Goal: Task Accomplishment & Management: Use online tool/utility

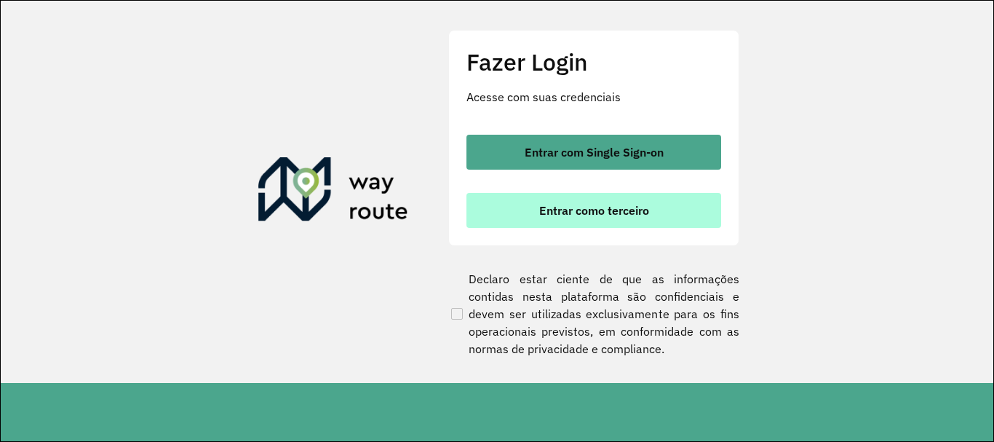
click at [507, 206] on button "Entrar como terceiro" at bounding box center [594, 210] width 255 height 35
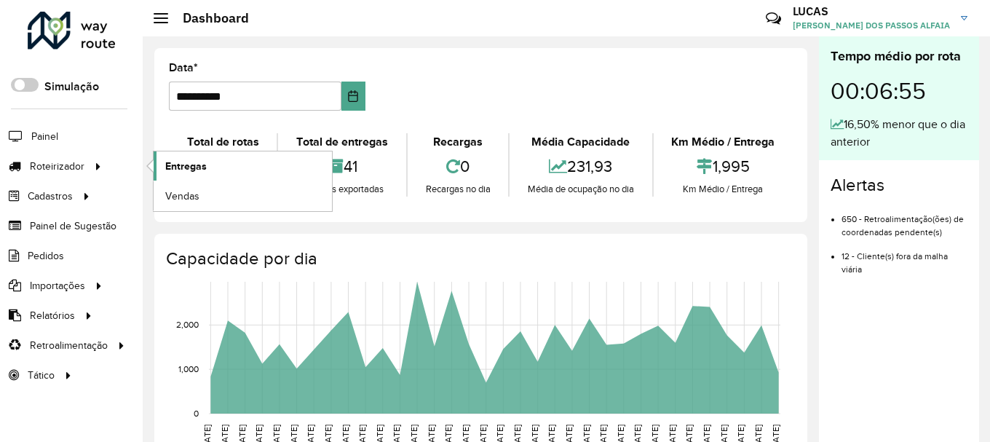
click at [220, 165] on link "Entregas" at bounding box center [243, 165] width 178 height 29
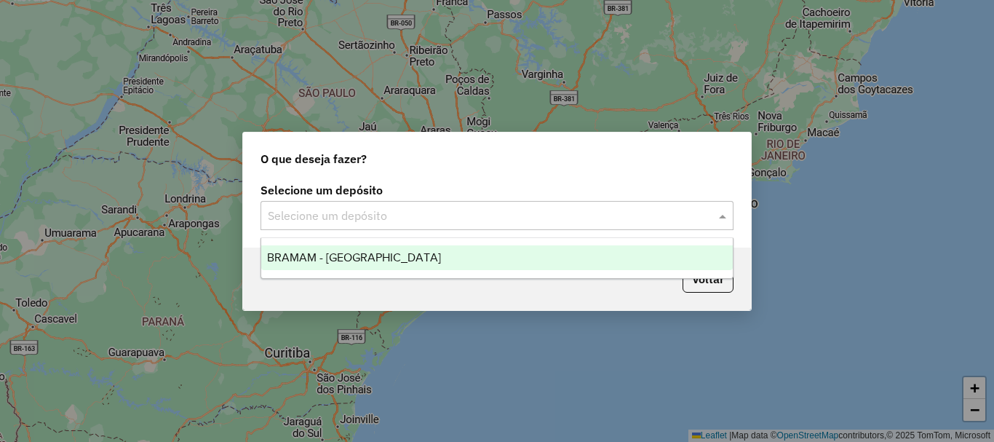
click at [635, 223] on input "text" at bounding box center [482, 215] width 429 height 17
click at [421, 253] on div "BRAMAM - [GEOGRAPHIC_DATA]" at bounding box center [497, 257] width 472 height 25
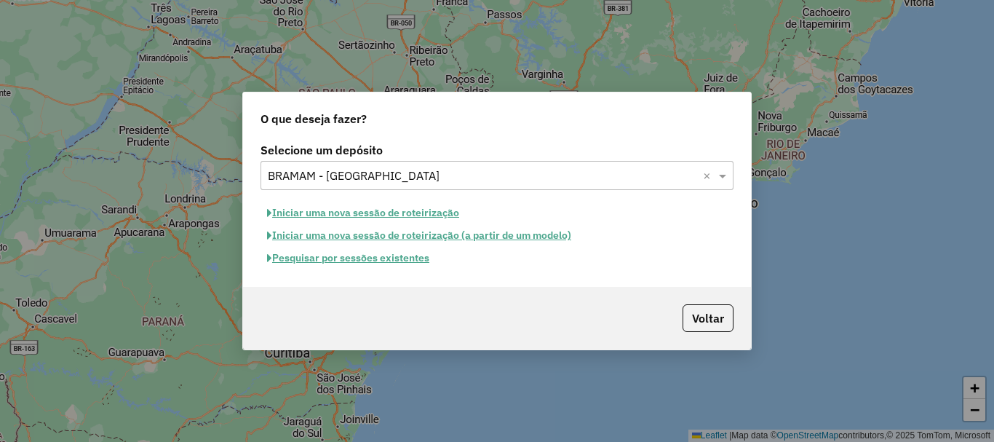
click at [409, 215] on button "Iniciar uma nova sessão de roteirização" at bounding box center [363, 213] width 205 height 23
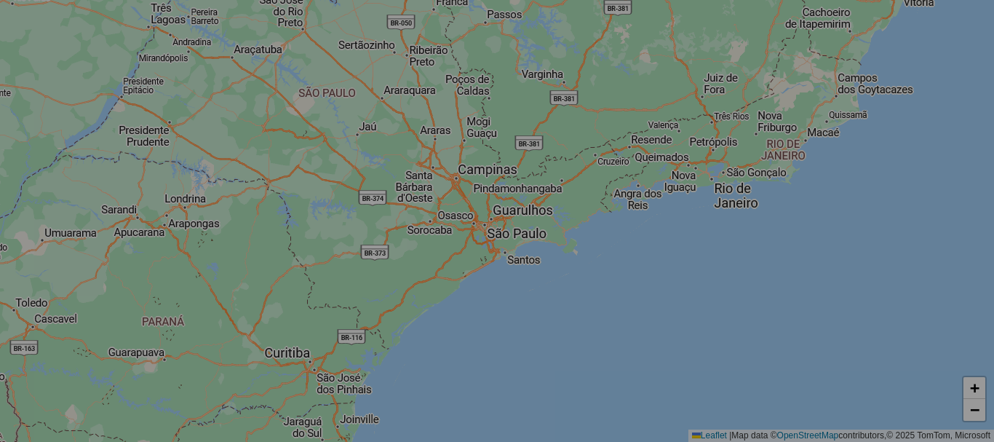
select select "*"
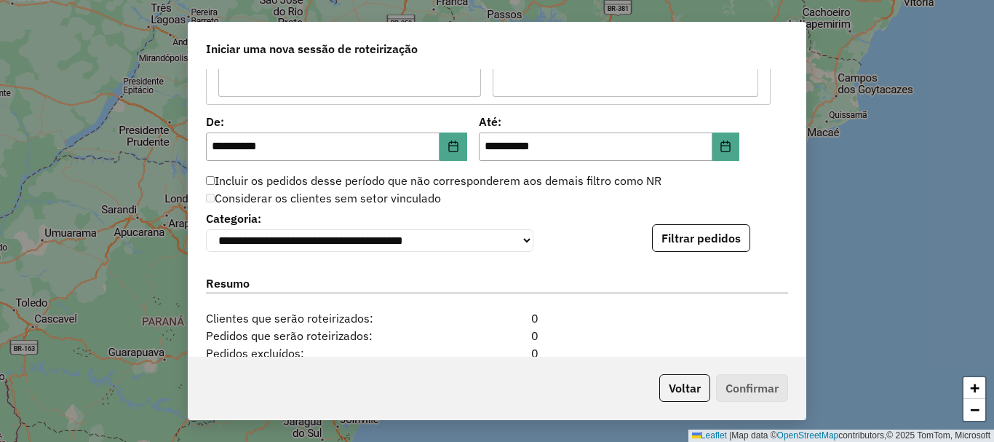
scroll to position [1383, 0]
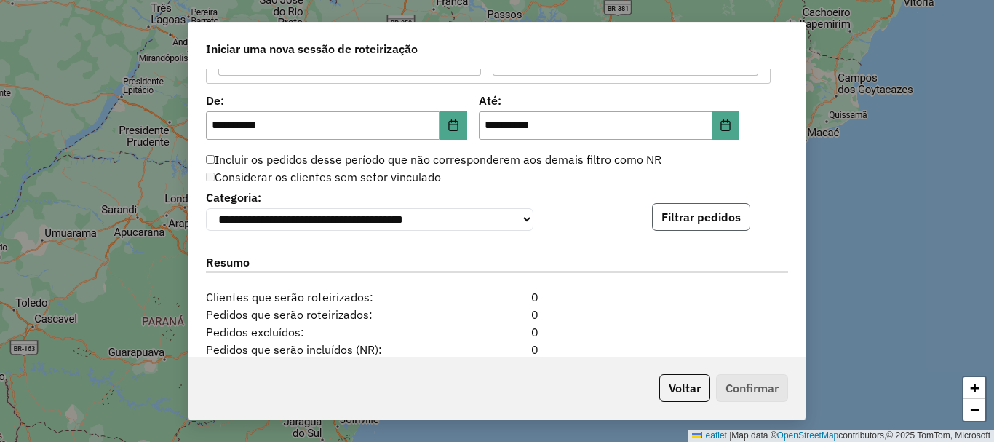
click at [718, 223] on button "Filtrar pedidos" at bounding box center [701, 217] width 98 height 28
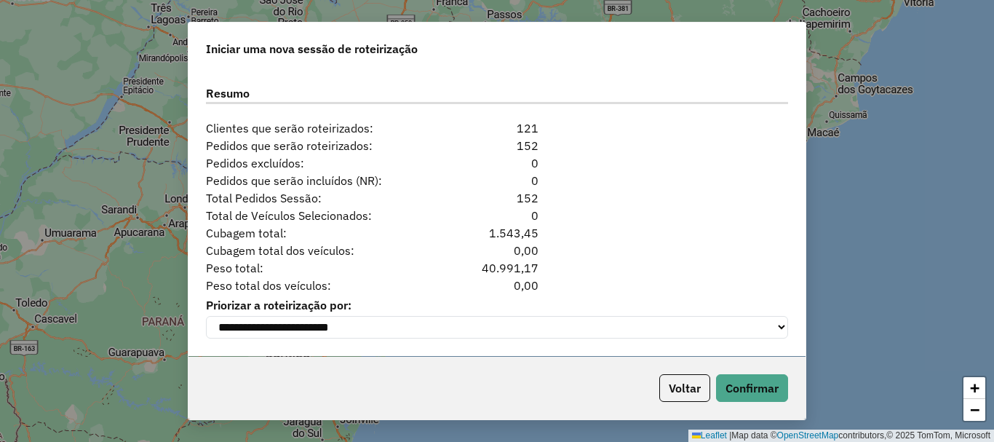
scroll to position [1859, 0]
click at [763, 394] on button "Confirmar" at bounding box center [752, 388] width 72 height 28
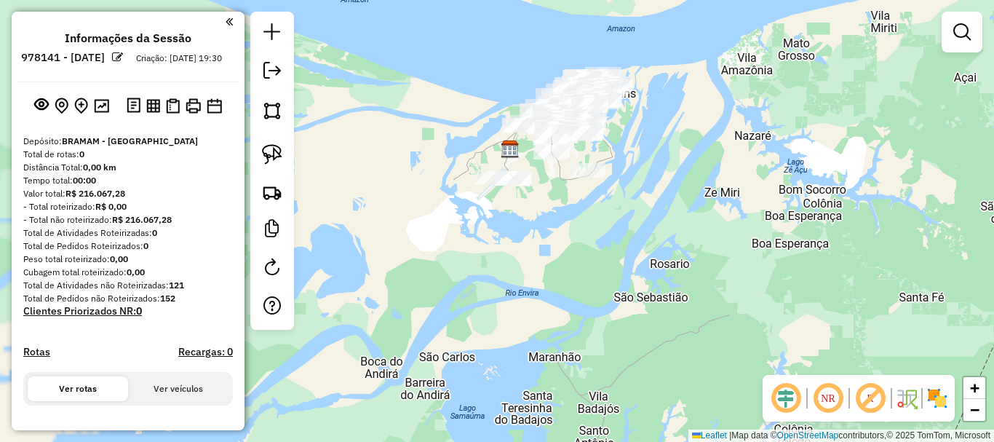
drag, startPoint x: 589, startPoint y: 242, endPoint x: 525, endPoint y: 303, distance: 88.0
click at [525, 303] on div "Janela de atendimento Grade de atendimento Capacidade Transportadoras Veículos …" at bounding box center [497, 221] width 994 height 442
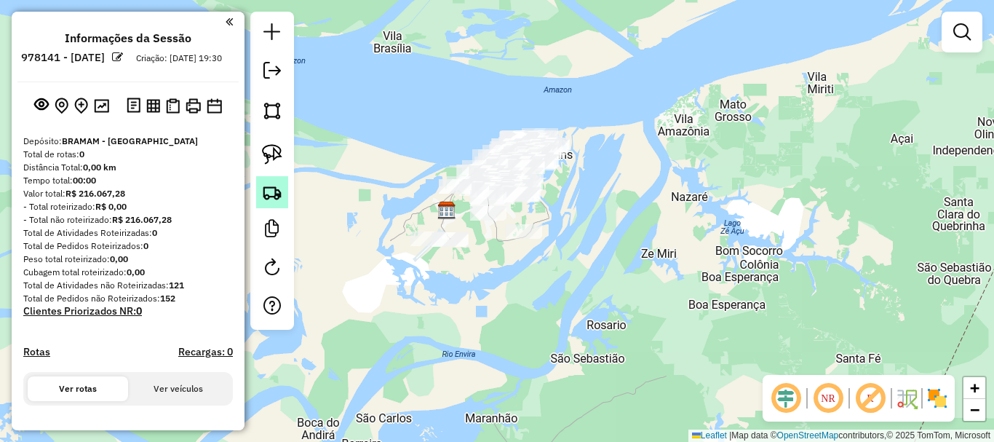
click at [273, 191] on img at bounding box center [272, 192] width 20 height 20
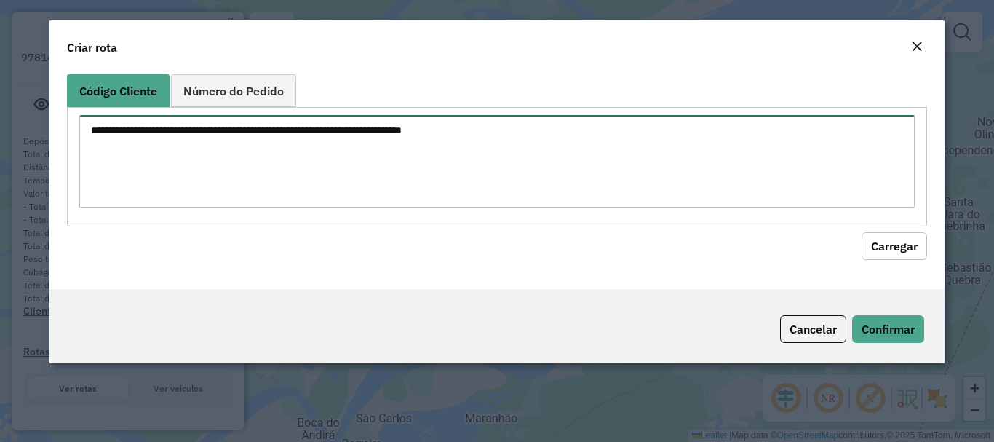
click at [480, 163] on textarea at bounding box center [496, 161] width 835 height 92
paste textarea "**** **** **** **** **** **** **** **** *** **** **** **** *** **** **** **** *…"
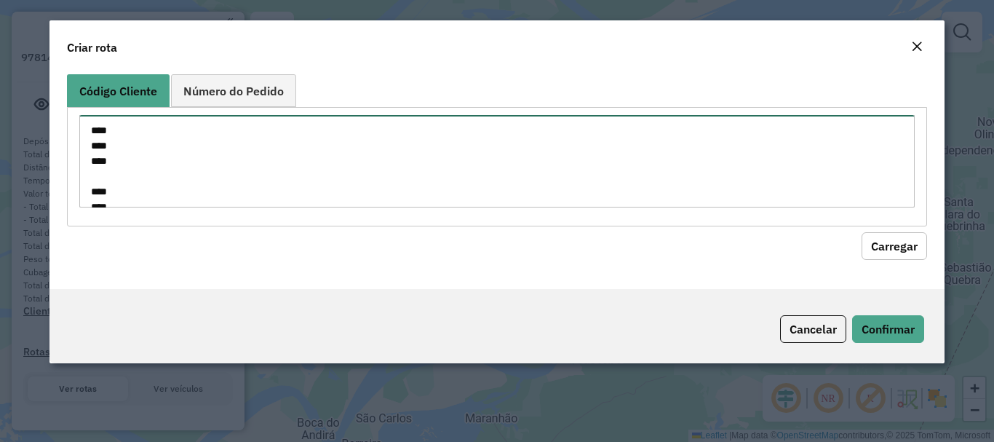
scroll to position [311, 0]
type textarea "**** **** **** **** **** **** **** **** *** **** **** **** *** **** **** **** *…"
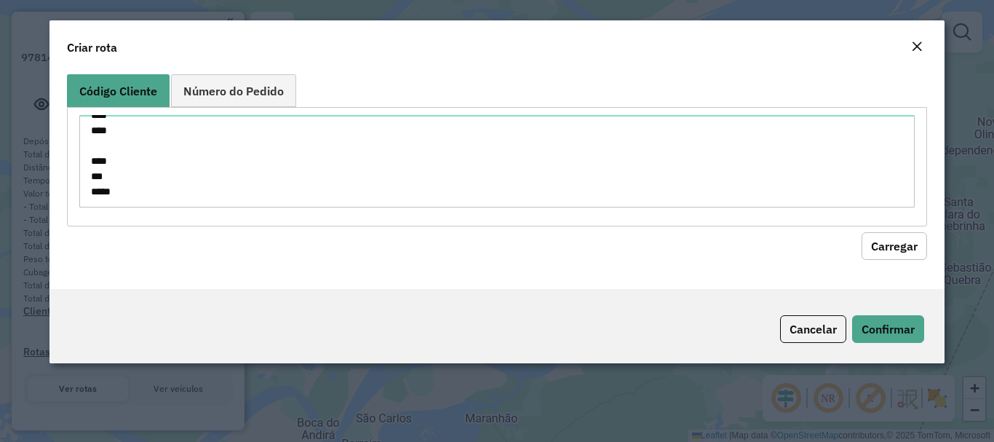
click at [894, 247] on button "Carregar" at bounding box center [895, 246] width 66 height 28
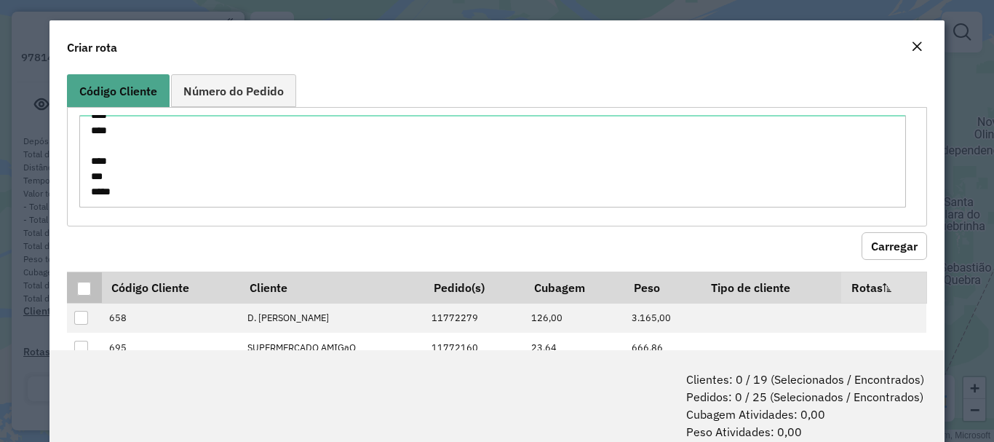
click at [77, 279] on th at bounding box center [84, 286] width 34 height 31
click at [85, 284] on div at bounding box center [84, 289] width 14 height 14
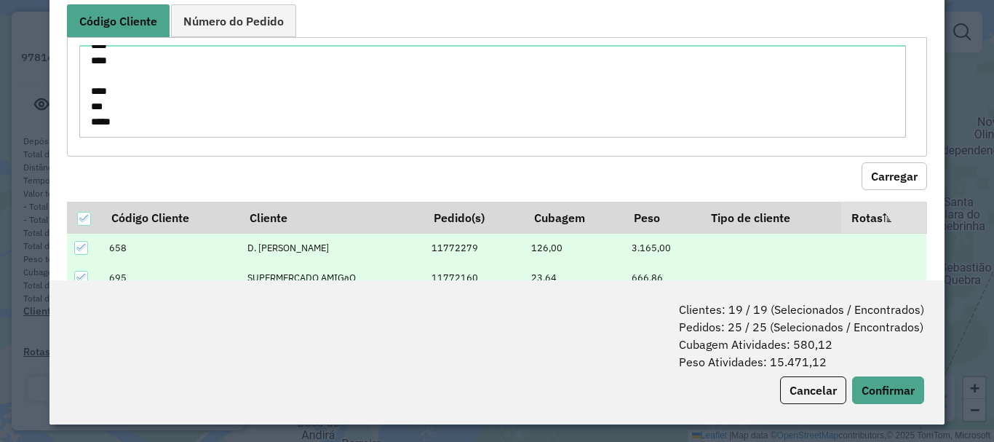
scroll to position [73, 0]
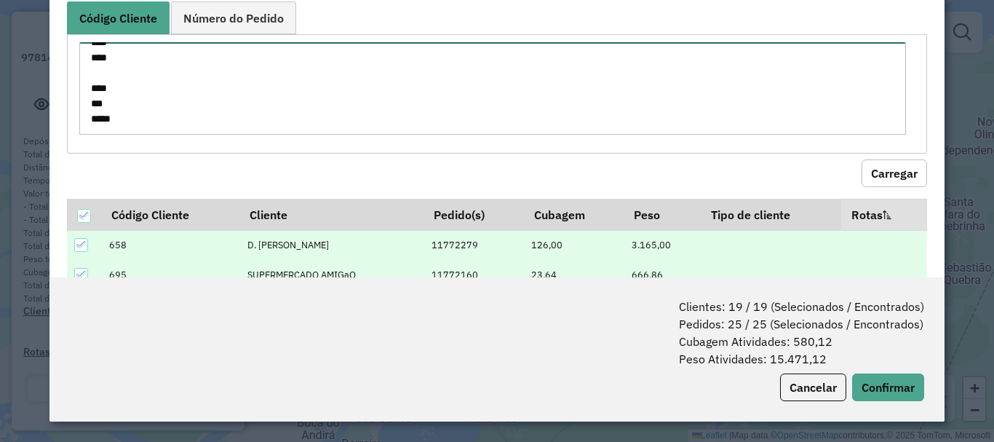
click at [281, 56] on textarea "**** **** **** **** **** **** **** **** *** **** **** **** *** **** **** **** *…" at bounding box center [492, 88] width 827 height 92
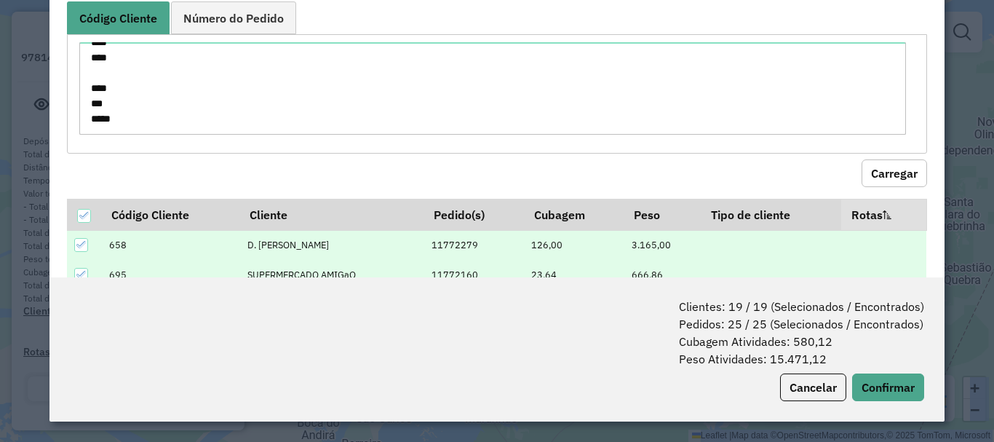
drag, startPoint x: 221, startPoint y: 136, endPoint x: 7, endPoint y: -35, distance: 273.4
click at [7, 0] on html "**********" at bounding box center [497, 221] width 994 height 442
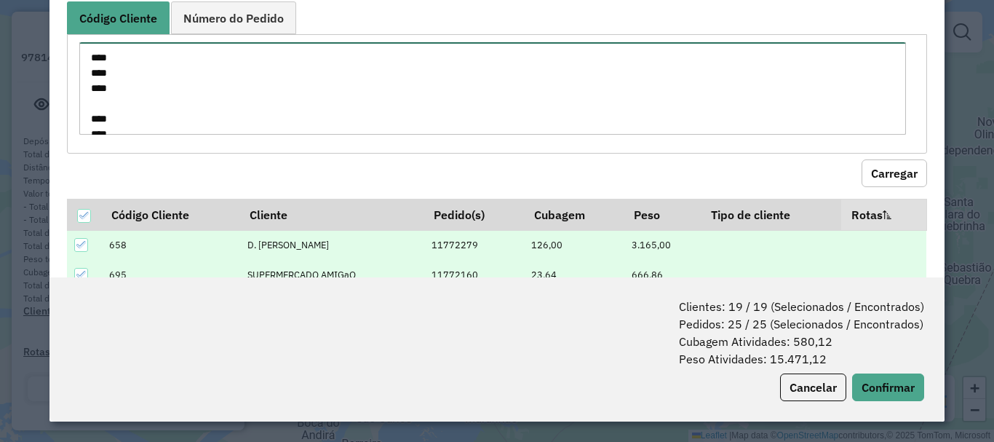
scroll to position [0, 0]
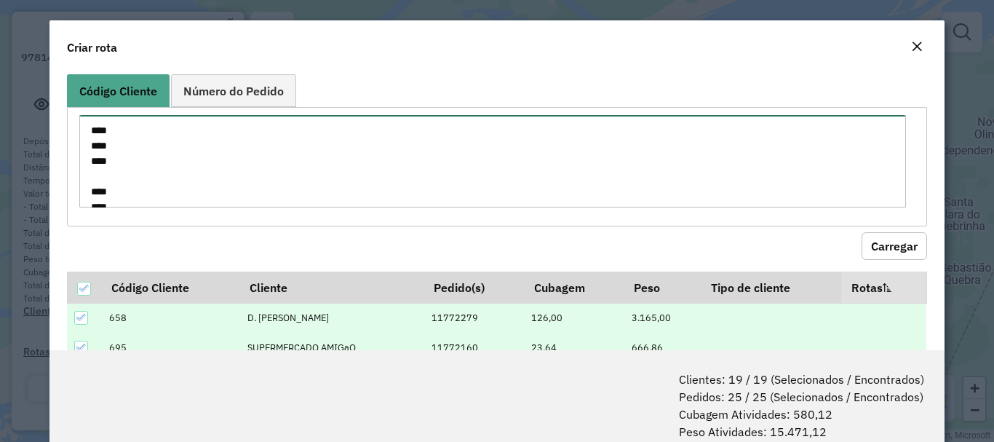
drag, startPoint x: 194, startPoint y: 116, endPoint x: 43, endPoint y: -51, distance: 225.7
click at [43, 0] on html "**********" at bounding box center [497, 221] width 994 height 442
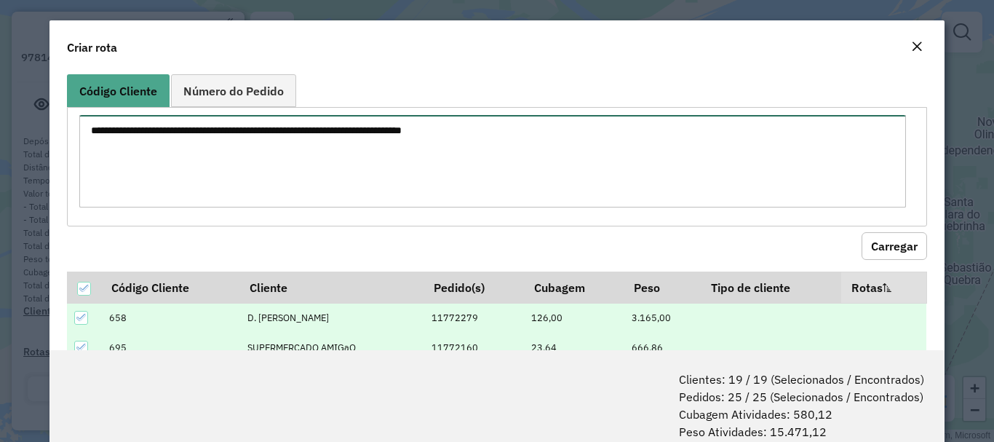
paste textarea "**** **** **** **** **** **** **** **** *** **** **** **** *** ****"
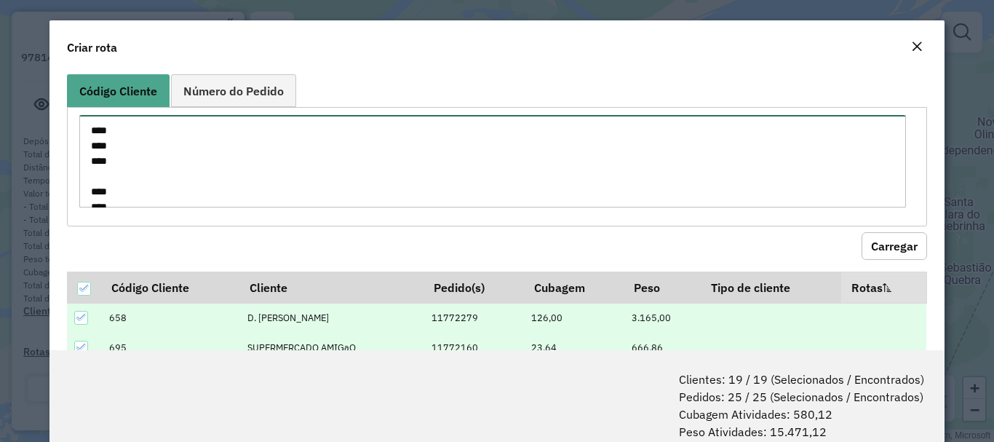
scroll to position [174, 0]
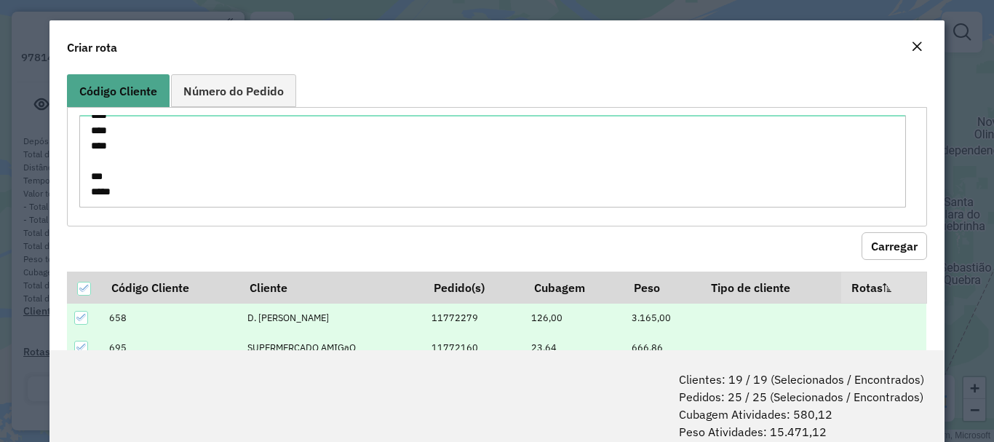
click at [889, 250] on button "Carregar" at bounding box center [895, 246] width 66 height 28
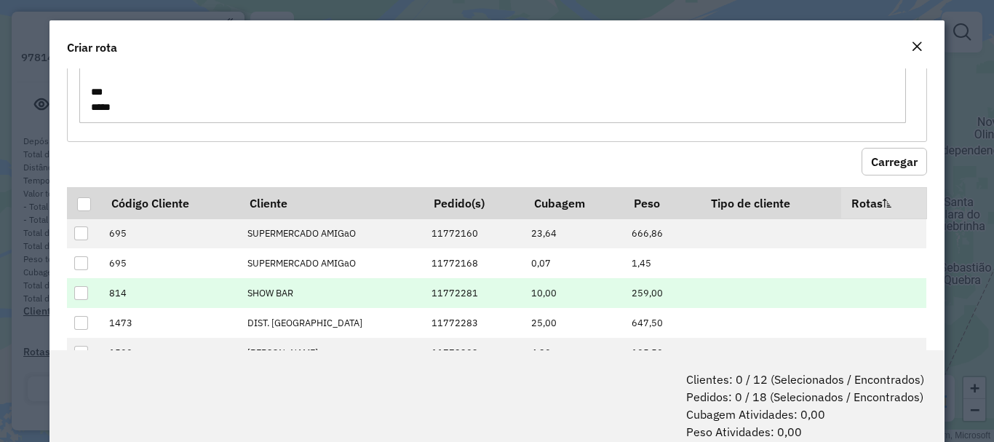
scroll to position [146, 0]
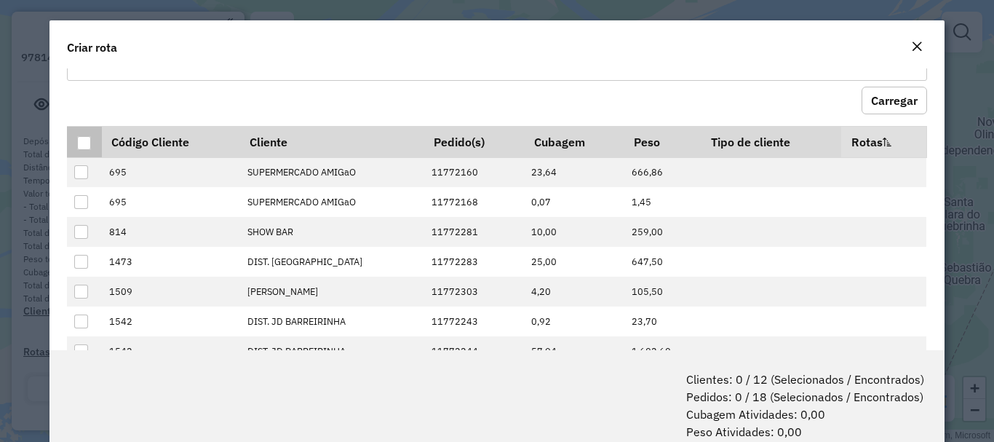
click at [84, 143] on div at bounding box center [84, 143] width 14 height 14
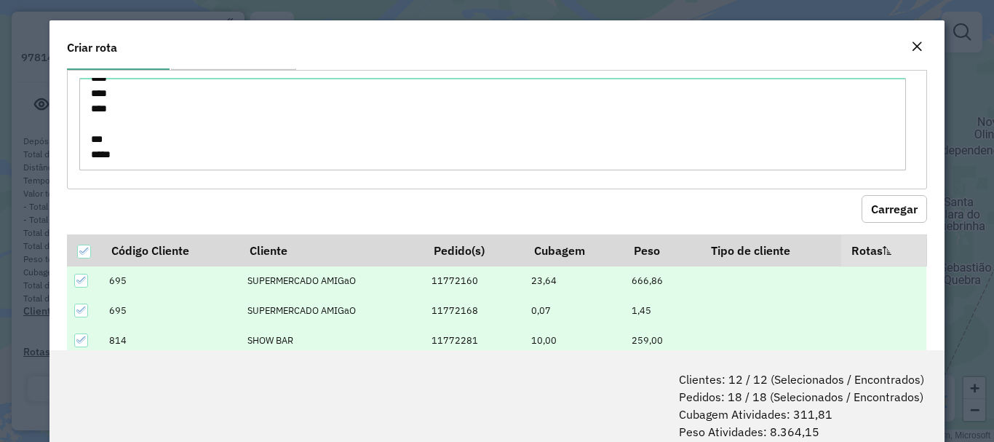
scroll to position [73, 0]
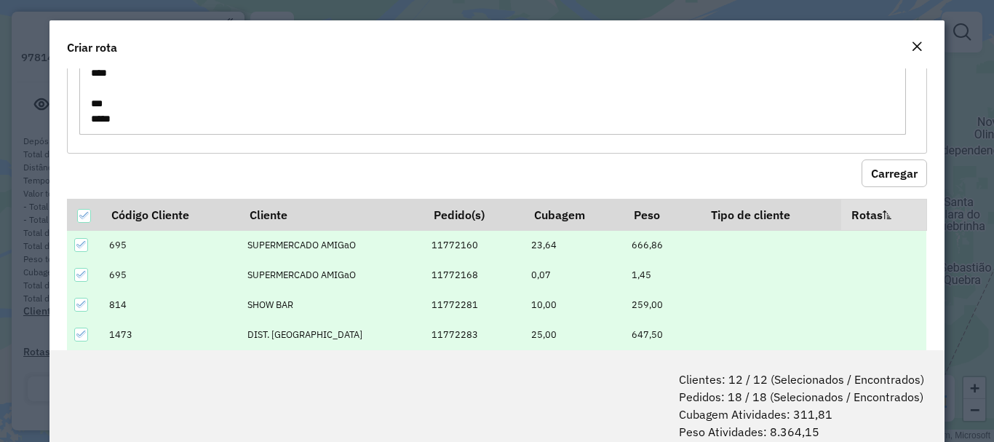
drag, startPoint x: 128, startPoint y: 104, endPoint x: 86, endPoint y: 86, distance: 46.0
click at [86, 86] on textarea "**** **** **** **** **** **** **** **** *** **** **** **** *** ****" at bounding box center [492, 88] width 827 height 92
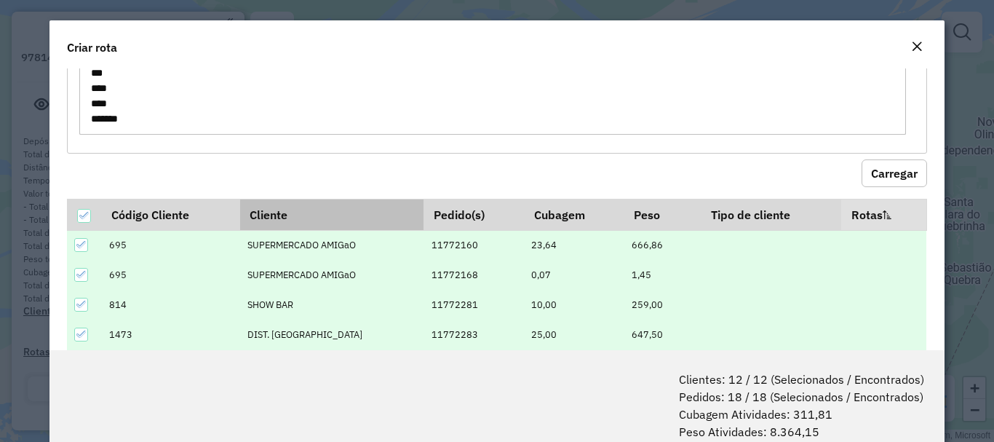
scroll to position [88, 0]
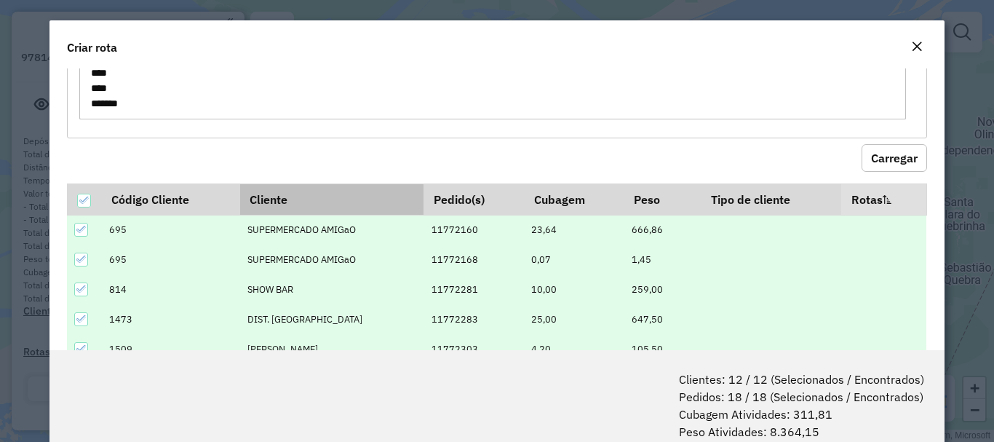
paste textarea "**** **** **** ****"
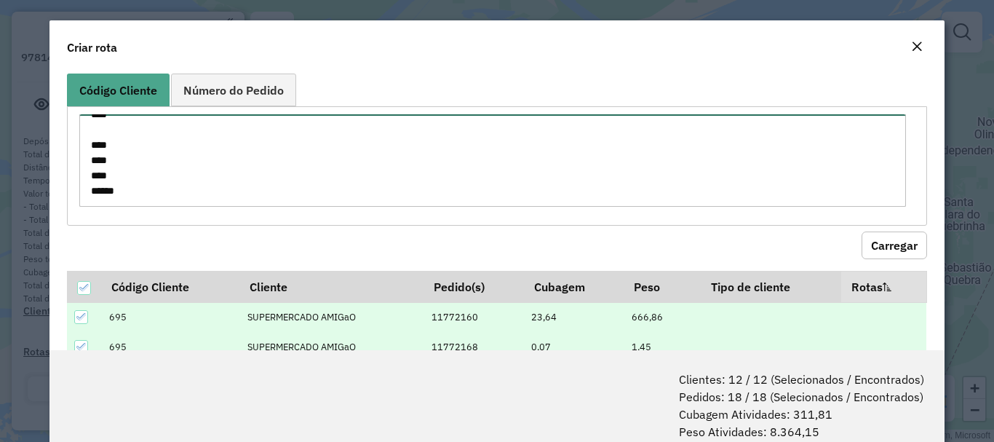
scroll to position [0, 0]
type textarea "**** **** **** **** **** **** **** **** *** **** **** **** **** **** **** ****"
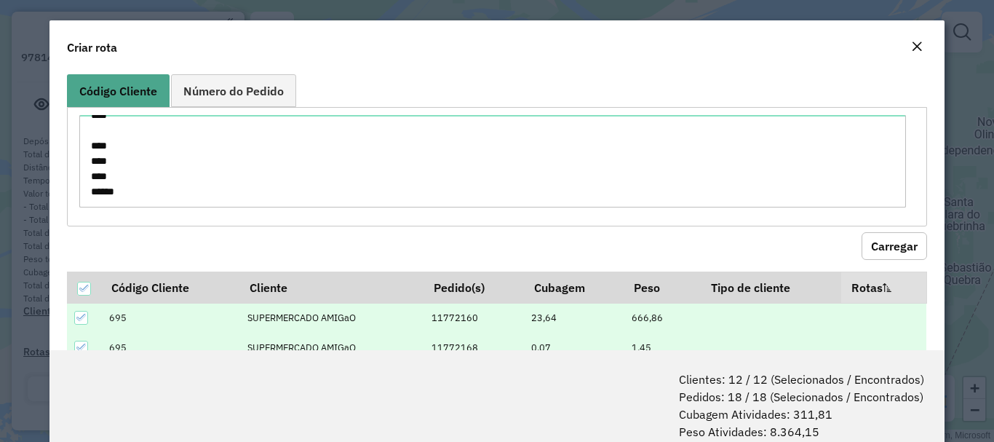
click at [886, 245] on button "Carregar" at bounding box center [895, 246] width 66 height 28
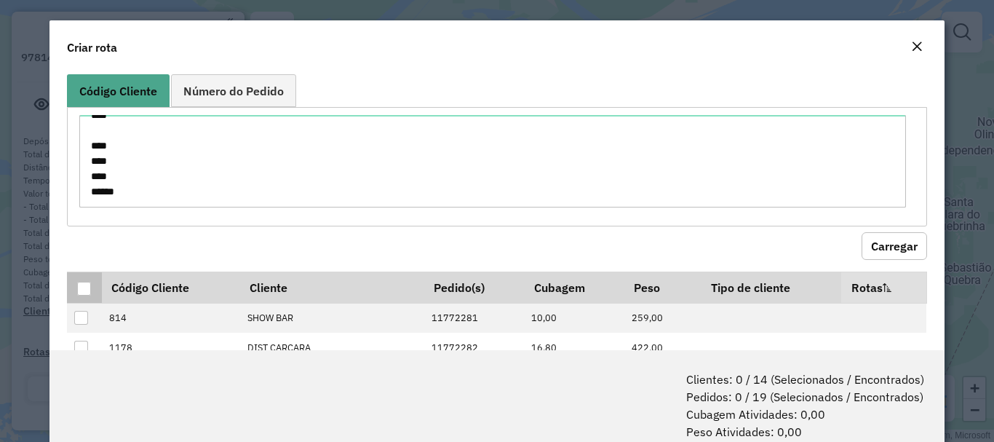
click at [80, 293] on div at bounding box center [84, 289] width 14 height 14
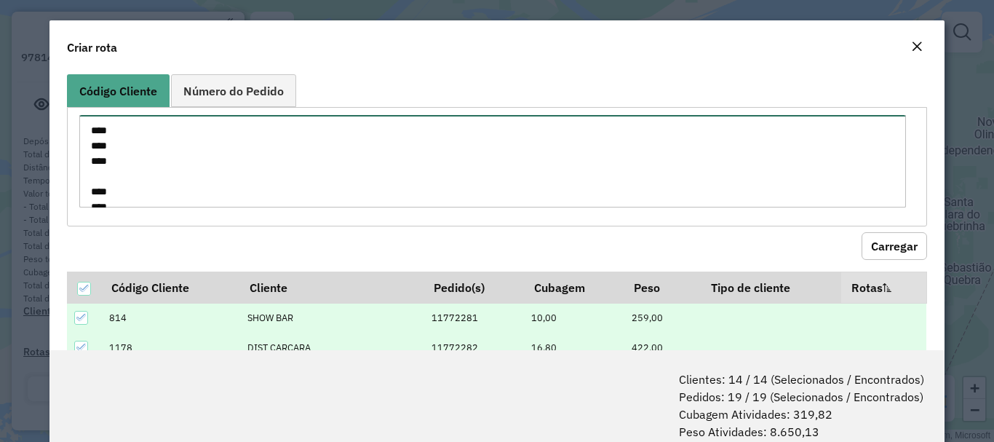
drag, startPoint x: 87, startPoint y: 124, endPoint x: 1, endPoint y: 1, distance: 150.4
click at [0, 1] on modal-container "Criar rota Código Cliente Número do Pedido **** **** **** **** **** **** **** *…" at bounding box center [497, 221] width 994 height 442
paste textarea "**** **** **** ****"
type textarea "**** **** **** ****"
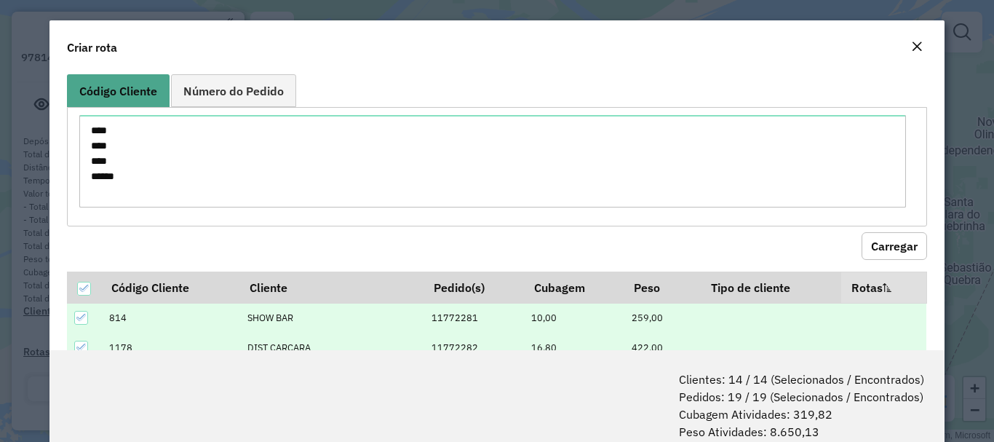
drag, startPoint x: 870, startPoint y: 248, endPoint x: 550, endPoint y: 258, distance: 320.4
click at [870, 251] on button "Carregar" at bounding box center [895, 246] width 66 height 28
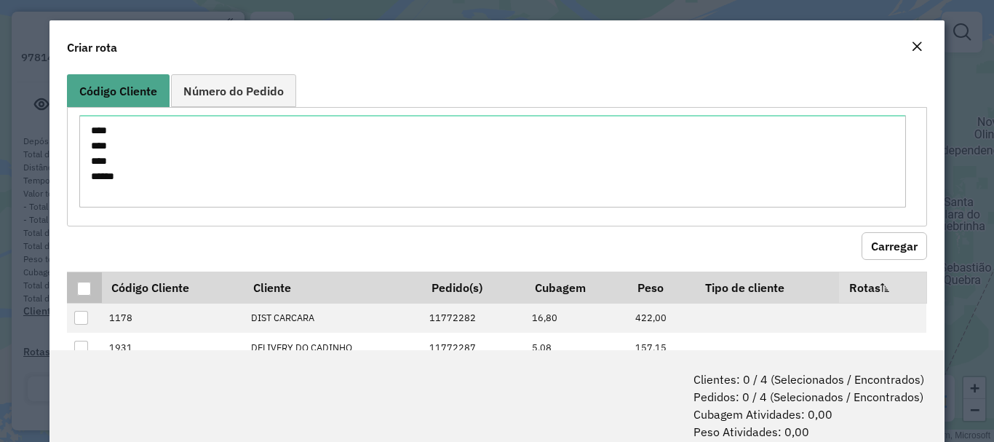
click at [89, 293] on div at bounding box center [84, 289] width 14 height 14
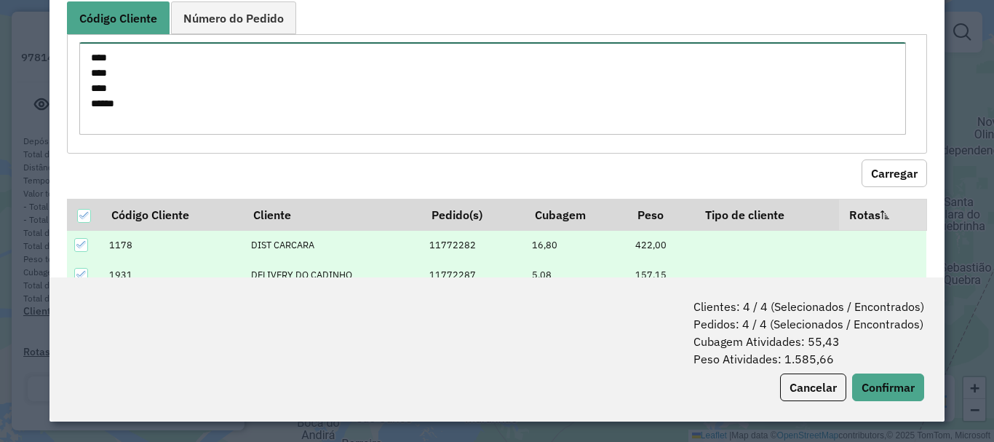
drag, startPoint x: 140, startPoint y: 114, endPoint x: 0, endPoint y: -36, distance: 204.9
click at [0, 0] on html "**********" at bounding box center [497, 221] width 994 height 442
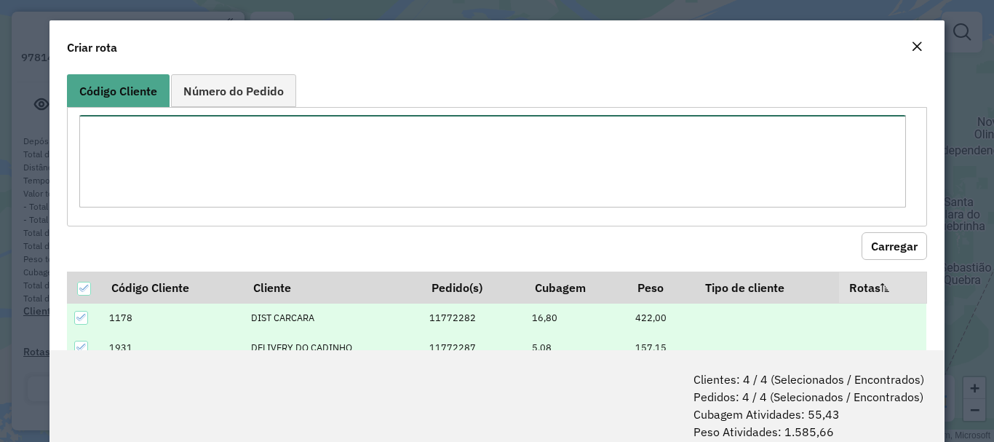
click at [340, 160] on textarea at bounding box center [492, 161] width 827 height 92
click at [230, 144] on textarea at bounding box center [492, 161] width 827 height 92
drag, startPoint x: 94, startPoint y: 123, endPoint x: 30, endPoint y: 122, distance: 64.0
click at [12, 106] on modal-container "Criar rota Código Cliente Número do Pedido Carregar Código Cliente Cliente Pedi…" at bounding box center [497, 221] width 994 height 442
paste textarea "**** *** ****"
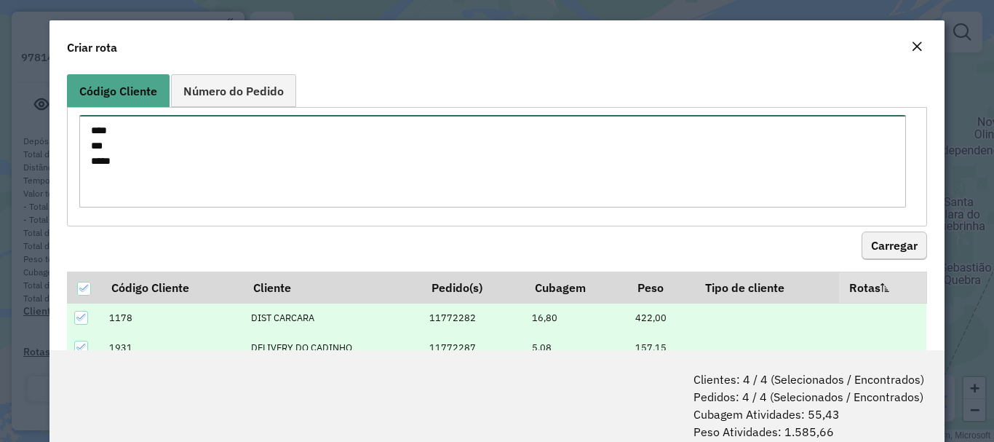
type textarea "**** *** ****"
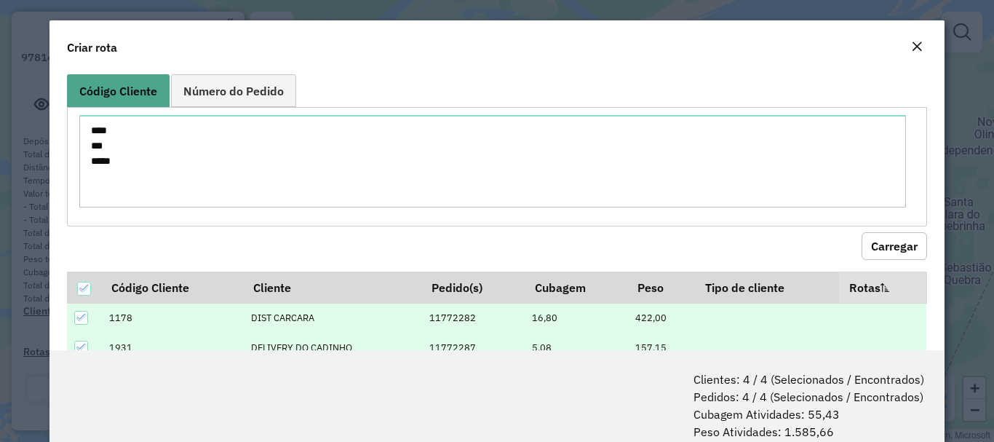
click at [889, 248] on button "Carregar" at bounding box center [895, 246] width 66 height 28
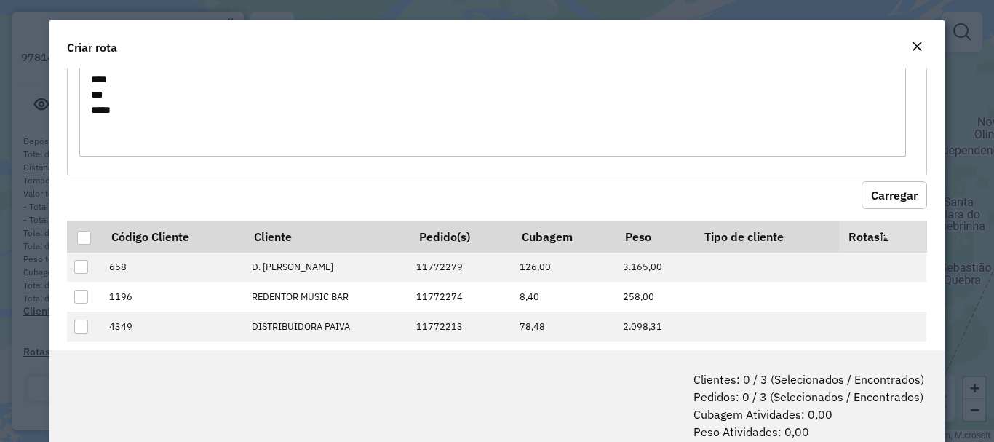
scroll to position [71, 0]
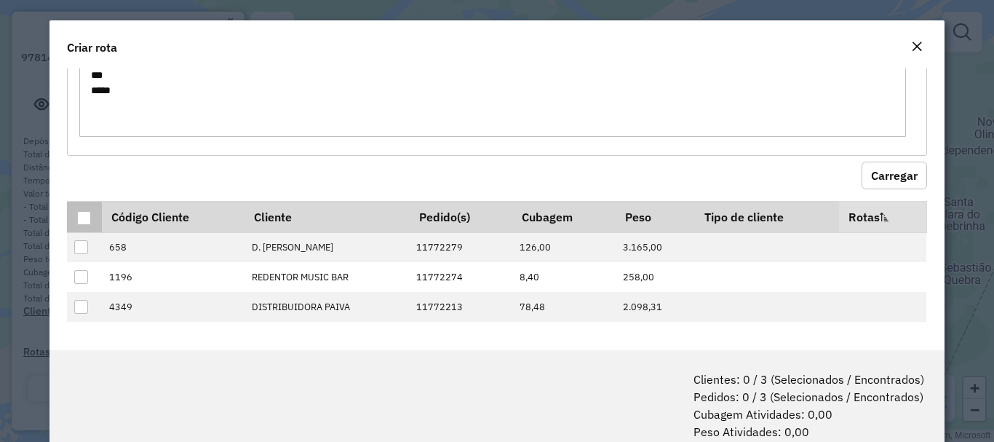
click at [87, 221] on div at bounding box center [84, 218] width 14 height 14
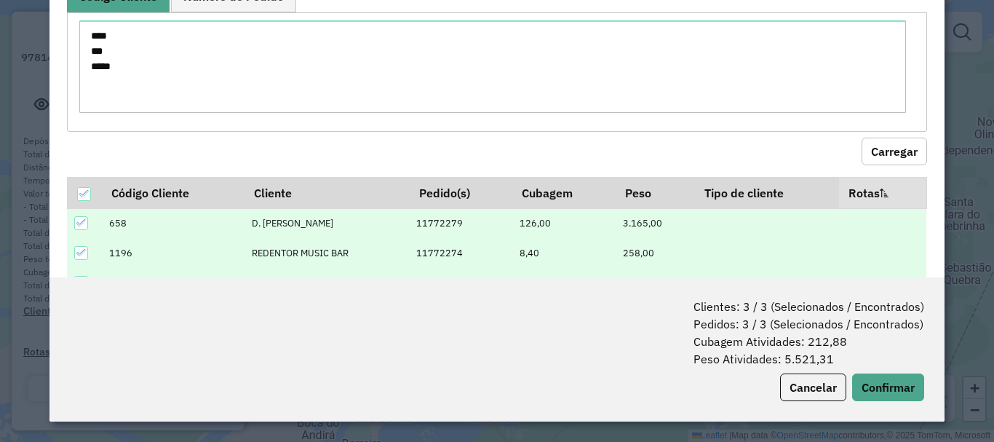
scroll to position [0, 0]
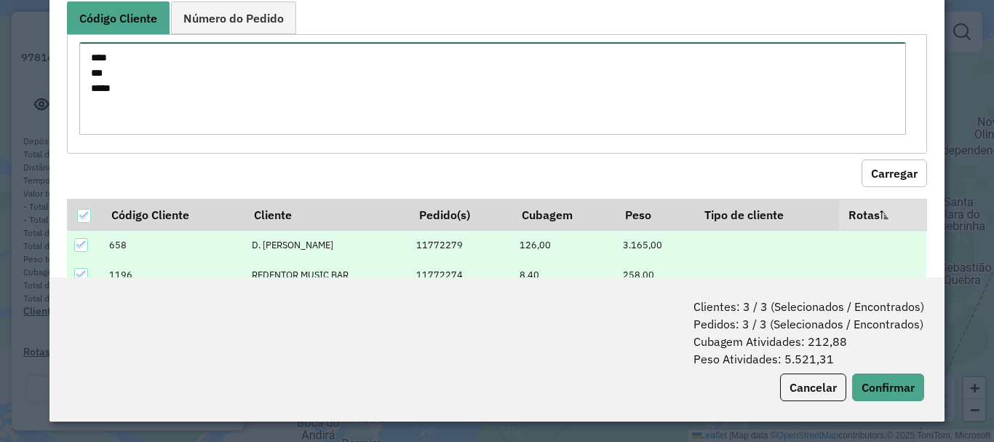
drag, startPoint x: 181, startPoint y: 103, endPoint x: 50, endPoint y: 12, distance: 159.5
click at [27, 0] on html "**********" at bounding box center [497, 221] width 994 height 442
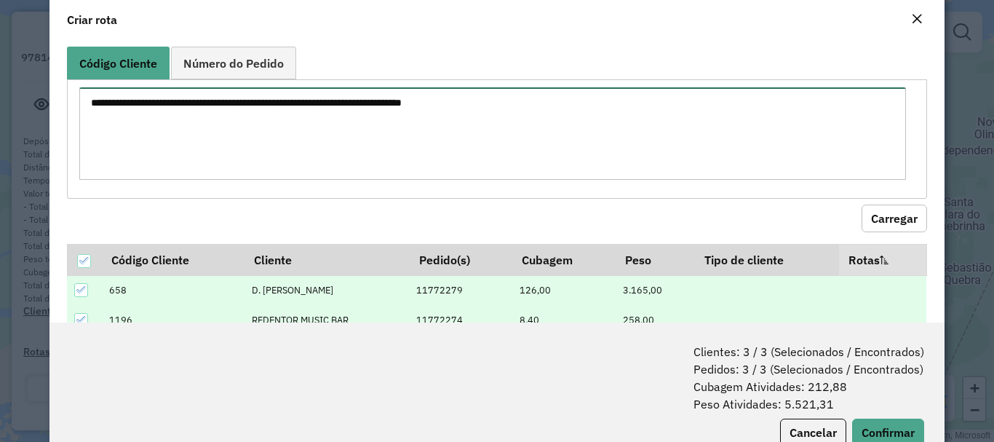
paste textarea "**** **** ****"
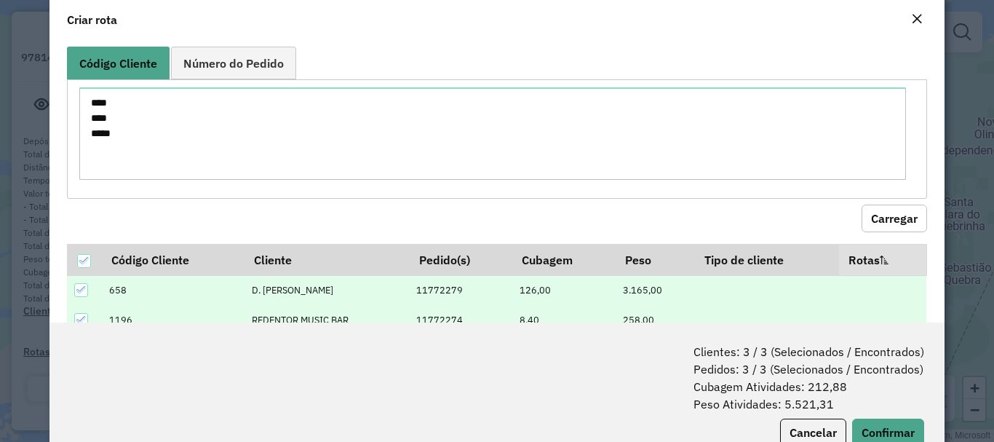
click at [876, 218] on button "Carregar" at bounding box center [895, 219] width 66 height 28
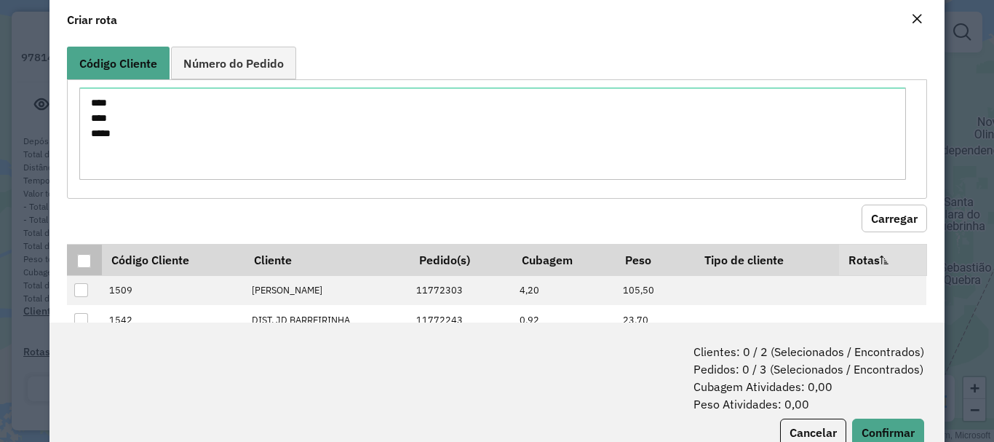
drag, startPoint x: 84, startPoint y: 261, endPoint x: 92, endPoint y: 262, distance: 8.9
click at [84, 262] on div at bounding box center [84, 261] width 14 height 14
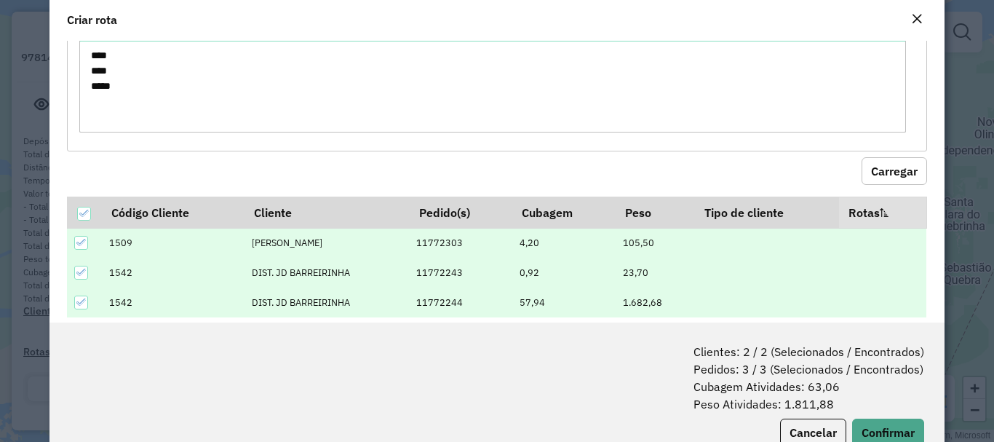
scroll to position [71, 0]
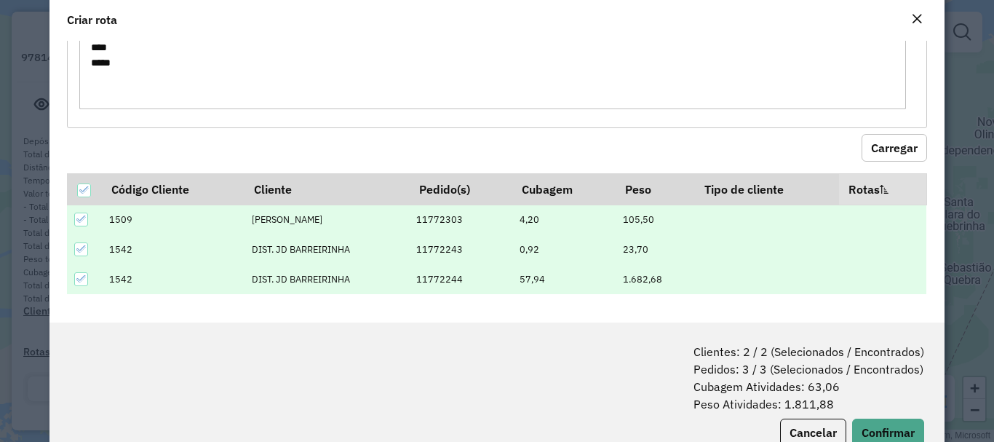
click at [163, 98] on textarea "**** **** ****" at bounding box center [492, 63] width 827 height 92
paste textarea "**** *** ****"
type textarea "**** **** **** **** *** ****"
click at [884, 154] on button "Carregar" at bounding box center [895, 148] width 66 height 28
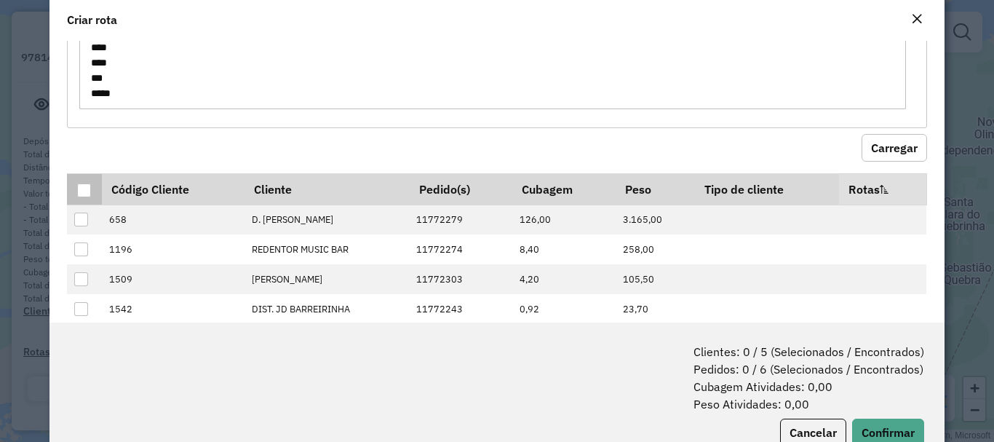
click at [82, 197] on div at bounding box center [84, 190] width 14 height 14
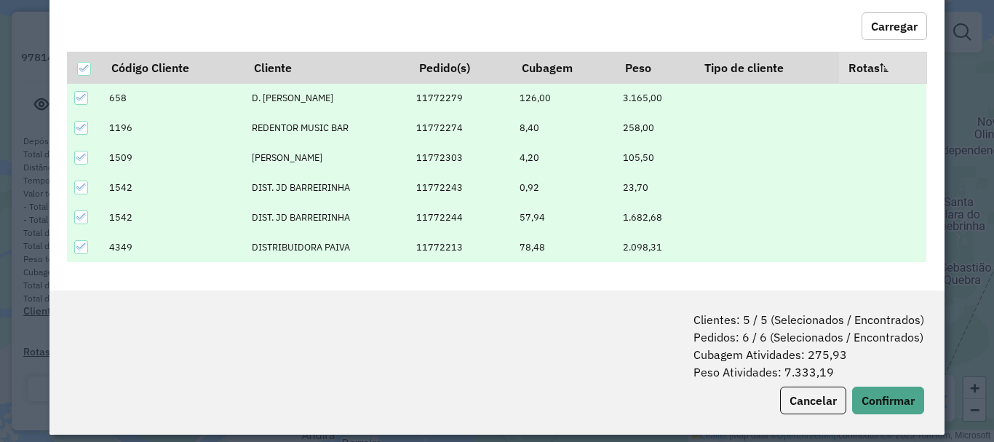
scroll to position [73, 0]
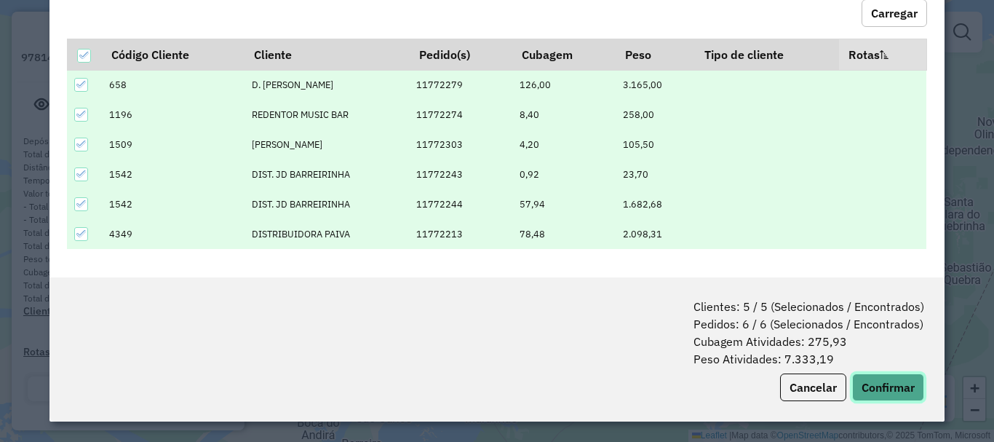
click at [869, 386] on button "Confirmar" at bounding box center [888, 387] width 72 height 28
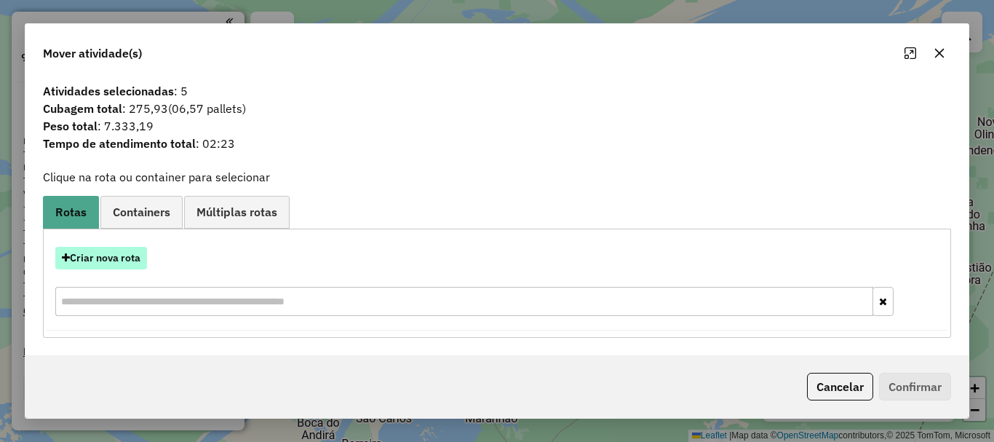
click at [101, 262] on button "Criar nova rota" at bounding box center [101, 258] width 92 height 23
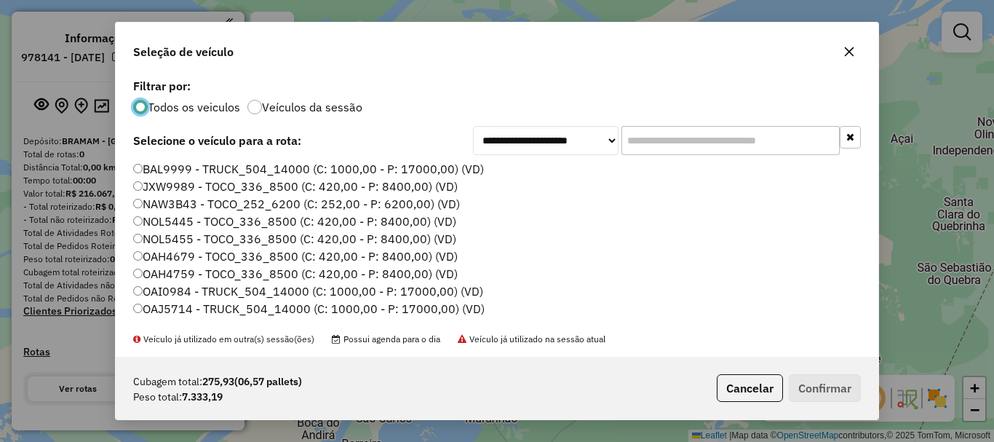
scroll to position [67, 0]
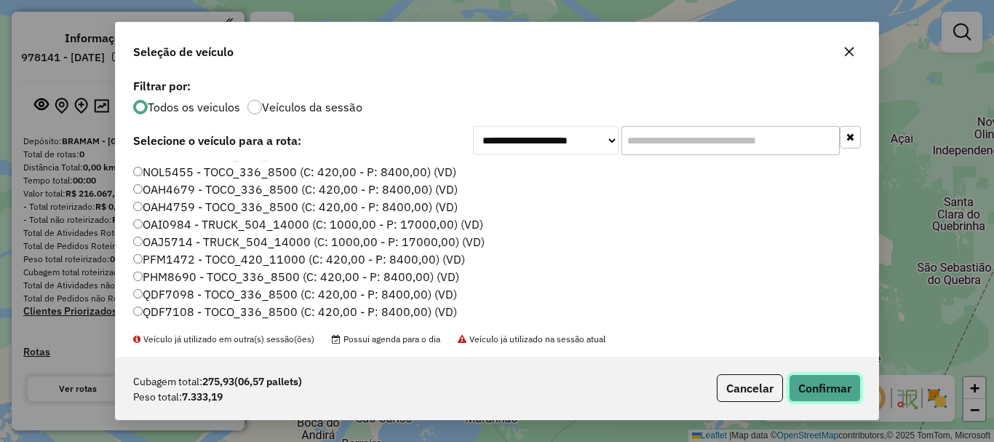
click at [842, 392] on button "Confirmar" at bounding box center [825, 388] width 72 height 28
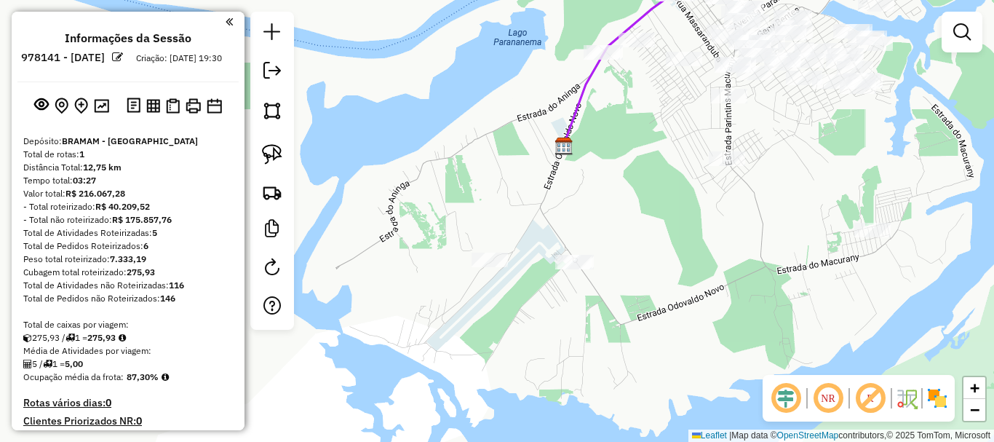
select select "**********"
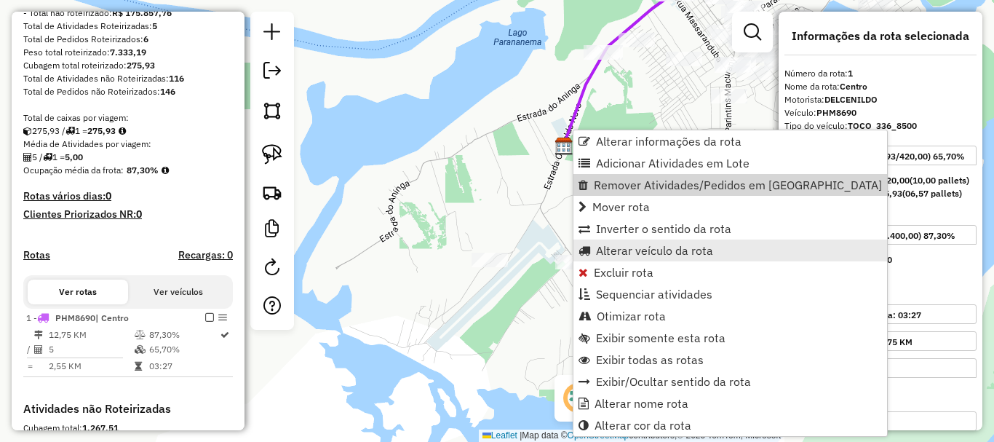
scroll to position [453, 0]
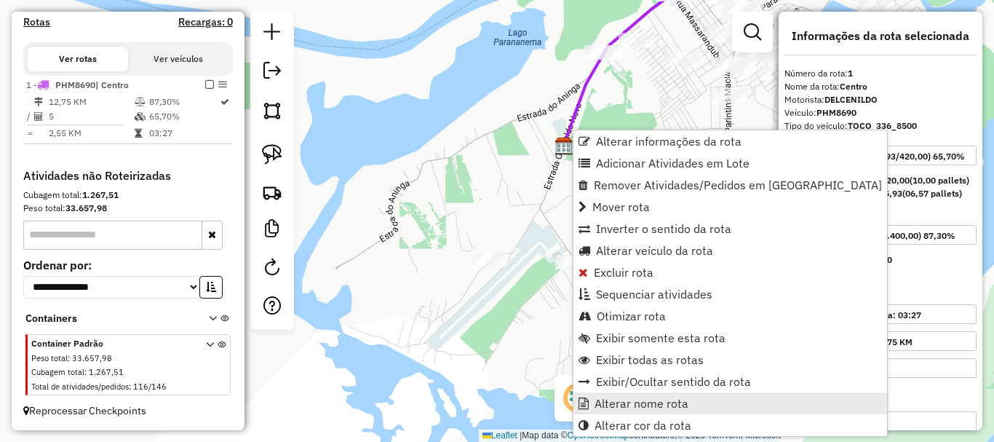
click at [654, 405] on span "Alterar nome rota" at bounding box center [642, 403] width 94 height 12
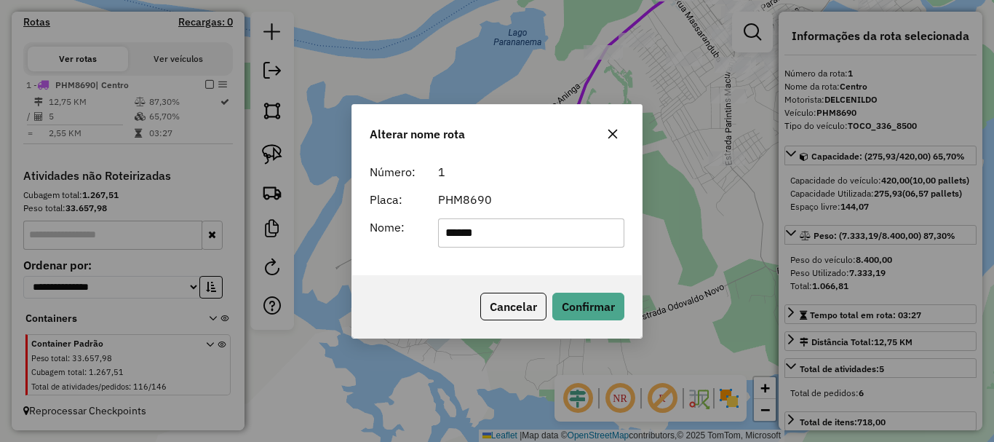
drag, startPoint x: 531, startPoint y: 232, endPoint x: 246, endPoint y: 279, distance: 289.2
click at [271, 279] on div "Alterar nome rota Número: 1 Placa: PHM8690 Nome: ****** Cancelar Confirmar" at bounding box center [497, 221] width 994 height 442
type input "*"
type input "********"
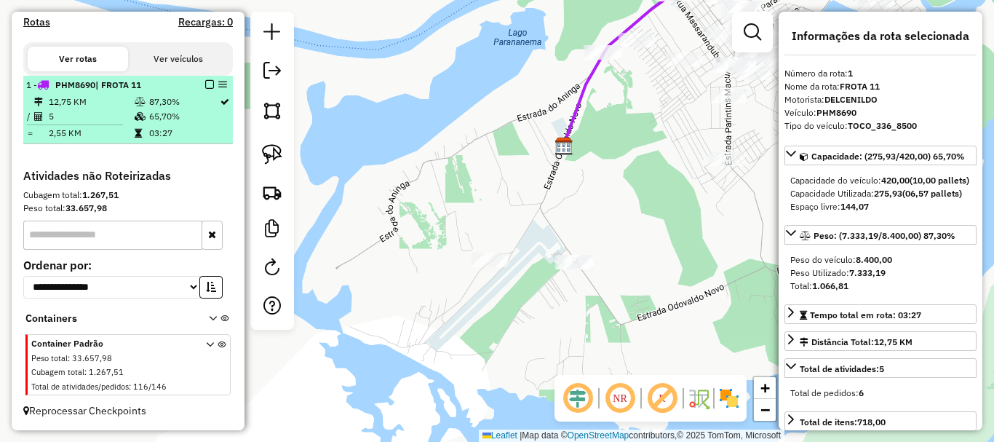
click at [209, 85] on em at bounding box center [209, 84] width 9 height 9
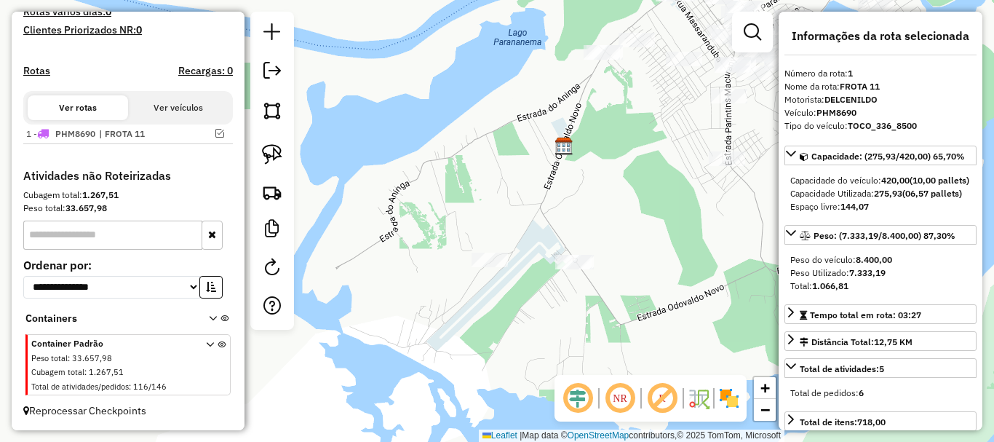
scroll to position [404, 0]
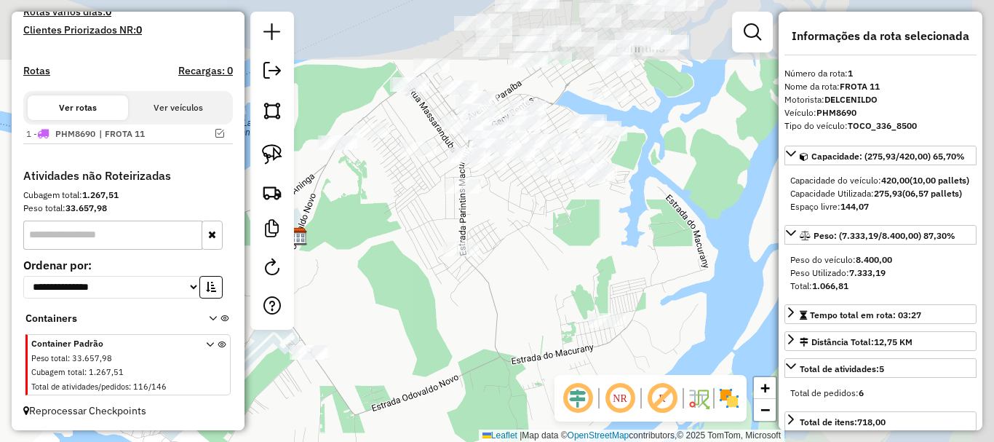
drag, startPoint x: 605, startPoint y: 130, endPoint x: 338, endPoint y: 222, distance: 282.4
click at [338, 222] on div "Janela de atendimento Grade de atendimento Capacidade Transportadoras Veículos …" at bounding box center [497, 221] width 994 height 442
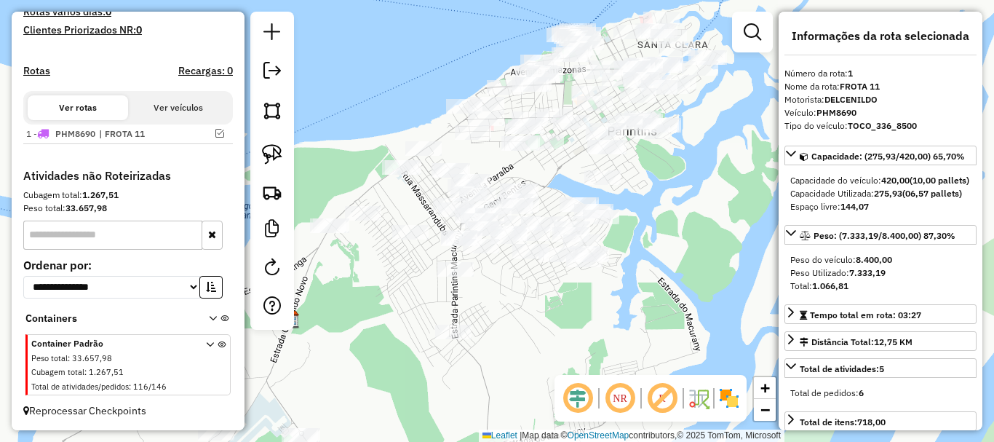
drag, startPoint x: 670, startPoint y: 125, endPoint x: 685, endPoint y: 205, distance: 80.8
click at [685, 205] on div "Janela de atendimento Grade de atendimento Capacidade Transportadoras Veículos …" at bounding box center [497, 221] width 994 height 442
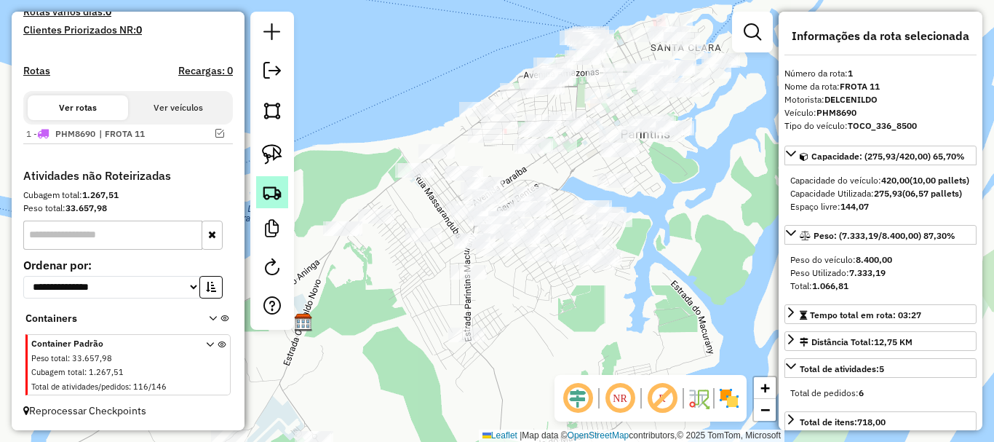
click at [282, 207] on link at bounding box center [272, 192] width 32 height 32
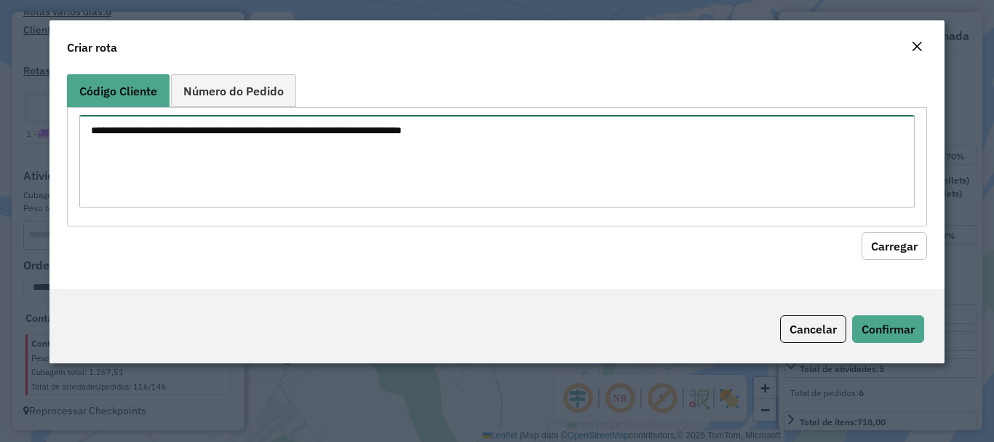
click at [286, 145] on textarea at bounding box center [496, 161] width 835 height 92
paste textarea "**** **** **** **** **** **** **** **** *** **** **** **** *** **** **** **** *…"
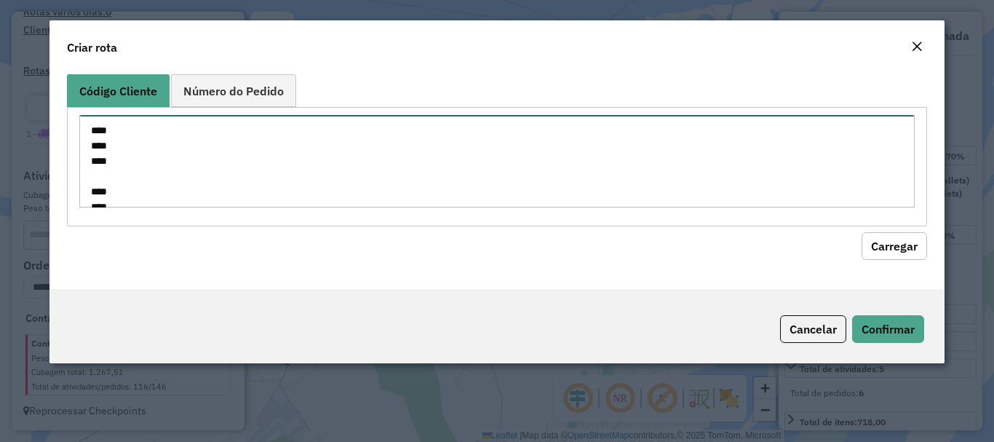
scroll to position [327, 0]
type textarea "**** **** **** **** **** **** **** **** *** **** **** **** *** **** **** **** *…"
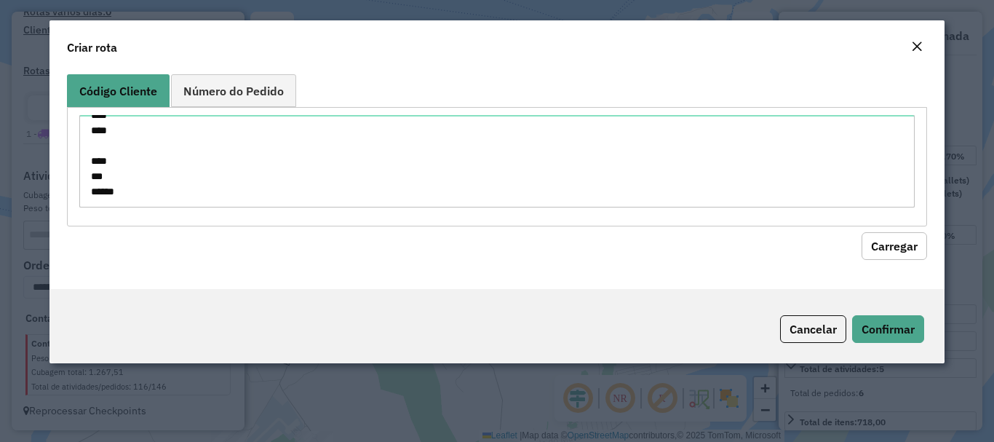
drag, startPoint x: 884, startPoint y: 245, endPoint x: 881, endPoint y: 253, distance: 8.5
click at [883, 252] on button "Carregar" at bounding box center [895, 246] width 66 height 28
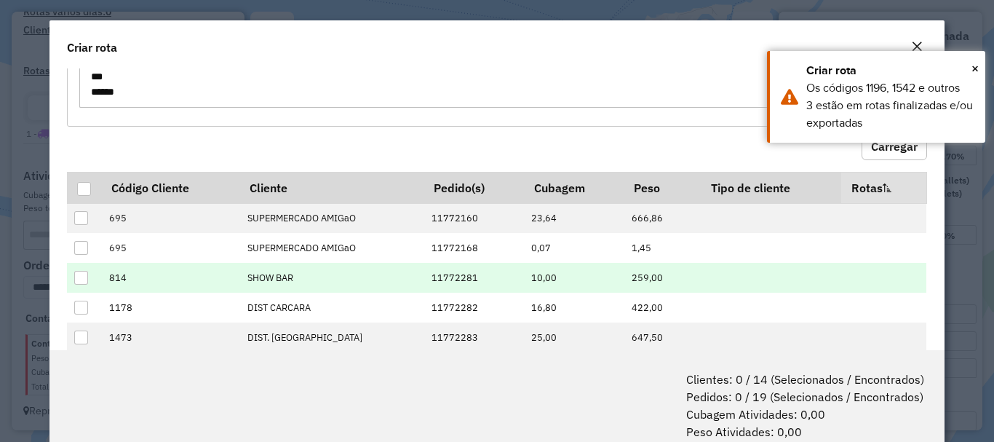
scroll to position [146, 0]
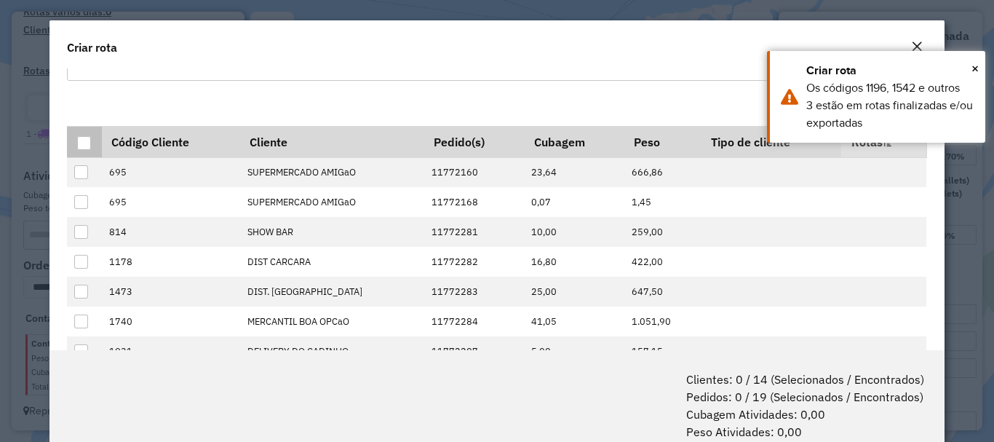
click at [78, 142] on div at bounding box center [84, 143] width 14 height 14
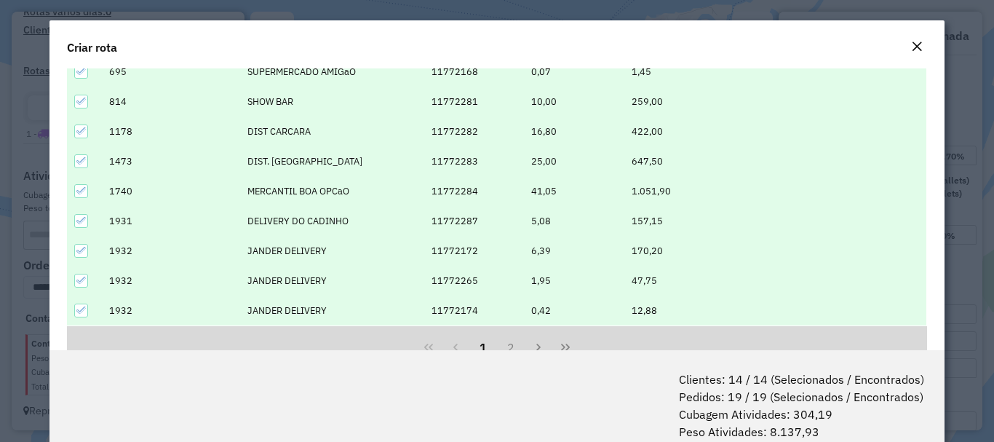
scroll to position [322, 0]
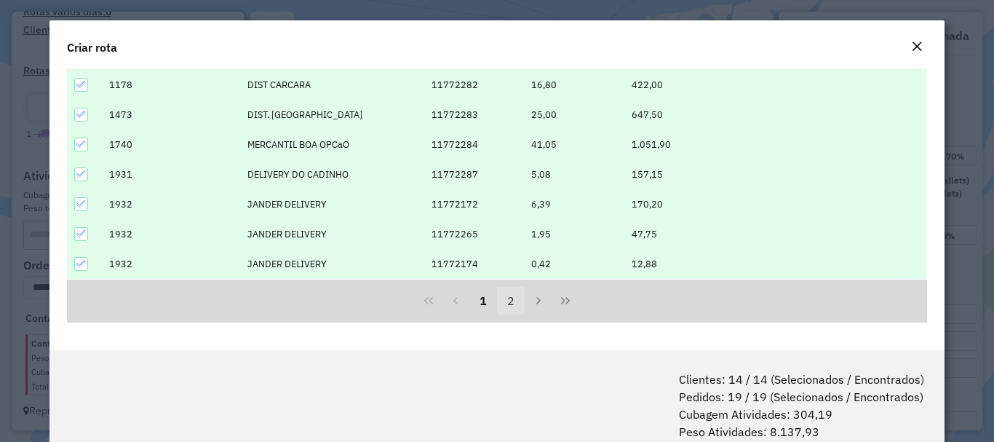
click at [503, 304] on button "2" at bounding box center [511, 301] width 28 height 28
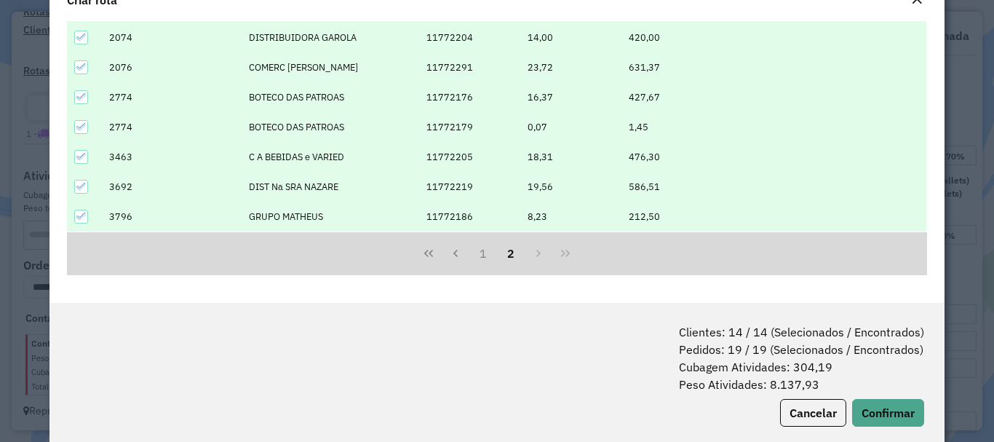
scroll to position [73, 0]
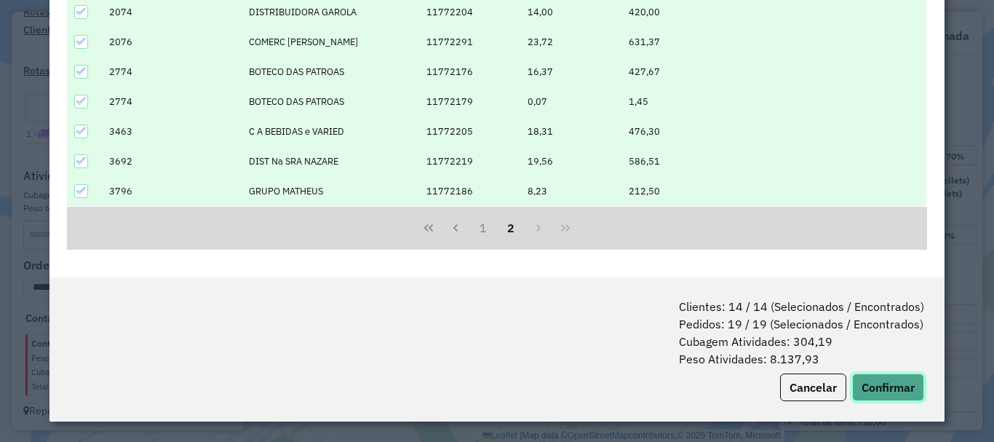
click at [865, 382] on button "Confirmar" at bounding box center [888, 387] width 72 height 28
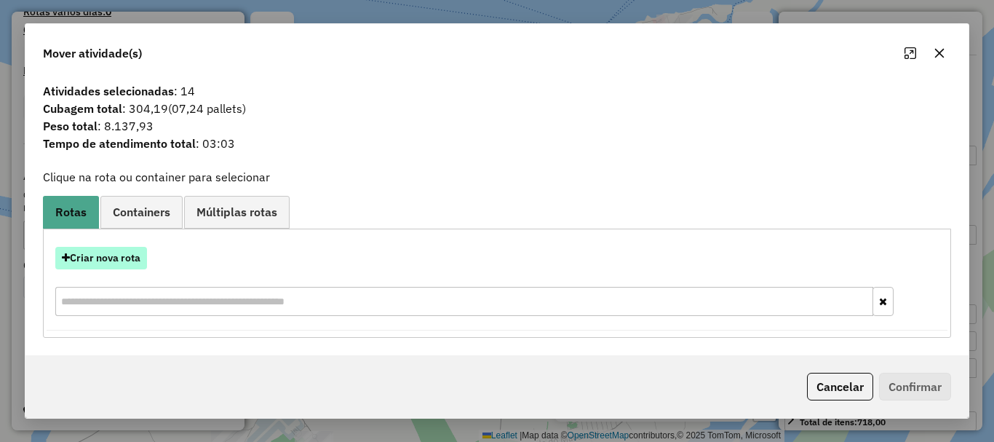
click at [117, 259] on button "Criar nova rota" at bounding box center [101, 258] width 92 height 23
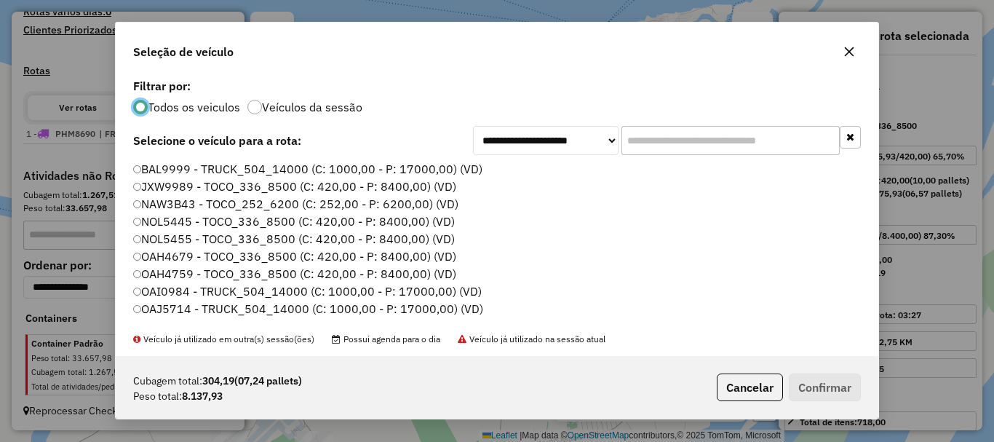
scroll to position [8, 4]
click at [145, 222] on label "NOL5445 - TOCO_336_8500 (C: 420,00 - P: 8400,00) (VD)" at bounding box center [294, 221] width 322 height 17
click at [136, 231] on label "NOL5455 - TOCO_336_8500 (C: 420,00 - P: 8400,00) (VD)" at bounding box center [294, 238] width 322 height 17
click at [844, 384] on button "Confirmar" at bounding box center [825, 388] width 72 height 28
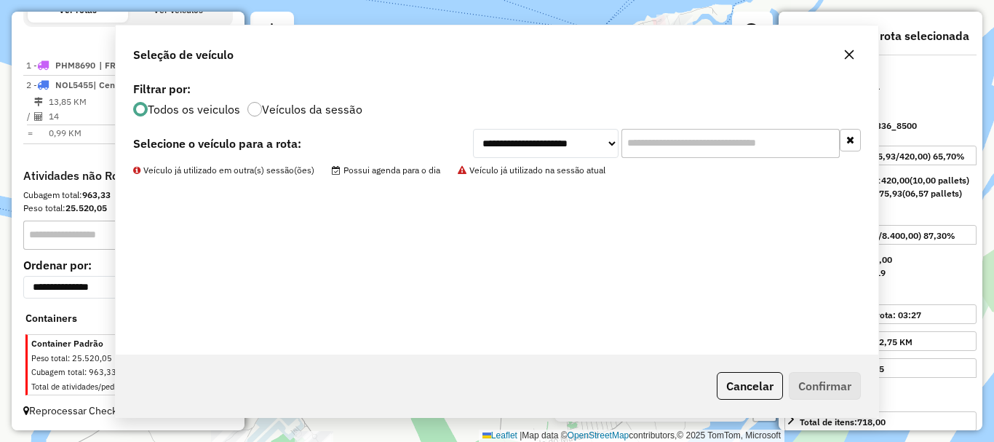
scroll to position [501, 0]
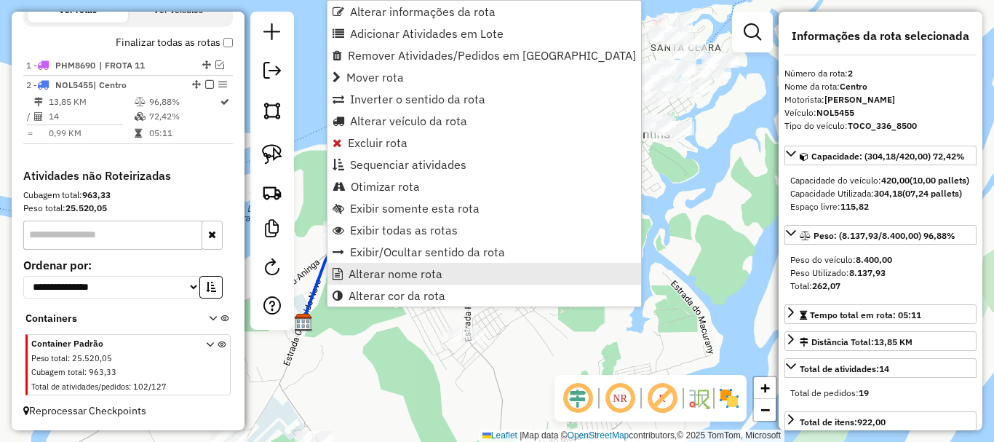
click at [397, 268] on span "Alterar nome rota" at bounding box center [396, 274] width 94 height 12
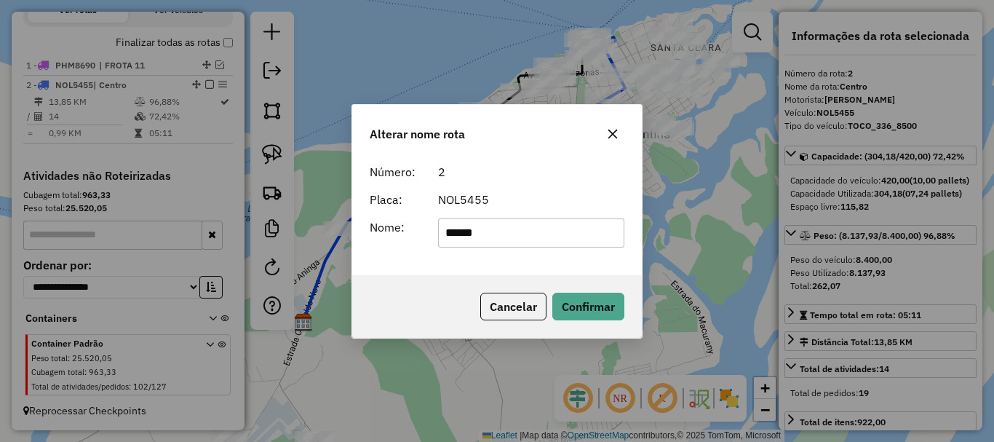
drag, startPoint x: 499, startPoint y: 225, endPoint x: 341, endPoint y: 221, distance: 157.2
click at [346, 223] on div "Alterar nome rota Número: 2 Placa: NOL5455 Nome: ****** Cancelar Confirmar" at bounding box center [497, 221] width 994 height 442
type input "*"
type input "********"
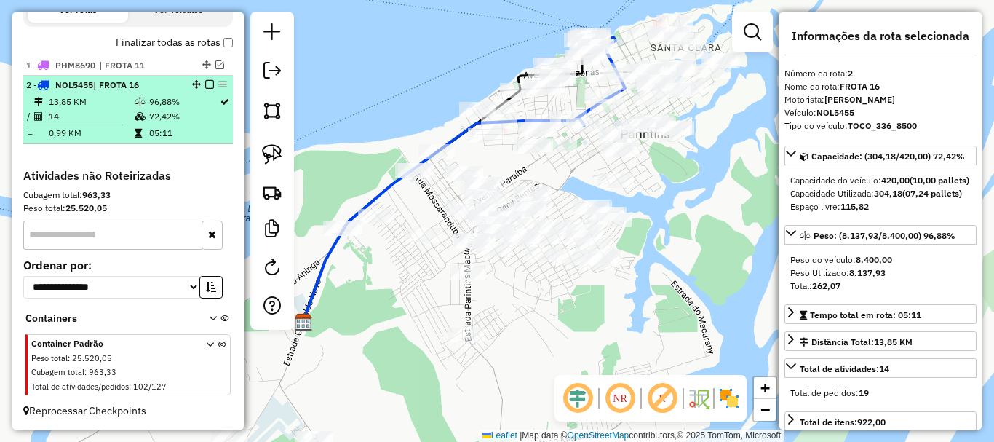
click at [205, 81] on em at bounding box center [209, 84] width 9 height 9
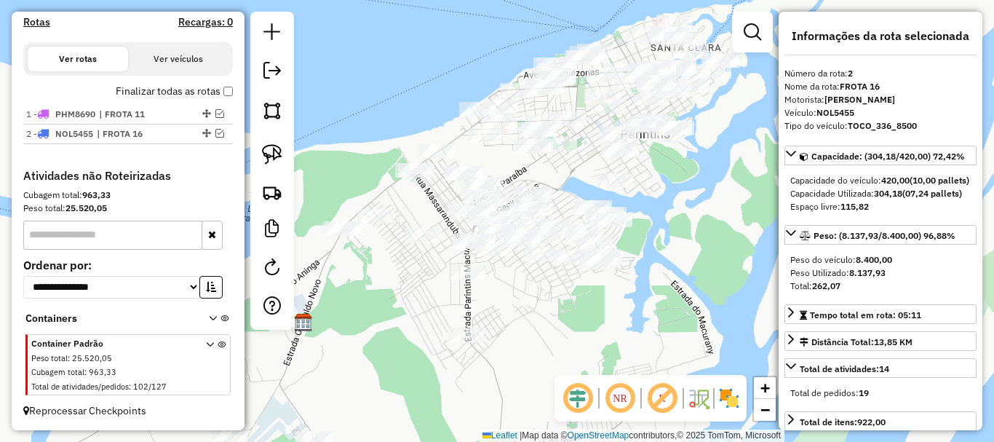
scroll to position [453, 0]
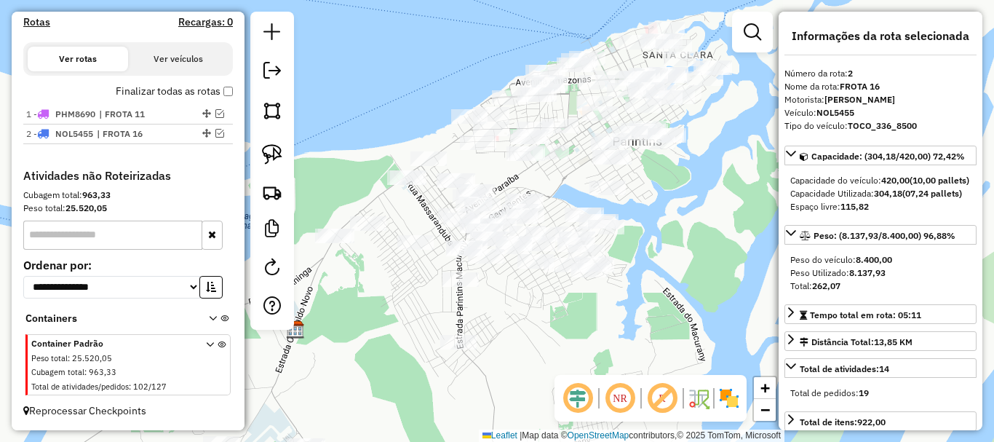
drag, startPoint x: 594, startPoint y: 275, endPoint x: 508, endPoint y: 309, distance: 92.2
click at [508, 311] on div "Janela de atendimento Grade de atendimento Capacidade Transportadoras Veículos …" at bounding box center [497, 221] width 994 height 442
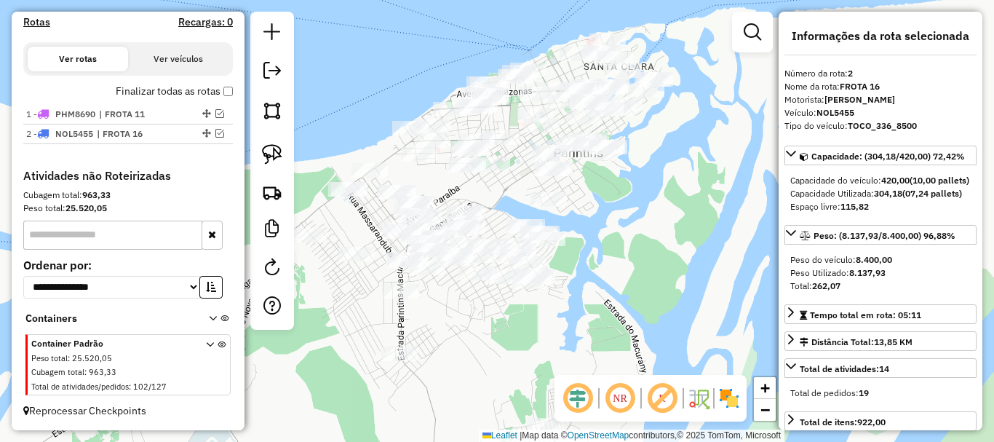
drag, startPoint x: 630, startPoint y: 302, endPoint x: 638, endPoint y: 295, distance: 10.8
click at [658, 286] on div "Janela de atendimento Grade de atendimento Capacidade Transportadoras Veículos …" at bounding box center [497, 221] width 994 height 442
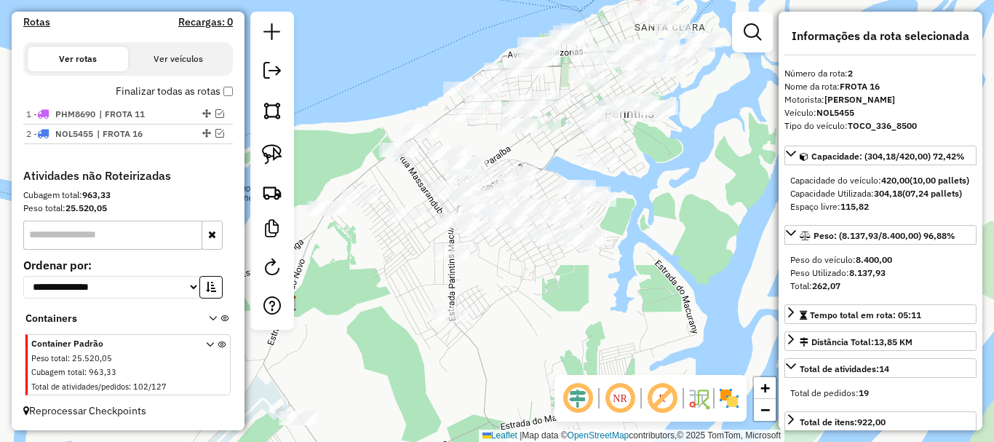
drag, startPoint x: 541, startPoint y: 348, endPoint x: 504, endPoint y: 364, distance: 40.4
click at [549, 337] on div "Janela de atendimento Grade de atendimento Capacidade Transportadoras Veículos …" at bounding box center [497, 221] width 994 height 442
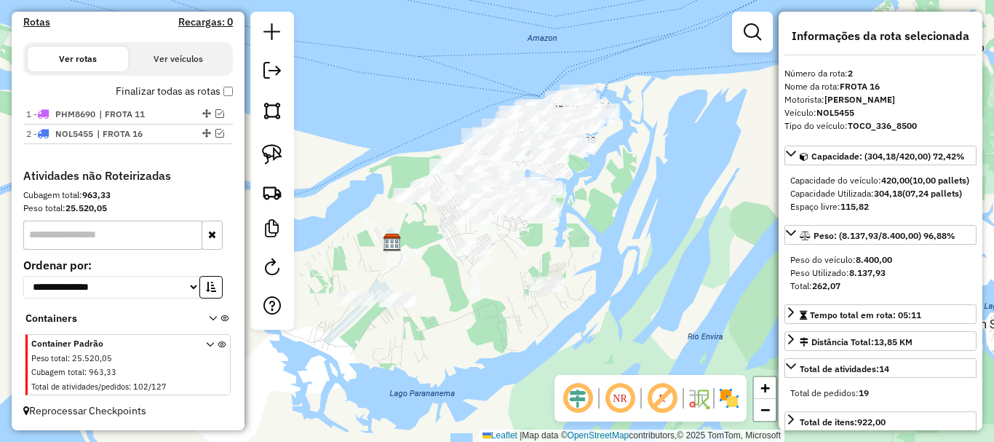
drag, startPoint x: 446, startPoint y: 401, endPoint x: 523, endPoint y: 283, distance: 140.5
click at [523, 283] on div "Janela de atendimento Grade de atendimento Capacidade Transportadoras Veículos …" at bounding box center [497, 221] width 994 height 442
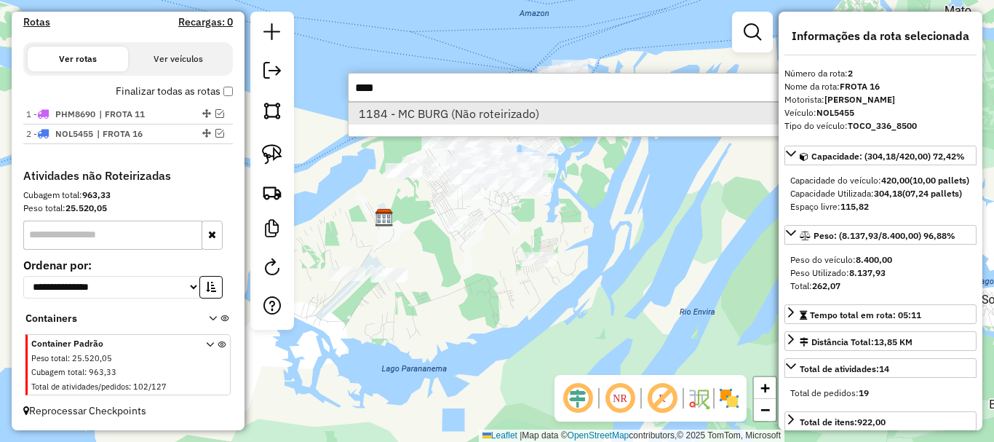
type input "****"
click at [408, 114] on li "1184 - MC BURG (Não roteirizado)" at bounding box center [566, 114] width 435 height 22
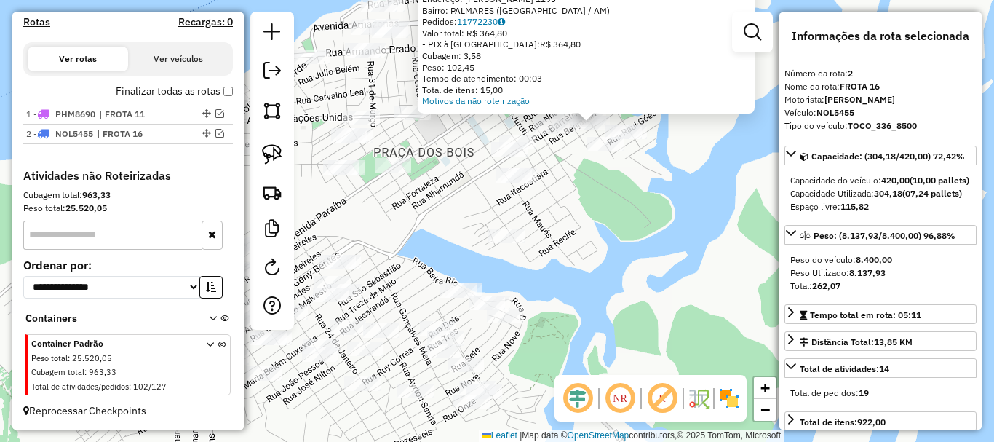
drag, startPoint x: 657, startPoint y: 227, endPoint x: 718, endPoint y: 200, distance: 66.8
click at [718, 200] on div "Atividade não roteirizada 1184 - MC BURG Endereço: JOSE ESTEVES 1293 Bairro: PA…" at bounding box center [497, 221] width 994 height 442
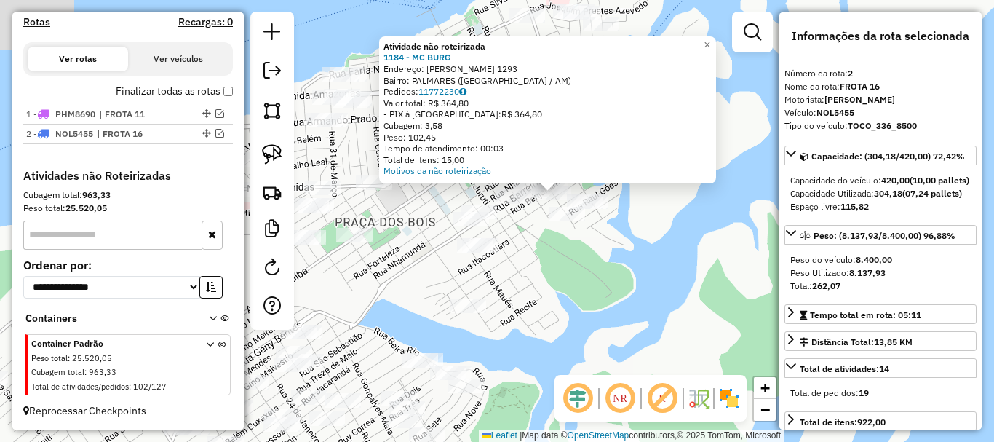
drag, startPoint x: 668, startPoint y: 186, endPoint x: 624, endPoint y: 263, distance: 88.0
click at [624, 263] on div "Atividade não roteirizada 1184 - MC BURG Endereço: JOSE ESTEVES 1293 Bairro: PA…" at bounding box center [497, 221] width 994 height 442
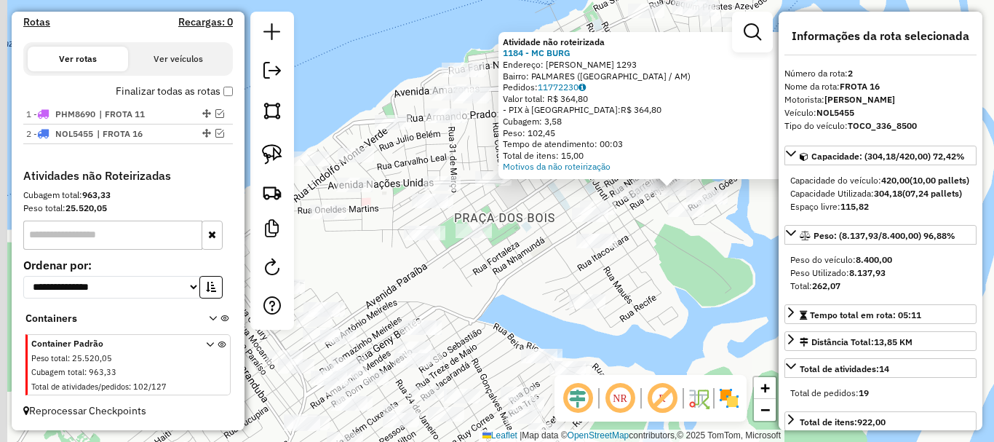
drag, startPoint x: 563, startPoint y: 328, endPoint x: 653, endPoint y: 311, distance: 91.2
click at [653, 311] on div "Atividade não roteirizada 1184 - MC BURG Endereço: JOSE ESTEVES 1293 Bairro: PA…" at bounding box center [497, 221] width 994 height 442
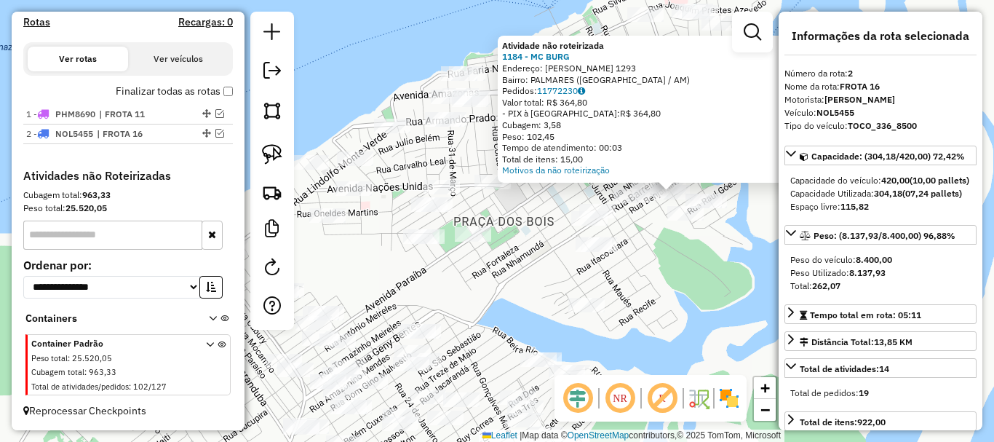
drag, startPoint x: 639, startPoint y: 259, endPoint x: 611, endPoint y: 286, distance: 38.6
click at [611, 286] on div "Atividade não roteirizada 1184 - MC BURG Endereço: JOSE ESTEVES 1293 Bairro: PA…" at bounding box center [497, 221] width 994 height 442
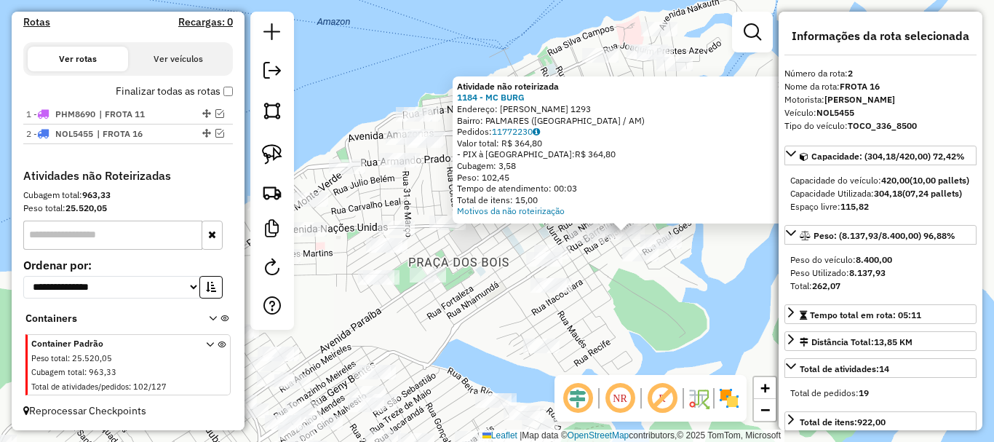
drag, startPoint x: 643, startPoint y: 290, endPoint x: 626, endPoint y: 303, distance: 22.3
click at [626, 303] on div "Atividade não roteirizada 1184 - MC BURG Endereço: JOSE ESTEVES 1293 Bairro: PA…" at bounding box center [497, 221] width 994 height 442
click at [646, 305] on div "Atividade não roteirizada 1184 - MC BURG Endereço: JOSE ESTEVES 1293 Bairro: PA…" at bounding box center [497, 221] width 994 height 442
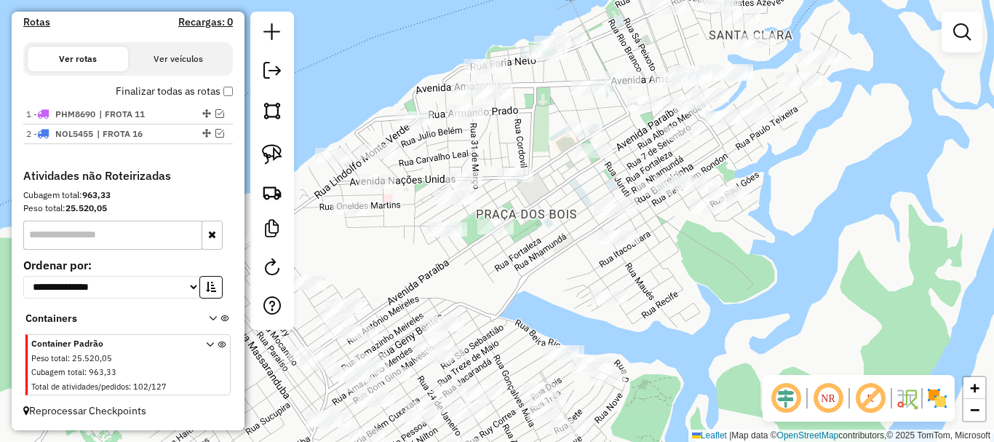
drag, startPoint x: 616, startPoint y: 320, endPoint x: 683, endPoint y: 271, distance: 83.0
click at [683, 271] on div "Janela de atendimento Grade de atendimento Capacidade Transportadoras Veículos …" at bounding box center [497, 221] width 994 height 442
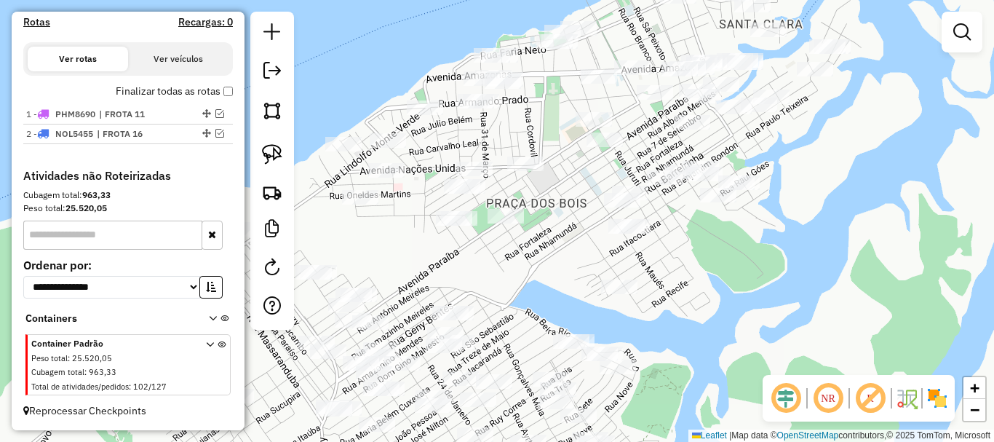
drag, startPoint x: 409, startPoint y: 254, endPoint x: 433, endPoint y: 201, distance: 58.3
click at [451, 199] on div "Janela de atendimento Grade de atendimento Capacidade Transportadoras Veículos …" at bounding box center [497, 221] width 994 height 442
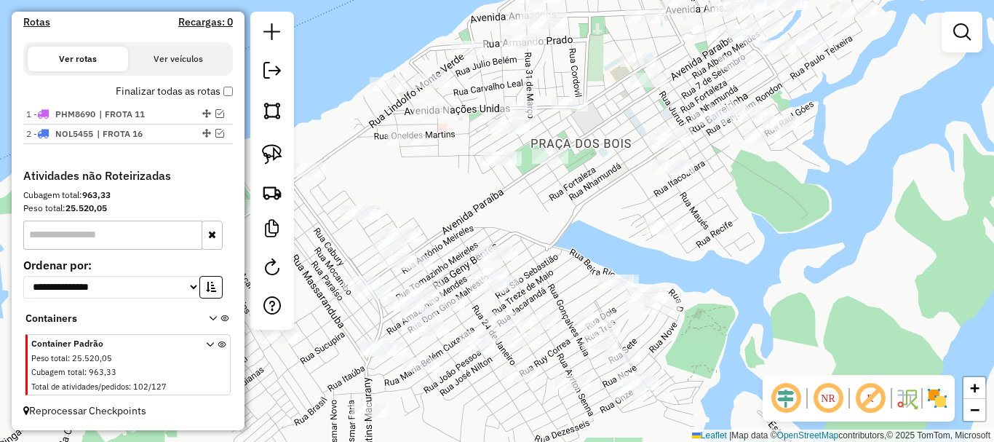
drag, startPoint x: 485, startPoint y: 225, endPoint x: 487, endPoint y: 187, distance: 37.9
click at [487, 187] on div "Janela de atendimento Grade de atendimento Capacidade Transportadoras Veículos …" at bounding box center [497, 221] width 994 height 442
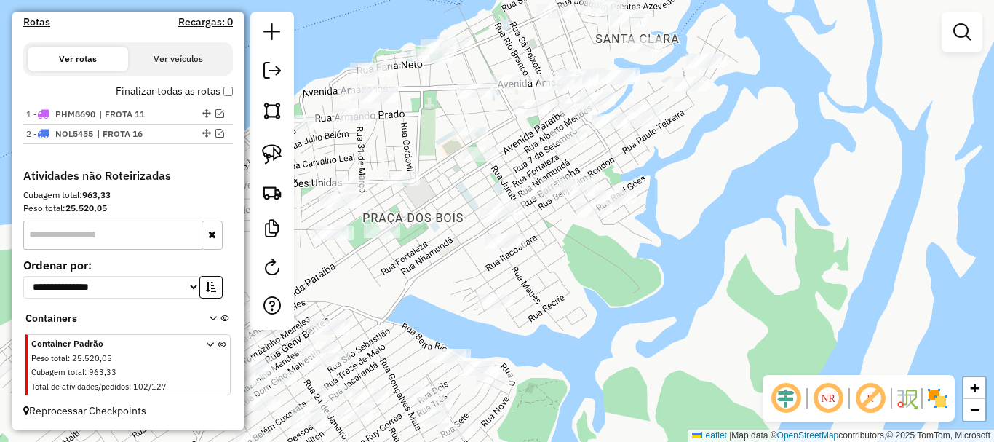
drag, startPoint x: 671, startPoint y: 161, endPoint x: 538, endPoint y: 258, distance: 164.6
click at [497, 274] on div "Janela de atendimento Grade de atendimento Capacidade Transportadoras Veículos …" at bounding box center [497, 221] width 994 height 442
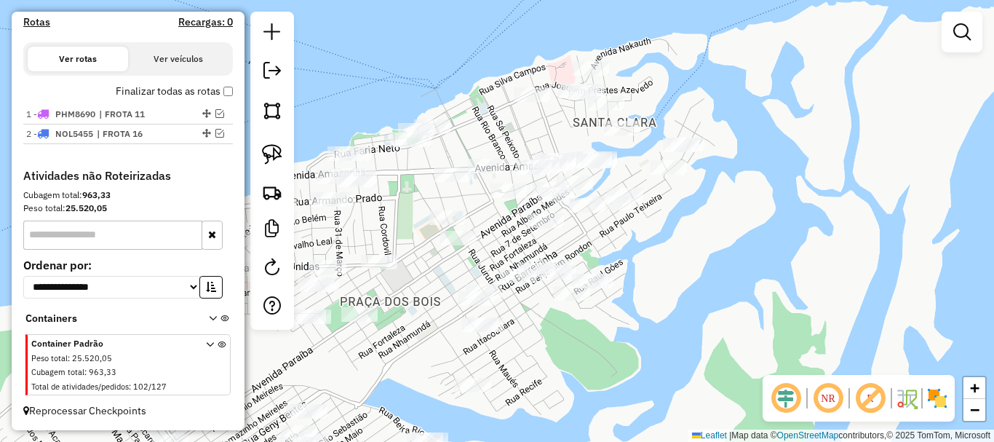
drag, startPoint x: 687, startPoint y: 214, endPoint x: 662, endPoint y: 286, distance: 76.4
click at [657, 293] on div "Janela de atendimento Grade de atendimento Capacidade Transportadoras Veículos …" at bounding box center [497, 221] width 994 height 442
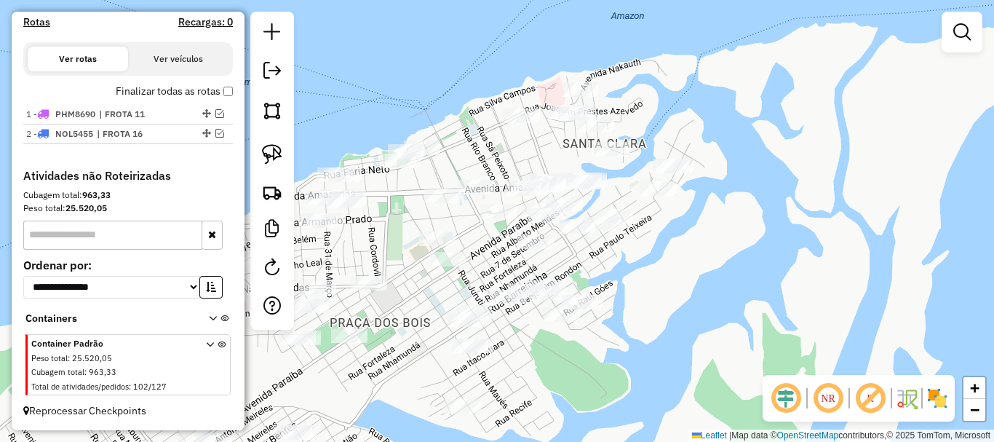
click at [685, 283] on div "Janela de atendimento Grade de atendimento Capacidade Transportadoras Veículos …" at bounding box center [497, 221] width 994 height 442
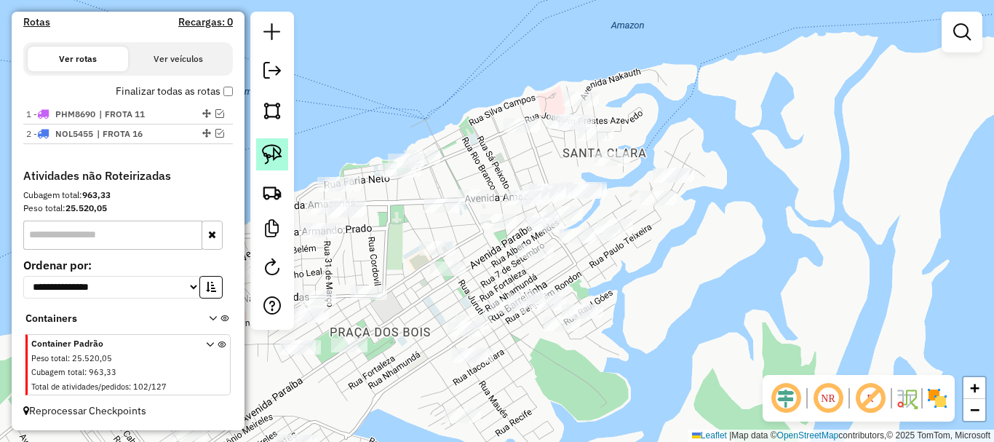
click at [274, 157] on img at bounding box center [272, 154] width 20 height 20
click at [274, 190] on img at bounding box center [272, 192] width 20 height 20
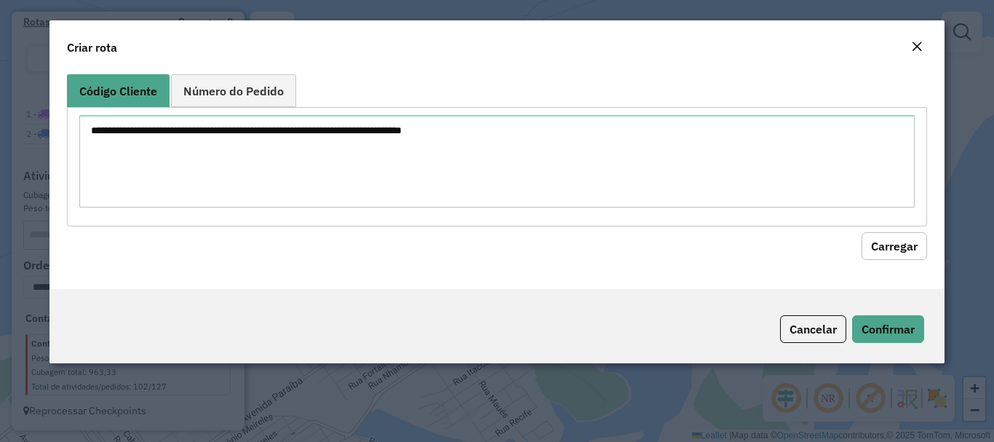
click at [437, 88] on ul "Código Cliente Número do Pedido" at bounding box center [497, 90] width 860 height 33
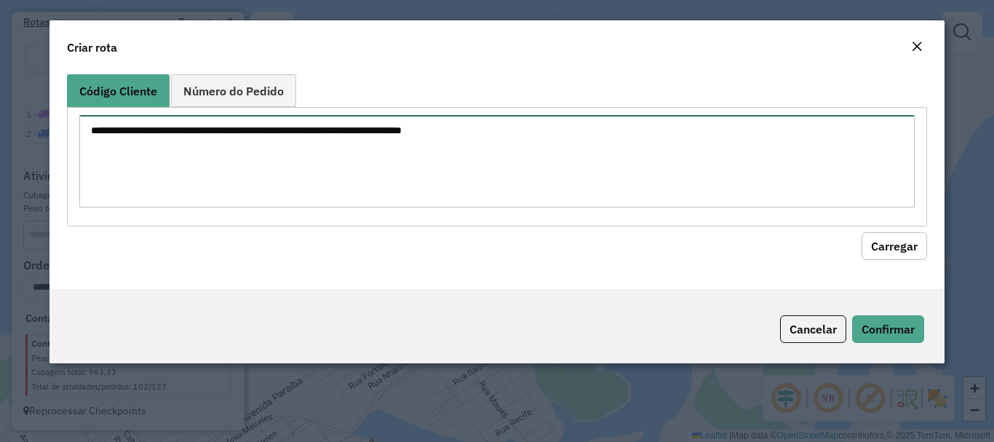
click at [430, 122] on textarea at bounding box center [496, 161] width 835 height 92
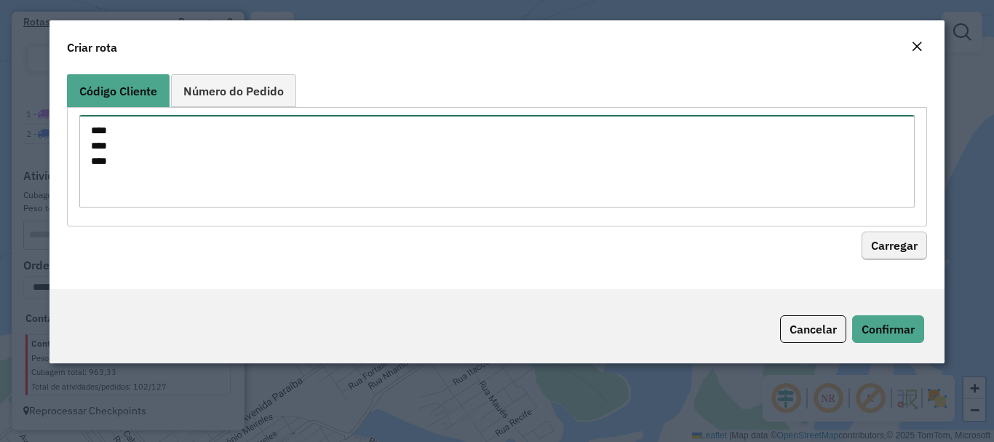
type textarea "**** **** ****"
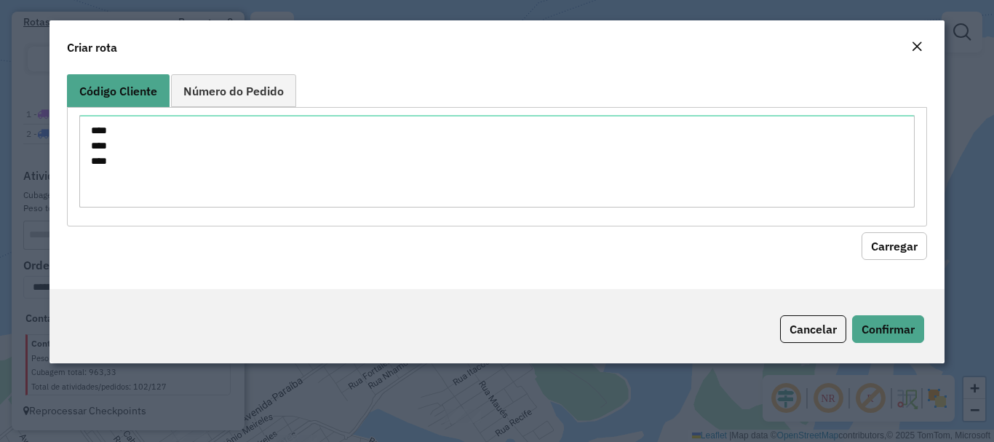
click at [905, 247] on button "Carregar" at bounding box center [895, 246] width 66 height 28
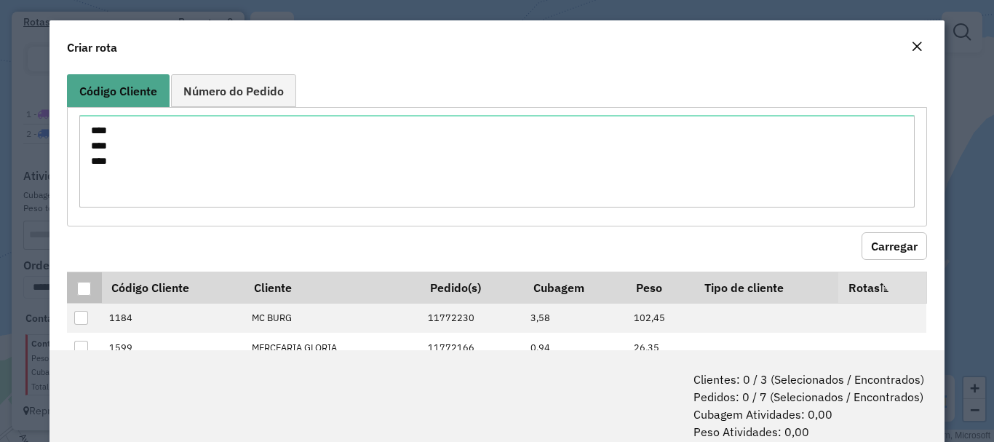
click at [84, 283] on div at bounding box center [84, 289] width 14 height 14
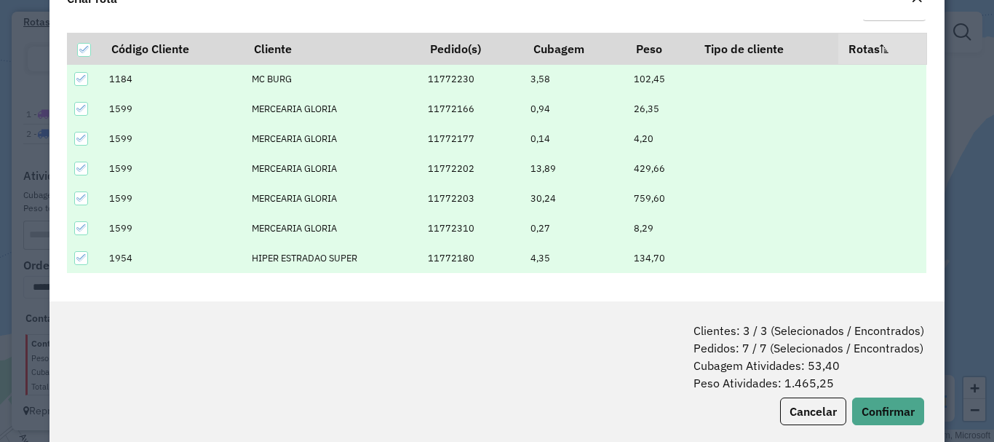
scroll to position [73, 0]
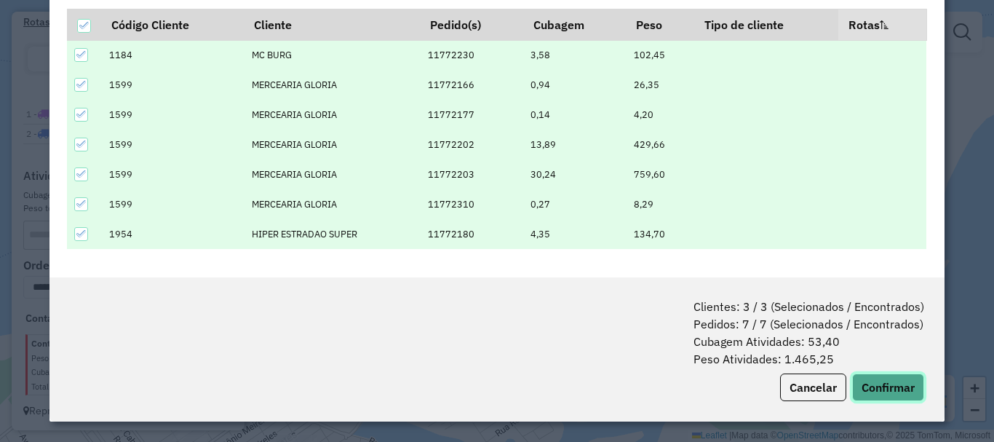
click at [908, 391] on button "Confirmar" at bounding box center [888, 387] width 72 height 28
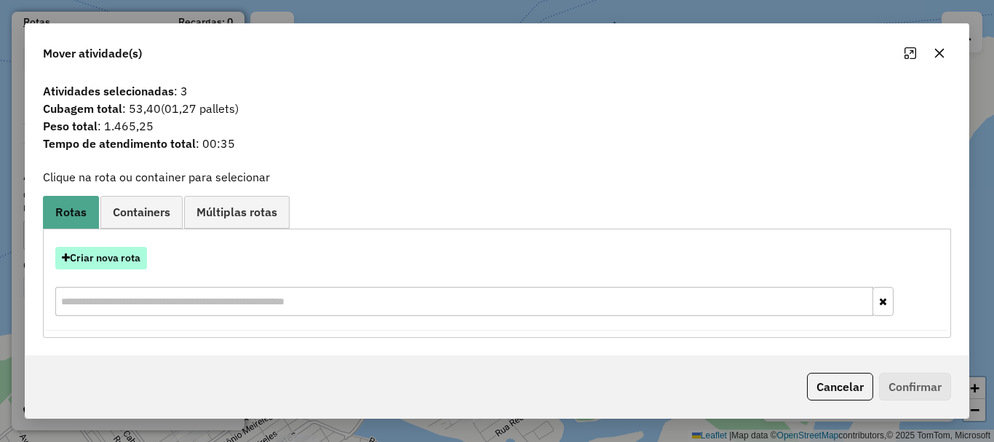
click at [98, 251] on button "Criar nova rota" at bounding box center [101, 258] width 92 height 23
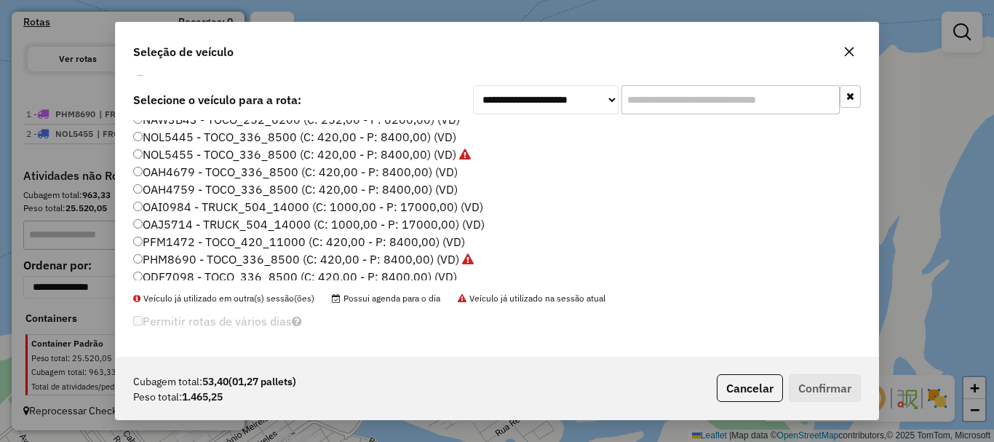
scroll to position [67, 0]
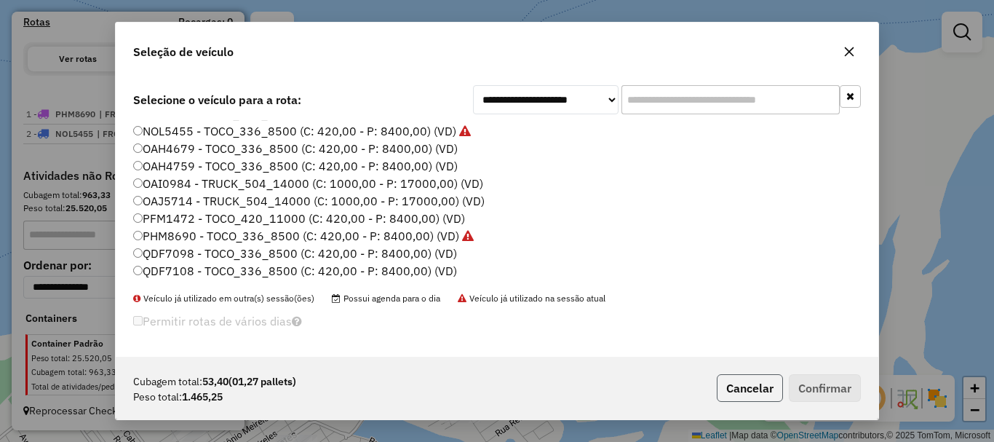
click at [745, 381] on button "Cancelar" at bounding box center [750, 388] width 66 height 28
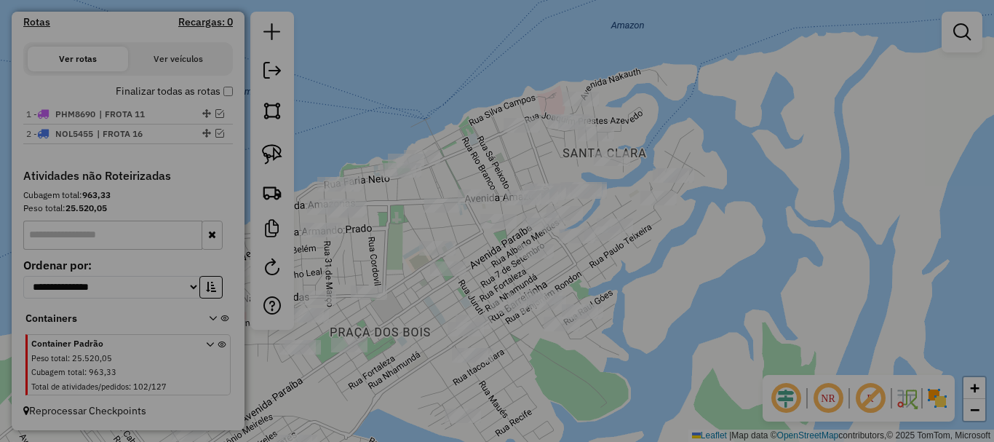
scroll to position [0, 0]
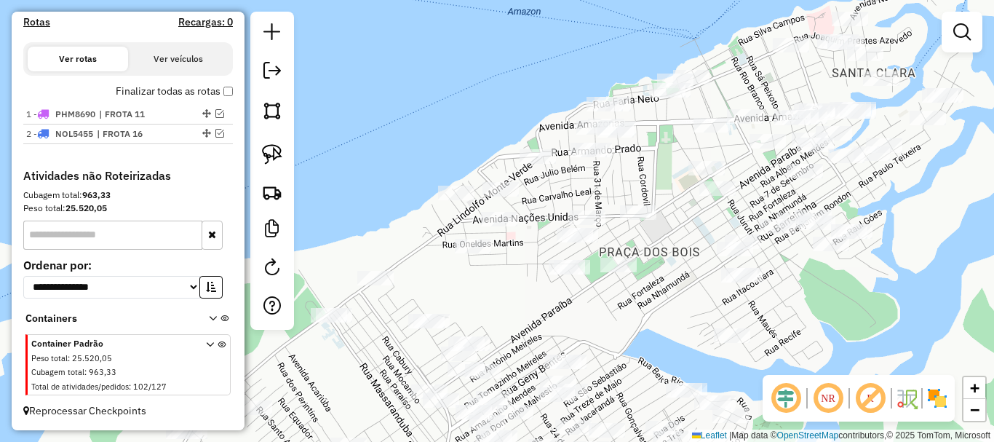
drag, startPoint x: 396, startPoint y: 215, endPoint x: 662, endPoint y: 135, distance: 278.1
click at [662, 135] on div "Janela de atendimento Grade de atendimento Capacidade Transportadoras Veículos …" at bounding box center [497, 221] width 994 height 442
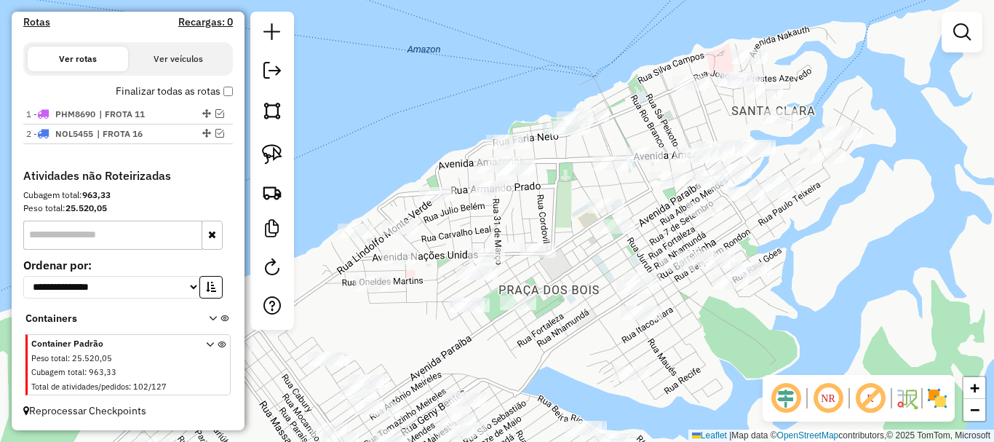
click at [390, 163] on div "Janela de atendimento Grade de atendimento Capacidade Transportadoras Veículos …" at bounding box center [497, 221] width 994 height 442
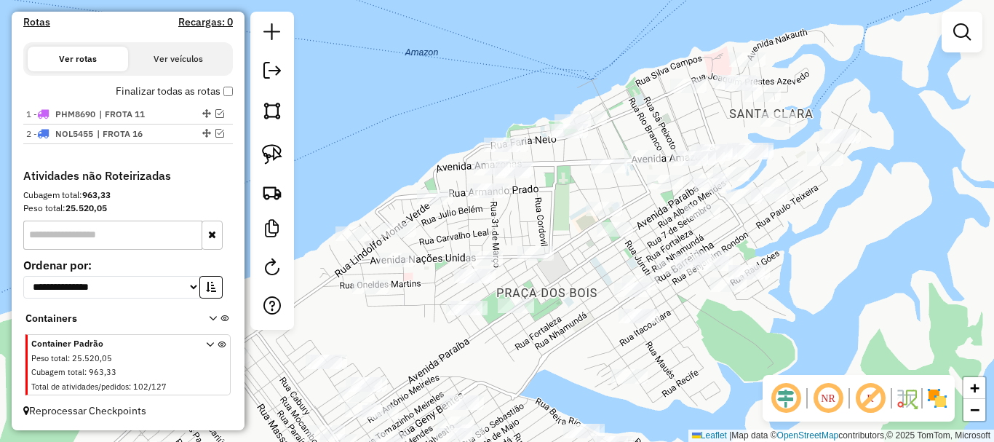
drag, startPoint x: 518, startPoint y: 73, endPoint x: 680, endPoint y: 43, distance: 165.0
click at [682, 44] on div "Janela de atendimento Grade de atendimento Capacidade Transportadoras Veículos …" at bounding box center [497, 221] width 994 height 442
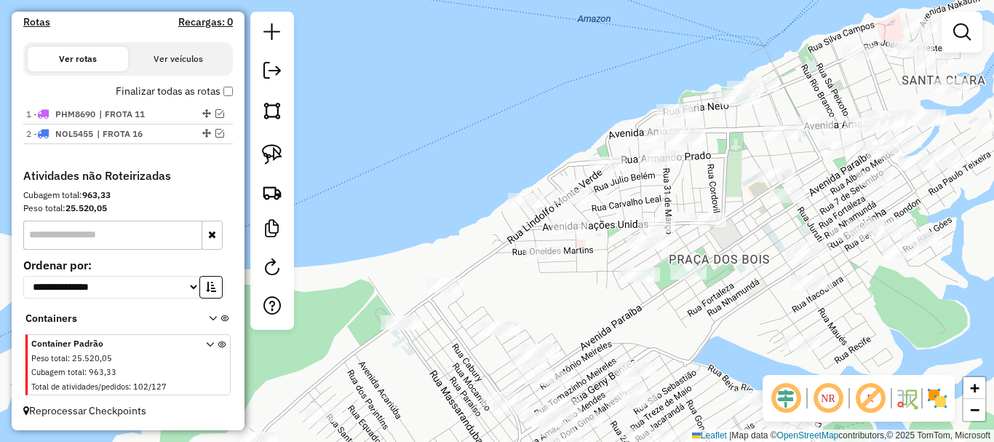
click at [420, 144] on div "Janela de atendimento Grade de atendimento Capacidade Transportadoras Veículos …" at bounding box center [497, 221] width 994 height 442
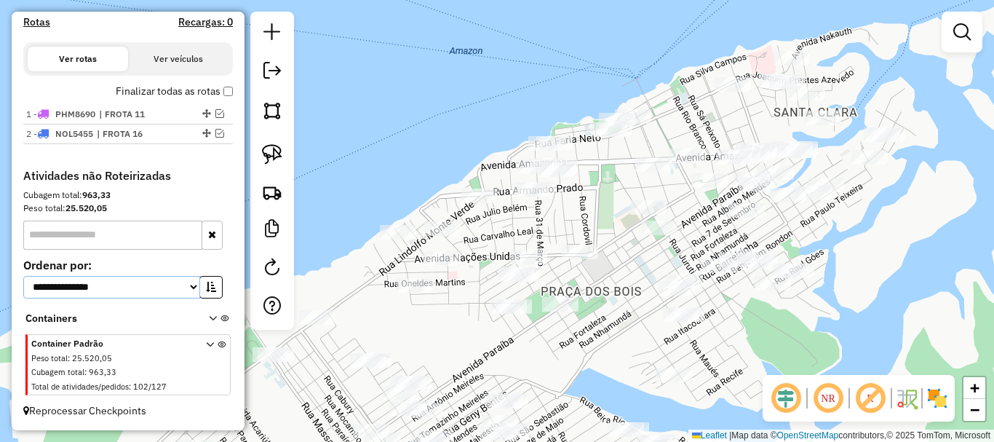
click at [191, 290] on select "**********" at bounding box center [111, 287] width 177 height 23
select select "*********"
click at [23, 276] on select "**********" at bounding box center [111, 287] width 177 height 23
click at [212, 290] on button "button" at bounding box center [210, 287] width 23 height 23
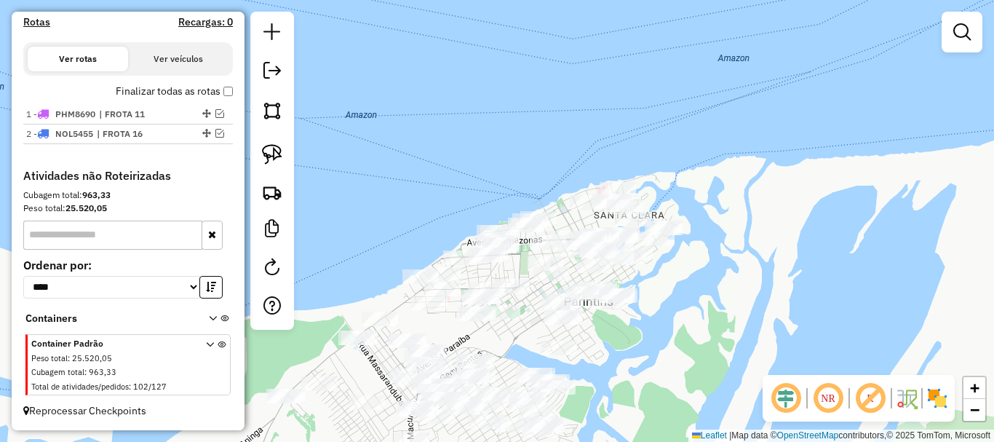
click at [209, 337] on section "Container Padrão Peso total : 25.520,05 Cubagem total : 963,33 Total de ativida…" at bounding box center [127, 365] width 205 height 62
click at [206, 344] on icon at bounding box center [210, 368] width 8 height 55
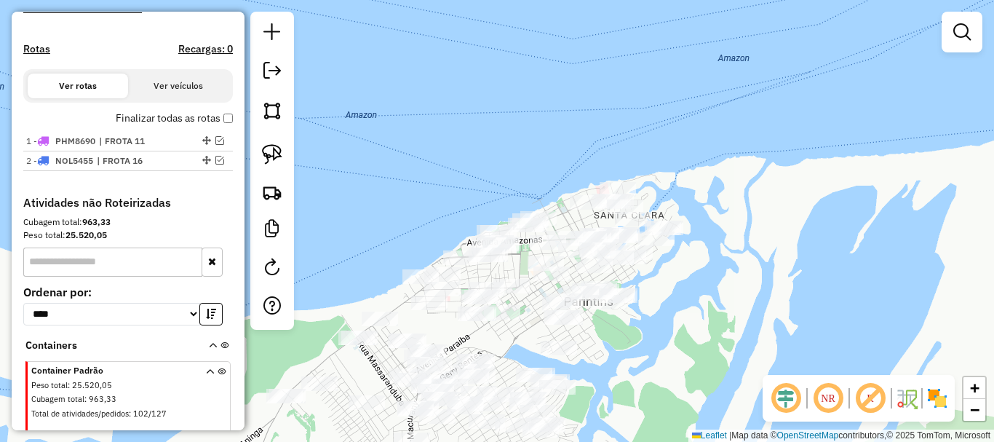
scroll to position [234, 0]
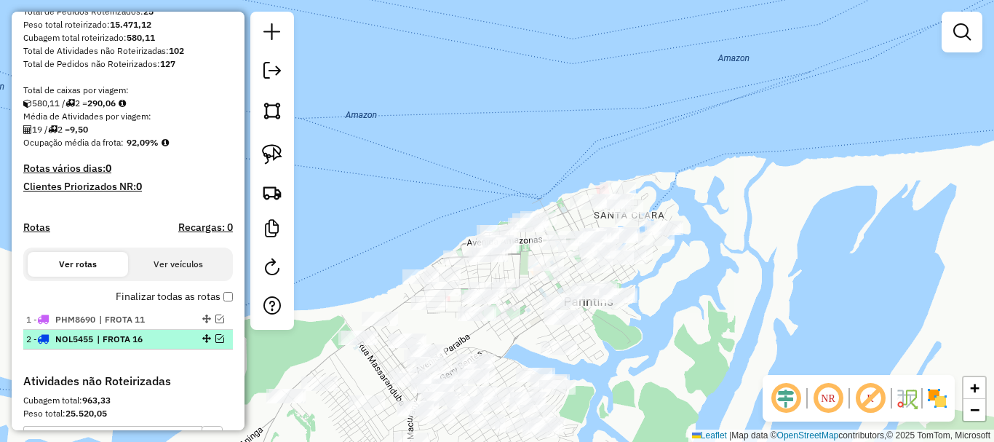
click at [148, 343] on li "2 - NOL5455 | FROTA 16" at bounding box center [128, 340] width 210 height 20
select select "**********"
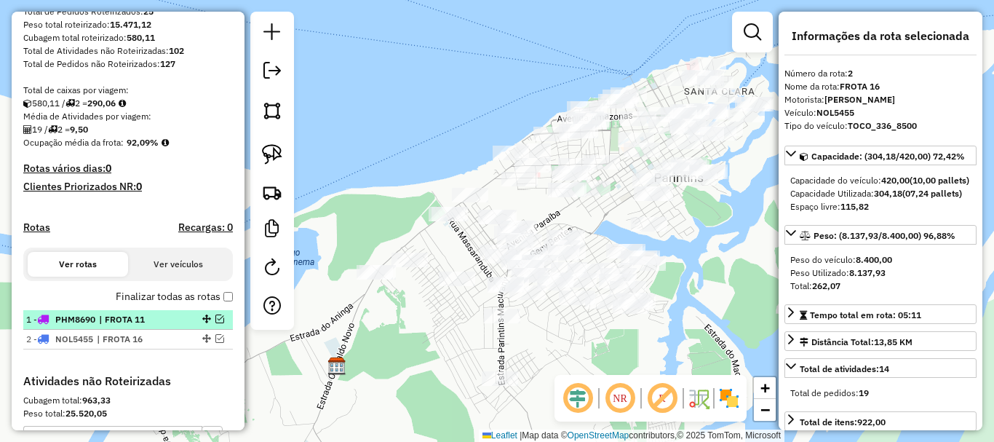
click at [173, 326] on div "1 - PHM8690 | FROTA 11" at bounding box center [103, 319] width 154 height 13
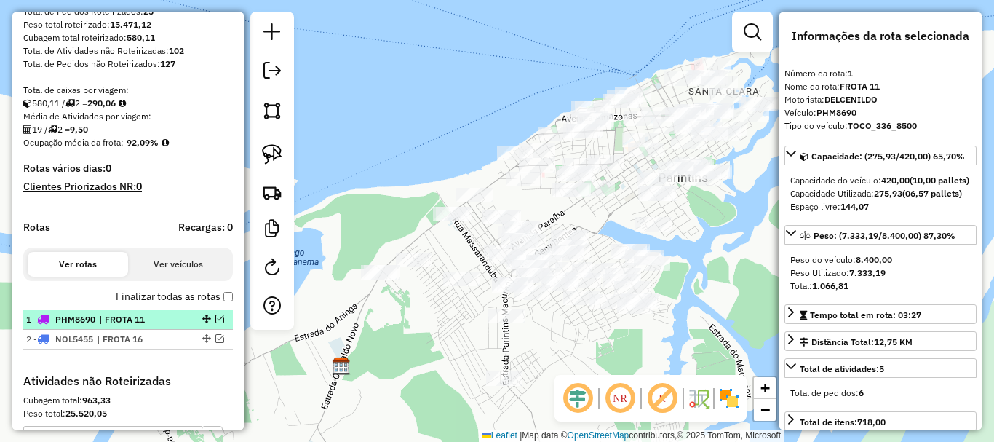
click at [217, 323] on em at bounding box center [219, 318] width 9 height 9
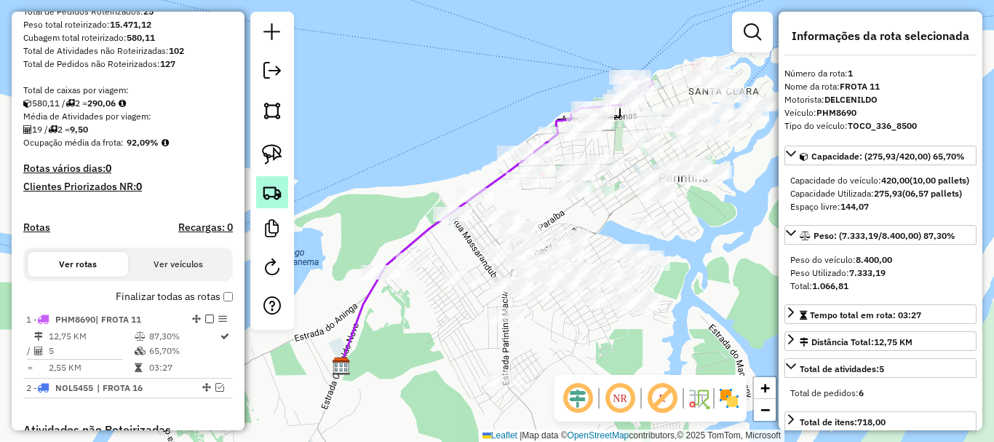
click at [271, 194] on img at bounding box center [272, 192] width 20 height 20
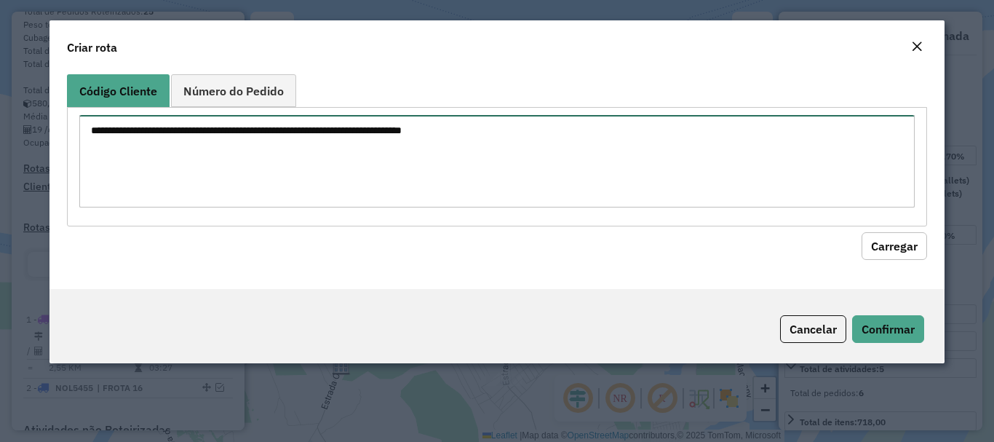
click at [384, 154] on textarea at bounding box center [496, 161] width 835 height 92
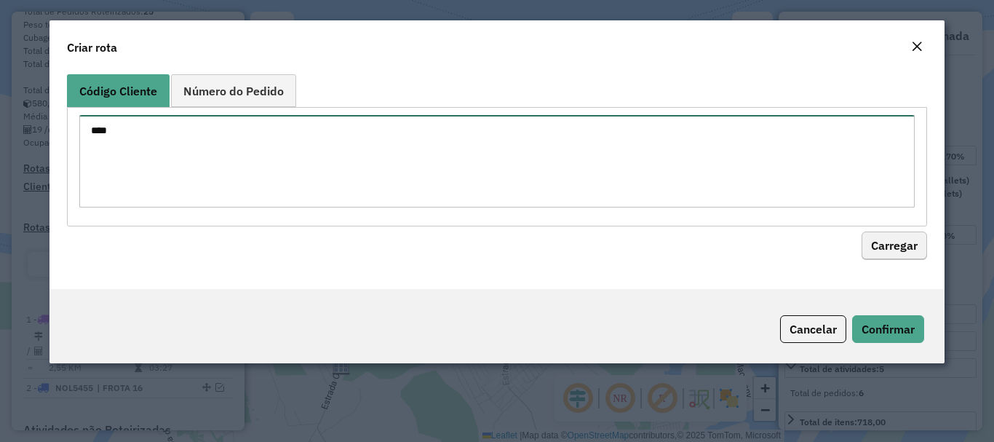
type textarea "****"
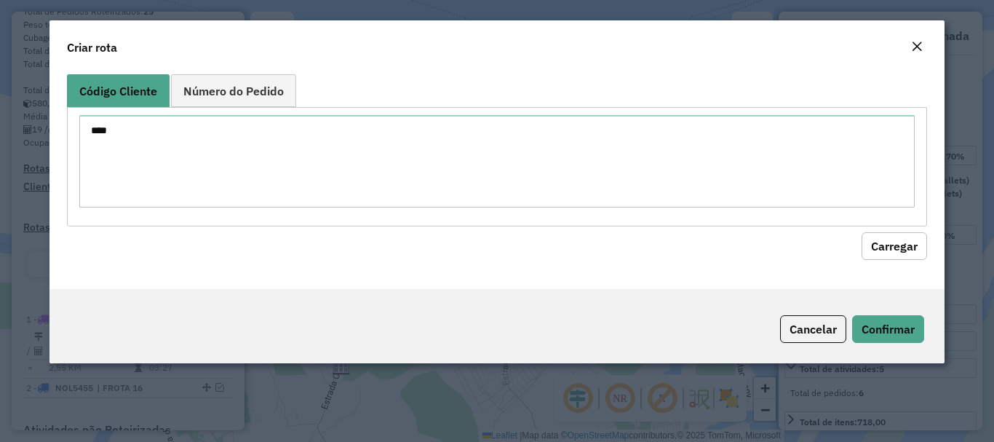
click at [913, 245] on button "Carregar" at bounding box center [895, 246] width 66 height 28
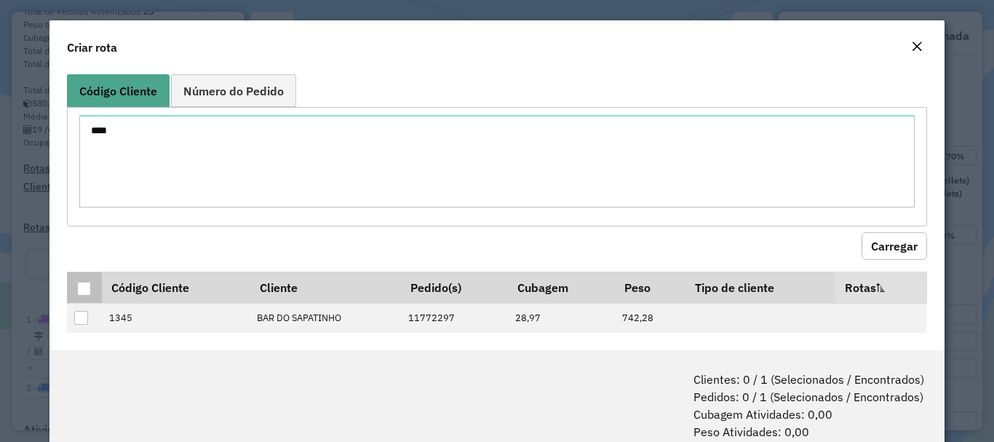
scroll to position [11, 0]
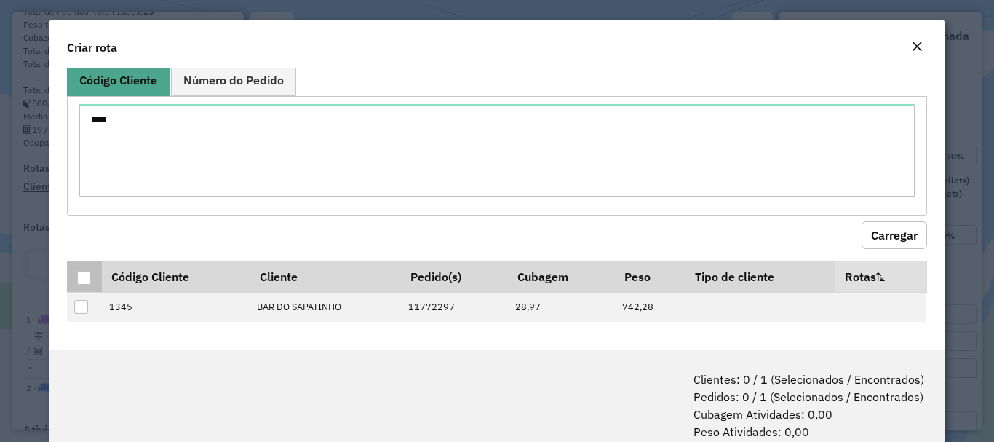
click at [83, 282] on div at bounding box center [84, 278] width 14 height 14
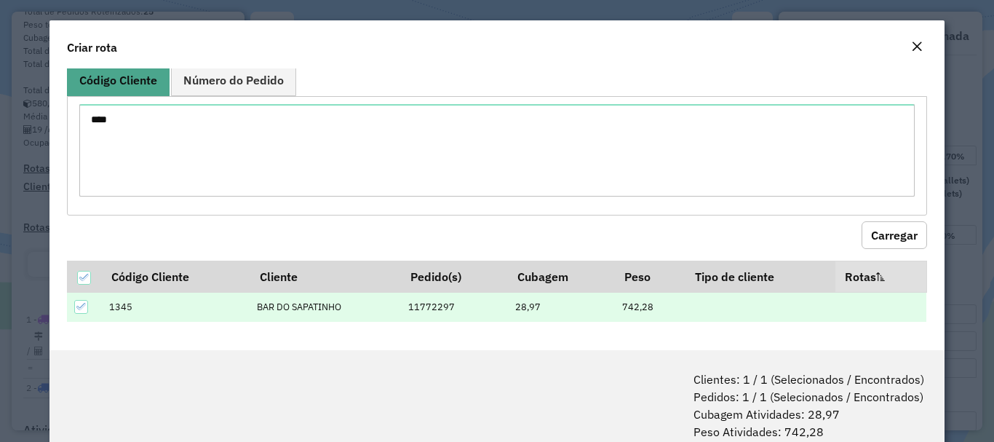
scroll to position [73, 0]
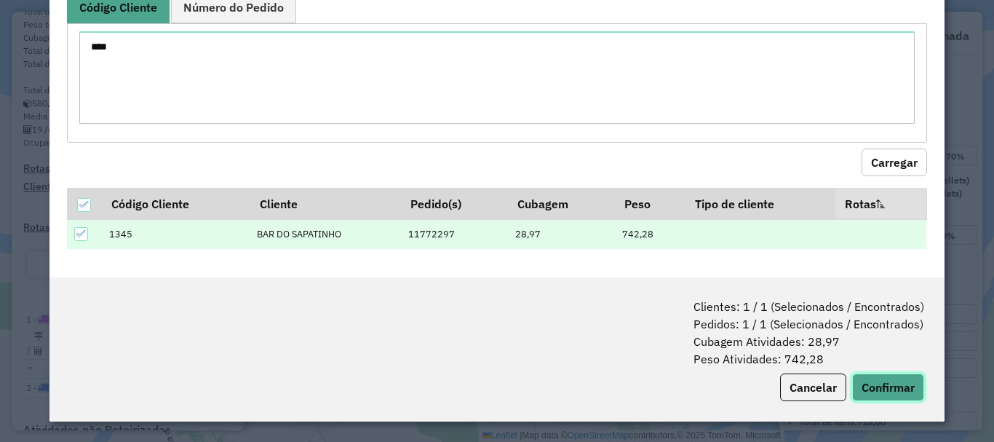
click at [875, 389] on button "Confirmar" at bounding box center [888, 387] width 72 height 28
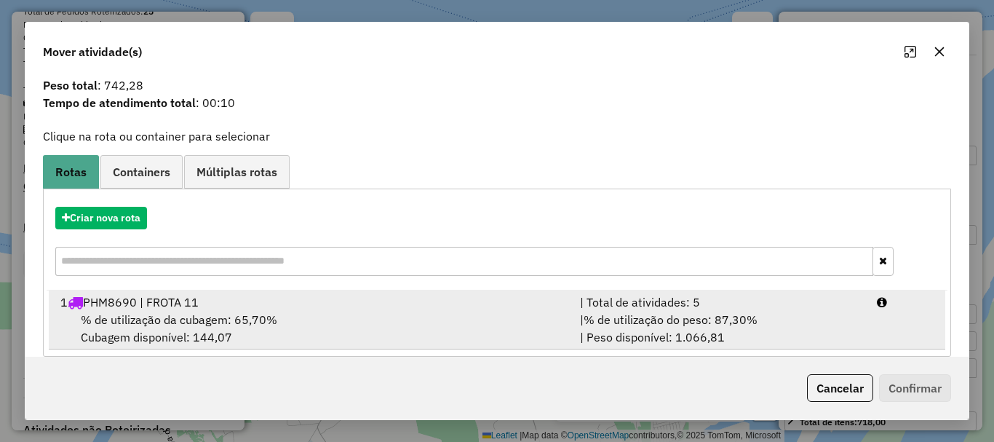
scroll to position [57, 0]
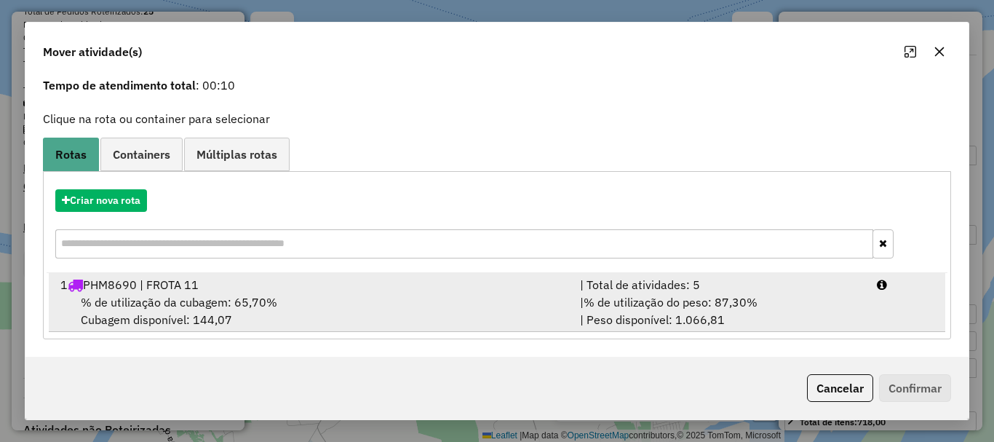
click at [590, 295] on span "% de utilização do peso: 87,30%" at bounding box center [671, 302] width 174 height 15
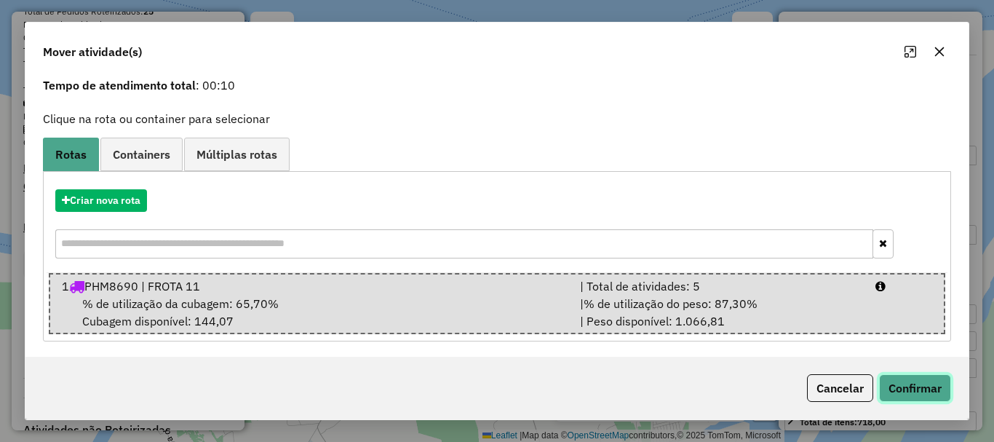
click at [929, 382] on button "Confirmar" at bounding box center [915, 388] width 72 height 28
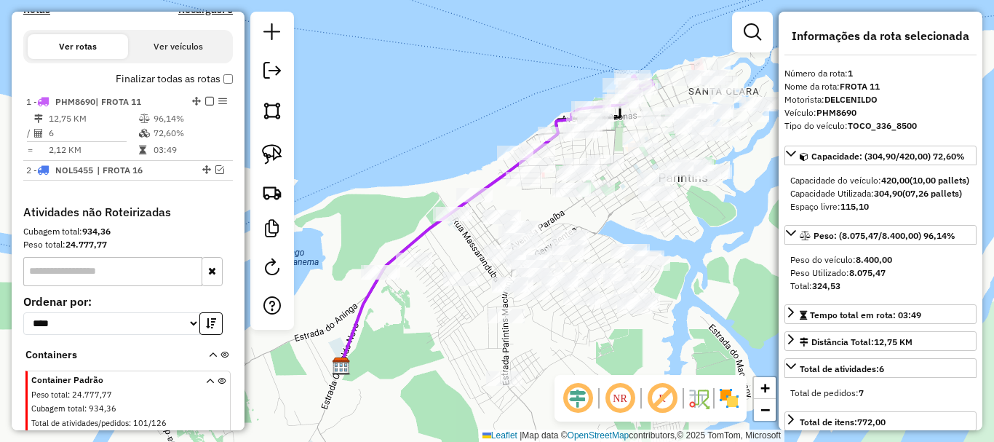
scroll to position [546, 0]
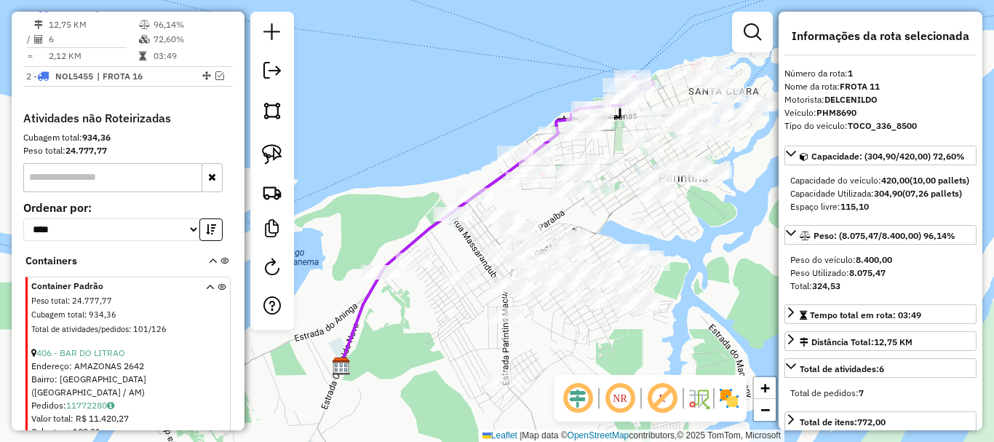
click at [496, 183] on icon at bounding box center [465, 237] width 249 height 258
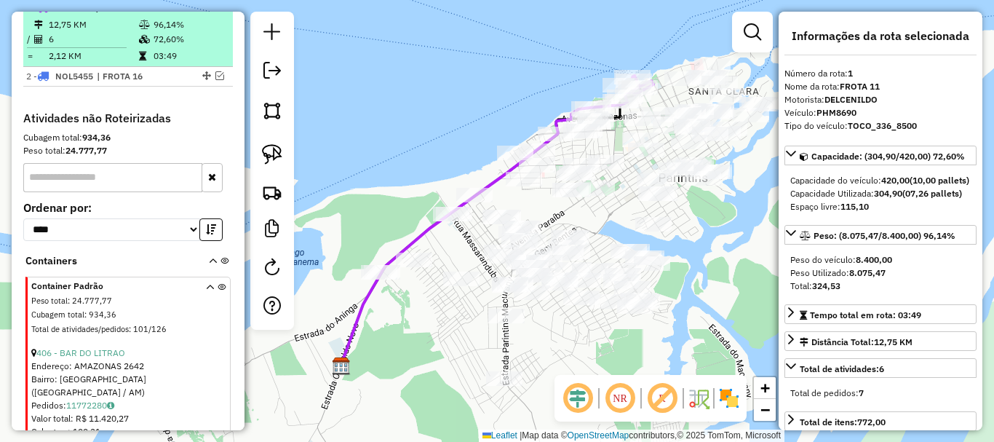
click at [205, 12] on em at bounding box center [209, 7] width 9 height 9
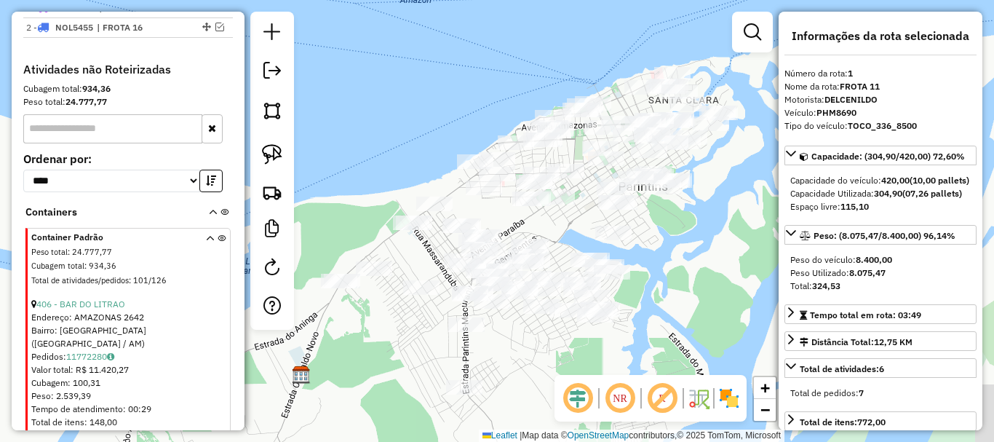
drag, startPoint x: 662, startPoint y: 338, endPoint x: 609, endPoint y: 348, distance: 54.0
click at [614, 348] on div "Janela de atendimento Grade de atendimento Capacidade Transportadoras Veículos …" at bounding box center [497, 221] width 994 height 442
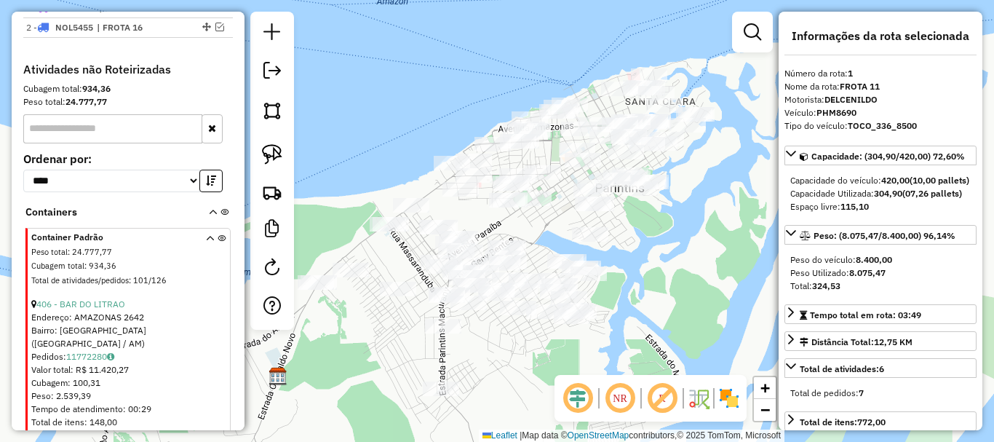
drag, startPoint x: 659, startPoint y: 333, endPoint x: 633, endPoint y: 337, distance: 26.5
click at [633, 337] on div "Janela de atendimento Grade de atendimento Capacidade Transportadoras Veículos …" at bounding box center [497, 221] width 994 height 442
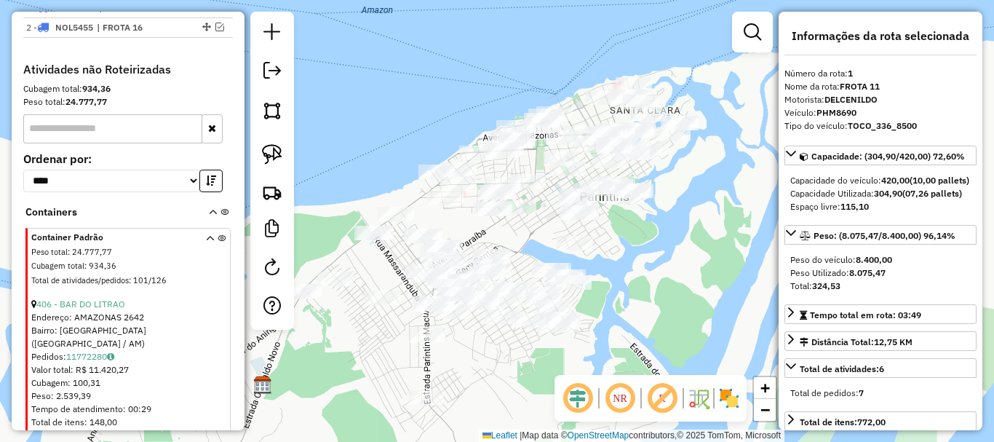
drag, startPoint x: 610, startPoint y: 217, endPoint x: 570, endPoint y: 238, distance: 45.3
click at [571, 238] on div "Janela de atendimento Grade de atendimento Capacidade Transportadoras Veículos …" at bounding box center [497, 221] width 994 height 442
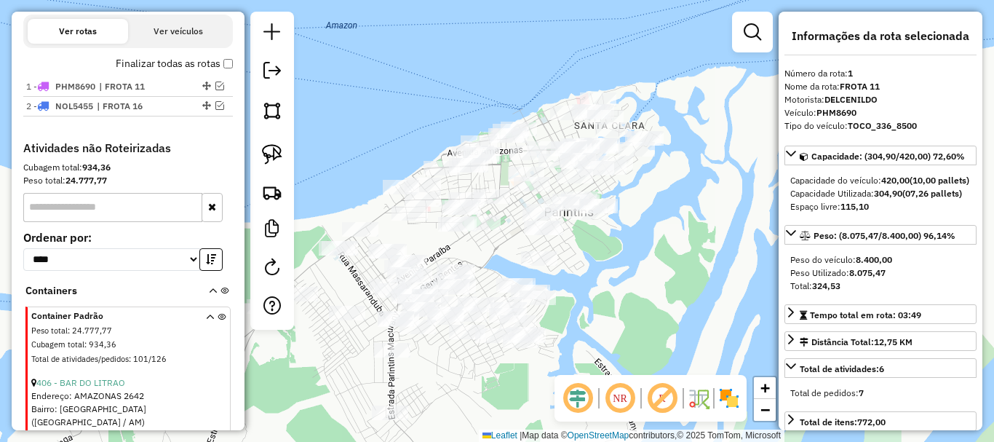
scroll to position [400, 0]
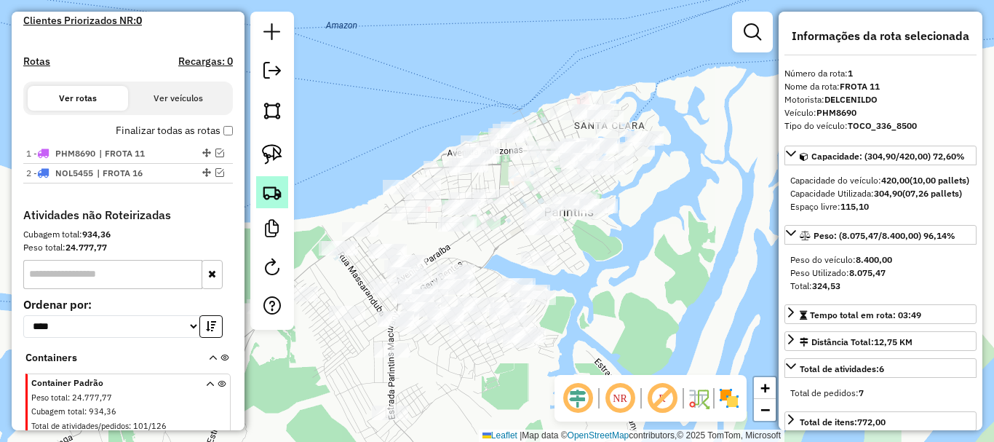
click at [270, 188] on img at bounding box center [272, 192] width 20 height 20
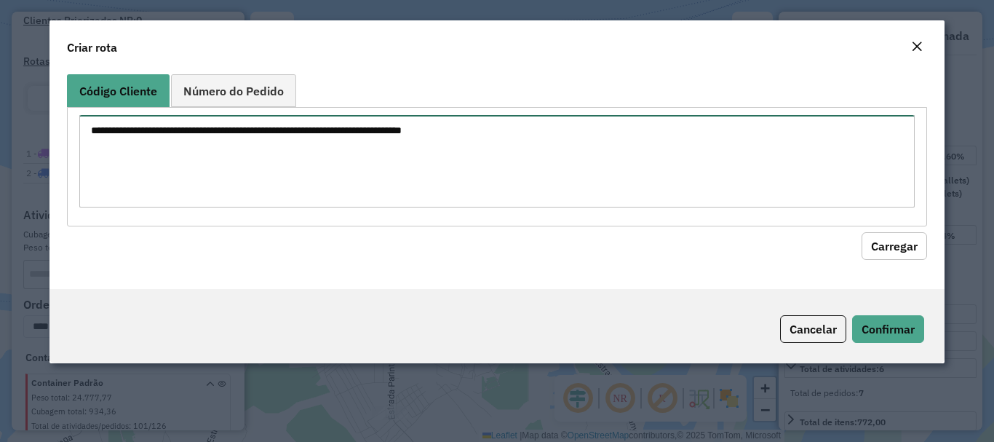
click at [242, 162] on textarea at bounding box center [496, 161] width 835 height 92
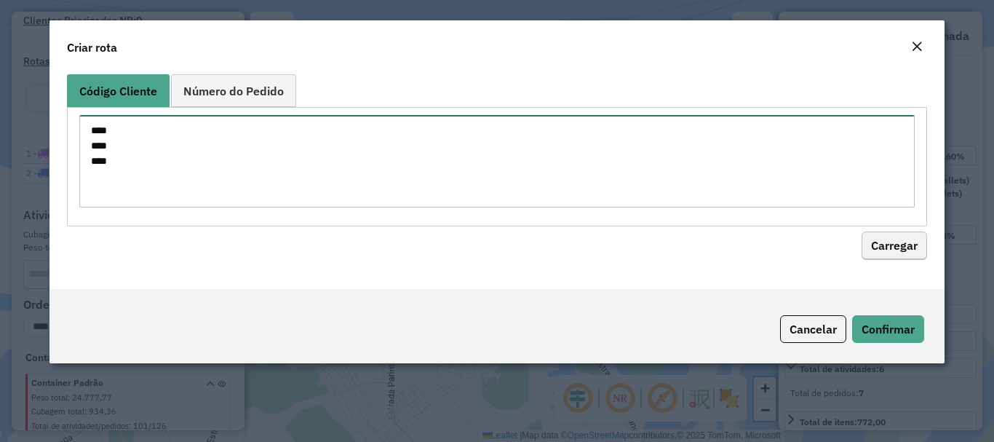
type textarea "**** **** ****"
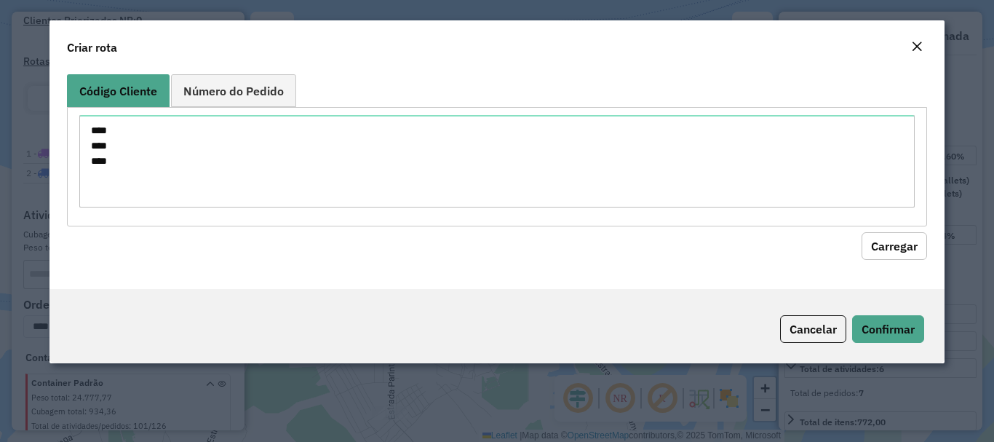
click at [876, 252] on button "Carregar" at bounding box center [895, 246] width 66 height 28
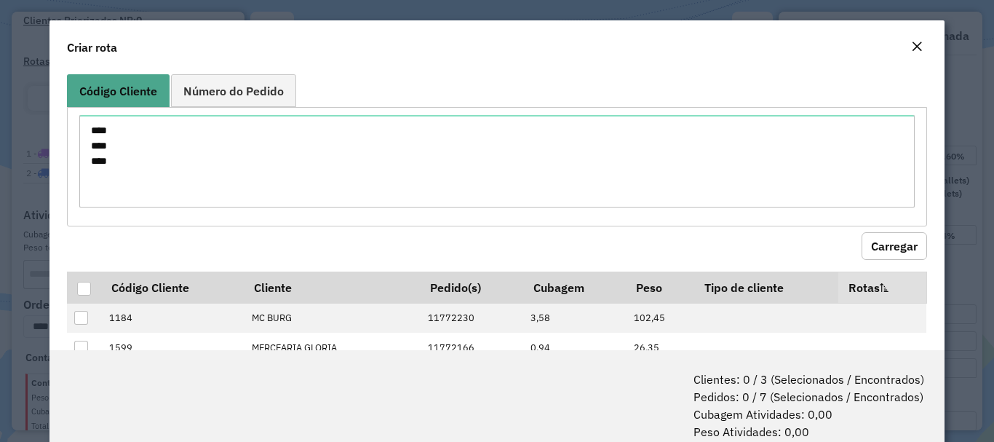
scroll to position [146, 0]
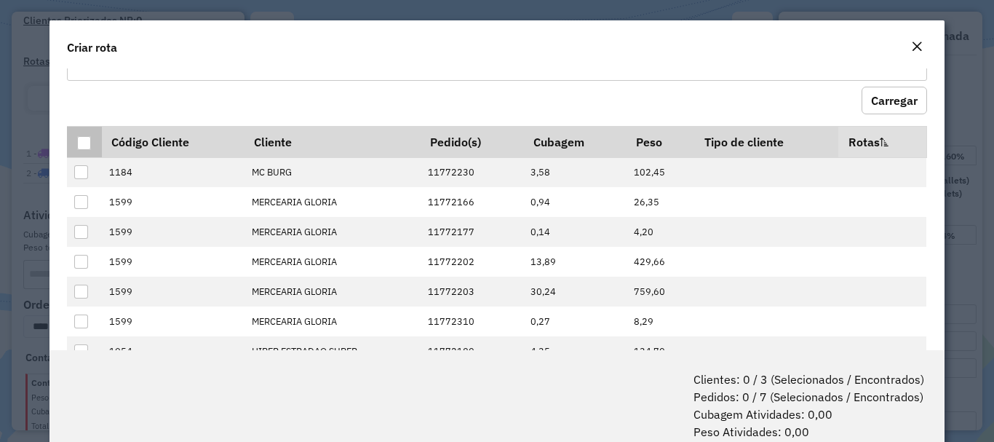
click at [83, 146] on div at bounding box center [84, 143] width 14 height 14
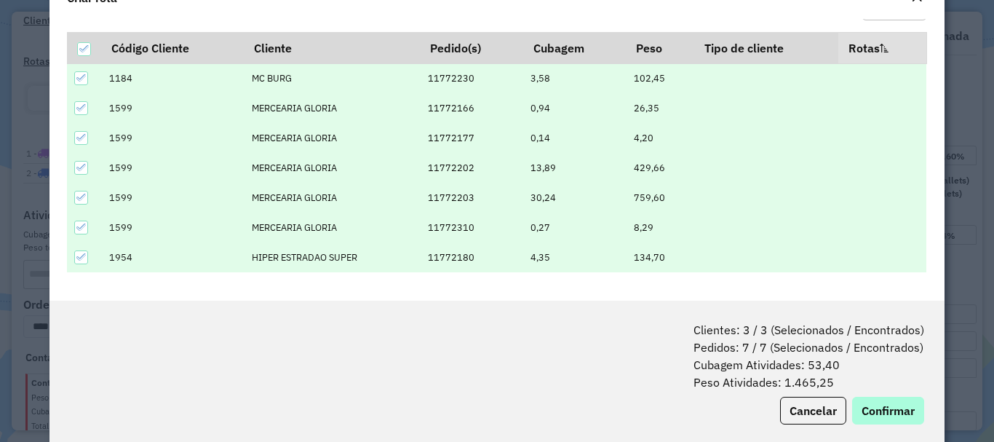
scroll to position [73, 0]
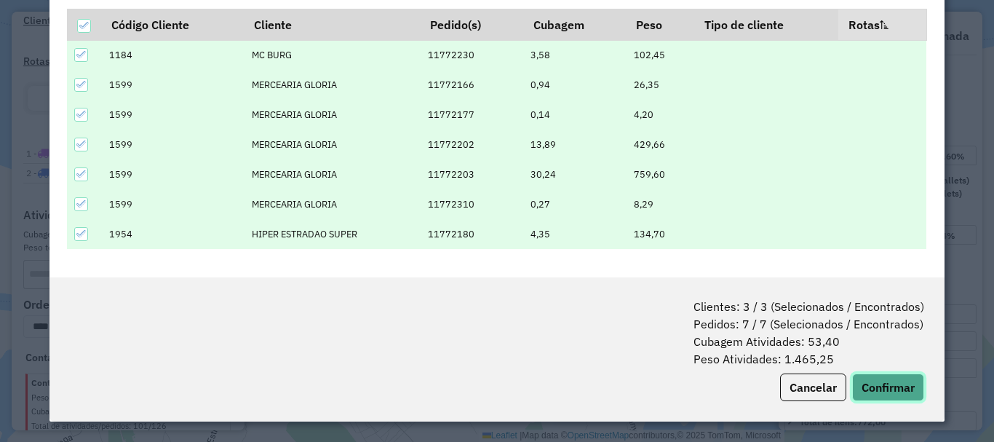
click at [873, 394] on button "Confirmar" at bounding box center [888, 387] width 72 height 28
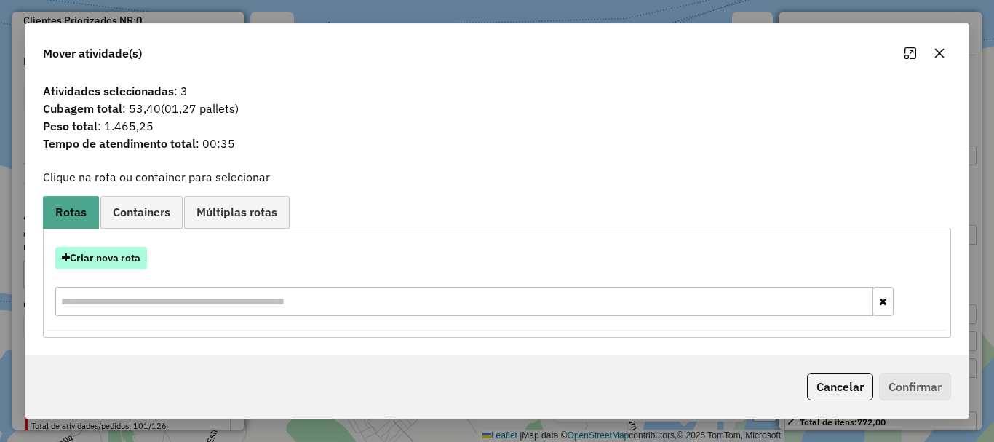
click at [135, 256] on button "Criar nova rota" at bounding box center [101, 258] width 92 height 23
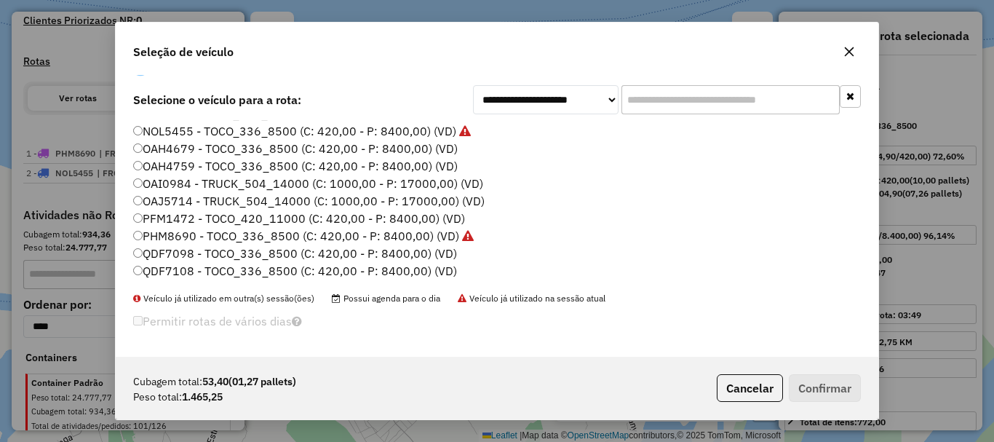
scroll to position [0, 0]
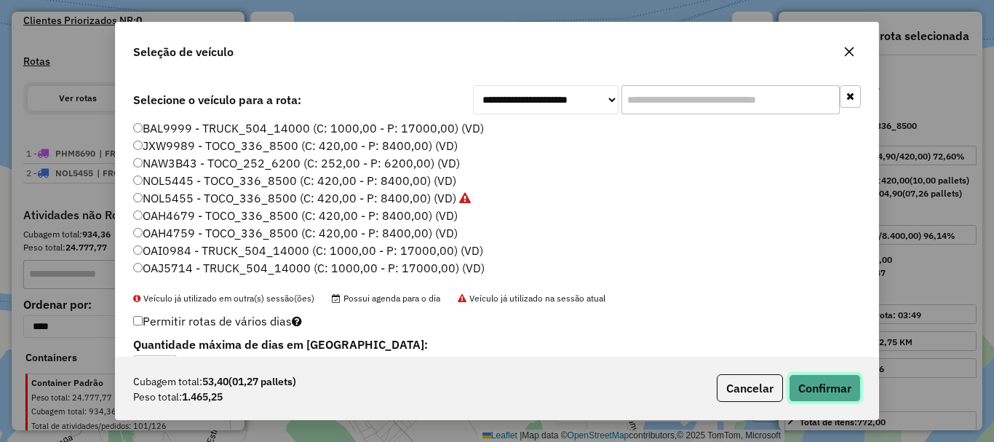
click at [832, 392] on button "Confirmar" at bounding box center [825, 388] width 72 height 28
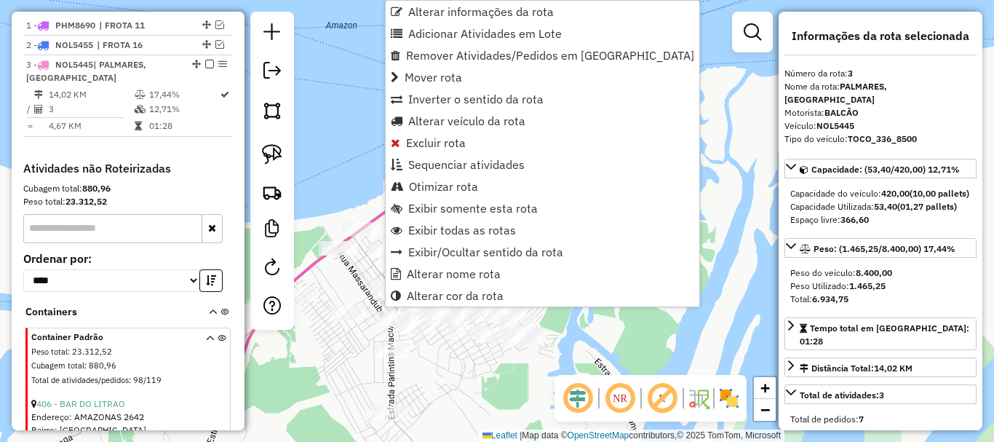
scroll to position [603, 0]
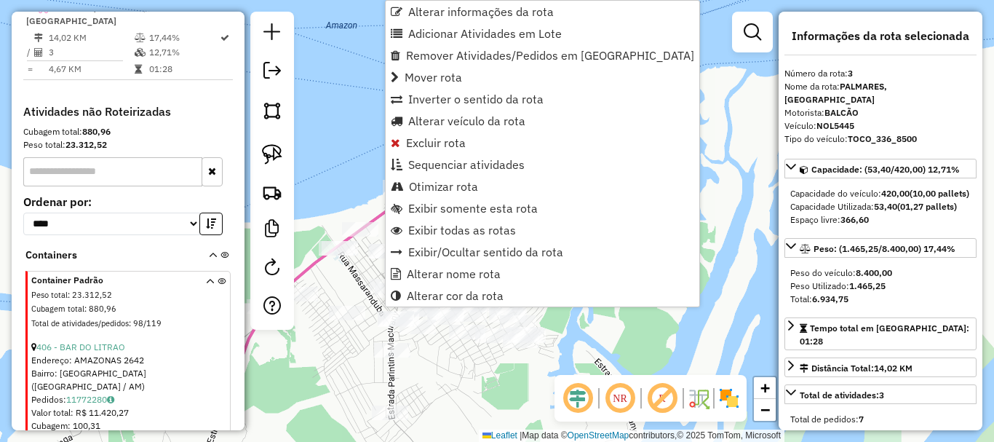
drag, startPoint x: 656, startPoint y: 247, endPoint x: 653, endPoint y: 236, distance: 12.0
click at [656, 246] on div "Janela de atendimento Grade de atendimento Capacidade Transportadoras Veículos …" at bounding box center [497, 221] width 994 height 442
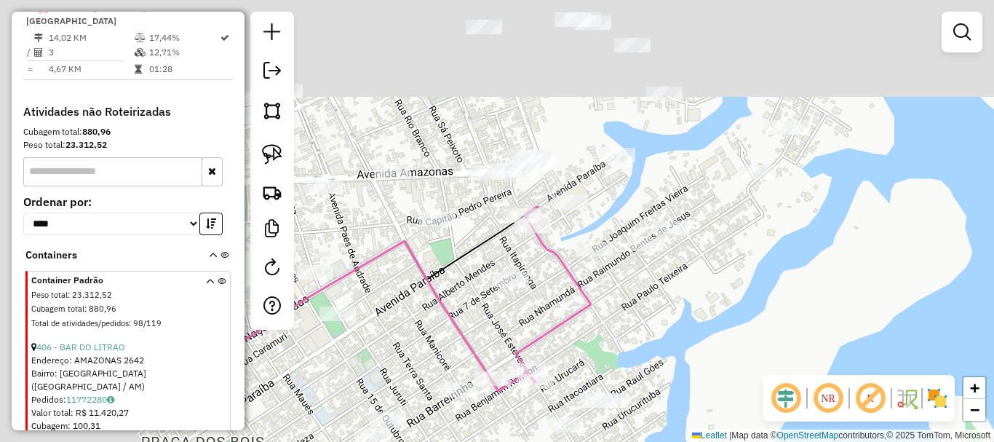
drag, startPoint x: 520, startPoint y: 204, endPoint x: 670, endPoint y: 370, distance: 223.6
click at [667, 387] on div "Janela de atendimento Grade de atendimento Capacidade Transportadoras Veículos …" at bounding box center [497, 221] width 994 height 442
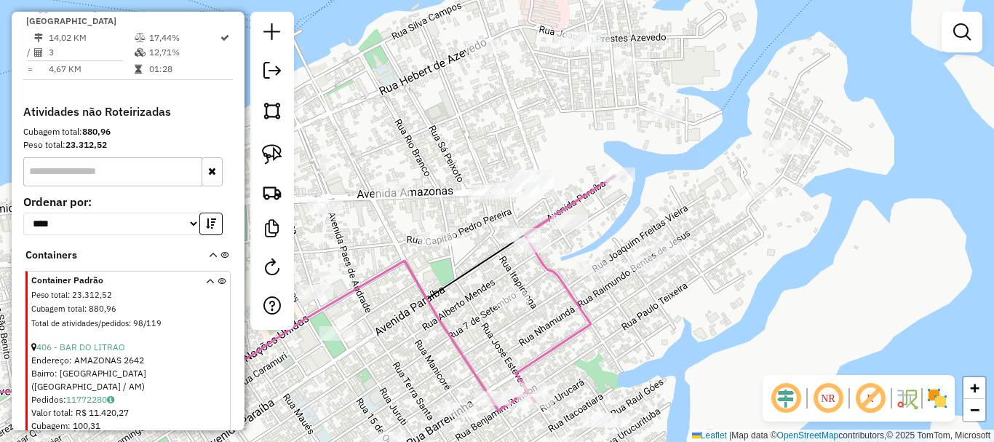
drag, startPoint x: 670, startPoint y: 395, endPoint x: 676, endPoint y: 409, distance: 15.3
click at [676, 421] on div "Janela de atendimento Grade de atendimento Capacidade Transportadoras Veículos …" at bounding box center [497, 221] width 994 height 442
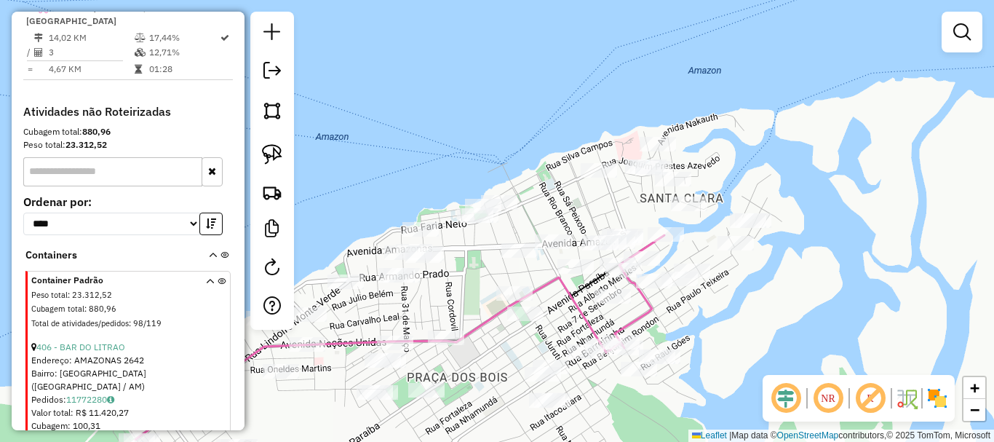
drag, startPoint x: 710, startPoint y: 353, endPoint x: 731, endPoint y: 297, distance: 59.9
click at [731, 297] on div "Janela de atendimento Grade de atendimento Capacidade Transportadoras Veículos …" at bounding box center [497, 221] width 994 height 442
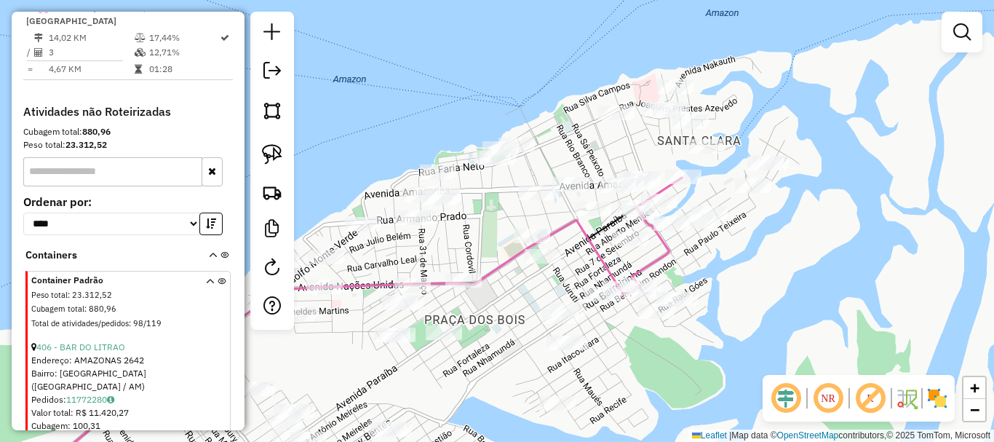
drag, startPoint x: 731, startPoint y: 354, endPoint x: 737, endPoint y: 322, distance: 31.7
click at [737, 322] on div "Janela de atendimento Grade de atendimento Capacidade Transportadoras Veículos …" at bounding box center [497, 221] width 994 height 442
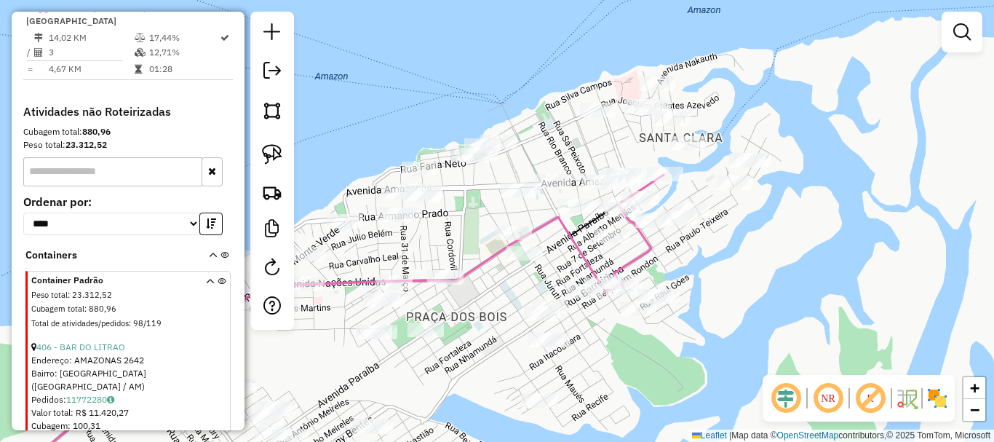
drag, startPoint x: 759, startPoint y: 290, endPoint x: 728, endPoint y: 285, distance: 31.7
click at [735, 287] on div "Janela de atendimento Grade de atendimento Capacidade Transportadoras Veículos …" at bounding box center [497, 221] width 994 height 442
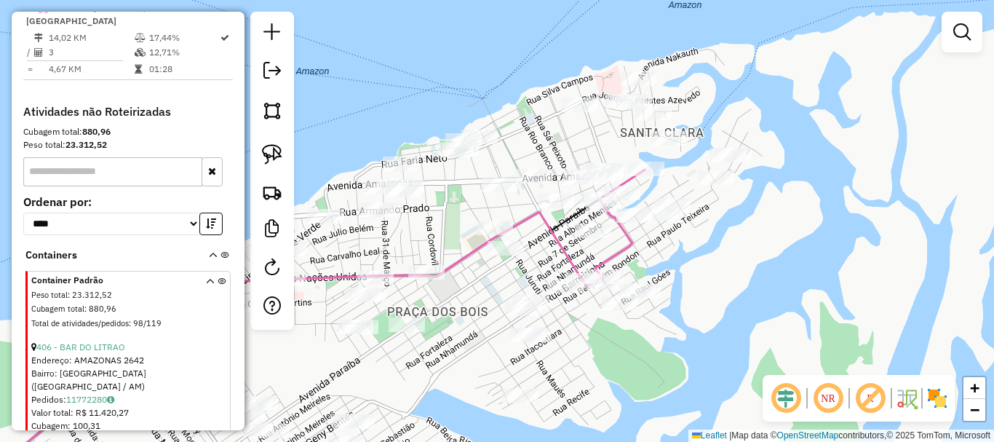
drag, startPoint x: 691, startPoint y: 273, endPoint x: 638, endPoint y: 248, distance: 58.6
click at [667, 258] on div "Janela de atendimento Grade de atendimento Capacidade Transportadoras Veículos …" at bounding box center [497, 221] width 994 height 442
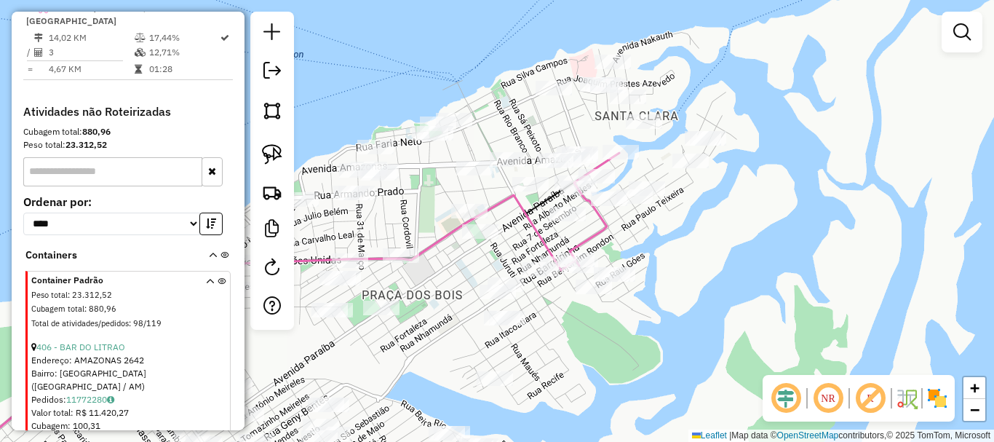
select select "**********"
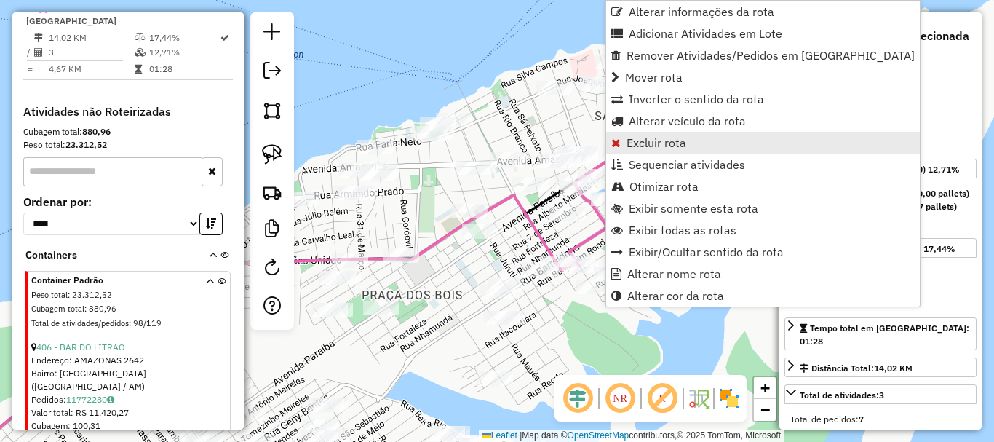
click at [664, 144] on span "Excluir rota" at bounding box center [657, 143] width 60 height 12
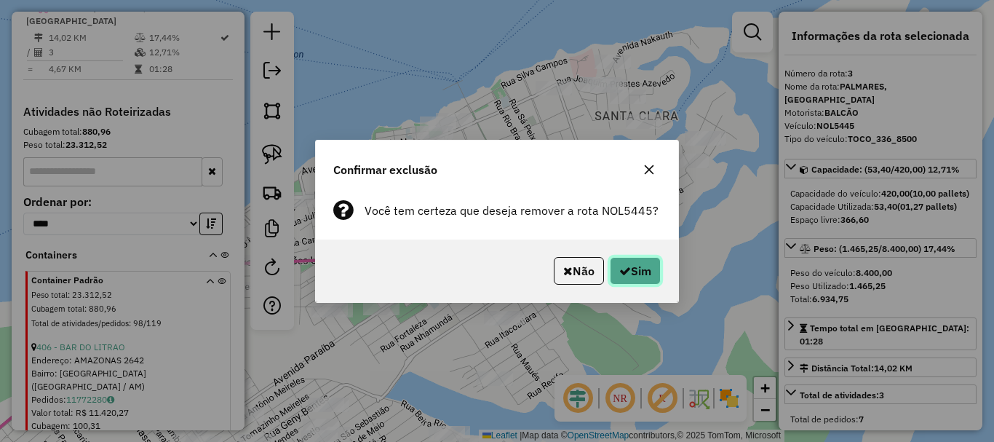
click at [636, 279] on button "Sim" at bounding box center [635, 271] width 51 height 28
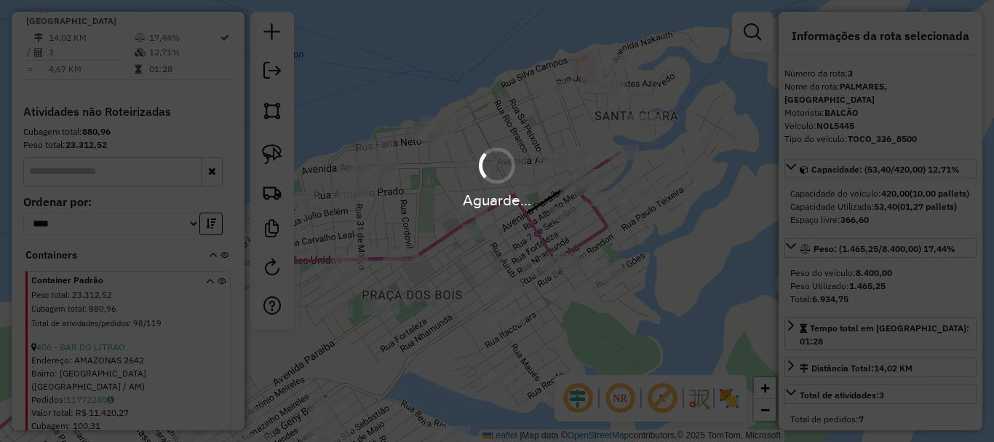
click at [645, 314] on div "Aguarde..." at bounding box center [497, 221] width 994 height 442
drag, startPoint x: 690, startPoint y: 295, endPoint x: 661, endPoint y: 299, distance: 29.4
click at [662, 298] on div "Aguarde..." at bounding box center [497, 221] width 994 height 442
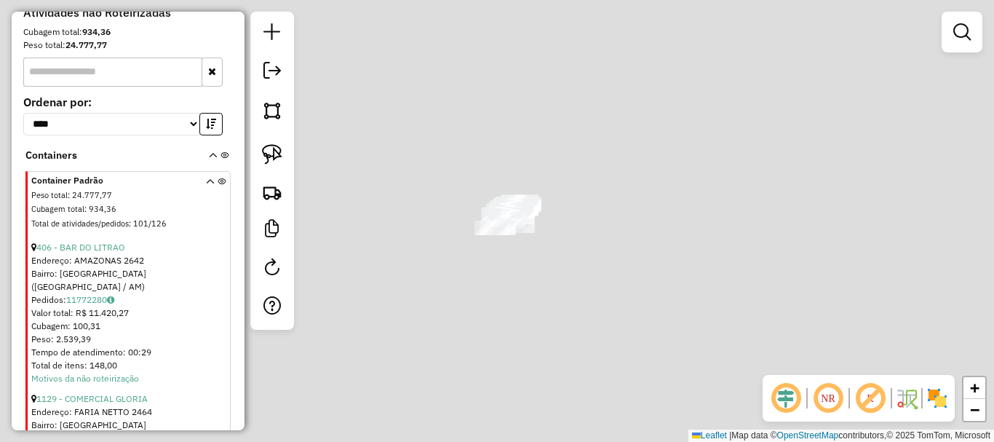
scroll to position [585, 0]
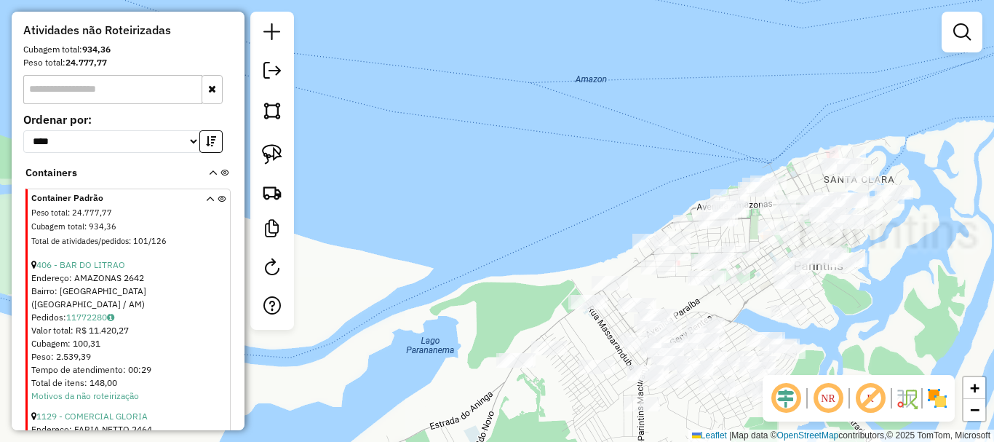
drag, startPoint x: 740, startPoint y: 260, endPoint x: 562, endPoint y: 234, distance: 180.1
click at [562, 234] on div "Janela de atendimento Grade de atendimento Capacidade Transportadoras Veículos …" at bounding box center [497, 221] width 994 height 442
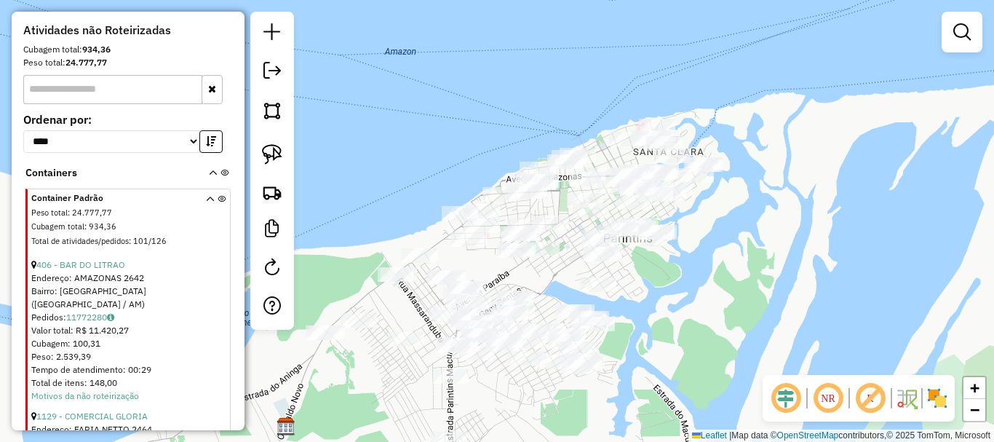
drag, startPoint x: 783, startPoint y: 284, endPoint x: 659, endPoint y: 320, distance: 128.8
click at [662, 320] on div "Janela de atendimento Grade de atendimento Capacidade Transportadoras Veículos …" at bounding box center [497, 221] width 994 height 442
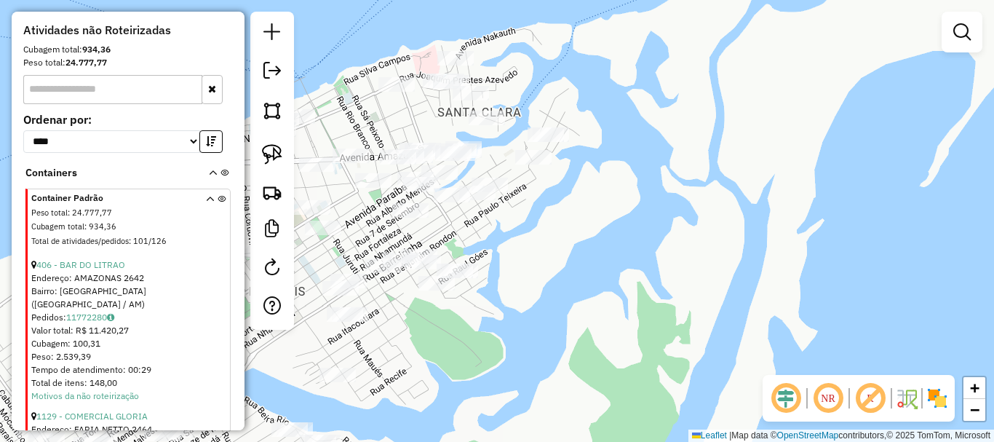
drag, startPoint x: 595, startPoint y: 274, endPoint x: 652, endPoint y: 275, distance: 57.5
click at [666, 293] on div "Janela de atendimento Grade de atendimento Capacidade Transportadoras Veículos …" at bounding box center [497, 221] width 994 height 442
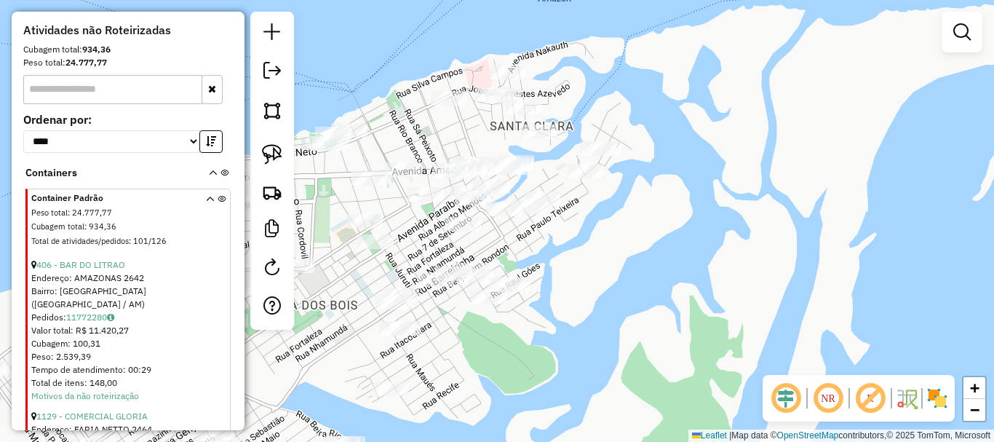
drag, startPoint x: 609, startPoint y: 239, endPoint x: 657, endPoint y: 255, distance: 50.6
click at [657, 255] on div "Janela de atendimento Grade de atendimento Capacidade Transportadoras Veículos …" at bounding box center [497, 221] width 994 height 442
drag, startPoint x: 633, startPoint y: 231, endPoint x: 667, endPoint y: 252, distance: 39.2
click at [667, 252] on div "Janela de atendimento Grade de atendimento Capacidade Transportadoras Veículos …" at bounding box center [497, 221] width 994 height 442
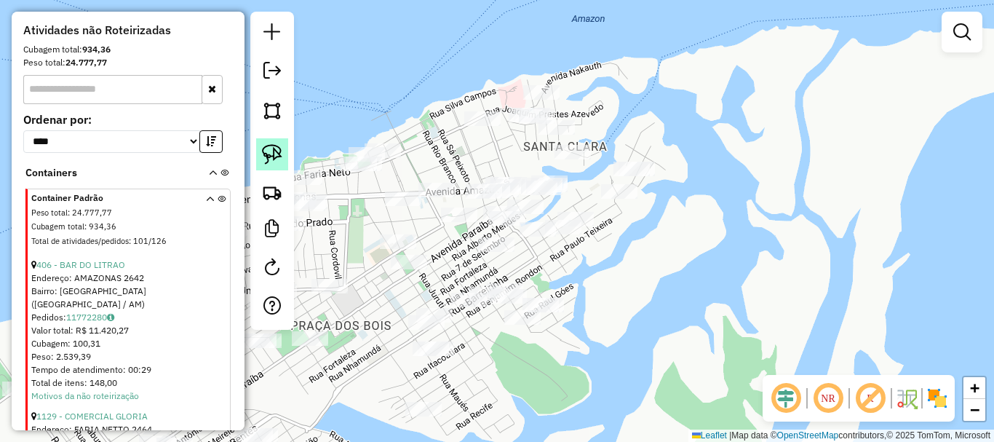
click at [277, 149] on img at bounding box center [272, 154] width 20 height 20
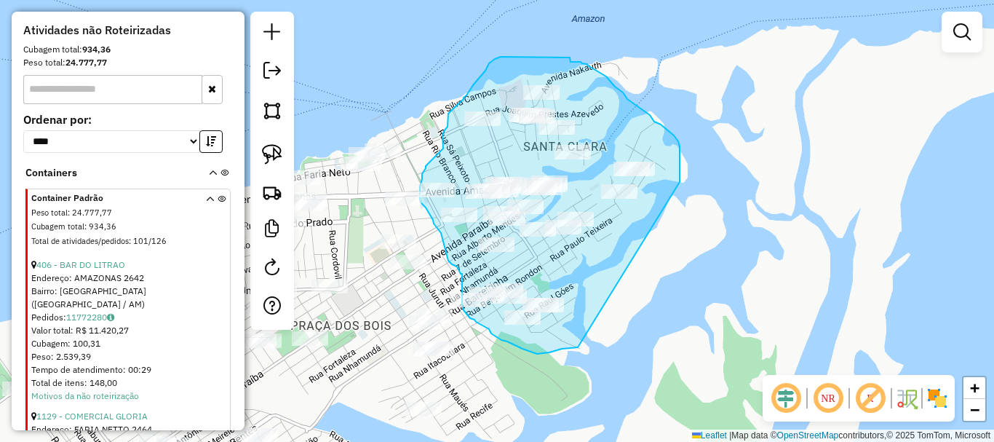
drag, startPoint x: 680, startPoint y: 182, endPoint x: 579, endPoint y: 346, distance: 192.7
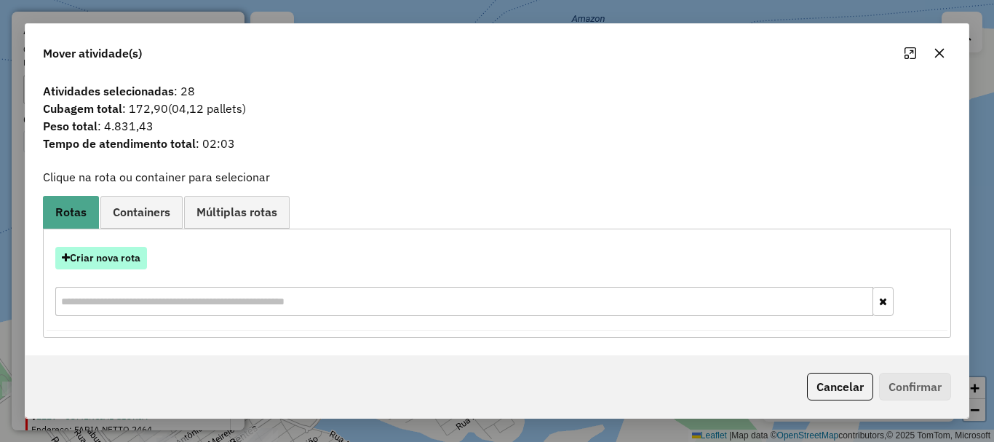
click at [95, 263] on button "Criar nova rota" at bounding box center [101, 258] width 92 height 23
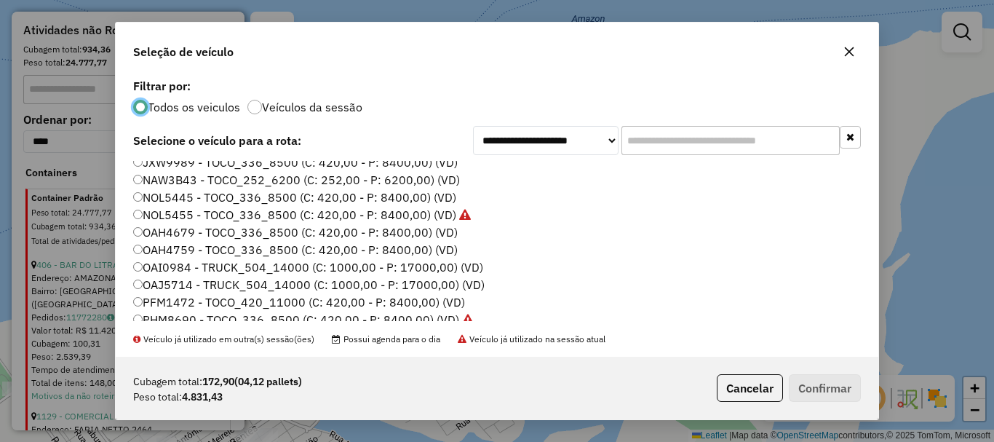
scroll to position [0, 0]
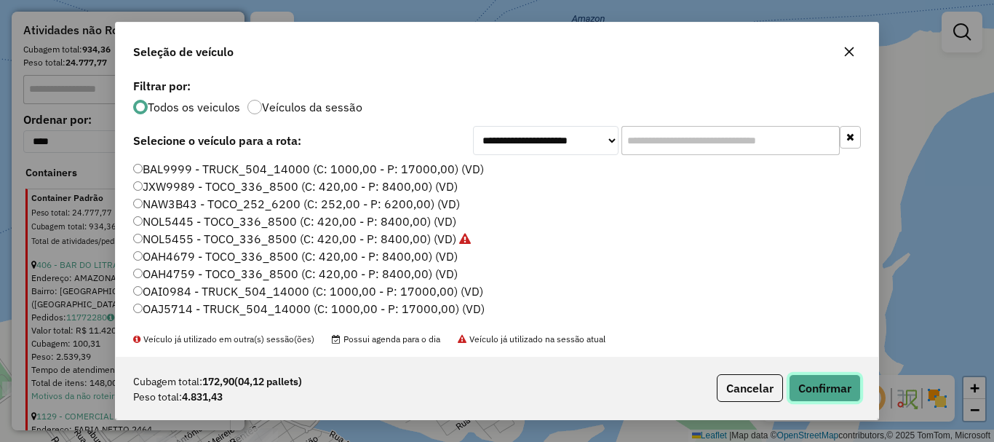
click at [837, 388] on button "Confirmar" at bounding box center [825, 388] width 72 height 28
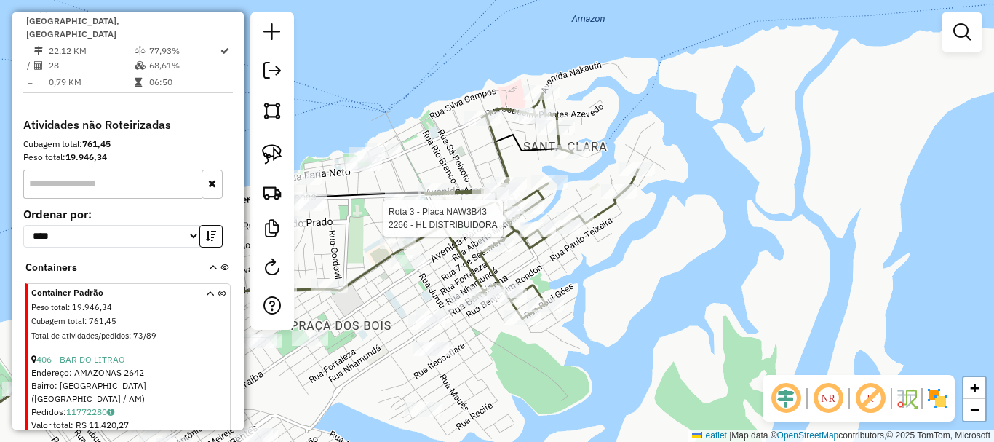
select select "**********"
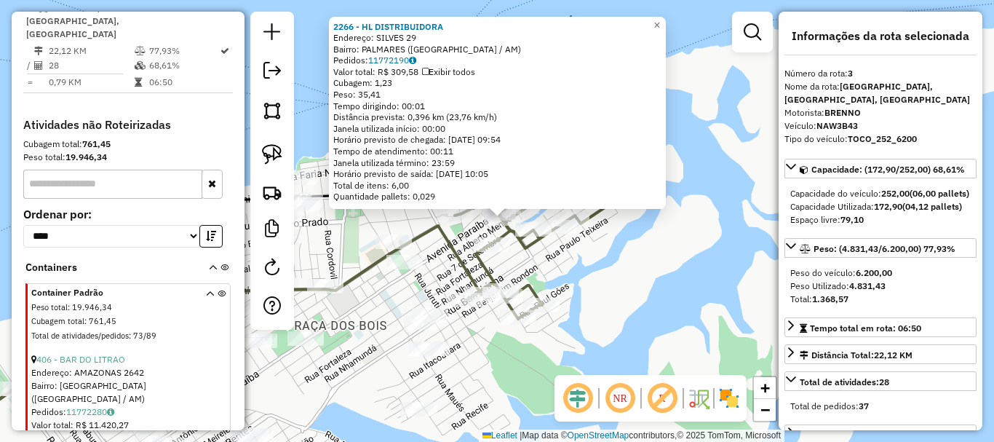
drag, startPoint x: 648, startPoint y: 325, endPoint x: 691, endPoint y: 303, distance: 48.8
click at [692, 303] on div "2266 - HL DISTRIBUIDORA Endereço: SILVES 29 Bairro: PALMARES (PARINTINS / AM) P…" at bounding box center [497, 221] width 994 height 442
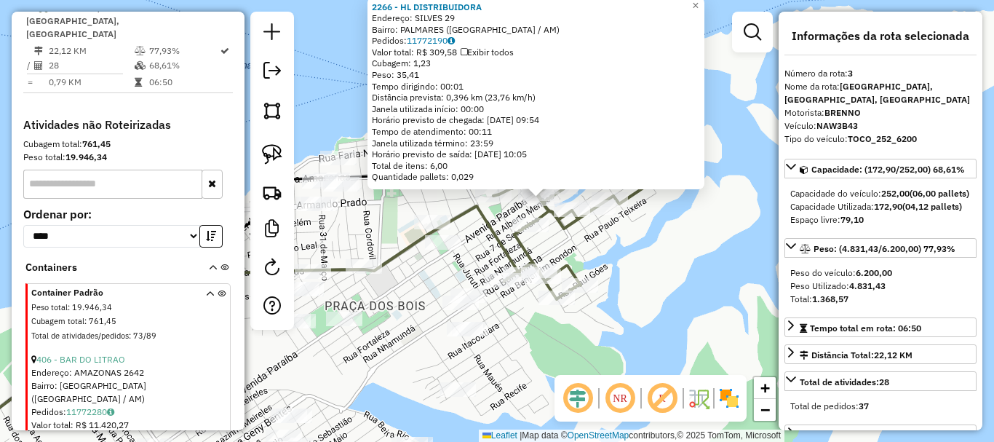
drag, startPoint x: 683, startPoint y: 311, endPoint x: 684, endPoint y: 274, distance: 37.1
click at [694, 266] on div "2266 - HL DISTRIBUIDORA Endereço: SILVES 29 Bairro: PALMARES (PARINTINS / AM) P…" at bounding box center [497, 221] width 994 height 442
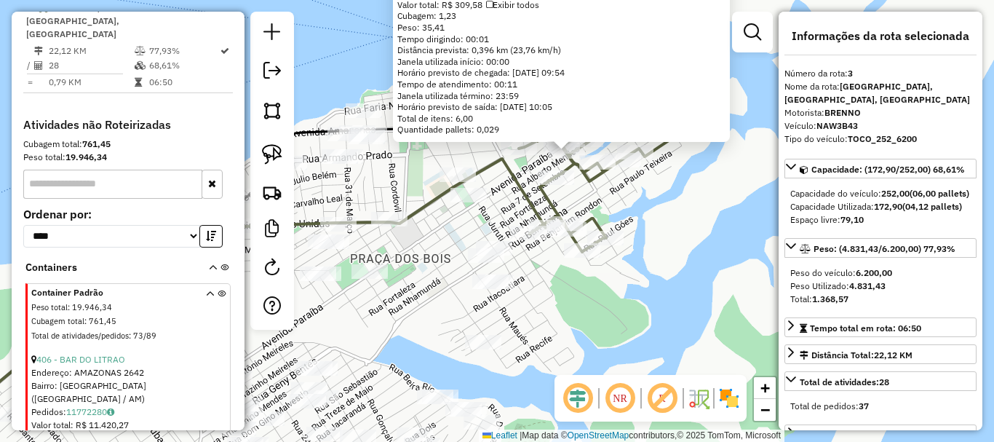
drag, startPoint x: 675, startPoint y: 285, endPoint x: 702, endPoint y: 284, distance: 26.9
click at [702, 284] on div "2266 - HL DISTRIBUIDORA Endereço: SILVES 29 Bairro: PALMARES (PARINTINS / AM) P…" at bounding box center [497, 221] width 994 height 442
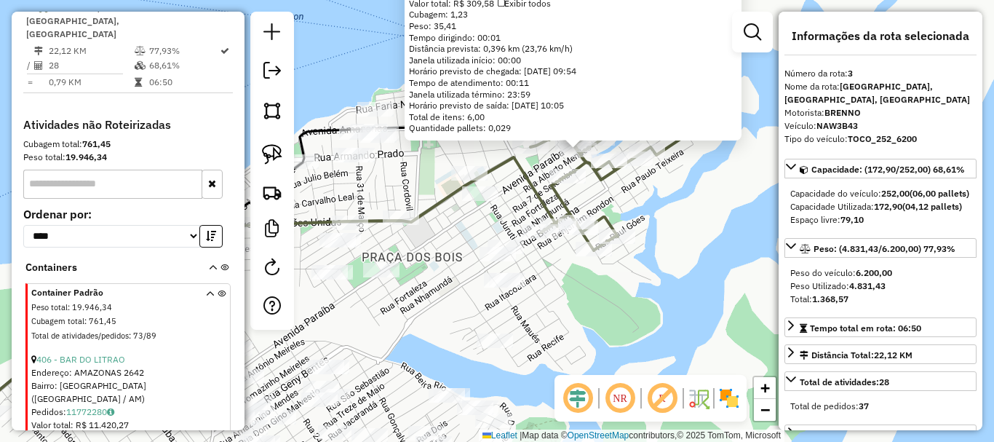
click at [576, 311] on div "2266 - HL DISTRIBUIDORA Endereço: SILVES 29 Bairro: PALMARES (PARINTINS / AM) P…" at bounding box center [497, 221] width 994 height 442
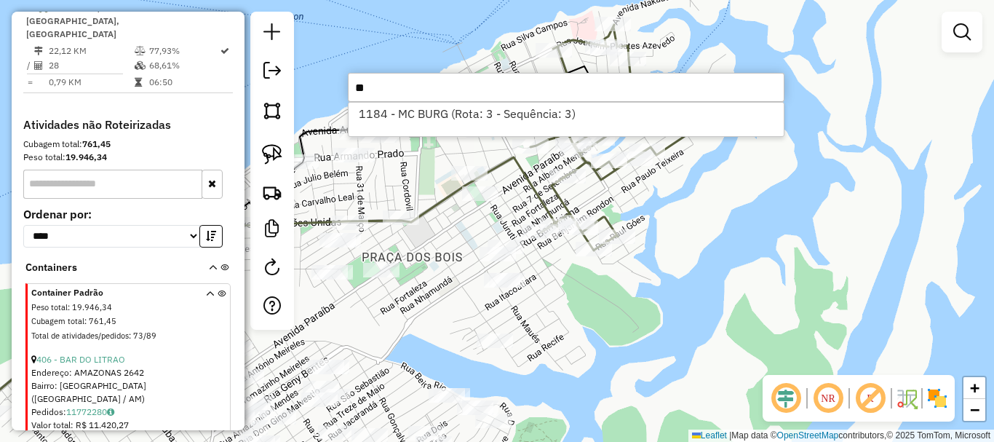
type input "*"
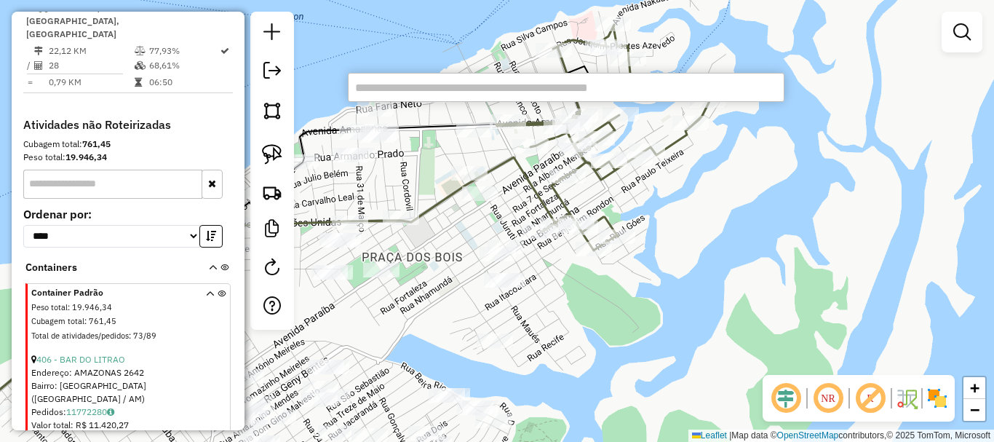
click at [746, 320] on div "Janela de atendimento Grade de atendimento Capacidade Transportadoras Veículos …" at bounding box center [497, 221] width 994 height 442
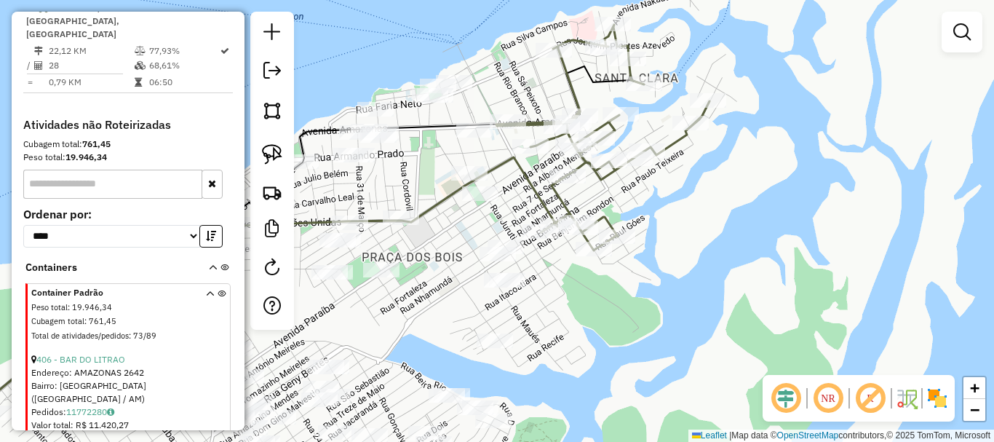
select select "**********"
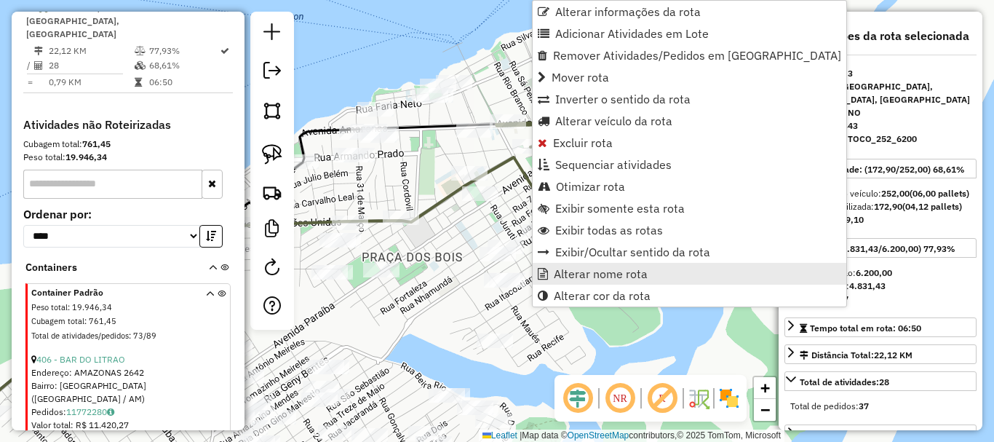
click at [600, 275] on span "Alterar nome rota" at bounding box center [601, 274] width 94 height 12
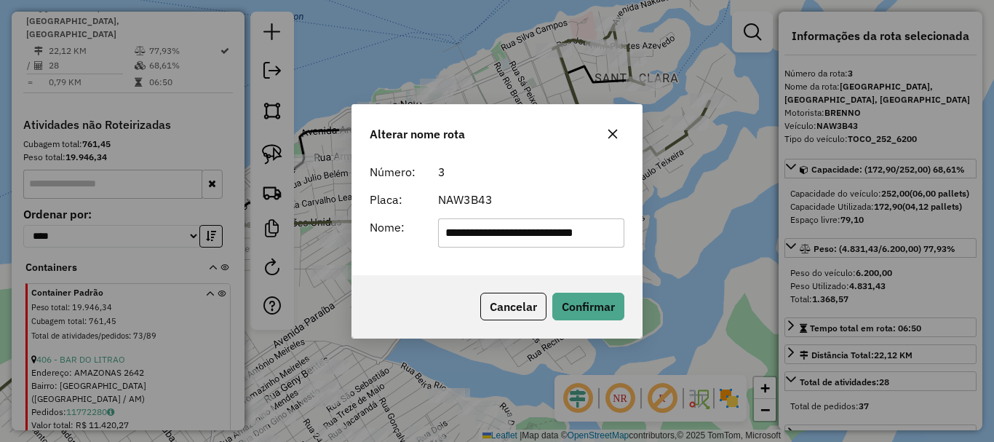
scroll to position [0, 7]
drag, startPoint x: 531, startPoint y: 226, endPoint x: 246, endPoint y: 211, distance: 284.9
click at [245, 214] on div "**********" at bounding box center [497, 221] width 994 height 442
type input "*"
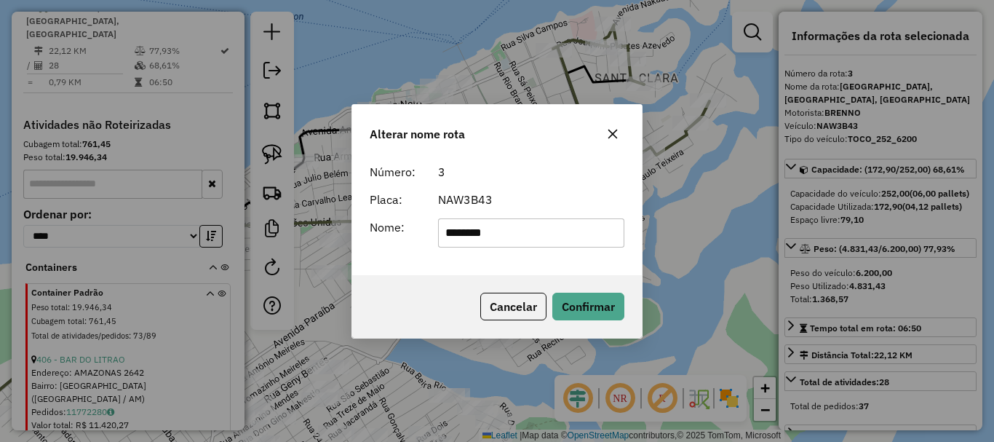
type input "********"
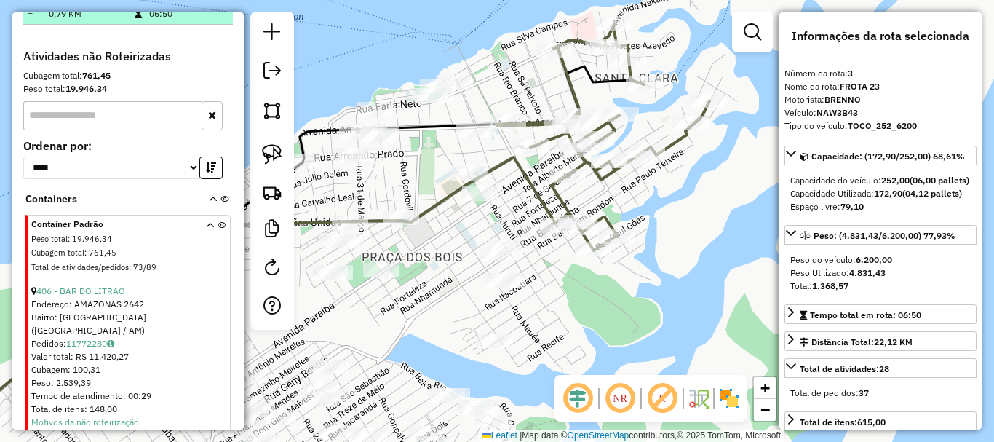
scroll to position [512, 0]
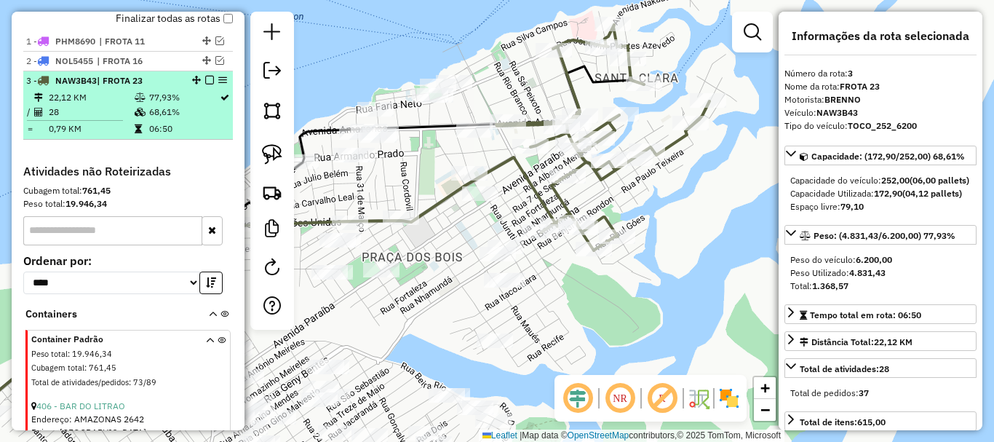
click at [206, 84] on em at bounding box center [209, 80] width 9 height 9
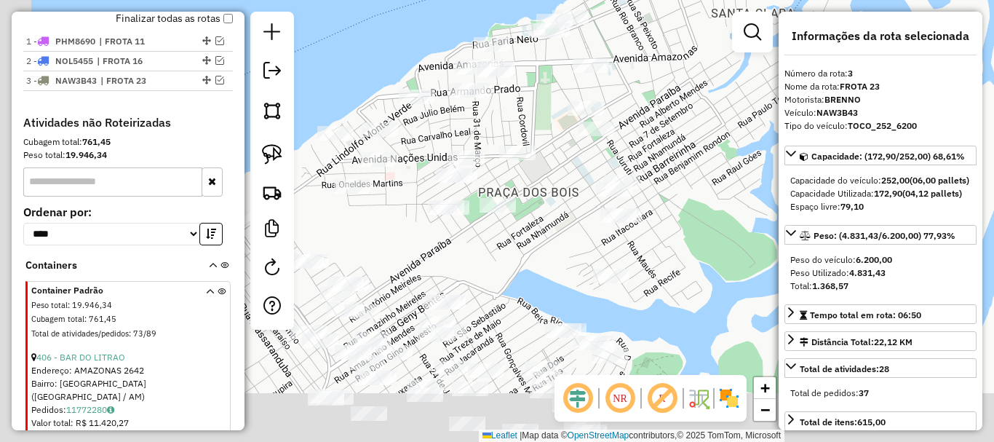
drag, startPoint x: 456, startPoint y: 421, endPoint x: 606, endPoint y: 325, distance: 178.5
click at [606, 329] on div "Janela de atendimento Grade de atendimento Capacidade Transportadoras Veículos …" at bounding box center [497, 221] width 994 height 442
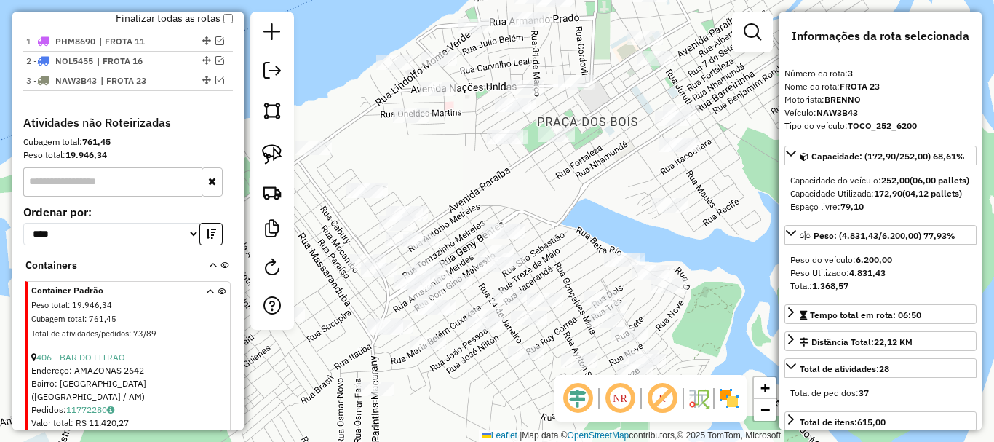
drag, startPoint x: 553, startPoint y: 269, endPoint x: 576, endPoint y: 229, distance: 45.3
click at [576, 229] on div "Janela de atendimento Grade de atendimento Capacidade Transportadoras Veículos …" at bounding box center [497, 221] width 994 height 442
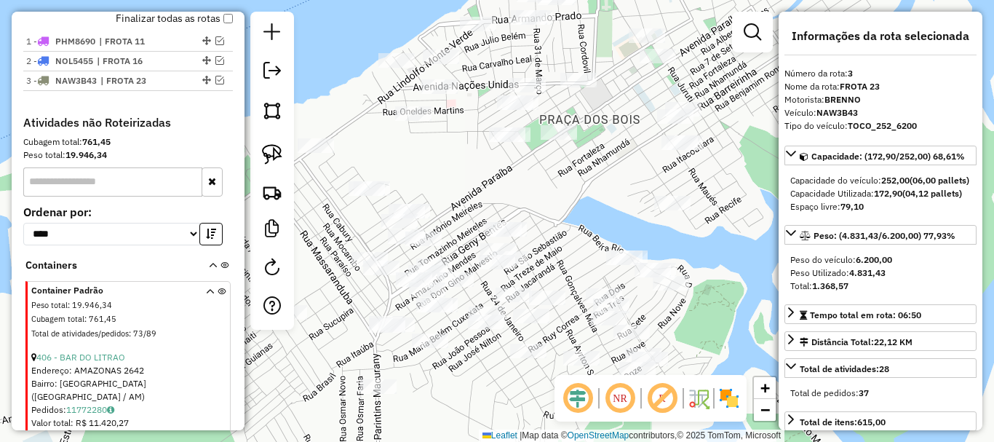
drag, startPoint x: 579, startPoint y: 237, endPoint x: 640, endPoint y: 186, distance: 79.0
click at [640, 186] on div "Janela de atendimento Grade de atendimento Capacidade Transportadoras Veículos …" at bounding box center [497, 221] width 994 height 442
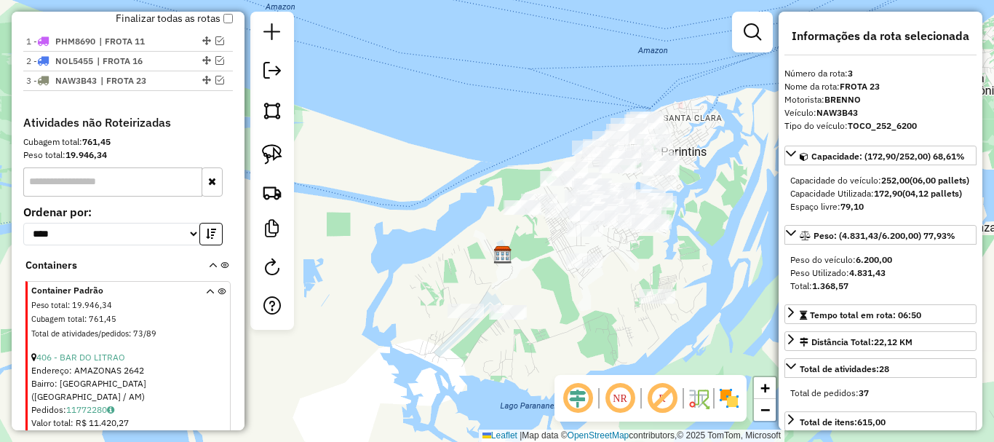
drag, startPoint x: 696, startPoint y: 242, endPoint x: 713, endPoint y: 218, distance: 28.9
click at [713, 218] on div "Janela de atendimento Grade de atendimento Capacidade Transportadoras Veículos …" at bounding box center [497, 221] width 994 height 442
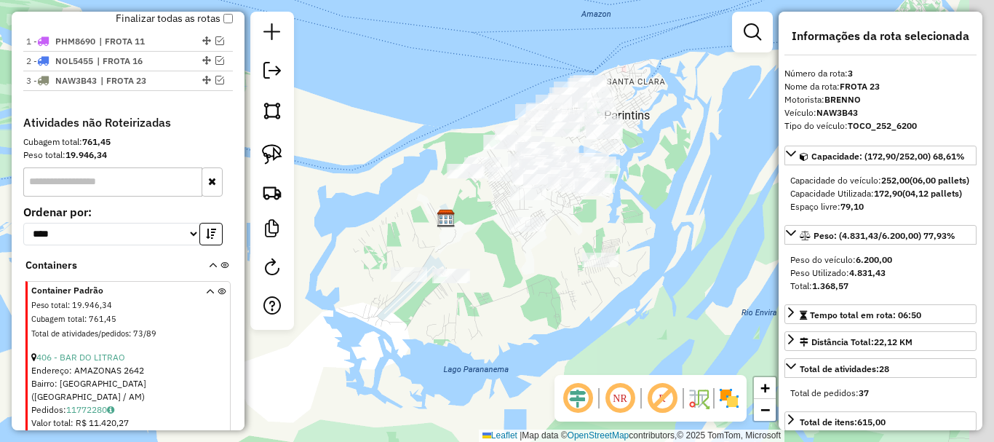
drag, startPoint x: 724, startPoint y: 218, endPoint x: 648, endPoint y: 206, distance: 76.7
click at [651, 206] on div "Janela de atendimento Grade de atendimento Capacidade Transportadoras Veículos …" at bounding box center [497, 221] width 994 height 442
drag, startPoint x: 662, startPoint y: 245, endPoint x: 662, endPoint y: 219, distance: 25.5
click at [662, 220] on div "Janela de atendimento Grade de atendimento Capacidade Transportadoras Veículos …" at bounding box center [497, 221] width 994 height 442
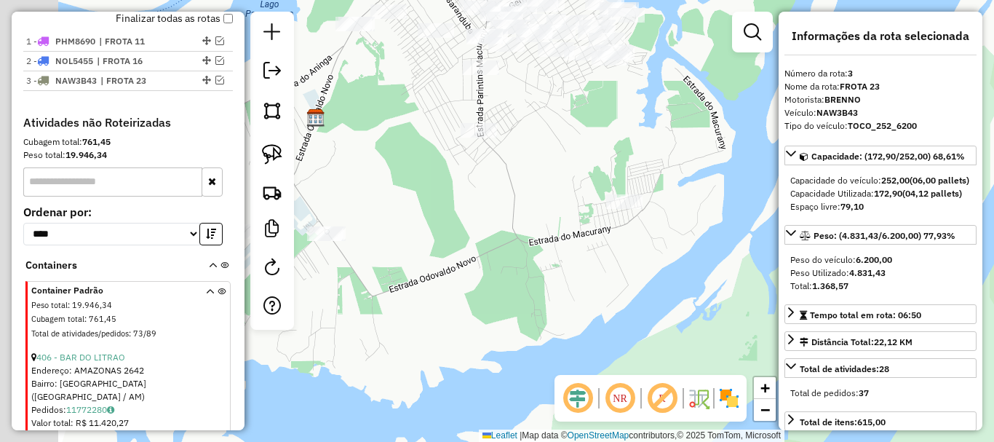
drag, startPoint x: 483, startPoint y: 312, endPoint x: 607, endPoint y: 269, distance: 131.2
click at [659, 263] on div "Janela de atendimento Grade de atendimento Capacidade Transportadoras Veículos …" at bounding box center [497, 221] width 994 height 442
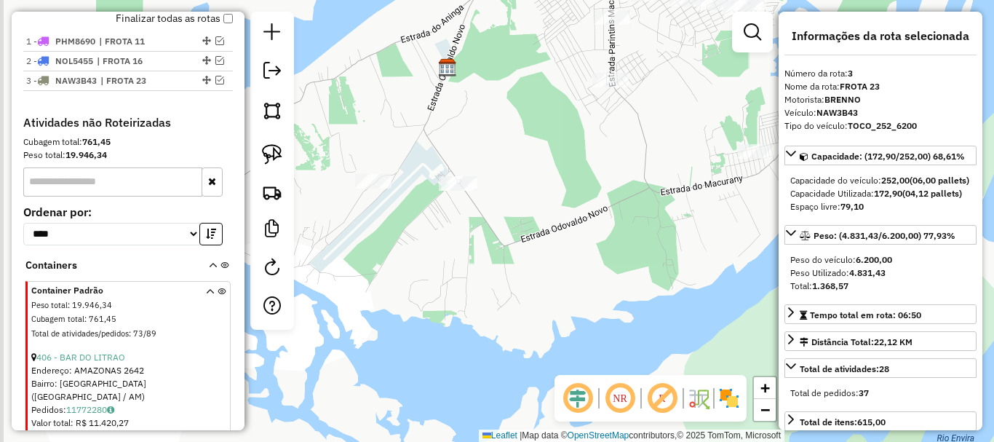
drag, startPoint x: 512, startPoint y: 263, endPoint x: 549, endPoint y: 238, distance: 45.0
click at [553, 238] on div "Janela de atendimento Grade de atendimento Capacidade Transportadoras Veículos …" at bounding box center [497, 221] width 994 height 442
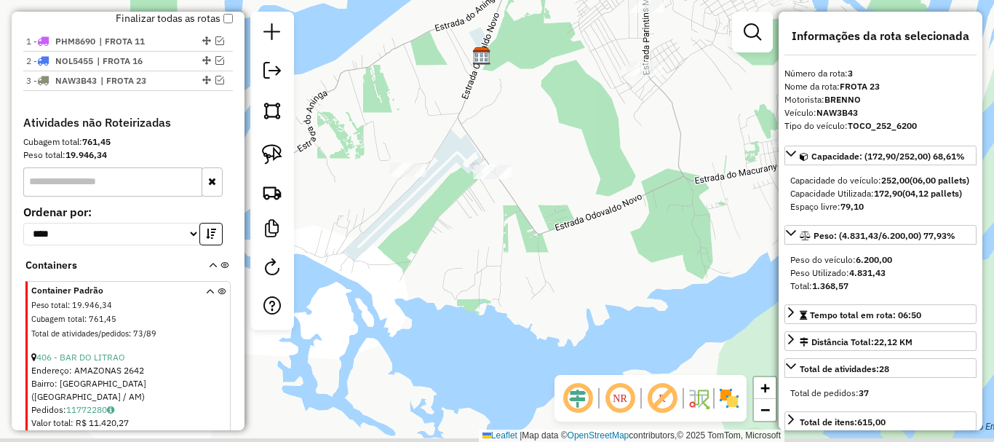
drag, startPoint x: 480, startPoint y: 215, endPoint x: 511, endPoint y: 206, distance: 32.5
click at [511, 206] on div "Janela de atendimento Grade de atendimento Capacidade Transportadoras Veículos …" at bounding box center [497, 221] width 994 height 442
drag, startPoint x: 541, startPoint y: 208, endPoint x: 555, endPoint y: 229, distance: 24.8
click at [555, 229] on div "Janela de atendimento Grade de atendimento Capacidade Transportadoras Veículos …" at bounding box center [497, 221] width 994 height 442
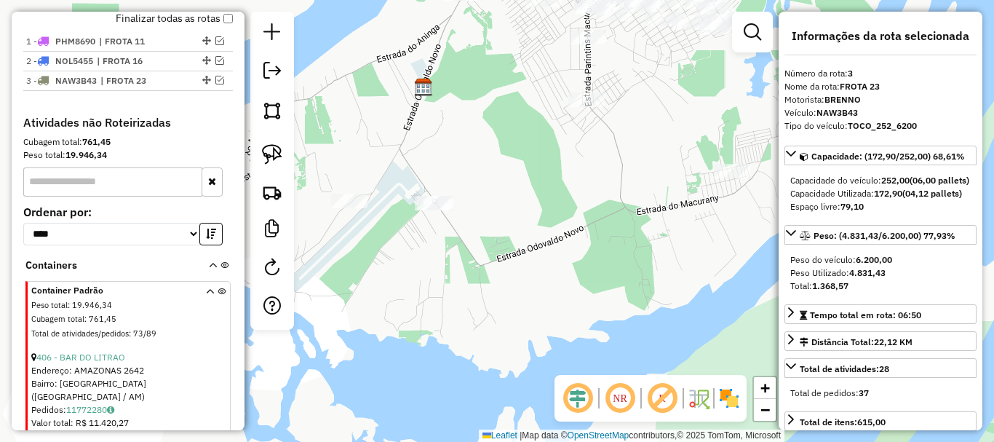
drag, startPoint x: 683, startPoint y: 260, endPoint x: 561, endPoint y: 268, distance: 121.8
click at [561, 268] on div "Janela de atendimento Grade de atendimento Capacidade Transportadoras Veículos …" at bounding box center [497, 221] width 994 height 442
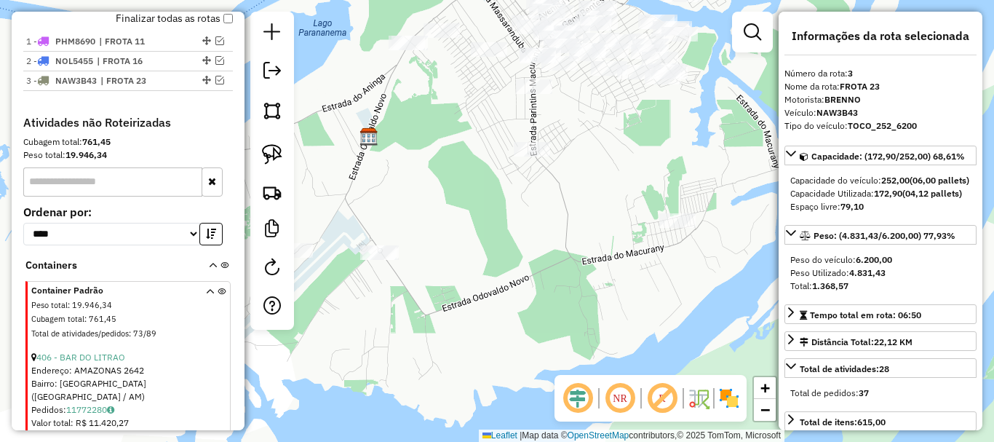
drag, startPoint x: 563, startPoint y: 266, endPoint x: 554, endPoint y: 311, distance: 46.0
click at [554, 311] on div "Janela de atendimento Grade de atendimento Capacidade Transportadoras Veículos …" at bounding box center [497, 221] width 994 height 442
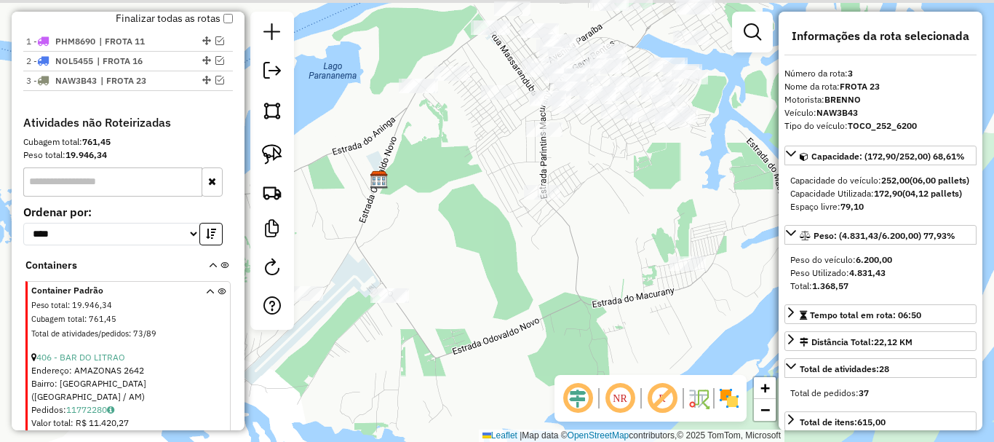
drag, startPoint x: 565, startPoint y: 313, endPoint x: 571, endPoint y: 329, distance: 17.0
click at [571, 329] on div "Janela de atendimento Grade de atendimento Capacidade Transportadoras Veículos …" at bounding box center [497, 221] width 994 height 442
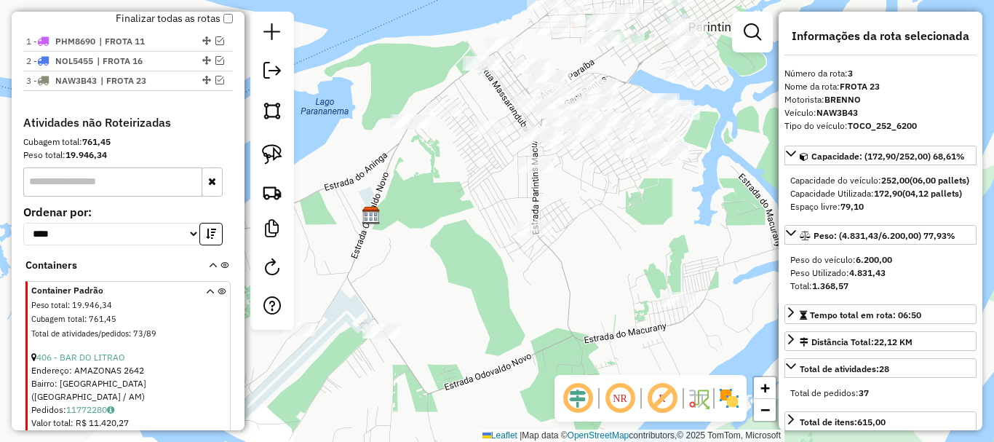
click at [536, 311] on div "Janela de atendimento Grade de atendimento Capacidade Transportadoras Veículos …" at bounding box center [497, 221] width 994 height 442
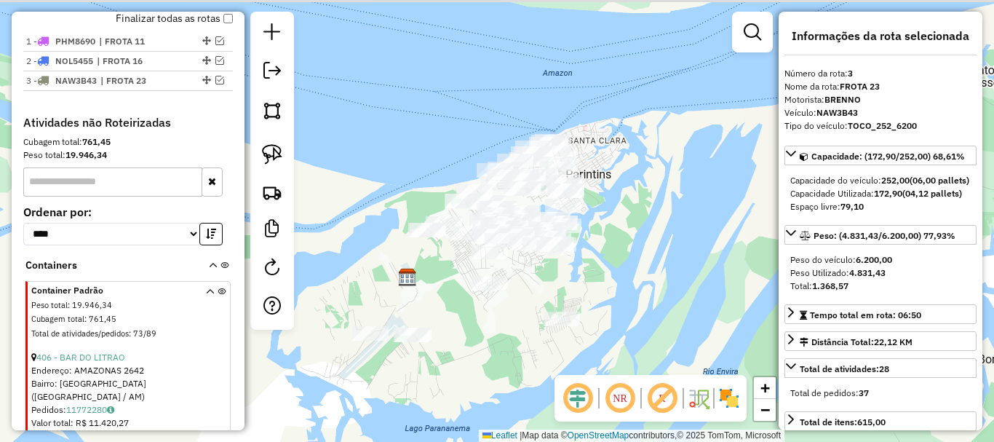
drag, startPoint x: 517, startPoint y: 322, endPoint x: 459, endPoint y: 338, distance: 60.6
click at [459, 338] on div "Janela de atendimento Grade de atendimento Capacidade Transportadoras Veículos …" at bounding box center [497, 221] width 994 height 442
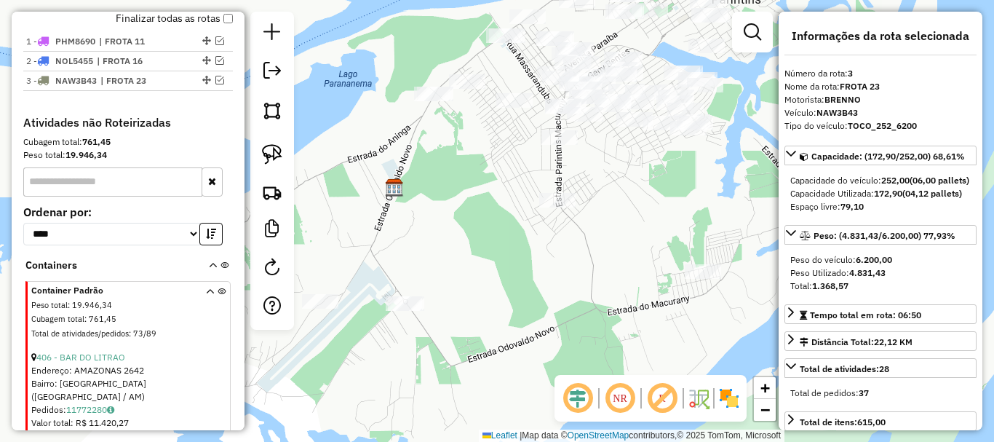
drag, startPoint x: 472, startPoint y: 336, endPoint x: 542, endPoint y: 320, distance: 72.6
click at [542, 320] on div "Janela de atendimento Grade de atendimento Capacidade Transportadoras Veículos …" at bounding box center [497, 221] width 994 height 442
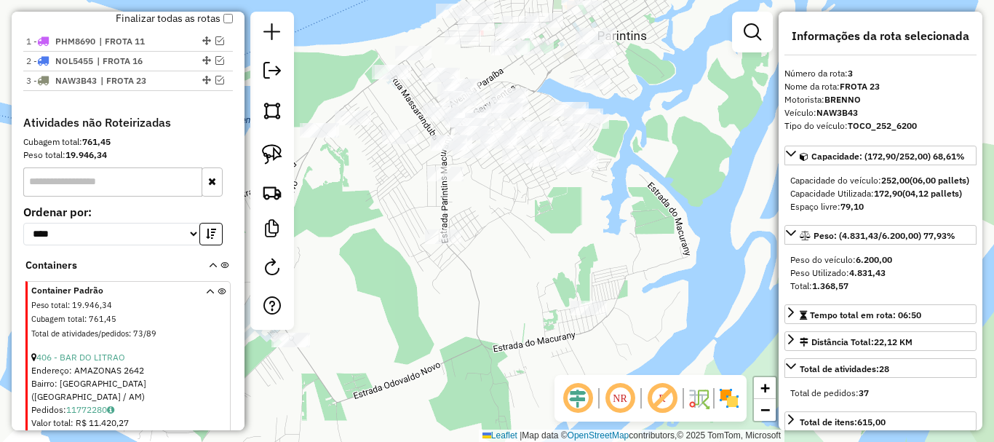
drag, startPoint x: 639, startPoint y: 245, endPoint x: 522, endPoint y: 282, distance: 123.1
click at [522, 282] on div "Janela de atendimento Grade de atendimento Capacidade Transportadoras Veículos …" at bounding box center [497, 221] width 994 height 442
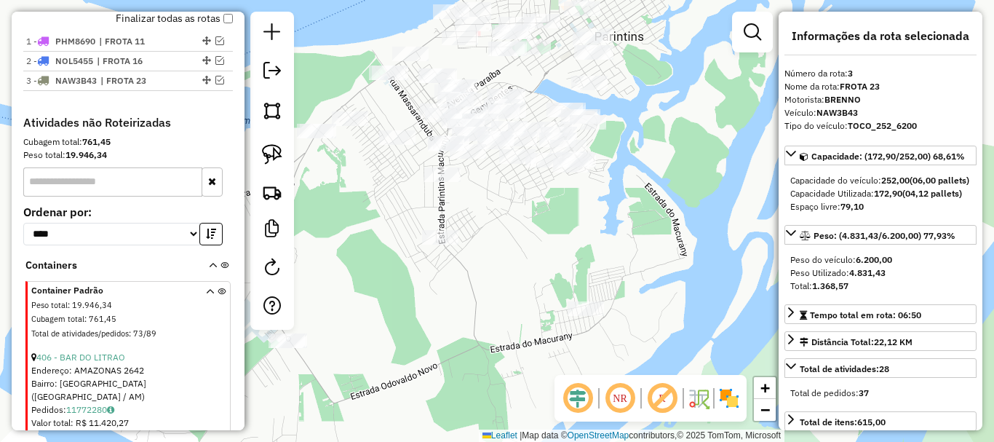
drag, startPoint x: 559, startPoint y: 236, endPoint x: 465, endPoint y: 274, distance: 101.5
click at [509, 304] on div "Janela de atendimento Grade de atendimento Capacidade Transportadoras Veículos …" at bounding box center [497, 221] width 994 height 442
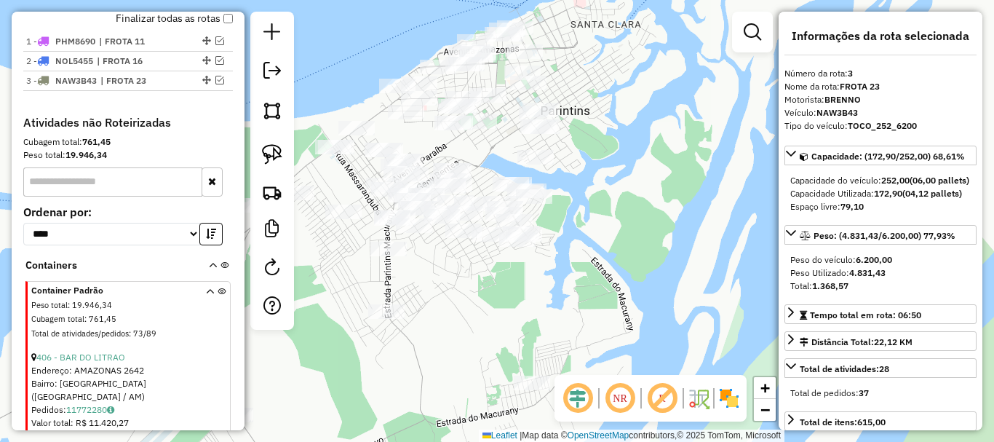
drag, startPoint x: 453, startPoint y: 266, endPoint x: 432, endPoint y: 306, distance: 44.3
click at [432, 306] on div "Janela de atendimento Grade de atendimento Capacidade Transportadoras Veículos …" at bounding box center [497, 221] width 994 height 442
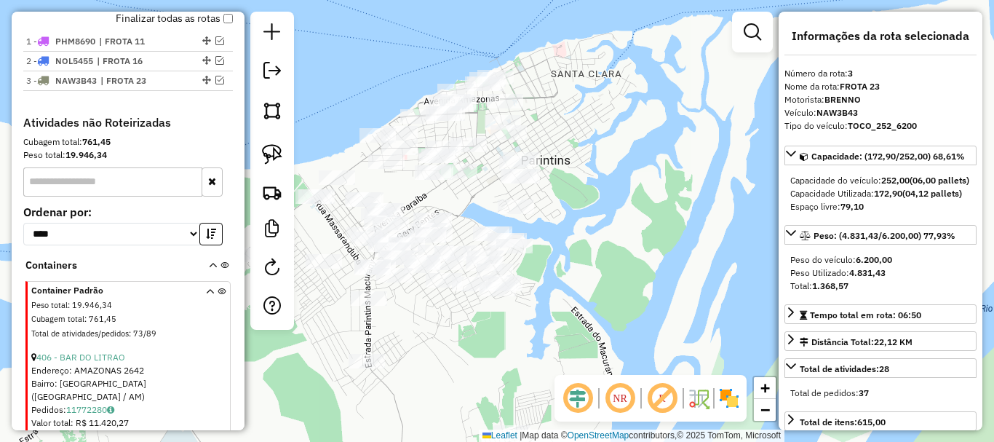
drag, startPoint x: 557, startPoint y: 172, endPoint x: 572, endPoint y: 256, distance: 85.1
click at [570, 260] on div "Janela de atendimento Grade de atendimento Capacidade Transportadoras Veículos …" at bounding box center [497, 221] width 994 height 442
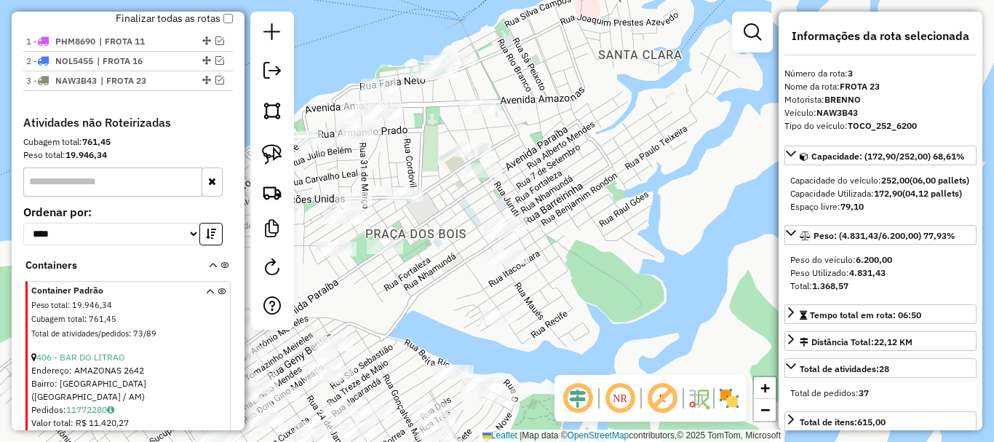
drag, startPoint x: 572, startPoint y: 244, endPoint x: 662, endPoint y: 221, distance: 93.0
click at [665, 224] on div "Janela de atendimento Grade de atendimento Capacidade Transportadoras Veículos …" at bounding box center [497, 221] width 994 height 442
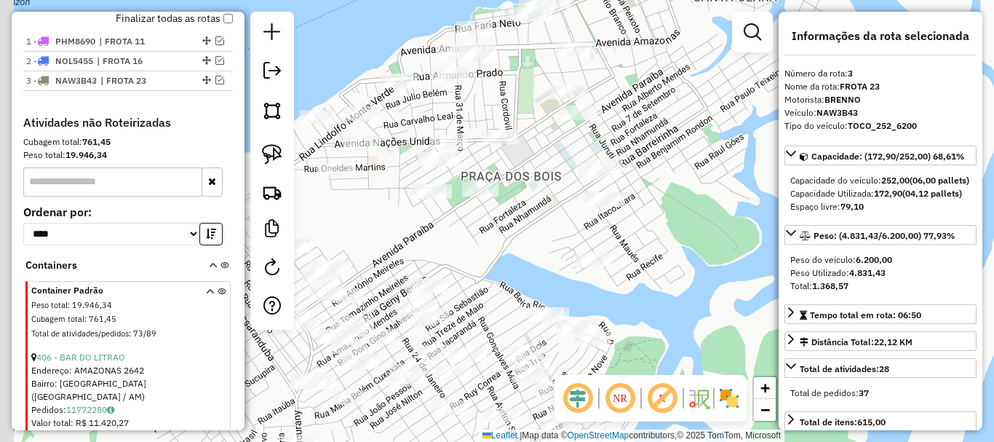
drag, startPoint x: 624, startPoint y: 226, endPoint x: 658, endPoint y: 172, distance: 63.8
click at [658, 172] on div "Janela de atendimento Grade de atendimento Capacidade Transportadoras Veículos …" at bounding box center [497, 221] width 994 height 442
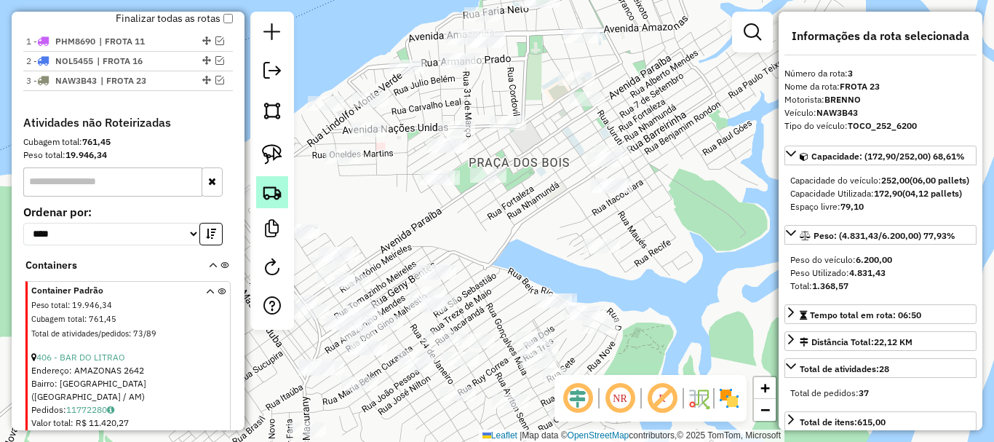
click at [271, 195] on img at bounding box center [272, 192] width 20 height 20
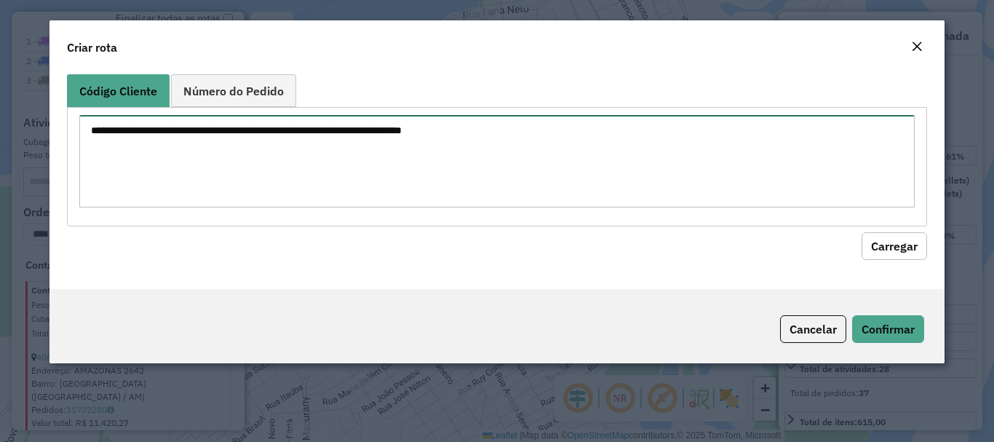
click at [312, 139] on textarea at bounding box center [496, 161] width 835 height 92
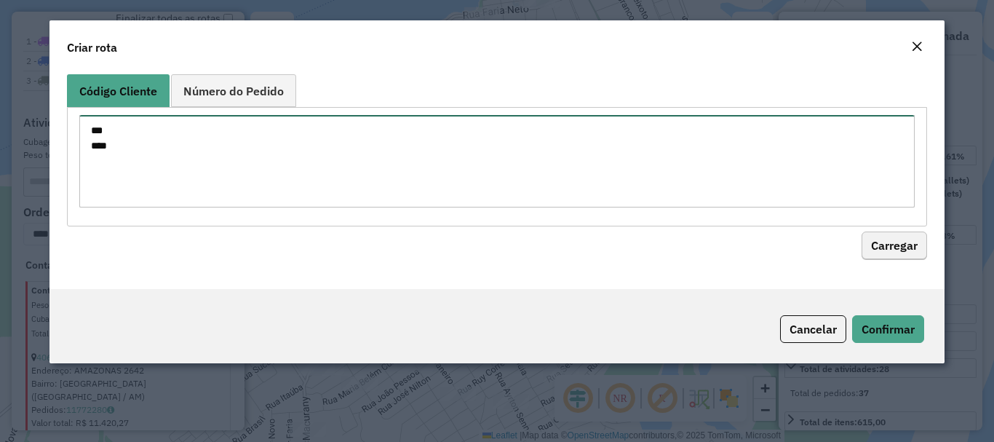
type textarea "*** ****"
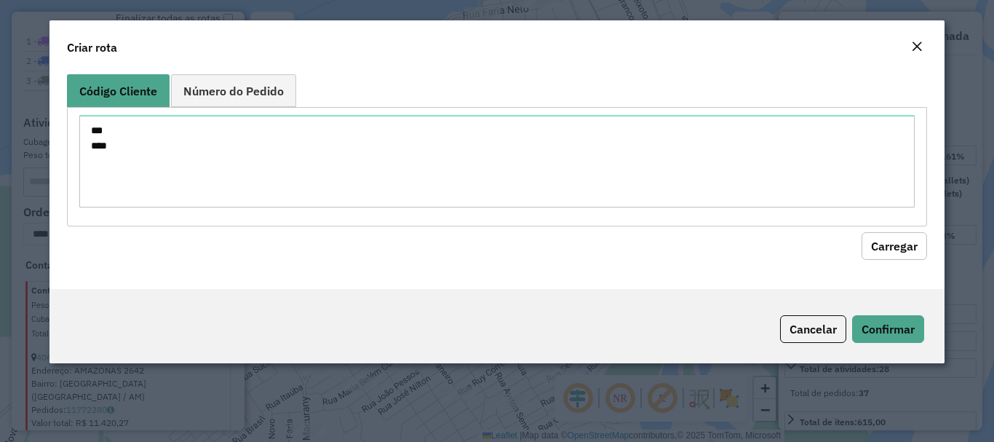
click at [924, 244] on button "Carregar" at bounding box center [895, 246] width 66 height 28
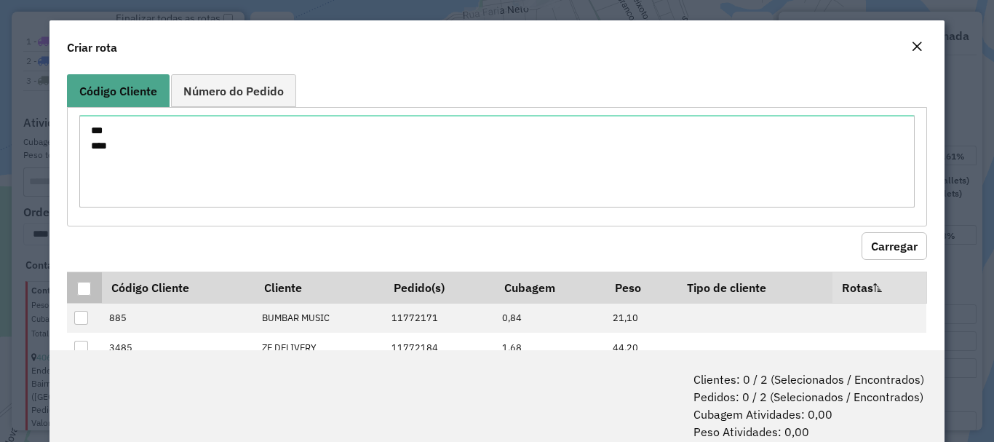
click at [90, 292] on div at bounding box center [84, 289] width 14 height 14
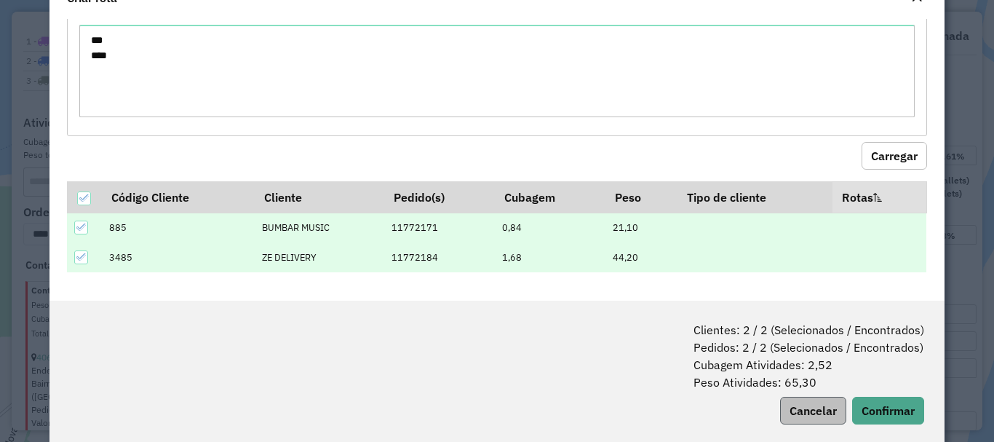
scroll to position [73, 0]
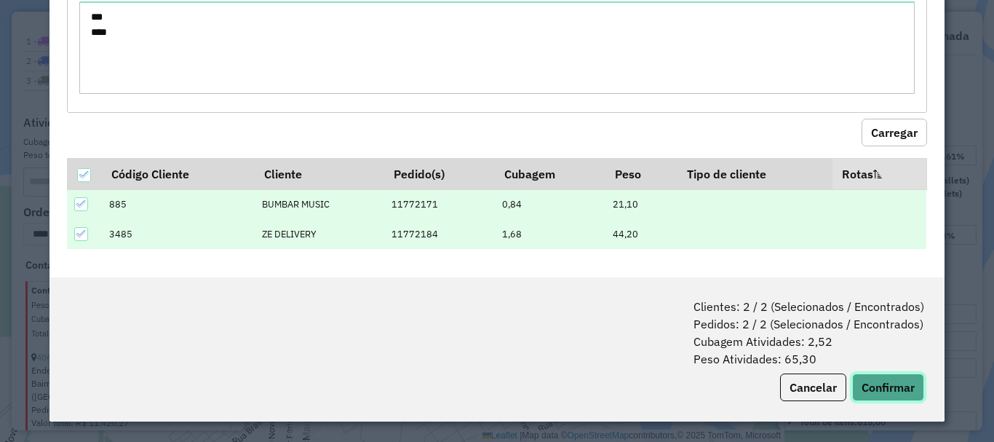
click at [888, 386] on button "Confirmar" at bounding box center [888, 387] width 72 height 28
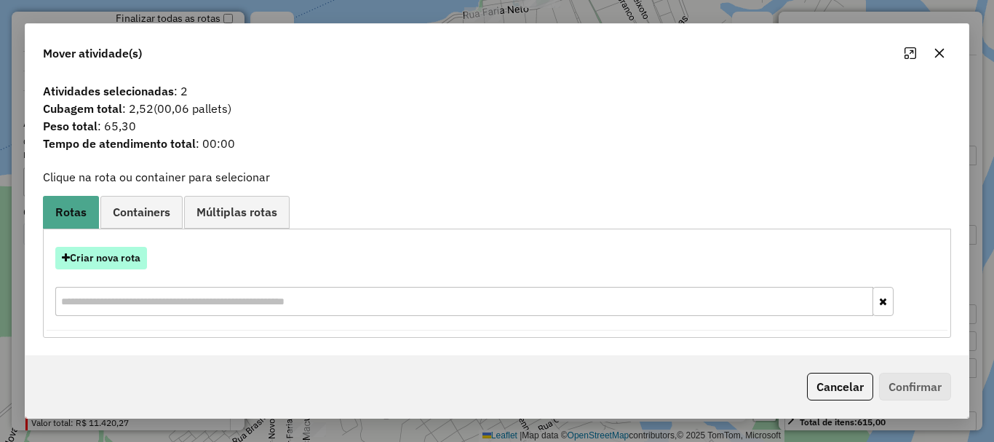
click at [115, 258] on button "Criar nova rota" at bounding box center [101, 258] width 92 height 23
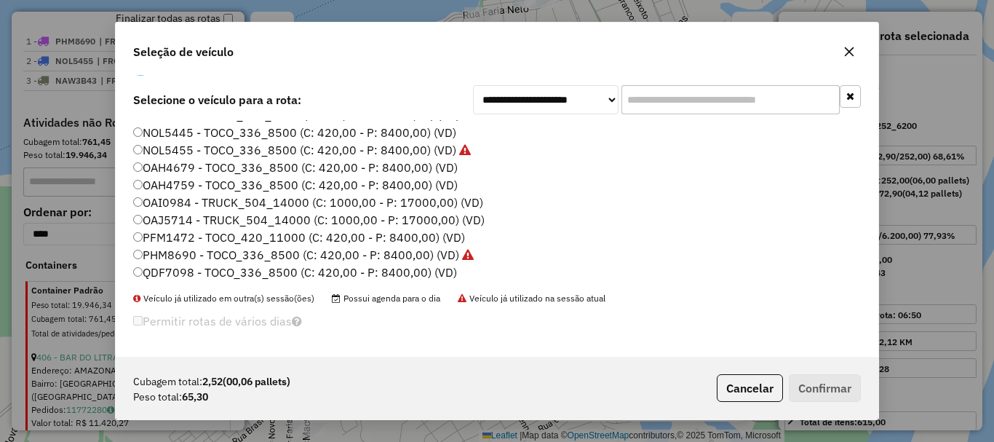
scroll to position [0, 0]
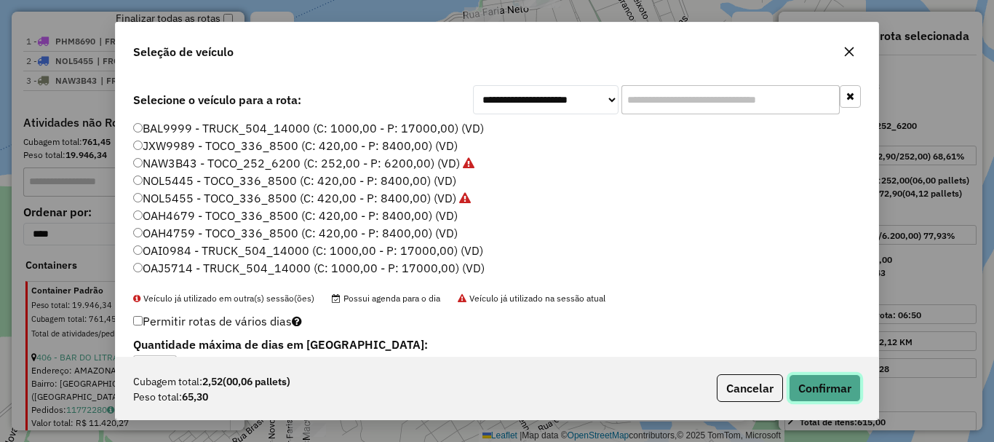
click at [829, 389] on button "Confirmar" at bounding box center [825, 388] width 72 height 28
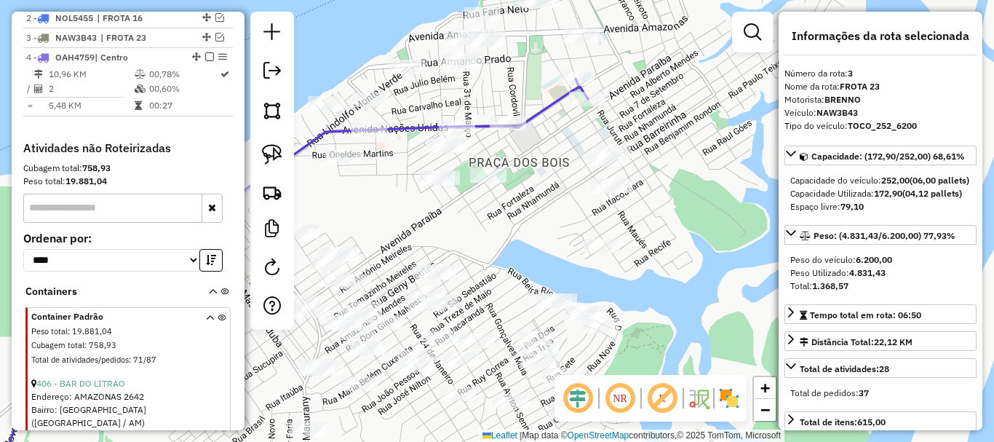
scroll to position [585, 0]
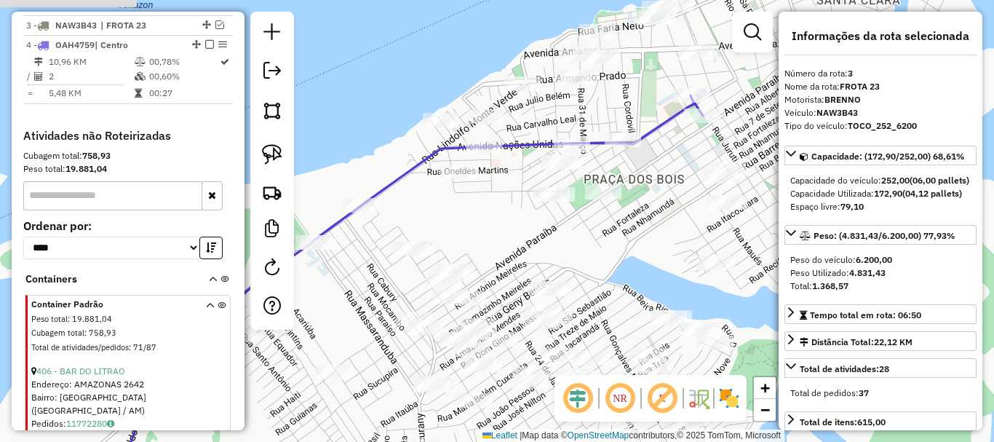
drag, startPoint x: 398, startPoint y: 218, endPoint x: 507, endPoint y: 243, distance: 111.4
click at [507, 243] on div "Janela de atendimento Grade de atendimento Capacidade Transportadoras Veículos …" at bounding box center [497, 221] width 994 height 442
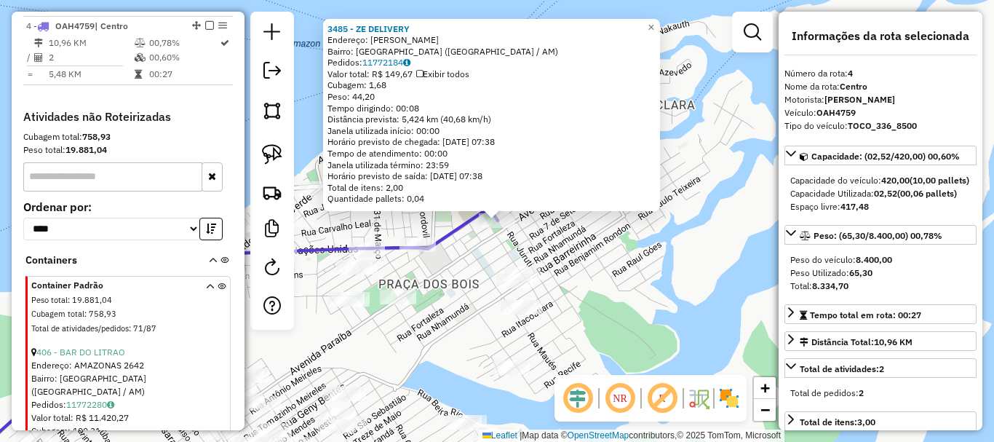
scroll to position [622, 0]
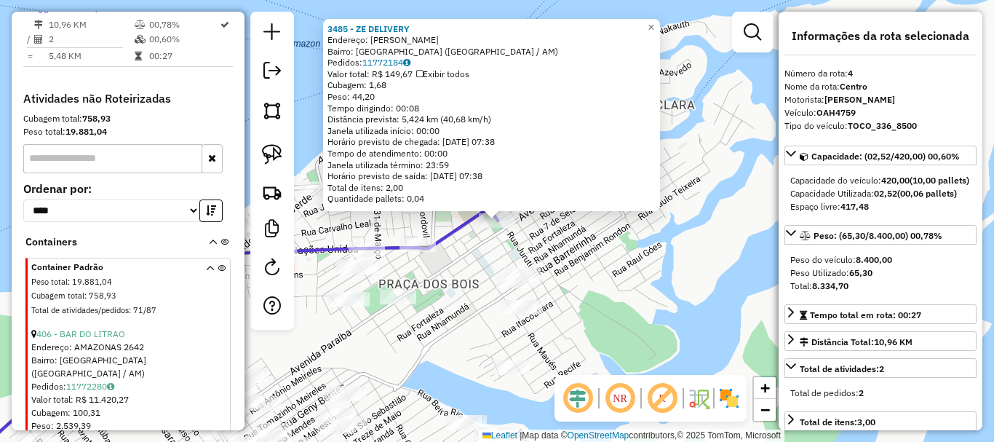
drag, startPoint x: 464, startPoint y: 274, endPoint x: 450, endPoint y: 278, distance: 15.0
click at [464, 274] on div "3485 - ZE DELIVERY Endereço: JONATHAS PEDROSA SN Bairro: CENTRO (PARINTINS / AM…" at bounding box center [497, 221] width 994 height 442
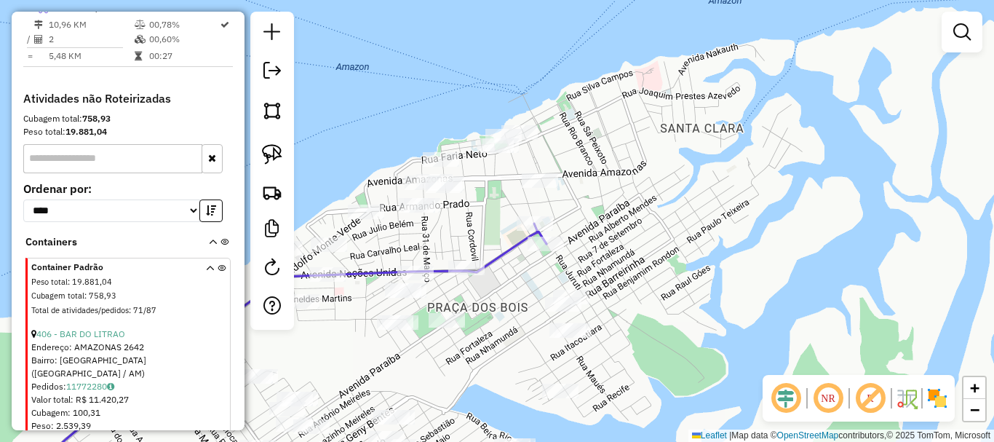
drag, startPoint x: 461, startPoint y: 301, endPoint x: 528, endPoint y: 318, distance: 69.2
click at [525, 322] on div "Janela de atendimento Grade de atendimento Capacidade Transportadoras Veículos …" at bounding box center [497, 221] width 994 height 442
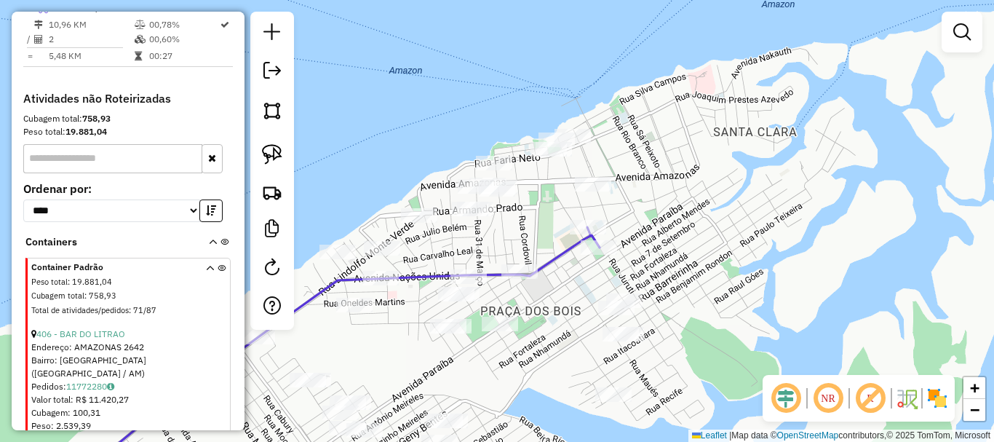
drag, startPoint x: 527, startPoint y: 303, endPoint x: 598, endPoint y: 284, distance: 73.1
click at [598, 284] on div "Janela de atendimento Grade de atendimento Capacidade Transportadoras Veículos …" at bounding box center [497, 221] width 994 height 442
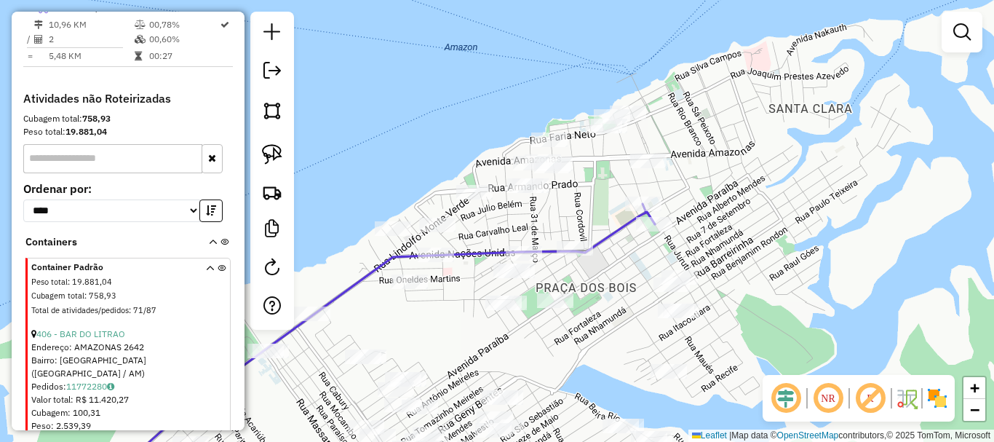
drag, startPoint x: 592, startPoint y: 300, endPoint x: 632, endPoint y: 282, distance: 44.0
click at [632, 282] on div "Janela de atendimento Grade de atendimento Capacidade Transportadoras Veículos …" at bounding box center [497, 221] width 994 height 442
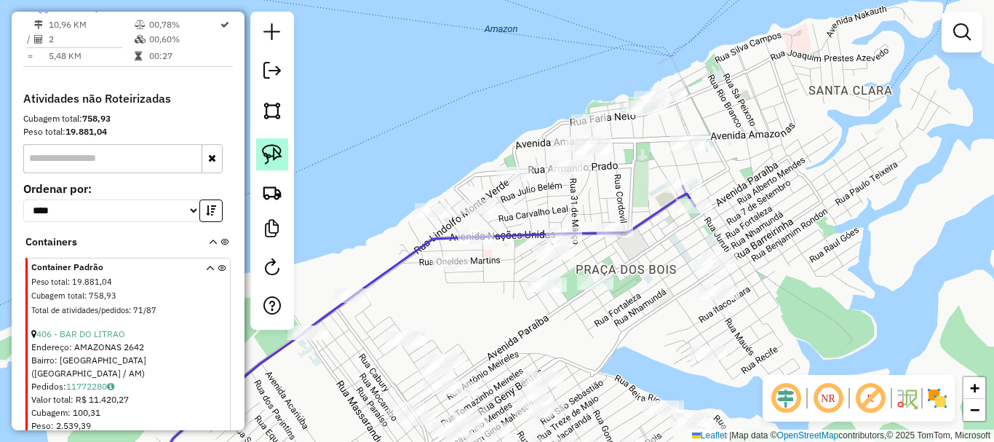
click at [277, 167] on link at bounding box center [272, 154] width 32 height 32
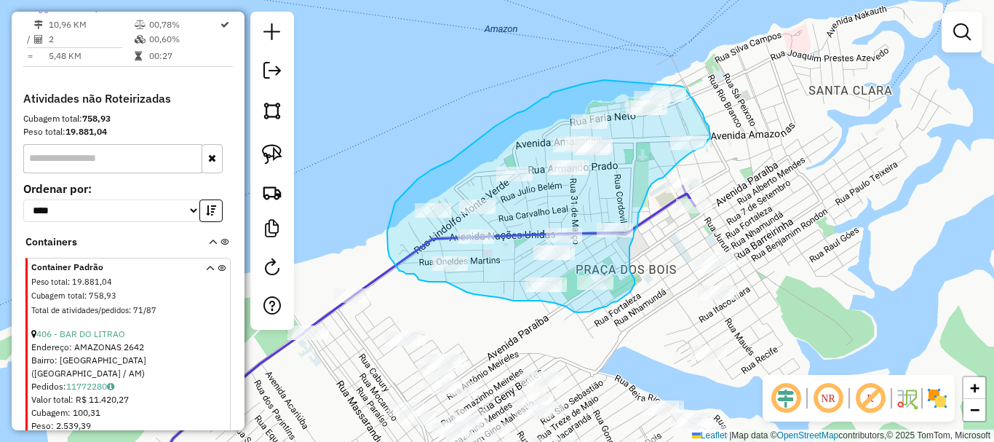
drag, startPoint x: 600, startPoint y: 80, endPoint x: 675, endPoint y: 93, distance: 76.1
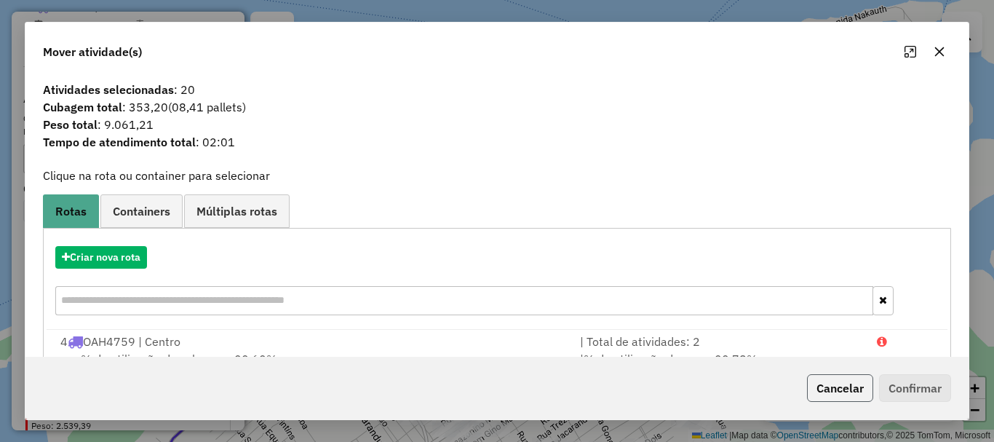
click at [822, 386] on button "Cancelar" at bounding box center [840, 388] width 66 height 28
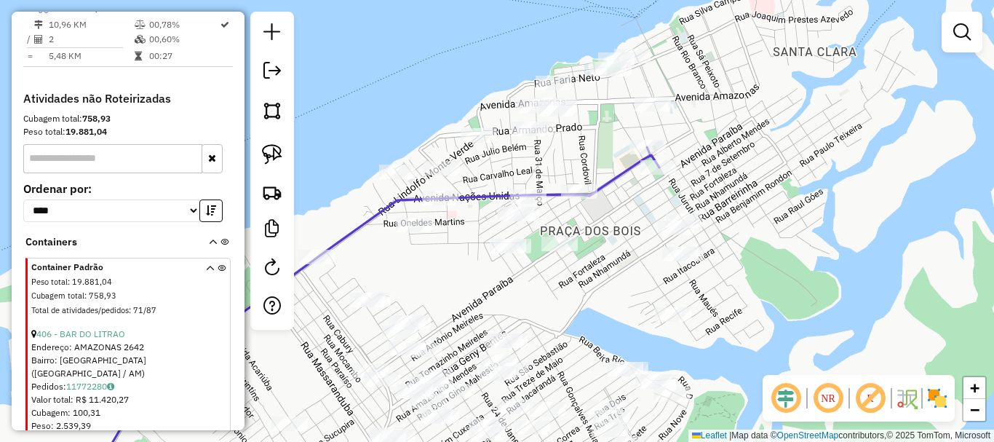
drag, startPoint x: 593, startPoint y: 356, endPoint x: 518, endPoint y: 287, distance: 101.5
click at [517, 289] on div "Janela de atendimento Grade de atendimento Capacidade Transportadoras Veículos …" at bounding box center [497, 221] width 994 height 442
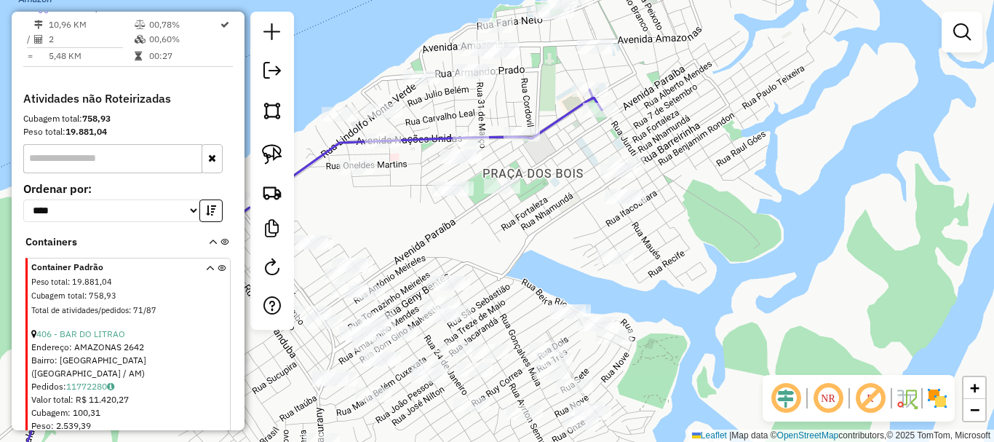
drag, startPoint x: 576, startPoint y: 269, endPoint x: 571, endPoint y: 263, distance: 8.2
click at [573, 264] on div "Janela de atendimento Grade de atendimento Capacidade Transportadoras Veículos …" at bounding box center [497, 221] width 994 height 442
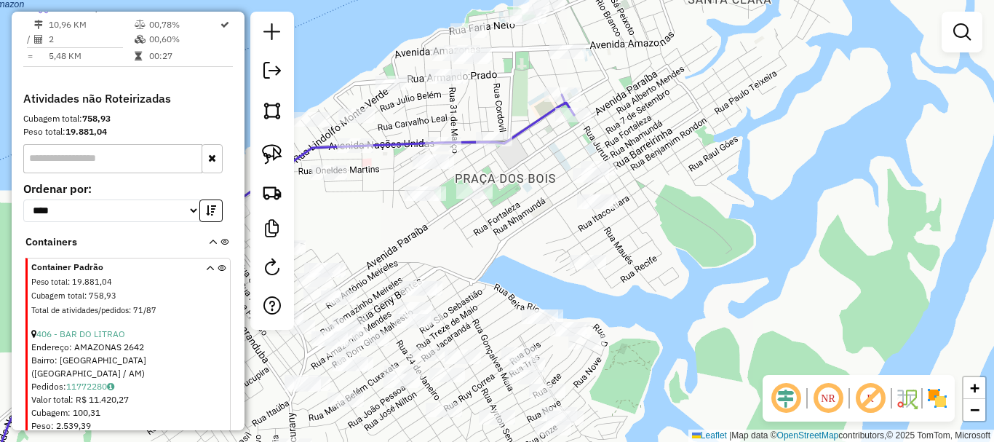
drag, startPoint x: 509, startPoint y: 234, endPoint x: 503, endPoint y: 243, distance: 10.5
click at [504, 234] on div "Janela de atendimento Grade de atendimento Capacidade Transportadoras Veículos …" at bounding box center [497, 221] width 994 height 442
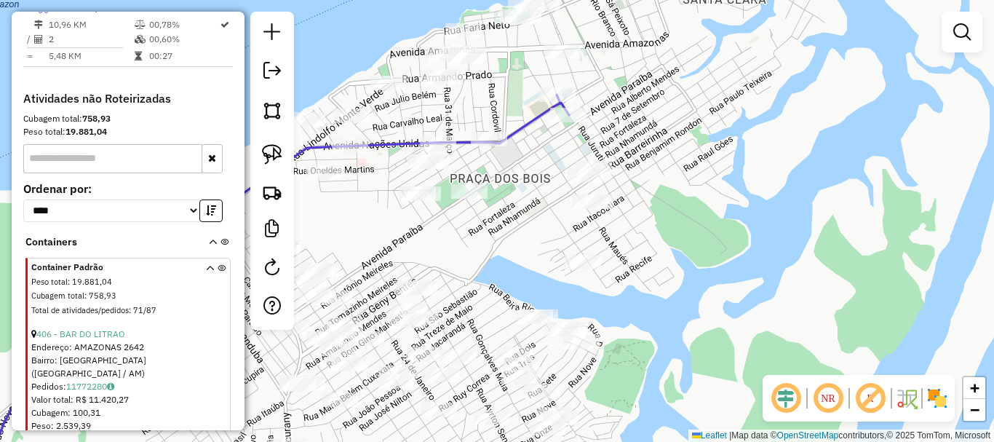
click at [517, 215] on div "Janela de atendimento Grade de atendimento Capacidade Transportadoras Veículos …" at bounding box center [497, 221] width 994 height 442
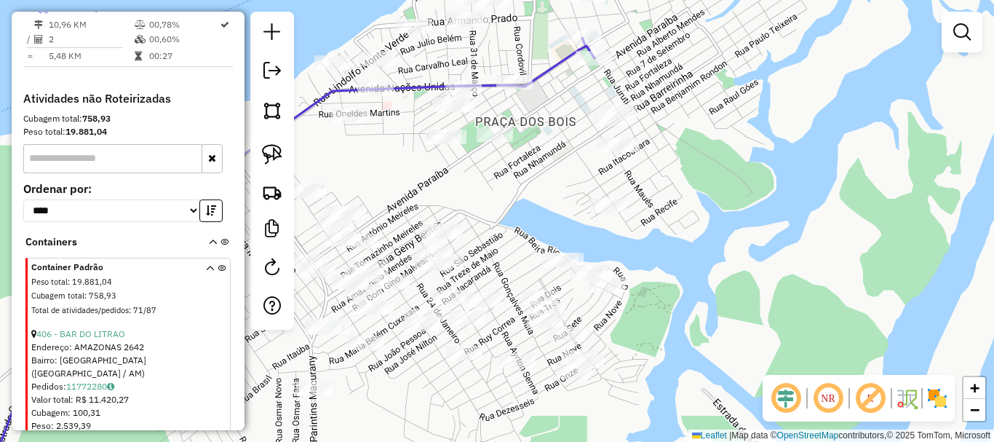
drag, startPoint x: 513, startPoint y: 204, endPoint x: 536, endPoint y: 227, distance: 32.4
click at [536, 234] on div "Janela de atendimento Grade de atendimento Capacidade Transportadoras Veículos …" at bounding box center [497, 221] width 994 height 442
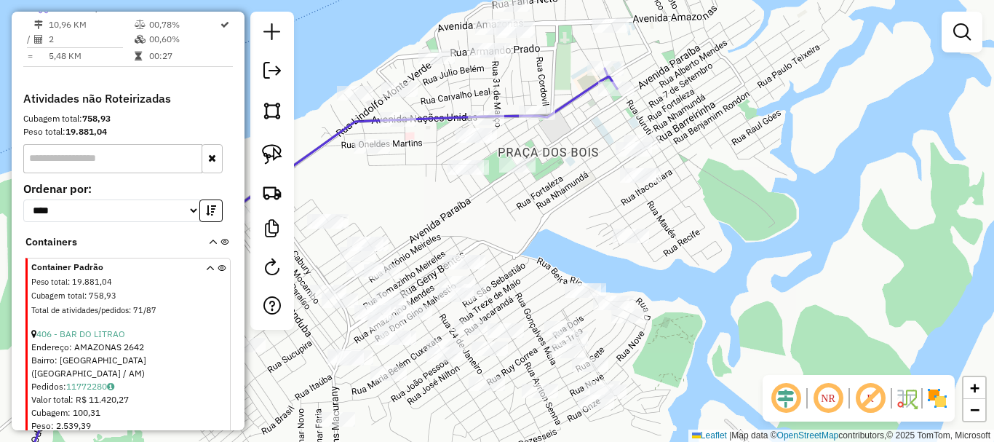
drag, startPoint x: 528, startPoint y: 203, endPoint x: 469, endPoint y: 197, distance: 59.3
click at [523, 202] on div "Janela de atendimento Grade de atendimento Capacidade Transportadoras Veículos …" at bounding box center [497, 221] width 994 height 442
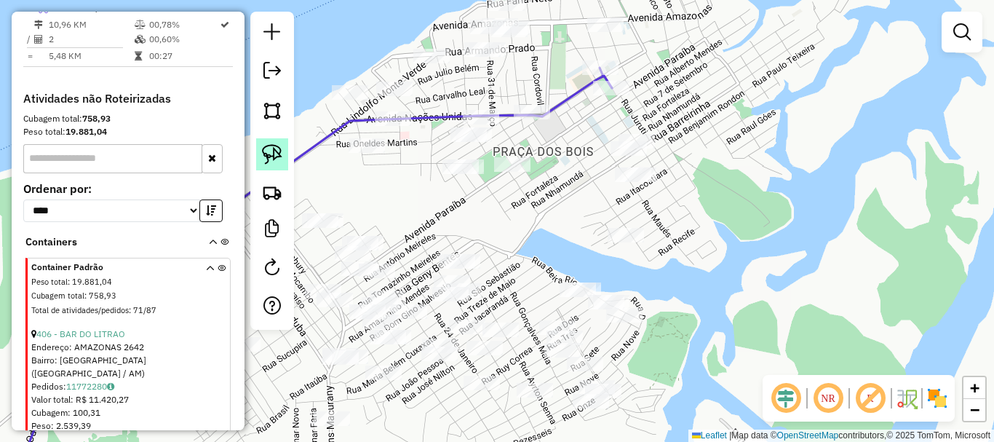
click at [281, 154] on img at bounding box center [272, 154] width 20 height 20
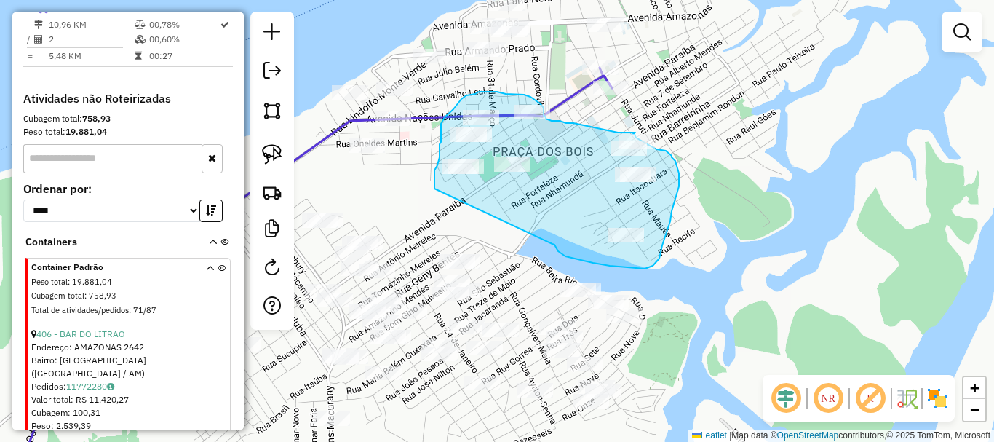
drag, startPoint x: 570, startPoint y: 257, endPoint x: 451, endPoint y: 201, distance: 131.9
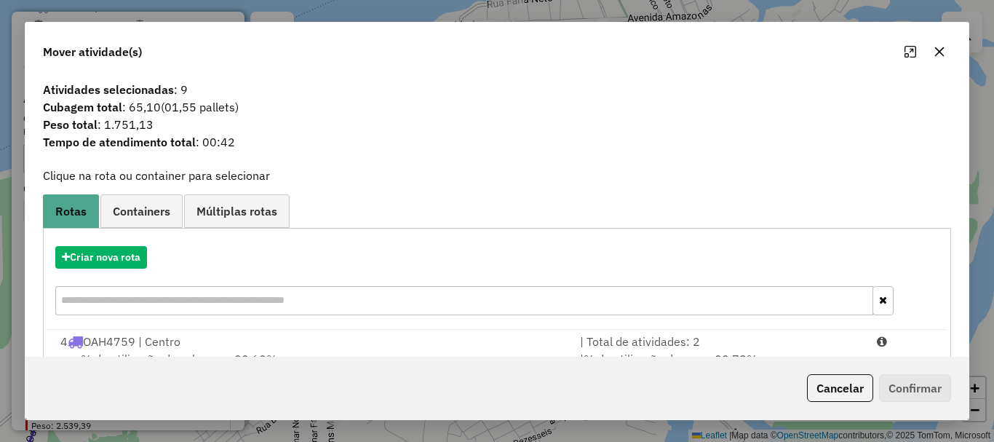
scroll to position [57, 0]
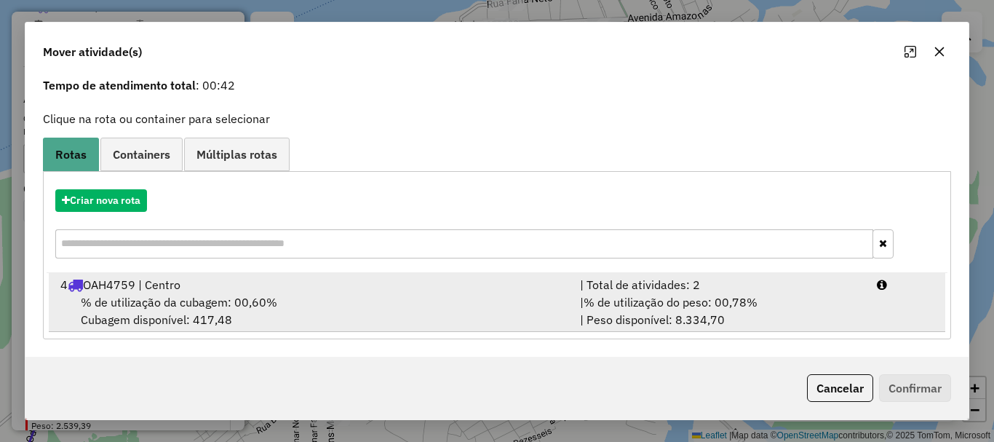
click at [349, 288] on div "4 OAH4759 | Centro" at bounding box center [312, 284] width 520 height 17
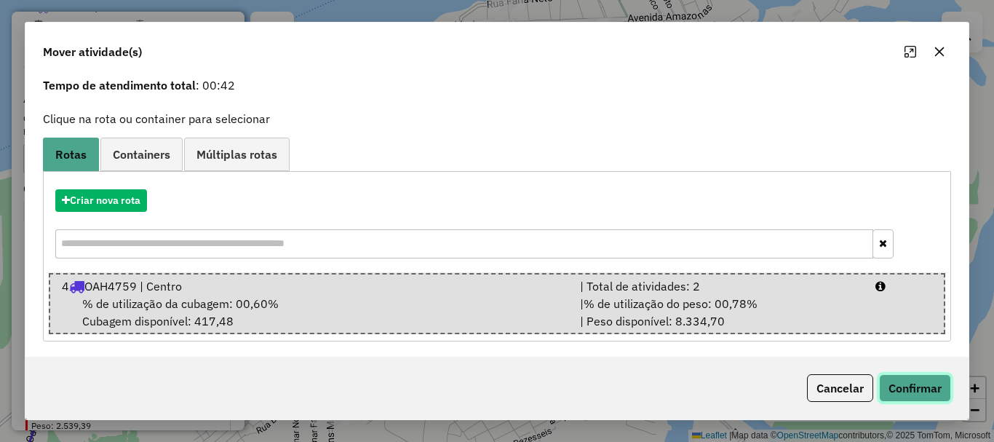
click at [901, 386] on button "Confirmar" at bounding box center [915, 388] width 72 height 28
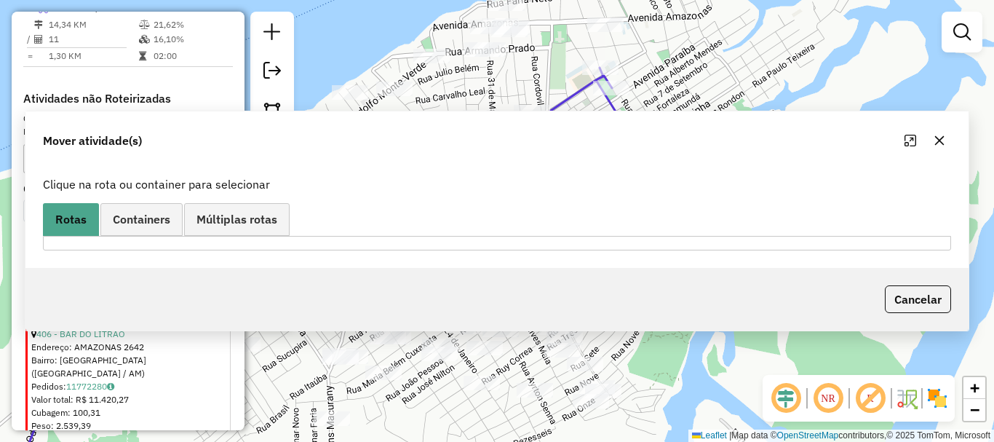
scroll to position [0, 0]
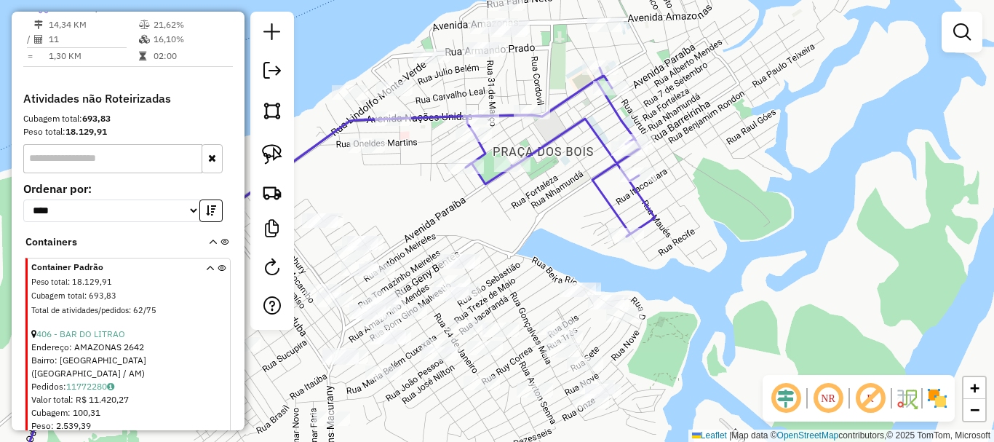
click at [491, 151] on icon at bounding box center [560, 152] width 189 height 169
select select "**********"
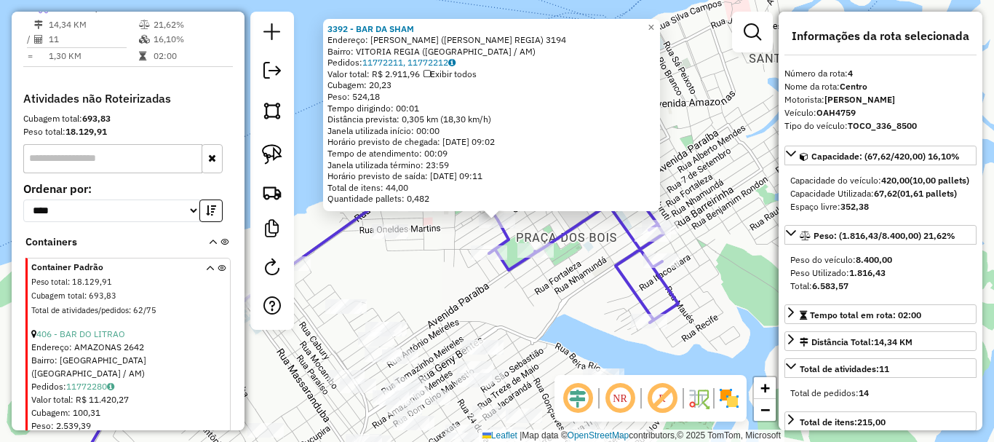
drag, startPoint x: 614, startPoint y: 285, endPoint x: 597, endPoint y: 289, distance: 18.0
click at [614, 287] on div "3392 - BAR DA SHAM Endereço: PICHITA COHEN (CJ V REGIA) 3194 Bairro: VITORIA RE…" at bounding box center [497, 221] width 994 height 442
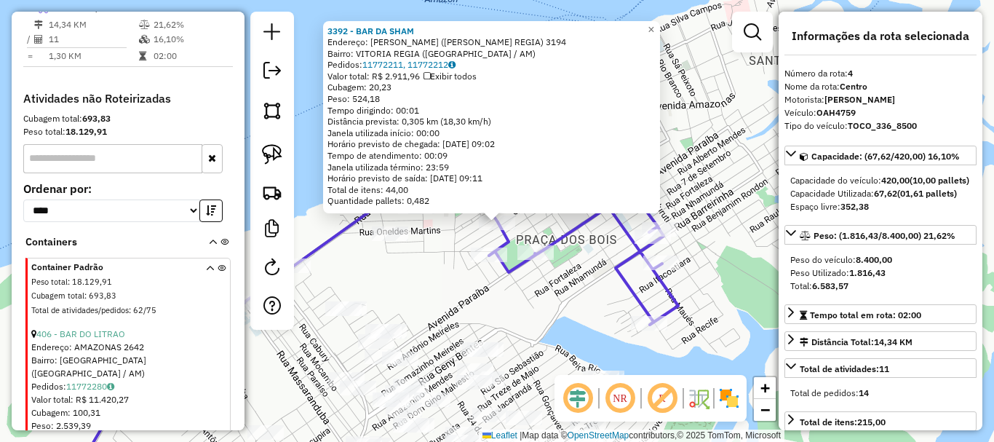
drag, startPoint x: 537, startPoint y: 289, endPoint x: 656, endPoint y: 360, distance: 138.7
click at [658, 361] on div "3392 - BAR DA SHAM Endereço: PICHITA COHEN (CJ V REGIA) 3194 Bairro: VITORIA RE…" at bounding box center [497, 221] width 994 height 442
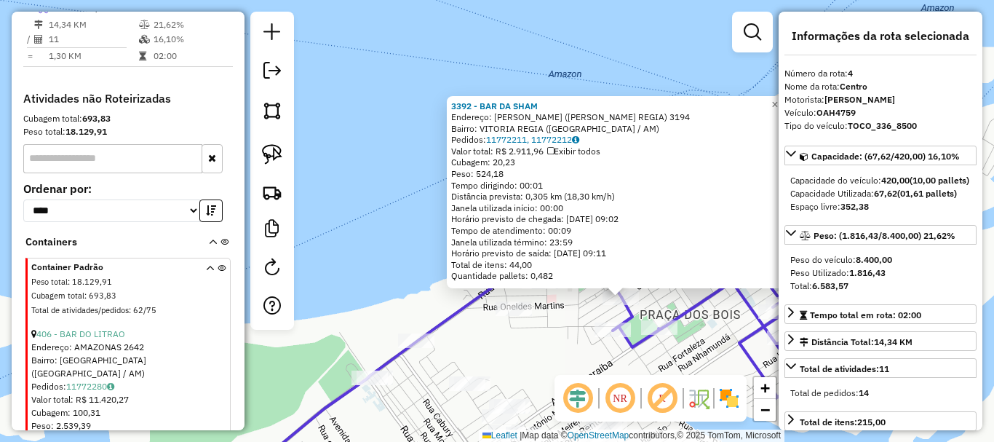
click at [558, 338] on div "Rota 4 - Placa OAH4759 4209 - DIST. FALCaO 3392 - BAR DA SHAM Endereço: PICHITA…" at bounding box center [497, 221] width 994 height 442
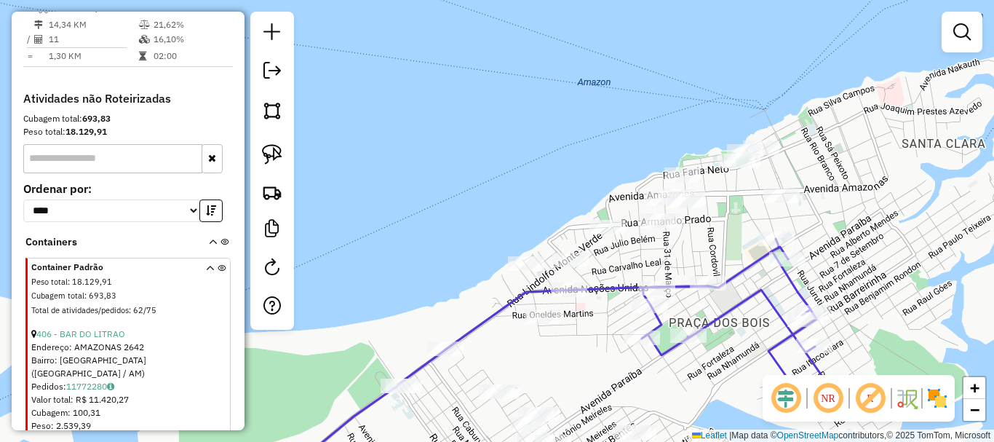
drag, startPoint x: 563, startPoint y: 341, endPoint x: 587, endPoint y: 345, distance: 24.4
click at [587, 345] on div "Janela de atendimento Grade de atendimento Capacidade Transportadoras Veículos …" at bounding box center [497, 221] width 994 height 442
click at [603, 348] on div "Janela de atendimento Grade de atendimento Capacidade Transportadoras Veículos …" at bounding box center [497, 221] width 994 height 442
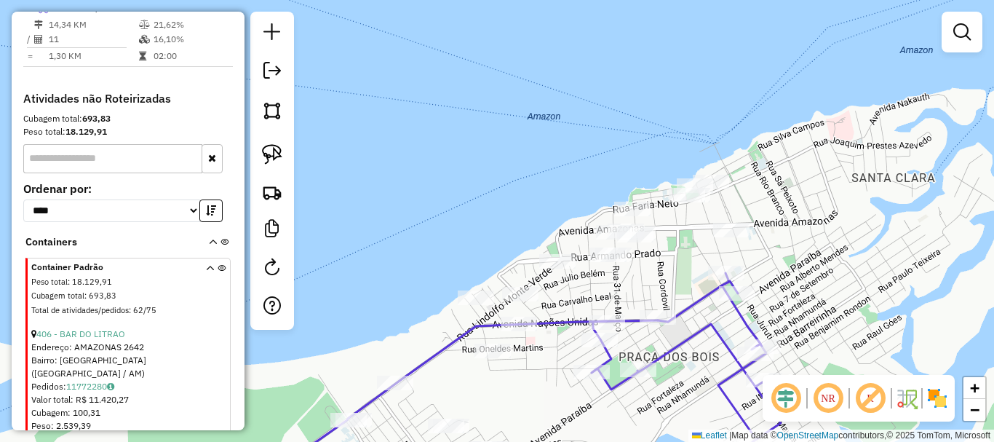
drag, startPoint x: 687, startPoint y: 252, endPoint x: 598, endPoint y: 291, distance: 97.1
click at [598, 291] on div "Janela de atendimento Grade de atendimento Capacidade Transportadoras Veículos …" at bounding box center [497, 221] width 994 height 442
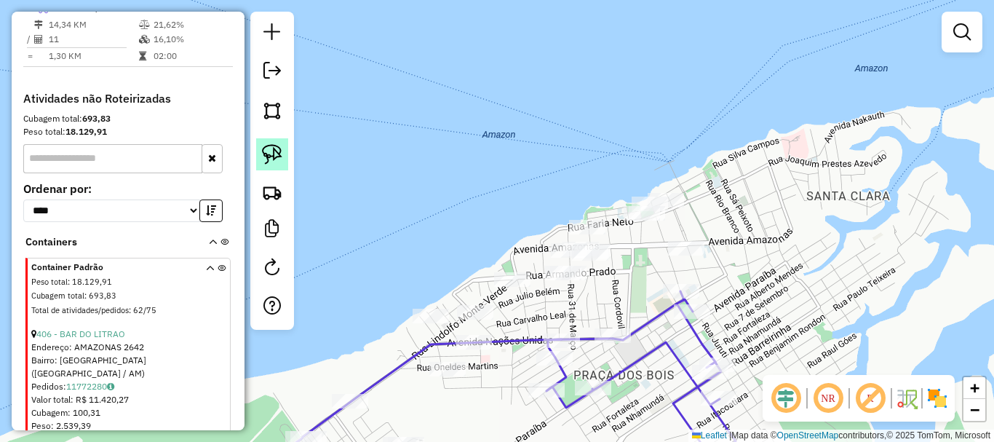
click at [273, 151] on img at bounding box center [272, 154] width 20 height 20
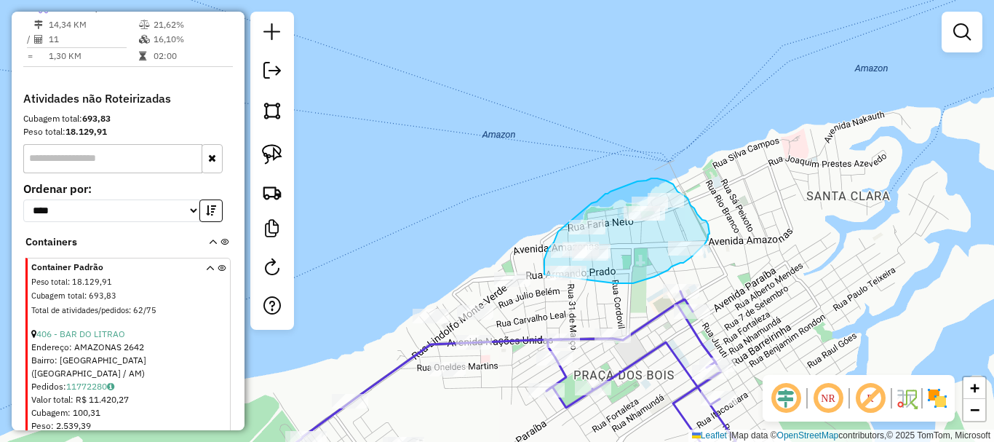
drag, startPoint x: 615, startPoint y: 283, endPoint x: 544, endPoint y: 277, distance: 70.9
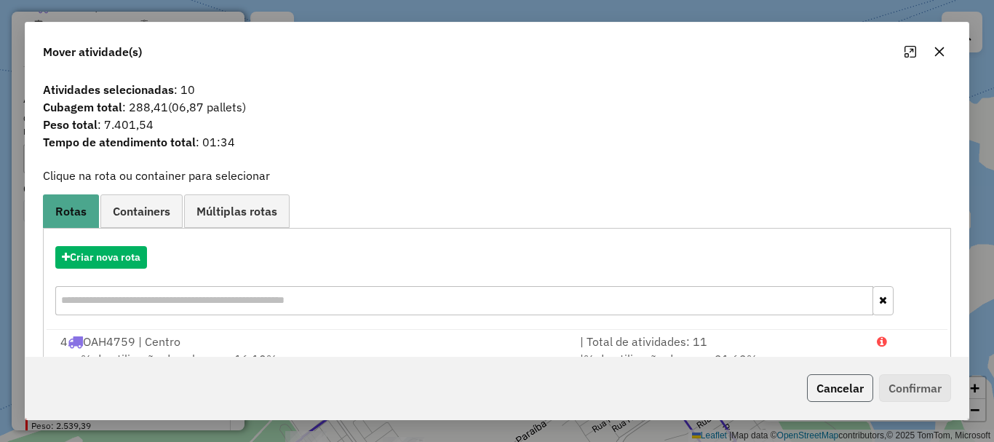
click at [827, 393] on button "Cancelar" at bounding box center [840, 388] width 66 height 28
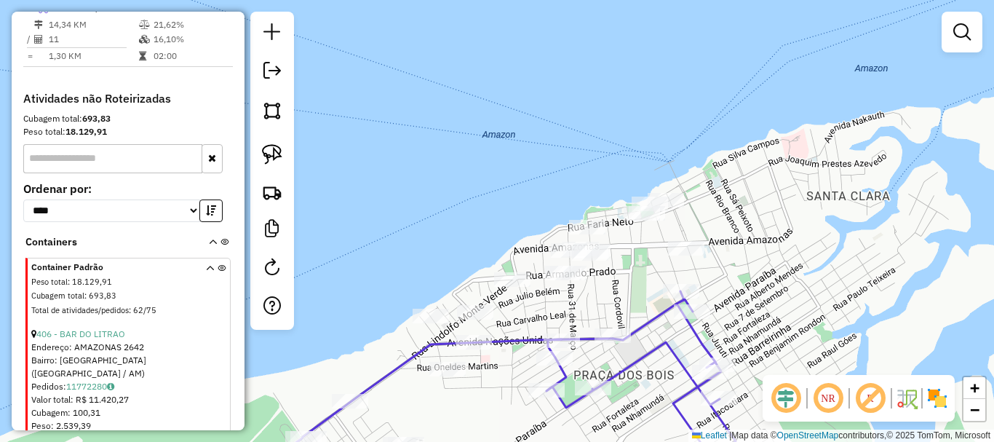
drag, startPoint x: 450, startPoint y: 266, endPoint x: 560, endPoint y: 192, distance: 132.8
click at [560, 192] on div "Janela de atendimento Grade de atendimento Capacidade Transportadoras Veículos …" at bounding box center [497, 221] width 994 height 442
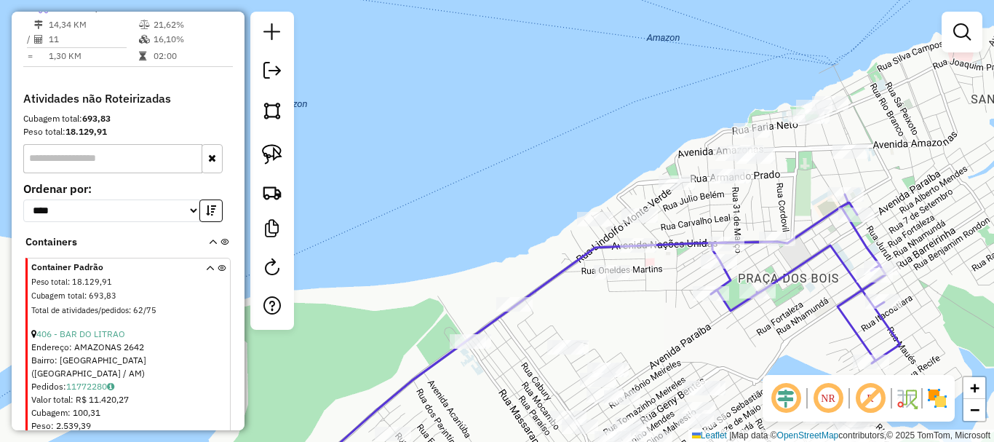
drag, startPoint x: 610, startPoint y: 346, endPoint x: 643, endPoint y: 331, distance: 36.1
click at [643, 331] on div "Janela de atendimento Grade de atendimento Capacidade Transportadoras Veículos …" at bounding box center [497, 221] width 994 height 442
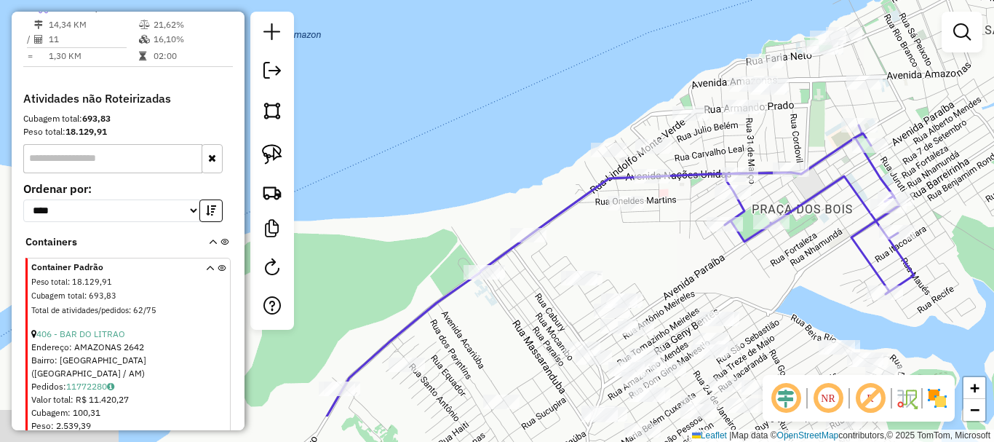
drag, startPoint x: 672, startPoint y: 235, endPoint x: 648, endPoint y: 242, distance: 25.1
click at [670, 223] on div "Janela de atendimento Grade de atendimento Capacidade Transportadoras Veículos …" at bounding box center [497, 221] width 994 height 442
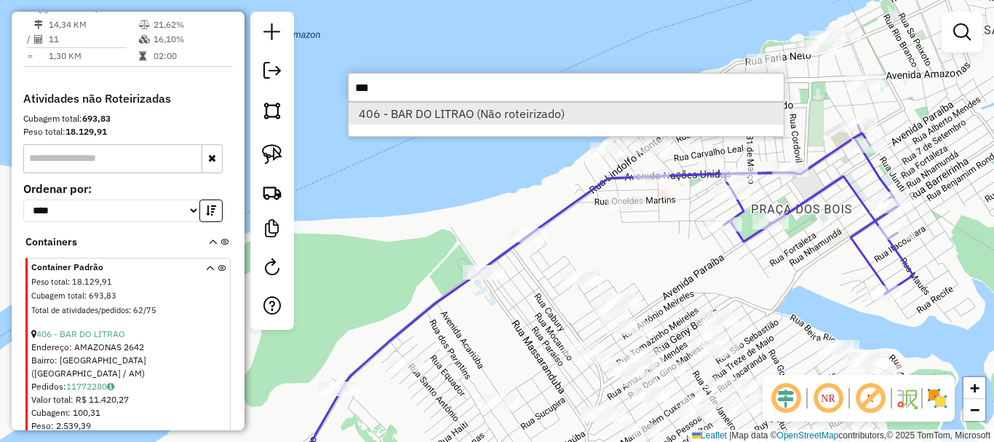
type input "***"
click at [642, 117] on li "406 - BAR DO LITRAO (Não roteirizado)" at bounding box center [566, 114] width 435 height 22
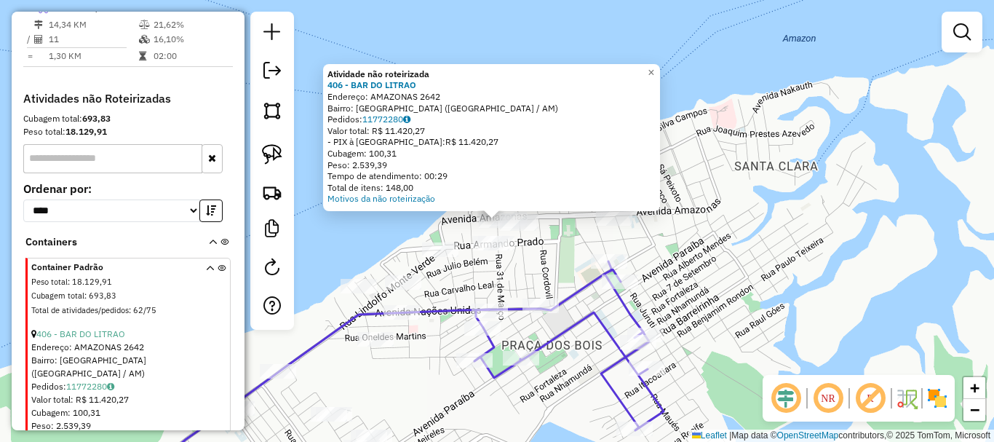
click at [483, 279] on div "Atividade não roteirizada 406 - BAR DO LITRAO Endereço: AMAZONAS 2642 Bairro: C…" at bounding box center [497, 221] width 994 height 442
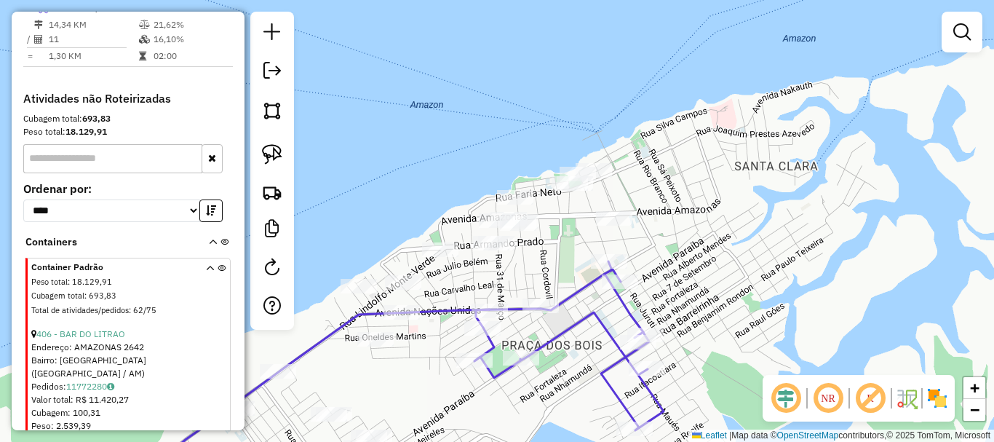
drag, startPoint x: 475, startPoint y: 279, endPoint x: 535, endPoint y: 220, distance: 84.4
click at [535, 220] on div "Janela de atendimento Grade de atendimento Capacidade Transportadoras Veículos …" at bounding box center [497, 221] width 994 height 442
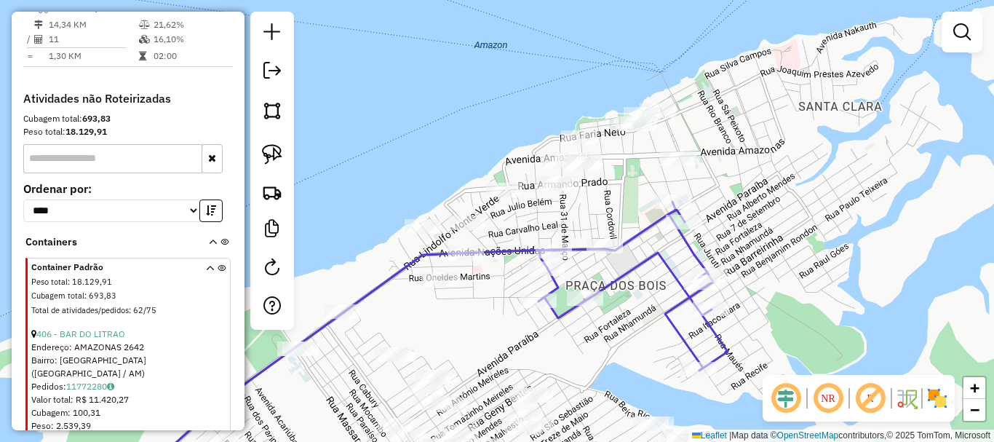
drag, startPoint x: 499, startPoint y: 221, endPoint x: 538, endPoint y: 210, distance: 41.0
click at [538, 210] on div "Janela de atendimento Grade de atendimento Capacidade Transportadoras Veículos …" at bounding box center [497, 221] width 994 height 442
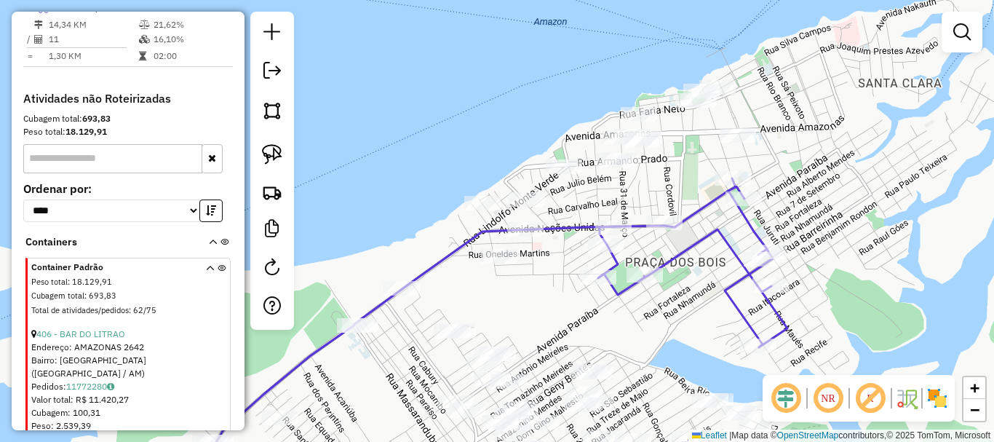
drag, startPoint x: 510, startPoint y: 341, endPoint x: 531, endPoint y: 327, distance: 25.2
click at [531, 327] on div "Janela de atendimento Grade de atendimento Capacidade Transportadoras Veículos …" at bounding box center [497, 221] width 994 height 442
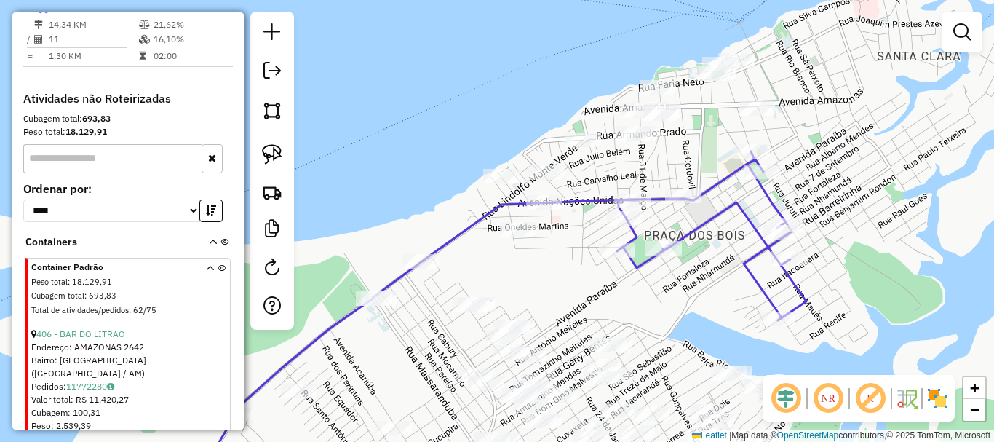
drag, startPoint x: 578, startPoint y: 314, endPoint x: 595, endPoint y: 285, distance: 33.9
click at [595, 285] on div "Janela de atendimento Grade de atendimento Capacidade Transportadoras Veículos …" at bounding box center [497, 221] width 994 height 442
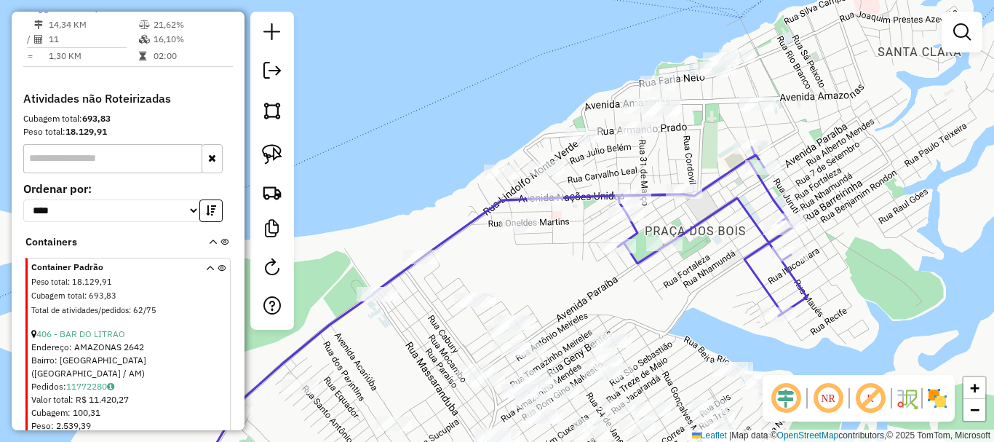
drag, startPoint x: 582, startPoint y: 301, endPoint x: 575, endPoint y: 299, distance: 7.6
click at [575, 299] on div "Janela de atendimento Grade de atendimento Capacidade Transportadoras Veículos …" at bounding box center [497, 221] width 994 height 442
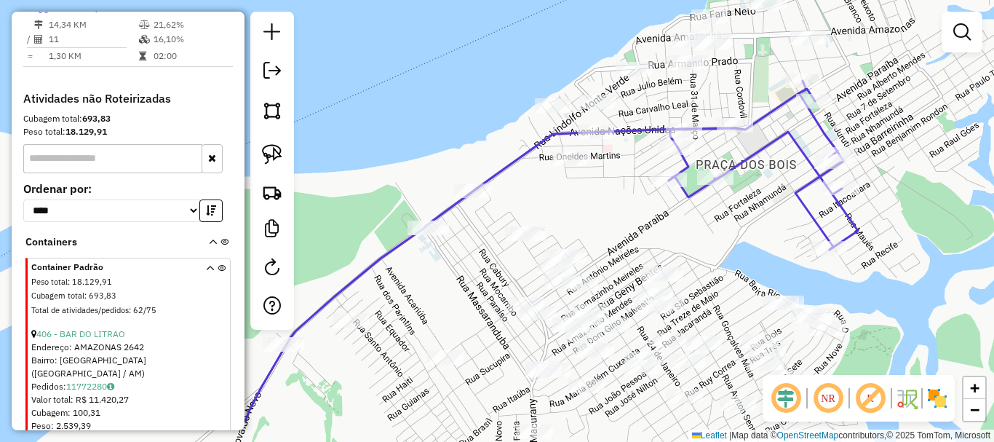
drag, startPoint x: 683, startPoint y: 292, endPoint x: 726, endPoint y: 250, distance: 60.2
click at [726, 250] on div "Janela de atendimento Grade de atendimento Capacidade Transportadoras Veículos …" at bounding box center [497, 221] width 994 height 442
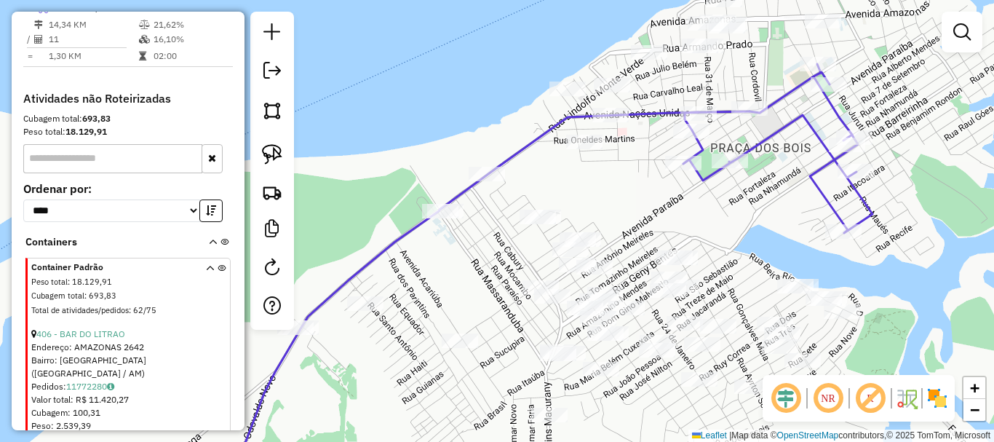
drag, startPoint x: 737, startPoint y: 266, endPoint x: 751, endPoint y: 250, distance: 21.6
click at [751, 250] on div "Janela de atendimento Grade de atendimento Capacidade Transportadoras Veículos …" at bounding box center [497, 221] width 994 height 442
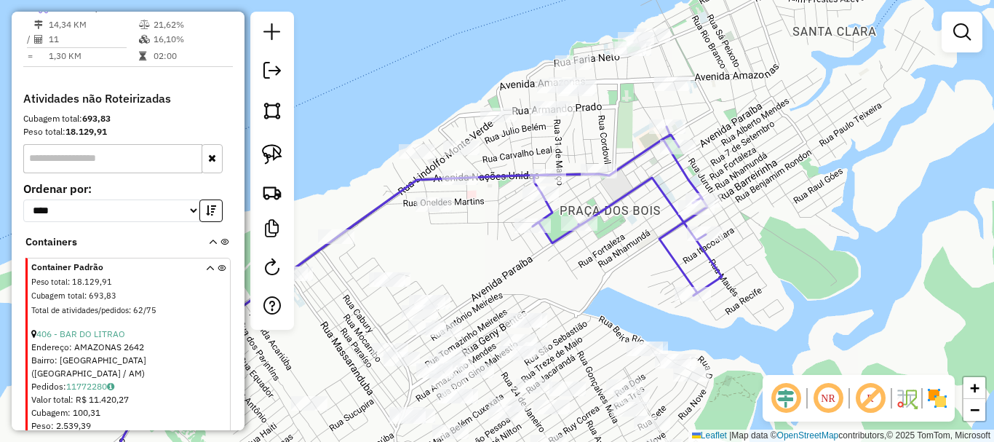
drag, startPoint x: 758, startPoint y: 245, endPoint x: 609, endPoint y: 303, distance: 159.5
click at [607, 308] on div "Janela de atendimento Grade de atendimento Capacidade Transportadoras Veículos …" at bounding box center [497, 221] width 994 height 442
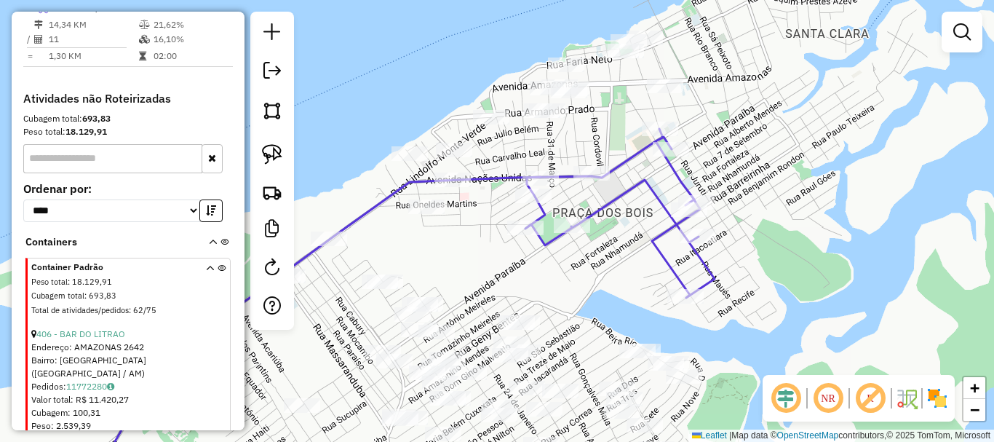
drag, startPoint x: 587, startPoint y: 259, endPoint x: 565, endPoint y: 266, distance: 22.8
click at [565, 266] on div "Janela de atendimento Grade de atendimento Capacidade Transportadoras Veículos …" at bounding box center [497, 221] width 994 height 442
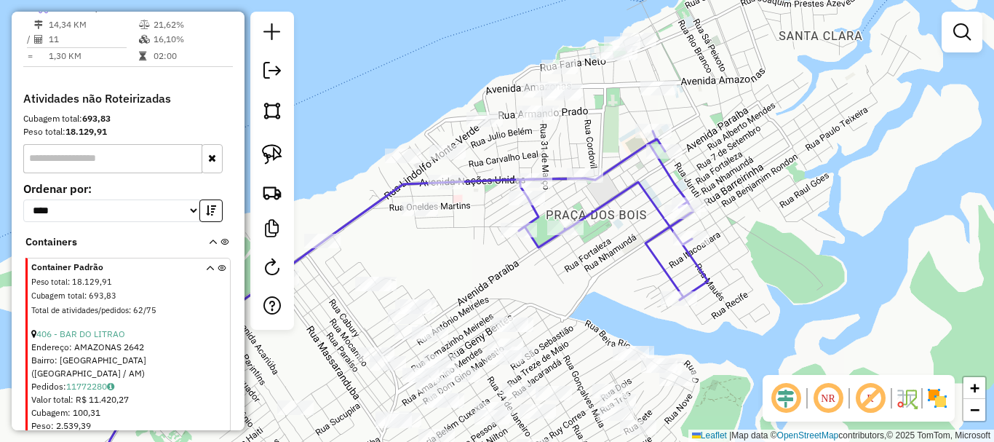
drag, startPoint x: 706, startPoint y: 157, endPoint x: 718, endPoint y: 154, distance: 12.2
click at [718, 154] on div "Janela de atendimento Grade de atendimento Capacidade Transportadoras Veículos …" at bounding box center [497, 221] width 994 height 442
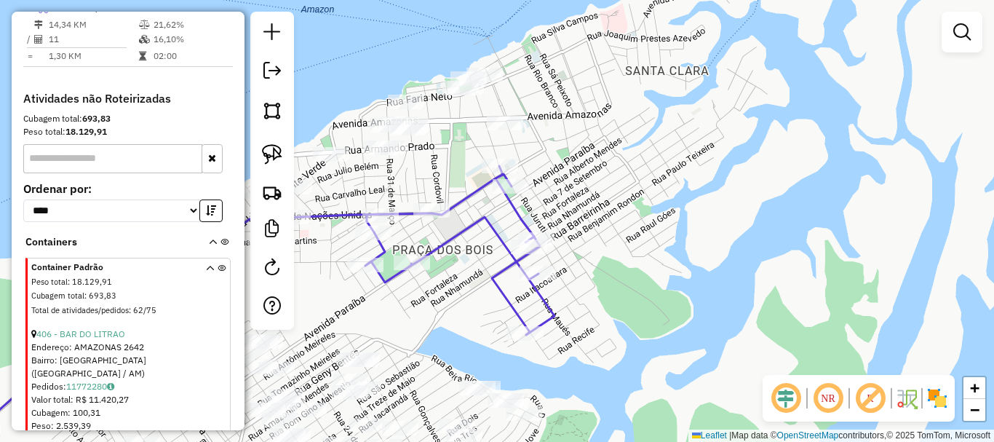
drag, startPoint x: 711, startPoint y: 172, endPoint x: 557, endPoint y: 207, distance: 157.5
click at [557, 207] on div "Janela de atendimento Grade de atendimento Capacidade Transportadoras Veículos …" at bounding box center [497, 221] width 994 height 442
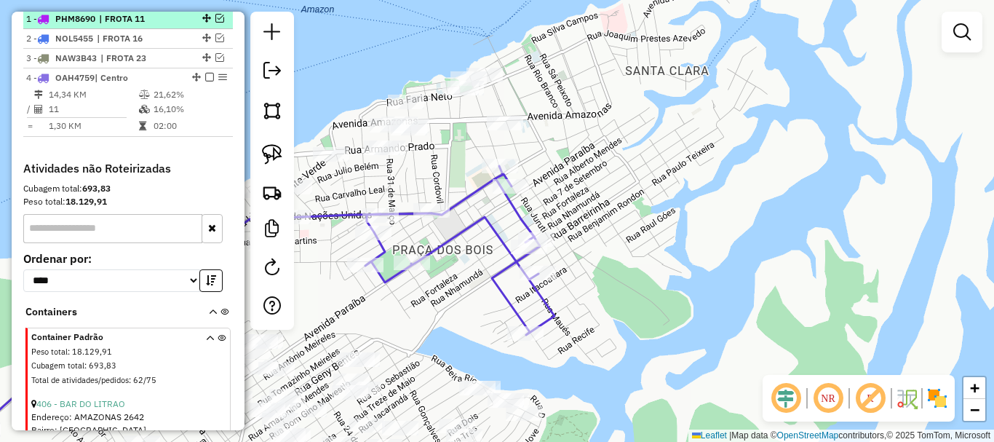
scroll to position [477, 0]
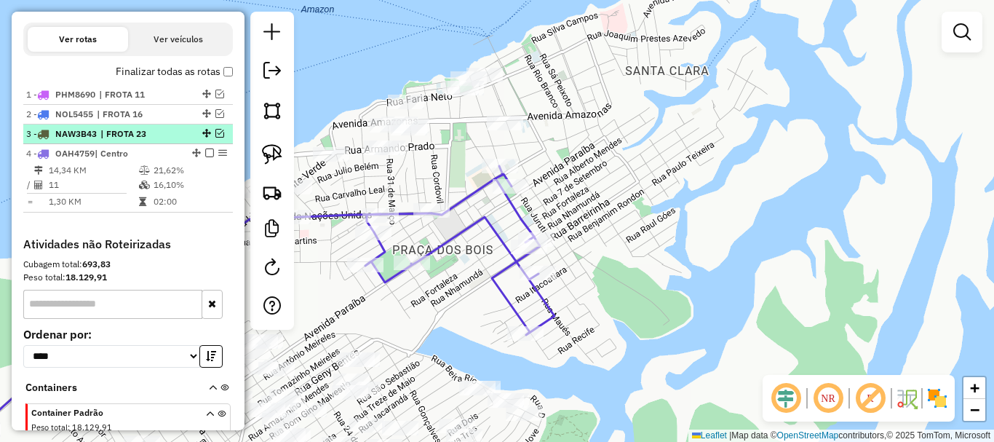
click at [161, 140] on span "| FROTA 23" at bounding box center [133, 133] width 67 height 13
select select "**********"
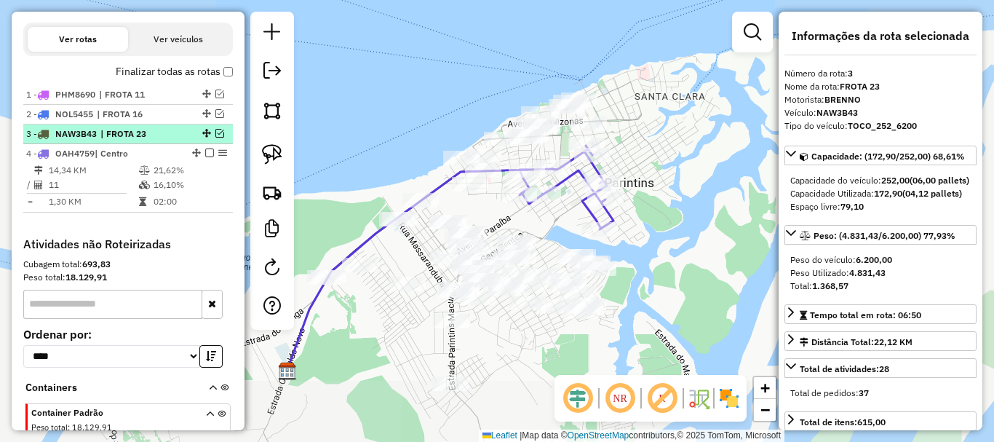
click at [221, 138] on div at bounding box center [205, 133] width 44 height 9
drag, startPoint x: 213, startPoint y: 148, endPoint x: 363, endPoint y: 171, distance: 151.7
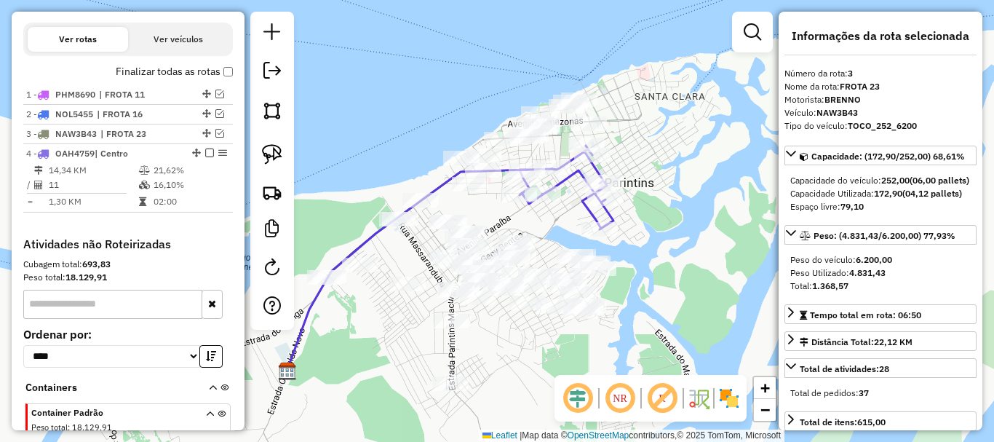
click at [215, 138] on em at bounding box center [219, 133] width 9 height 9
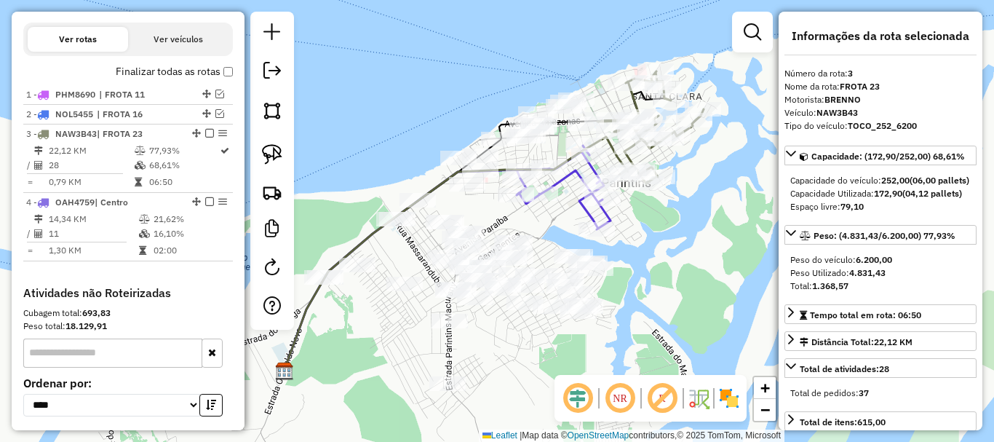
drag, startPoint x: 680, startPoint y: 245, endPoint x: 521, endPoint y: 291, distance: 166.1
click at [521, 293] on div "Janela de atendimento Grade de atendimento Capacidade Transportadoras Veículos …" at bounding box center [497, 221] width 994 height 442
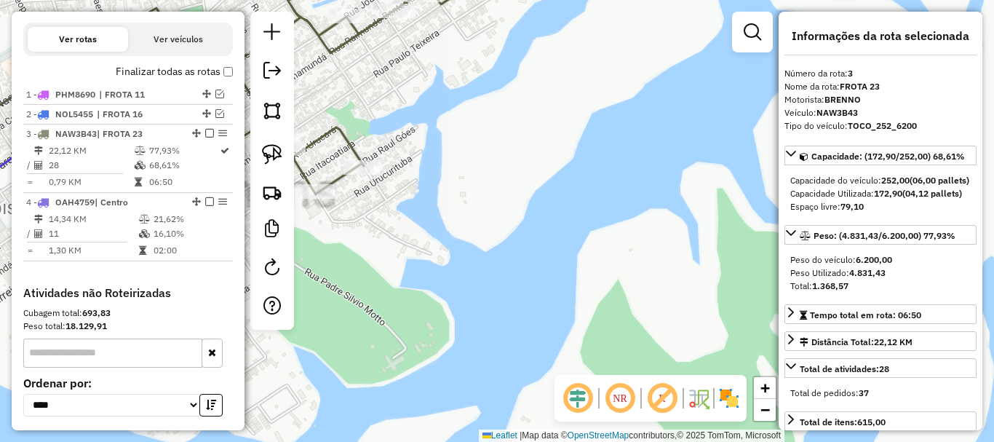
drag, startPoint x: 485, startPoint y: 218, endPoint x: 611, endPoint y: 272, distance: 137.2
click at [618, 283] on div "Janela de atendimento Grade de atendimento Capacidade Transportadoras Veículos …" at bounding box center [497, 221] width 994 height 442
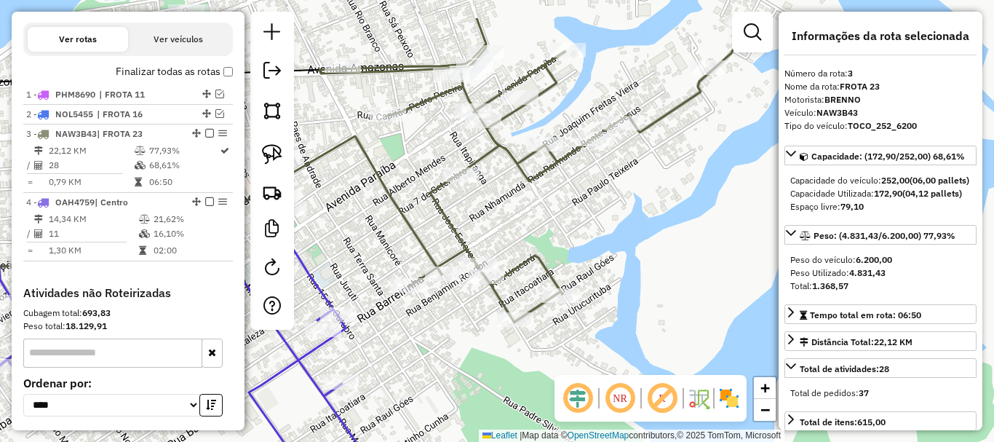
drag, startPoint x: 582, startPoint y: 260, endPoint x: 569, endPoint y: 229, distance: 33.3
click at [614, 270] on div "Janela de atendimento Grade de atendimento Capacidade Transportadoras Veículos …" at bounding box center [497, 221] width 994 height 442
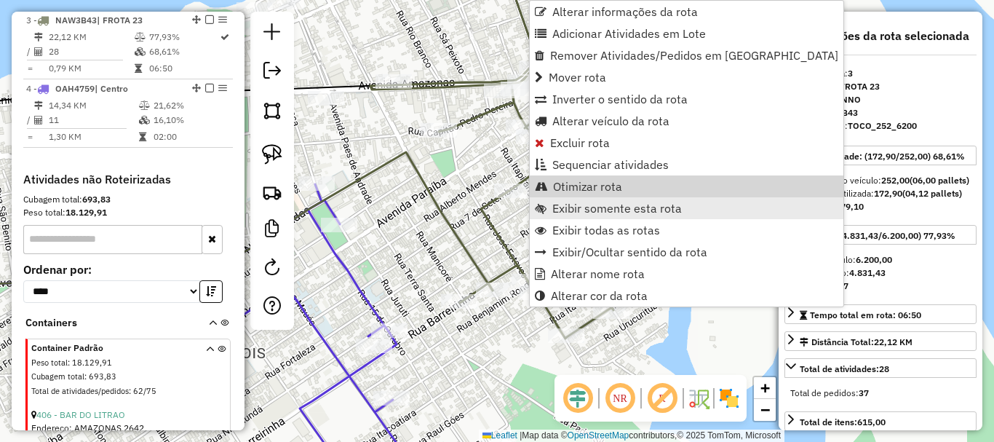
scroll to position [603, 0]
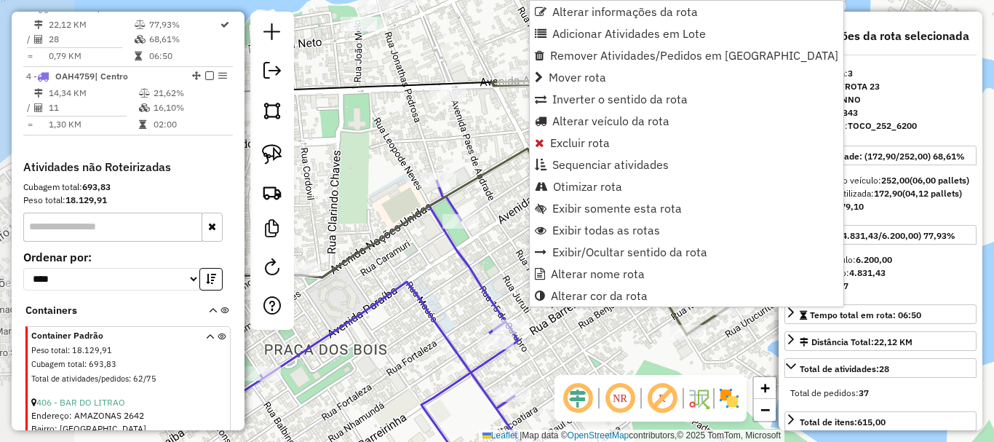
drag, startPoint x: 366, startPoint y: 148, endPoint x: 488, endPoint y: 144, distance: 121.6
click at [488, 144] on div "Janela de atendimento Grade de atendimento Capacidade Transportadoras Veículos …" at bounding box center [497, 221] width 994 height 442
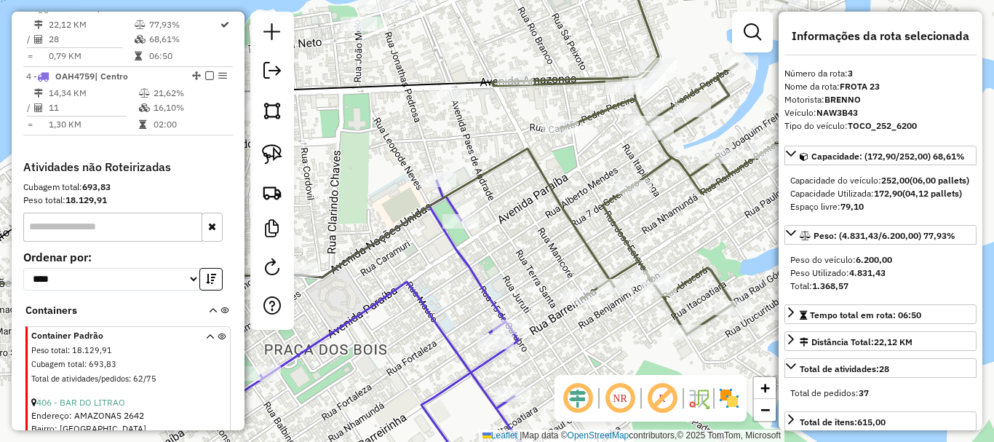
click at [479, 145] on div "Janela de atendimento Grade de atendimento Capacidade Transportadoras Veículos …" at bounding box center [497, 221] width 994 height 442
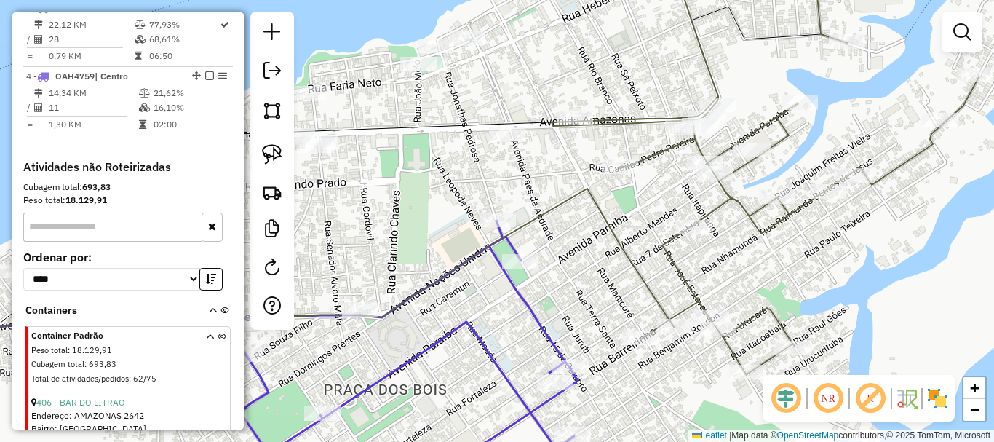
click at [538, 187] on div "Janela de atendimento Grade de atendimento Capacidade Transportadoras Veículos …" at bounding box center [497, 221] width 994 height 442
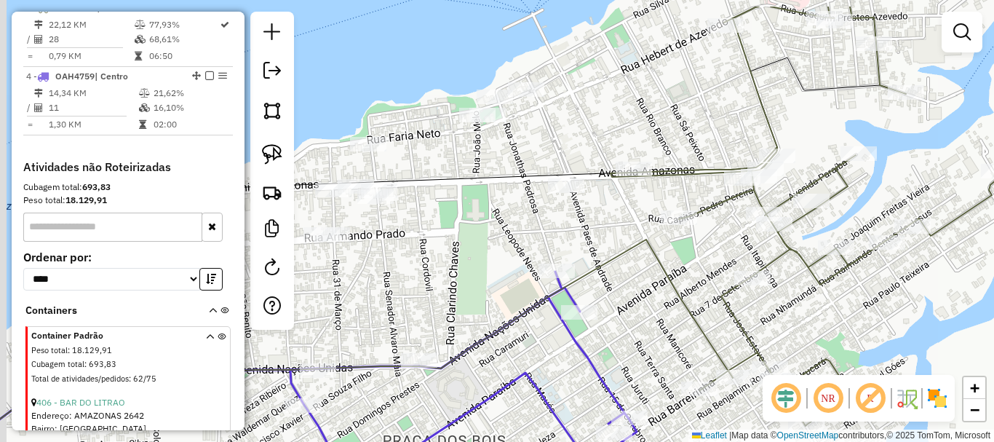
drag, startPoint x: 508, startPoint y: 175, endPoint x: 571, endPoint y: 228, distance: 82.2
click at [571, 228] on div "Janela de atendimento Grade de atendimento Capacidade Transportadoras Veículos …" at bounding box center [497, 221] width 994 height 442
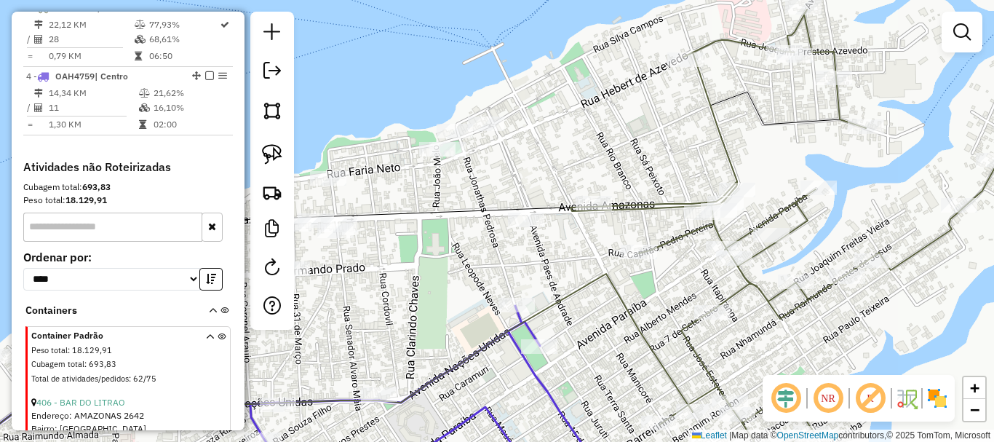
drag, startPoint x: 483, startPoint y: 242, endPoint x: 444, endPoint y: 260, distance: 42.6
click at [445, 262] on div "Janela de atendimento Grade de atendimento Capacidade Transportadoras Veículos …" at bounding box center [497, 221] width 994 height 442
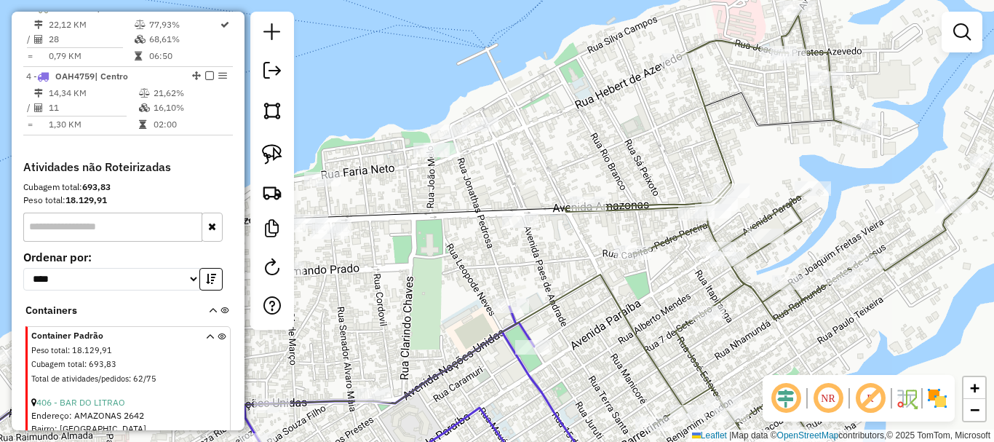
drag, startPoint x: 512, startPoint y: 269, endPoint x: 523, endPoint y: 266, distance: 11.8
click at [523, 267] on div "Janela de atendimento Grade de atendimento Capacidade Transportadoras Veículos …" at bounding box center [497, 221] width 994 height 442
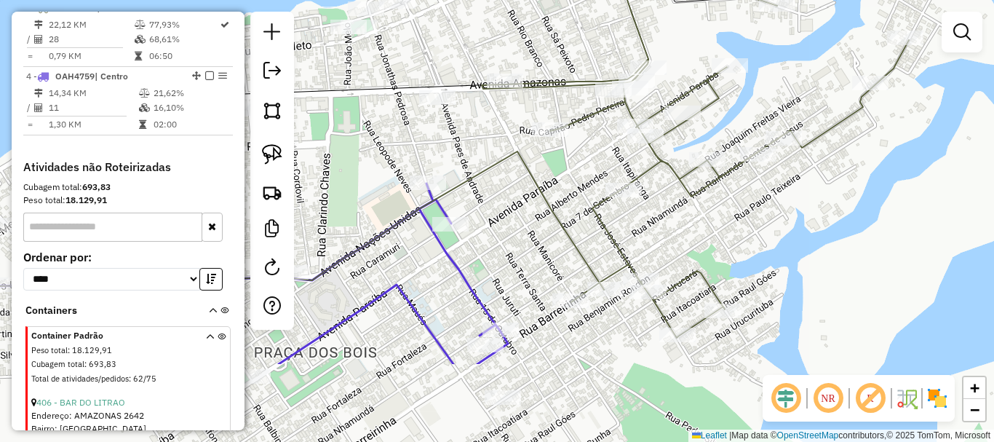
drag, startPoint x: 627, startPoint y: 244, endPoint x: 585, endPoint y: 183, distance: 73.7
click at [585, 183] on div "Janela de atendimento Grade de atendimento Capacidade Transportadoras Veículos …" at bounding box center [497, 221] width 994 height 442
click at [564, 84] on icon at bounding box center [695, 147] width 427 height 382
select select "**********"
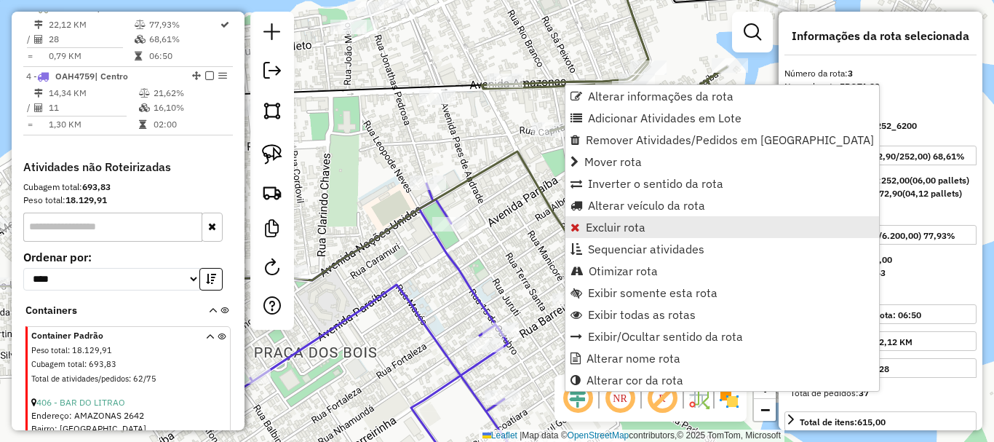
click at [604, 225] on span "Excluir rota" at bounding box center [616, 227] width 60 height 12
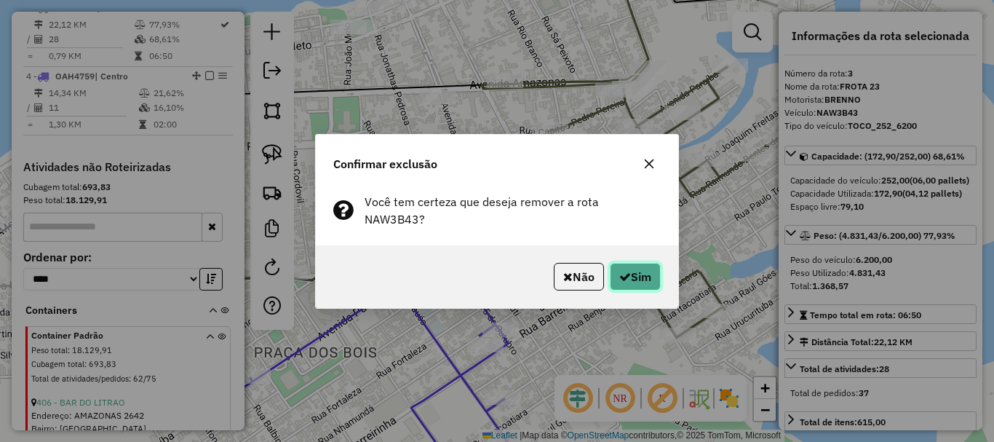
click at [624, 279] on button "Sim" at bounding box center [635, 277] width 51 height 28
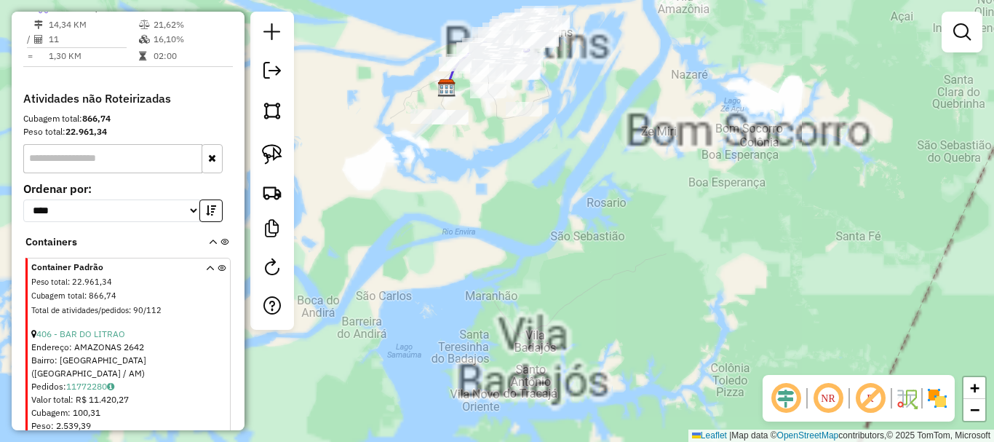
drag, startPoint x: 490, startPoint y: 204, endPoint x: 469, endPoint y: 381, distance: 178.7
click at [463, 392] on div "Janela de atendimento Grade de atendimento Capacidade Transportadoras Veículos …" at bounding box center [497, 221] width 994 height 442
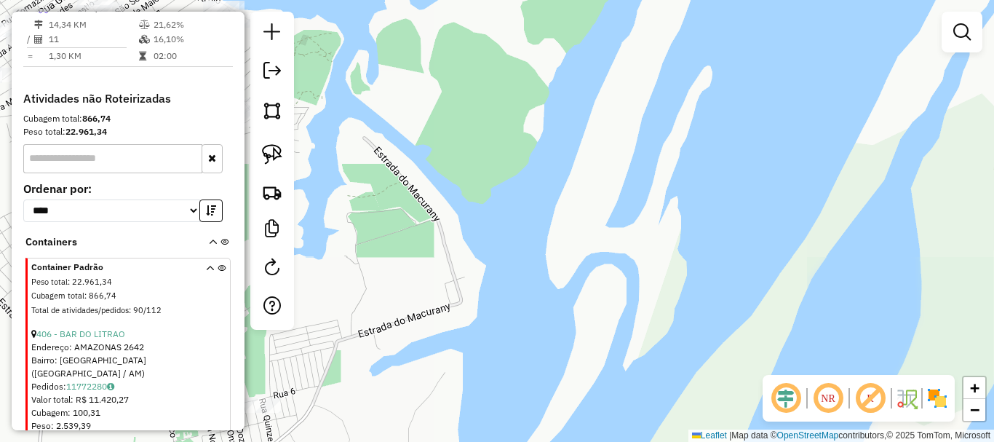
drag, startPoint x: 467, startPoint y: 207, endPoint x: 663, endPoint y: 469, distance: 328.1
click at [663, 441] on html "Aguarde... Pop-up bloqueado! Seu navegador bloqueou automáticamente a abertura …" at bounding box center [497, 221] width 994 height 442
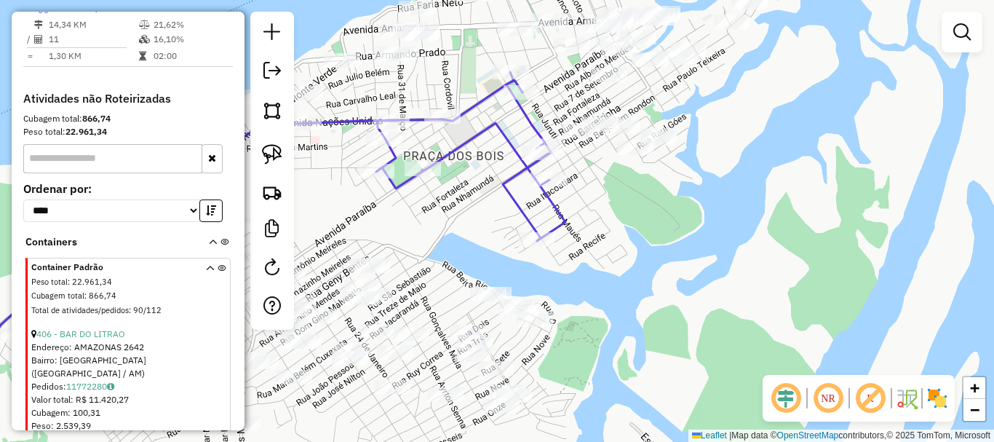
drag, startPoint x: 561, startPoint y: 314, endPoint x: 615, endPoint y: 331, distance: 56.6
click at [617, 338] on div "Janela de atendimento Grade de atendimento Capacidade Transportadoras Veículos …" at bounding box center [497, 221] width 994 height 442
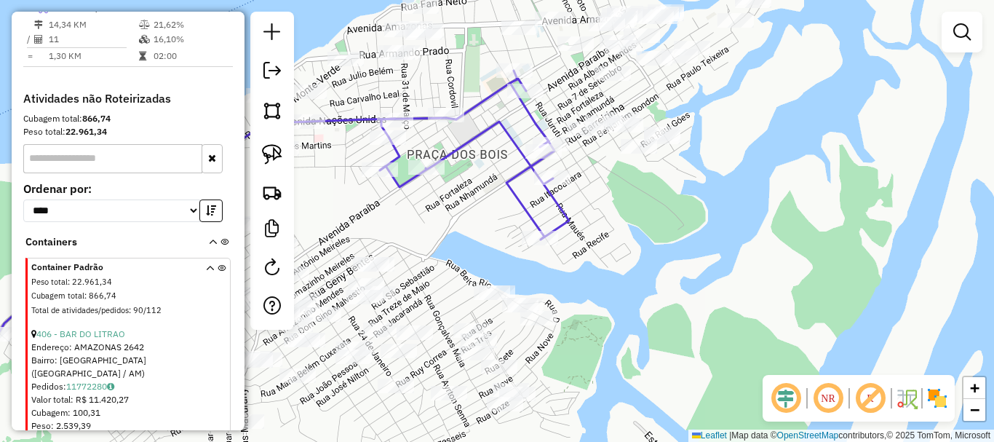
select select "**********"
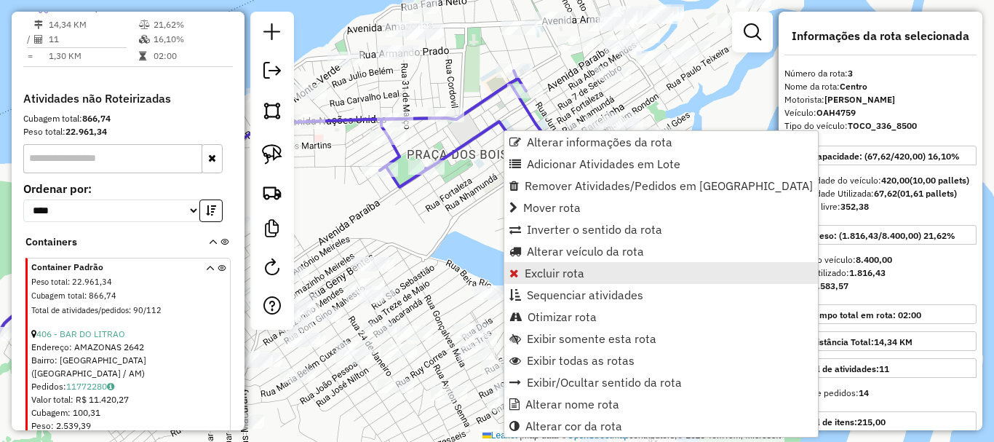
click at [573, 278] on span "Excluir rota" at bounding box center [555, 273] width 60 height 12
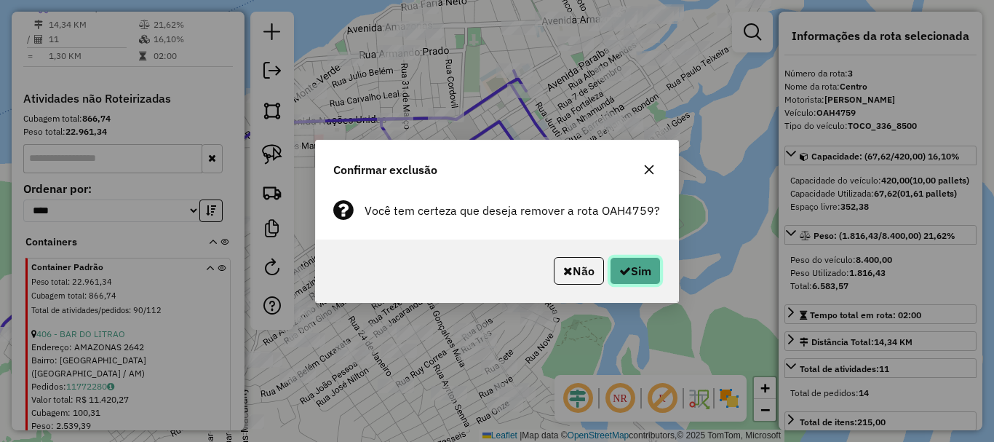
click at [627, 278] on button "Sim" at bounding box center [635, 271] width 51 height 28
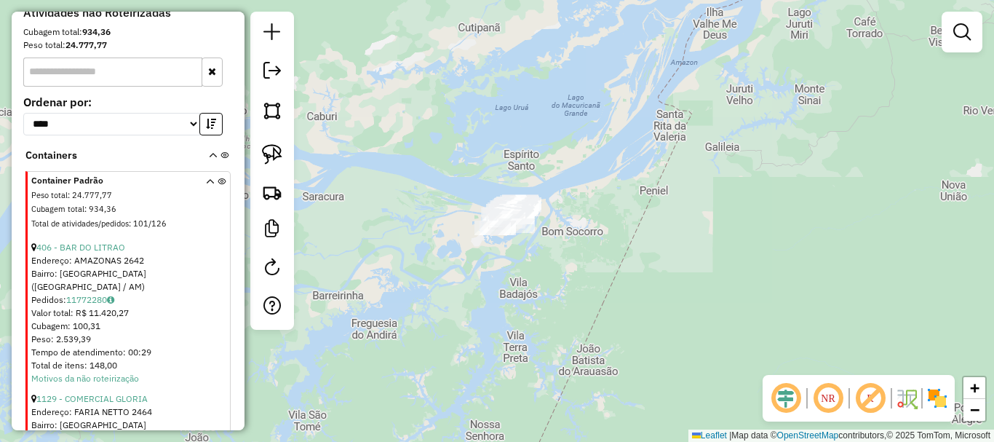
scroll to position [585, 0]
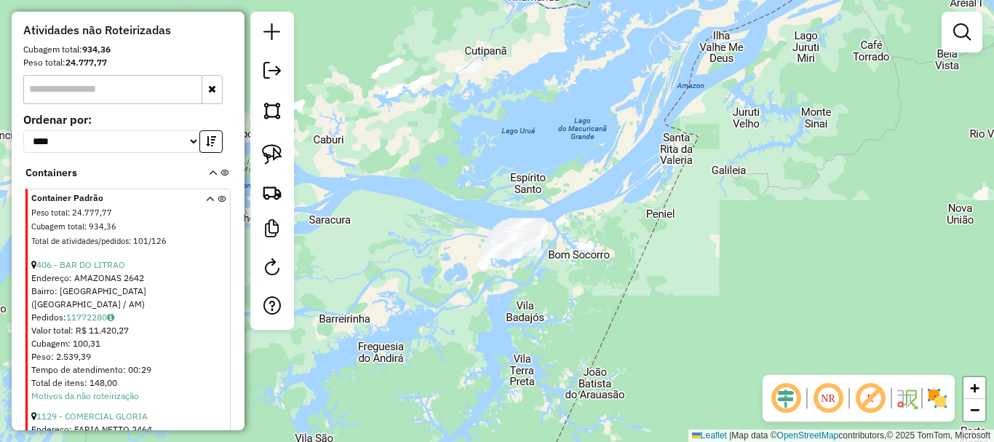
drag, startPoint x: 627, startPoint y: 224, endPoint x: 614, endPoint y: 247, distance: 26.4
click at [633, 250] on div "Janela de atendimento Grade de atendimento Capacidade Transportadoras Veículos …" at bounding box center [497, 221] width 994 height 442
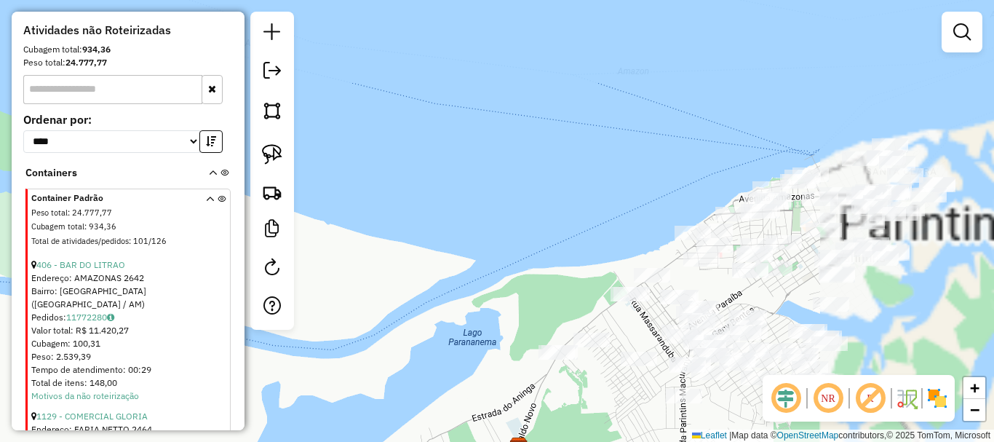
drag, startPoint x: 385, startPoint y: 274, endPoint x: 372, endPoint y: 314, distance: 41.4
click at [237, 315] on hb-router-mapa "**********" at bounding box center [497, 221] width 994 height 442
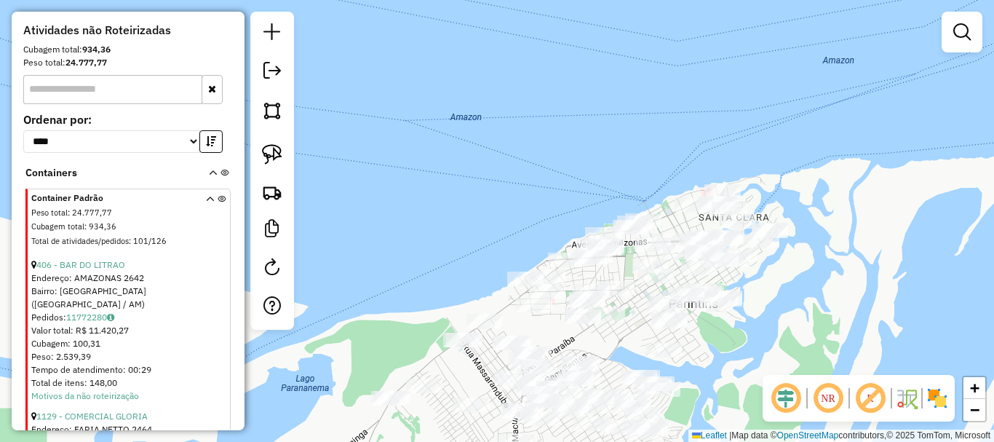
drag, startPoint x: 761, startPoint y: 343, endPoint x: 763, endPoint y: 391, distance: 48.1
click at [762, 391] on div "Janela de atendimento Grade de atendimento Capacidade Transportadoras Veículos …" at bounding box center [497, 221] width 994 height 442
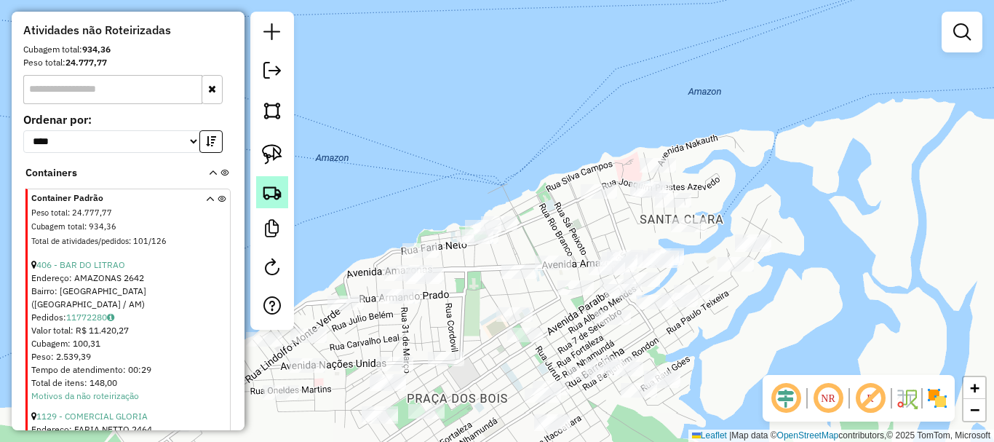
click at [276, 186] on img at bounding box center [272, 192] width 20 height 20
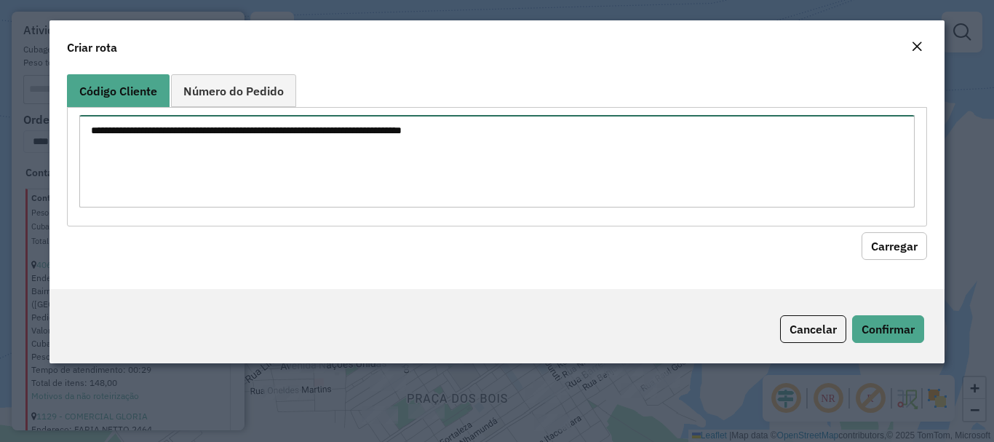
click at [417, 133] on textarea at bounding box center [496, 161] width 835 height 92
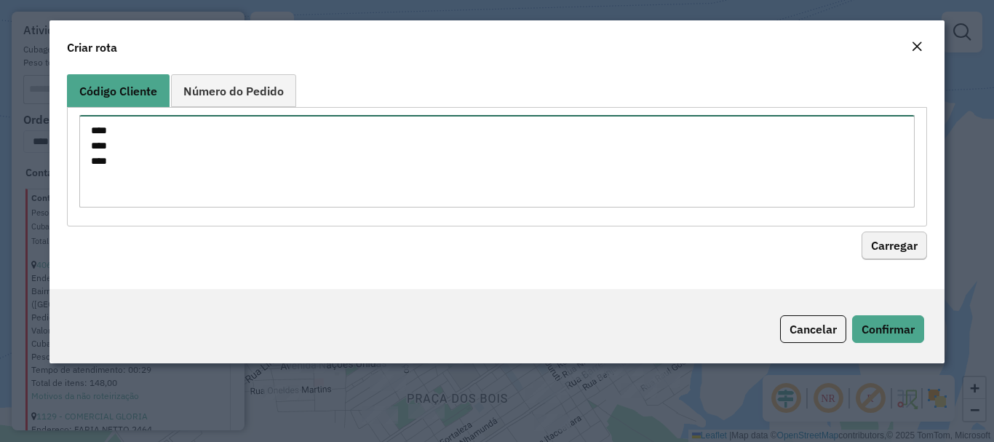
type textarea "**** **** ****"
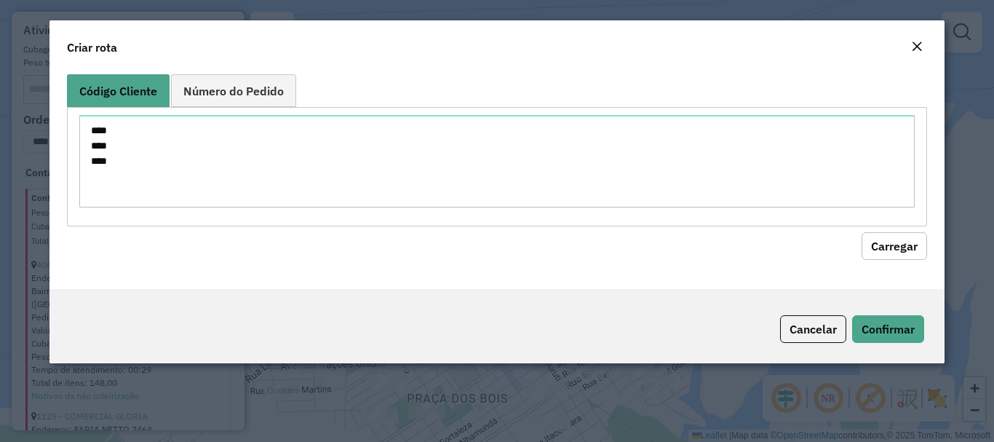
click at [917, 242] on button "Carregar" at bounding box center [895, 246] width 66 height 28
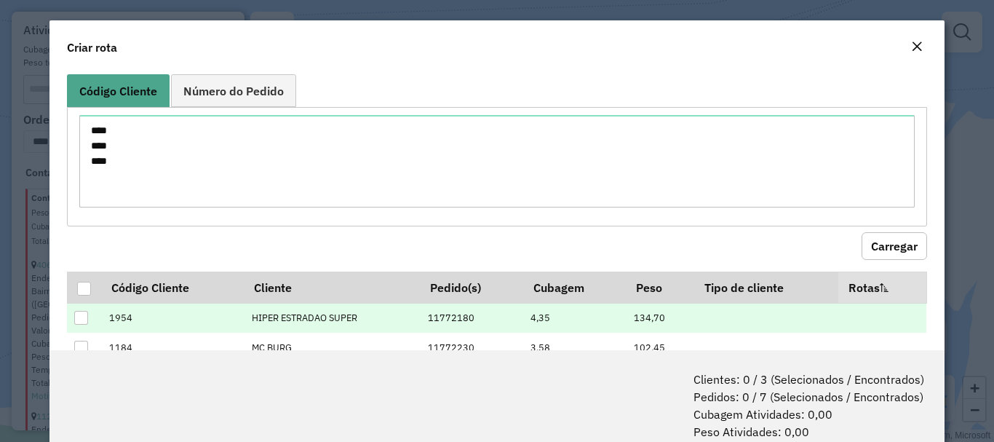
drag, startPoint x: 79, startPoint y: 285, endPoint x: 301, endPoint y: 309, distance: 223.3
click at [79, 286] on div at bounding box center [84, 289] width 14 height 14
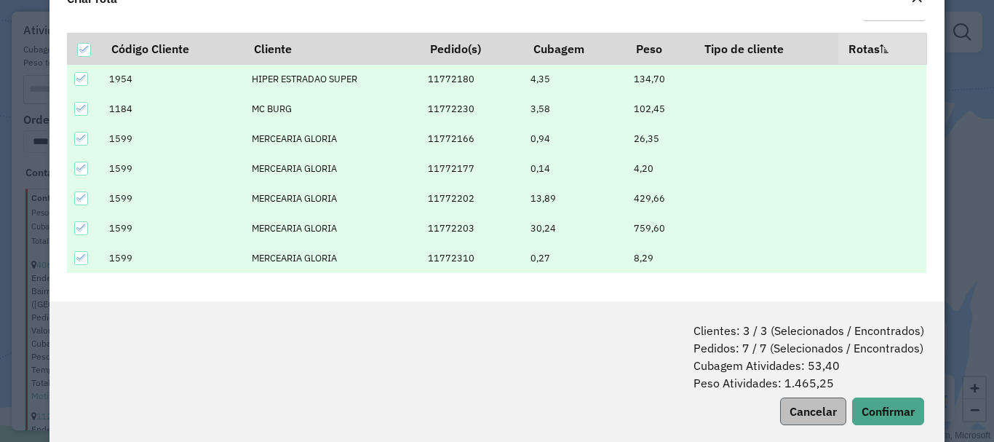
scroll to position [73, 0]
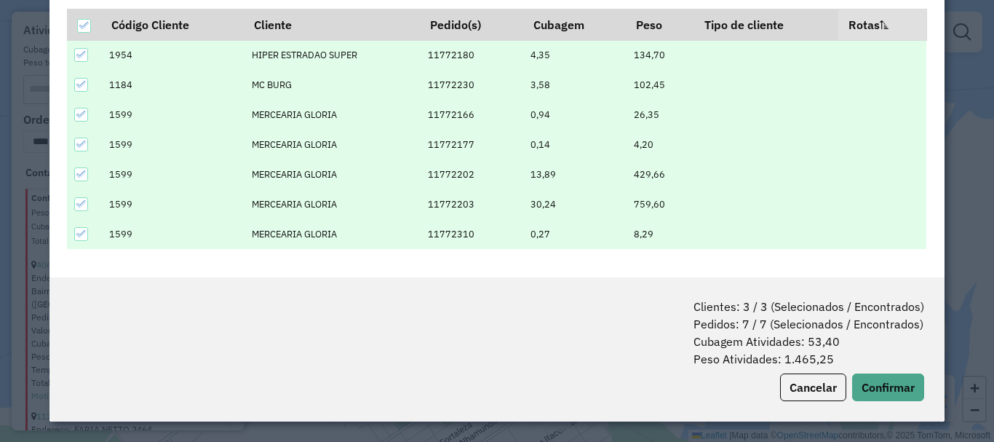
click at [79, 82] on icon at bounding box center [81, 84] width 10 height 10
click at [898, 384] on button "Confirmar" at bounding box center [888, 387] width 72 height 28
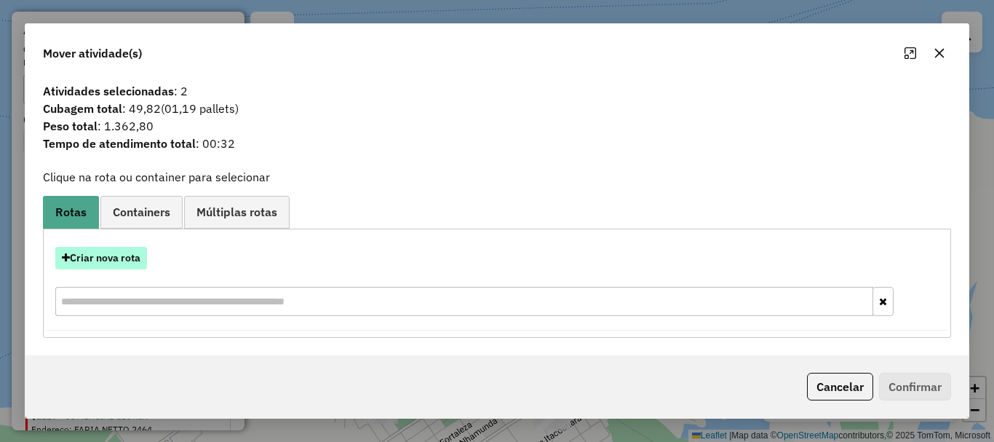
click at [106, 247] on button "Criar nova rota" at bounding box center [101, 258] width 92 height 23
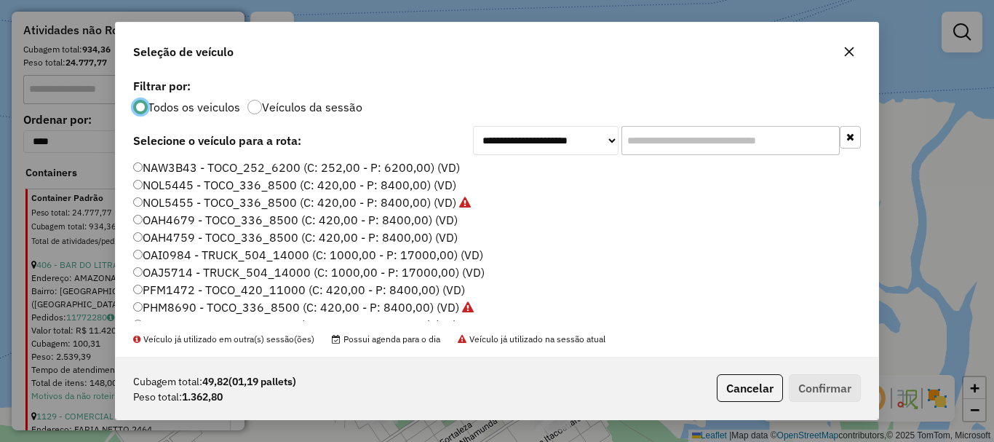
scroll to position [67, 0]
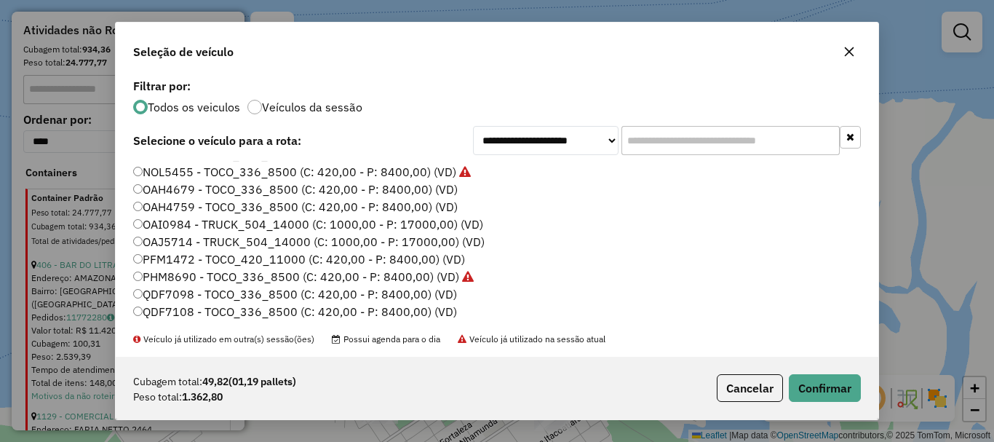
click at [141, 199] on label "OAH4759 - TOCO_336_8500 (C: 420,00 - P: 8400,00) (VD)" at bounding box center [295, 206] width 325 height 17
click at [799, 379] on button "Confirmar" at bounding box center [825, 388] width 72 height 28
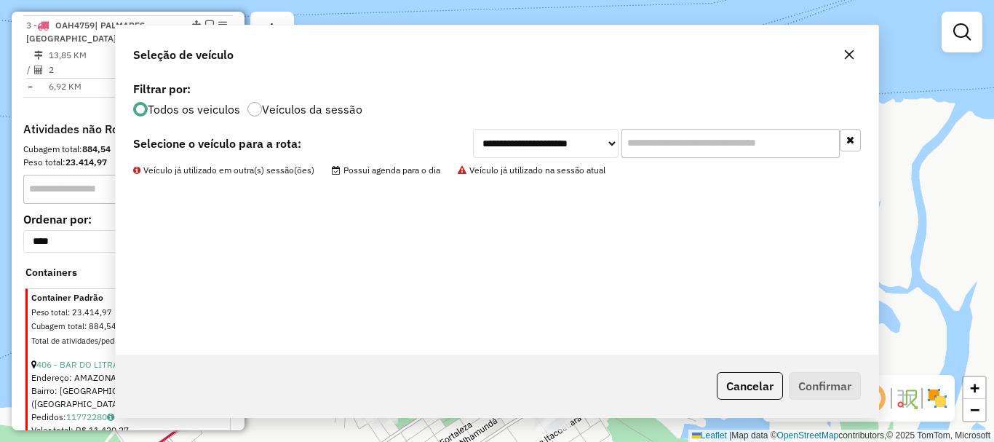
scroll to position [603, 0]
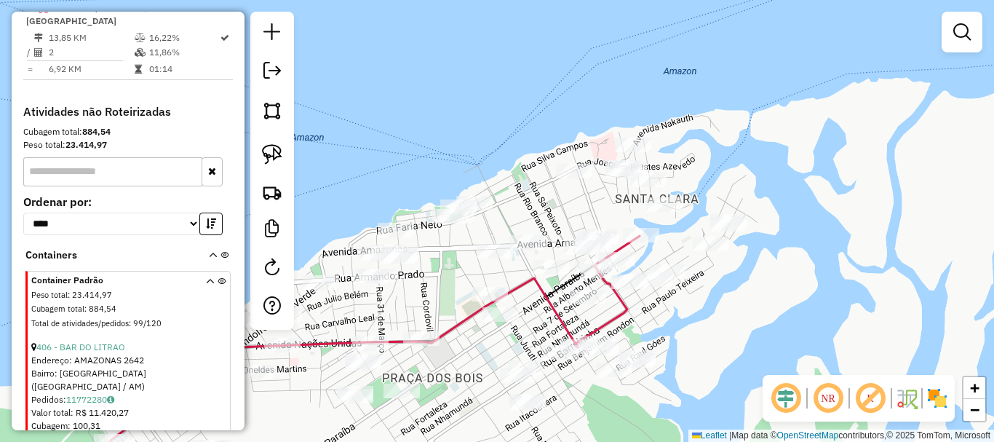
drag, startPoint x: 603, startPoint y: 223, endPoint x: 549, endPoint y: 175, distance: 71.6
click at [549, 175] on div "Janela de atendimento Grade de atendimento Capacidade Transportadoras Veículos …" at bounding box center [497, 221] width 994 height 442
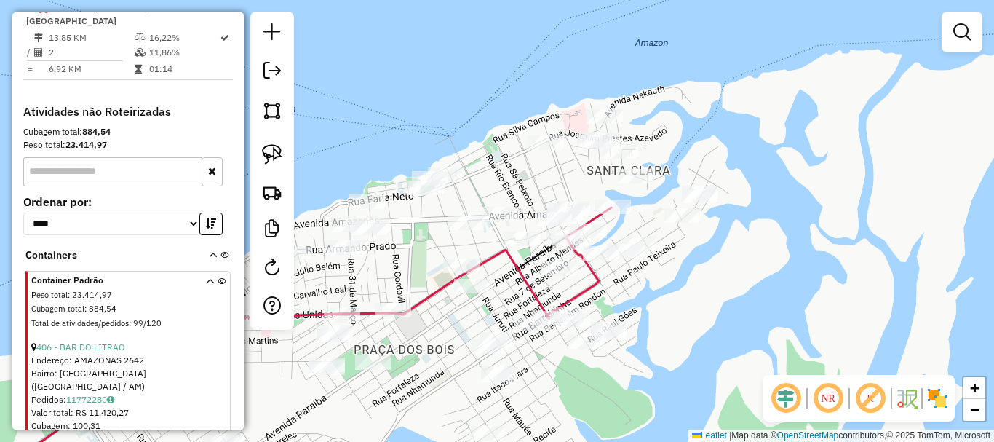
select select "**********"
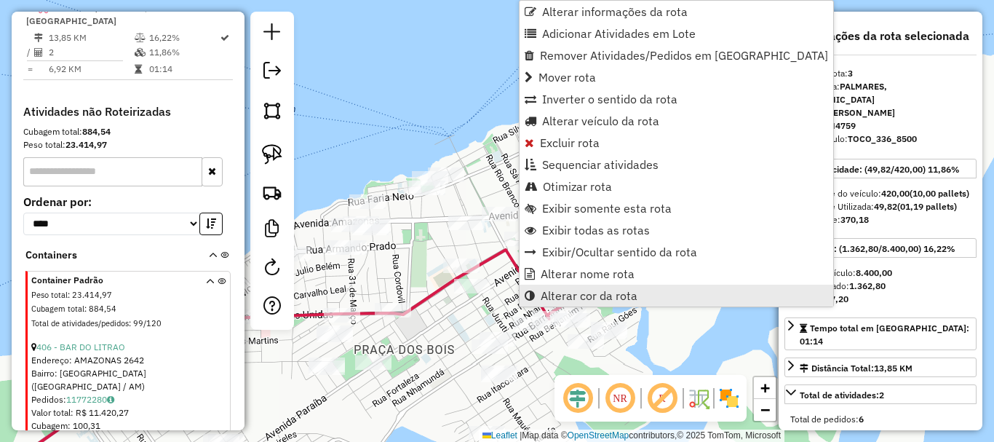
drag, startPoint x: 592, startPoint y: 301, endPoint x: 603, endPoint y: 298, distance: 11.3
click at [593, 299] on span "Alterar cor da rota" at bounding box center [589, 296] width 97 height 12
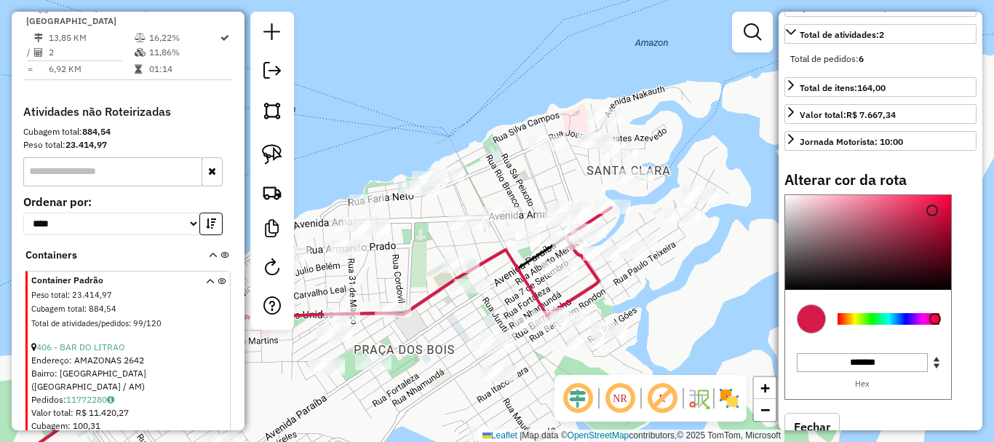
scroll to position [364, 0]
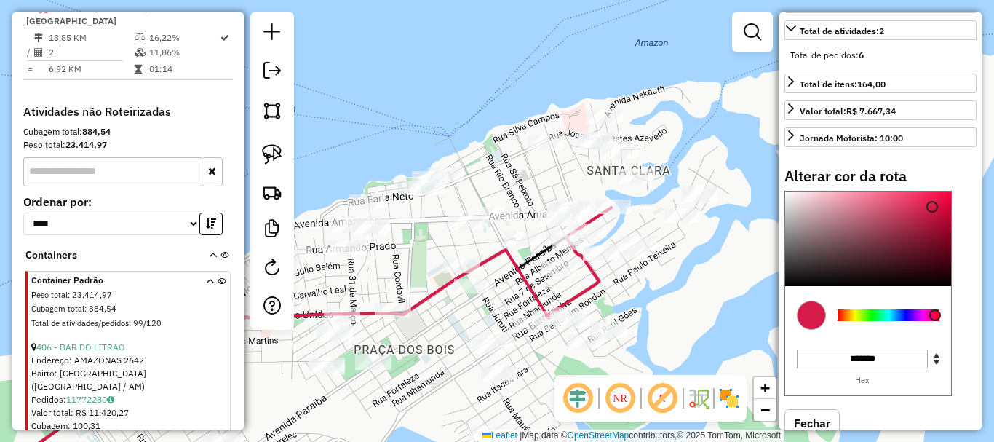
click at [905, 309] on div at bounding box center [889, 315] width 102 height 12
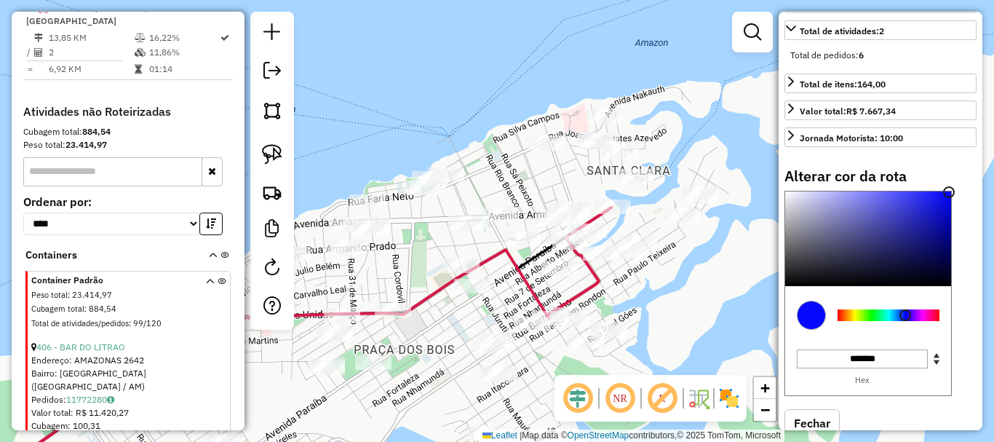
type input "*******"
click at [977, 137] on div "Informações da rota selecionada Número da rota: 3 Nome da rota: PALMARES, SANTA…" at bounding box center [881, 221] width 204 height 418
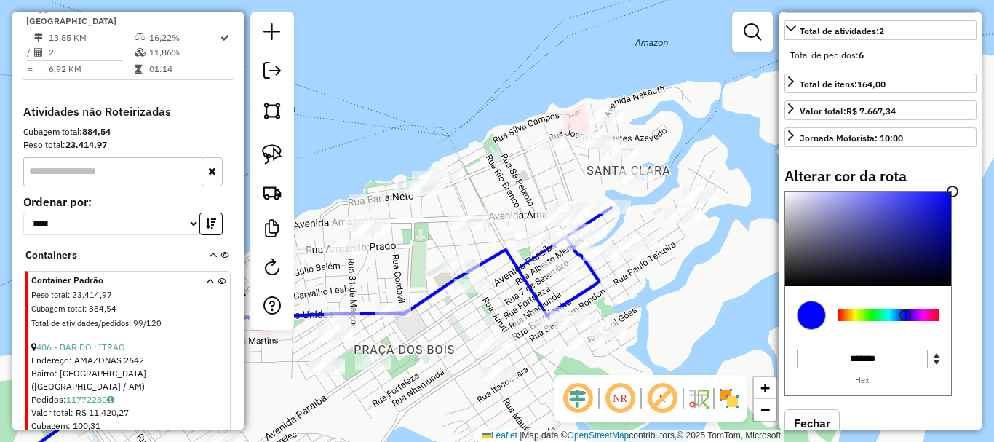
select select "**********"
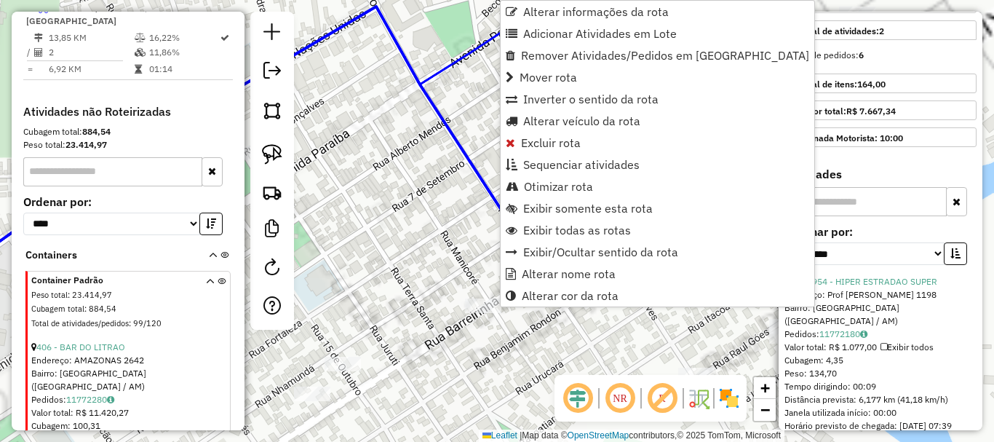
click at [563, 328] on div "Janela de atendimento Grade de atendimento Capacidade Transportadoras Veículos …" at bounding box center [497, 221] width 994 height 442
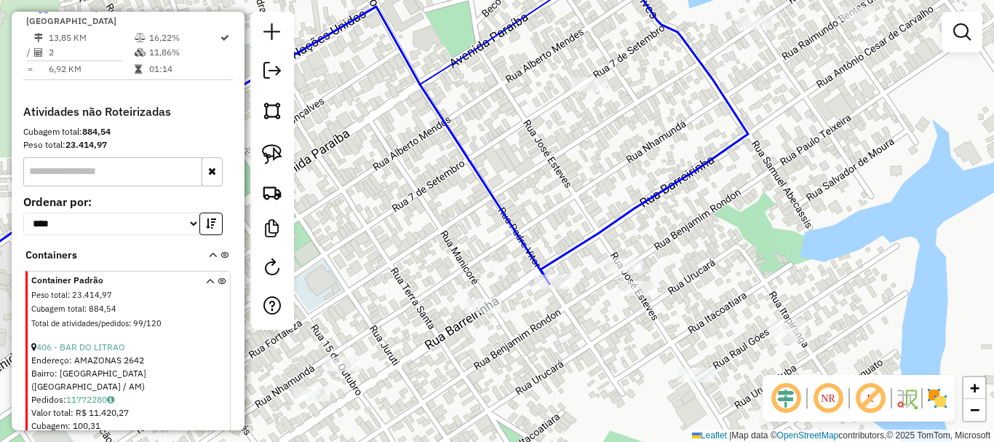
drag, startPoint x: 608, startPoint y: 150, endPoint x: 506, endPoint y: 252, distance: 144.6
click at [506, 252] on div "Janela de atendimento Grade de atendimento Capacidade Transportadoras Veículos …" at bounding box center [497, 221] width 994 height 442
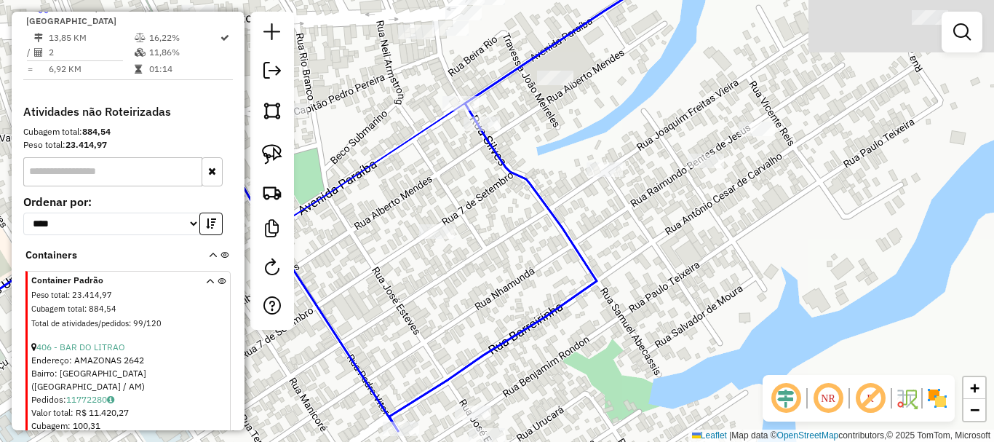
click at [448, 282] on div "Janela de atendimento Grade de atendimento Capacidade Transportadoras Veículos …" at bounding box center [497, 221] width 994 height 442
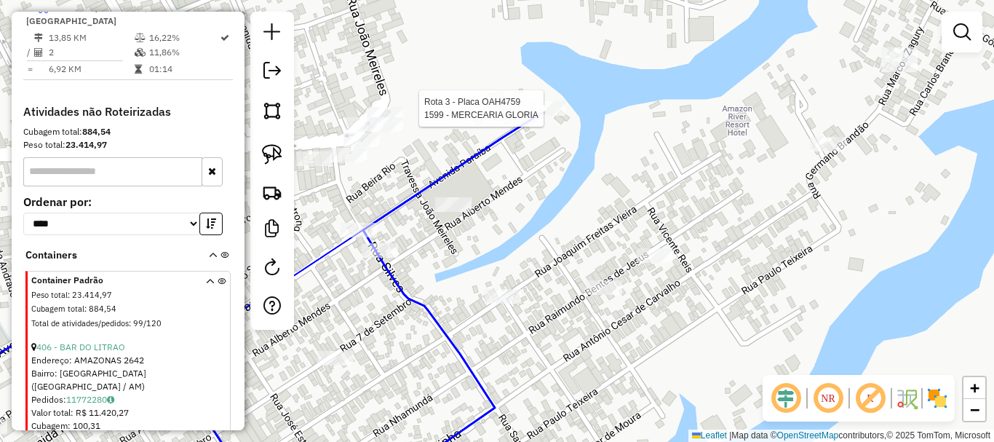
select select "**********"
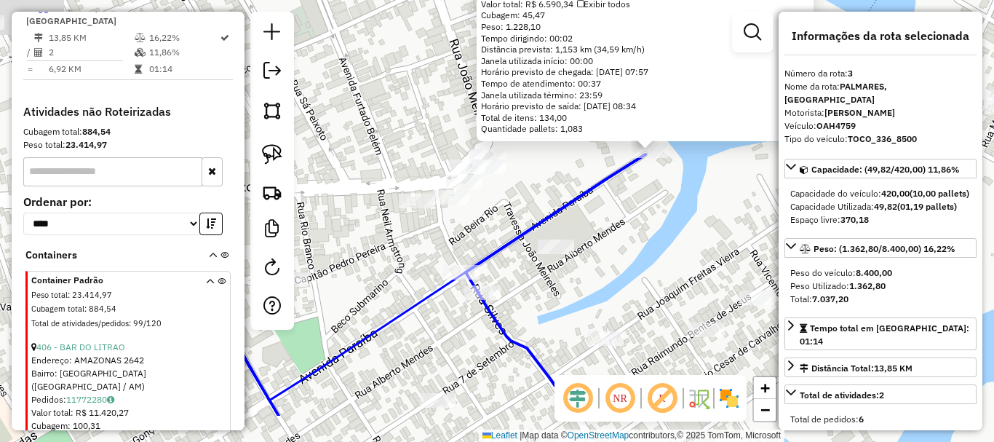
drag, startPoint x: 463, startPoint y: 339, endPoint x: 616, endPoint y: 260, distance: 172.8
click at [622, 263] on div "1599 - MERCEARIA GLORIA Endereço: ESTRADA DA VILA S/N Bairro: VILA AMAZONIA (PA…" at bounding box center [497, 221] width 994 height 442
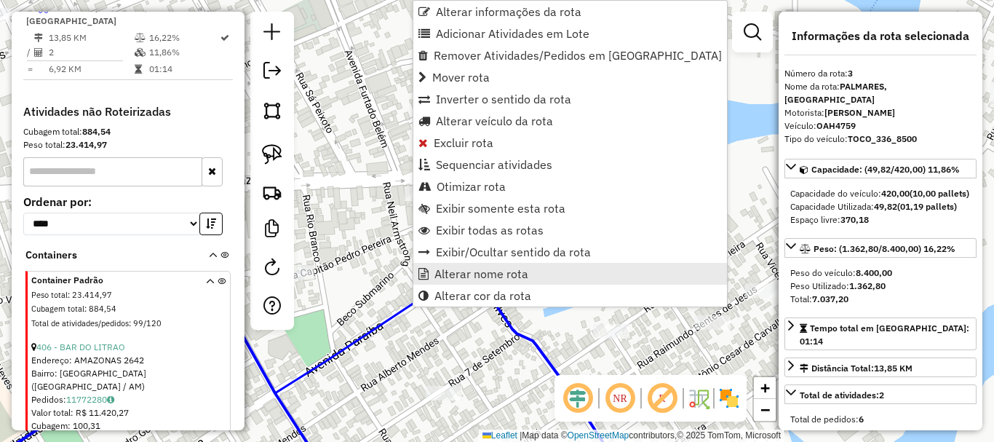
click at [467, 274] on span "Alterar nome rota" at bounding box center [481, 274] width 94 height 12
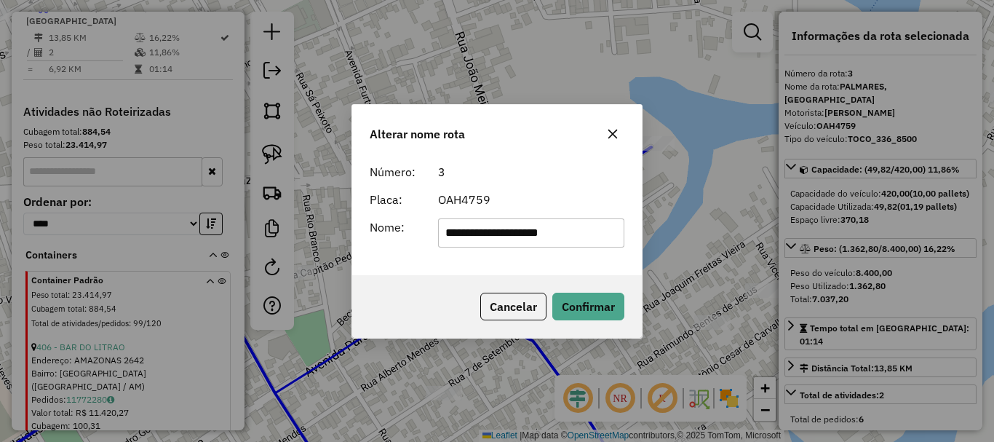
drag, startPoint x: 586, startPoint y: 233, endPoint x: 309, endPoint y: 167, distance: 284.4
click at [309, 167] on div "**********" at bounding box center [497, 221] width 994 height 442
type input "*"
type input "********"
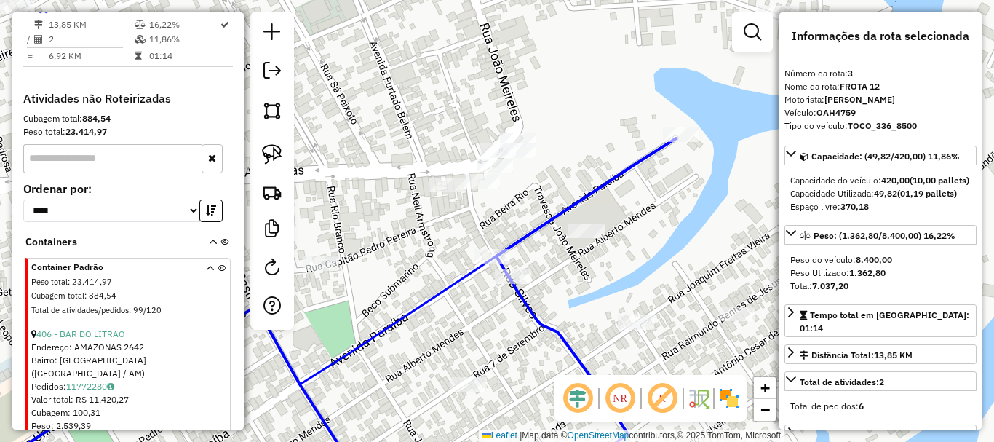
drag, startPoint x: 556, startPoint y: 200, endPoint x: 590, endPoint y: 187, distance: 36.6
click at [590, 187] on icon at bounding box center [586, 307] width 180 height 338
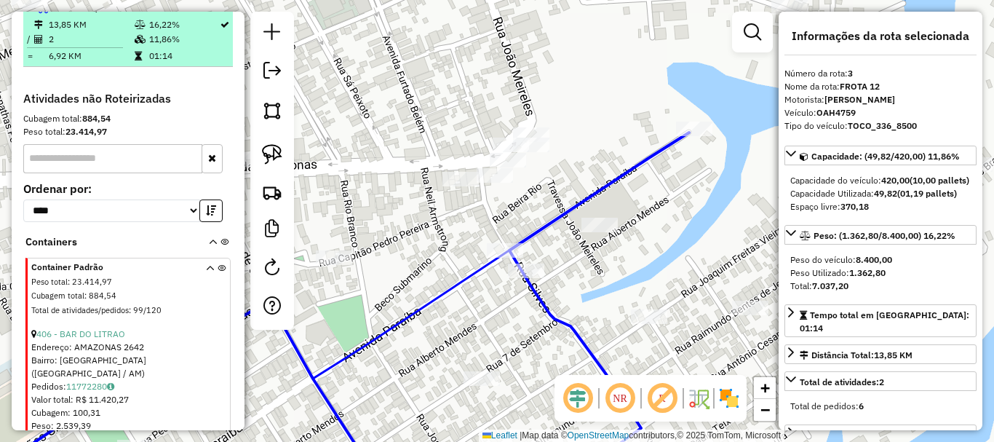
click at [200, 12] on div at bounding box center [205, 7] width 44 height 9
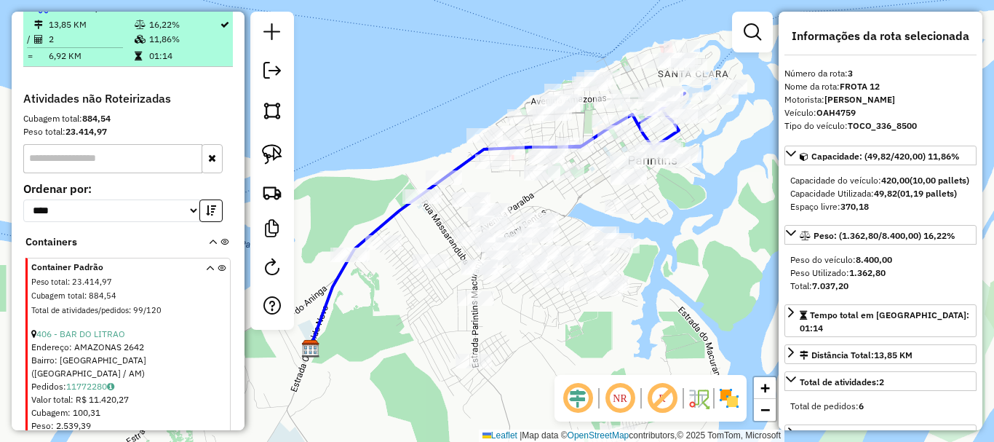
click at [207, 12] on em at bounding box center [209, 7] width 9 height 9
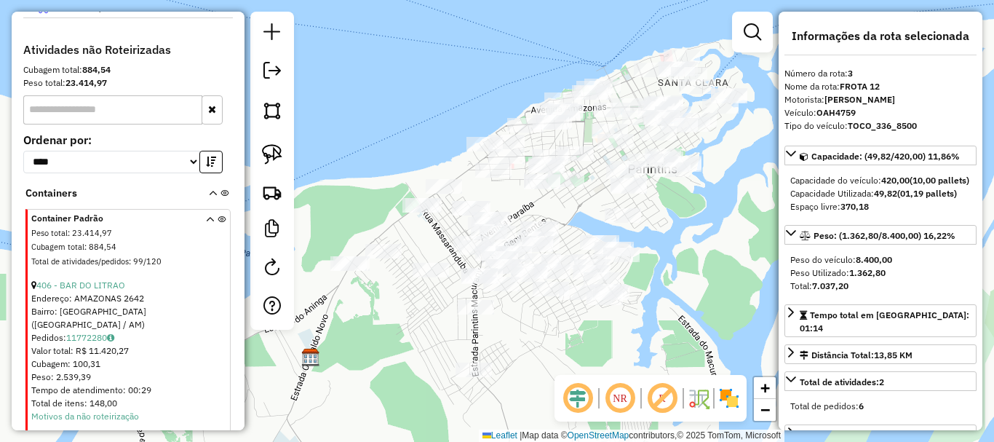
drag, startPoint x: 728, startPoint y: 183, endPoint x: 707, endPoint y: 230, distance: 51.8
click at [707, 234] on div "Janela de atendimento Grade de atendimento Capacidade Transportadoras Veículos …" at bounding box center [497, 221] width 994 height 442
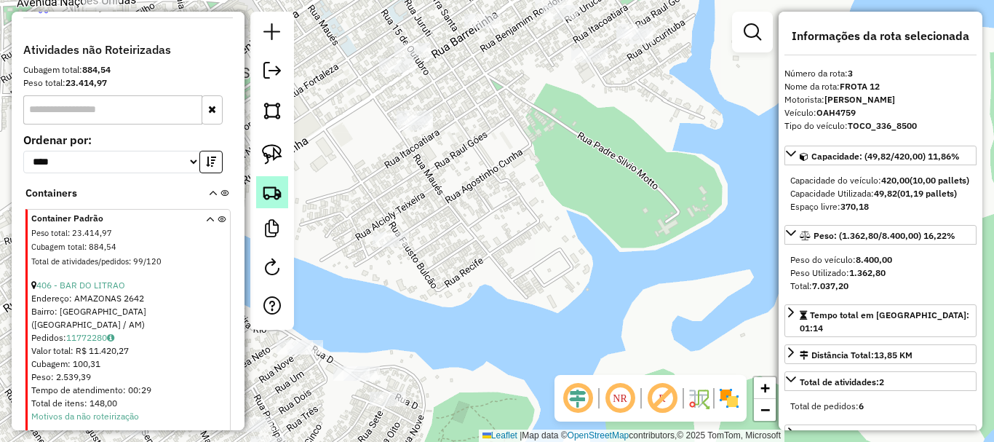
click at [277, 202] on link at bounding box center [272, 192] width 32 height 32
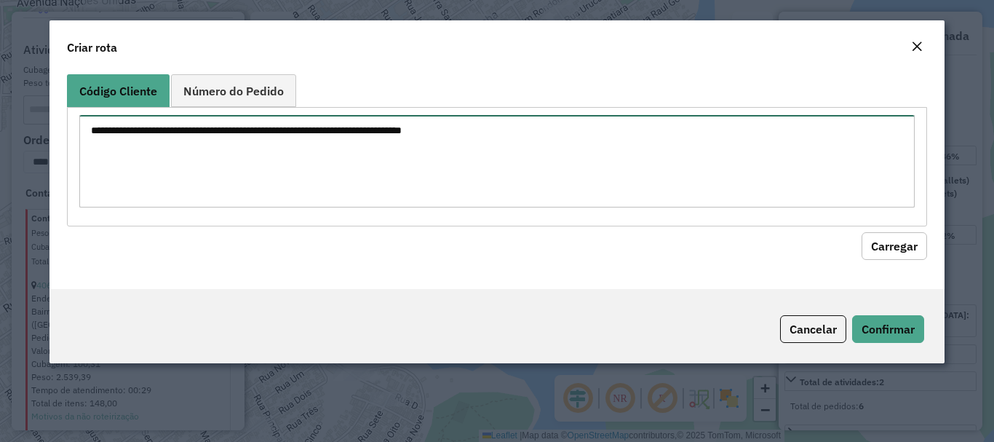
click at [342, 143] on textarea at bounding box center [496, 161] width 835 height 92
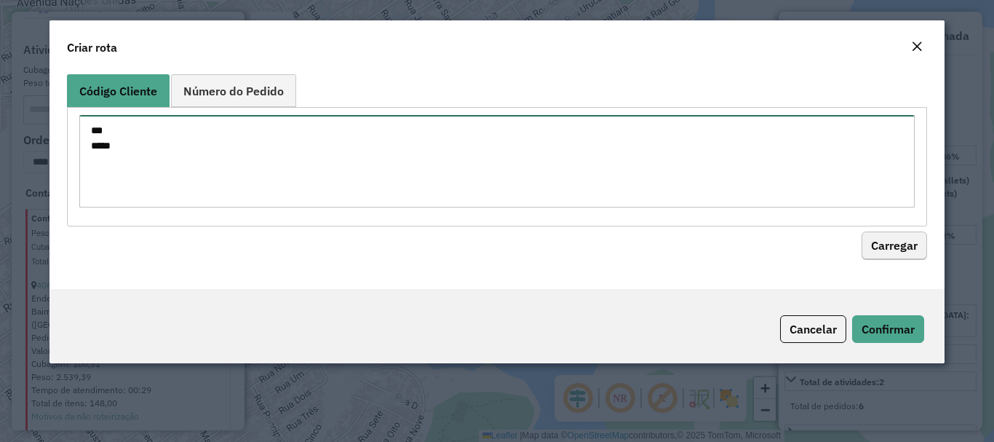
type textarea "*** ****"
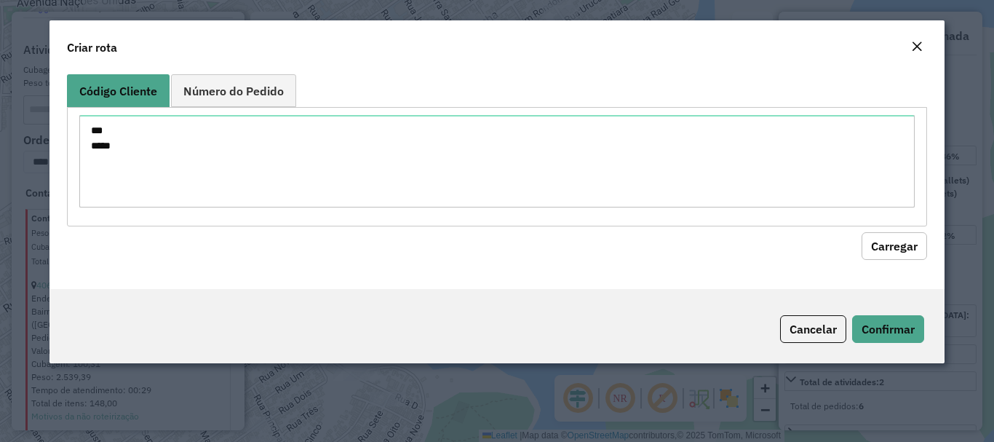
drag, startPoint x: 892, startPoint y: 256, endPoint x: 783, endPoint y: 246, distance: 109.6
click at [892, 255] on button "Carregar" at bounding box center [895, 246] width 66 height 28
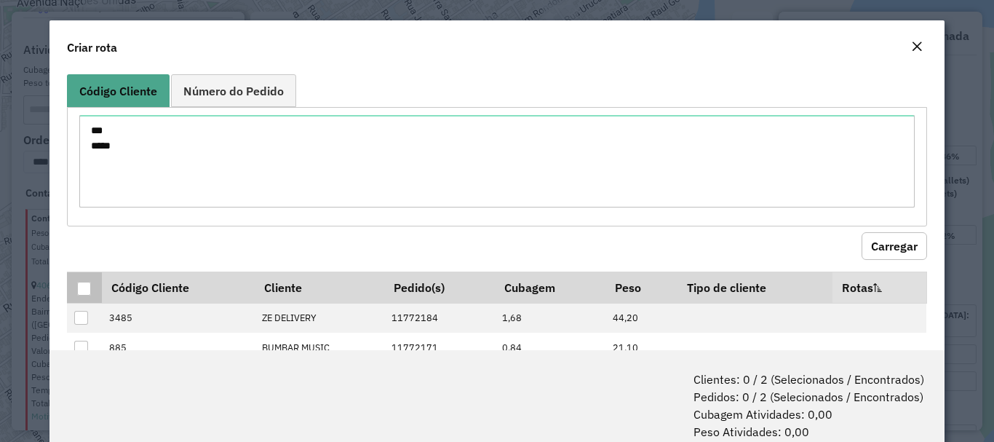
click at [83, 299] on th at bounding box center [84, 286] width 34 height 31
drag, startPoint x: 82, startPoint y: 286, endPoint x: 98, endPoint y: 284, distance: 16.9
click at [87, 284] on div at bounding box center [84, 289] width 14 height 14
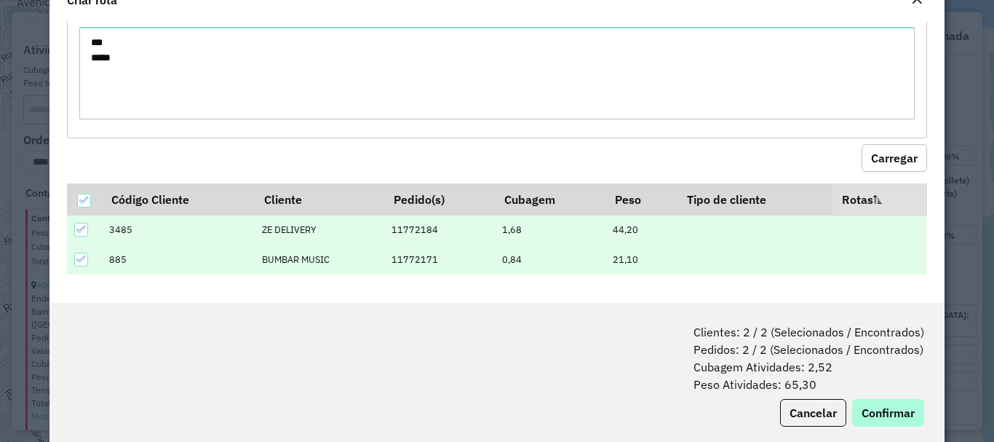
scroll to position [73, 0]
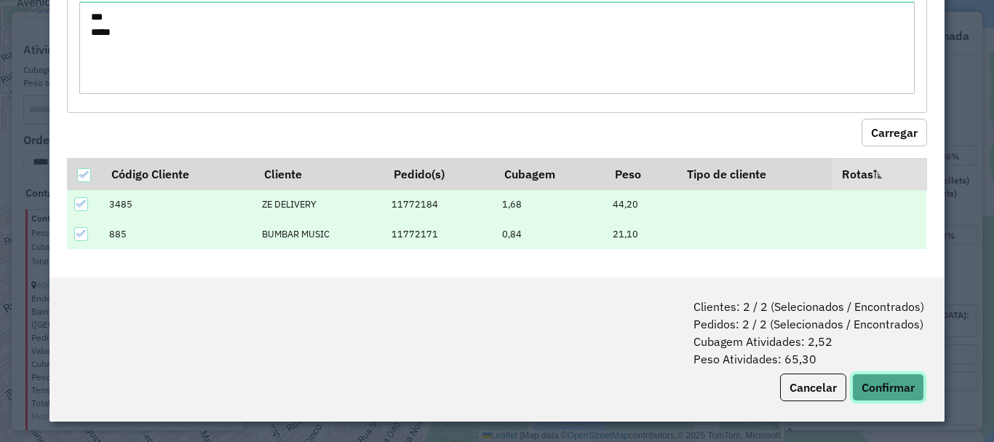
click at [879, 379] on button "Confirmar" at bounding box center [888, 387] width 72 height 28
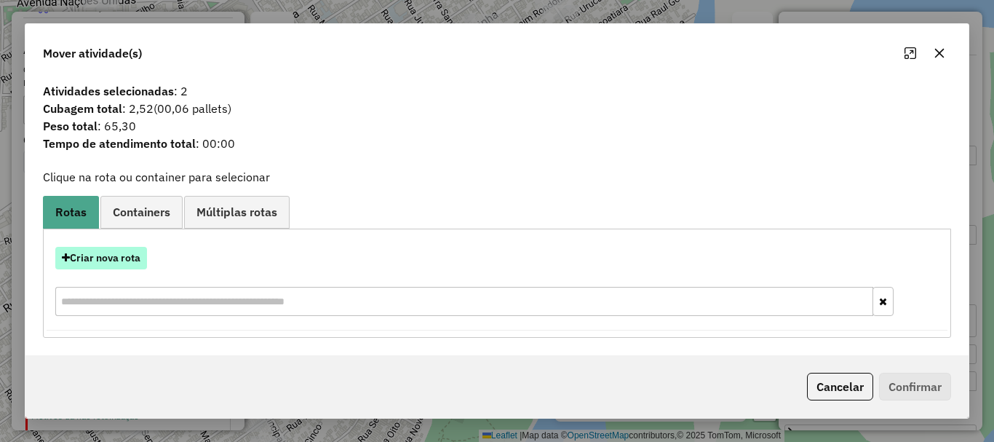
click at [90, 253] on button "Criar nova rota" at bounding box center [101, 258] width 92 height 23
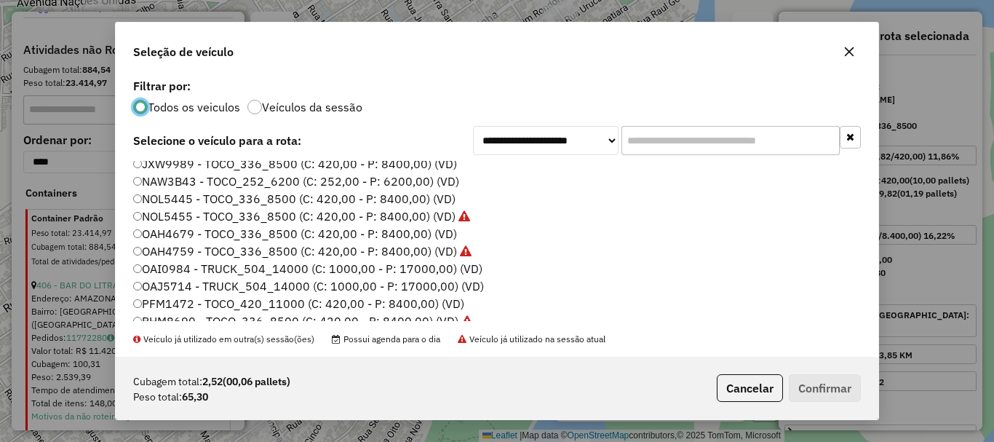
scroll to position [0, 0]
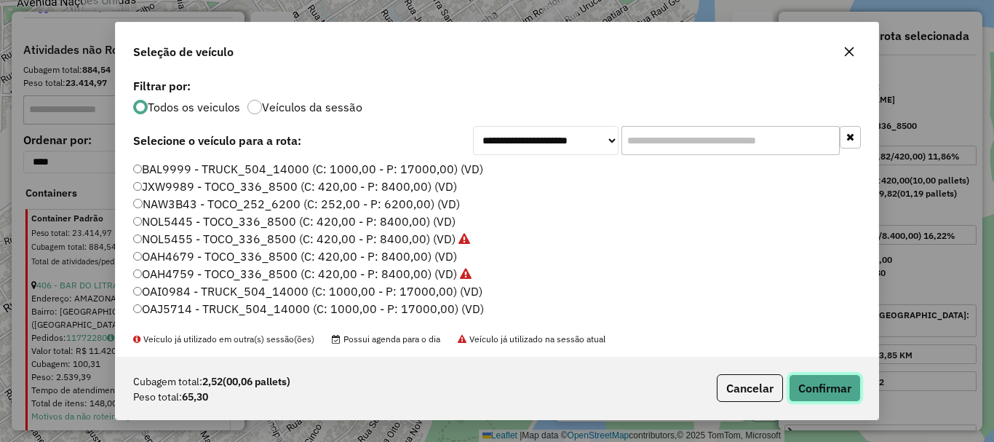
click at [816, 386] on button "Confirmar" at bounding box center [825, 388] width 72 height 28
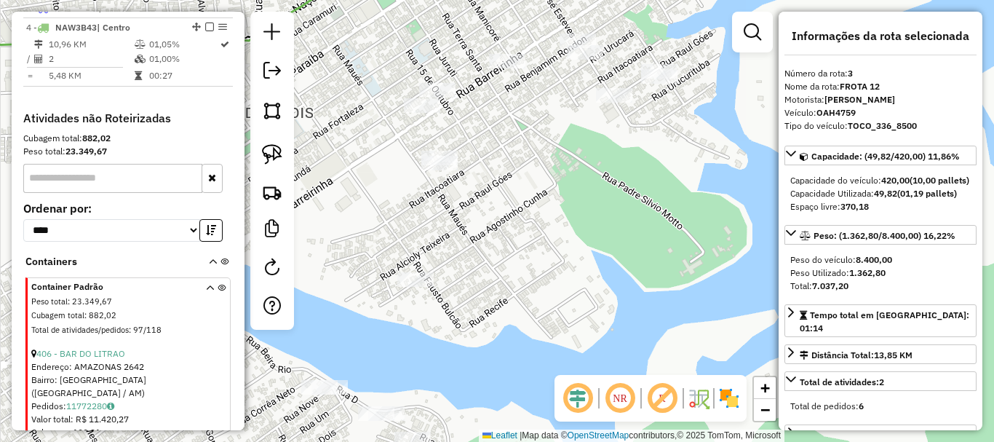
drag, startPoint x: 512, startPoint y: 218, endPoint x: 611, endPoint y: 317, distance: 139.5
click at [611, 319] on div "Janela de atendimento Grade de atendimento Capacidade Transportadoras Veículos …" at bounding box center [497, 221] width 994 height 442
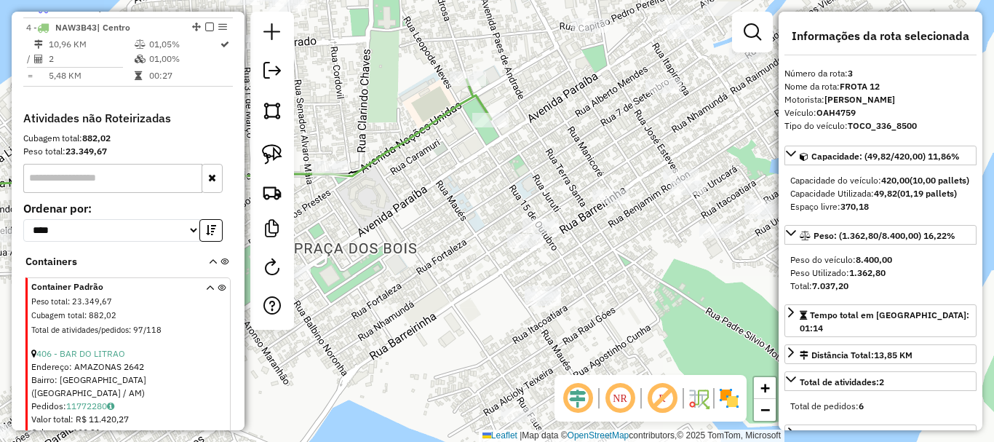
drag, startPoint x: 425, startPoint y: 182, endPoint x: 512, endPoint y: 317, distance: 160.1
click at [512, 317] on div "Janela de atendimento Grade de atendimento Capacidade Transportadoras Veículos …" at bounding box center [497, 221] width 994 height 442
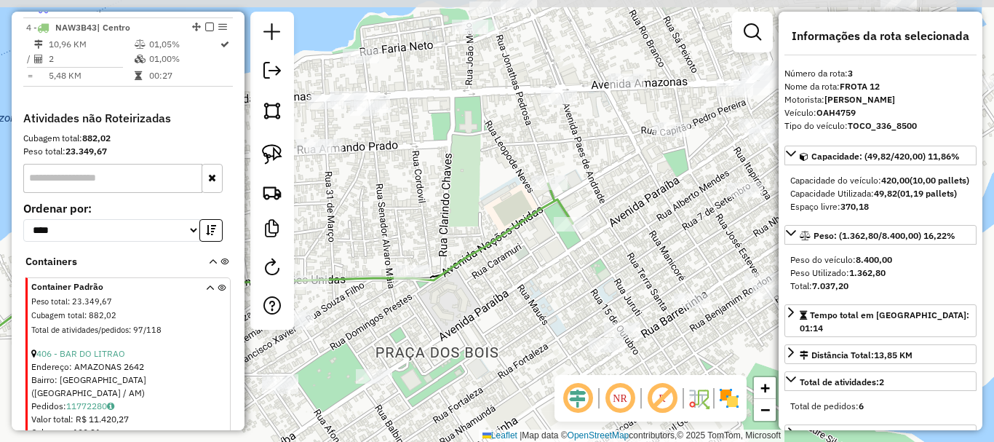
click at [518, 335] on div "Janela de atendimento Grade de atendimento Capacidade Transportadoras Veículos …" at bounding box center [497, 221] width 994 height 442
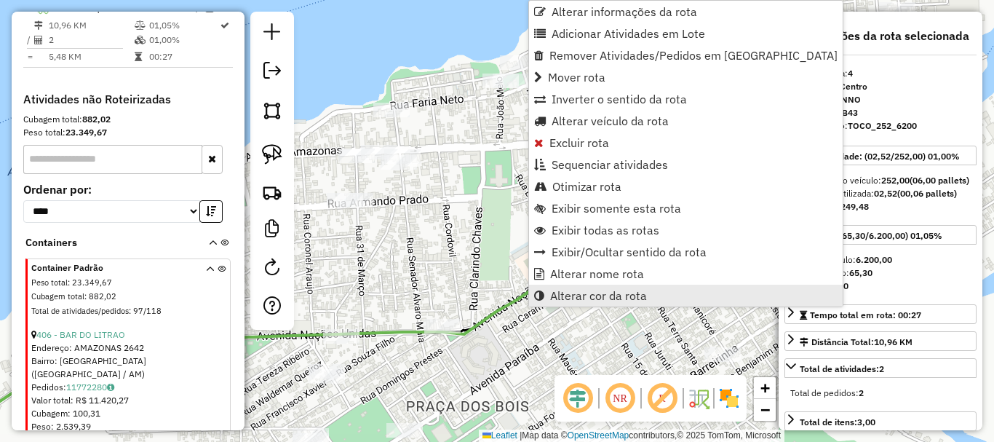
scroll to position [622, 0]
click at [557, 291] on span "Alterar cor da rota" at bounding box center [598, 296] width 97 height 12
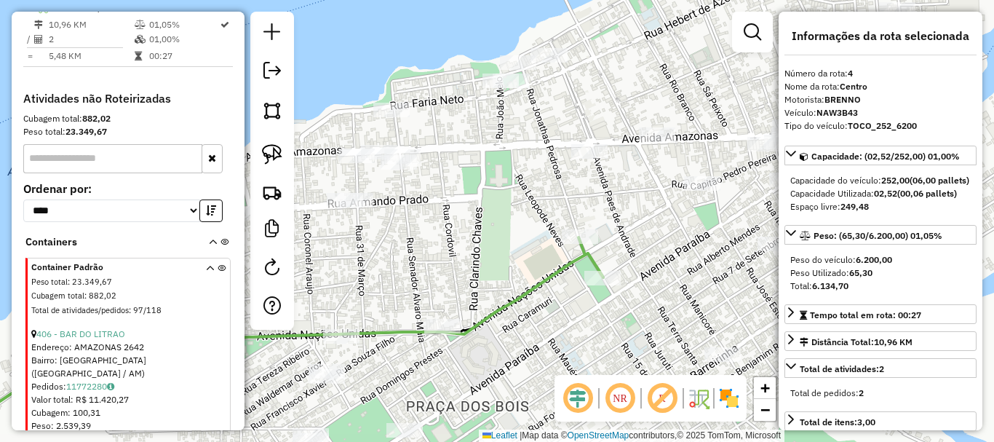
select select "**********"
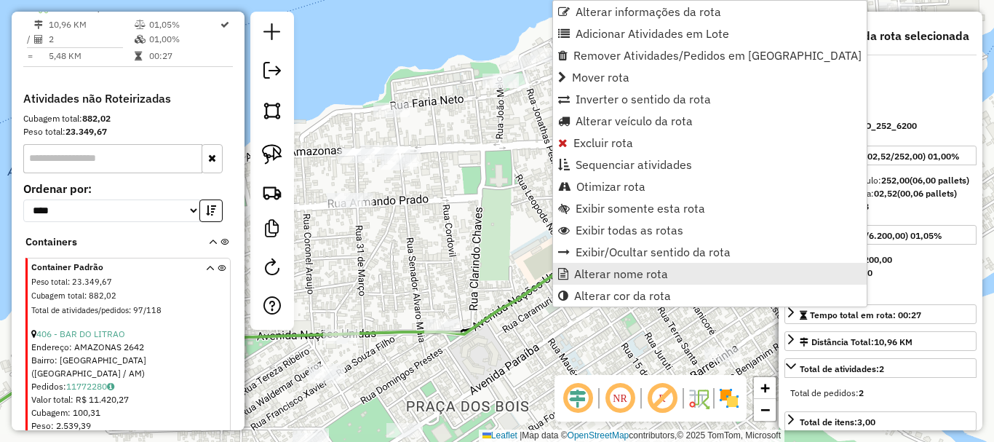
click at [584, 279] on span "Alterar nome rota" at bounding box center [621, 274] width 94 height 12
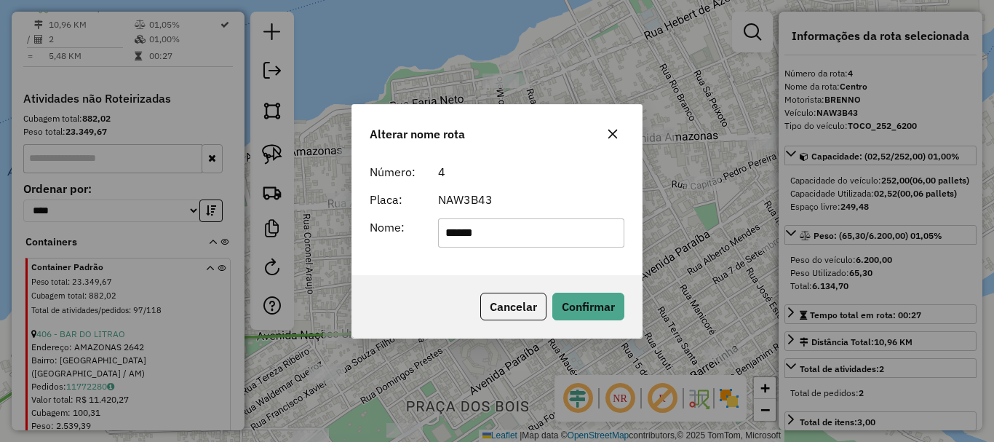
drag, startPoint x: 501, startPoint y: 241, endPoint x: 349, endPoint y: 211, distance: 154.3
click at [349, 211] on div "Alterar nome rota Número: 4 Placa: NAW3B43 Nome: ****** Cancelar Confirmar" at bounding box center [497, 221] width 994 height 442
type input "*"
type input "********"
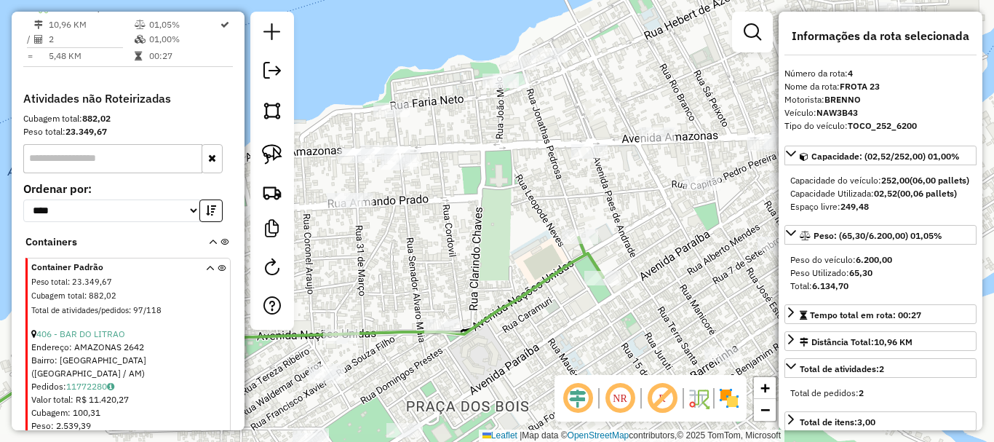
drag, startPoint x: 204, startPoint y: 20, endPoint x: 432, endPoint y: 162, distance: 268.4
click at [205, 12] on em at bounding box center [209, 7] width 9 height 9
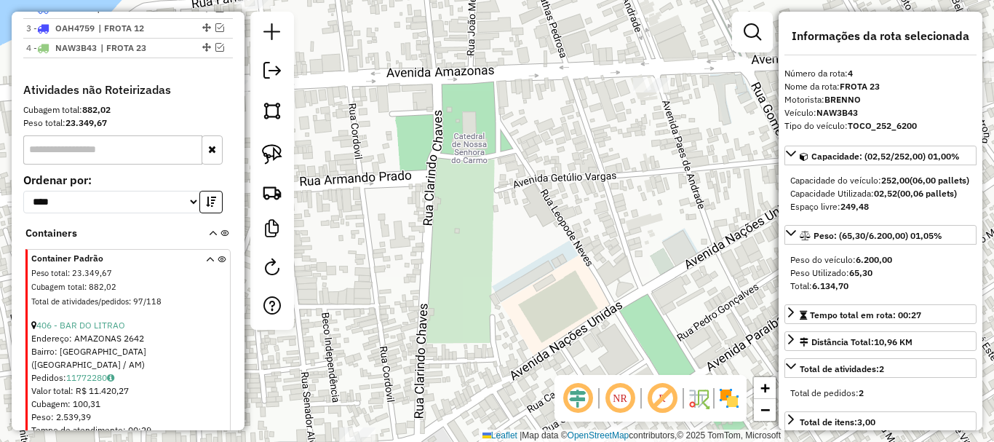
scroll to position [549, 0]
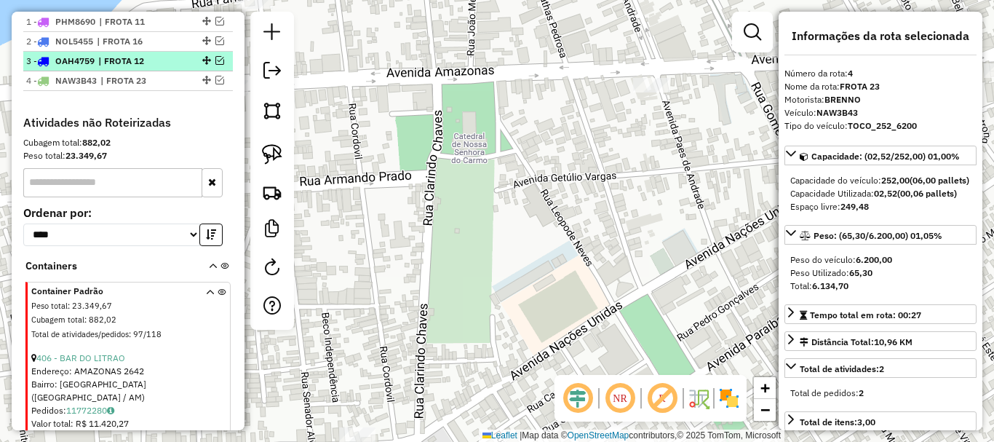
click at [215, 65] on em at bounding box center [219, 60] width 9 height 9
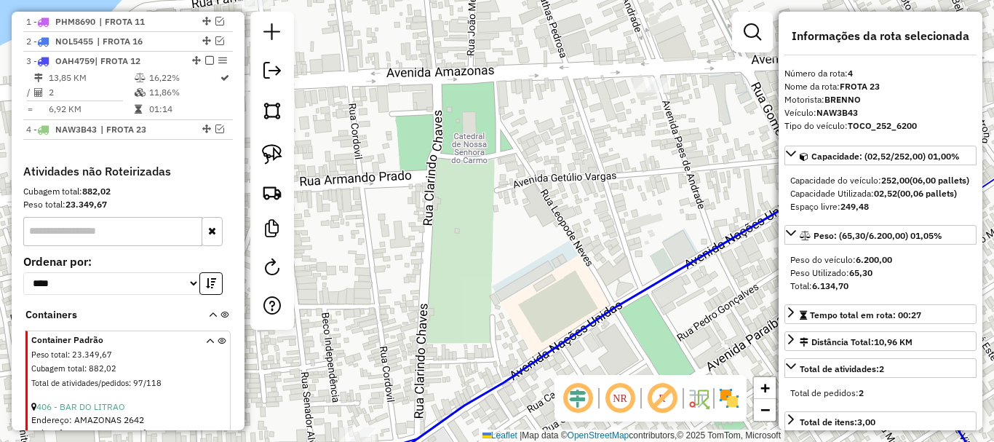
drag, startPoint x: 209, startPoint y: 71, endPoint x: 209, endPoint y: 106, distance: 35.7
click at [209, 65] on em at bounding box center [209, 60] width 9 height 9
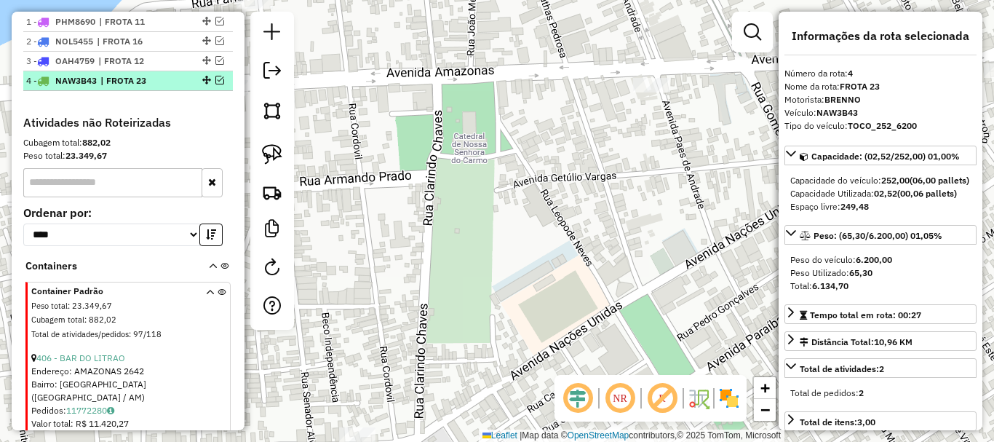
click at [215, 84] on em at bounding box center [219, 80] width 9 height 9
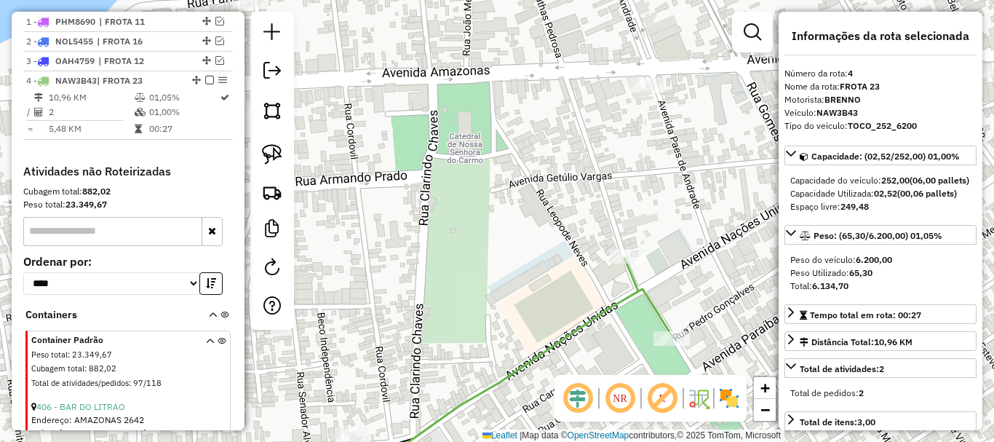
drag, startPoint x: 597, startPoint y: 306, endPoint x: 464, endPoint y: 276, distance: 135.8
click at [459, 279] on div "Janela de atendimento Grade de atendimento Capacidade Transportadoras Veículos …" at bounding box center [497, 221] width 994 height 442
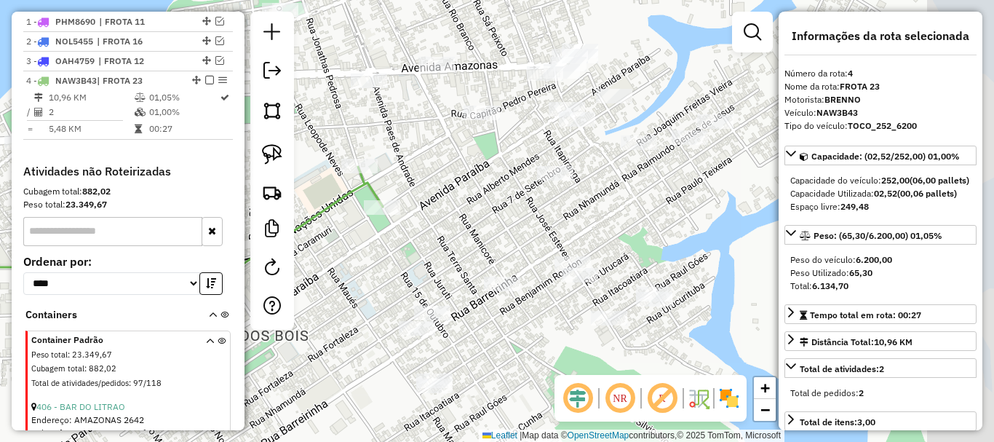
drag, startPoint x: 662, startPoint y: 300, endPoint x: 491, endPoint y: 231, distance: 184.5
click at [482, 254] on div "Janela de atendimento Grade de atendimento Capacidade Transportadoras Veículos …" at bounding box center [497, 221] width 994 height 442
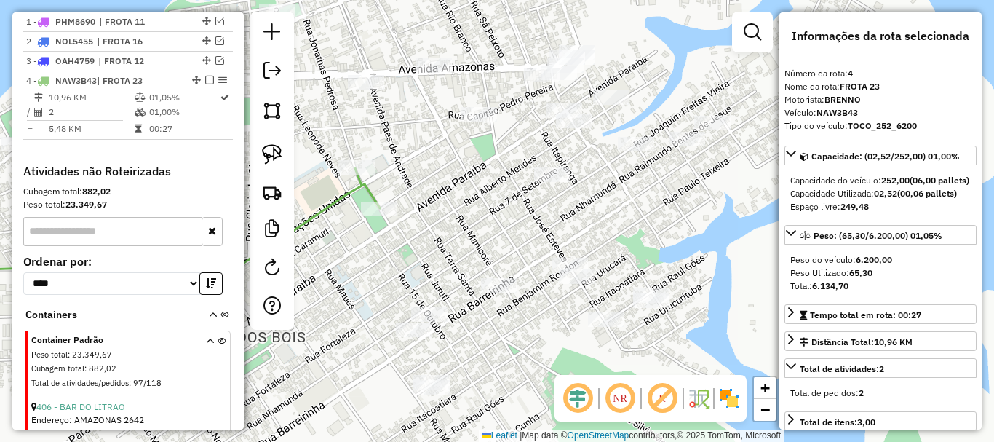
drag, startPoint x: 445, startPoint y: 242, endPoint x: 408, endPoint y: 294, distance: 64.0
click at [400, 301] on div "Janela de atendimento Grade de atendimento Capacidade Transportadoras Veículos …" at bounding box center [497, 221] width 994 height 442
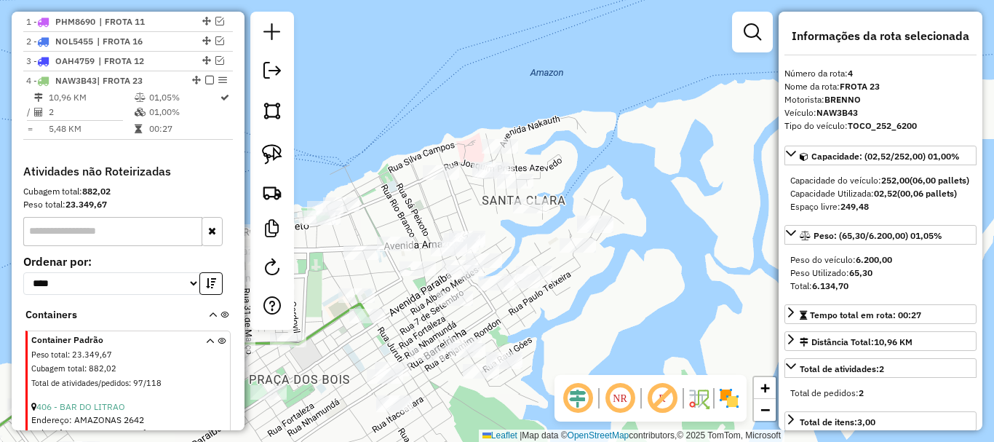
drag, startPoint x: 408, startPoint y: 299, endPoint x: 416, endPoint y: 316, distance: 18.6
click at [418, 316] on div "Janela de atendimento Grade de atendimento Capacidade Transportadoras Veículos …" at bounding box center [497, 221] width 994 height 442
click at [272, 154] on img at bounding box center [272, 154] width 20 height 20
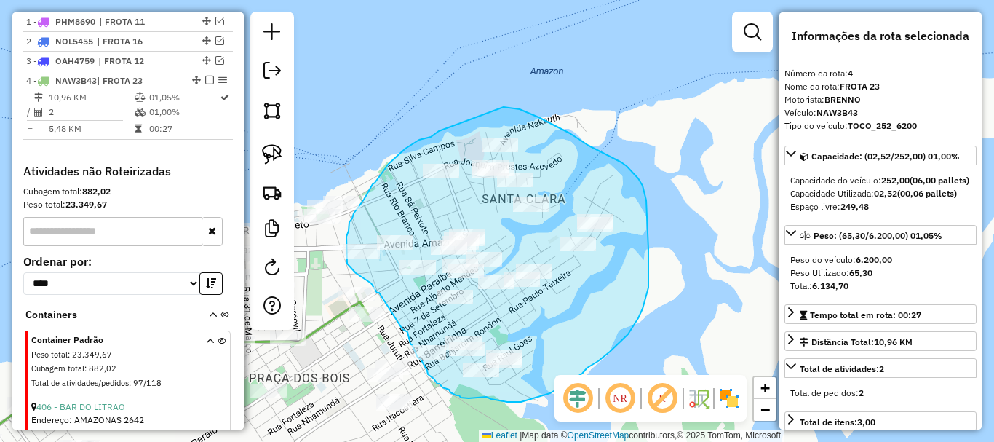
drag, startPoint x: 439, startPoint y: 131, endPoint x: 496, endPoint y: 107, distance: 62.3
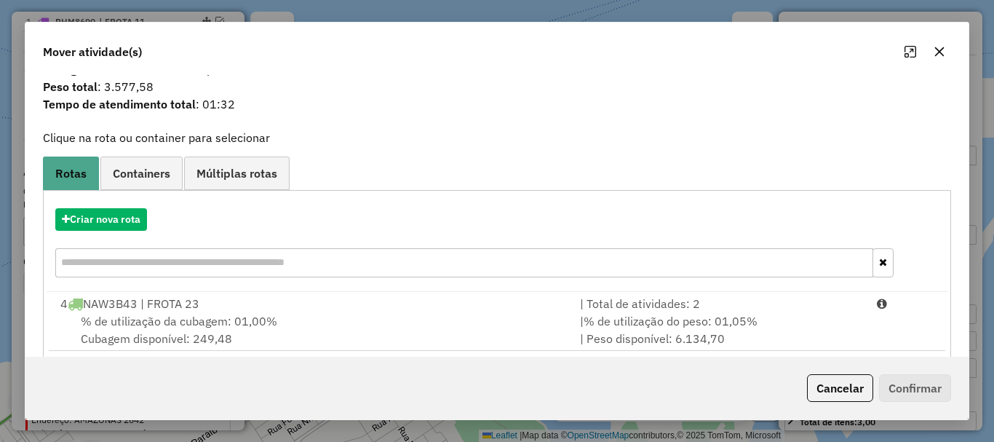
scroll to position [57, 0]
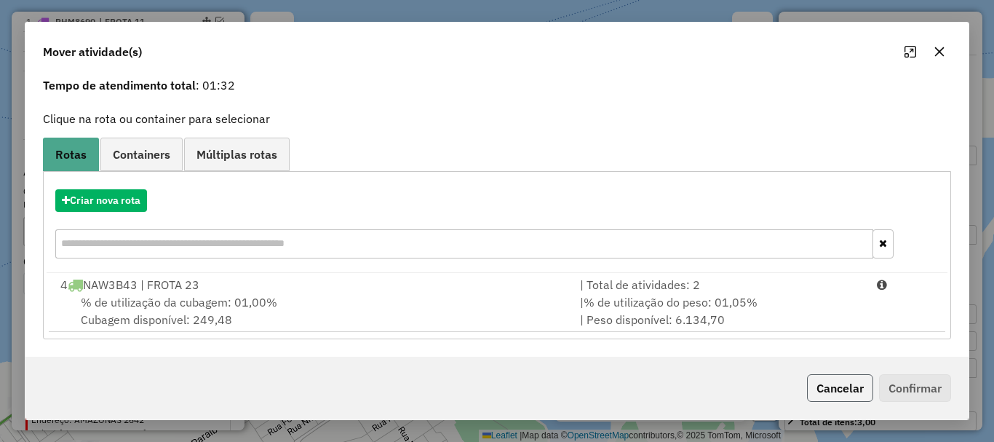
click at [862, 387] on button "Cancelar" at bounding box center [840, 388] width 66 height 28
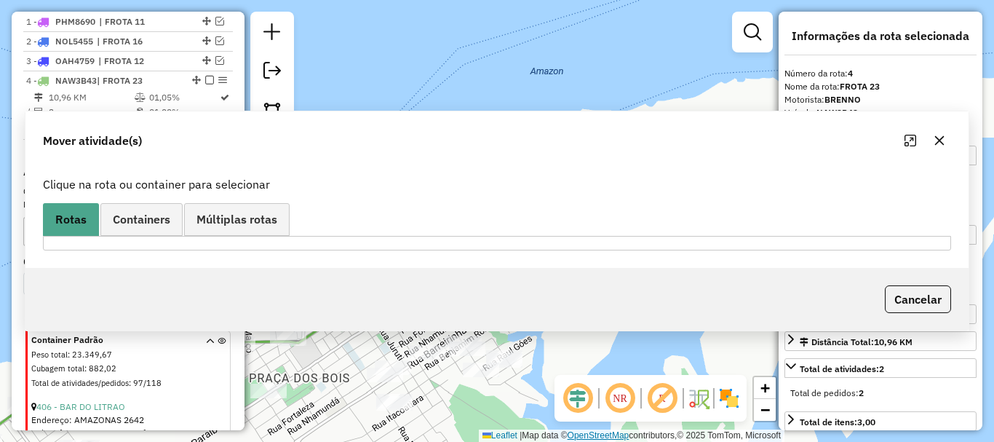
scroll to position [0, 0]
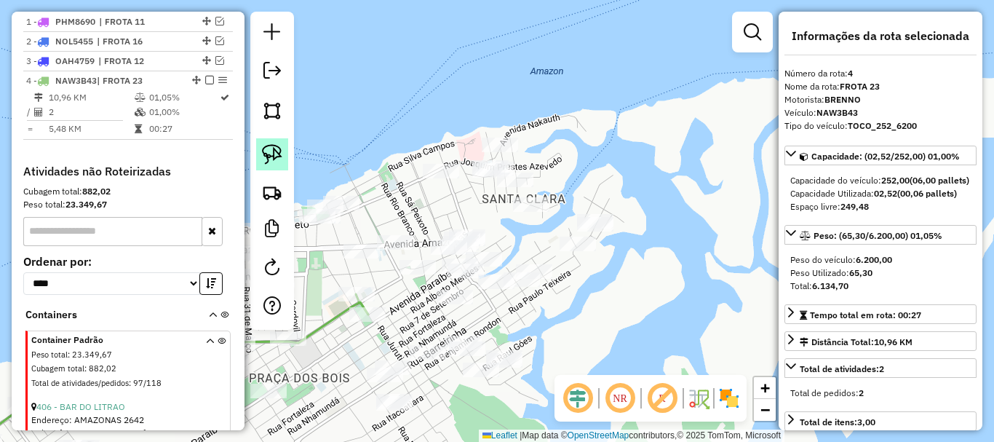
drag, startPoint x: 273, startPoint y: 161, endPoint x: 282, endPoint y: 156, distance: 10.7
click at [274, 161] on img at bounding box center [272, 154] width 20 height 20
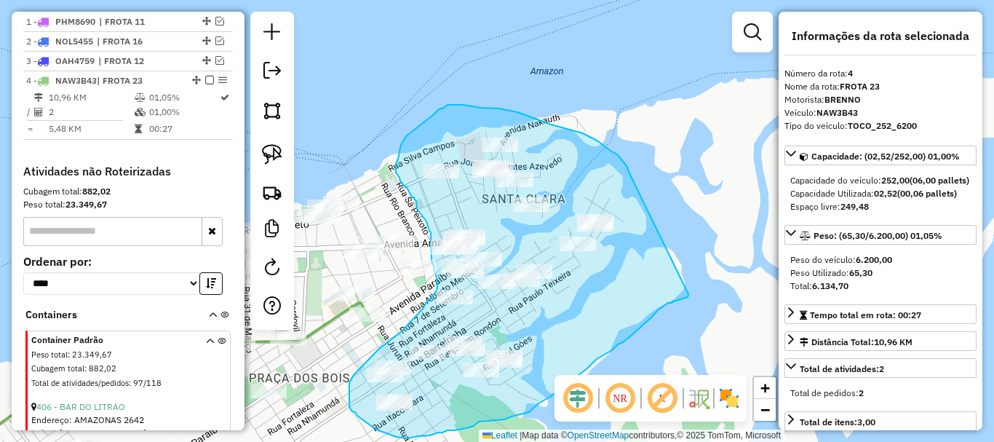
drag, startPoint x: 629, startPoint y: 172, endPoint x: 688, endPoint y: 294, distance: 136.1
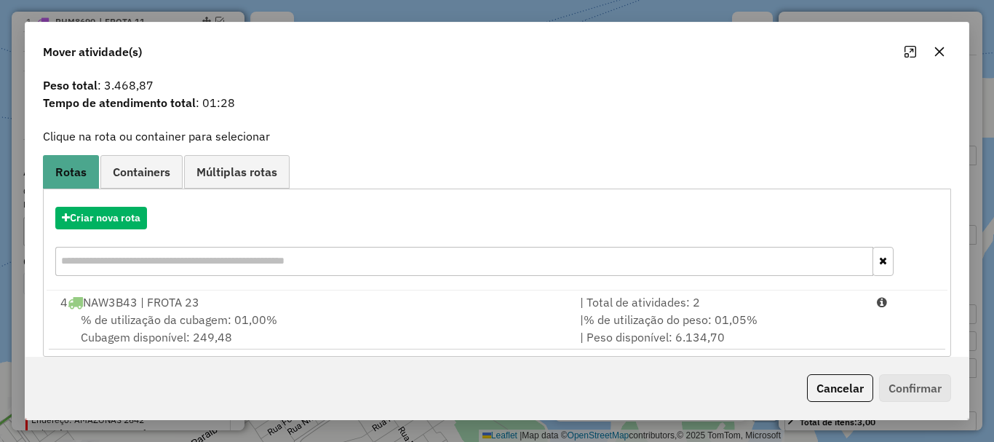
scroll to position [57, 0]
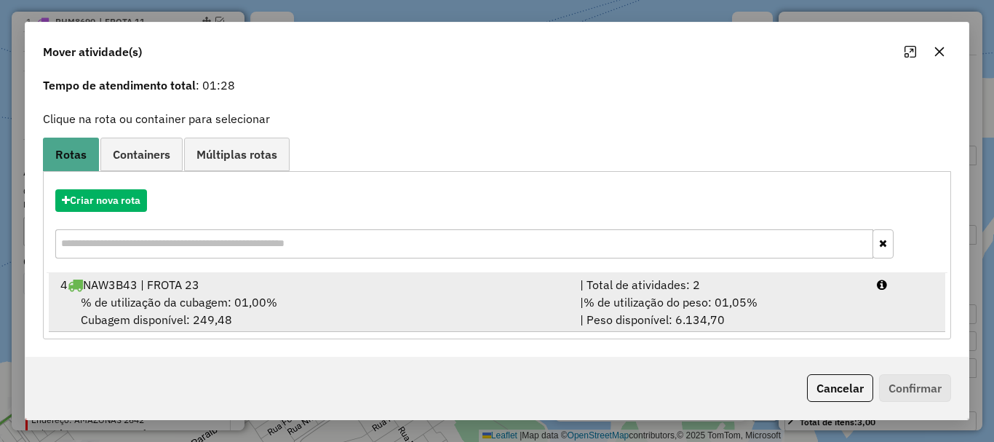
click at [236, 281] on div "4 NAW3B43 | FROTA 23" at bounding box center [312, 284] width 520 height 17
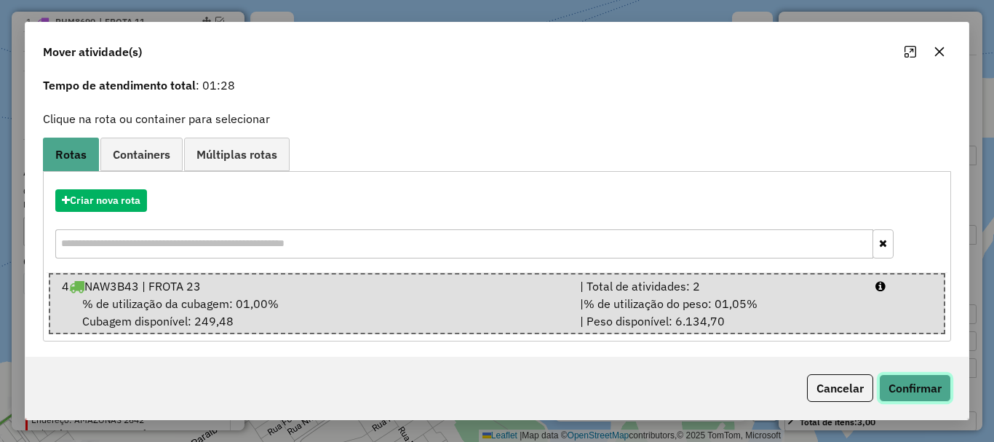
click at [946, 397] on button "Confirmar" at bounding box center [915, 388] width 72 height 28
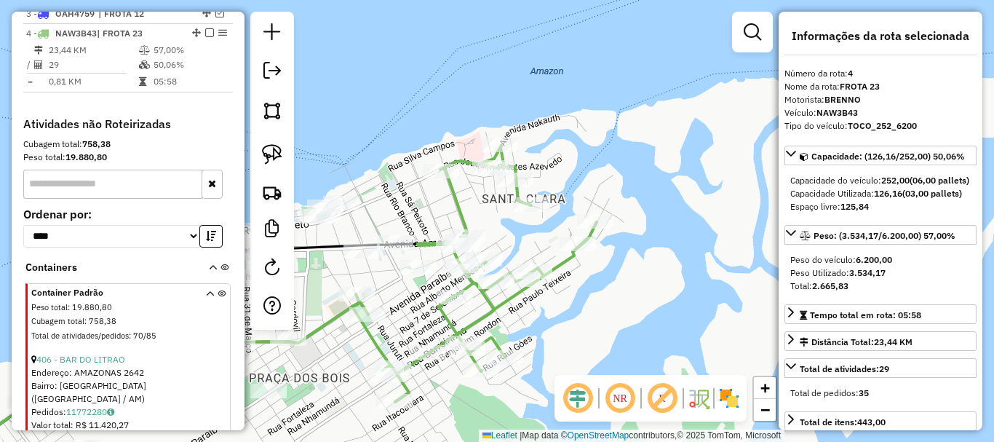
scroll to position [622, 0]
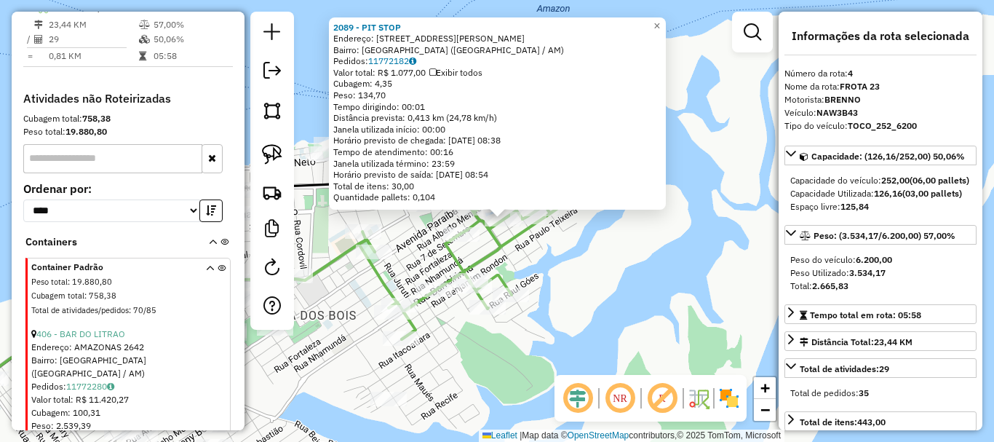
drag, startPoint x: 563, startPoint y: 331, endPoint x: 538, endPoint y: 300, distance: 40.4
click at [625, 266] on div "2089 - PIT STOP Endereço: R JOAQUIM DE FREITAS VIEIRA, 1133 Bairro: SANTA RITA …" at bounding box center [497, 221] width 994 height 442
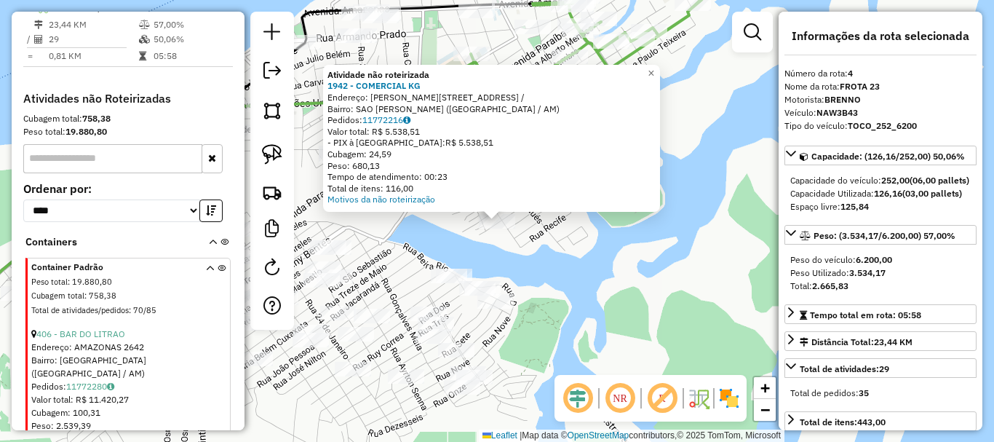
click at [546, 234] on div "Atividade não roteirizada 1942 - COMERCIAL KG Endereço: AGOSTINHO CUNHA 2451 / …" at bounding box center [497, 221] width 994 height 442
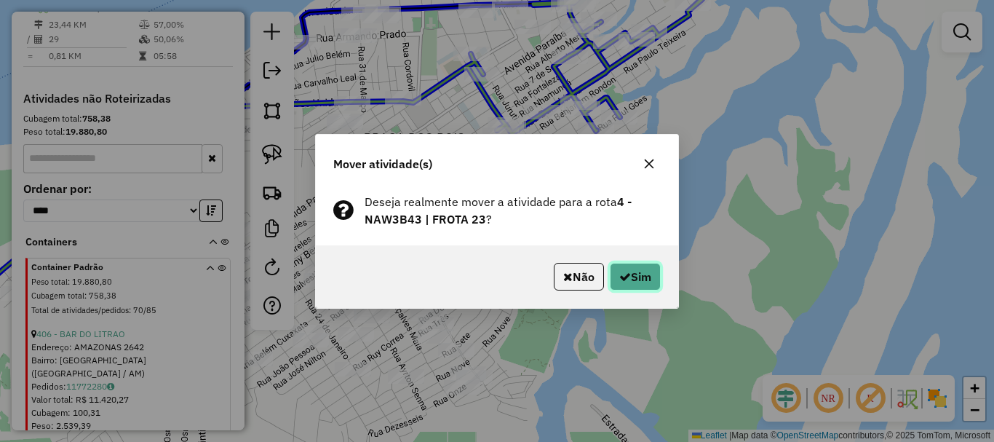
click at [654, 271] on button "Sim" at bounding box center [635, 277] width 51 height 28
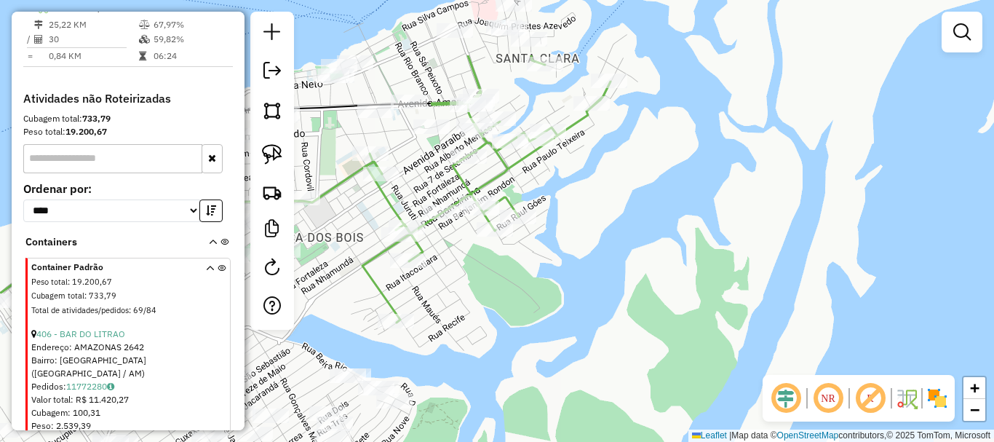
drag, startPoint x: 562, startPoint y: 170, endPoint x: 451, endPoint y: 259, distance: 142.4
click at [451, 301] on div "Janela de atendimento Grade de atendimento Capacidade Transportadoras Veículos …" at bounding box center [497, 221] width 994 height 442
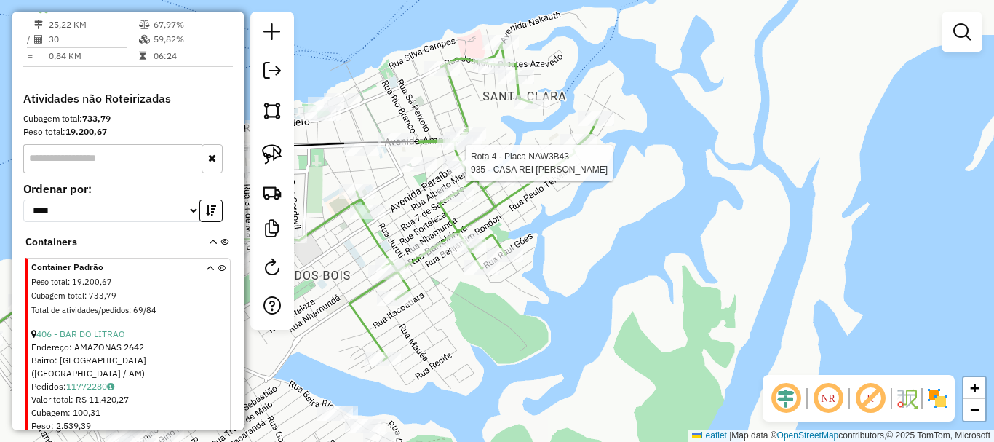
select select "**********"
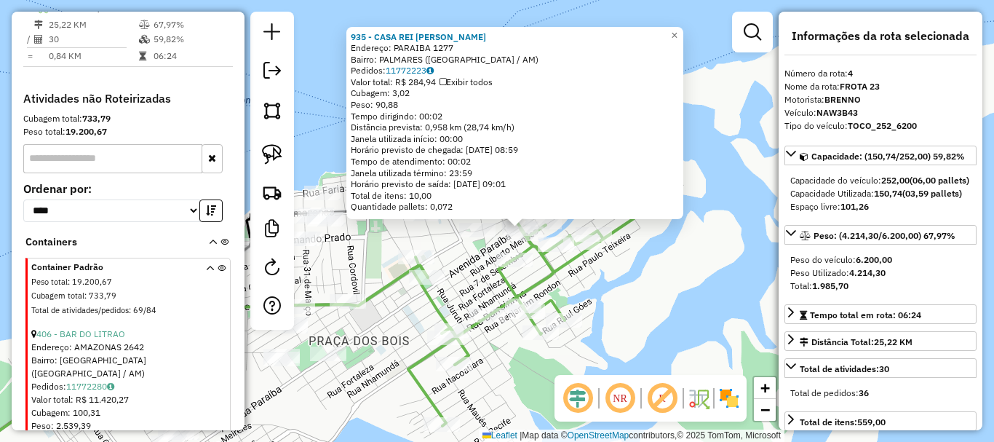
drag, startPoint x: 437, startPoint y: 263, endPoint x: 485, endPoint y: 273, distance: 49.1
click at [482, 271] on div "935 - CASA REI DAVI Endereço: PARAIBA 1277 Bairro: PALMARES (PARINTINS / AM) Pe…" at bounding box center [497, 221] width 994 height 442
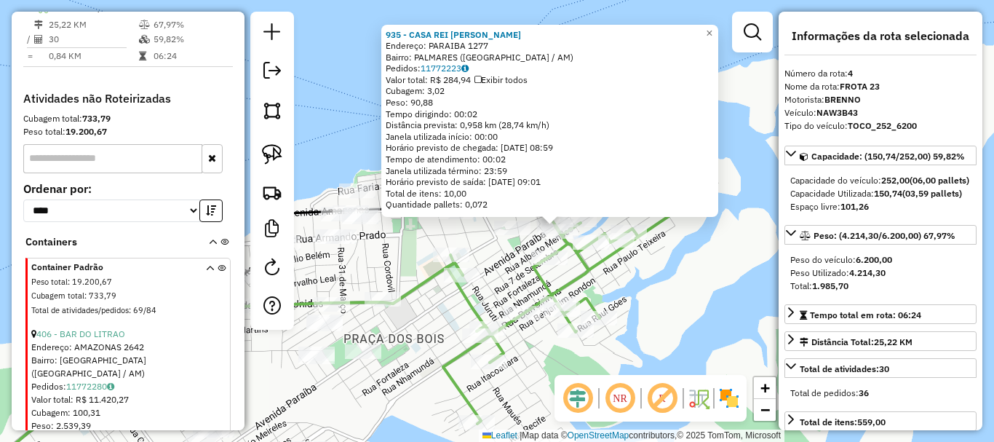
drag, startPoint x: 489, startPoint y: 281, endPoint x: 503, endPoint y: 278, distance: 14.1
click at [503, 278] on div "935 - CASA REI DAVI Endereço: PARAIBA 1277 Bairro: PALMARES (PARINTINS / AM) Pe…" at bounding box center [497, 221] width 994 height 442
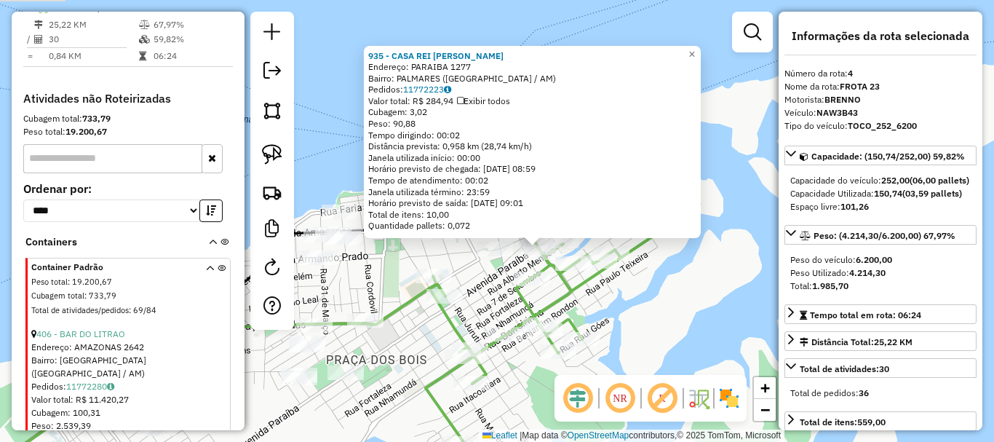
drag, startPoint x: 642, startPoint y: 317, endPoint x: 624, endPoint y: 338, distance: 27.4
click at [624, 338] on div "935 - CASA REI DAVI Endereço: PARAIBA 1277 Bairro: PALMARES (PARINTINS / AM) Pe…" at bounding box center [497, 221] width 994 height 442
click at [664, 302] on div "935 - CASA REI DAVI Endereço: PARAIBA 1277 Bairro: PALMARES (PARINTINS / AM) Pe…" at bounding box center [497, 221] width 994 height 442
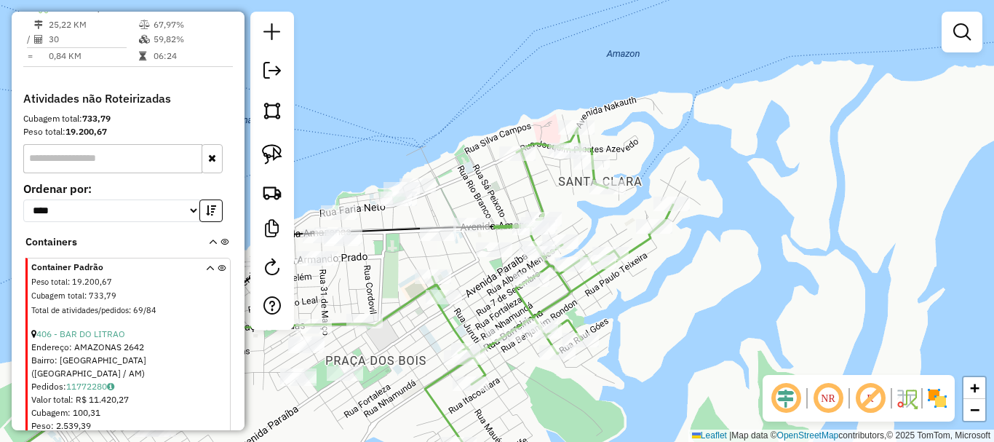
drag, startPoint x: 652, startPoint y: 332, endPoint x: 638, endPoint y: 338, distance: 15.0
click at [640, 341] on div "Janela de atendimento Grade de atendimento Capacidade Transportadoras Veículos …" at bounding box center [497, 221] width 994 height 442
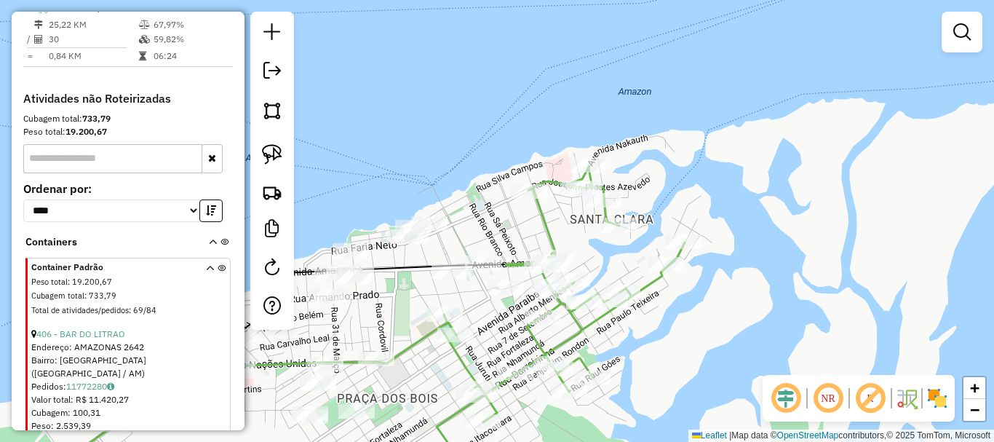
drag, startPoint x: 601, startPoint y: 322, endPoint x: 636, endPoint y: 323, distance: 34.9
click at [636, 323] on div "Janela de atendimento Grade de atendimento Capacidade Transportadoras Veículos …" at bounding box center [497, 221] width 994 height 442
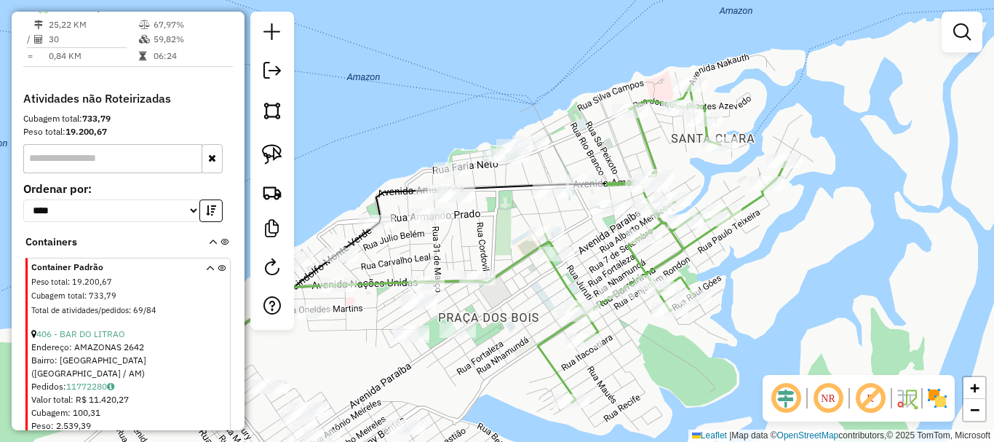
drag, startPoint x: 631, startPoint y: 370, endPoint x: 730, endPoint y: 288, distance: 128.7
click at [730, 288] on div "Janela de atendimento Grade de atendimento Capacidade Transportadoras Veículos …" at bounding box center [497, 221] width 994 height 442
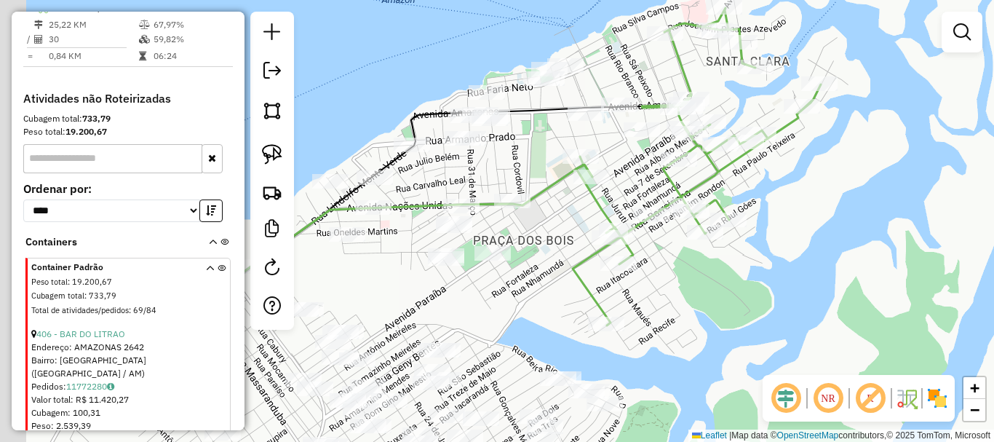
drag, startPoint x: 626, startPoint y: 354, endPoint x: 638, endPoint y: 301, distance: 53.7
click at [648, 287] on div "Janela de atendimento Grade de atendimento Capacidade Transportadoras Veículos …" at bounding box center [497, 221] width 994 height 442
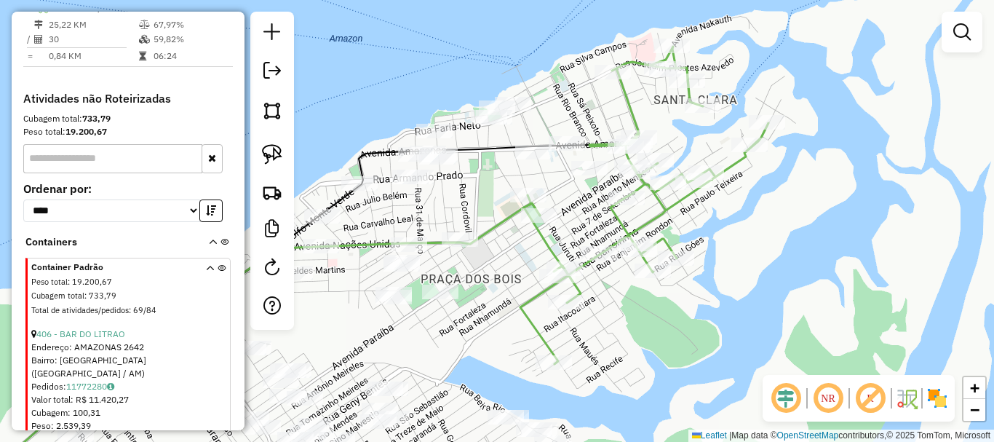
drag, startPoint x: 655, startPoint y: 266, endPoint x: 591, endPoint y: 311, distance: 78.8
click at [591, 311] on div "Janela de atendimento Grade de atendimento Capacidade Transportadoras Veículos …" at bounding box center [497, 221] width 994 height 442
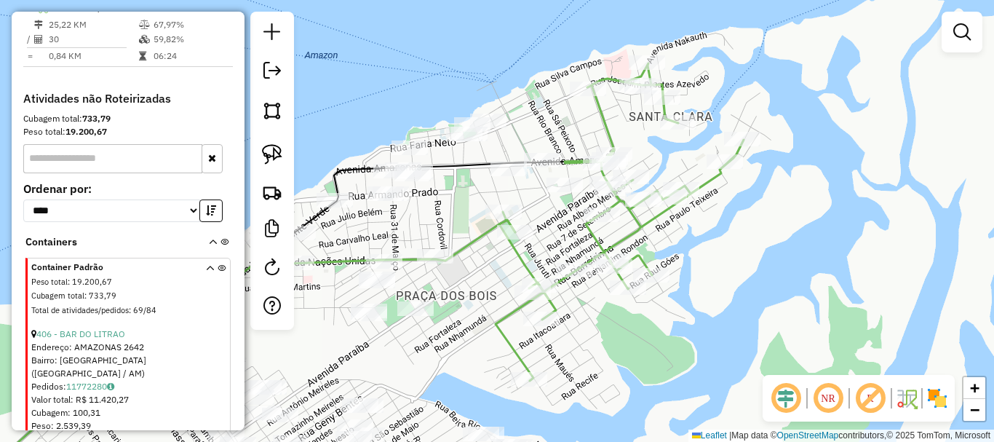
drag, startPoint x: 549, startPoint y: 224, endPoint x: 539, endPoint y: 271, distance: 47.5
click at [539, 271] on div "Janela de atendimento Grade de atendimento Capacidade Transportadoras Veículos …" at bounding box center [497, 221] width 994 height 442
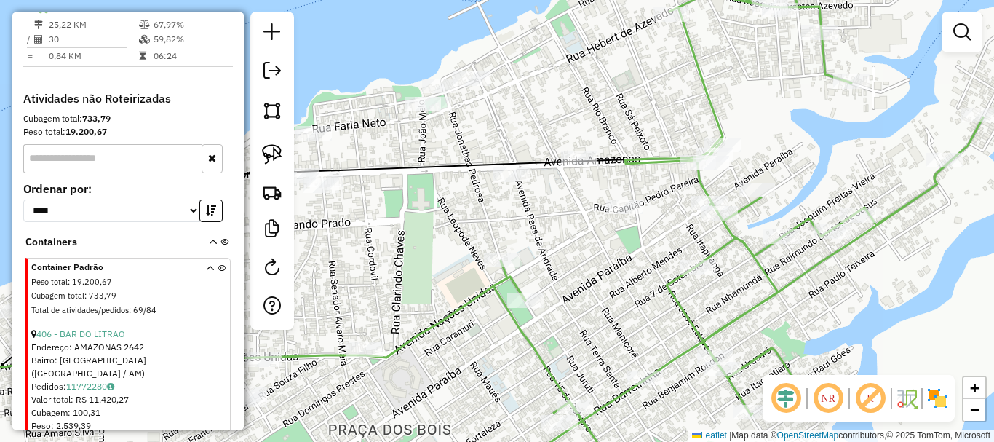
drag, startPoint x: 588, startPoint y: 275, endPoint x: 606, endPoint y: 276, distance: 17.5
click at [606, 276] on div "Janela de atendimento Grade de atendimento Capacidade Transportadoras Veículos …" at bounding box center [497, 221] width 994 height 442
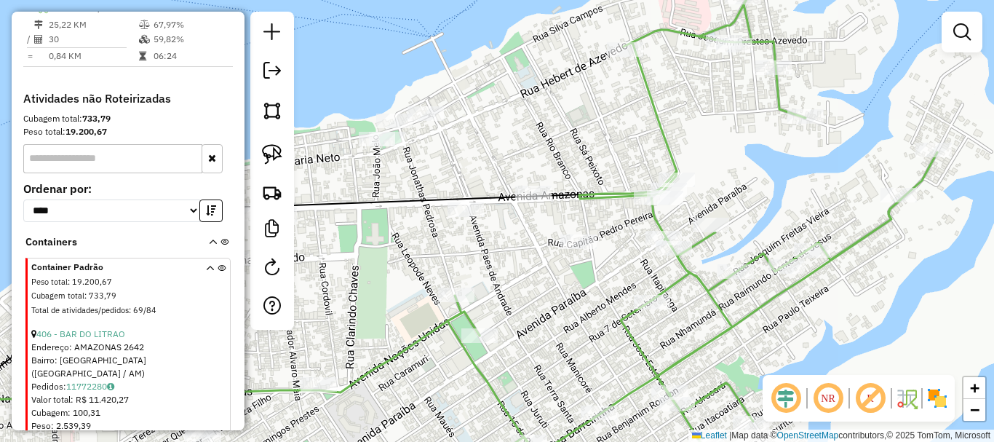
drag, startPoint x: 607, startPoint y: 301, endPoint x: 575, endPoint y: 317, distance: 36.1
click at [579, 318] on div "Janela de atendimento Grade de atendimento Capacidade Transportadoras Veículos …" at bounding box center [497, 221] width 994 height 442
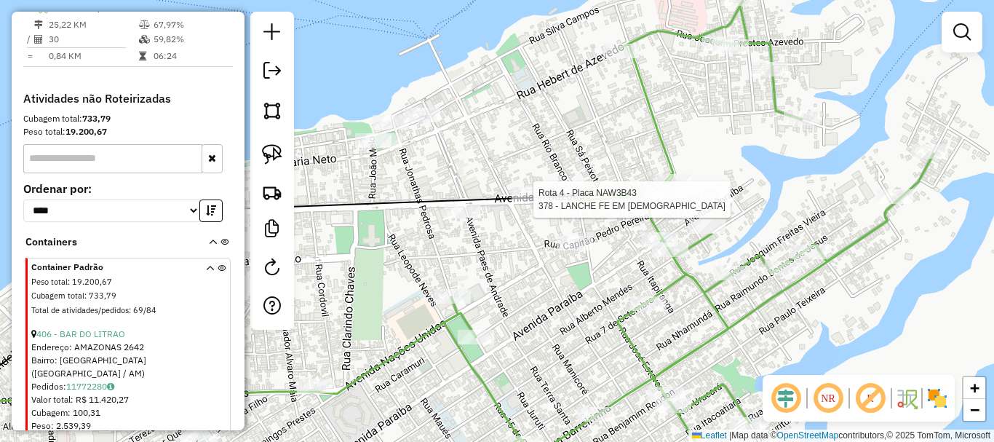
select select "**********"
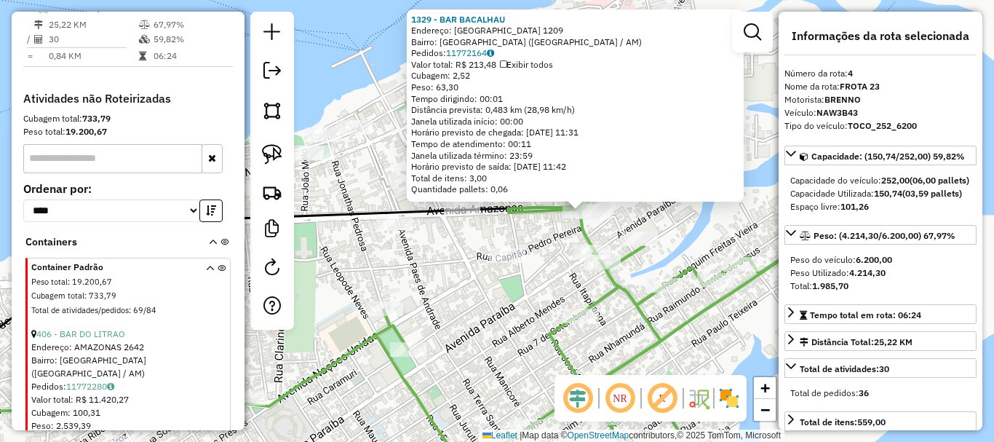
drag, startPoint x: 420, startPoint y: 322, endPoint x: 507, endPoint y: 300, distance: 90.2
click at [506, 301] on div "1329 - BAR BACALHAU Endereço: AMAZONAS 1209 Bairro: CENTRO (PARINTINS / AM) Ped…" at bounding box center [497, 221] width 994 height 442
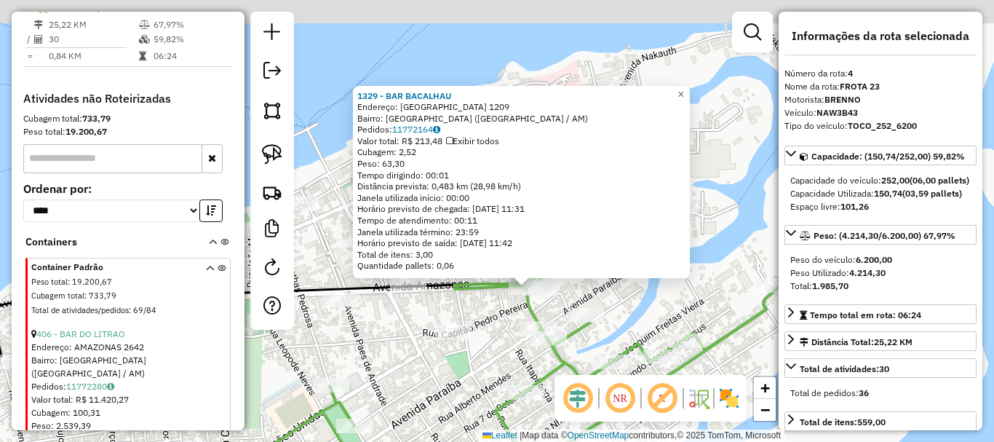
drag, startPoint x: 562, startPoint y: 360, endPoint x: 474, endPoint y: 463, distance: 135.2
click at [474, 441] on html "Aguarde... Pop-up bloqueado! Seu navegador bloqueou automáticamente a abertura …" at bounding box center [497, 221] width 994 height 442
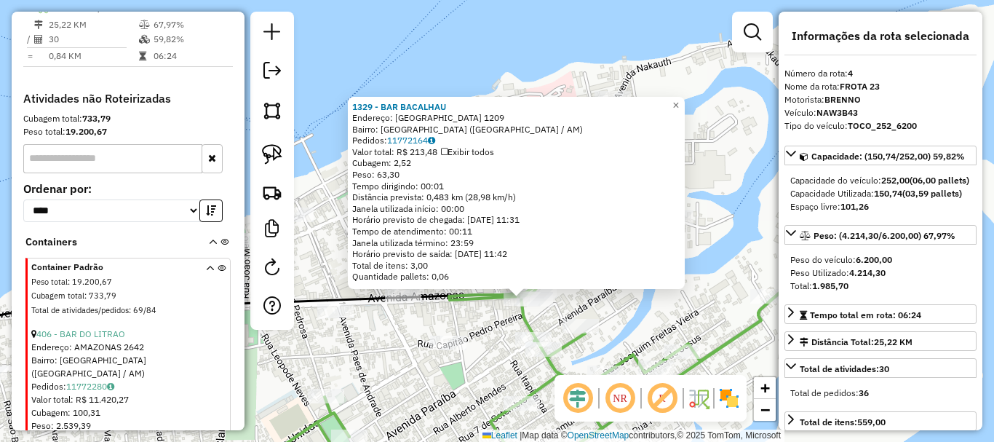
click at [491, 370] on div "1329 - BAR BACALHAU Endereço: AMAZONAS 1209 Bairro: CENTRO (PARINTINS / AM) Ped…" at bounding box center [497, 221] width 994 height 442
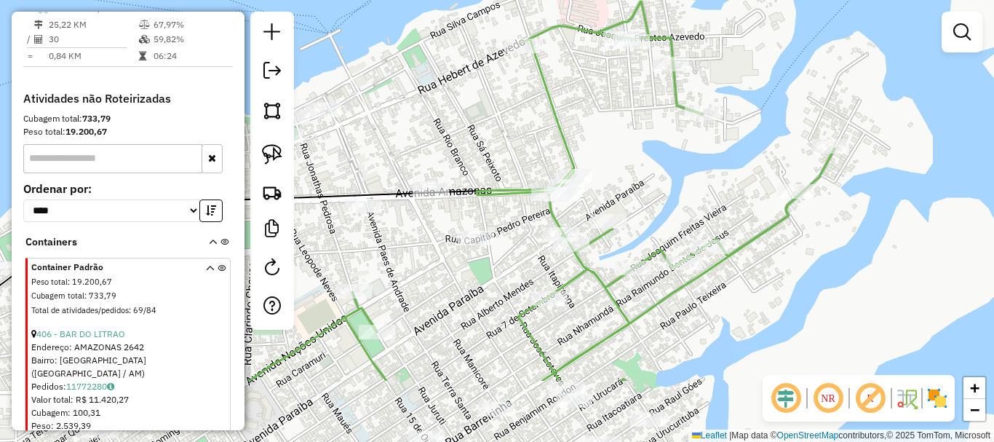
drag, startPoint x: 493, startPoint y: 364, endPoint x: 523, endPoint y: 255, distance: 112.3
click at [523, 255] on div "Janela de atendimento Grade de atendimento Capacidade Transportadoras Veículos …" at bounding box center [497, 221] width 994 height 442
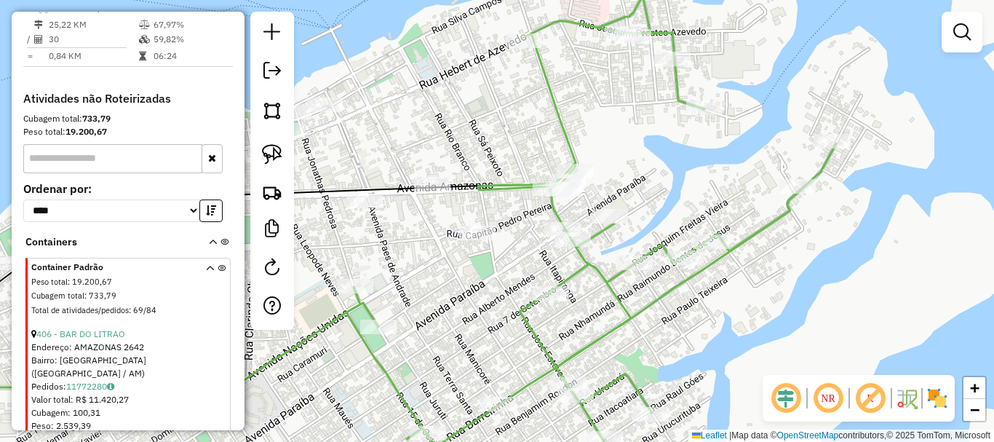
click at [504, 268] on div "Janela de atendimento Grade de atendimento Capacidade Transportadoras Veículos …" at bounding box center [497, 221] width 994 height 442
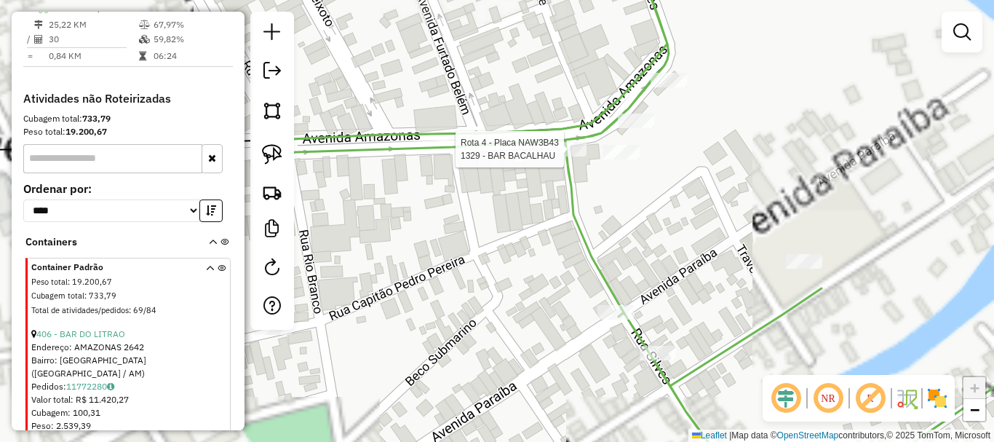
select select "**********"
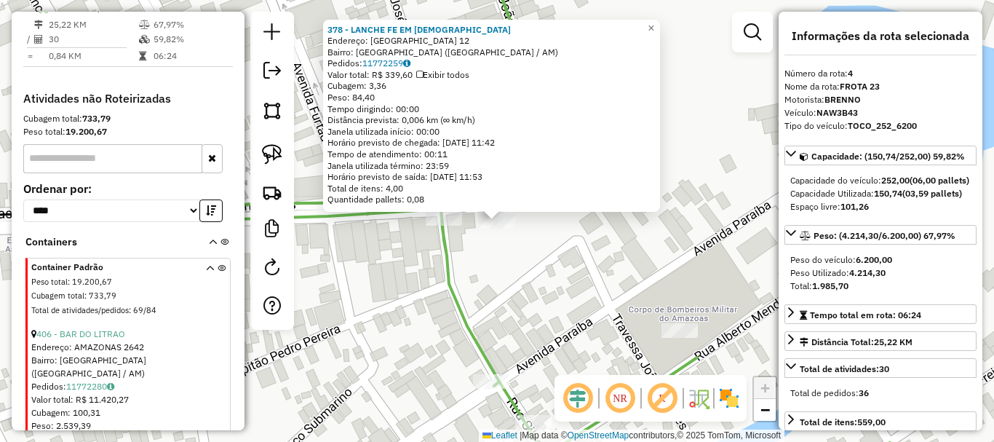
drag, startPoint x: 558, startPoint y: 262, endPoint x: 525, endPoint y: 276, distance: 35.6
click at [525, 275] on div "378 - LANCHE FE EM DEUS Endereço: AMAZONAS 12 Bairro: CENTRO (PARINTINS / AM) P…" at bounding box center [497, 221] width 994 height 442
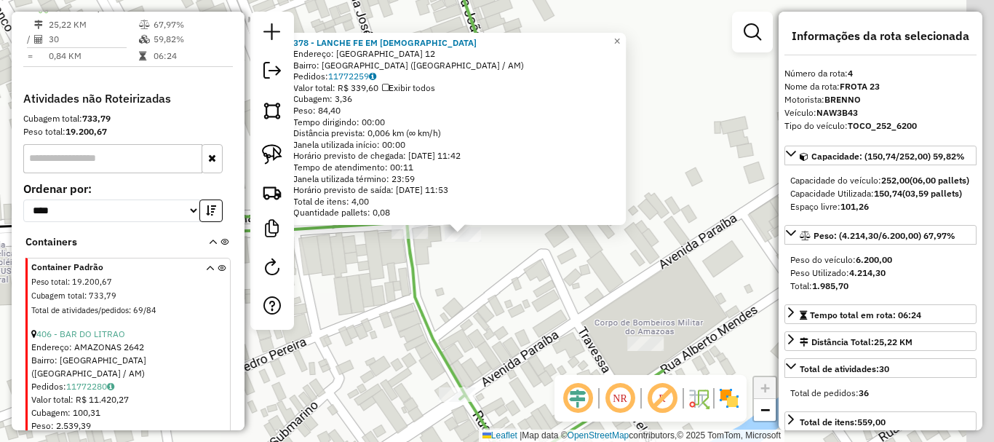
click at [536, 263] on div "378 - LANCHE FE EM DEUS Endereço: AMAZONAS 12 Bairro: CENTRO (PARINTINS / AM) P…" at bounding box center [497, 221] width 994 height 442
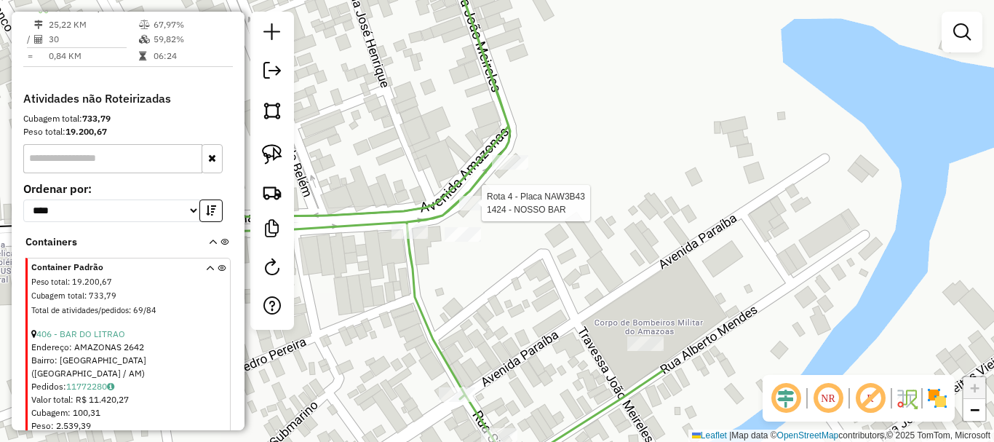
select select "**********"
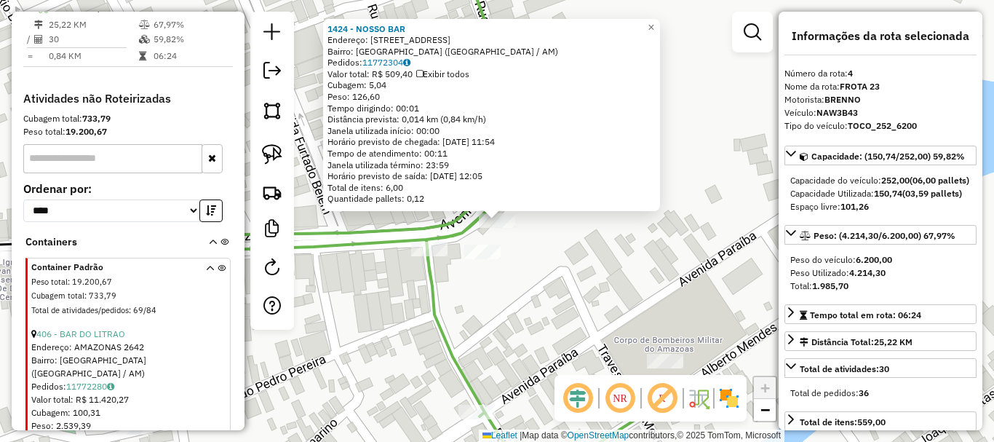
drag, startPoint x: 573, startPoint y: 245, endPoint x: 544, endPoint y: 276, distance: 42.7
click at [544, 276] on div "1424 - NOSSO BAR Endereço: AV AMAZONAS, 1 Bairro: CENTRO (PARINTINS / AM) Pedid…" at bounding box center [497, 221] width 994 height 442
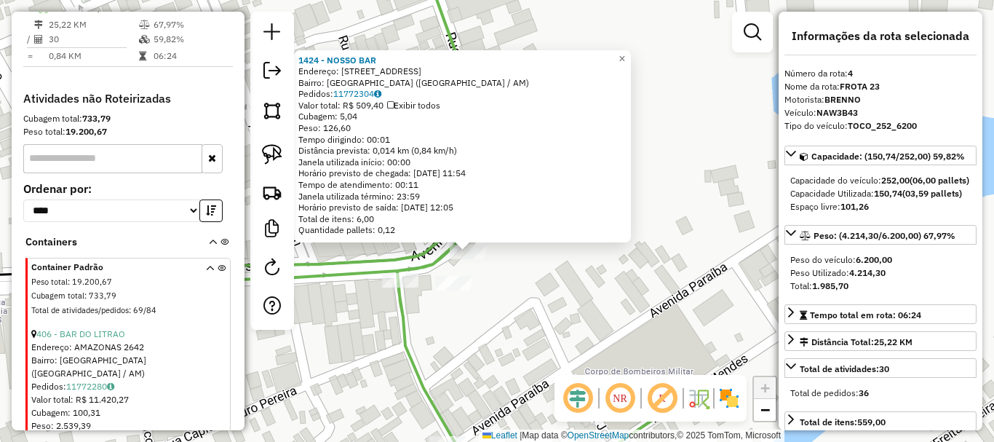
click at [512, 248] on div "1424 - NOSSO BAR Endereço: AV AMAZONAS, 1 Bairro: CENTRO (PARINTINS / AM) Pedid…" at bounding box center [497, 221] width 994 height 442
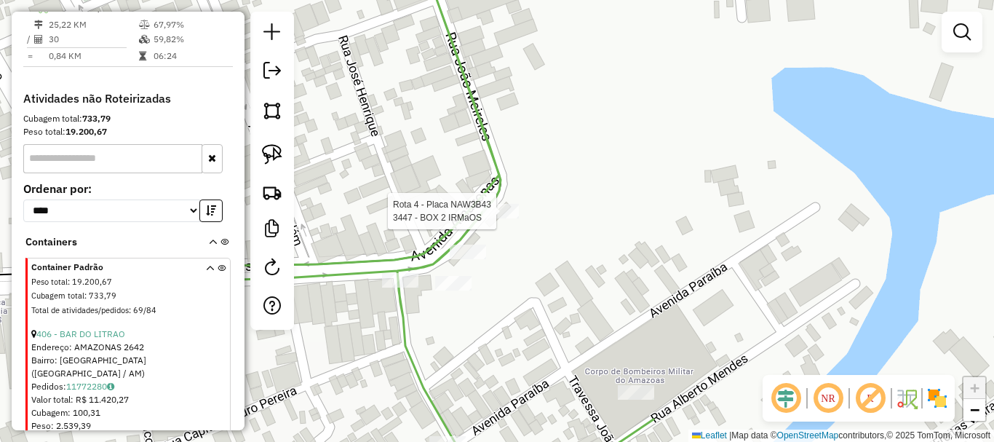
select select "**********"
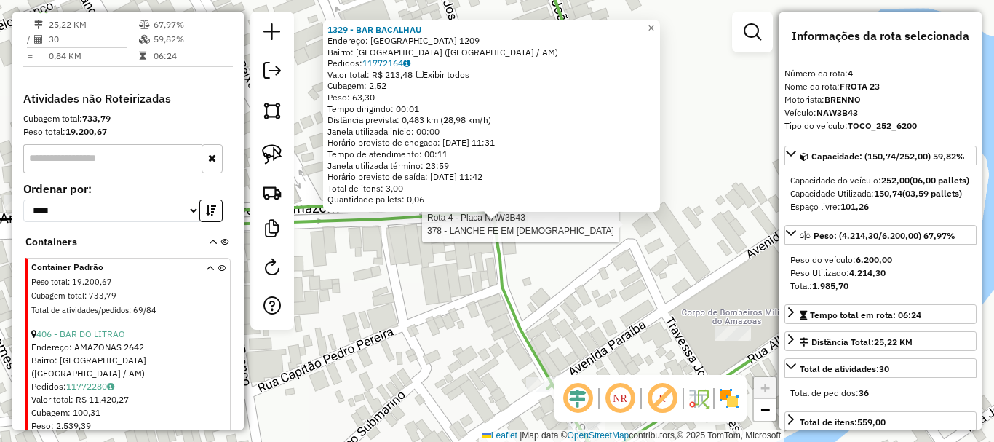
click at [551, 231] on div at bounding box center [550, 224] width 36 height 15
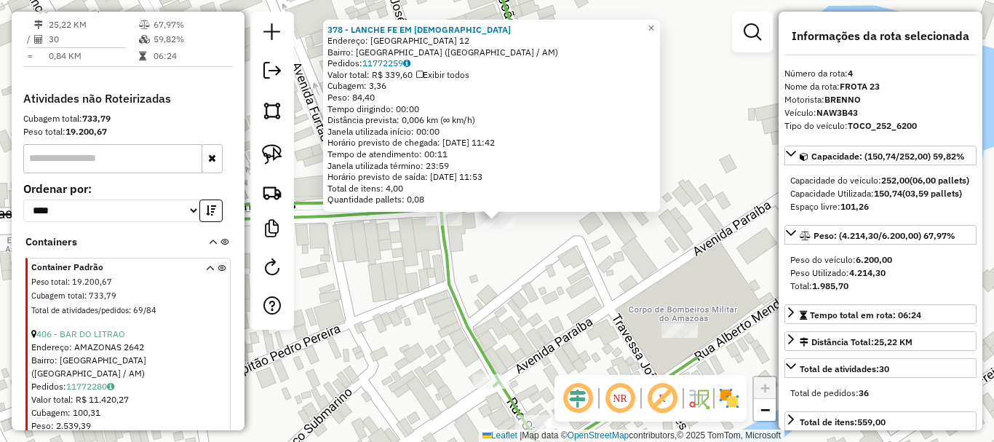
click at [582, 247] on div "378 - LANCHE FE EM DEUS Endereço: AMAZONAS 12 Bairro: CENTRO (PARINTINS / AM) P…" at bounding box center [497, 221] width 994 height 442
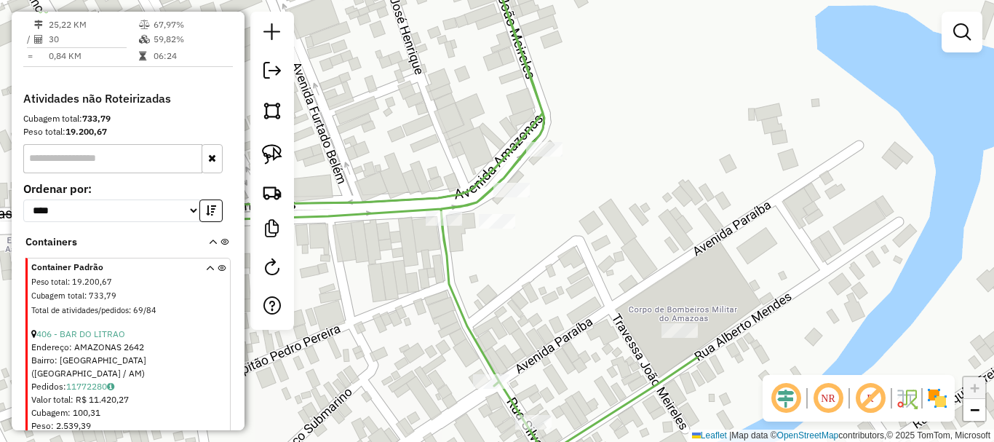
click at [513, 202] on div "Rota 4 - Placa NAW3B43 1424 - NOSSO BAR Janela de atendimento Grade de atendime…" at bounding box center [497, 221] width 994 height 442
select select "**********"
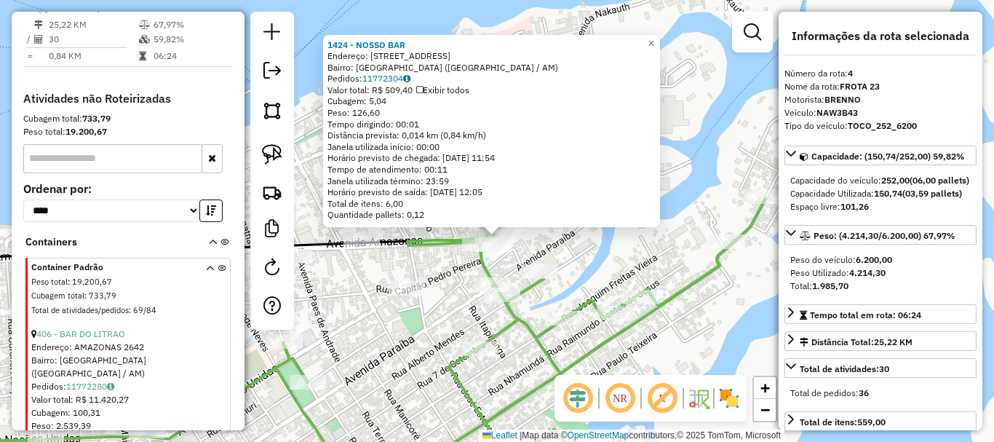
click at [571, 250] on div "1424 - NOSSO BAR Endereço: AV AMAZONAS, 1 Bairro: CENTRO (PARINTINS / AM) Pedid…" at bounding box center [497, 221] width 994 height 442
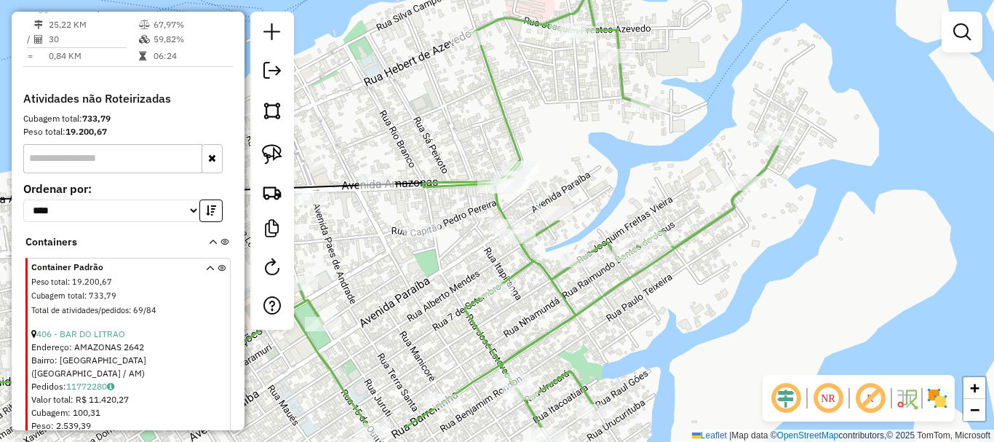
drag, startPoint x: 609, startPoint y: 261, endPoint x: 620, endPoint y: 218, distance: 43.6
click at [620, 218] on div "Janela de atendimento Grade de atendimento Capacidade Transportadoras Veículos …" at bounding box center [497, 221] width 994 height 442
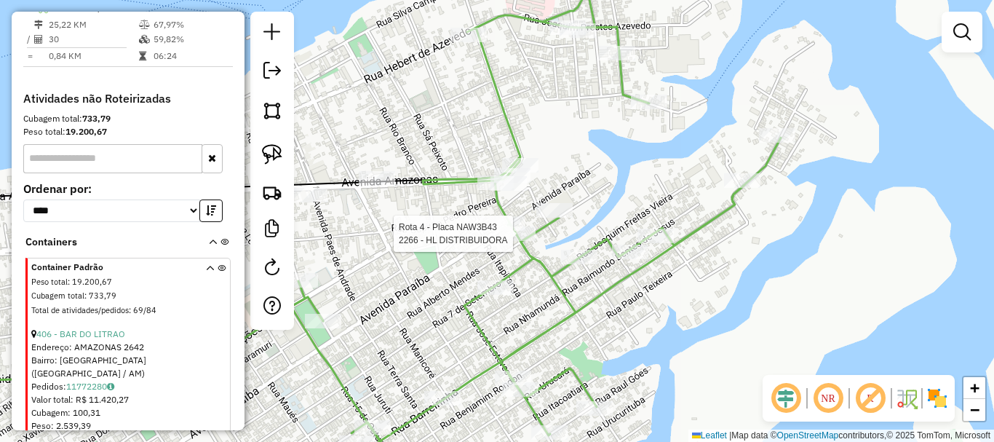
select select "**********"
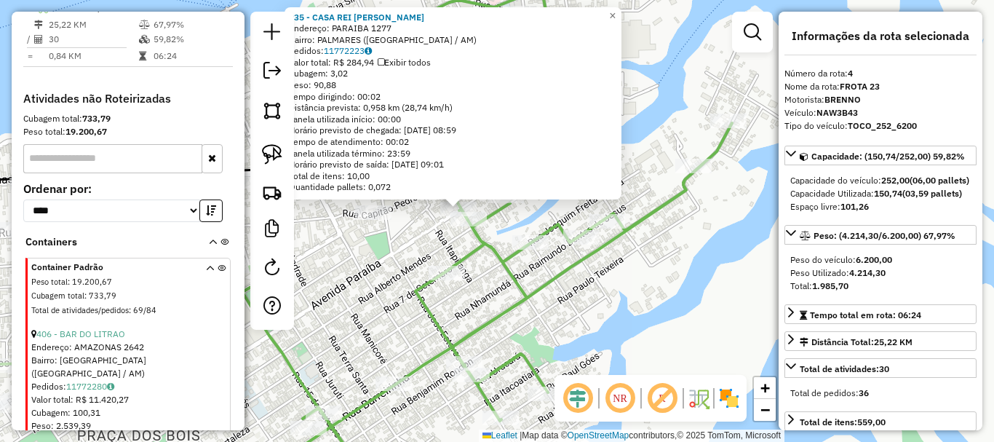
drag, startPoint x: 662, startPoint y: 328, endPoint x: 600, endPoint y: 307, distance: 64.7
click at [622, 314] on div "935 - CASA REI DAVI Endereço: PARAIBA 1277 Bairro: PALMARES (PARINTINS / AM) Pe…" at bounding box center [497, 221] width 994 height 442
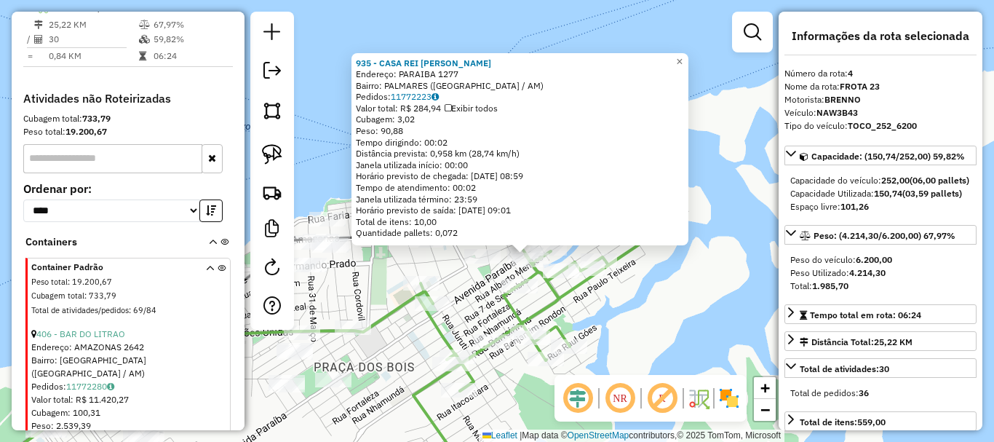
click at [638, 320] on div "935 - CASA REI DAVI Endereço: PARAIBA 1277 Bairro: PALMARES (PARINTINS / AM) Pe…" at bounding box center [497, 221] width 994 height 442
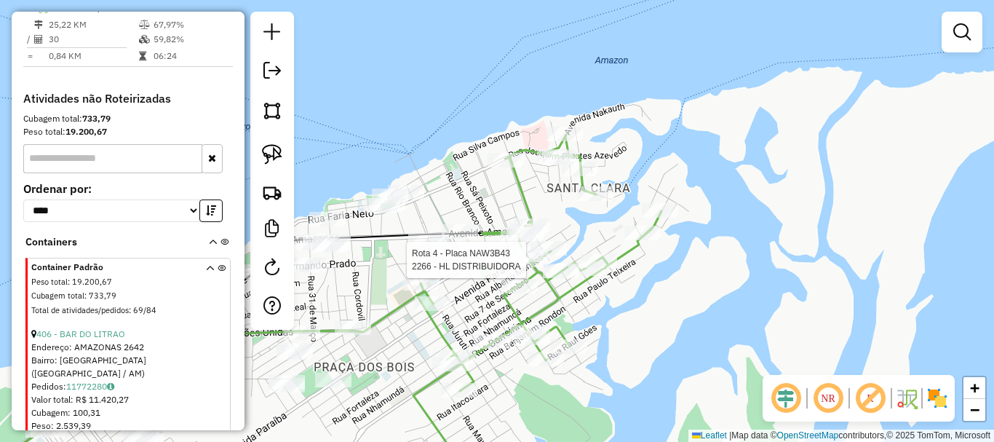
select select "**********"
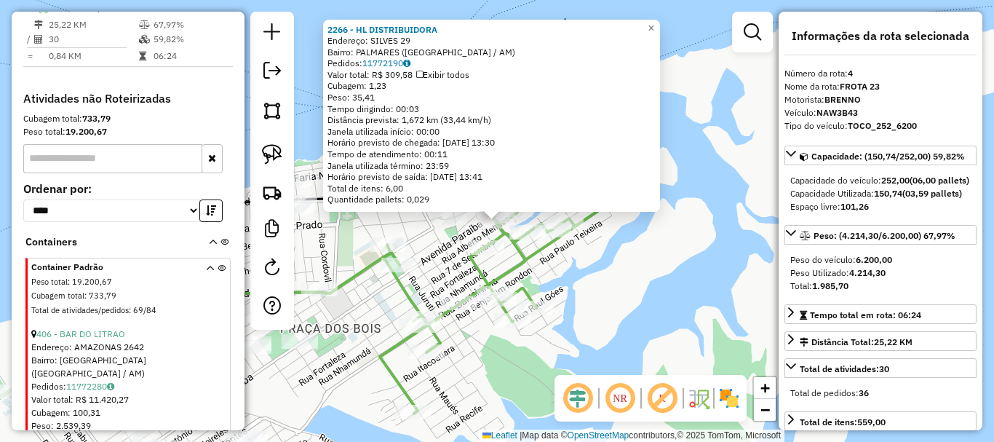
drag, startPoint x: 571, startPoint y: 343, endPoint x: 552, endPoint y: 345, distance: 19.0
click at [570, 343] on div "Rota 4 - Placa NAW3B43 1476 - FRANCISCO AMBULANTE 2266 - HL DISTRIBUIDORA Ender…" at bounding box center [497, 221] width 994 height 442
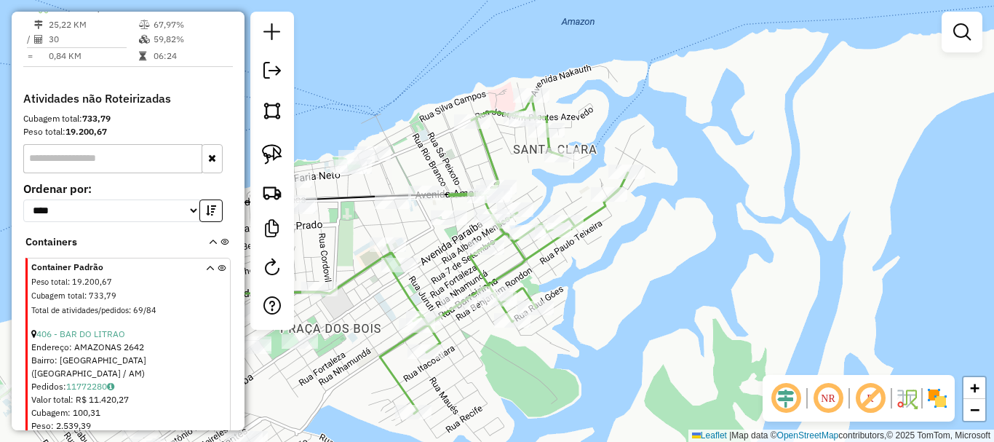
drag, startPoint x: 455, startPoint y: 435, endPoint x: 549, endPoint y: 381, distance: 109.2
click at [555, 394] on div "Janela de atendimento Grade de atendimento Capacidade Transportadoras Veículos …" at bounding box center [497, 221] width 994 height 442
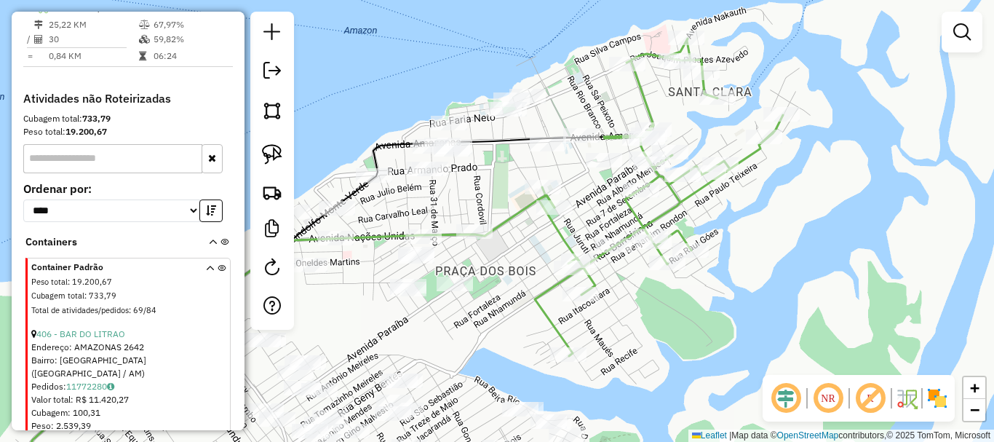
drag, startPoint x: 572, startPoint y: 362, endPoint x: 643, endPoint y: 338, distance: 74.6
click at [645, 338] on div "Janela de atendimento Grade de atendimento Capacidade Transportadoras Veículos …" at bounding box center [497, 221] width 994 height 442
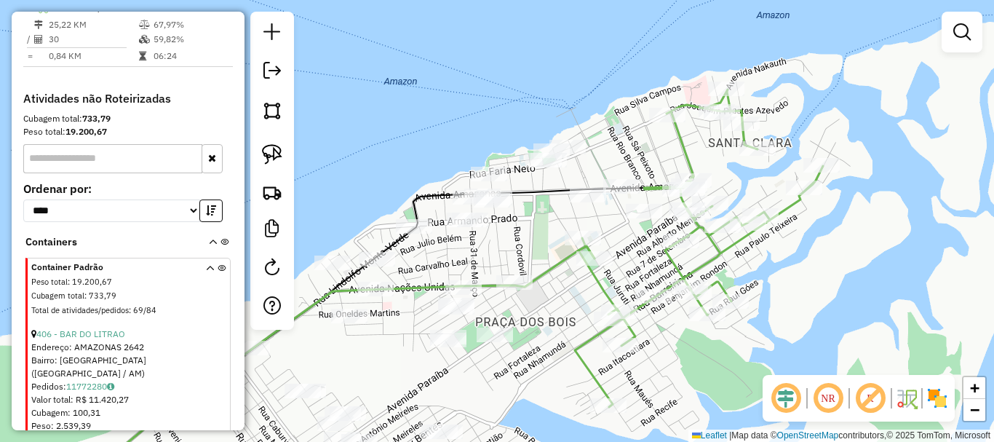
drag, startPoint x: 518, startPoint y: 298, endPoint x: 549, endPoint y: 342, distance: 53.9
click at [544, 344] on div "Janela de atendimento Grade de atendimento Capacidade Transportadoras Veículos …" at bounding box center [497, 221] width 994 height 442
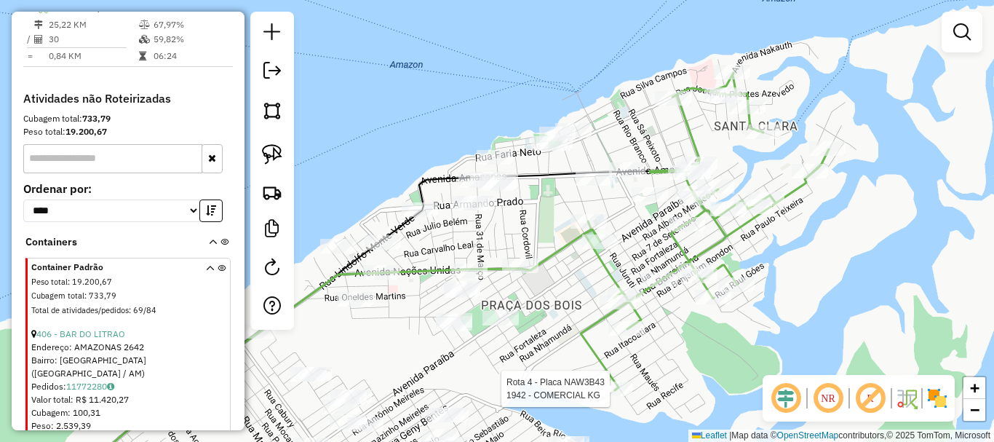
select select "**********"
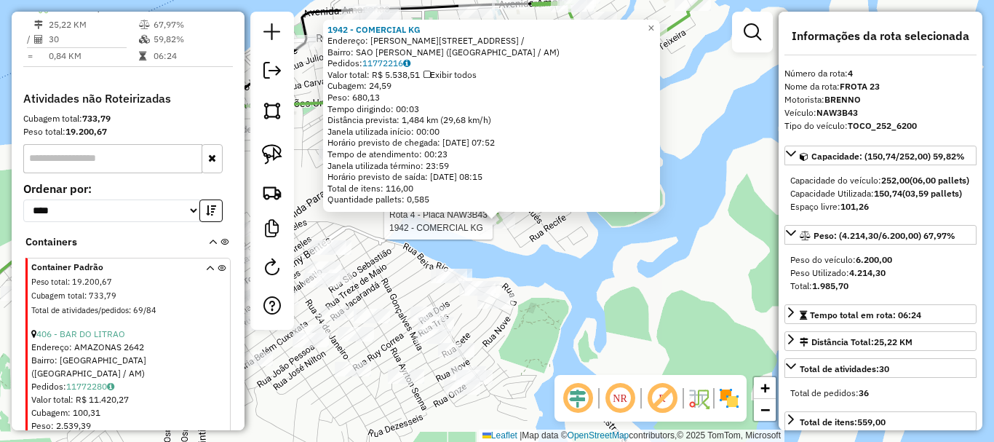
click at [552, 226] on div "Rota 4 - Placa NAW3B43 1942 - COMERCIAL KG 1942 - COMERCIAL KG Endereço: AGOSTI…" at bounding box center [497, 221] width 994 height 442
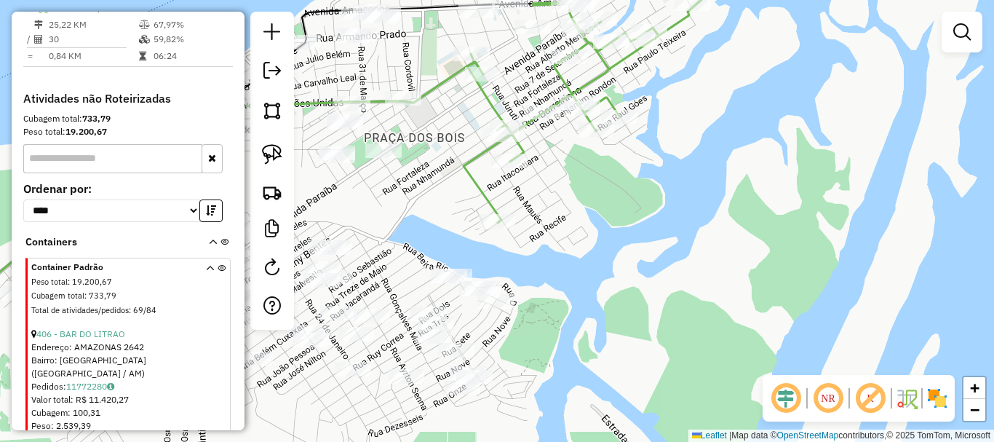
drag, startPoint x: 523, startPoint y: 213, endPoint x: 538, endPoint y: 252, distance: 42.2
click at [540, 253] on div "Janela de atendimento Grade de atendimento Capacidade Transportadoras Veículos …" at bounding box center [497, 221] width 994 height 442
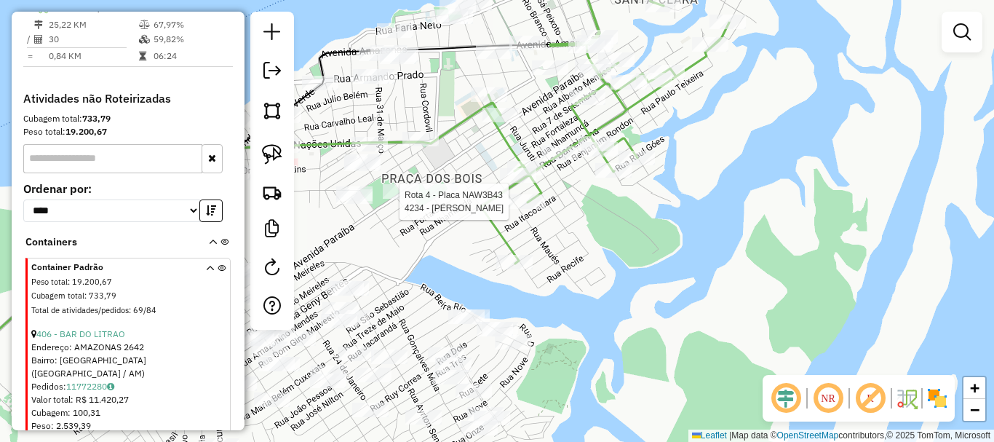
click at [526, 209] on div at bounding box center [527, 201] width 36 height 15
select select "**********"
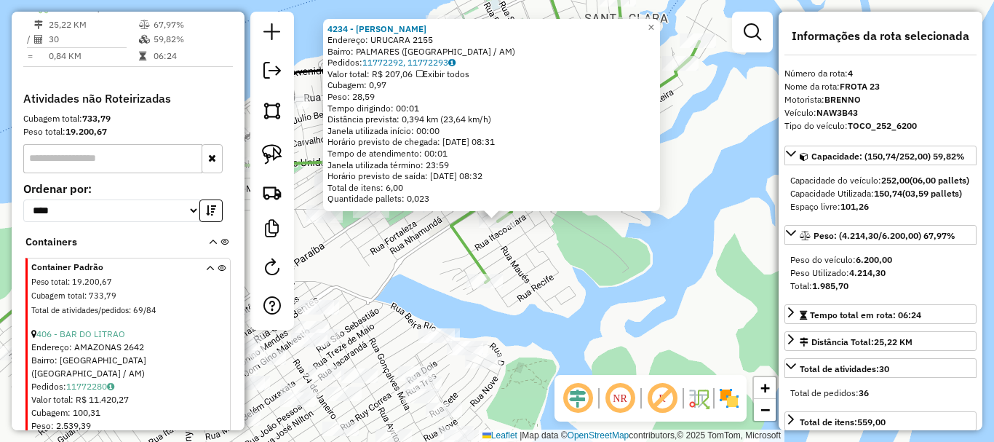
click at [528, 272] on div "4234 - BARROS MARISCOS Endereço: URUCARA 2155 Bairro: PALMARES (PARINTINS / AM)…" at bounding box center [497, 221] width 994 height 442
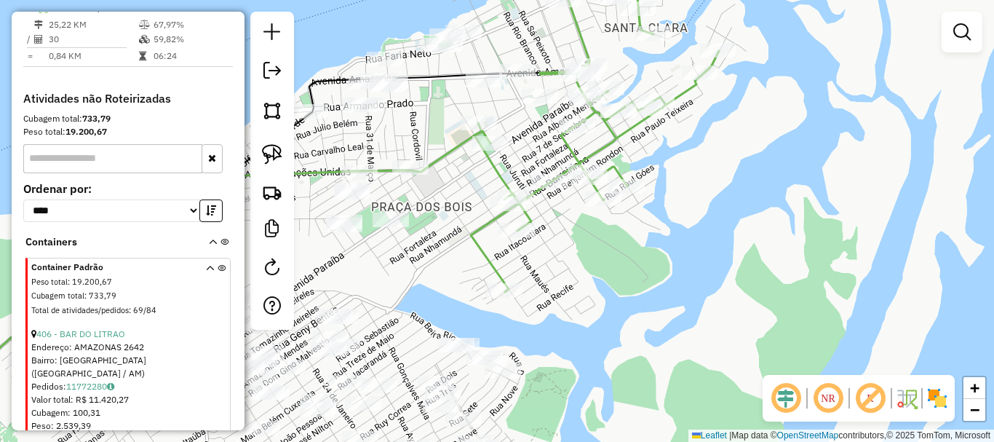
drag, startPoint x: 552, startPoint y: 267, endPoint x: 563, endPoint y: 274, distance: 12.7
click at [563, 274] on div "Janela de atendimento Grade de atendimento Capacidade Transportadoras Veículos …" at bounding box center [497, 221] width 994 height 442
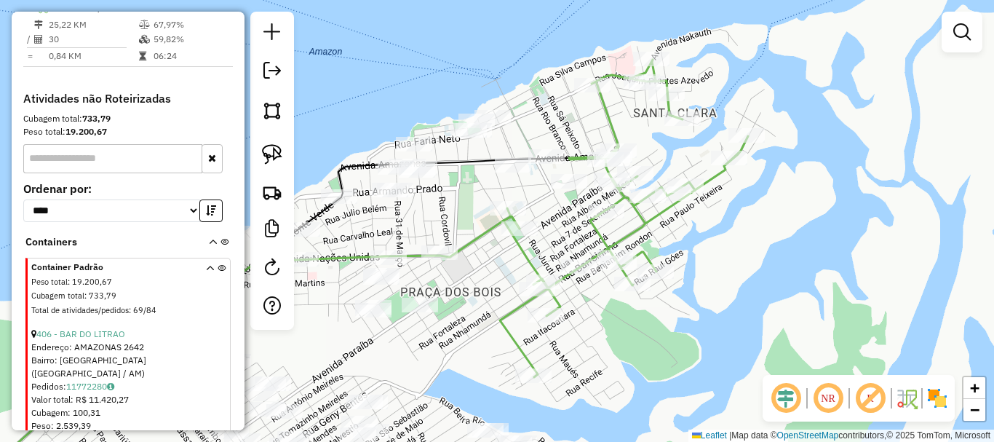
drag, startPoint x: 583, startPoint y: 343, endPoint x: 553, endPoint y: 253, distance: 94.4
click at [587, 344] on div "Janela de atendimento Grade de atendimento Capacidade Transportadoras Veículos …" at bounding box center [497, 221] width 994 height 442
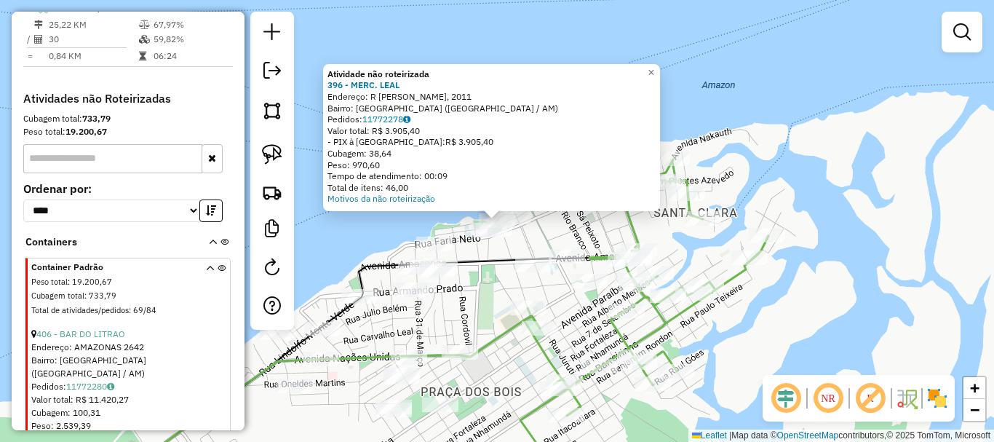
click at [497, 217] on div at bounding box center [491, 208] width 17 height 17
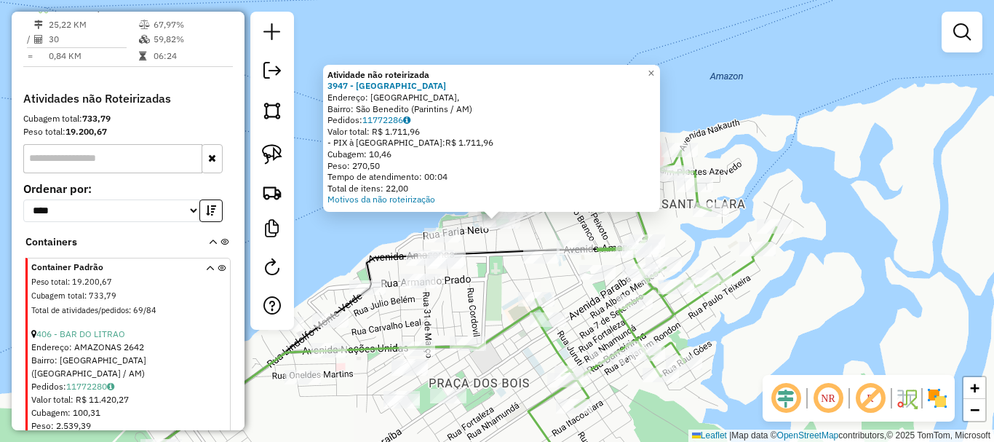
click at [529, 208] on div "Atividade não roteirizada 3947 - VILA NOVA DA RAINHA Endereço: Avenida Amazonas…" at bounding box center [491, 138] width 337 height 147
click at [518, 236] on div "Atividade não roteirizada 3947 - VILA NOVA DA RAINHA Endereço: Avenida Amazonas…" at bounding box center [497, 221] width 994 height 442
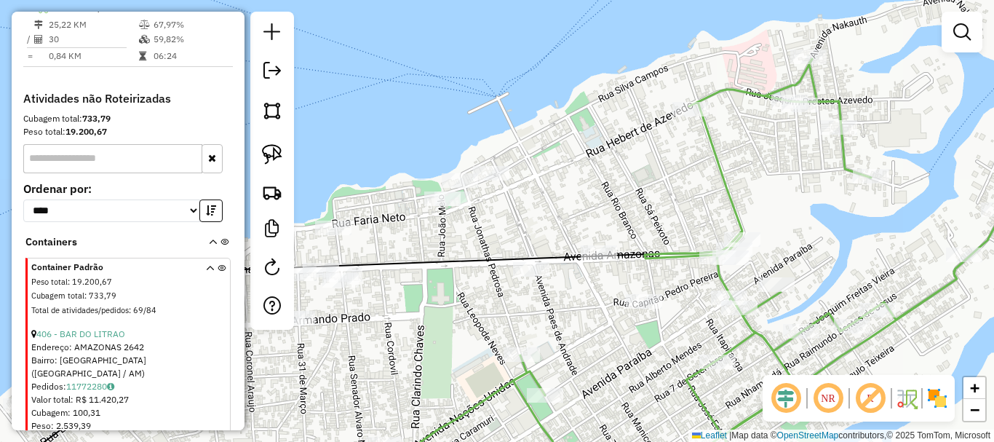
drag, startPoint x: 566, startPoint y: 234, endPoint x: 574, endPoint y: 221, distance: 15.4
click at [574, 221] on div "Janela de atendimento Grade de atendimento Capacidade Transportadoras Veículos …" at bounding box center [497, 221] width 994 height 442
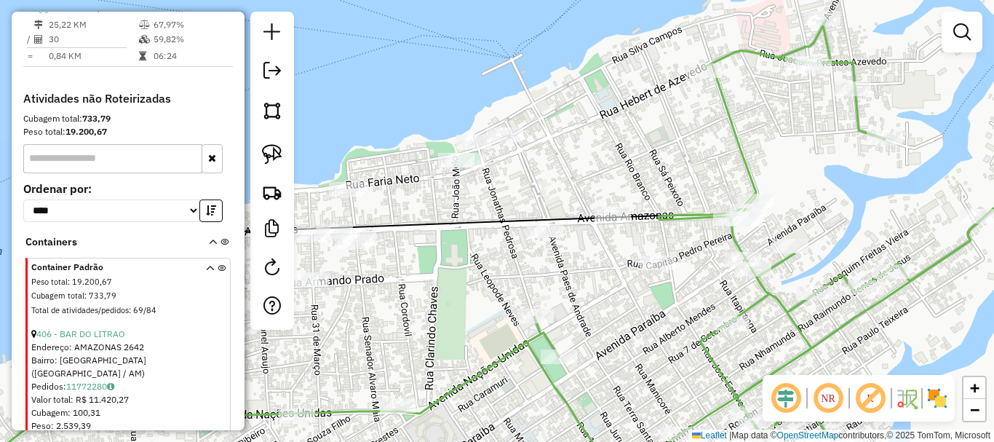
drag, startPoint x: 406, startPoint y: 365, endPoint x: 434, endPoint y: 248, distance: 120.6
click at [434, 274] on div "Janela de atendimento Grade de atendimento Capacidade Transportadoras Veículos …" at bounding box center [497, 221] width 994 height 442
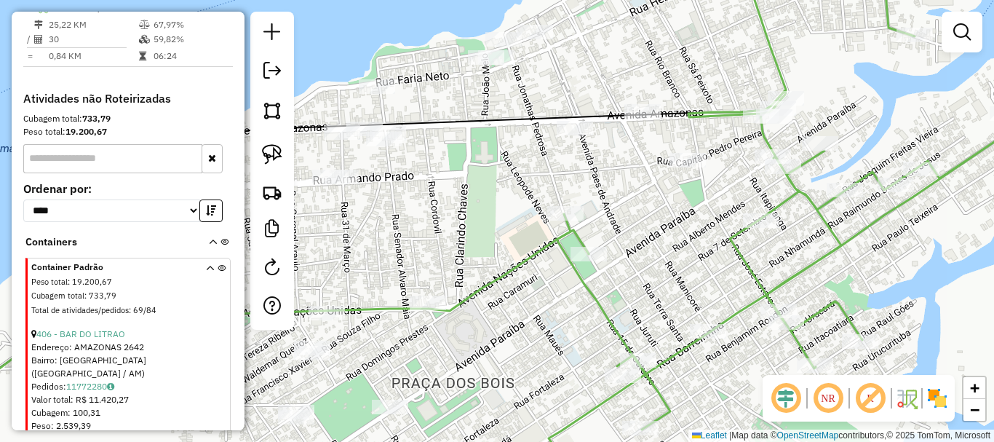
click at [656, 222] on div "Janela de atendimento Grade de atendimento Capacidade Transportadoras Veículos …" at bounding box center [497, 221] width 994 height 442
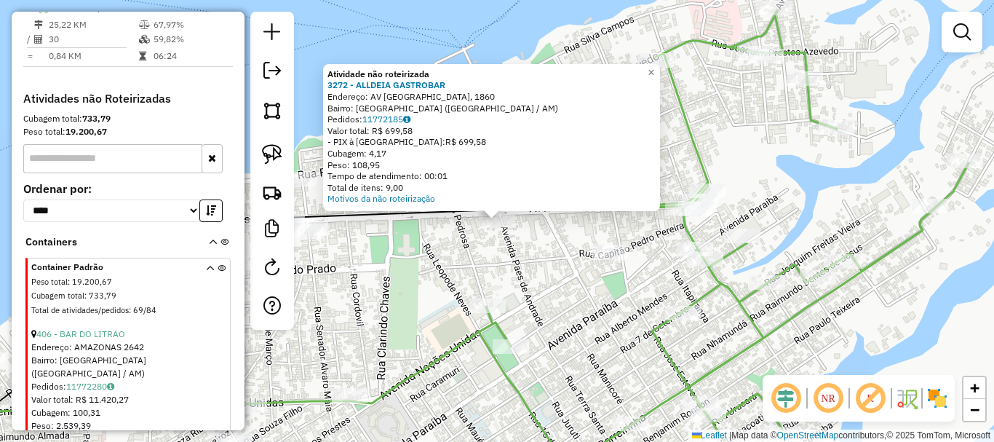
click at [533, 231] on div "Atividade não roteirizada 3272 - ALLDEIA GASTROBAR Endereço: AV AMAZONAS, 1860 …" at bounding box center [497, 221] width 994 height 442
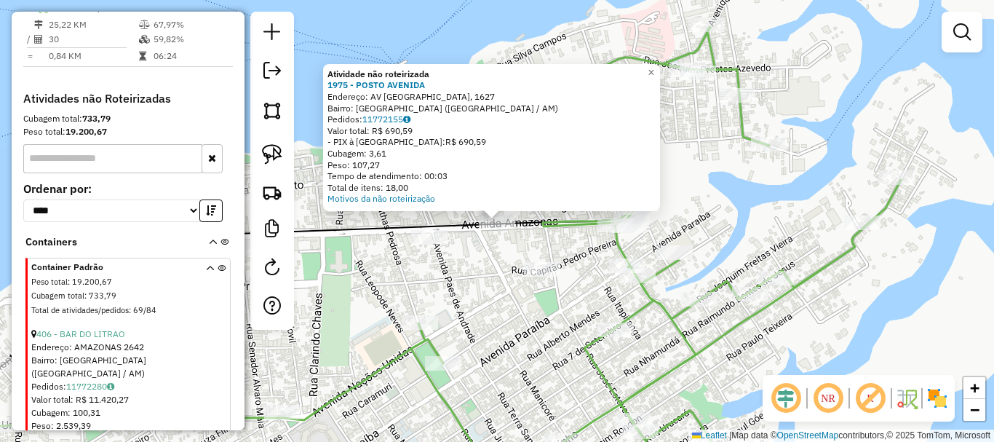
drag, startPoint x: 504, startPoint y: 286, endPoint x: 523, endPoint y: 276, distance: 22.1
click at [506, 286] on div "Atividade não roteirizada 1975 - POSTO AVENIDA Endereço: AV AMAZONAS, 1627 Bair…" at bounding box center [497, 221] width 994 height 442
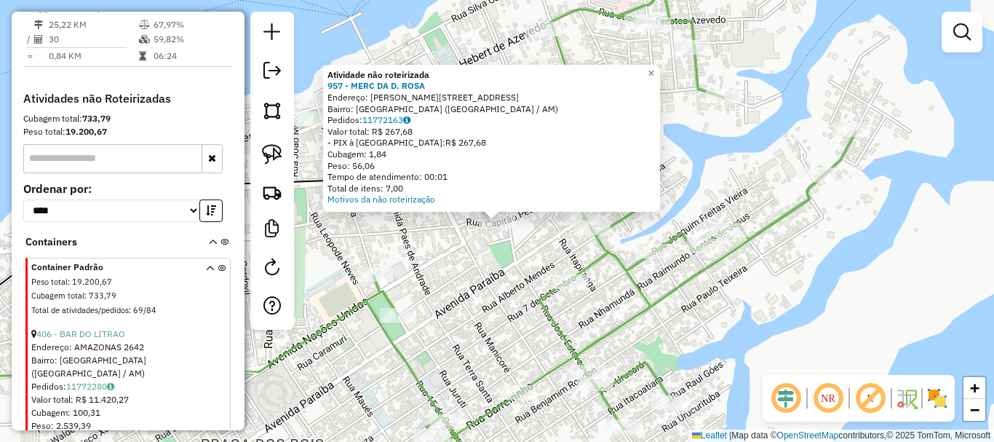
click at [507, 301] on div "Atividade não roteirizada 957 - MERC DA D. ROSA Endereço: R GETULIO VARGAS, 147…" at bounding box center [497, 221] width 994 height 442
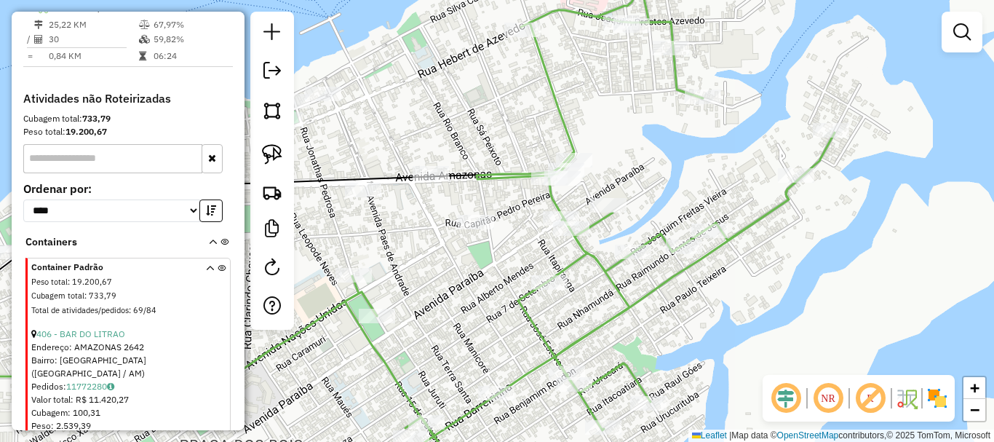
drag, startPoint x: 523, startPoint y: 282, endPoint x: 478, endPoint y: 269, distance: 46.3
click at [482, 271] on div "Janela de atendimento Grade de atendimento Capacidade Transportadoras Veículos …" at bounding box center [497, 221] width 994 height 442
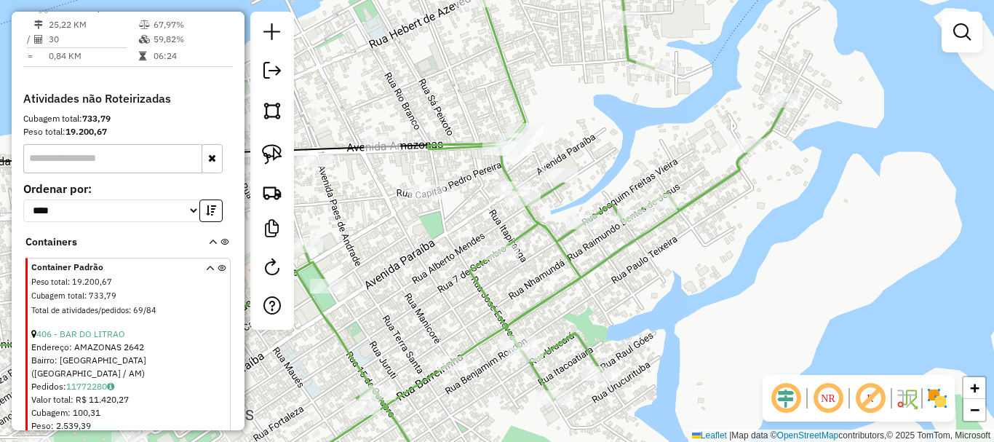
drag, startPoint x: 471, startPoint y: 226, endPoint x: 421, endPoint y: 119, distance: 118.5
click at [424, 130] on div "Janela de atendimento Grade de atendimento Capacidade Transportadoras Veículos …" at bounding box center [497, 221] width 994 height 442
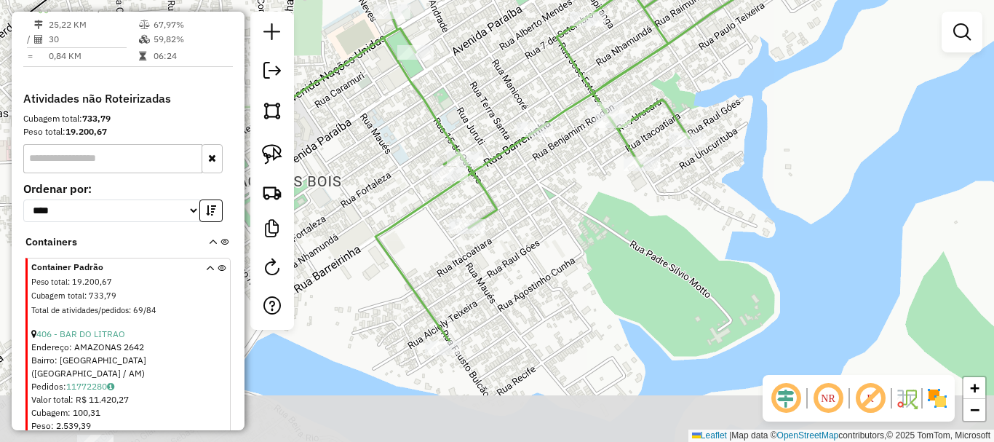
drag, startPoint x: 435, startPoint y: 362, endPoint x: 563, endPoint y: 216, distance: 194.4
click at [563, 216] on div "Janela de atendimento Grade de atendimento Capacidade Transportadoras Veículos …" at bounding box center [497, 221] width 994 height 442
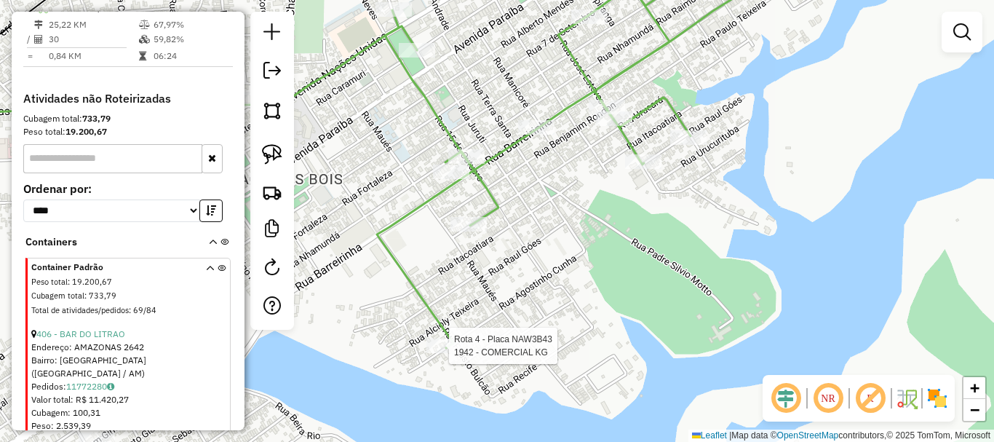
select select "**********"
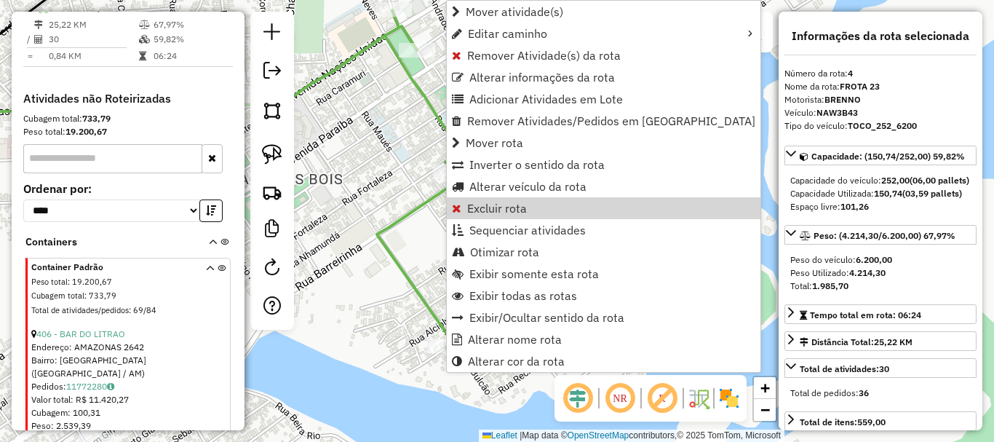
click at [392, 229] on icon at bounding box center [586, 152] width 419 height 392
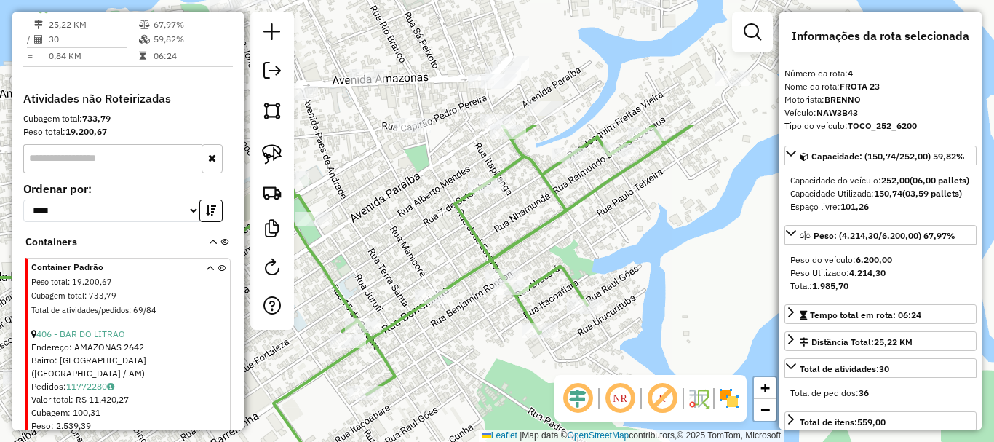
drag, startPoint x: 378, startPoint y: 156, endPoint x: 344, endPoint y: 282, distance: 130.7
click at [275, 327] on hb-router-mapa "Informações da Sessão 978141 - 12/08/2025 Criação: 11/08/2025 19:30 Depósito: B…" at bounding box center [497, 221] width 994 height 442
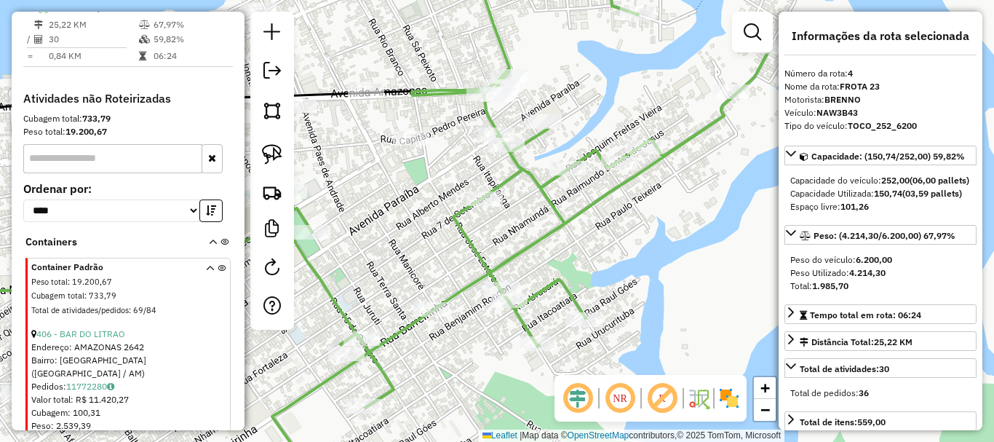
drag, startPoint x: 389, startPoint y: 348, endPoint x: 390, endPoint y: 371, distance: 23.3
click at [390, 371] on div "Janela de atendimento Grade de atendimento Capacidade Transportadoras Veículos …" at bounding box center [497, 221] width 994 height 442
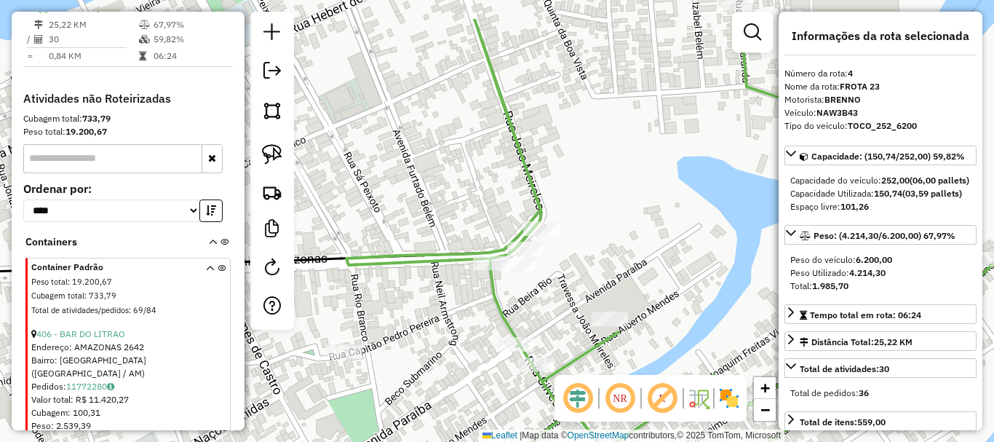
drag, startPoint x: 488, startPoint y: 250, endPoint x: 463, endPoint y: 286, distance: 43.4
click at [463, 286] on div "Janela de atendimento Grade de atendimento Capacidade Transportadoras Veículos …" at bounding box center [497, 221] width 994 height 442
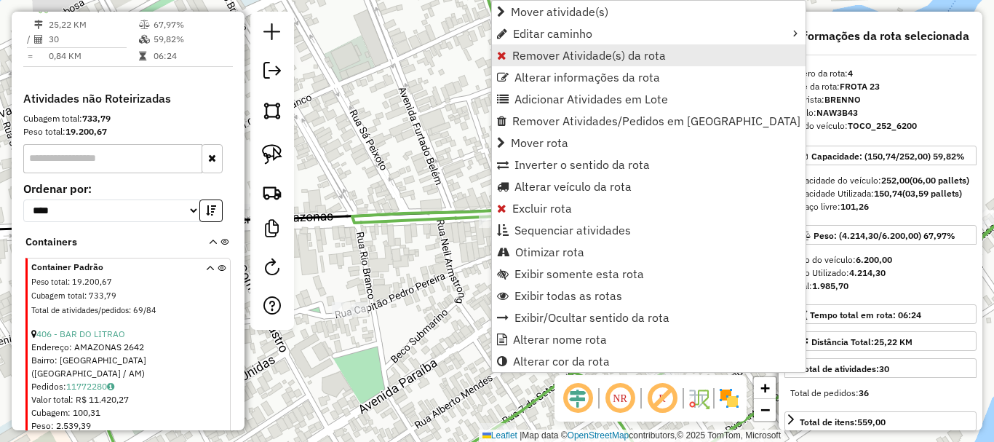
click at [540, 49] on span "Remover Atividade(s) da rota" at bounding box center [589, 55] width 154 height 12
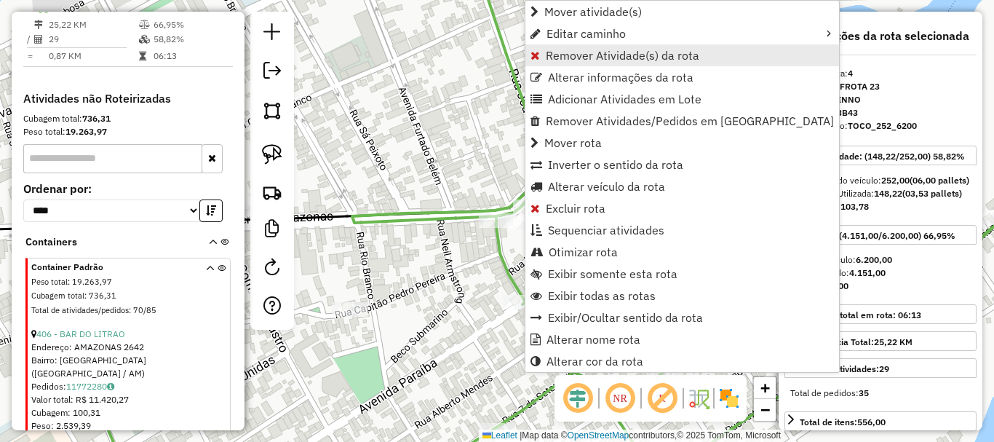
click at [568, 52] on span "Remover Atividade(s) da rota" at bounding box center [623, 55] width 154 height 12
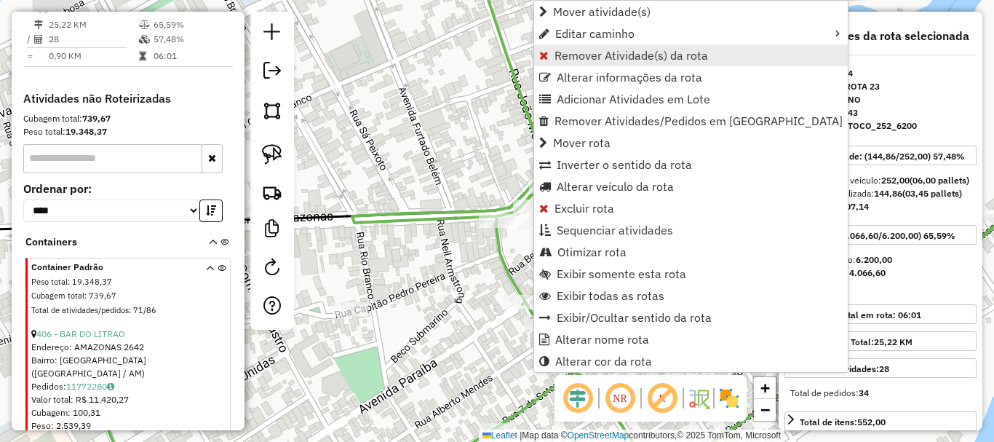
click at [587, 52] on span "Remover Atividade(s) da rota" at bounding box center [632, 55] width 154 height 12
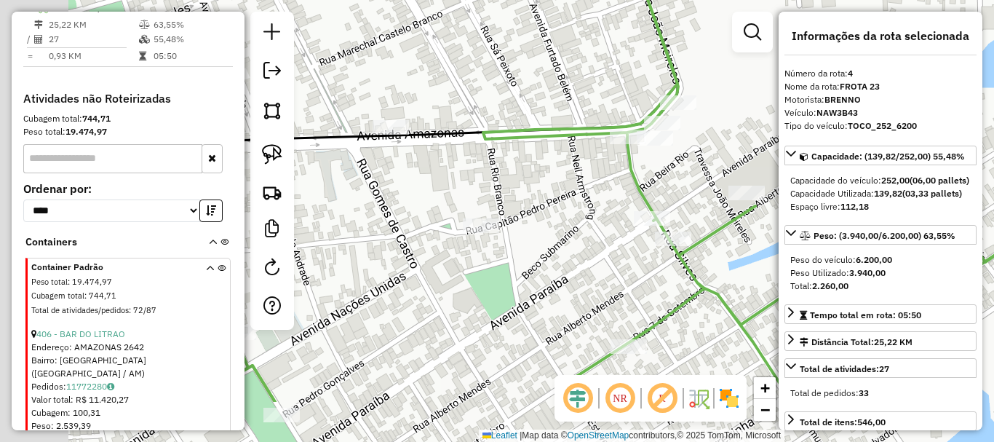
drag, startPoint x: 496, startPoint y: 276, endPoint x: 555, endPoint y: 228, distance: 76.6
click at [555, 229] on div "Janela de atendimento Grade de atendimento Capacidade Transportadoras Veículos …" at bounding box center [497, 221] width 994 height 442
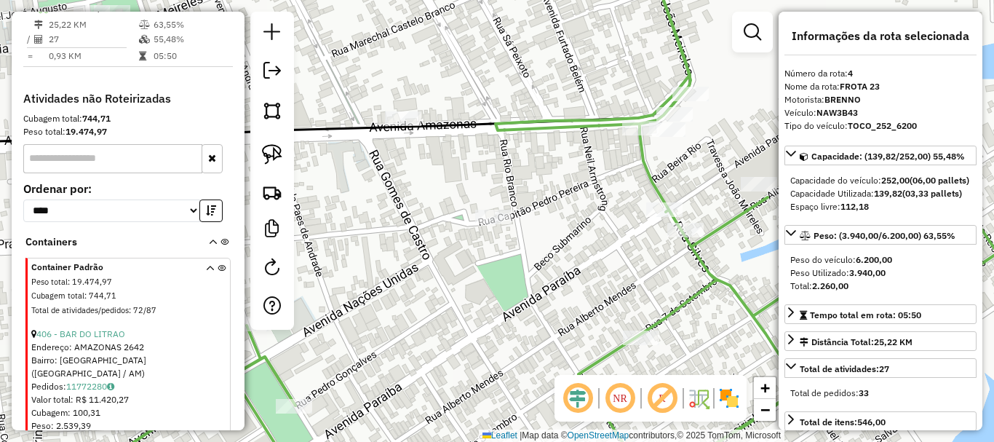
drag, startPoint x: 507, startPoint y: 269, endPoint x: 514, endPoint y: 262, distance: 9.3
click at [514, 262] on div "Janela de atendimento Grade de atendimento Capacidade Transportadoras Veículos …" at bounding box center [497, 221] width 994 height 442
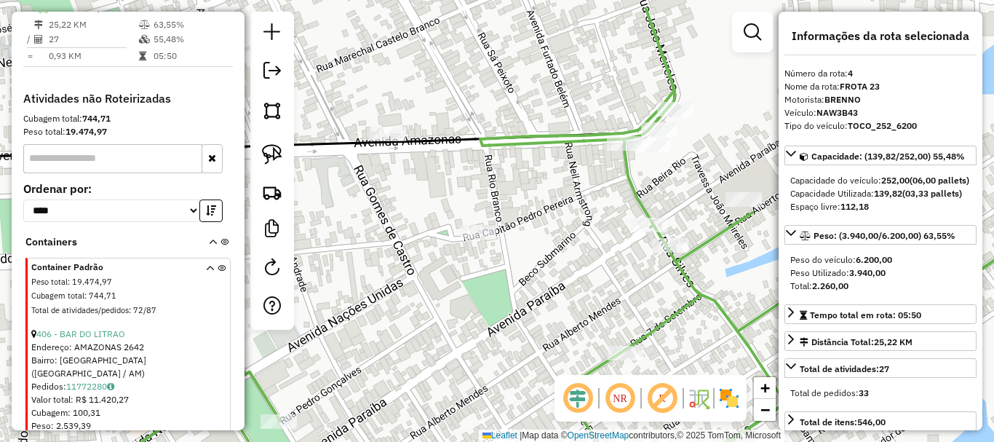
click at [410, 311] on div "Janela de atendimento Grade de atendimento Capacidade Transportadoras Veículos …" at bounding box center [497, 221] width 994 height 442
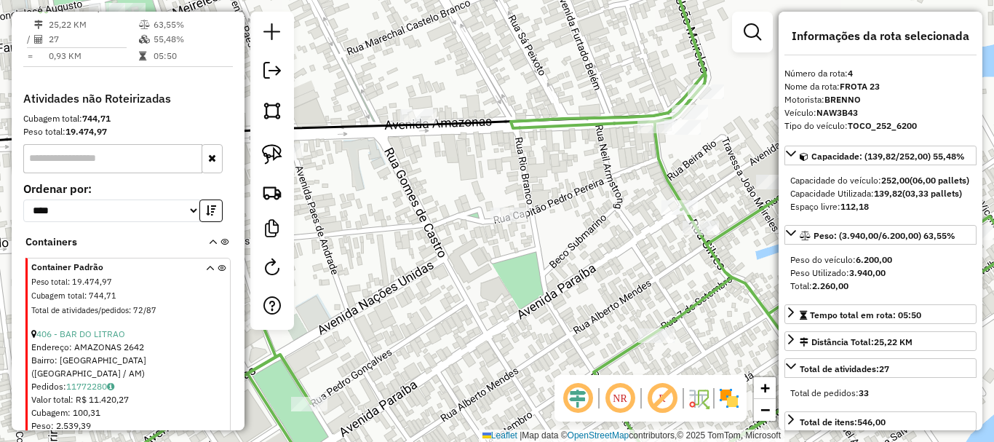
click at [538, 281] on div "Janela de atendimento Grade de atendimento Capacidade Transportadoras Veículos …" at bounding box center [497, 221] width 994 height 442
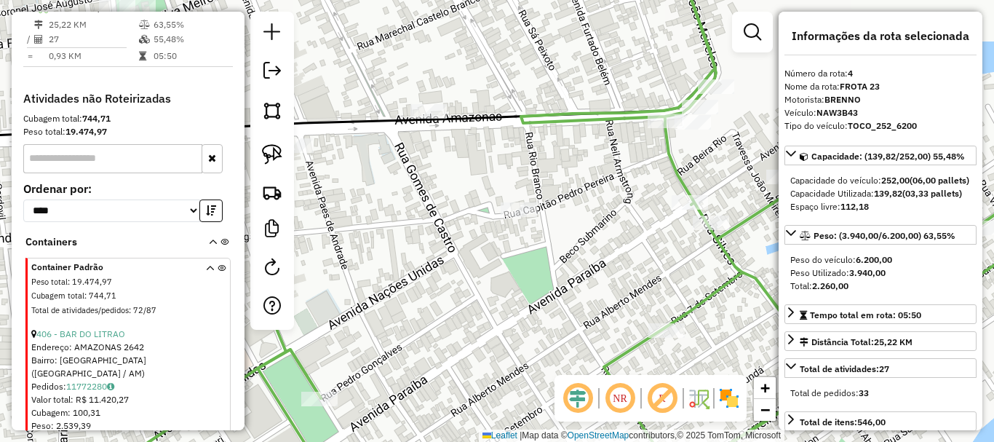
drag, startPoint x: 549, startPoint y: 273, endPoint x: 562, endPoint y: 250, distance: 26.7
click at [618, 242] on div "Janela de atendimento Grade de atendimento Capacidade Transportadoras Veículos …" at bounding box center [497, 221] width 994 height 442
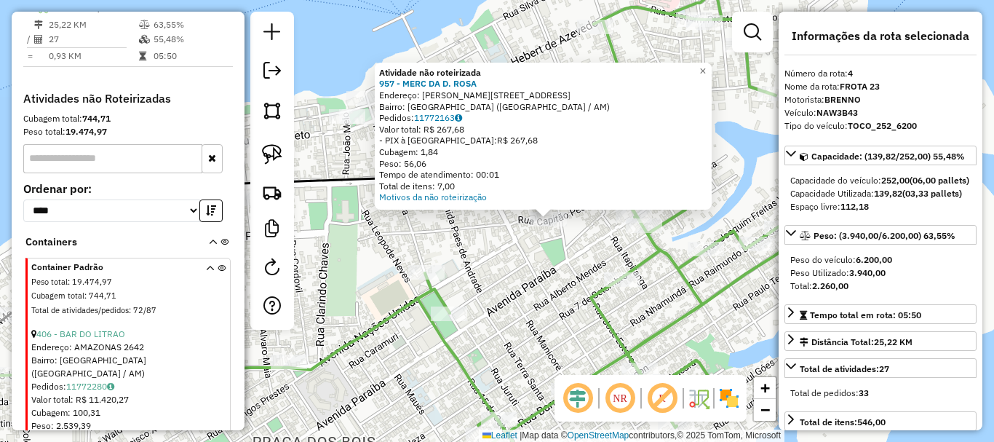
drag, startPoint x: 445, startPoint y: 251, endPoint x: 593, endPoint y: 247, distance: 147.8
click at [605, 247] on div "Atividade não roteirizada 957 - MERC DA D. ROSA Endereço: R GETULIO VARGAS, 147…" at bounding box center [497, 221] width 994 height 442
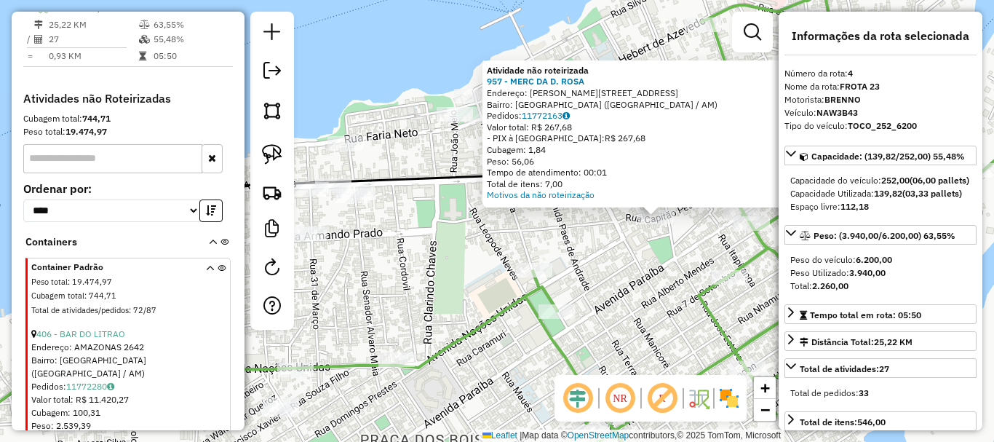
click at [542, 243] on div "Atividade não roteirizada 957 - MERC DA D. ROSA Endereço: R GETULIO VARGAS, 147…" at bounding box center [497, 221] width 994 height 442
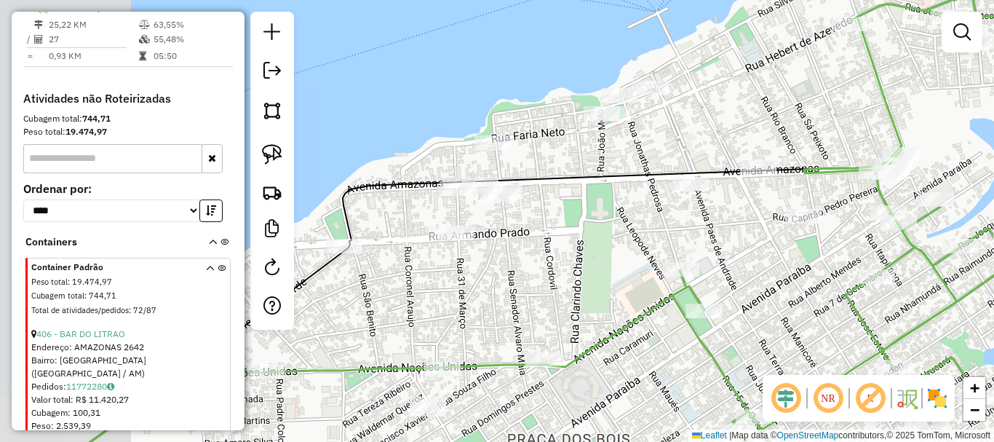
drag, startPoint x: 606, startPoint y: 261, endPoint x: 651, endPoint y: 205, distance: 70.9
click at [652, 205] on div "Janela de atendimento Grade de atendimento Capacidade Transportadoras Veículos …" at bounding box center [497, 221] width 994 height 442
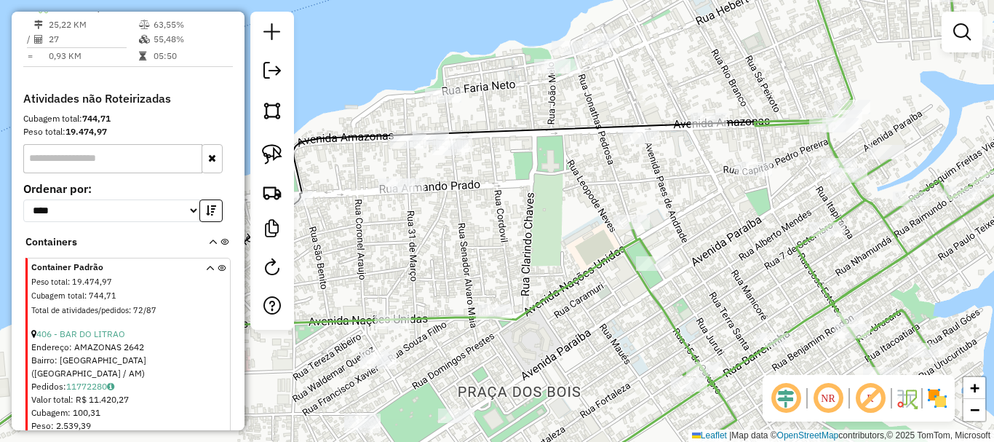
drag, startPoint x: 581, startPoint y: 193, endPoint x: 305, endPoint y: 332, distance: 308.9
click at [536, 165] on div "Janela de atendimento Grade de atendimento Capacidade Transportadoras Veículos …" at bounding box center [497, 221] width 994 height 442
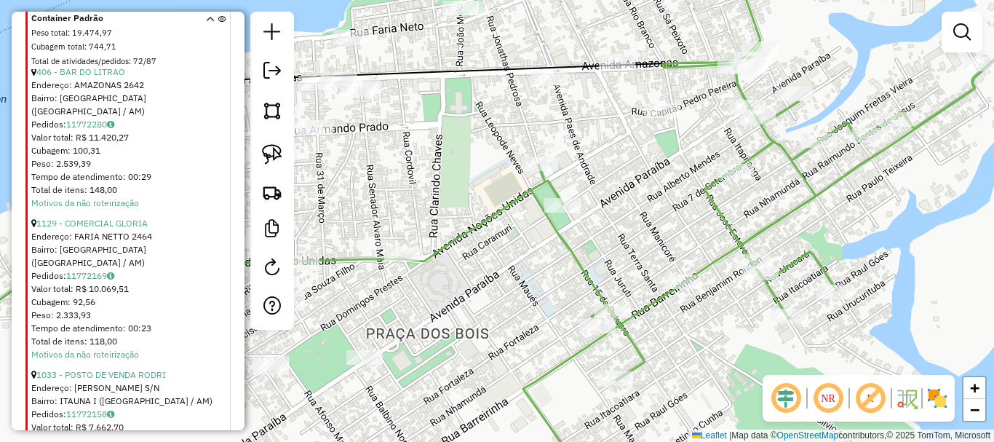
scroll to position [913, 0]
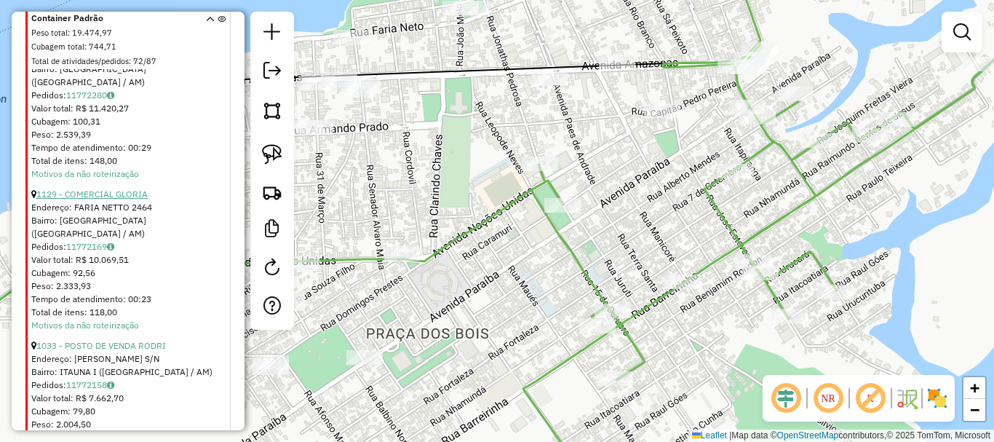
click at [133, 197] on link "1129 - COMERCIAL GLORIA" at bounding box center [91, 193] width 111 height 11
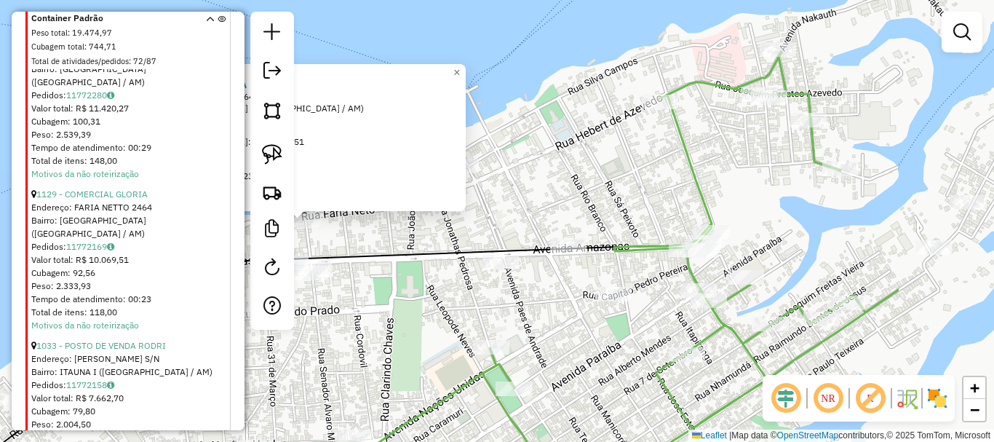
drag, startPoint x: 446, startPoint y: 325, endPoint x: 171, endPoint y: 317, distance: 275.2
click at [180, 321] on hb-router-mapa "Informações da Sessão 978141 - 12/08/2025 Criação: 11/08/2025 19:30 Depósito: B…" at bounding box center [497, 221] width 994 height 442
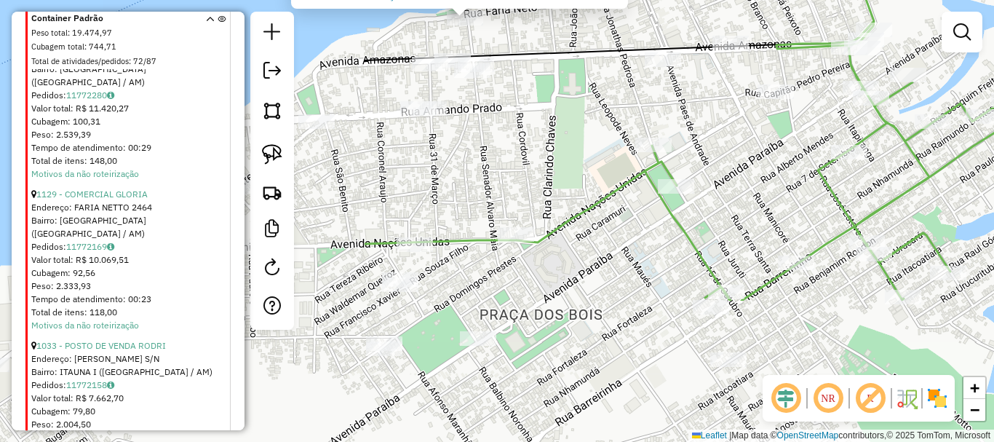
drag, startPoint x: 346, startPoint y: 353, endPoint x: 699, endPoint y: 107, distance: 430.8
click at [809, 167] on icon at bounding box center [890, 74] width 490 height 451
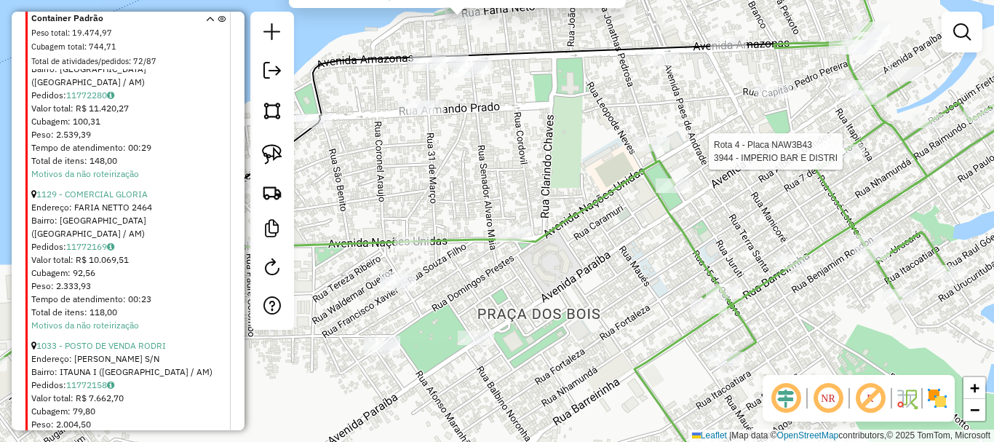
drag, startPoint x: 517, startPoint y: 227, endPoint x: 380, endPoint y: 271, distance: 143.8
click at [380, 271] on div "Rota 4 - Placa NAW3B43 3944 - IMPERIO BAR E DISTRI Atividade não roteirizada 11…" at bounding box center [497, 221] width 994 height 442
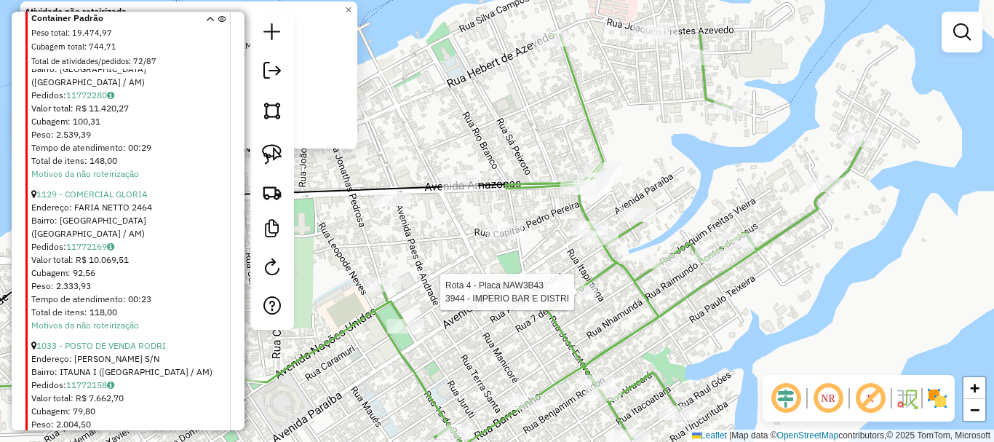
drag, startPoint x: 547, startPoint y: 225, endPoint x: 446, endPoint y: 309, distance: 131.3
click at [446, 309] on div "Rota 4 - Placa NAW3B43 3944 - IMPERIO BAR E DISTRI Atividade não roteirizada 11…" at bounding box center [497, 221] width 994 height 442
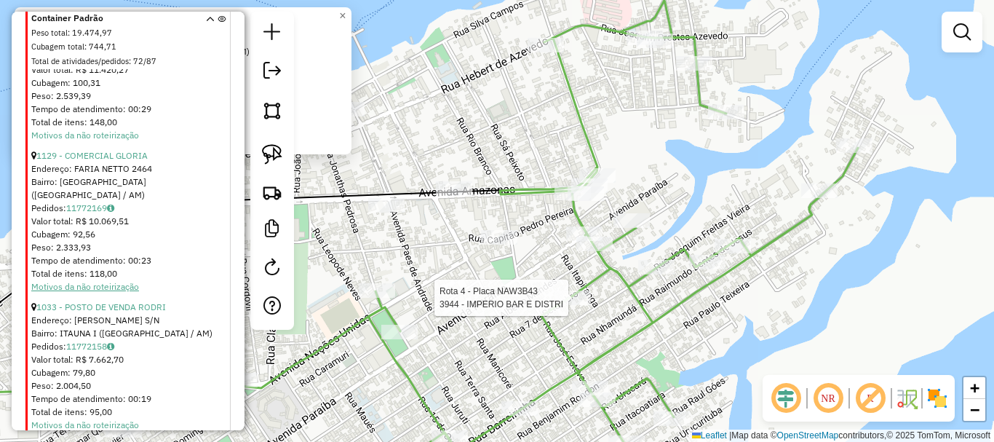
scroll to position [986, 0]
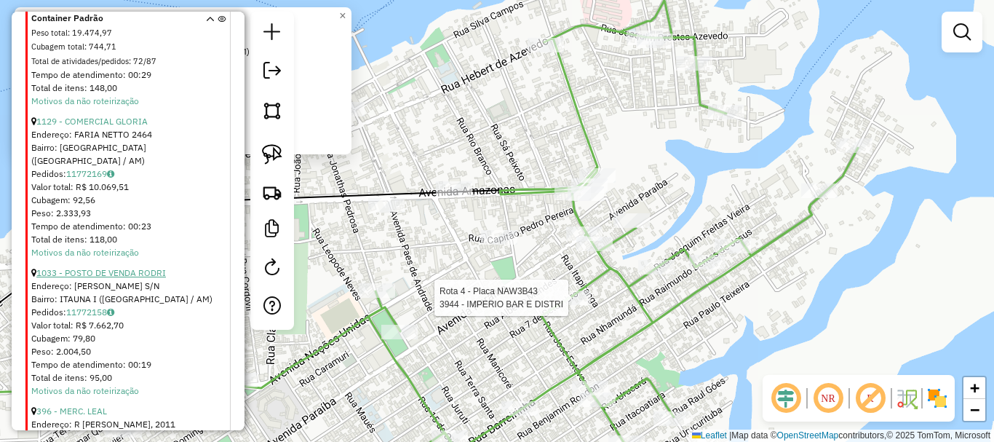
click at [127, 267] on link "1033 - POSTO DE VENDA RODRI" at bounding box center [101, 272] width 130 height 11
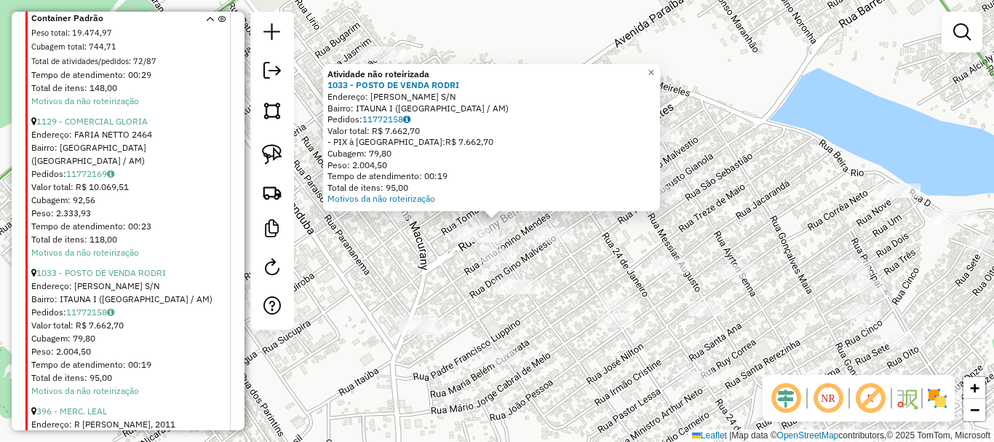
drag, startPoint x: 747, startPoint y: 109, endPoint x: 462, endPoint y: 405, distance: 410.8
click at [514, 401] on div "Rota 4 - Placa NAW3B43 3944 - IMPERIO BAR E DISTRI Atividade não roteirizada 10…" at bounding box center [497, 221] width 994 height 442
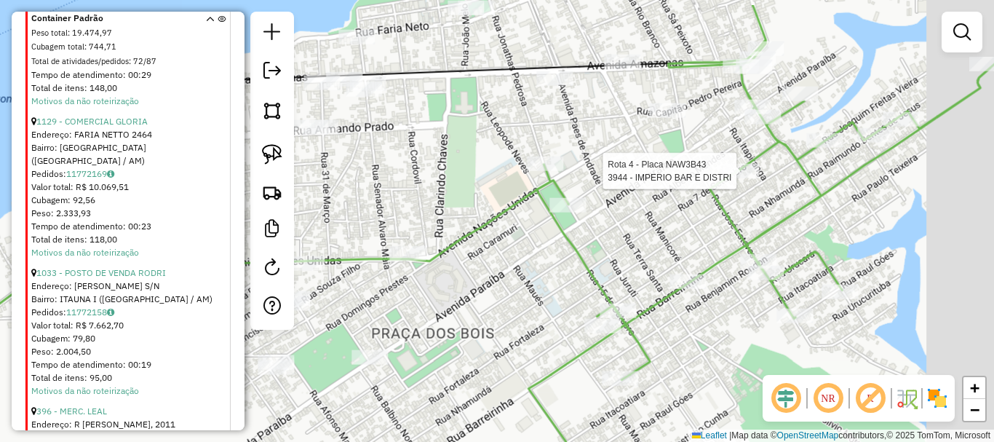
drag, startPoint x: 608, startPoint y: 250, endPoint x: 420, endPoint y: 358, distance: 217.5
click at [428, 368] on div "Rota 4 - Placa NAW3B43 3944 - IMPERIO BAR E DISTRI Atividade não roteirizada 10…" at bounding box center [497, 221] width 994 height 442
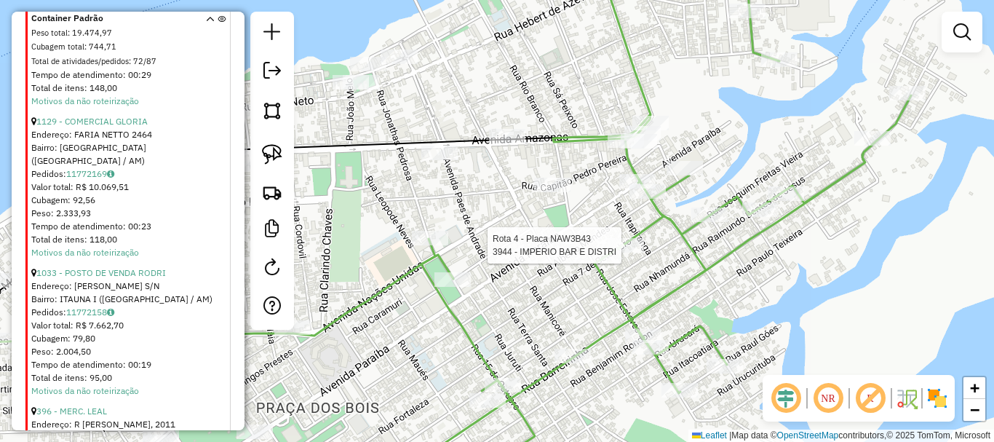
scroll to position [1059, 0]
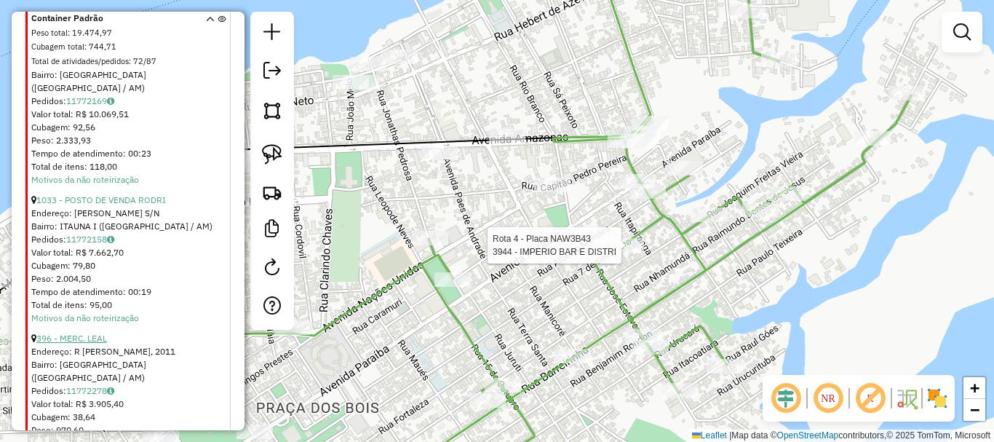
click at [98, 333] on link "396 - MERC. LEAL" at bounding box center [71, 338] width 71 height 11
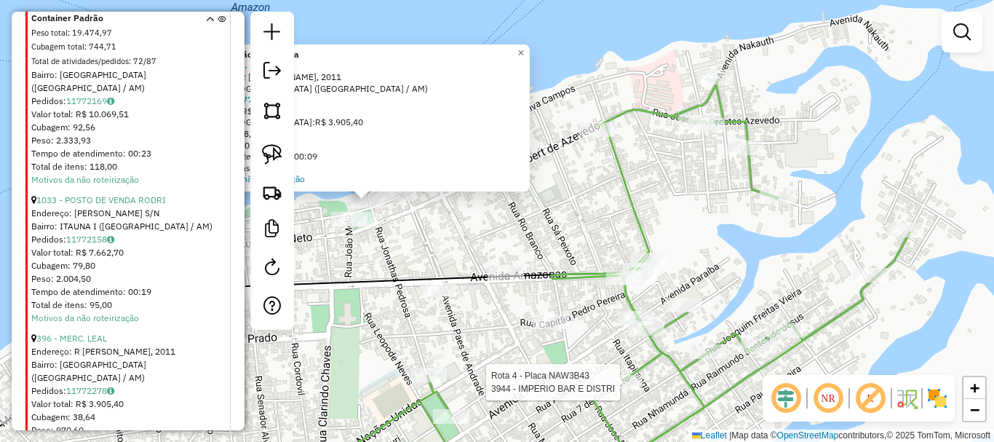
drag, startPoint x: 623, startPoint y: 256, endPoint x: 387, endPoint y: 215, distance: 239.3
click at [454, 223] on div "Rota 4 - Placa NAW3B43 3944 - IMPERIO BAR E DISTRI Atividade não roteirizada 39…" at bounding box center [497, 221] width 994 height 442
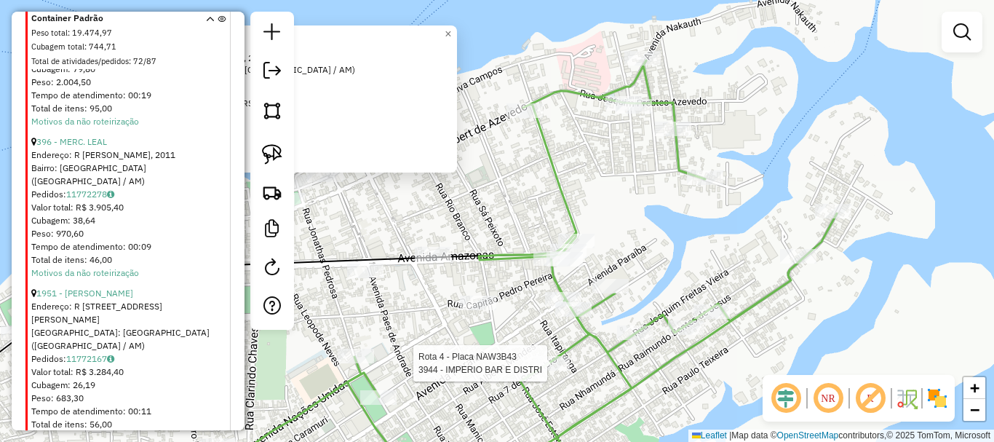
scroll to position [1277, 0]
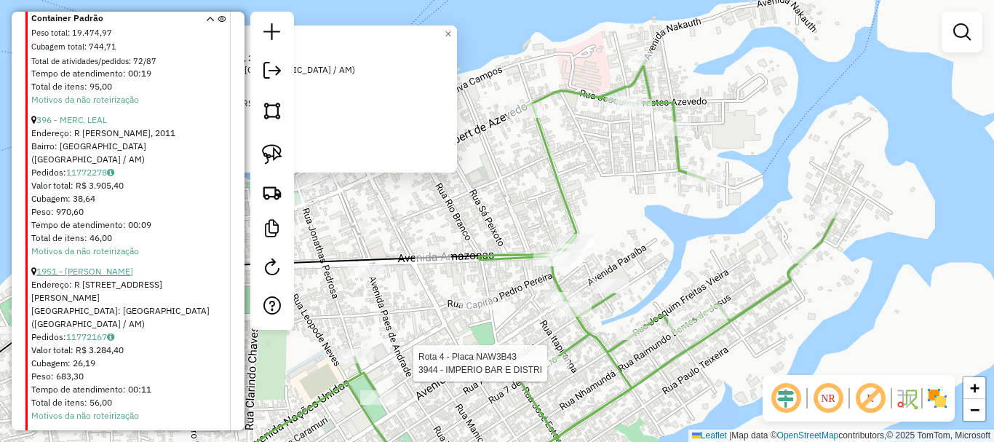
click at [111, 266] on link "1951 - [PERSON_NAME]" at bounding box center [84, 271] width 97 height 11
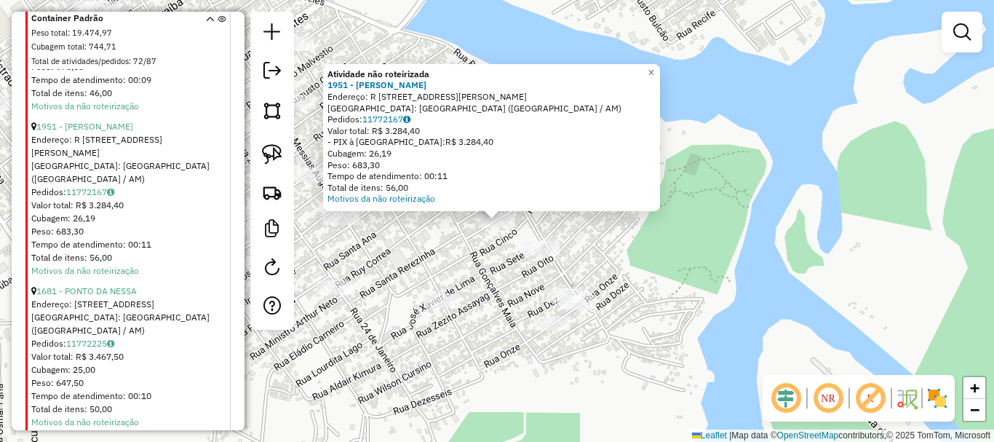
scroll to position [1423, 0]
click at [110, 285] on link "1681 - PONTO DA NESSA" at bounding box center [86, 290] width 100 height 11
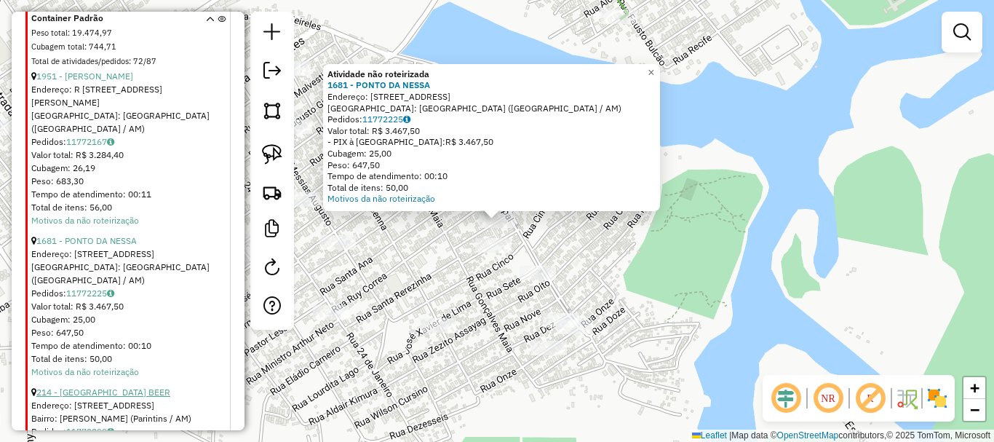
scroll to position [1496, 0]
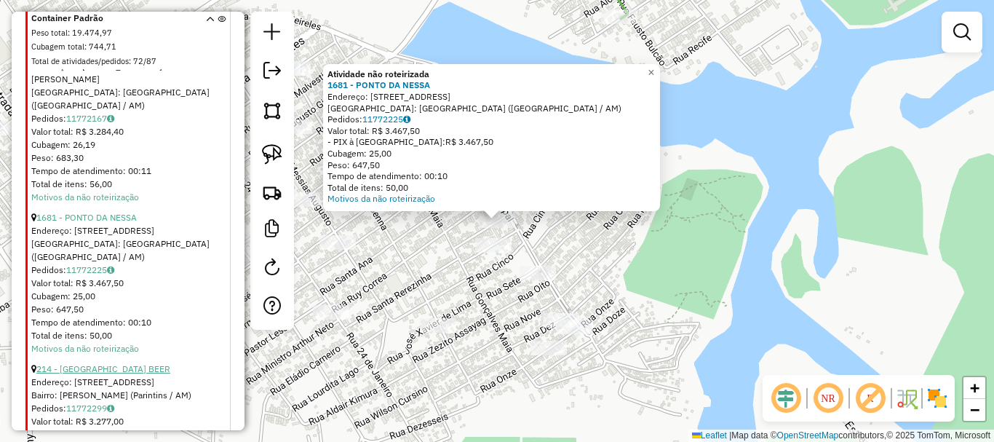
click at [87, 363] on link "214 - [GEOGRAPHIC_DATA] BEER" at bounding box center [103, 368] width 134 height 11
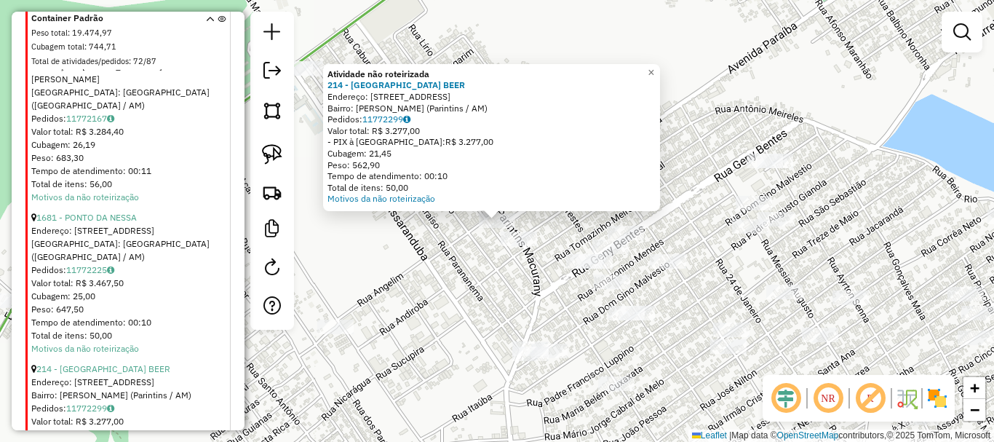
scroll to position [1641, 0]
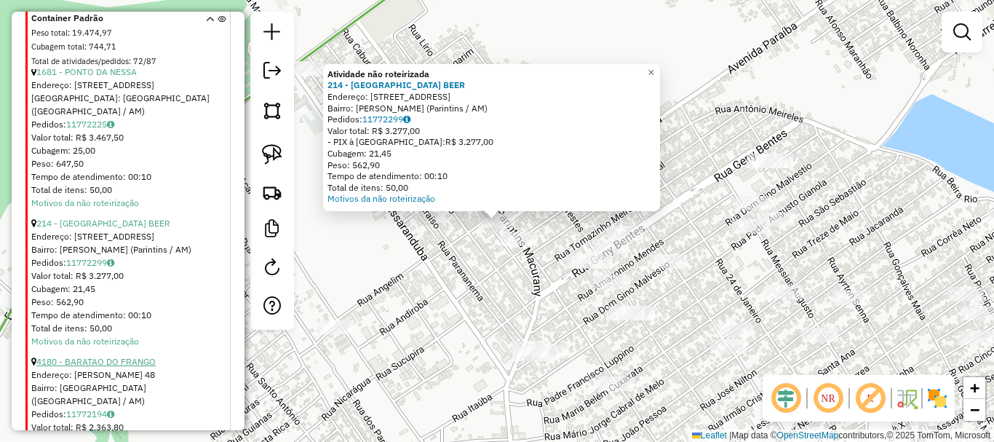
click at [129, 356] on link "4180 - BARATAO DO FRANGO" at bounding box center [95, 361] width 119 height 11
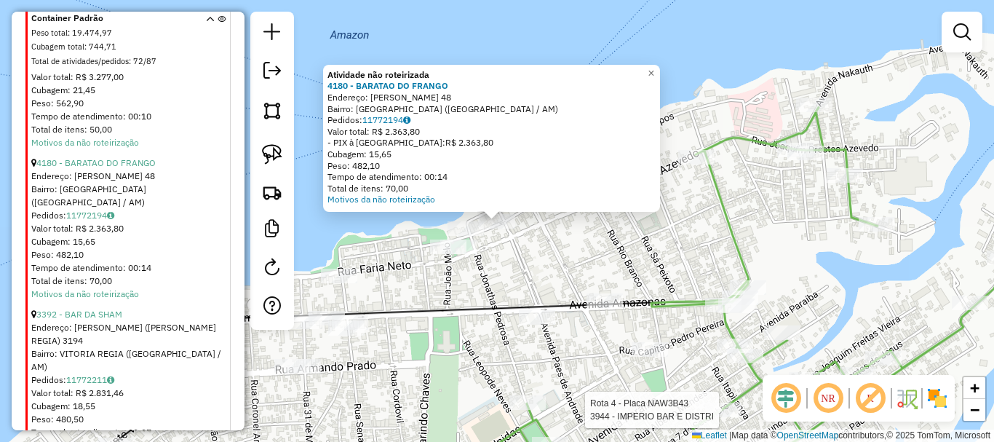
scroll to position [1860, 0]
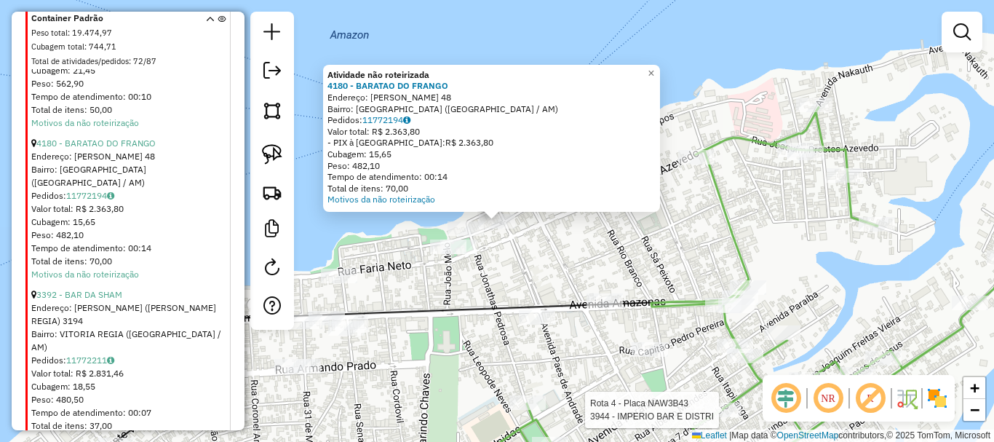
click at [100, 281] on li "3392 - BAR DA SHAM Endereço: PICHITA COHEN (CJ V REGIA) 3194 Bairro: VITORIA RE…" at bounding box center [129, 363] width 197 height 164
click at [87, 289] on link "3392 - BAR DA SHAM" at bounding box center [79, 294] width 86 height 11
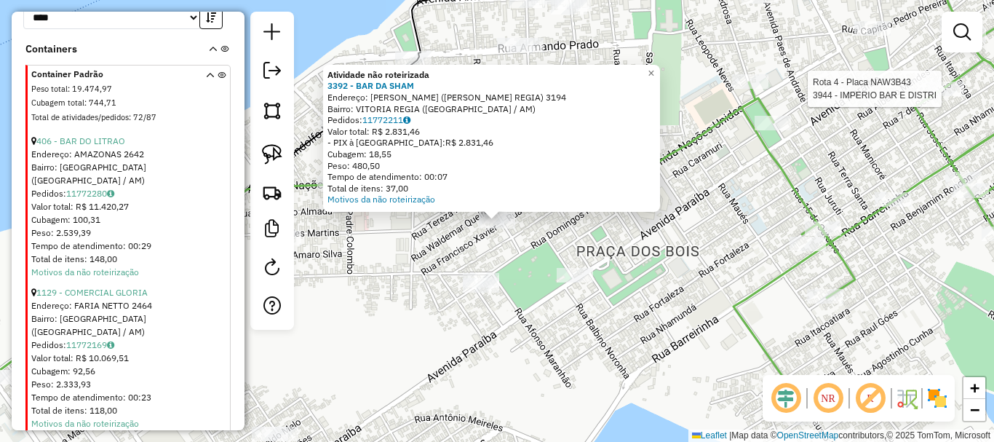
scroll to position [841, 0]
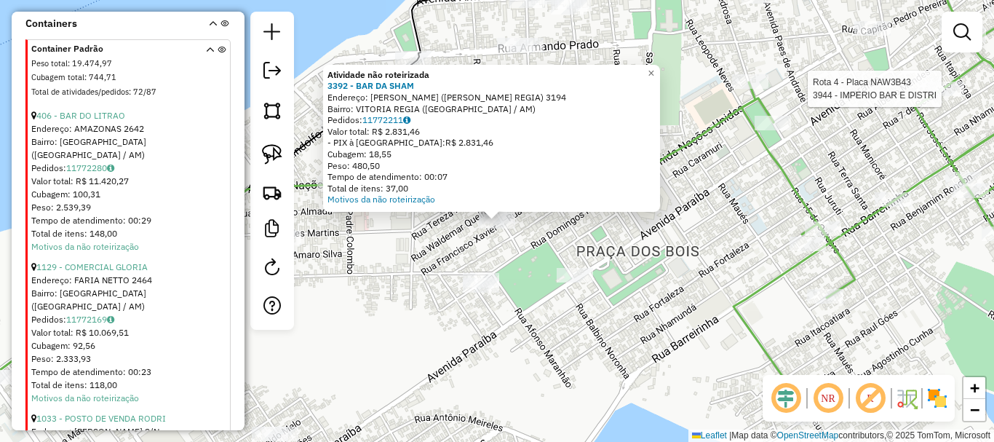
click at [199, 237] on div "Total de itens: 148,00" at bounding box center [129, 233] width 197 height 13
click at [600, 226] on div "Rota 4 - Placa NAW3B43 3944 - IMPERIO BAR E DISTRI Atividade não roteirizada 33…" at bounding box center [497, 221] width 994 height 442
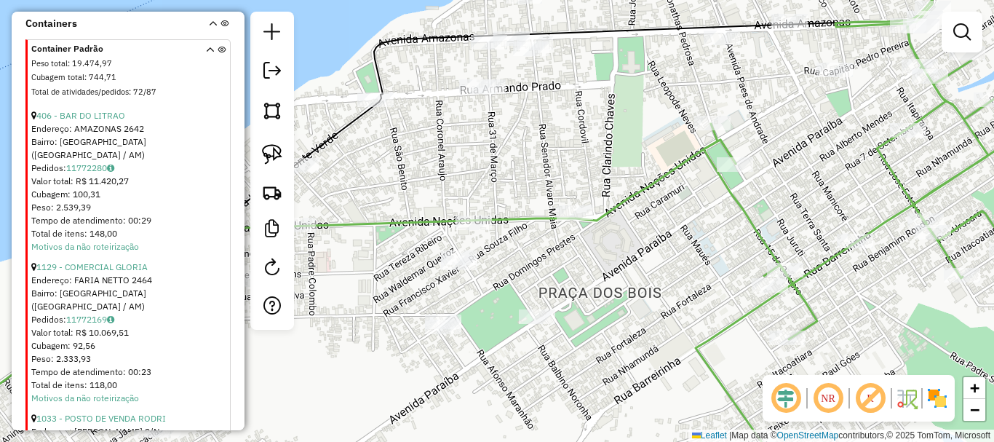
drag, startPoint x: 627, startPoint y: 261, endPoint x: 533, endPoint y: 320, distance: 111.5
click at [559, 322] on div "Janela de atendimento Grade de atendimento Capacidade Transportadoras Veículos …" at bounding box center [497, 221] width 994 height 442
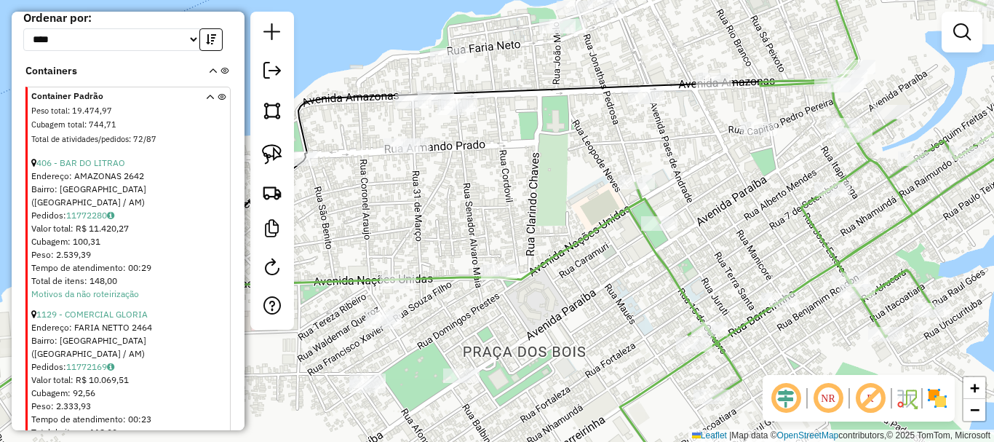
scroll to position [768, 0]
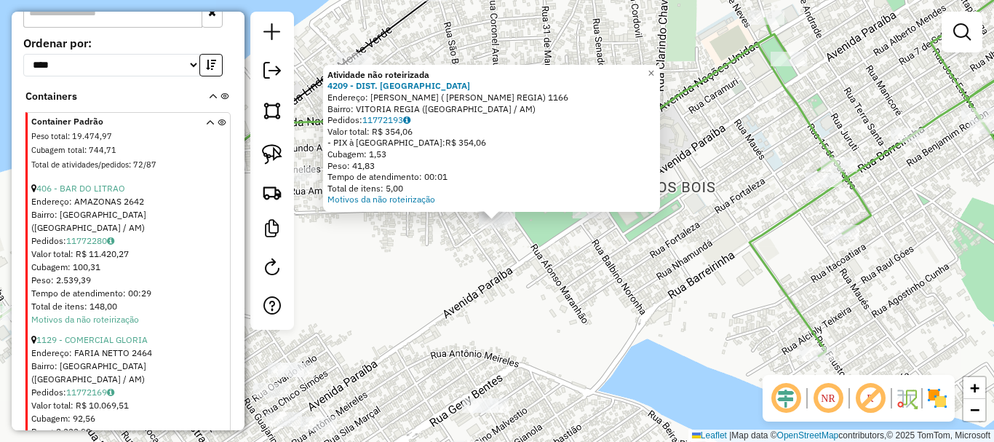
click at [512, 257] on div "Atividade não roteirizada 4209 - DIST. FALCaO Endereço: ALCIDES SEIXAS ( CJ V R…" at bounding box center [497, 221] width 994 height 442
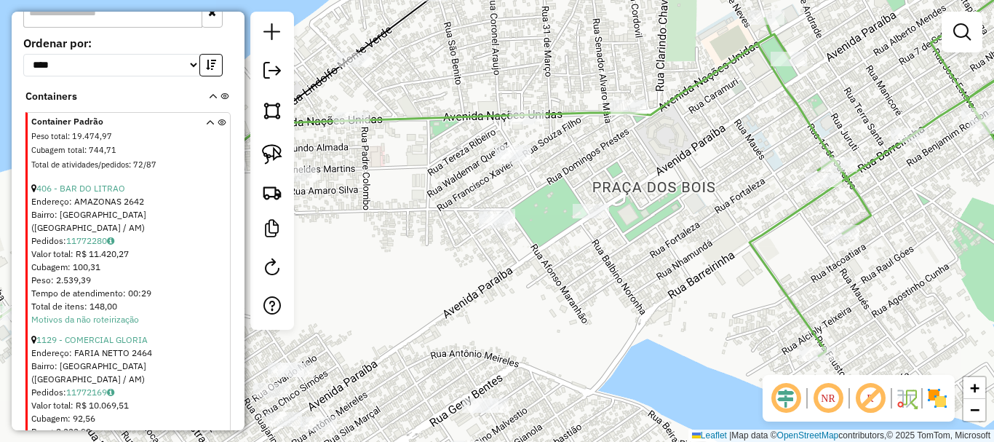
click at [498, 207] on div "Janela de atendimento Grade de atendimento Capacidade Transportadoras Veículos …" at bounding box center [497, 221] width 994 height 442
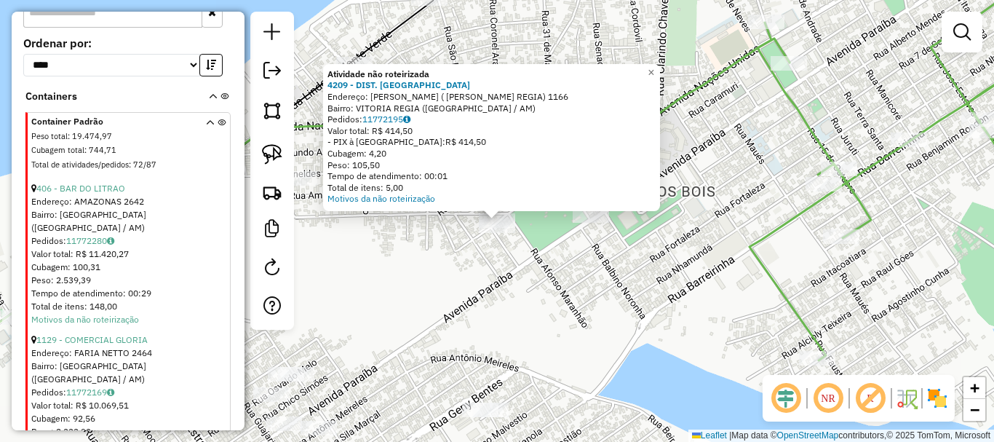
click at [587, 227] on div "Atividade não roteirizada 4209 - DIST. FALCaO Endereço: ALCIDES SEIXAS ( CJ V R…" at bounding box center [497, 221] width 994 height 442
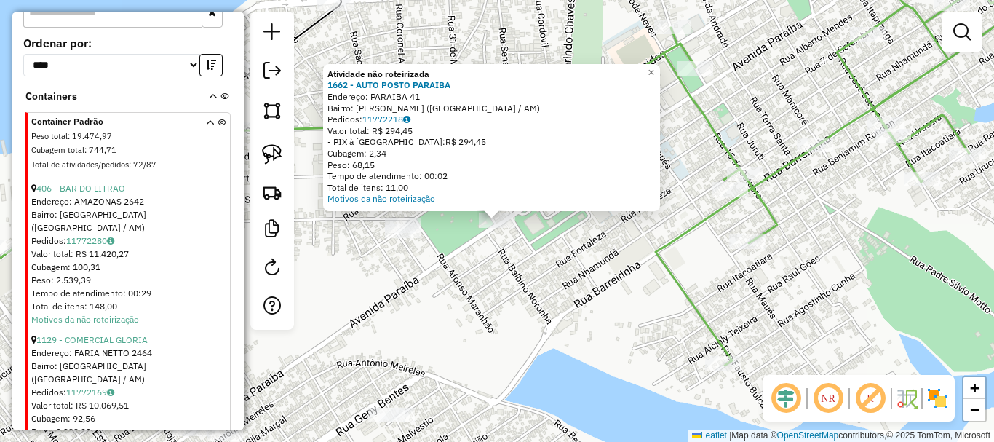
click at [579, 285] on div "Atividade não roteirizada 1662 - AUTO POSTO PARAIBA Endereço: PARAIBA 41 Bairro…" at bounding box center [497, 221] width 994 height 442
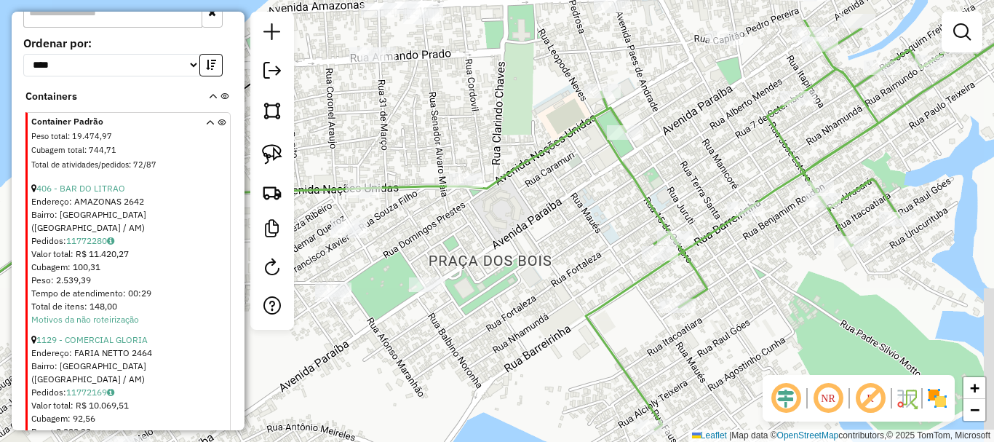
drag, startPoint x: 590, startPoint y: 262, endPoint x: 512, endPoint y: 333, distance: 105.1
click at [512, 333] on div "Janela de atendimento Grade de atendimento Capacidade Transportadoras Veículos …" at bounding box center [497, 221] width 994 height 442
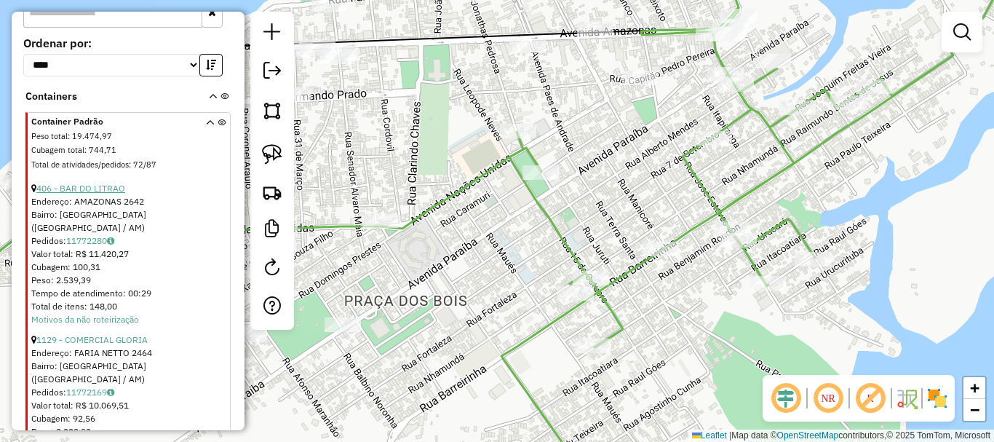
drag, startPoint x: 452, startPoint y: 63, endPoint x: 114, endPoint y: 205, distance: 366.3
click at [370, 96] on div "Janela de atendimento Grade de atendimento Capacidade Transportadoras Veículos …" at bounding box center [497, 221] width 994 height 442
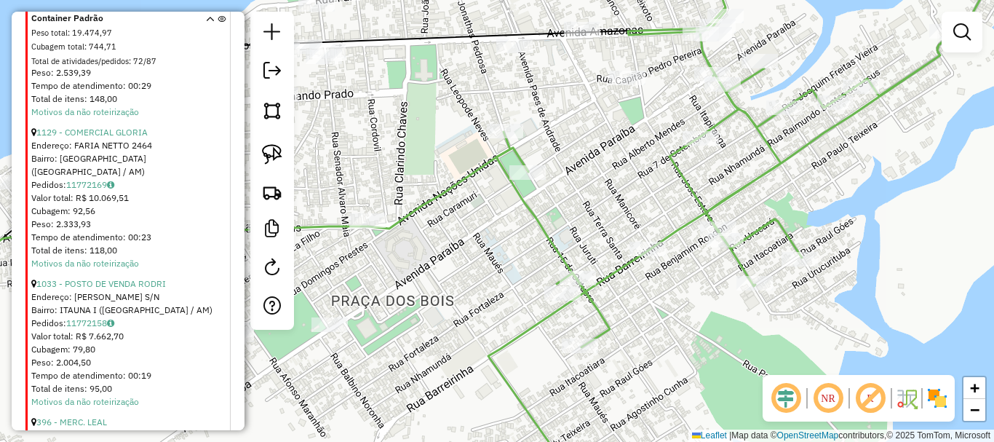
scroll to position [1059, 0]
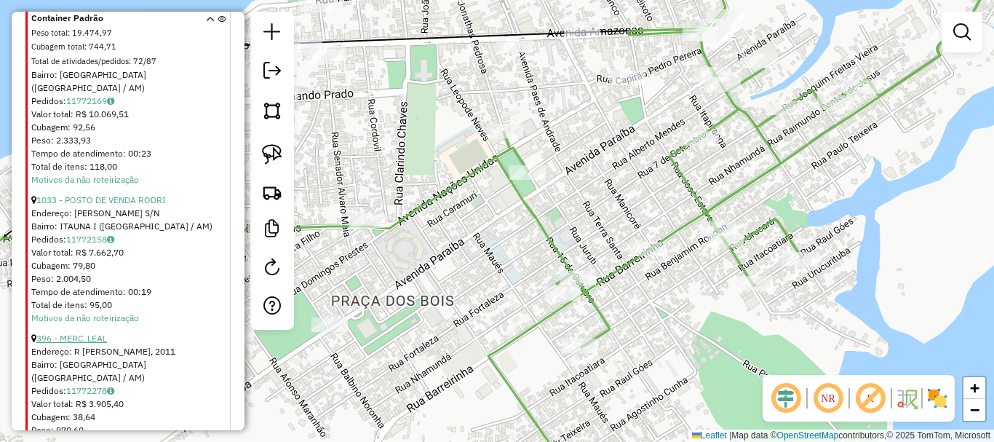
click at [98, 333] on link "396 - MERC. LEAL" at bounding box center [71, 338] width 71 height 11
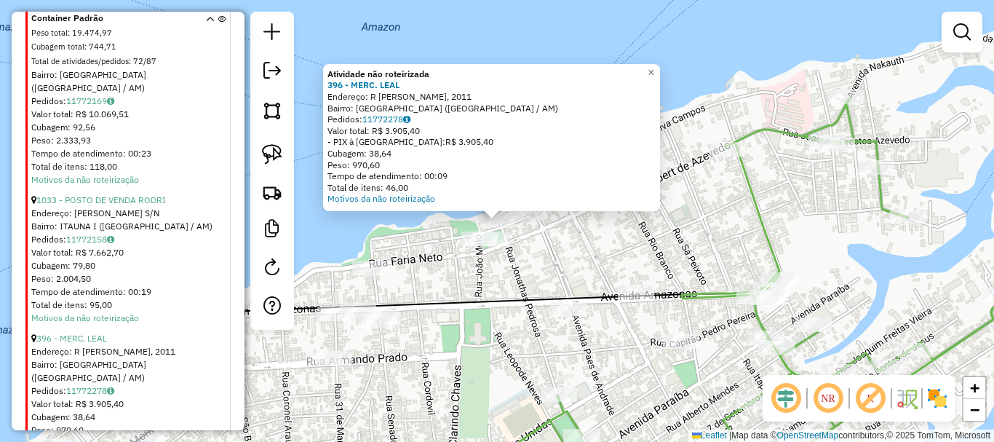
click at [531, 221] on div at bounding box center [528, 213] width 36 height 15
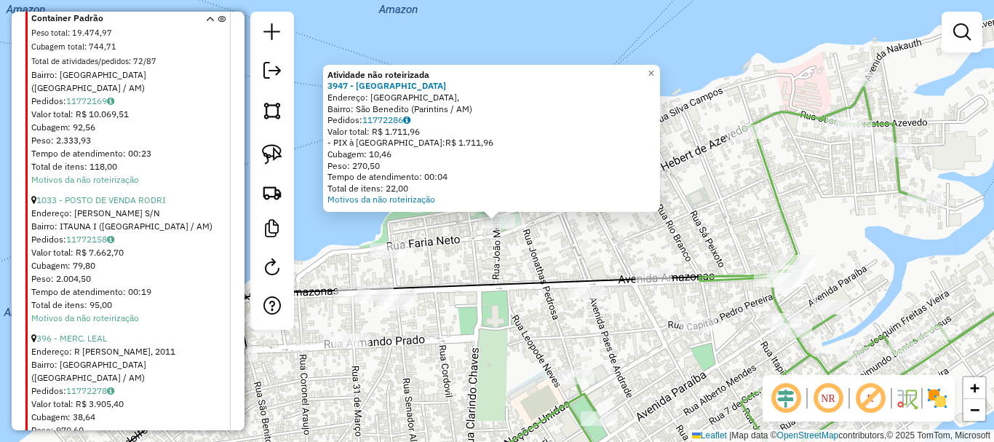
drag, startPoint x: 556, startPoint y: 232, endPoint x: 542, endPoint y: 247, distance: 20.6
click at [545, 249] on div "Atividade não roteirizada 3947 - VILA NOVA DA RAINHA Endereço: Avenida Amazonas…" at bounding box center [497, 221] width 994 height 442
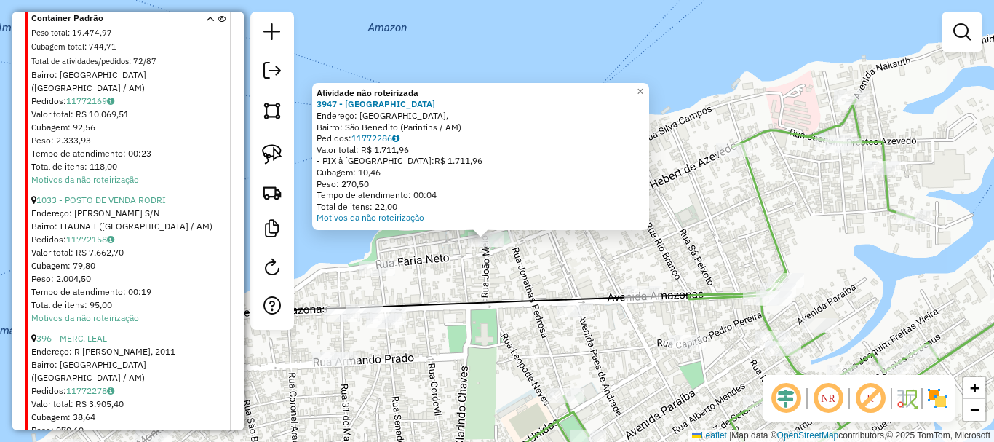
click at [541, 247] on div "Atividade não roteirizada 3947 - VILA NOVA DA RAINHA Endereço: Avenida Amazonas…" at bounding box center [497, 221] width 994 height 442
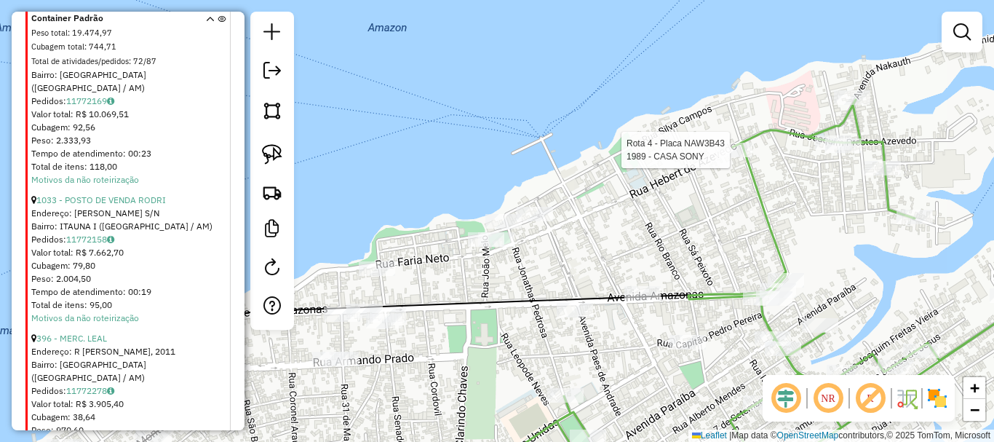
select select "**********"
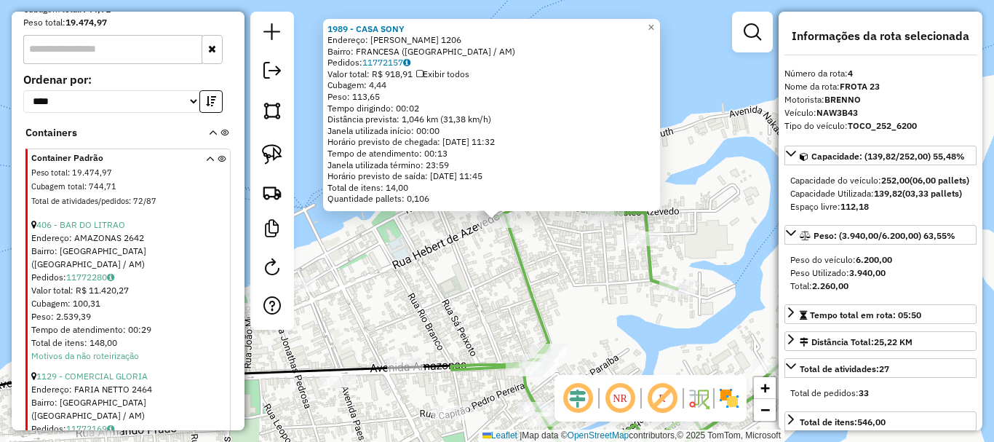
scroll to position [622, 0]
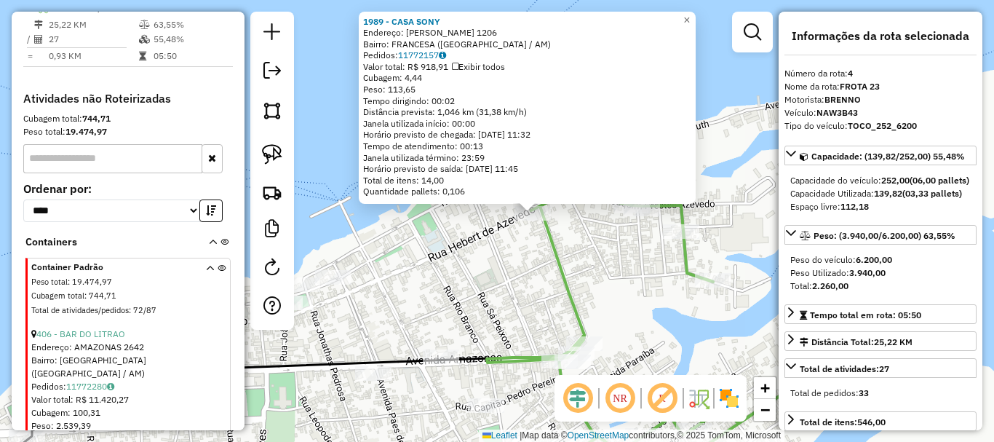
drag, startPoint x: 430, startPoint y: 292, endPoint x: 508, endPoint y: 274, distance: 80.0
click at [531, 266] on div "1989 - CASA SONY Endereço: JOAO MEIRELES 1206 Bairro: FRANCESA (PARINTINS / AM)…" at bounding box center [497, 221] width 994 height 442
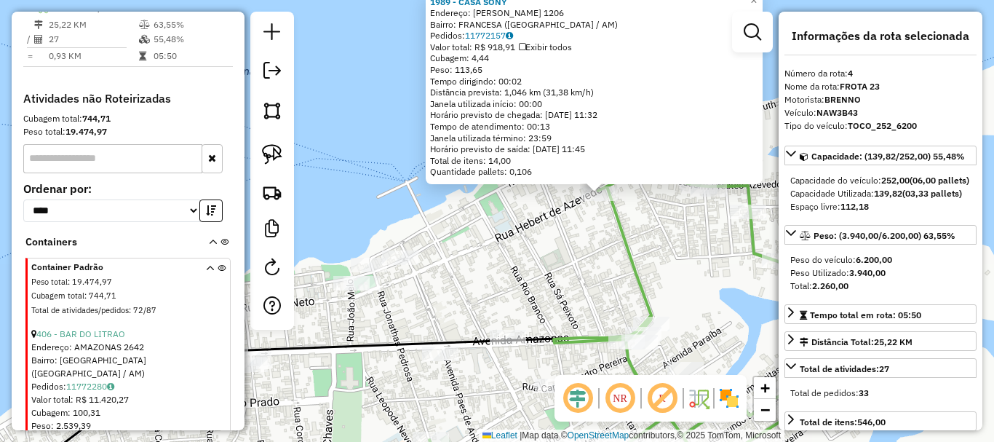
drag, startPoint x: 495, startPoint y: 274, endPoint x: 425, endPoint y: 258, distance: 71.5
click at [490, 272] on div "1989 - CASA SONY Endereço: JOAO MEIRELES 1206 Bairro: FRANCESA (PARINTINS / AM)…" at bounding box center [497, 221] width 994 height 442
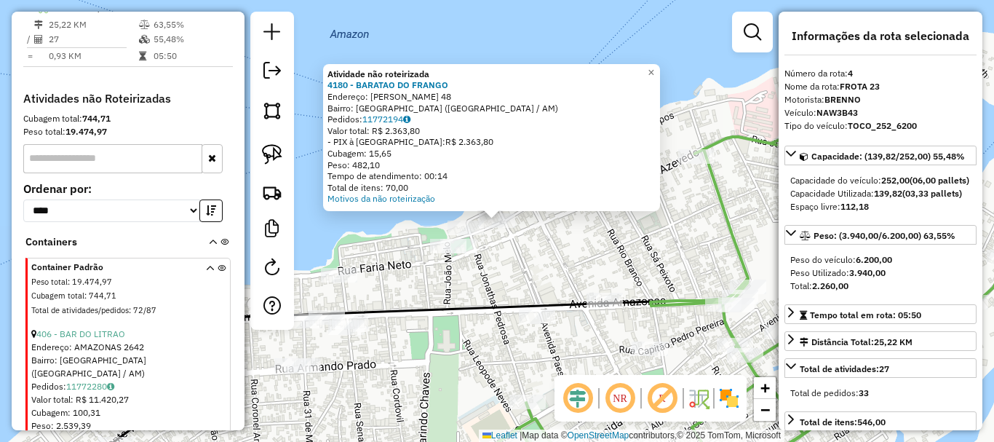
click at [563, 250] on div "Atividade não roteirizada 4180 - BARATAO DO FRANGO Endereço: PAES DE ANDRADE 48…" at bounding box center [497, 221] width 994 height 442
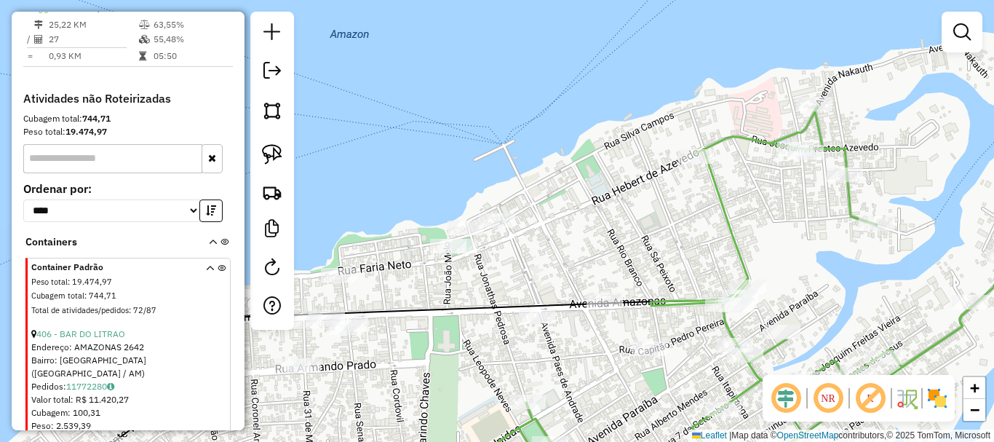
drag, startPoint x: 598, startPoint y: 283, endPoint x: 529, endPoint y: 273, distance: 69.9
click at [529, 273] on div "Janela de atendimento Grade de atendimento Capacidade Transportadoras Veículos …" at bounding box center [497, 221] width 994 height 442
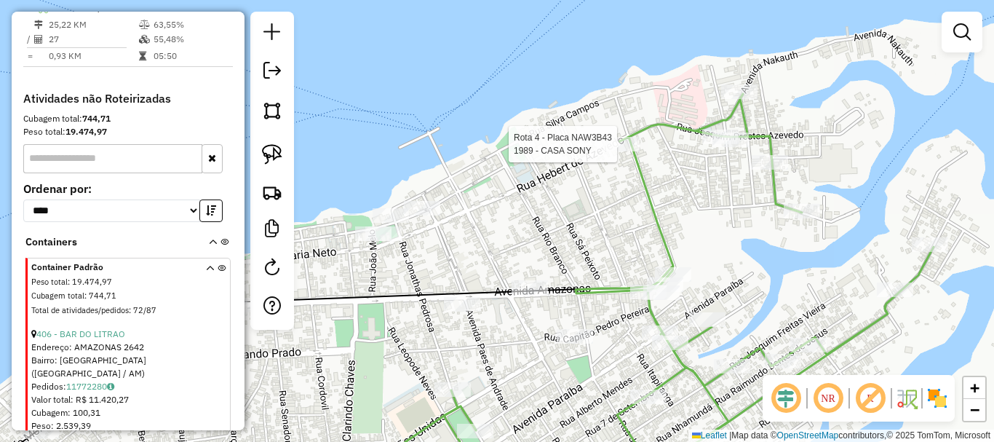
select select "**********"
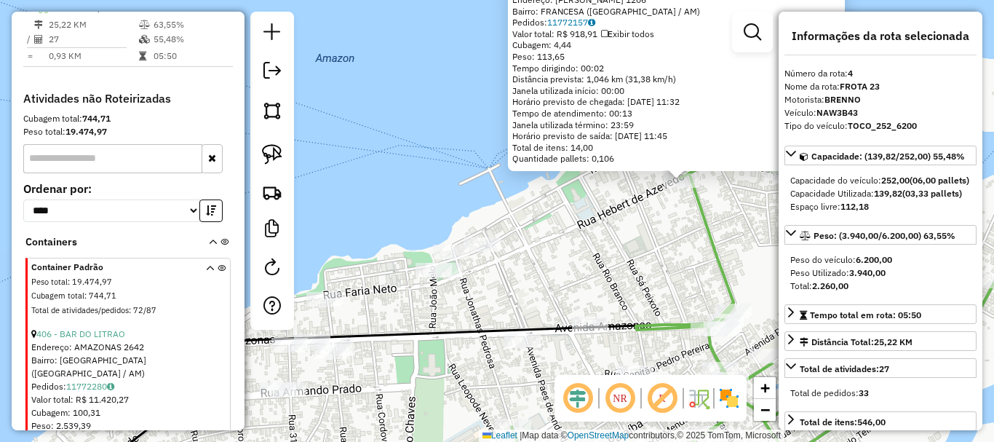
drag, startPoint x: 442, startPoint y: 281, endPoint x: 627, endPoint y: 241, distance: 189.1
click at [627, 241] on div "1989 - CASA SONY Endereço: JOAO MEIRELES 1206 Bairro: FRANCESA (PARINTINS / AM)…" at bounding box center [497, 221] width 994 height 442
click at [535, 287] on div "1989 - CASA SONY Endereço: JOAO MEIRELES 1206 Bairro: FRANCESA (PARINTINS / AM)…" at bounding box center [497, 221] width 994 height 442
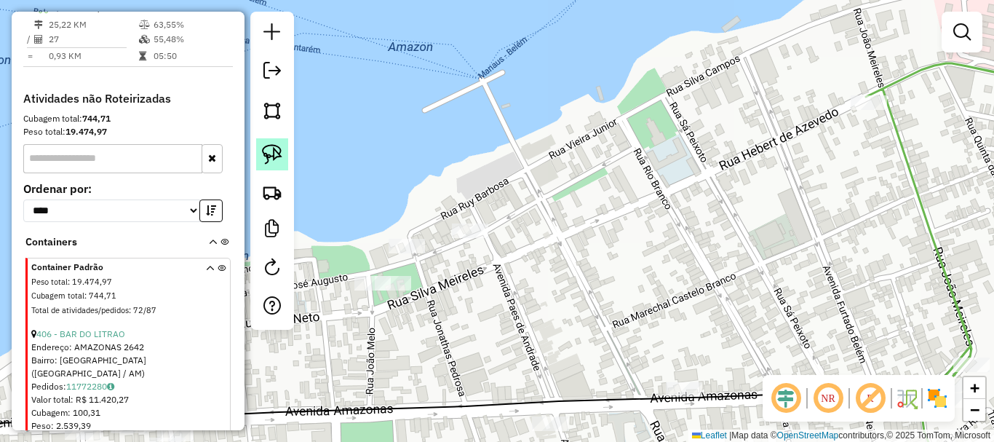
click at [279, 143] on link at bounding box center [272, 154] width 32 height 32
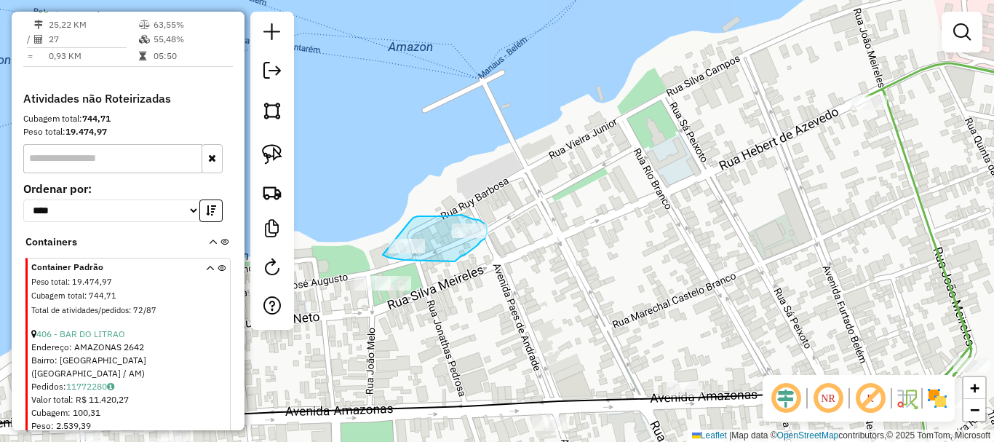
drag, startPoint x: 383, startPoint y: 255, endPoint x: 410, endPoint y: 221, distance: 43.0
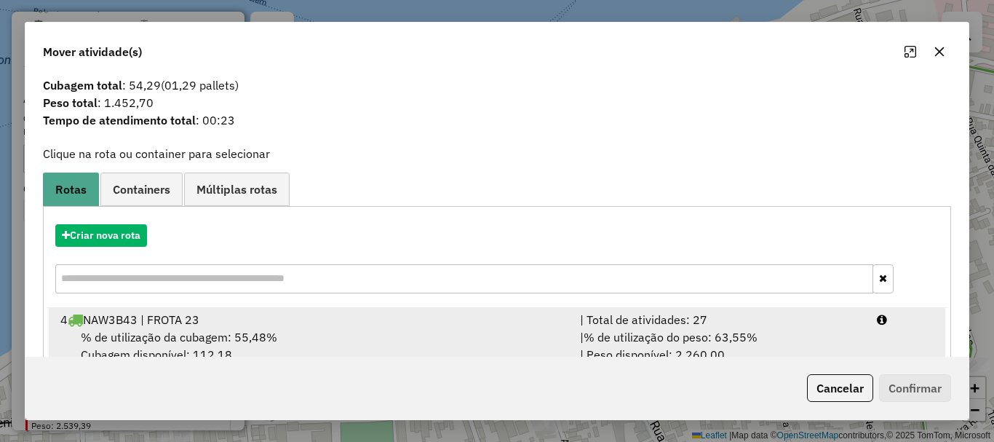
scroll to position [57, 0]
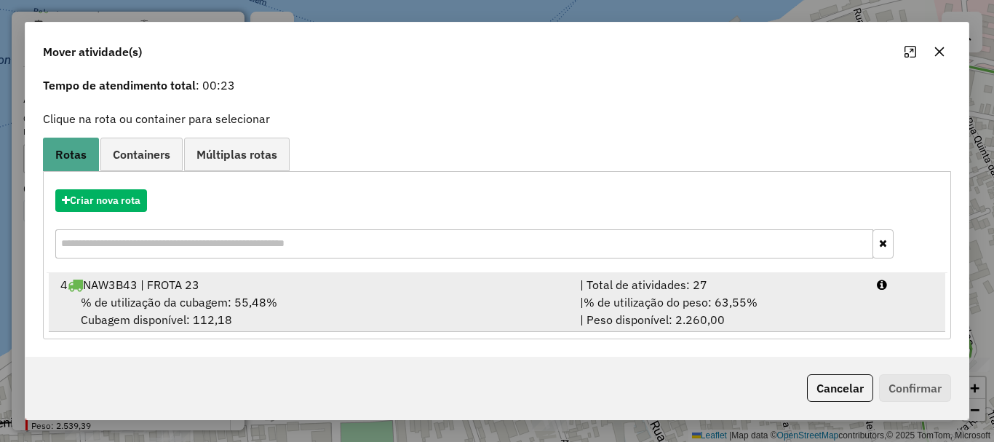
click at [242, 290] on div "4 NAW3B43 | FROTA 23" at bounding box center [312, 284] width 520 height 17
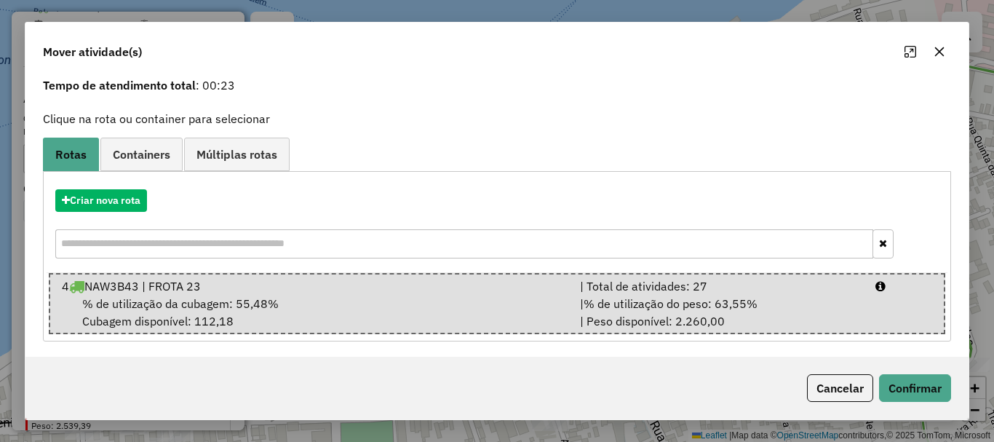
click at [910, 373] on div "Cancelar Confirmar" at bounding box center [496, 388] width 943 height 63
click at [911, 376] on button "Confirmar" at bounding box center [915, 388] width 72 height 28
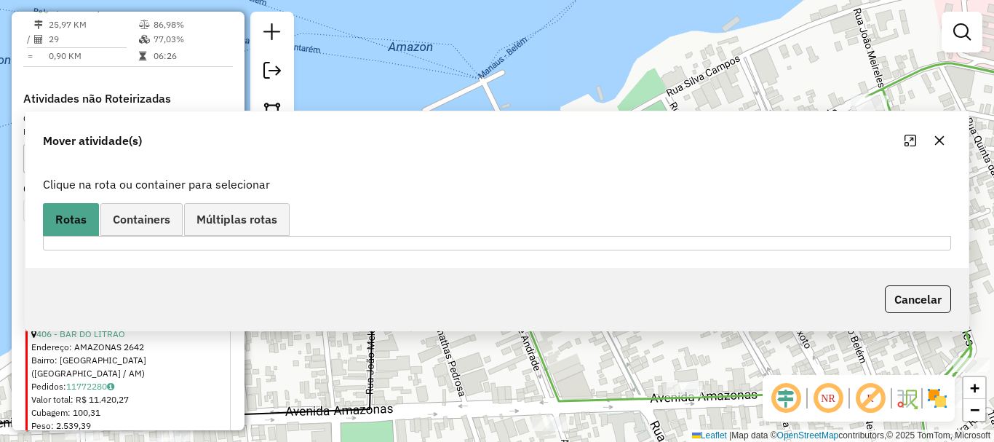
scroll to position [0, 0]
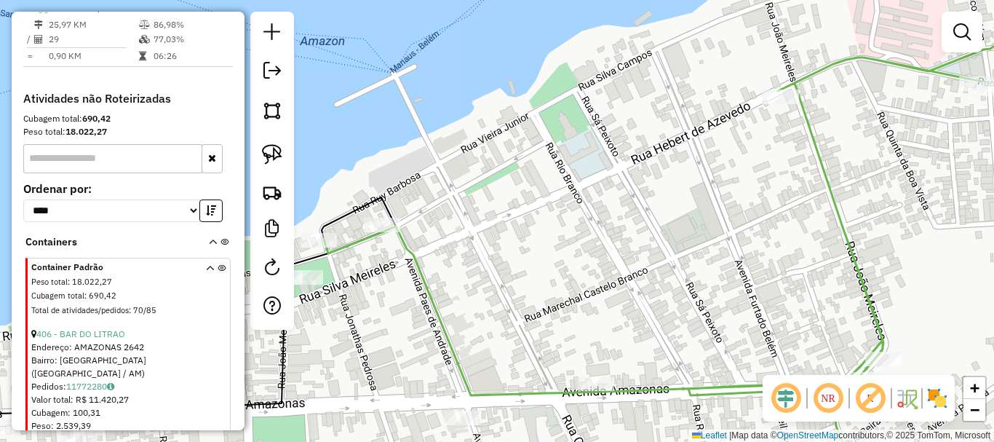
drag, startPoint x: 617, startPoint y: 271, endPoint x: 418, endPoint y: 243, distance: 200.6
click at [373, 245] on div "Janela de atendimento Grade de atendimento Capacidade Transportadoras Veículos …" at bounding box center [497, 221] width 994 height 442
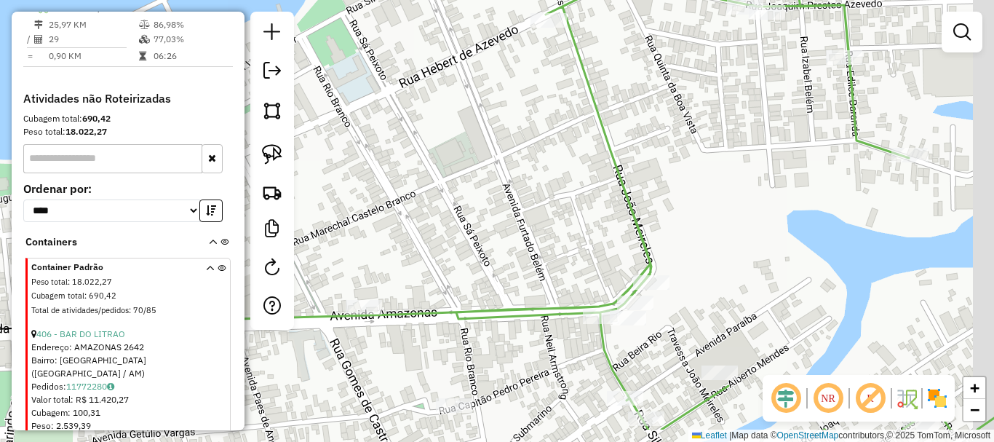
drag, startPoint x: 482, startPoint y: 243, endPoint x: 478, endPoint y: 233, distance: 10.8
click at [478, 233] on div "Janela de atendimento Grade de atendimento Capacidade Transportadoras Veículos …" at bounding box center [497, 221] width 994 height 442
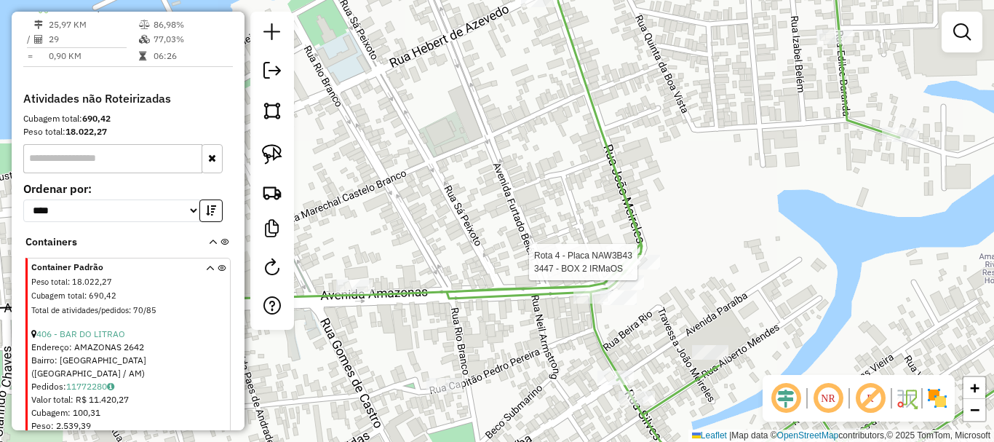
select select "**********"
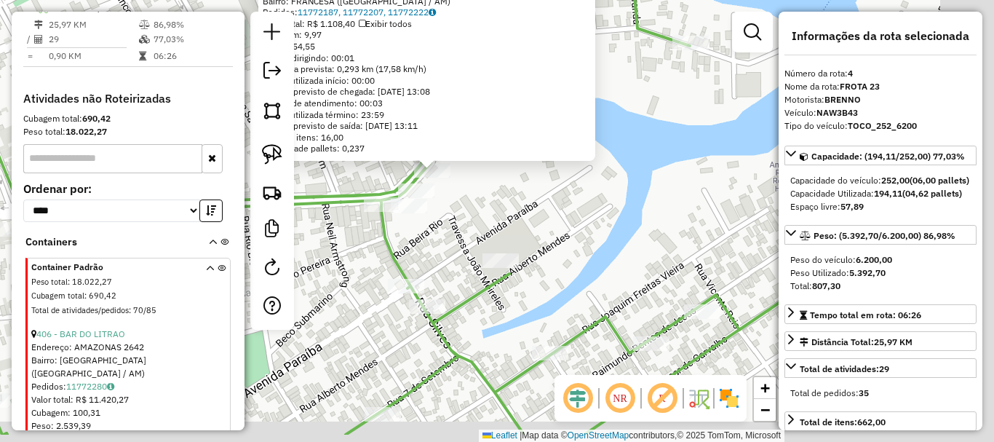
drag, startPoint x: 651, startPoint y: 318, endPoint x: 549, endPoint y: 239, distance: 129.3
click at [547, 242] on div "3447 - BOX 2 IRMaOS Endereço: AMAZONAS 9 Bairro: FRANCESA (PARINTINS / AM) Pedi…" at bounding box center [497, 221] width 994 height 442
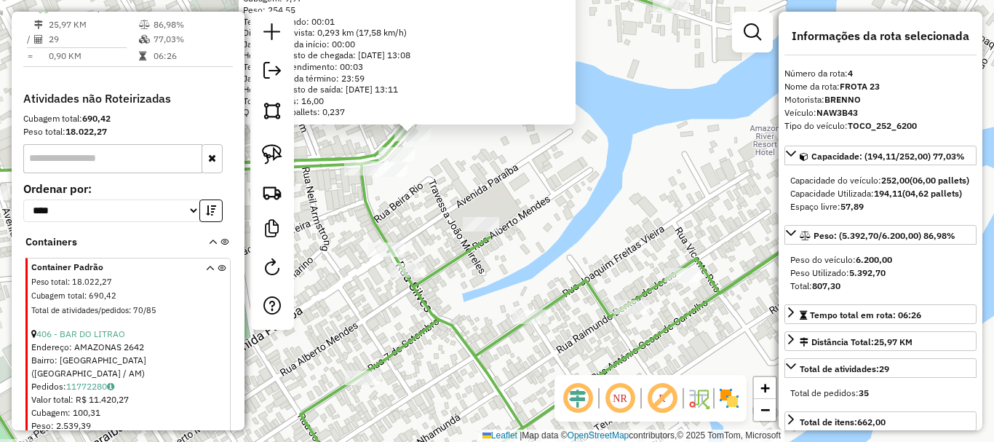
drag, startPoint x: 540, startPoint y: 263, endPoint x: 594, endPoint y: 207, distance: 77.7
click at [631, 188] on div "3447 - BOX 2 IRMaOS Endereço: AMAZONAS 9 Bairro: FRANCESA (PARINTINS / AM) Pedi…" at bounding box center [497, 221] width 994 height 442
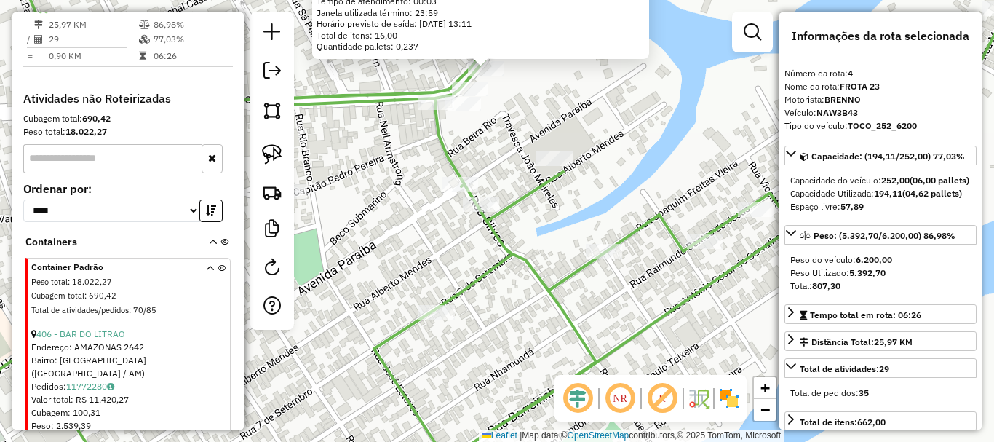
click at [640, 190] on div "3447 - BOX 2 IRMaOS Endereço: AMAZONAS 9 Bairro: FRANCESA (PARINTINS / AM) Pedi…" at bounding box center [497, 221] width 994 height 442
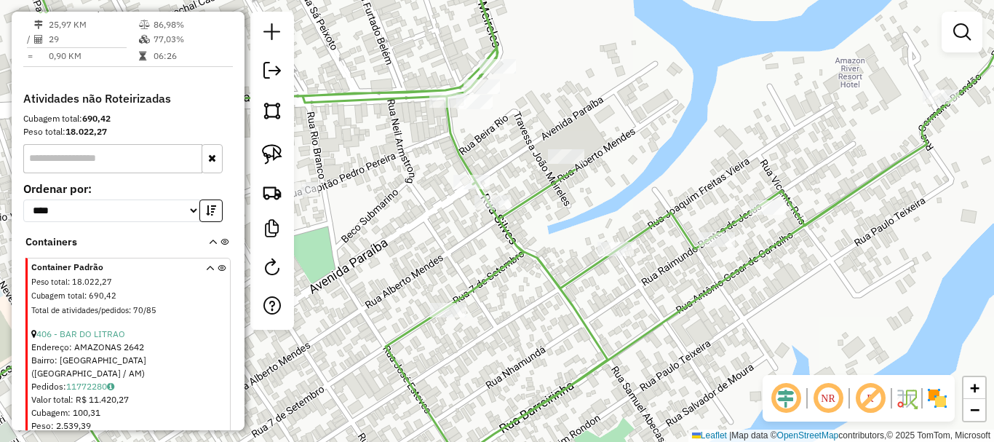
drag, startPoint x: 594, startPoint y: 207, endPoint x: 664, endPoint y: 161, distance: 84.0
click at [663, 162] on div "Janela de atendimento Grade de atendimento Capacidade Transportadoras Veículos …" at bounding box center [497, 221] width 994 height 442
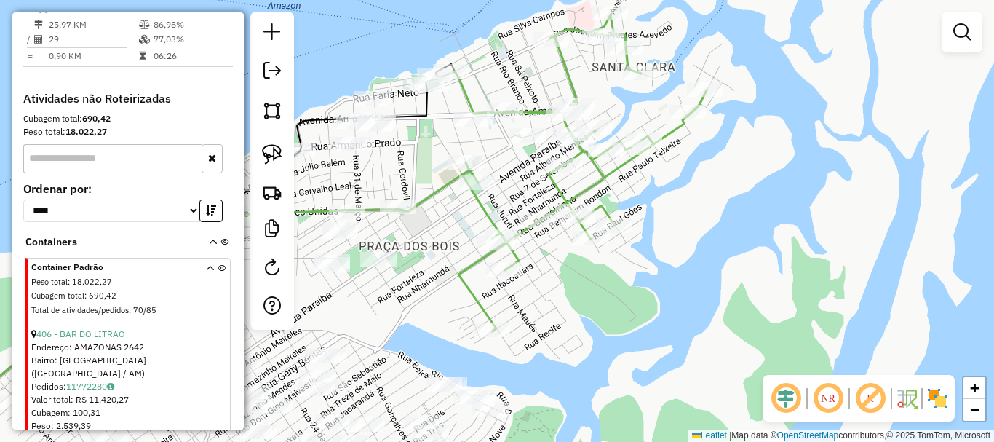
click at [576, 252] on div "Janela de atendimento Grade de atendimento Capacidade Transportadoras Veículos …" at bounding box center [497, 221] width 994 height 442
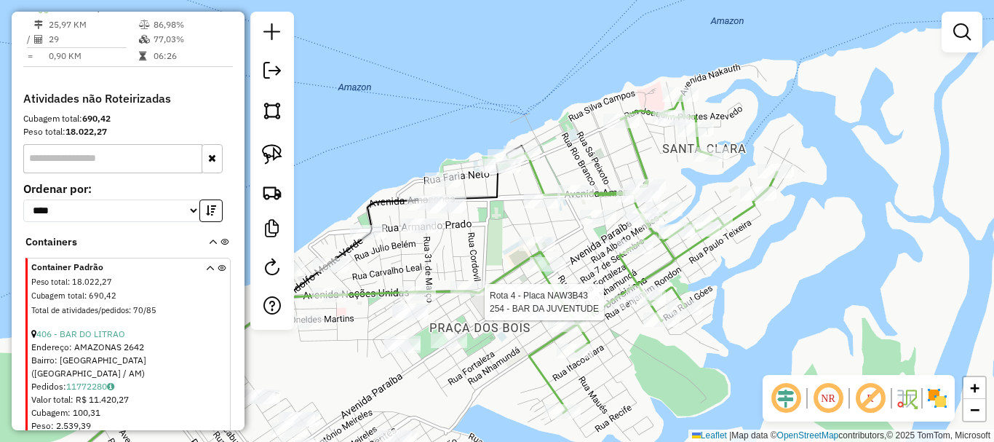
drag, startPoint x: 575, startPoint y: 223, endPoint x: 587, endPoint y: 266, distance: 43.8
click at [587, 266] on div "Rota 4 - Placa NAW3B43 254 - BAR DA JUVENTUDE Janela de atendimento Grade de at…" at bounding box center [497, 221] width 994 height 442
click at [573, 153] on div "Rota 4 - Placa NAW3B43 254 - BAR DA JUVENTUDE Janela de atendimento Grade de at…" at bounding box center [497, 221] width 994 height 442
click at [592, 157] on div "Janela de atendimento Grade de atendimento Capacidade Transportadoras Veículos …" at bounding box center [497, 221] width 994 height 442
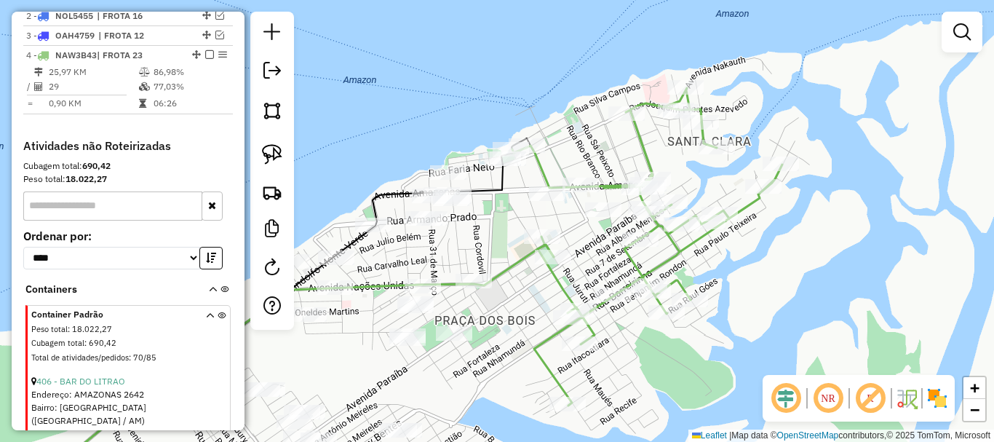
scroll to position [549, 0]
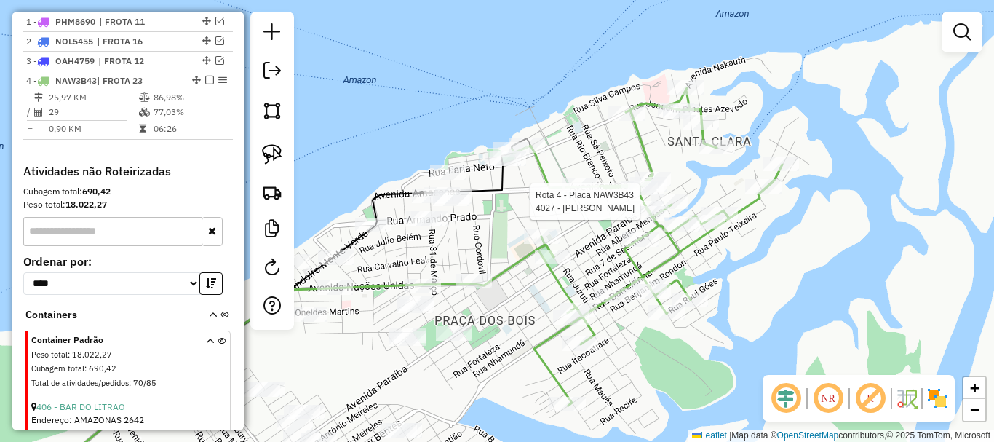
select select "**********"
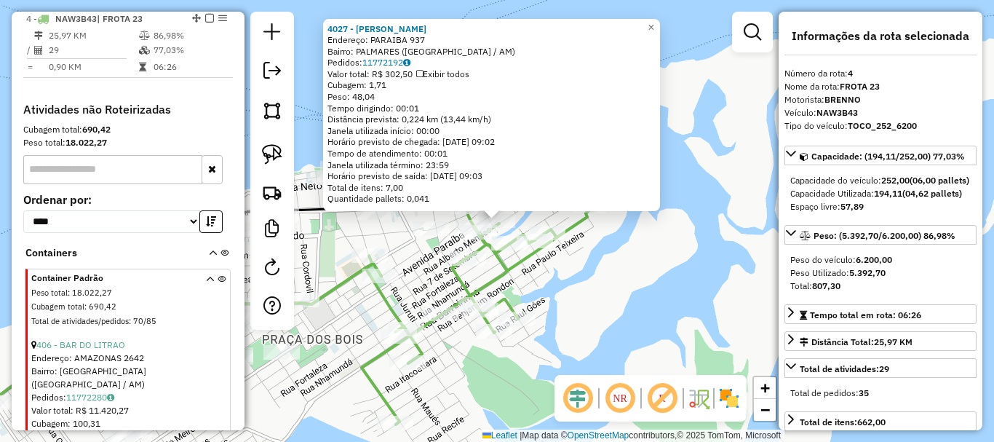
scroll to position [622, 0]
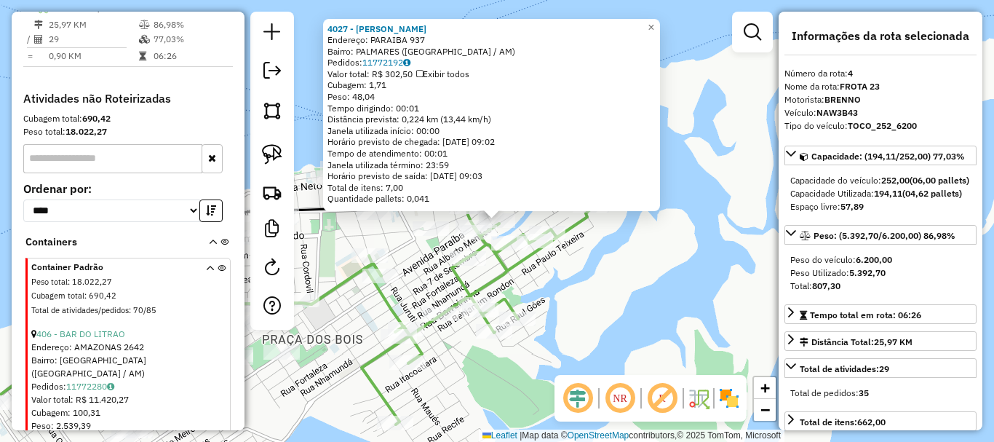
drag, startPoint x: 590, startPoint y: 290, endPoint x: 448, endPoint y: 205, distance: 164.5
click at [590, 290] on div "4027 - SETH HAMBURGUERIA Endereço: PARAIBA 937 Bairro: PALMARES (PARINTINS / AM…" at bounding box center [497, 221] width 994 height 442
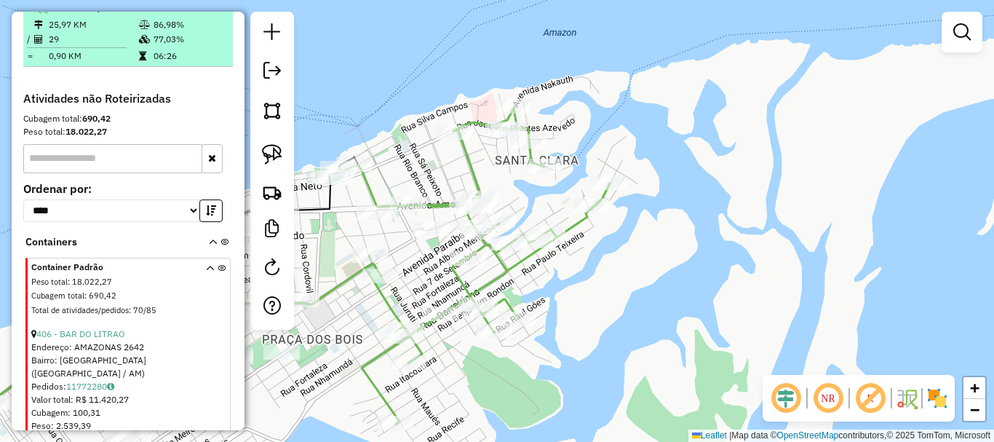
click at [205, 12] on em at bounding box center [209, 7] width 9 height 9
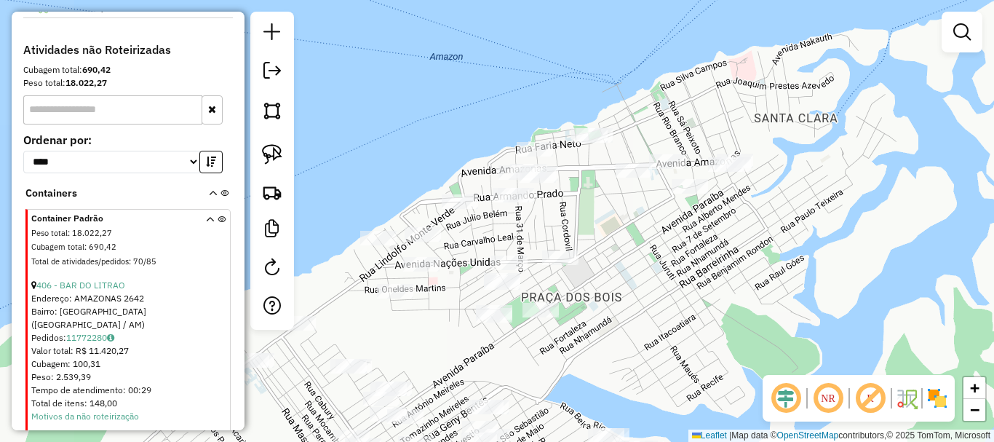
drag, startPoint x: 523, startPoint y: 350, endPoint x: 761, endPoint y: 305, distance: 242.2
click at [761, 305] on div "Janela de atendimento Grade de atendimento Capacidade Transportadoras Veículos …" at bounding box center [497, 221] width 994 height 442
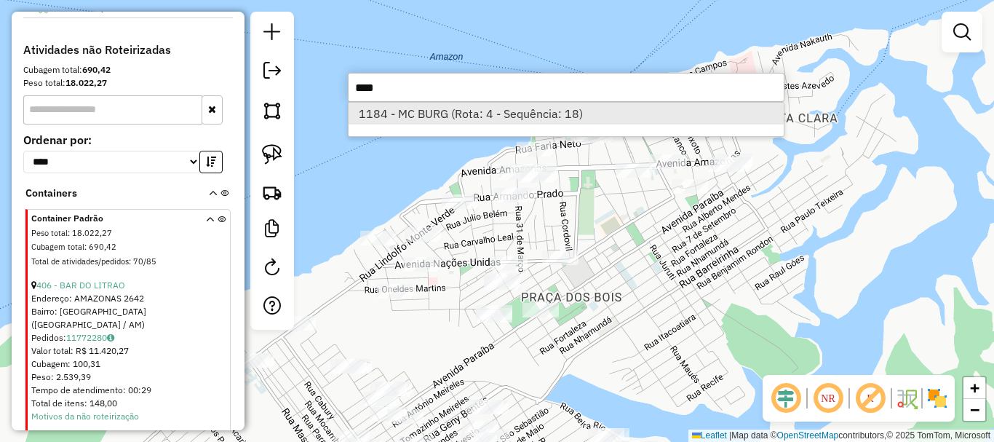
type input "****"
click at [606, 119] on li "1184 - MC BURG (Rota: 4 - Sequência: 18)" at bounding box center [566, 114] width 435 height 22
select select "**********"
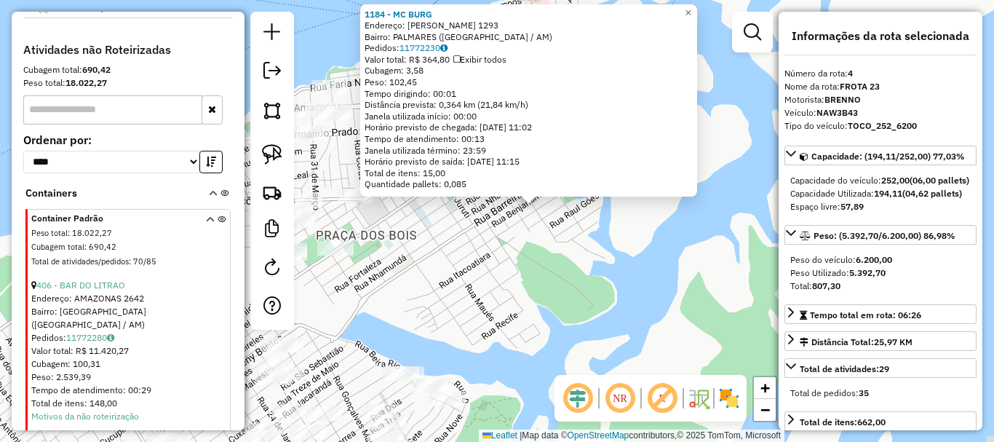
drag, startPoint x: 409, startPoint y: 269, endPoint x: 528, endPoint y: 223, distance: 127.2
click at [528, 223] on div "1184 - MC BURG Endereço: JOSE ESTEVES 1293 Bairro: PALMARES (PARINTINS / AM) Pe…" at bounding box center [497, 221] width 994 height 442
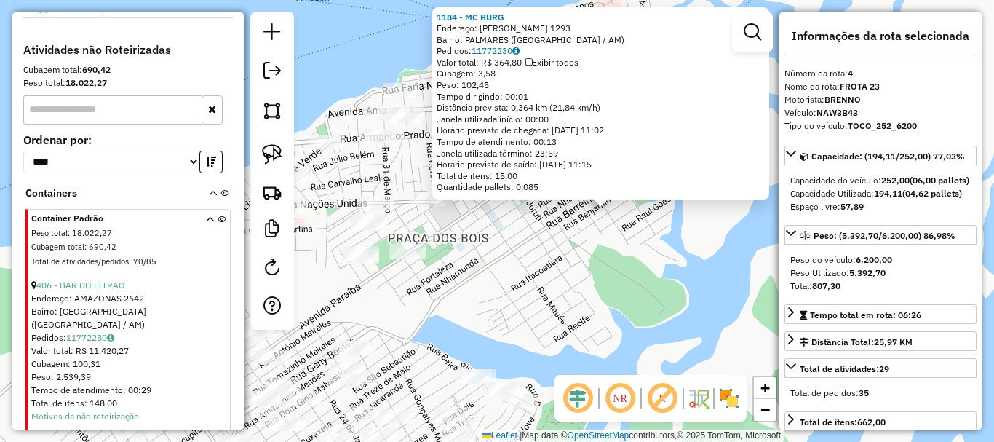
drag, startPoint x: 531, startPoint y: 255, endPoint x: 506, endPoint y: 320, distance: 68.7
click at [505, 320] on div "1184 - MC BURG Endereço: JOSE ESTEVES 1293 Bairro: PALMARES (PARINTINS / AM) Pe…" at bounding box center [497, 221] width 994 height 442
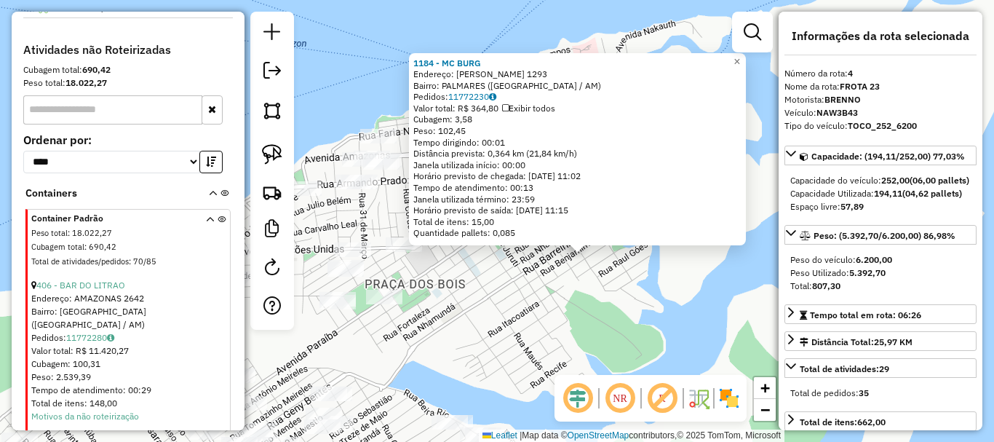
click at [519, 312] on div "1184 - MC BURG Endereço: JOSE ESTEVES 1293 Bairro: PALMARES (PARINTINS / AM) Pe…" at bounding box center [497, 221] width 994 height 442
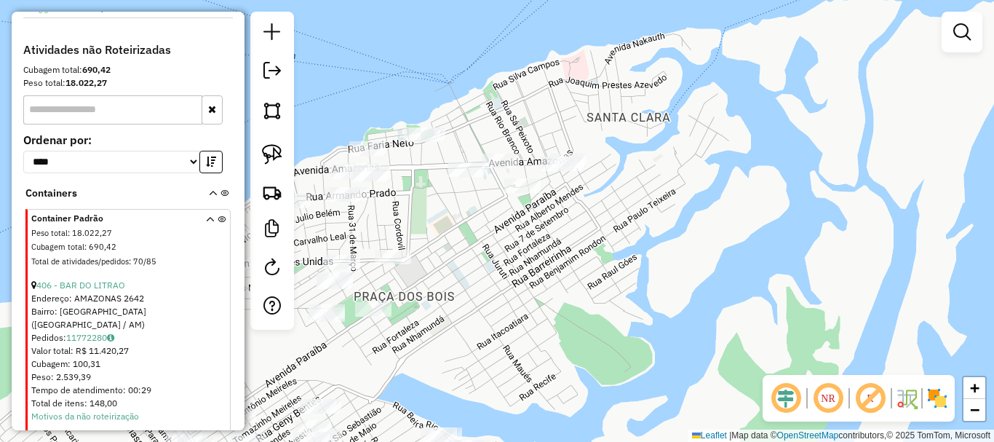
drag, startPoint x: 529, startPoint y: 306, endPoint x: 500, endPoint y: 337, distance: 42.7
click at [500, 337] on div "Janela de atendimento Grade de atendimento Capacidade Transportadoras Veículos …" at bounding box center [497, 221] width 994 height 442
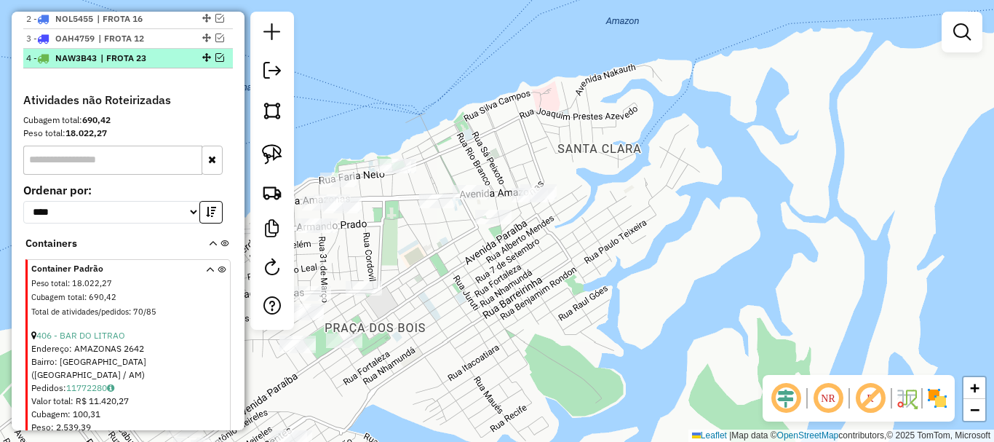
scroll to position [549, 0]
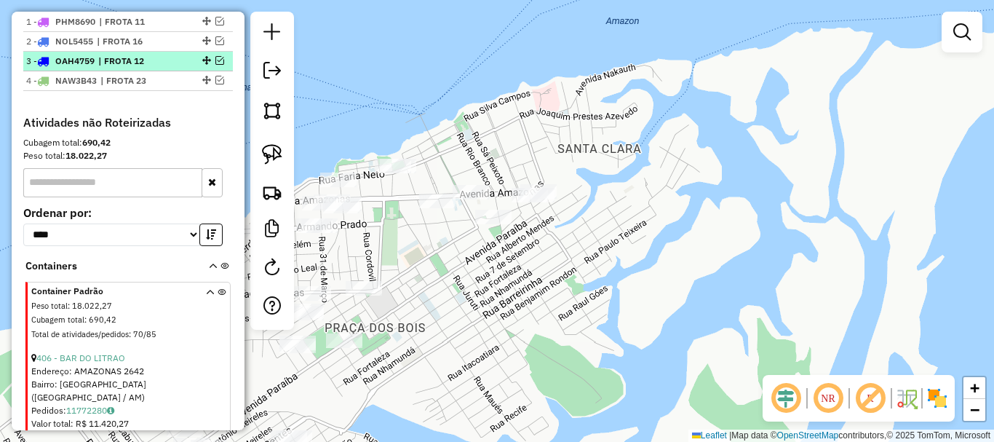
click at [162, 68] on span "| FROTA 12" at bounding box center [131, 61] width 67 height 13
select select "**********"
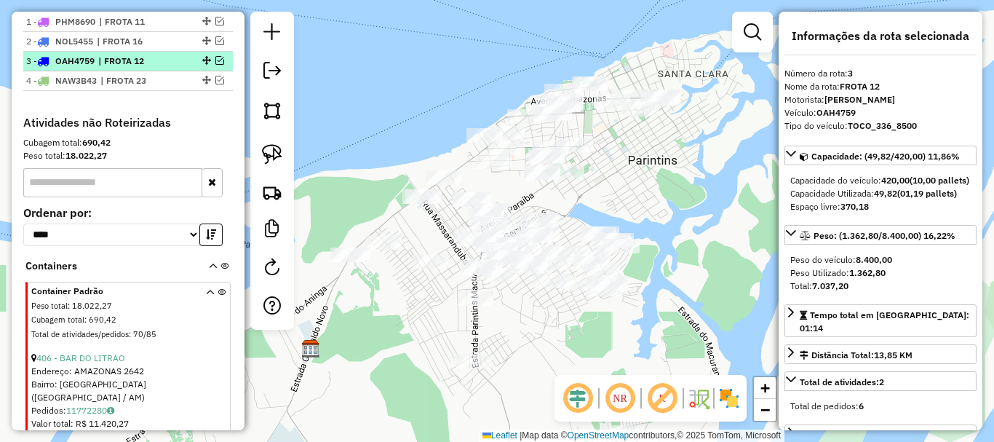
click at [108, 68] on span "| FROTA 12" at bounding box center [131, 61] width 67 height 13
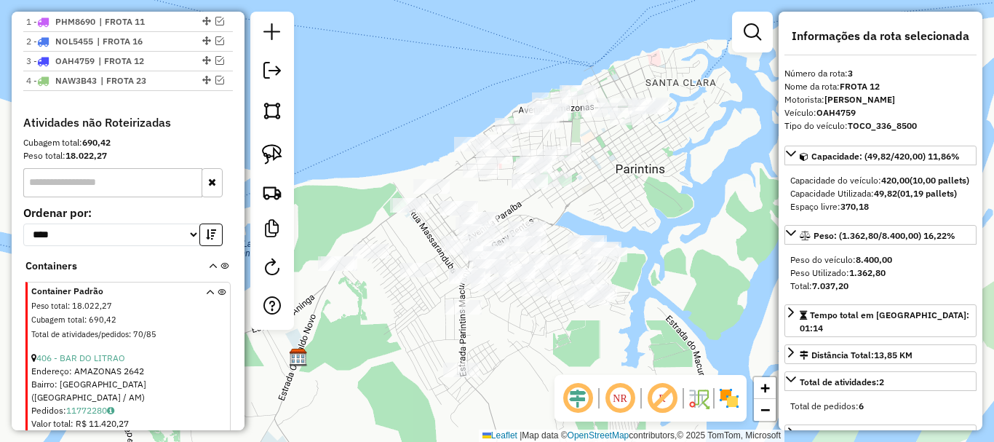
drag, startPoint x: 691, startPoint y: 225, endPoint x: 568, endPoint y: 283, distance: 136.1
click at [568, 283] on div "Janela de atendimento Grade de atendimento Capacidade Transportadoras Veículos …" at bounding box center [497, 221] width 994 height 442
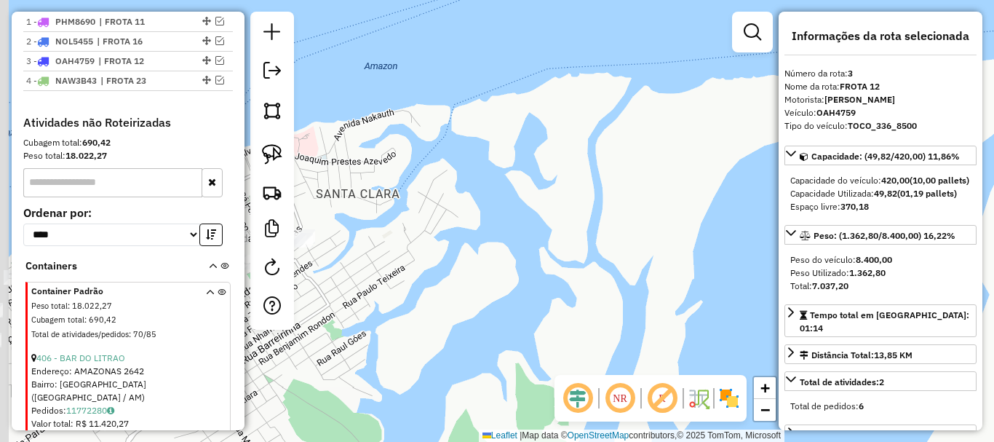
drag, startPoint x: 464, startPoint y: 263, endPoint x: 576, endPoint y: 253, distance: 112.5
click at [576, 254] on div "Janela de atendimento Grade de atendimento Capacidade Transportadoras Veículos …" at bounding box center [497, 221] width 994 height 442
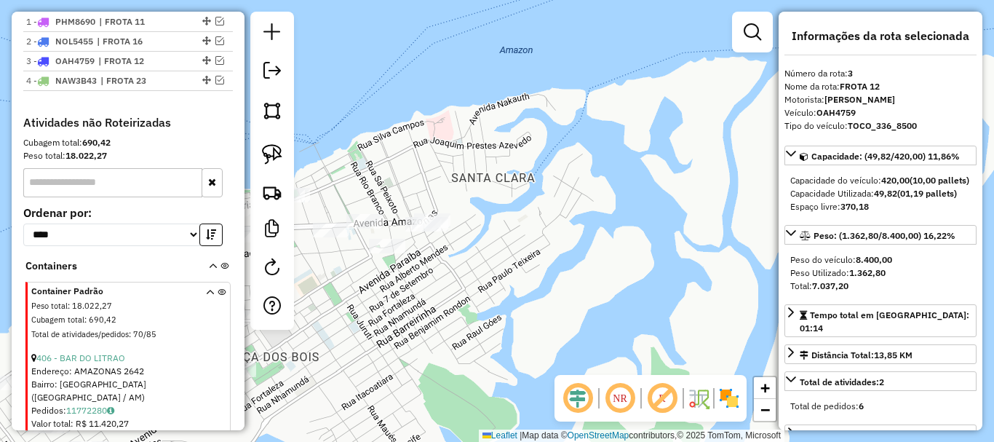
drag, startPoint x: 515, startPoint y: 263, endPoint x: 608, endPoint y: 242, distance: 94.8
click at [608, 242] on div "Janela de atendimento Grade de atendimento Capacidade Transportadoras Veículos …" at bounding box center [497, 221] width 994 height 442
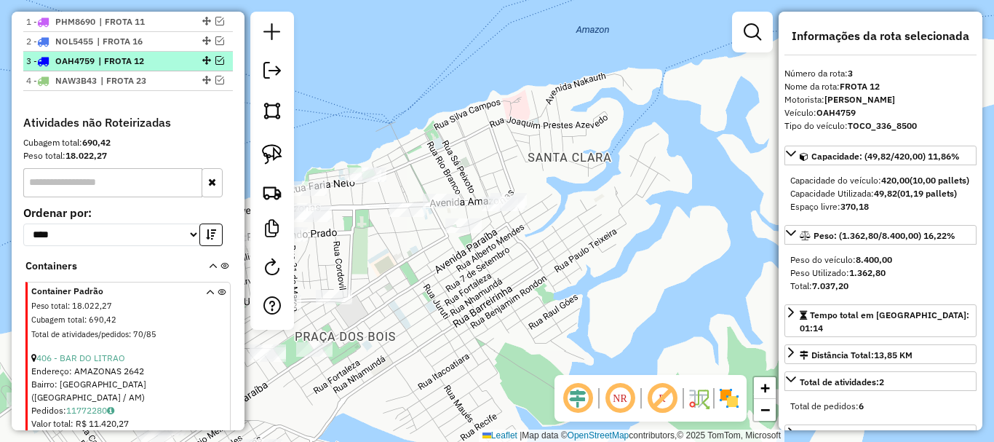
click at [170, 68] on div "3 - OAH4759 | FROTA 12" at bounding box center [103, 61] width 154 height 13
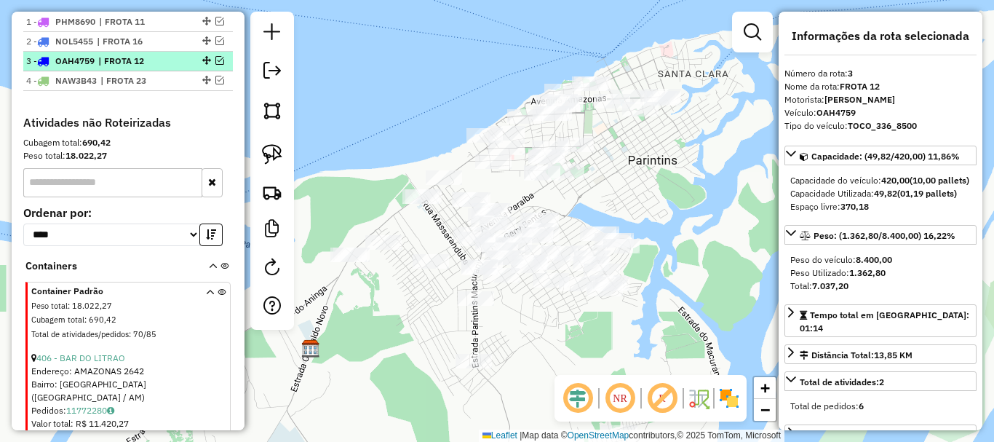
click at [215, 65] on em at bounding box center [219, 60] width 9 height 9
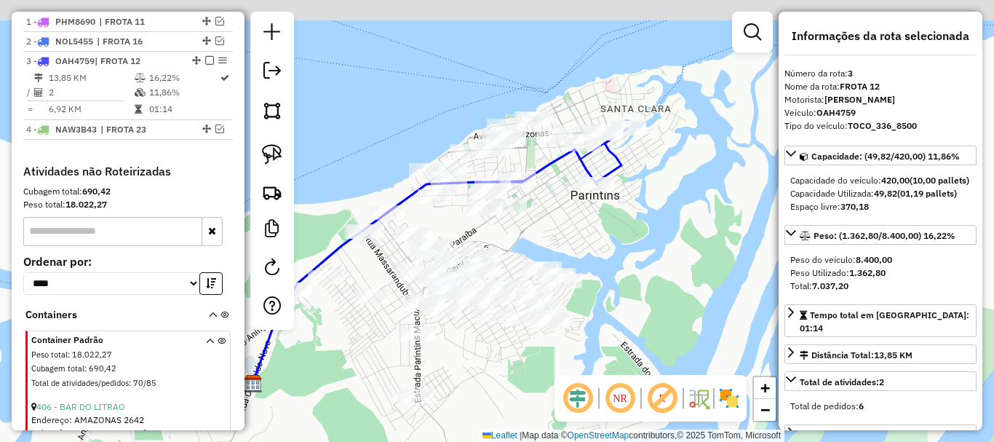
drag, startPoint x: 633, startPoint y: 209, endPoint x: 543, endPoint y: 247, distance: 98.1
click at [549, 249] on div "Janela de atendimento Grade de atendimento Capacidade Transportadoras Veículos …" at bounding box center [497, 221] width 994 height 442
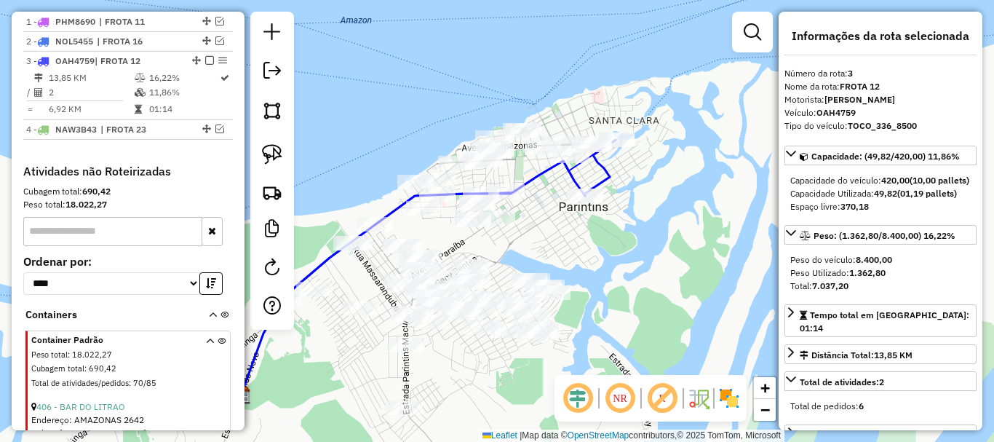
drag, startPoint x: 533, startPoint y: 219, endPoint x: 547, endPoint y: 226, distance: 16.0
click at [547, 226] on div "Janela de atendimento Grade de atendimento Capacidade Transportadoras Veículos …" at bounding box center [497, 221] width 994 height 442
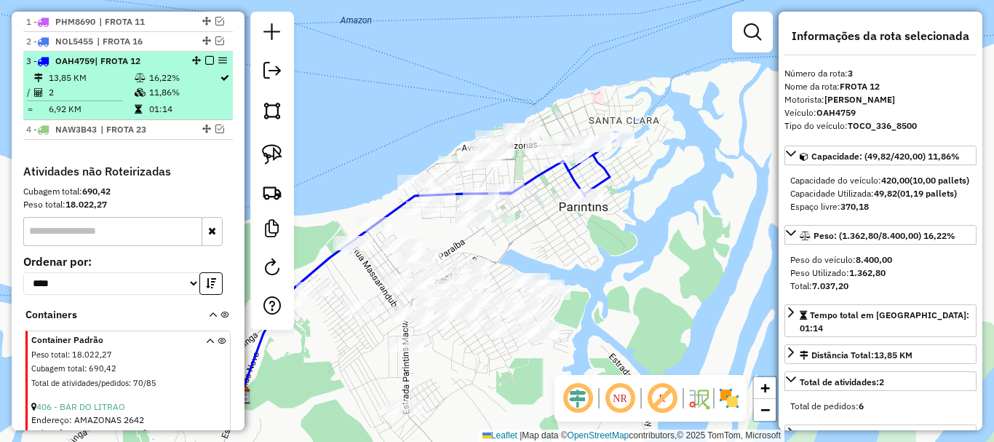
click at [209, 65] on em at bounding box center [209, 60] width 9 height 9
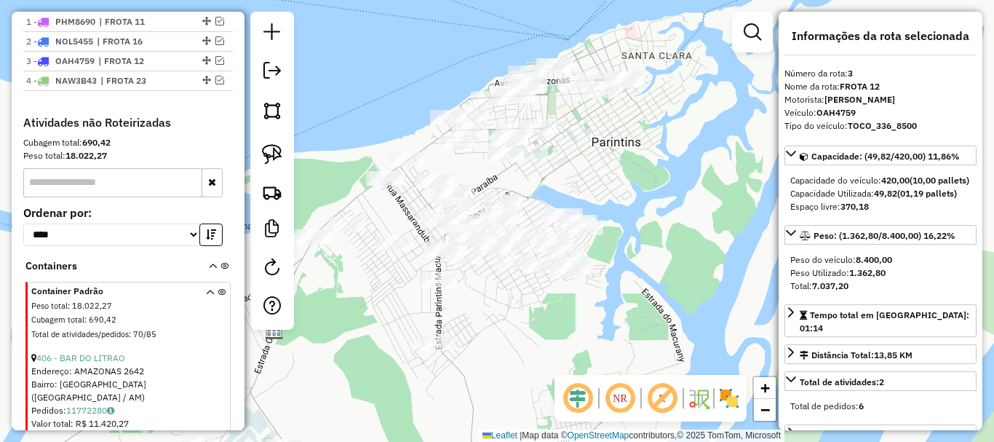
drag, startPoint x: 568, startPoint y: 352, endPoint x: 622, endPoint y: 229, distance: 134.9
click at [622, 229] on div "Janela de atendimento Grade de atendimento Capacidade Transportadoras Veículos …" at bounding box center [497, 221] width 994 height 442
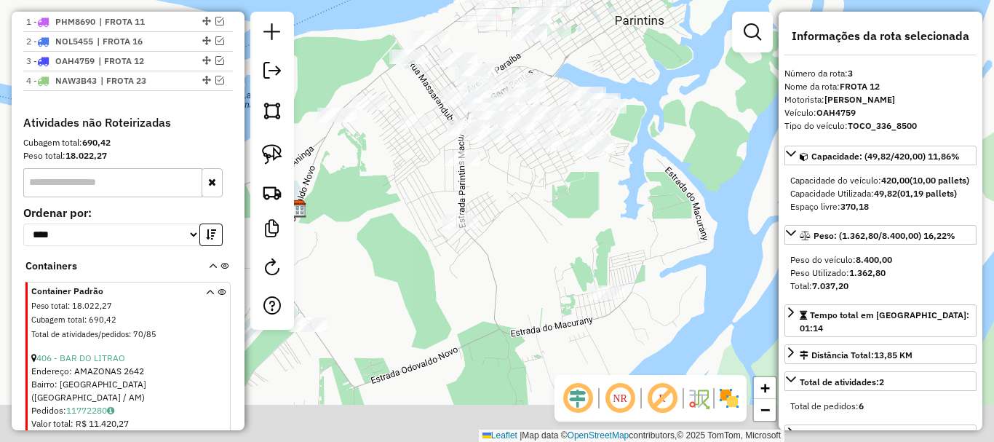
drag, startPoint x: 611, startPoint y: 237, endPoint x: 600, endPoint y: 222, distance: 18.4
click at [611, 202] on div "Janela de atendimento Grade de atendimento Capacidade Transportadoras Veículos …" at bounding box center [497, 221] width 994 height 442
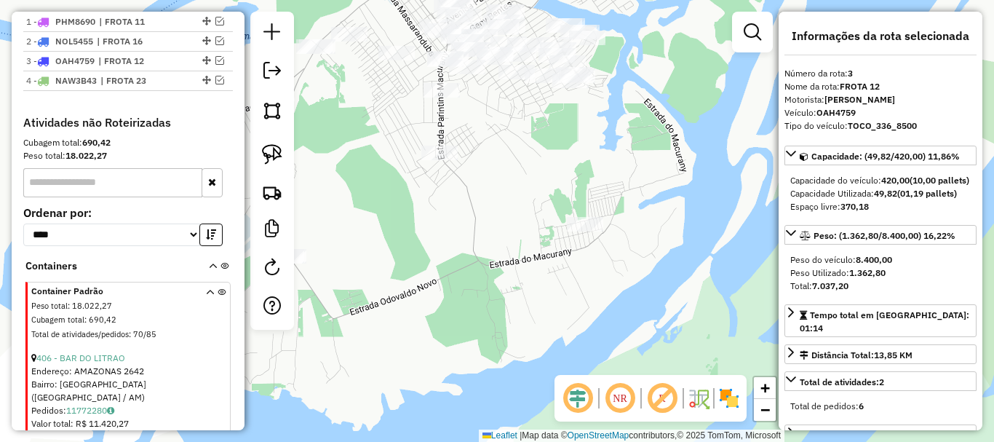
drag, startPoint x: 506, startPoint y: 279, endPoint x: 467, endPoint y: 220, distance: 70.4
click at [470, 223] on div "Janela de atendimento Grade de atendimento Capacidade Transportadoras Veículos …" at bounding box center [497, 221] width 994 height 442
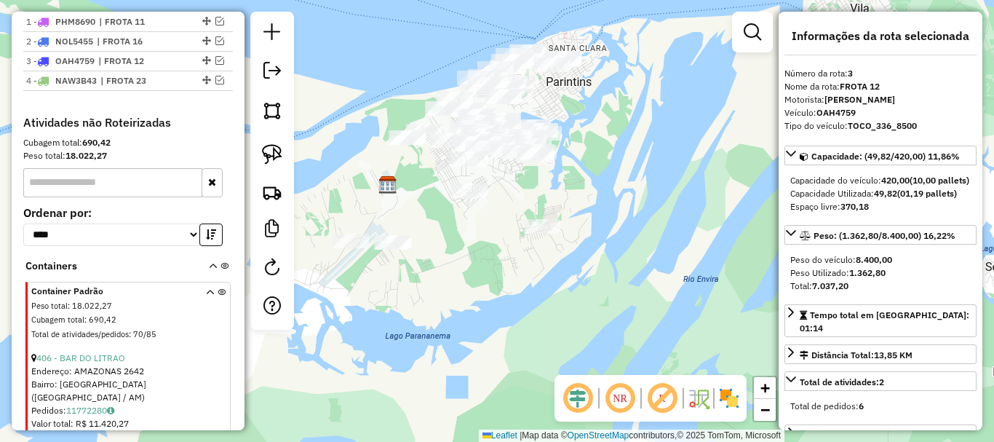
drag, startPoint x: 466, startPoint y: 250, endPoint x: 510, endPoint y: 277, distance: 51.9
click at [512, 277] on div "Janela de atendimento Grade de atendimento Capacidade Transportadoras Veículos …" at bounding box center [497, 221] width 994 height 442
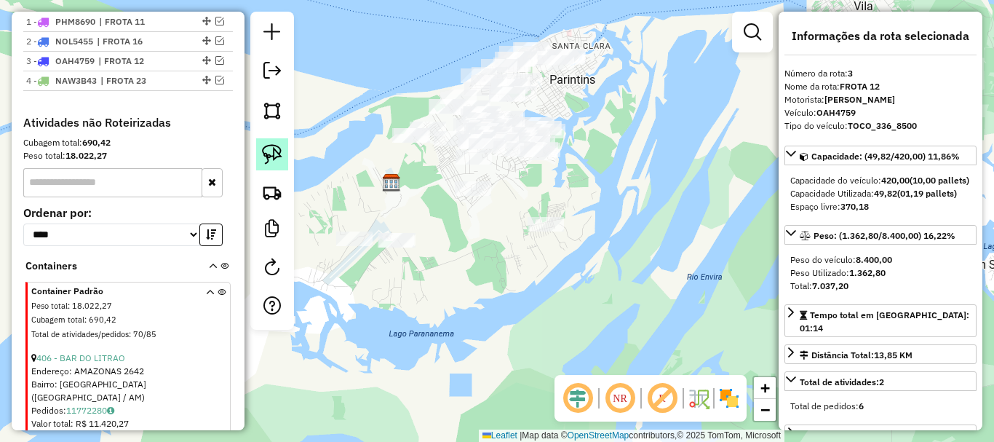
click at [271, 155] on img at bounding box center [272, 154] width 20 height 20
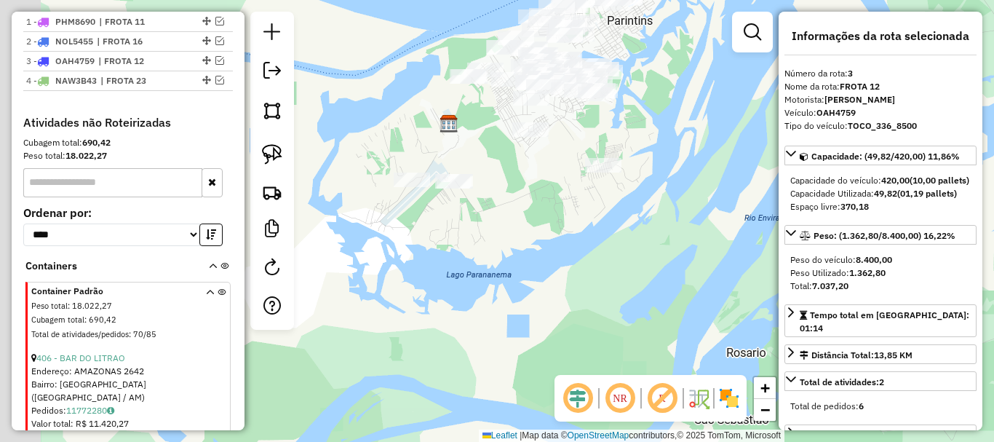
drag, startPoint x: 445, startPoint y: 261, endPoint x: 461, endPoint y: 237, distance: 28.5
click at [461, 237] on div "Janela de atendimento Grade de atendimento Capacidade Transportadoras Veículos …" at bounding box center [497, 221] width 994 height 442
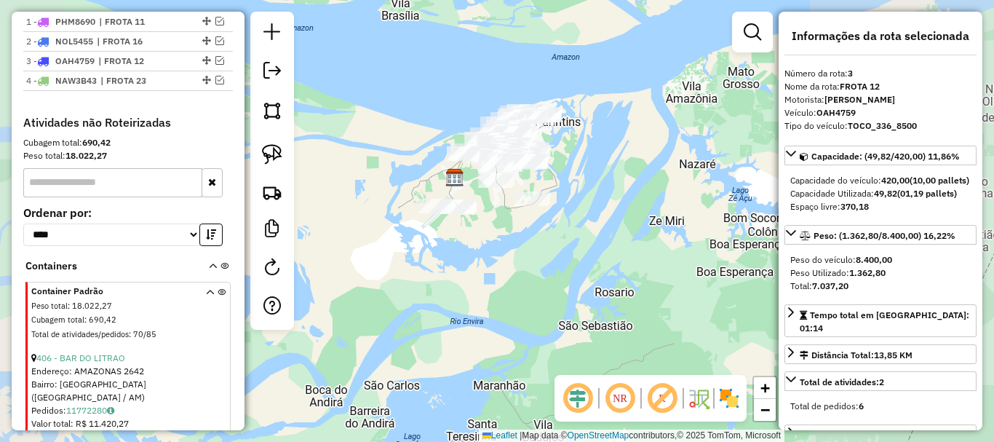
click at [444, 249] on div "Janela de atendimento Grade de atendimento Capacidade Transportadoras Veículos …" at bounding box center [497, 221] width 994 height 442
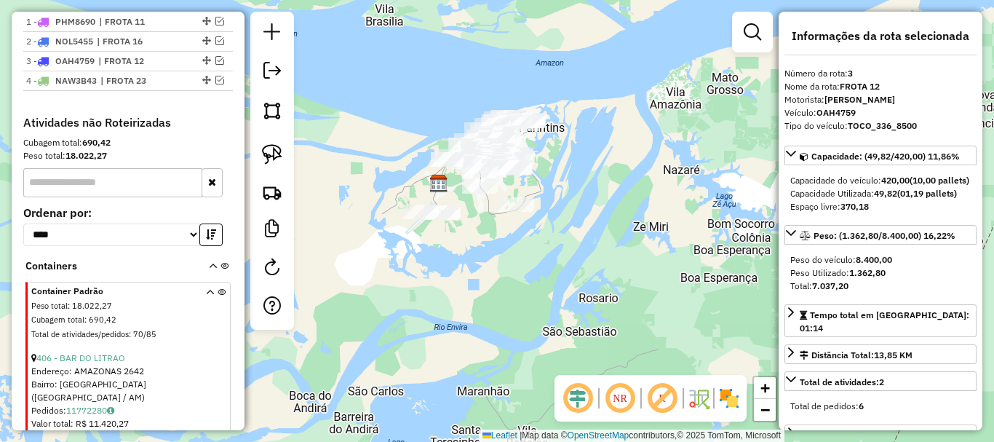
drag, startPoint x: 445, startPoint y: 249, endPoint x: 467, endPoint y: 214, distance: 41.6
click at [467, 215] on div "Janela de atendimento Grade de atendimento Capacidade Transportadoras Veículos …" at bounding box center [497, 221] width 994 height 442
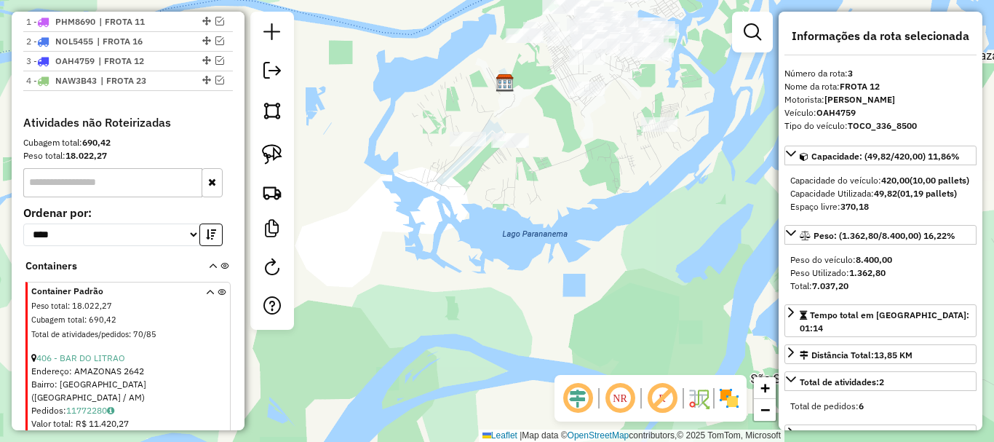
drag, startPoint x: 479, startPoint y: 225, endPoint x: 518, endPoint y: 231, distance: 39.7
click at [518, 231] on div "Janela de atendimento Grade de atendimento Capacidade Transportadoras Veículos …" at bounding box center [497, 221] width 994 height 442
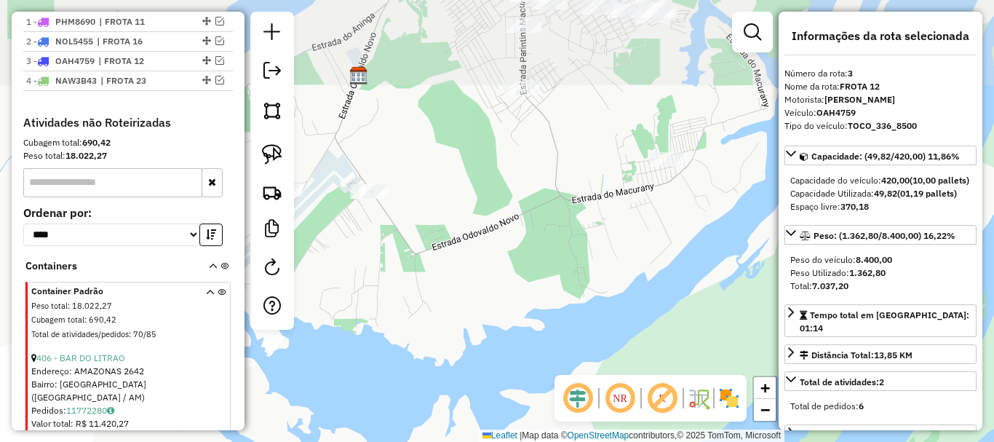
drag, startPoint x: 515, startPoint y: 186, endPoint x: 385, endPoint y: 317, distance: 183.7
click at [376, 329] on div "Janela de atendimento Grade de atendimento Capacidade Transportadoras Veículos …" at bounding box center [497, 221] width 994 height 442
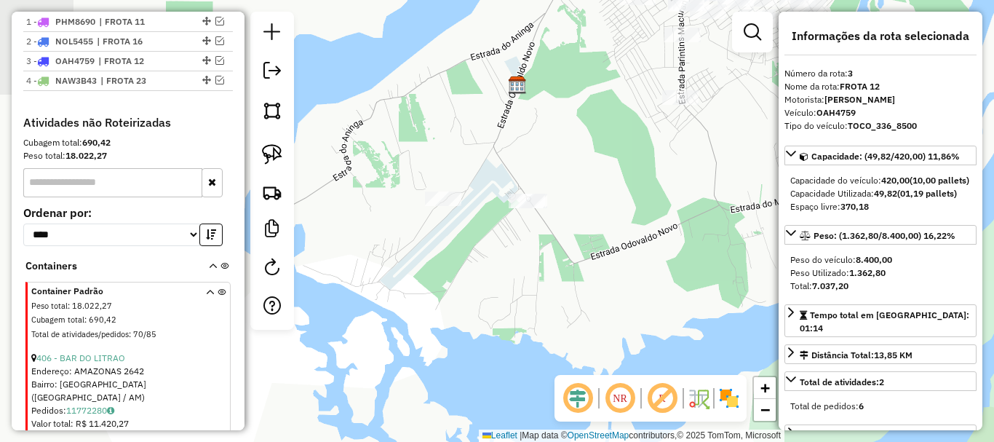
drag, startPoint x: 447, startPoint y: 263, endPoint x: 528, endPoint y: 248, distance: 82.1
click at [592, 257] on div "Janela de atendimento Grade de atendimento Capacidade Transportadoras Veículos …" at bounding box center [497, 221] width 994 height 442
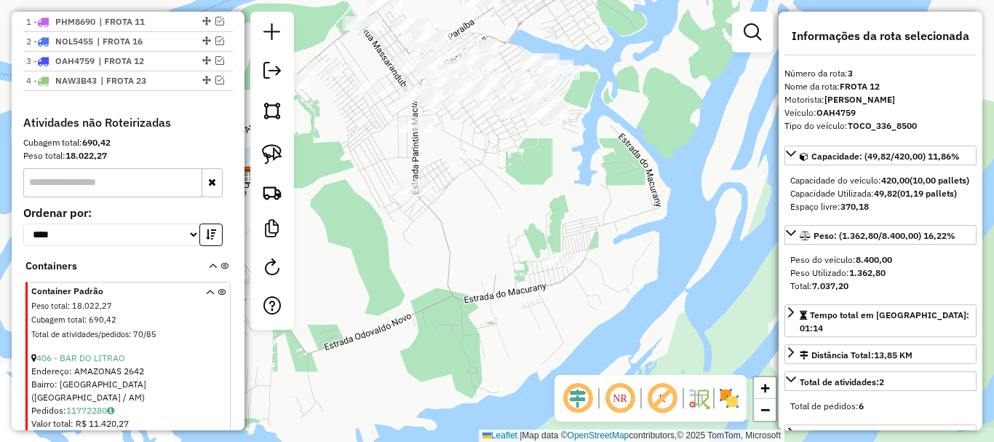
drag, startPoint x: 602, startPoint y: 189, endPoint x: 445, endPoint y: 278, distance: 180.5
click at [445, 278] on div "Janela de atendimento Grade de atendimento Capacidade Transportadoras Veículos …" at bounding box center [497, 221] width 994 height 442
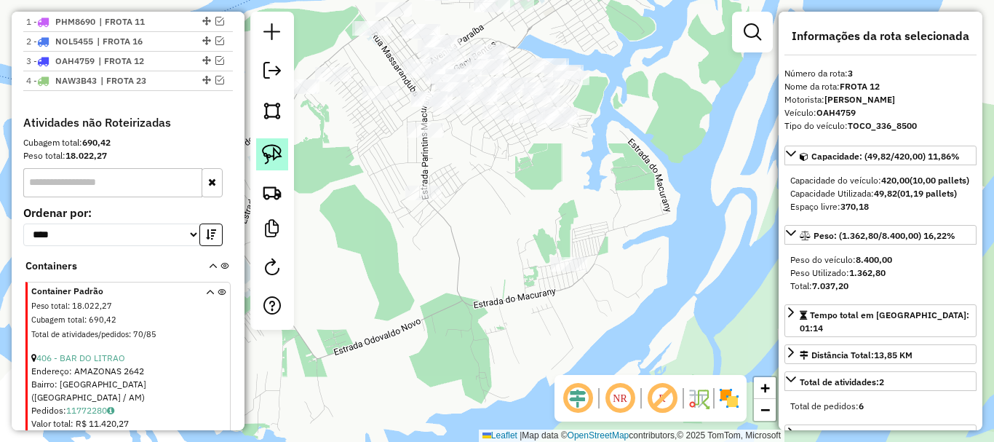
click at [275, 160] on img at bounding box center [272, 154] width 20 height 20
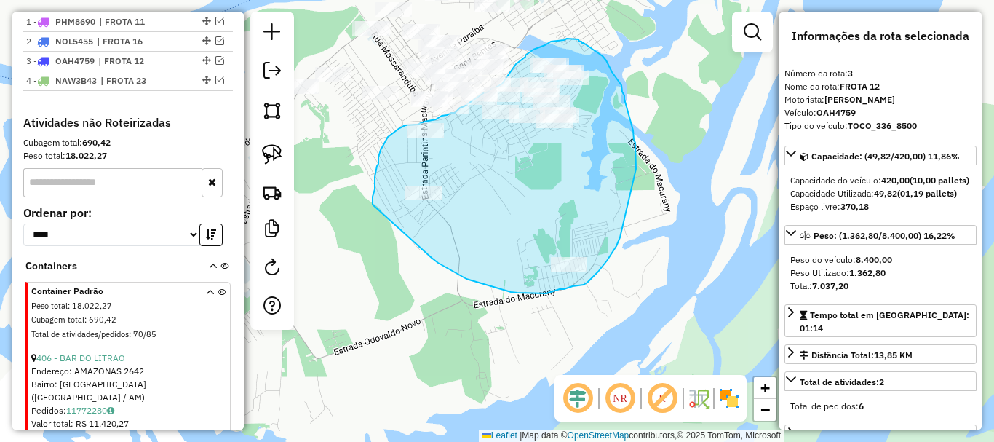
drag, startPoint x: 432, startPoint y: 258, endPoint x: 373, endPoint y: 205, distance: 79.4
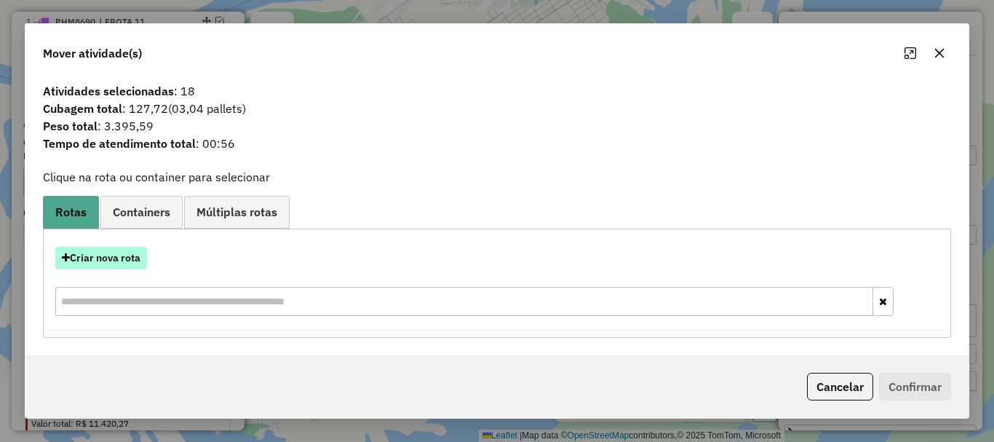
click at [120, 259] on button "Criar nova rota" at bounding box center [101, 258] width 92 height 23
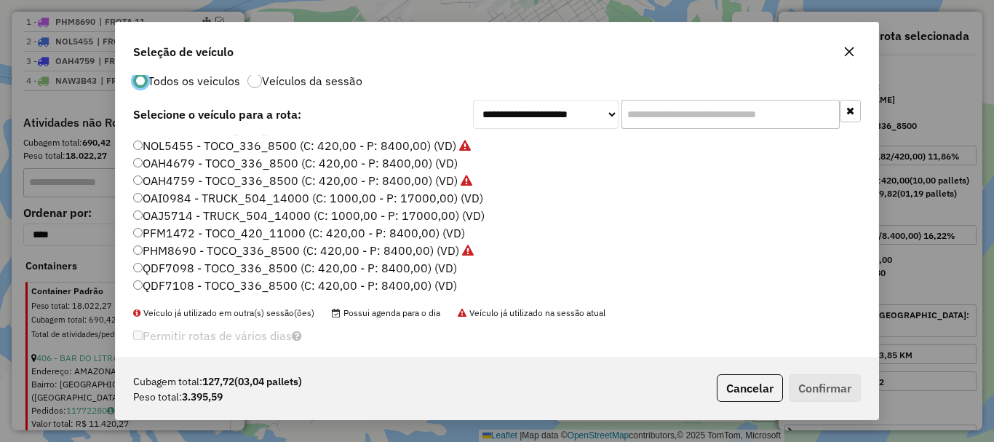
scroll to position [41, 0]
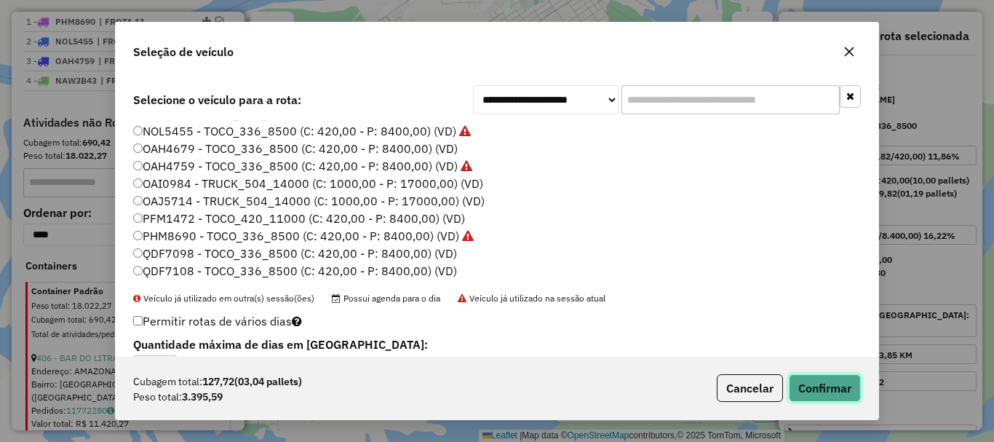
click at [811, 392] on button "Confirmar" at bounding box center [825, 388] width 72 height 28
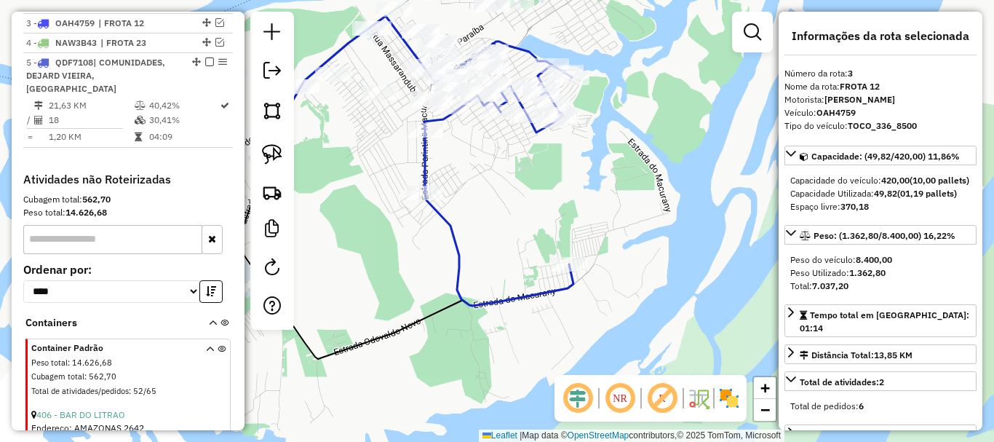
scroll to position [603, 0]
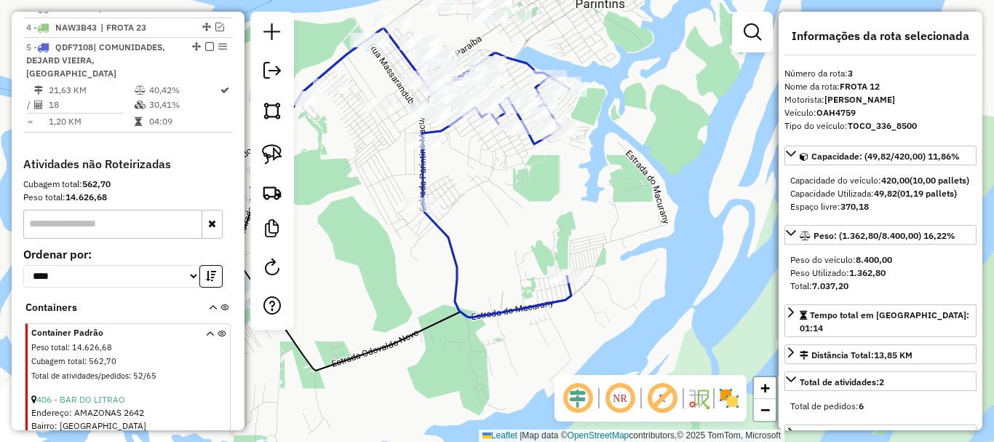
drag, startPoint x: 501, startPoint y: 213, endPoint x: 472, endPoint y: 297, distance: 89.5
click at [472, 306] on div "Janela de atendimento Grade de atendimento Capacidade Transportadoras Veículos …" at bounding box center [497, 221] width 994 height 442
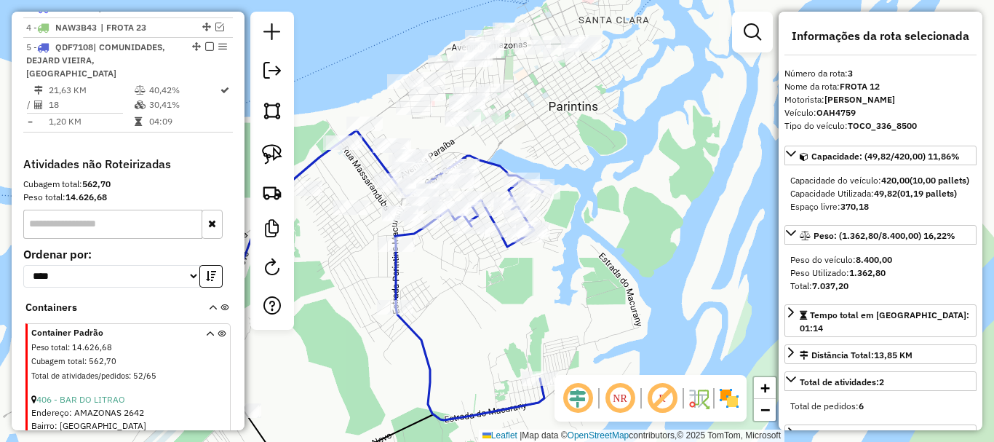
drag, startPoint x: 463, startPoint y: 283, endPoint x: 468, endPoint y: 295, distance: 12.7
click at [468, 295] on div "Janela de atendimento Grade de atendimento Capacidade Transportadoras Veículos …" at bounding box center [497, 221] width 994 height 442
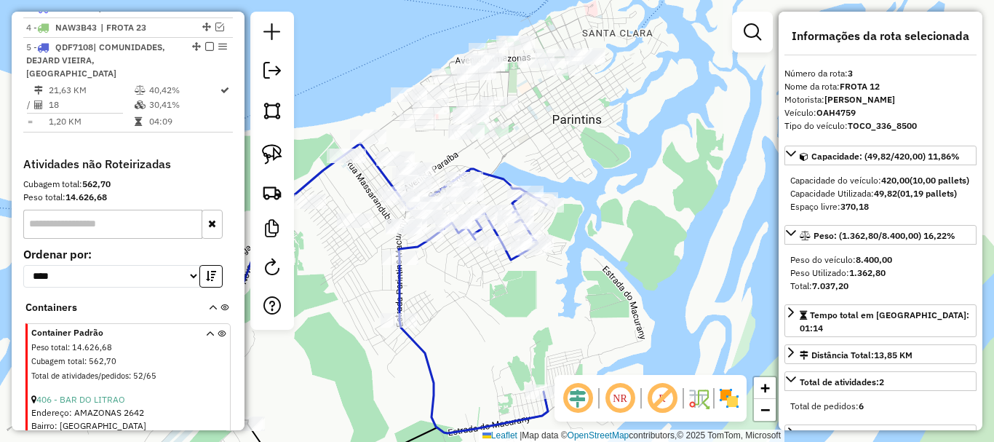
click at [503, 304] on div "Janela de atendimento Grade de atendimento Capacidade Transportadoras Veículos …" at bounding box center [497, 221] width 994 height 442
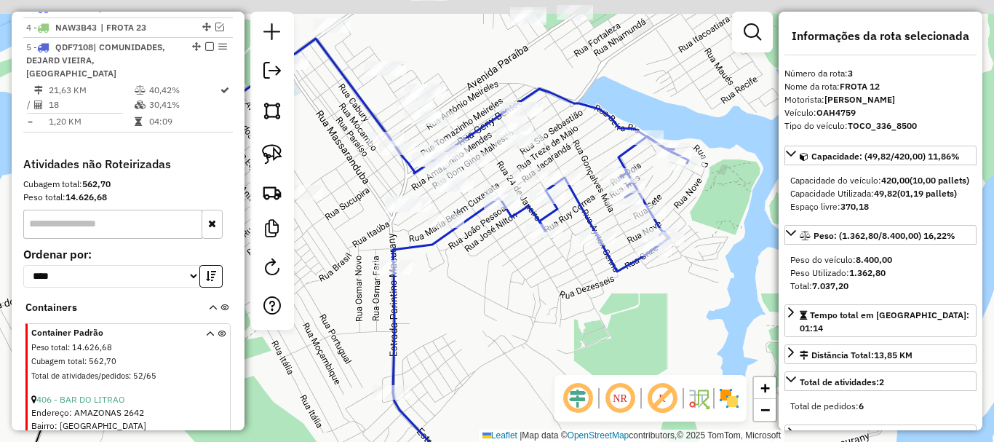
drag, startPoint x: 414, startPoint y: 238, endPoint x: 507, endPoint y: 274, distance: 99.8
click at [507, 274] on div "Janela de atendimento Grade de atendimento Capacidade Transportadoras Veículos …" at bounding box center [497, 221] width 994 height 442
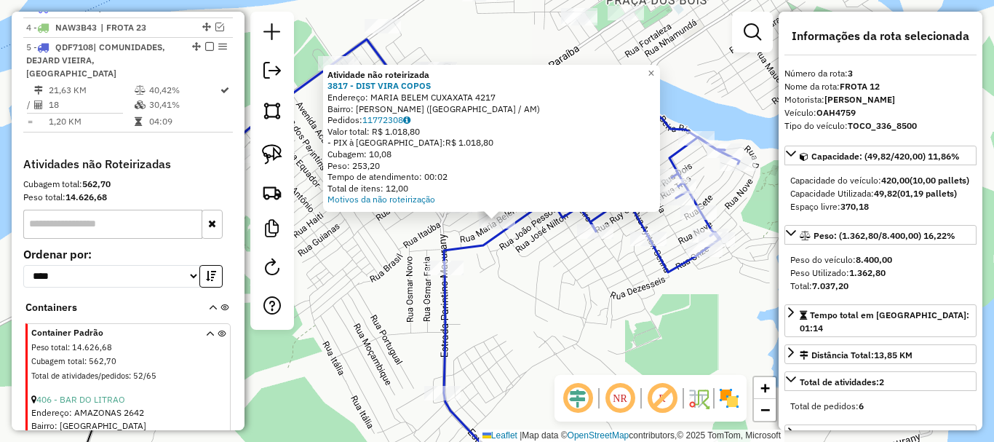
click at [539, 243] on div "Atividade não roteirizada 3817 - DIST VIRA COPOS Endereço: MARIA BELEM CUXAXATA…" at bounding box center [497, 221] width 994 height 442
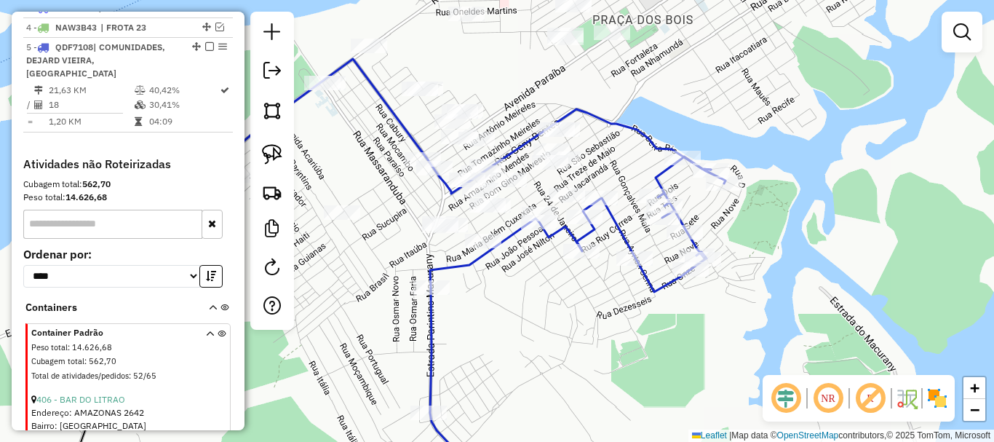
drag, startPoint x: 541, startPoint y: 247, endPoint x: 527, endPoint y: 266, distance: 24.0
click at [527, 266] on div "Janela de atendimento Grade de atendimento Capacidade Transportadoras Veículos …" at bounding box center [497, 221] width 994 height 442
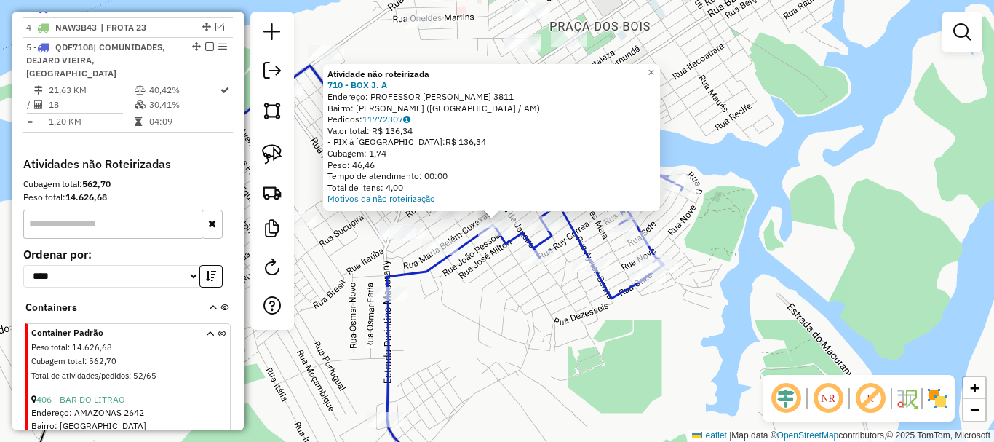
click at [523, 294] on div "Rota 5 - Placa QDF7108 1767 - COMERCIAL 4 IRMÇOS Atividade não roteirizada 710 …" at bounding box center [497, 221] width 994 height 442
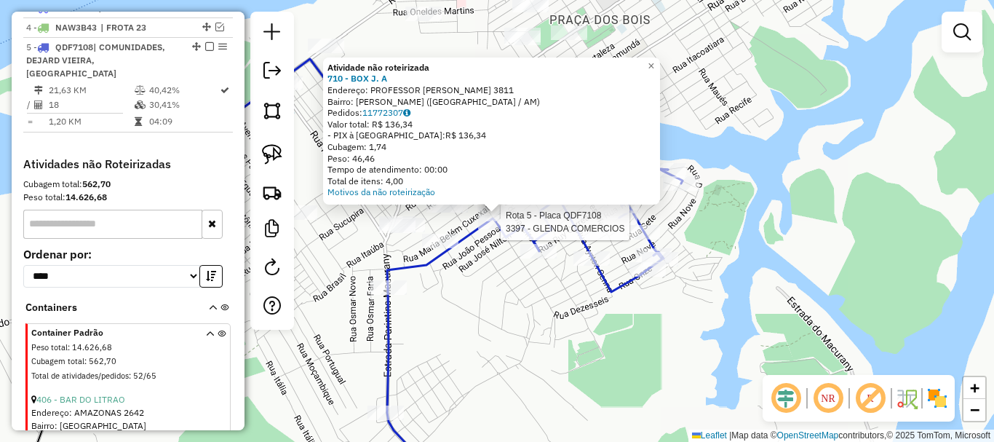
click at [499, 282] on div "Rota 5 - Placa QDF7108 3397 - GLENDA COMERCIOS Atividade não roteirizada 710 - …" at bounding box center [497, 221] width 994 height 442
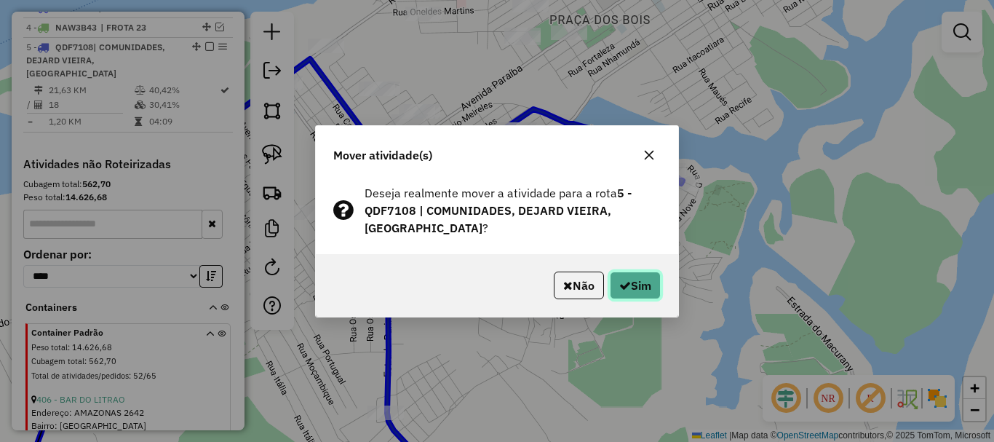
click at [634, 271] on button "Sim" at bounding box center [635, 285] width 51 height 28
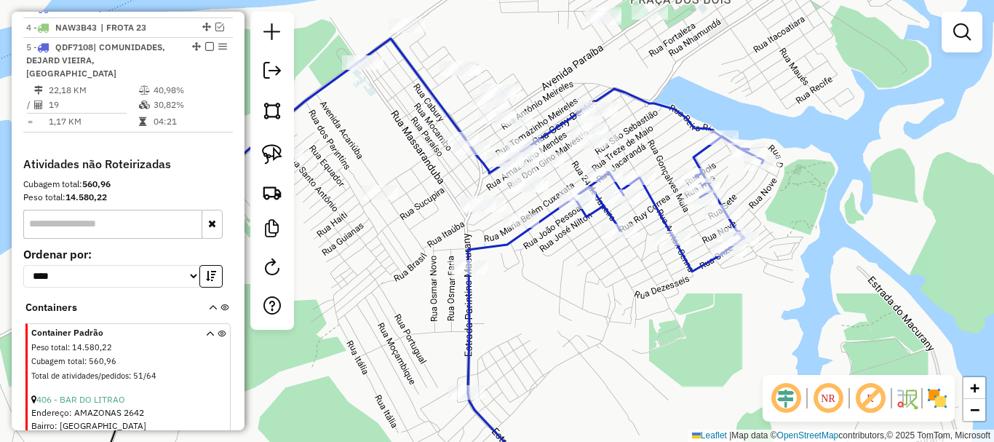
drag, startPoint x: 485, startPoint y: 287, endPoint x: 535, endPoint y: 258, distance: 57.4
click at [541, 258] on div "Janela de atendimento Grade de atendimento Capacidade Transportadoras Veículos …" at bounding box center [497, 221] width 994 height 442
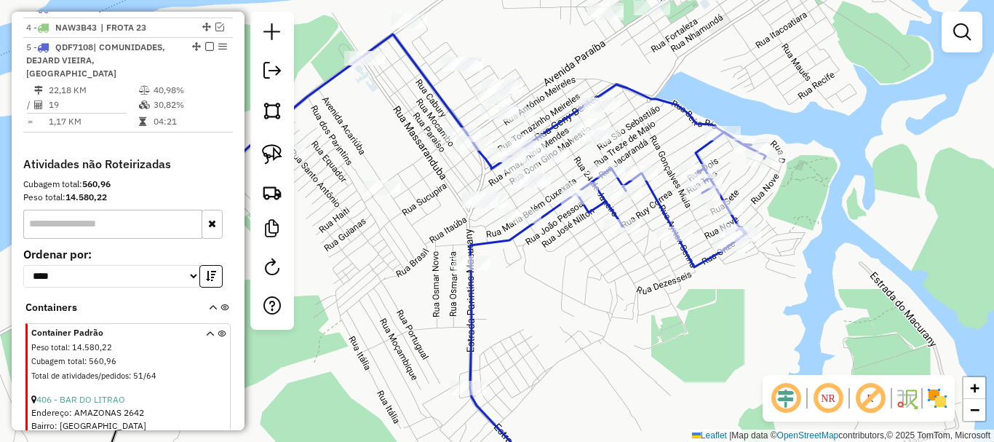
drag, startPoint x: 443, startPoint y: 228, endPoint x: 453, endPoint y: 236, distance: 12.4
click at [452, 234] on div "Janela de atendimento Grade de atendimento Capacidade Transportadoras Veículos …" at bounding box center [497, 221] width 994 height 442
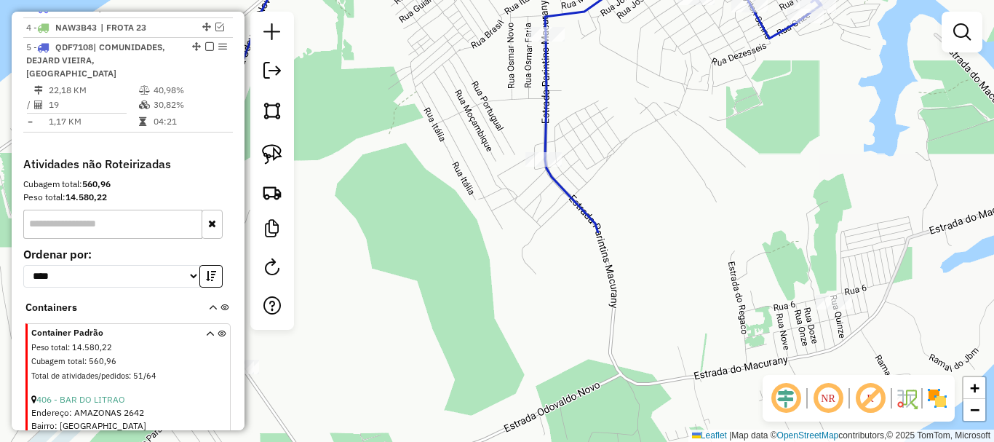
drag, startPoint x: 584, startPoint y: 342, endPoint x: 631, endPoint y: 90, distance: 256.9
click at [631, 90] on div "Janela de atendimento Grade de atendimento Capacidade Transportadoras Veículos …" at bounding box center [497, 221] width 994 height 442
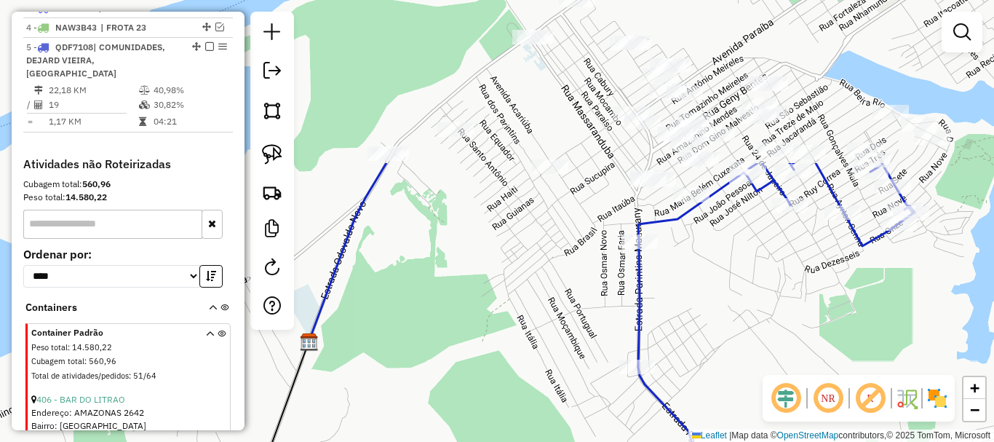
drag, startPoint x: 720, startPoint y: 234, endPoint x: 804, endPoint y: 419, distance: 203.2
click at [813, 441] on html "Aguarde... Pop-up bloqueado! Seu navegador bloqueou automáticamente a abertura …" at bounding box center [497, 221] width 994 height 442
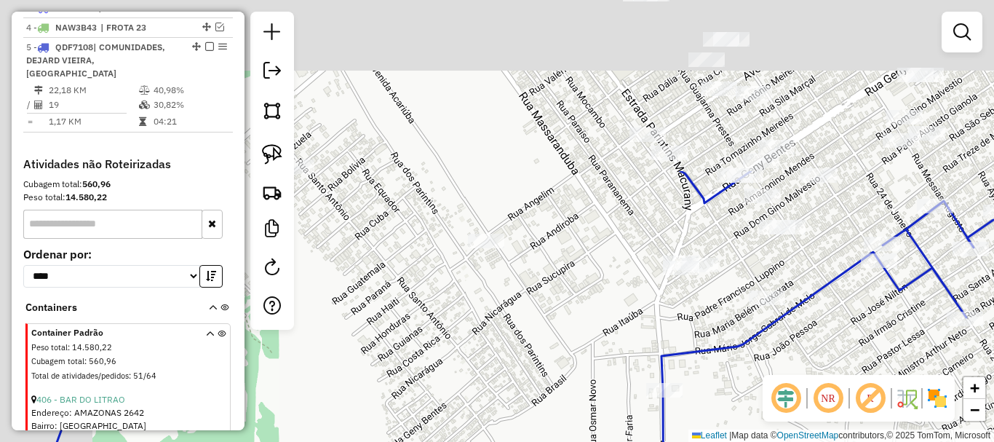
drag, startPoint x: 648, startPoint y: 245, endPoint x: 688, endPoint y: 352, distance: 113.3
click at [763, 441] on html "Aguarde... Pop-up bloqueado! Seu navegador bloqueou automáticamente a abertura …" at bounding box center [497, 221] width 994 height 442
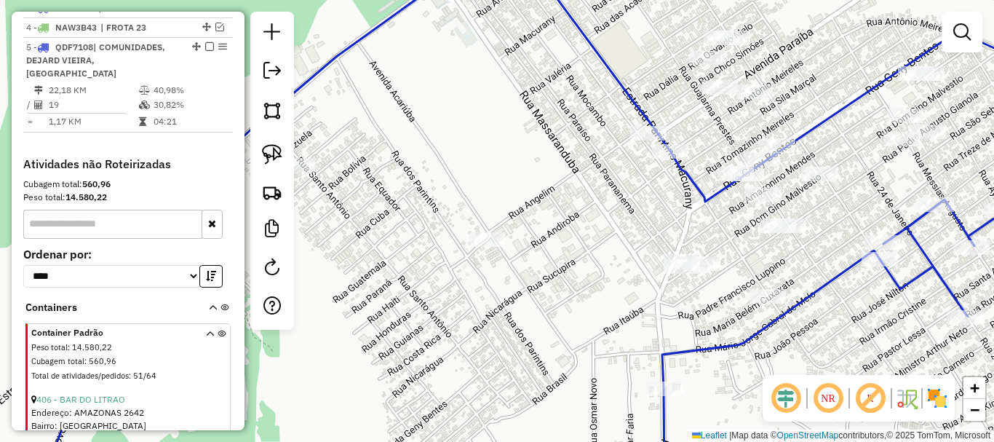
drag, startPoint x: 664, startPoint y: 311, endPoint x: 609, endPoint y: 312, distance: 54.6
click at [611, 312] on div "Janela de atendimento Grade de atendimento Capacidade Transportadoras Veículos …" at bounding box center [497, 221] width 994 height 442
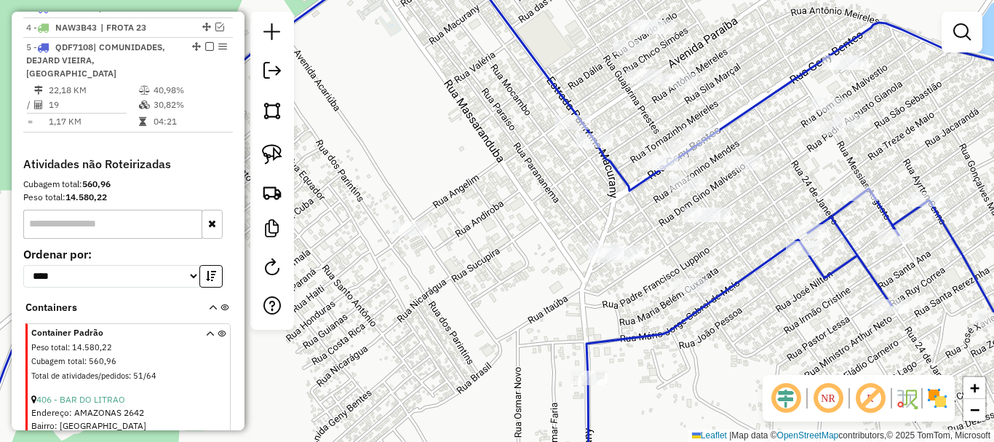
drag, startPoint x: 588, startPoint y: 301, endPoint x: 563, endPoint y: 285, distance: 29.5
click at [563, 285] on div "Janela de atendimento Grade de atendimento Capacidade Transportadoras Veículos …" at bounding box center [497, 221] width 994 height 442
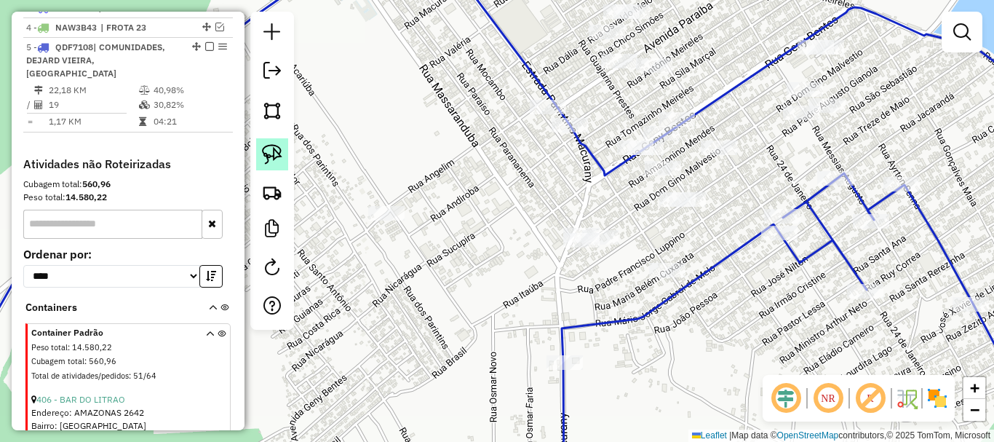
click at [277, 158] on img at bounding box center [272, 154] width 20 height 20
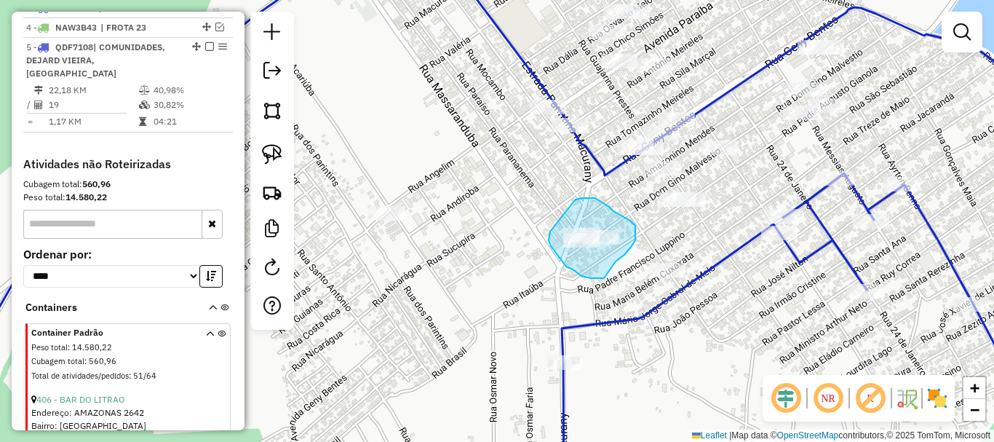
drag, startPoint x: 550, startPoint y: 231, endPoint x: 564, endPoint y: 225, distance: 15.3
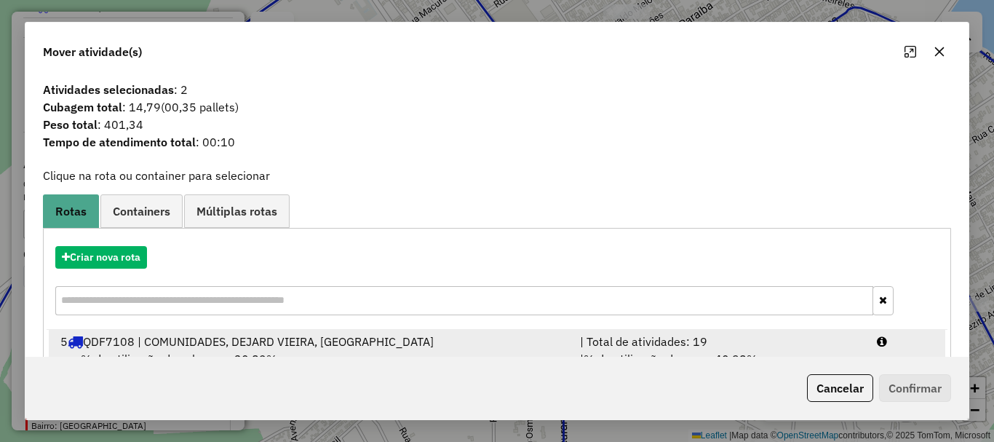
click at [114, 333] on div "5 QDF7108 | COMUNIDADES, DEJARD VIEIRA, Itauna" at bounding box center [312, 341] width 520 height 17
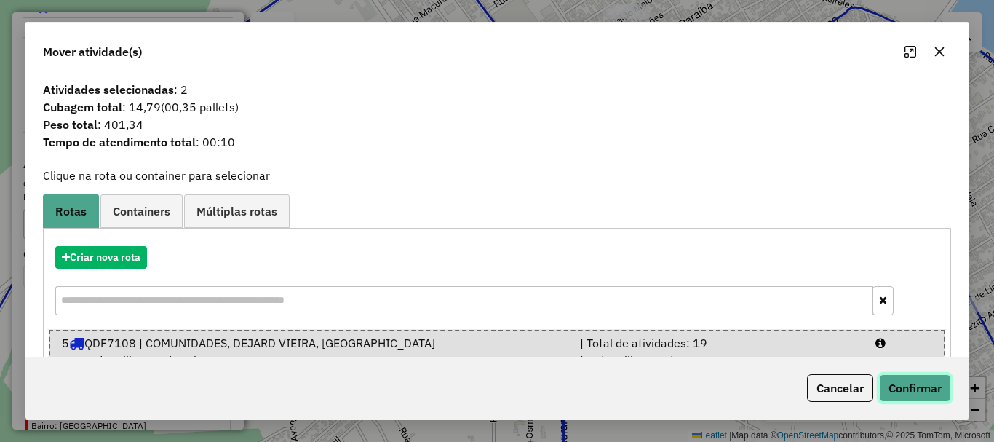
click at [925, 385] on button "Confirmar" at bounding box center [915, 388] width 72 height 28
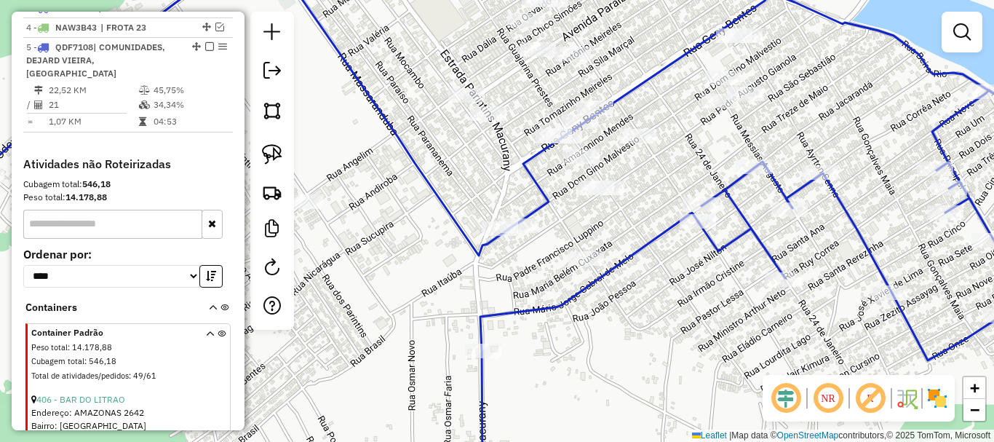
drag, startPoint x: 593, startPoint y: 338, endPoint x: 517, endPoint y: 304, distance: 83.4
click at [525, 320] on div "Janela de atendimento Grade de atendimento Capacidade Transportadoras Veículos …" at bounding box center [497, 221] width 994 height 442
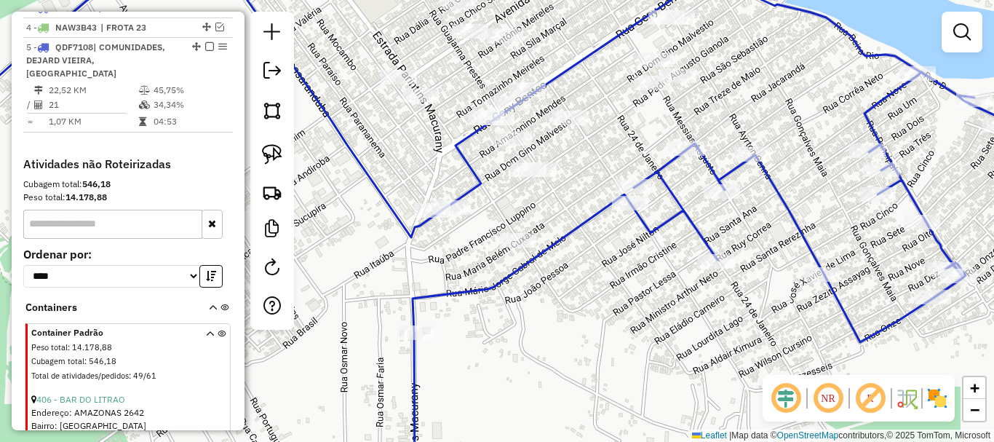
drag, startPoint x: 488, startPoint y: 313, endPoint x: 537, endPoint y: 250, distance: 80.4
click at [500, 303] on div "Janela de atendimento Grade de atendimento Capacidade Transportadoras Veículos …" at bounding box center [497, 221] width 994 height 442
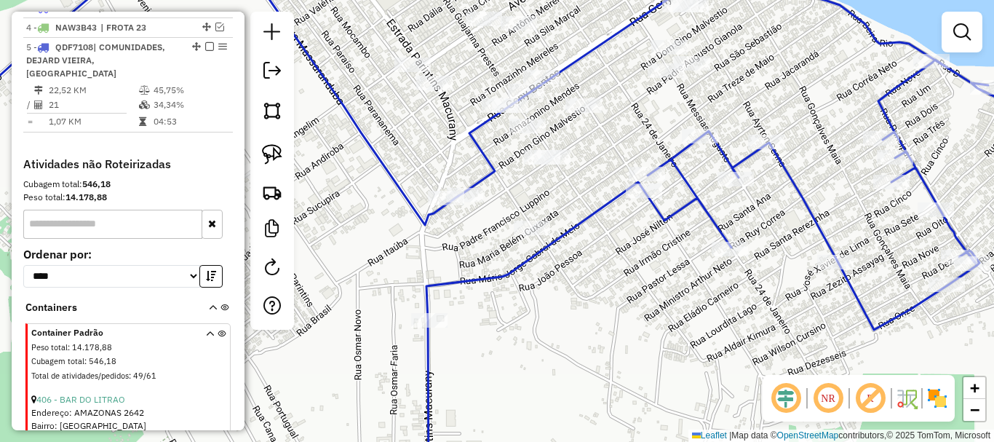
click at [535, 220] on div "Janela de atendimento Grade de atendimento Capacidade Transportadoras Veículos …" at bounding box center [497, 221] width 994 height 442
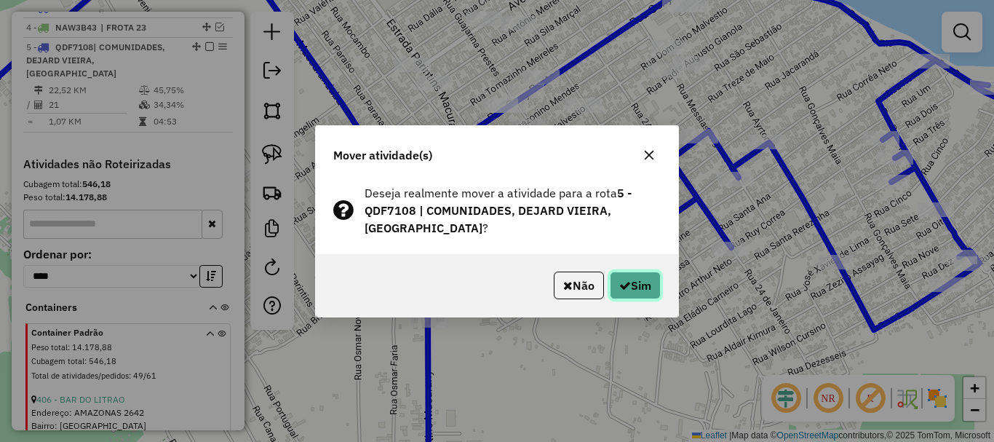
click at [624, 282] on button "Sim" at bounding box center [635, 285] width 51 height 28
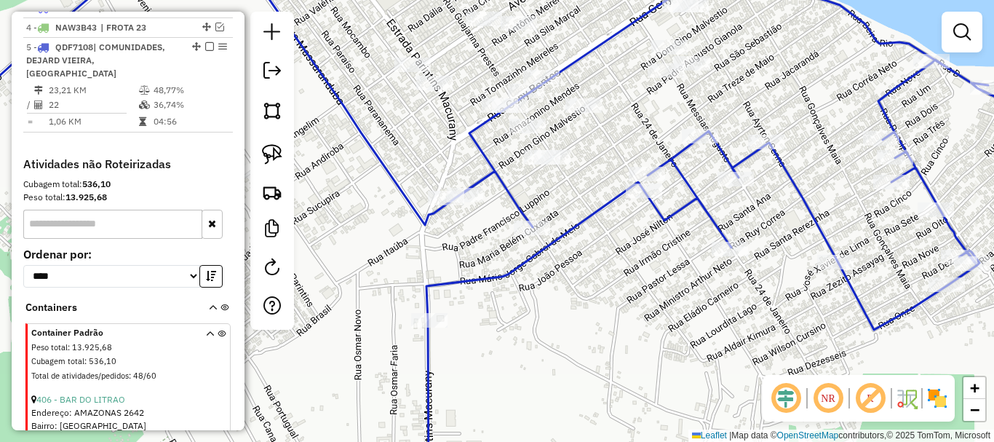
drag, startPoint x: 674, startPoint y: 277, endPoint x: 624, endPoint y: 254, distance: 54.7
click at [624, 271] on div "Janela de atendimento Grade de atendimento Capacidade Transportadoras Veículos …" at bounding box center [497, 221] width 994 height 442
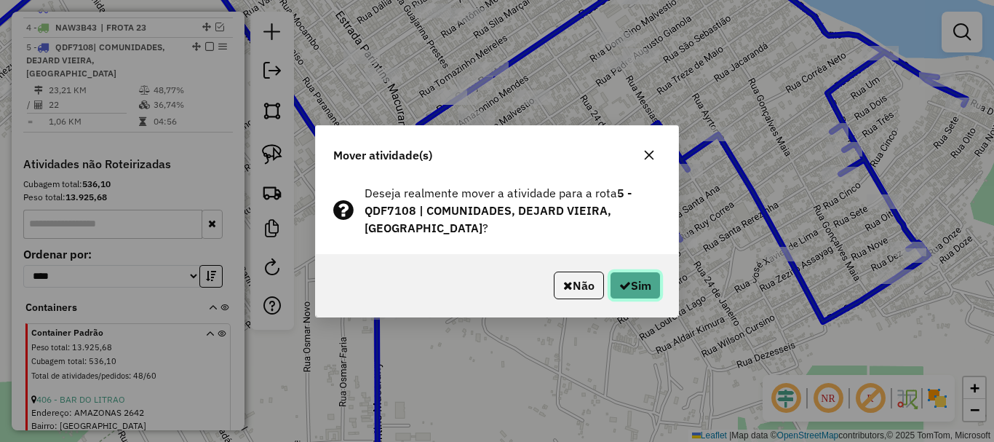
click at [614, 271] on button "Sim" at bounding box center [635, 285] width 51 height 28
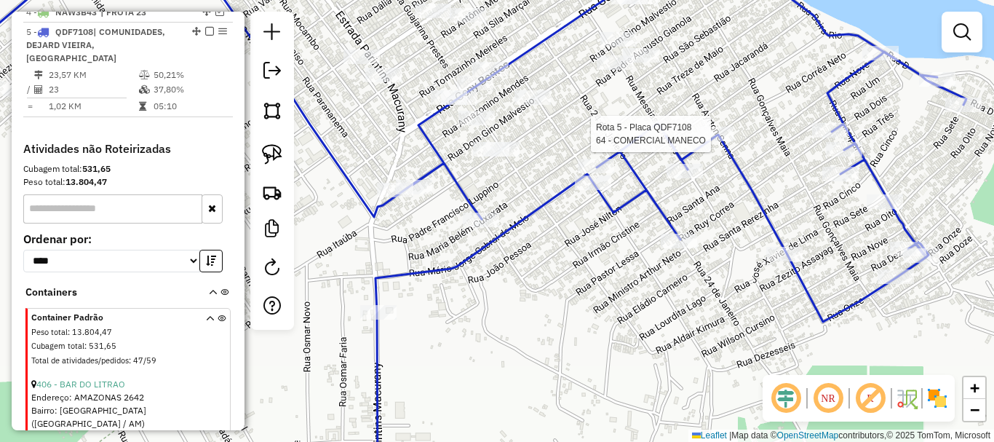
select select "**********"
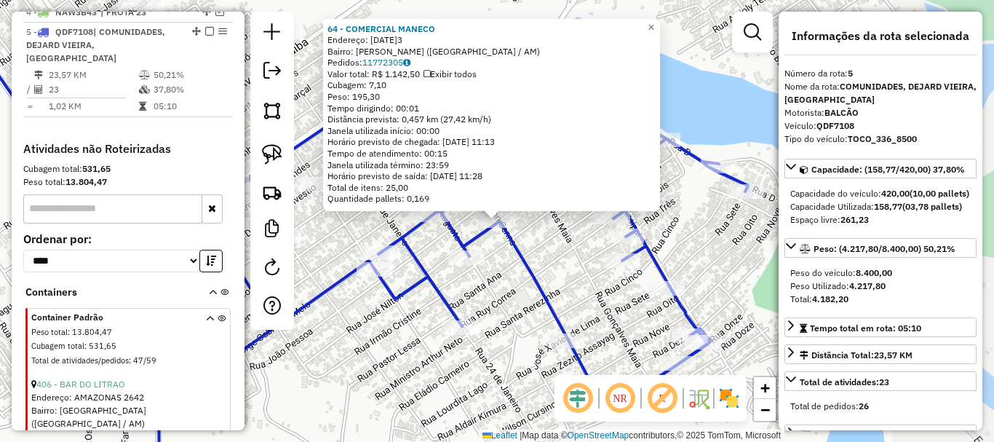
scroll to position [642, 0]
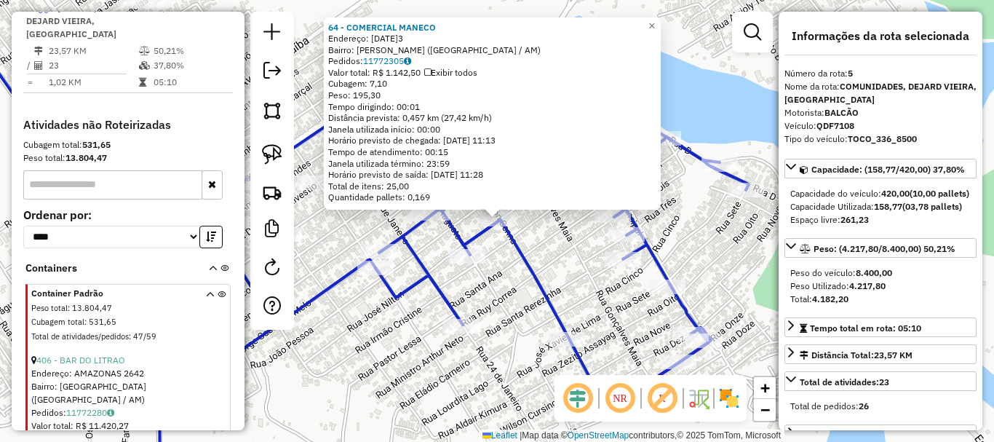
click at [506, 337] on div "64 - COMERCIAL MANECO Endereço: 24 DE JANEIRO 3433 Bairro: PAULO CORREA (PARINT…" at bounding box center [497, 221] width 994 height 442
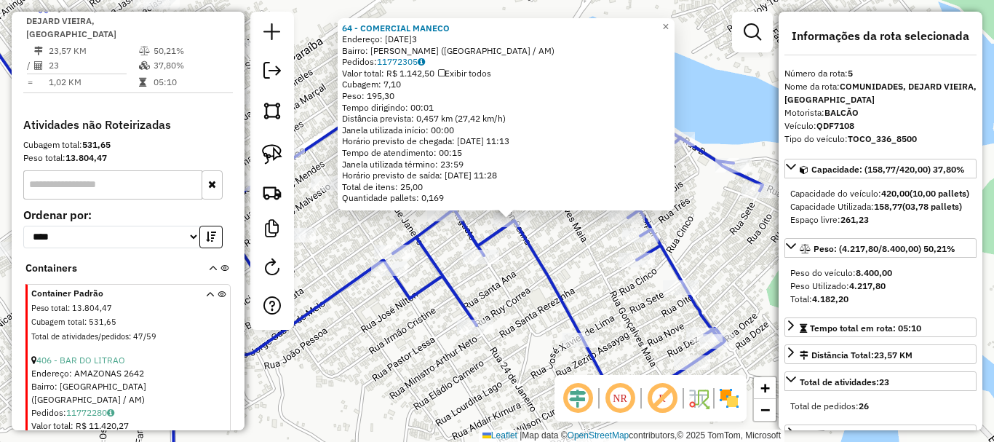
drag, startPoint x: 344, startPoint y: 355, endPoint x: 450, endPoint y: 328, distance: 109.6
click at [453, 331] on div "64 - COMERCIAL MANECO Endereço: 24 DE JANEIRO 3433 Bairro: PAULO CORREA (PARINT…" at bounding box center [497, 221] width 994 height 442
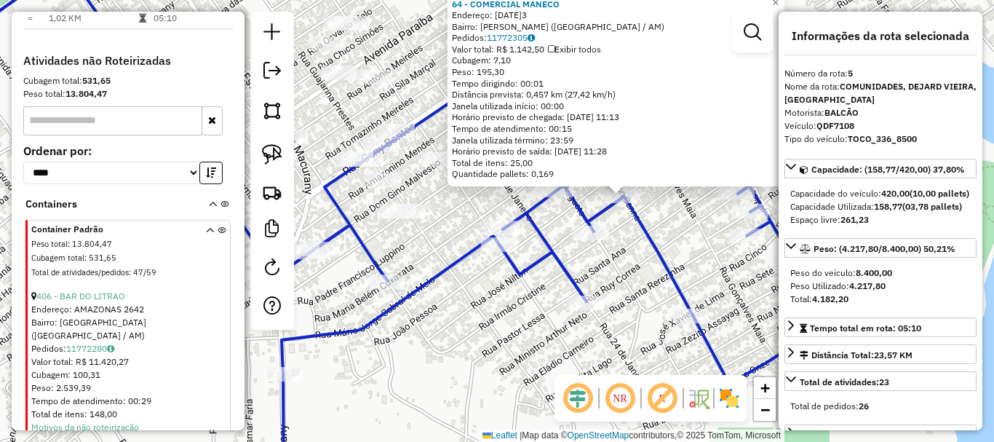
scroll to position [787, 0]
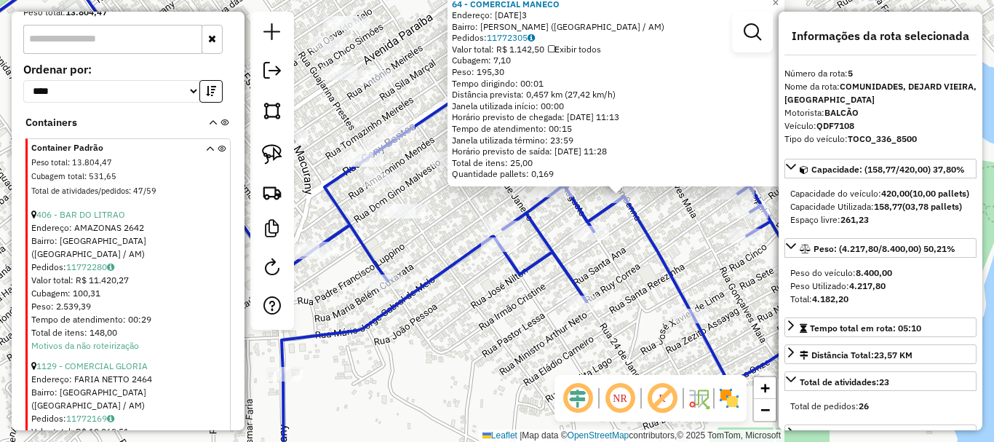
click at [206, 153] on icon at bounding box center [210, 172] width 8 height 55
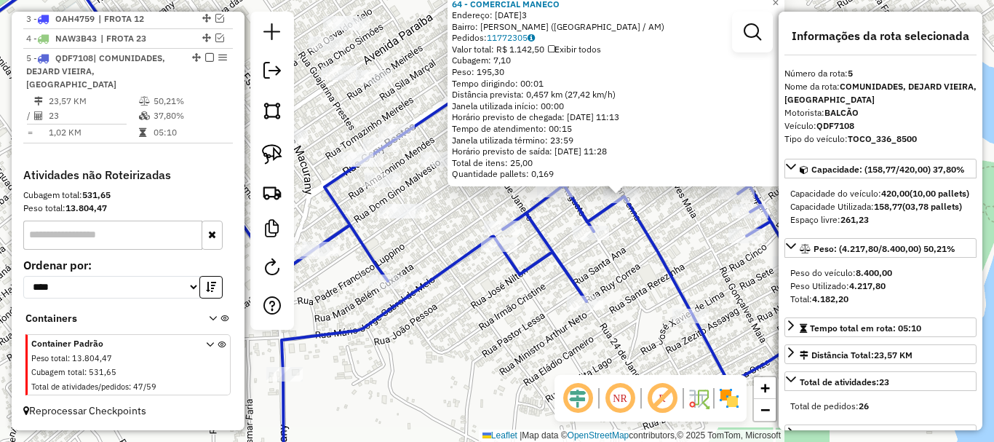
scroll to position [592, 0]
click at [206, 339] on span at bounding box center [216, 366] width 20 height 58
click at [206, 341] on icon at bounding box center [210, 368] width 8 height 55
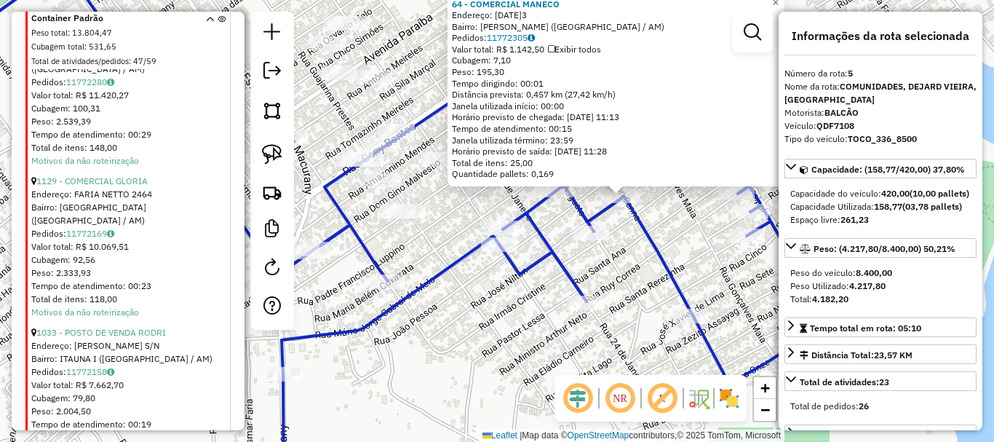
scroll to position [1079, 0]
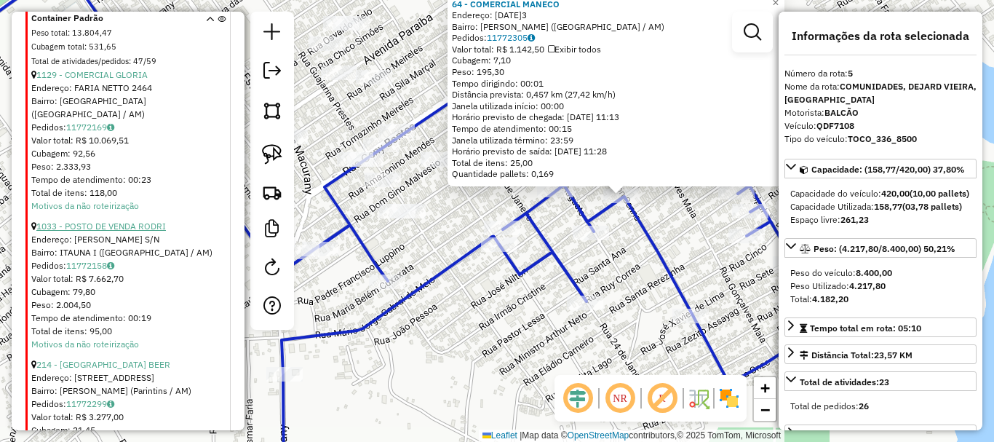
click at [132, 221] on link "1033 - POSTO DE VENDA RODRI" at bounding box center [101, 226] width 130 height 11
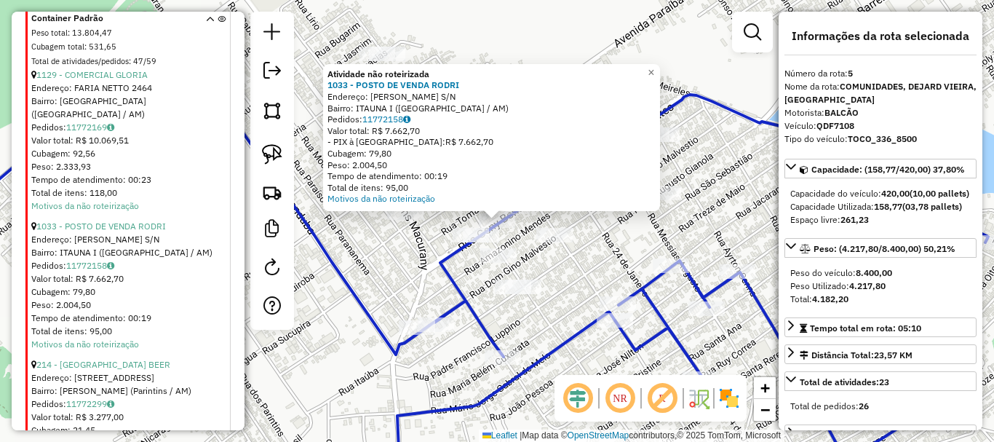
click at [496, 217] on div at bounding box center [491, 208] width 17 height 17
click at [714, 260] on div "Atividade não roteirizada 1033 - POSTO DE VENDA RODRI Endereço: GENY BENTES S/N…" at bounding box center [497, 221] width 994 height 442
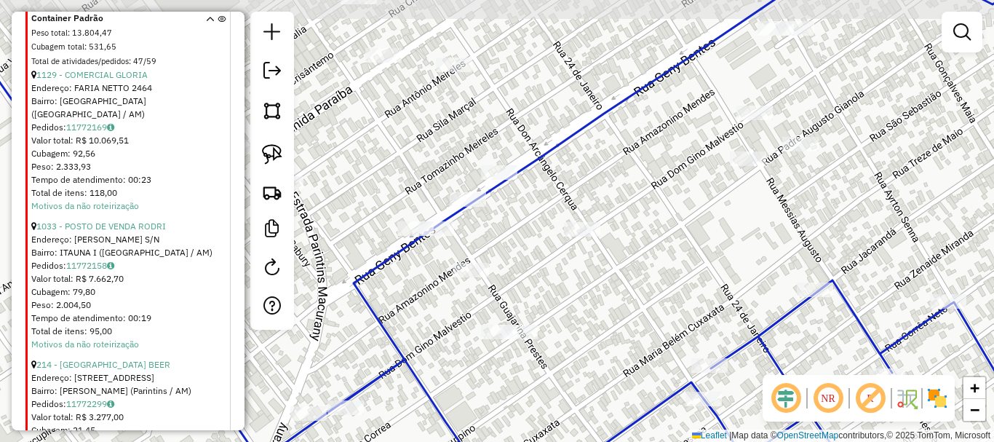
drag, startPoint x: 453, startPoint y: 199, endPoint x: 505, endPoint y: 218, distance: 55.5
click at [508, 218] on div "Janela de atendimento Grade de atendimento Capacidade Transportadoras Veículos …" at bounding box center [497, 221] width 994 height 442
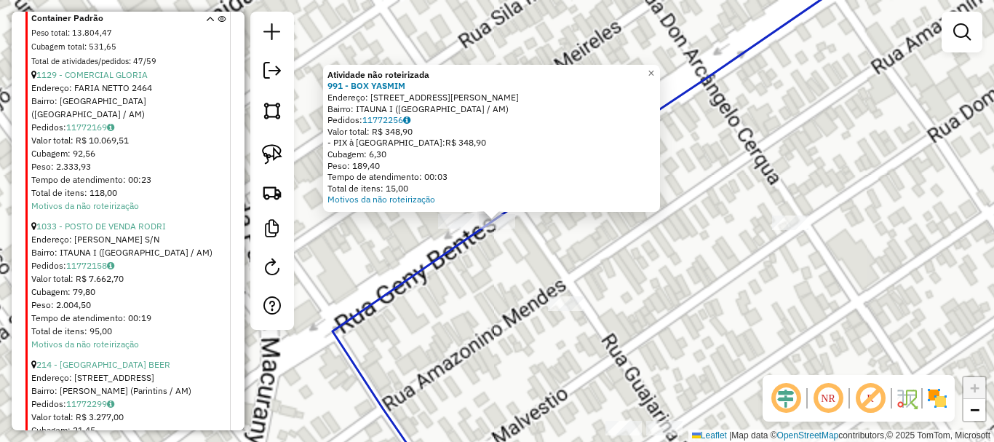
click at [445, 229] on div at bounding box center [456, 221] width 36 height 15
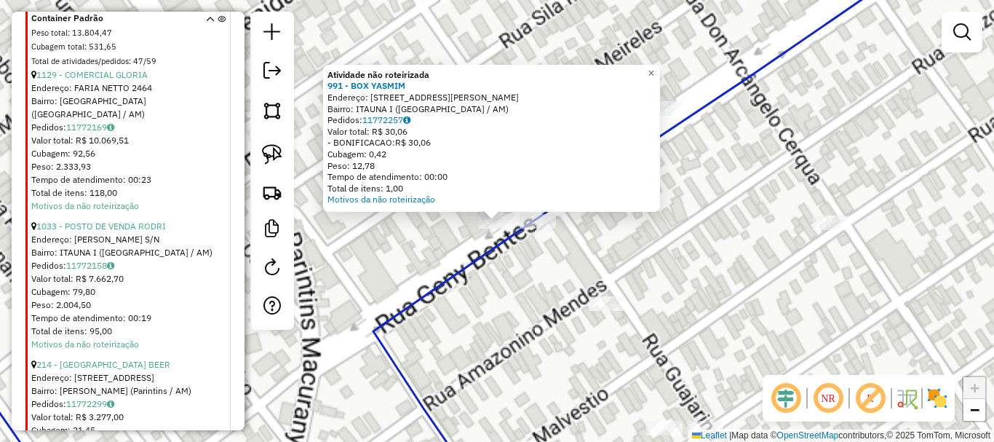
click at [620, 250] on div "Atividade não roteirizada 991 - BOX YASMIM Endereço: AV GENY BENTES, 4072 Bairr…" at bounding box center [497, 221] width 994 height 442
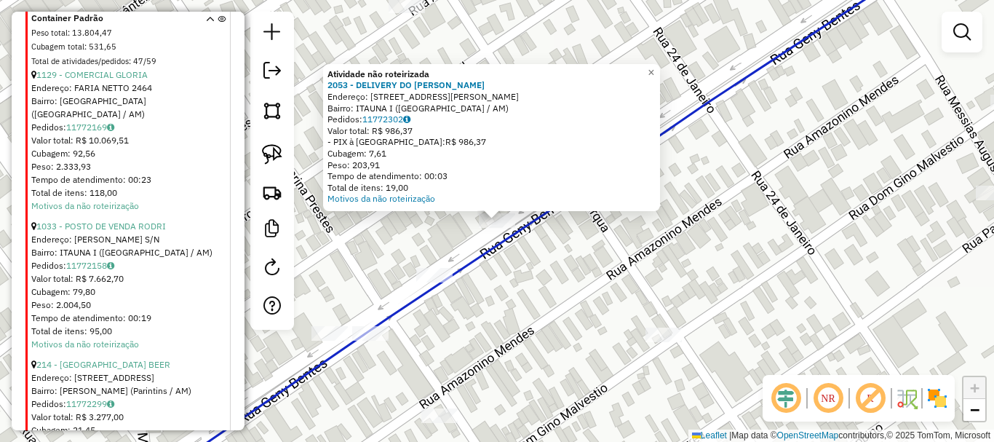
click at [559, 283] on div "Atividade não roteirizada 2053 - DELIVERY DO LEANDRO Endereço: AV GENY BENTES, …" at bounding box center [497, 221] width 994 height 442
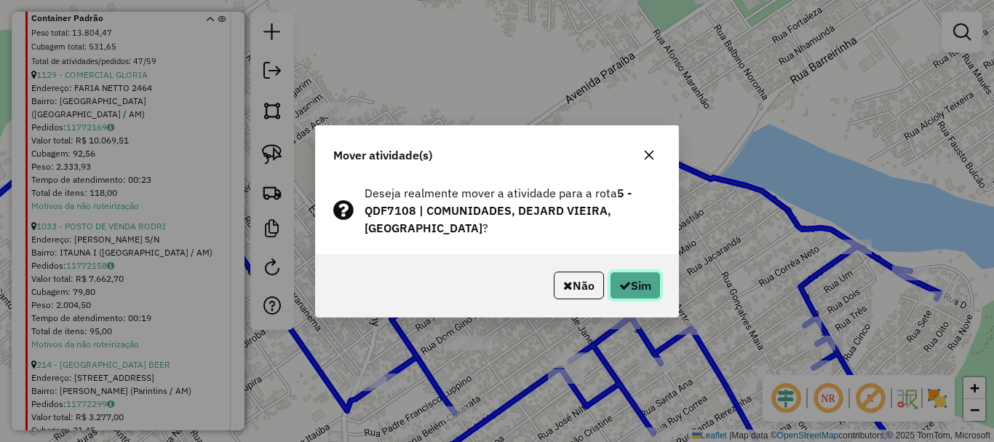
click at [631, 272] on button "Sim" at bounding box center [635, 285] width 51 height 28
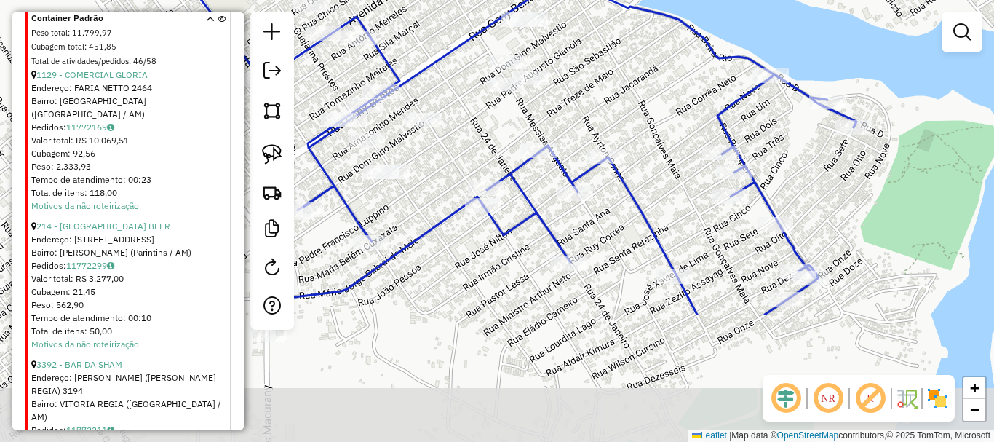
drag, startPoint x: 694, startPoint y: 279, endPoint x: 606, endPoint y: 90, distance: 208.4
click at [606, 90] on div "Janela de atendimento Grade de atendimento Capacidade Transportadoras Veículos …" at bounding box center [497, 221] width 994 height 442
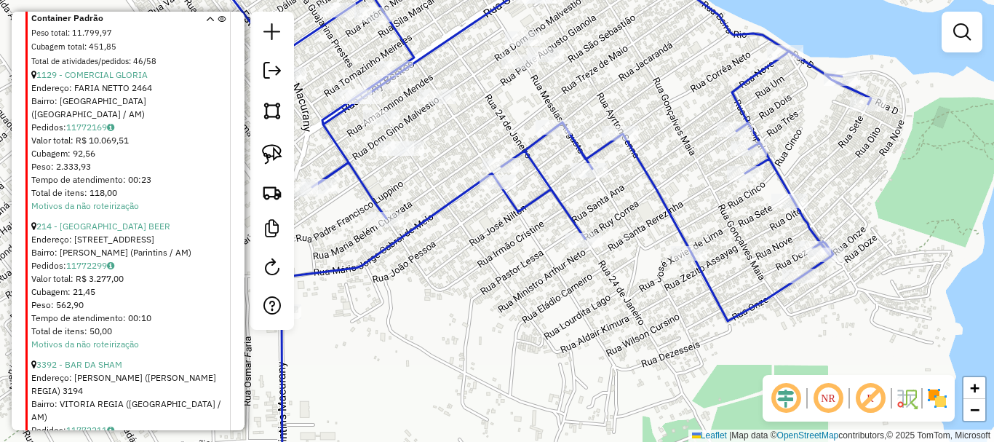
drag, startPoint x: 547, startPoint y: 317, endPoint x: 570, endPoint y: 309, distance: 23.7
click at [570, 310] on div "Janela de atendimento Grade de atendimento Capacidade Transportadoras Veículos …" at bounding box center [497, 221] width 994 height 442
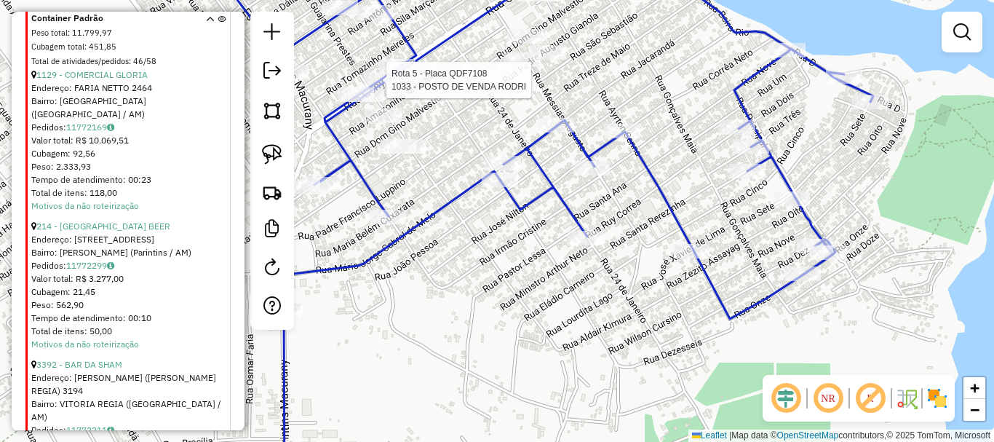
select select "**********"
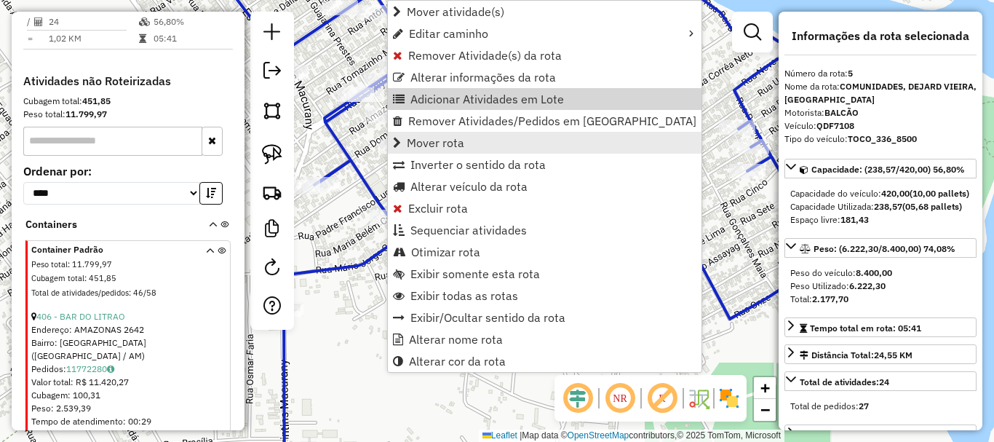
scroll to position [642, 0]
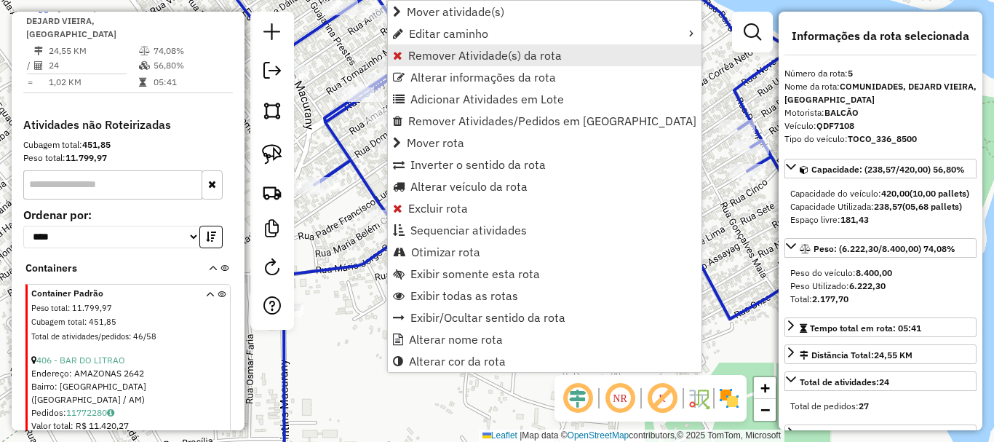
click at [485, 57] on span "Remover Atividade(s) da rota" at bounding box center [485, 55] width 154 height 12
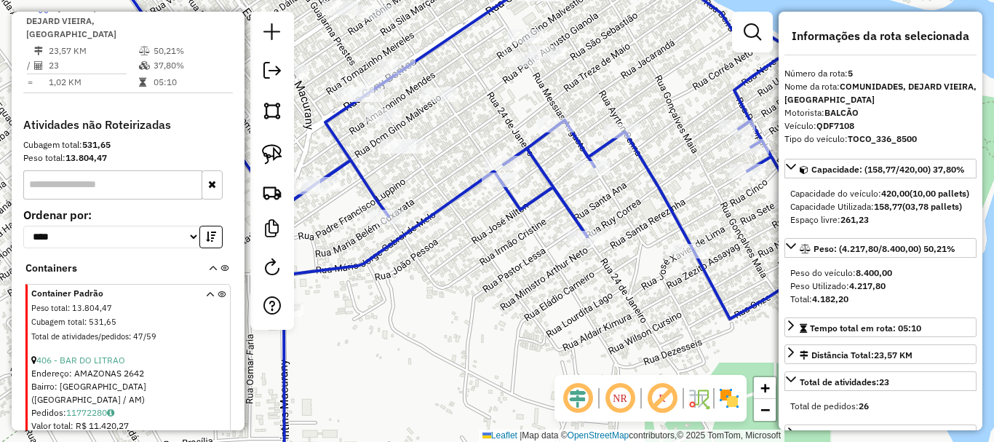
click at [389, 87] on div at bounding box center [382, 80] width 36 height 15
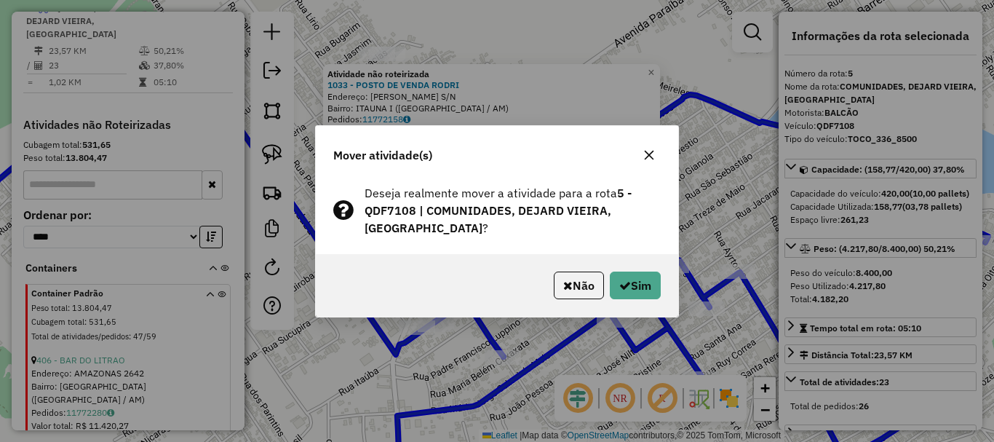
click at [630, 292] on div "Não Sim" at bounding box center [497, 285] width 362 height 63
click at [633, 285] on button "Sim" at bounding box center [635, 285] width 51 height 28
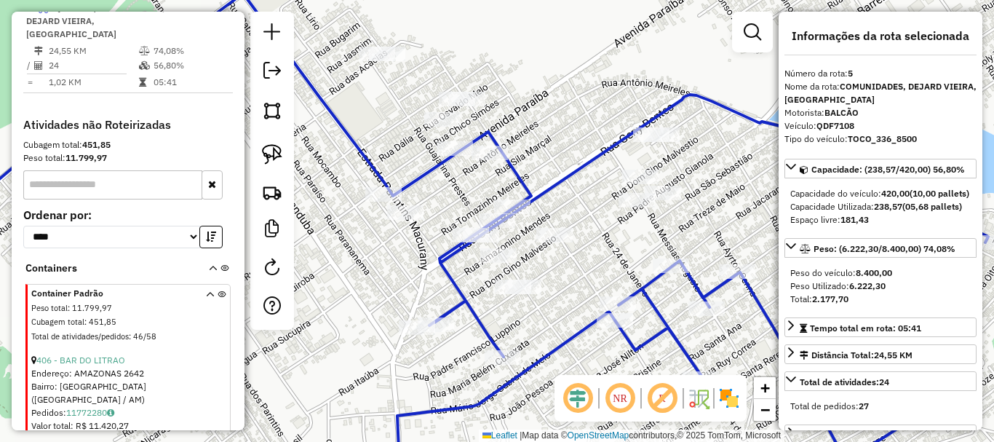
click at [582, 291] on div "Janela de atendimento Grade de atendimento Capacidade Transportadoras Veículos …" at bounding box center [497, 221] width 994 height 442
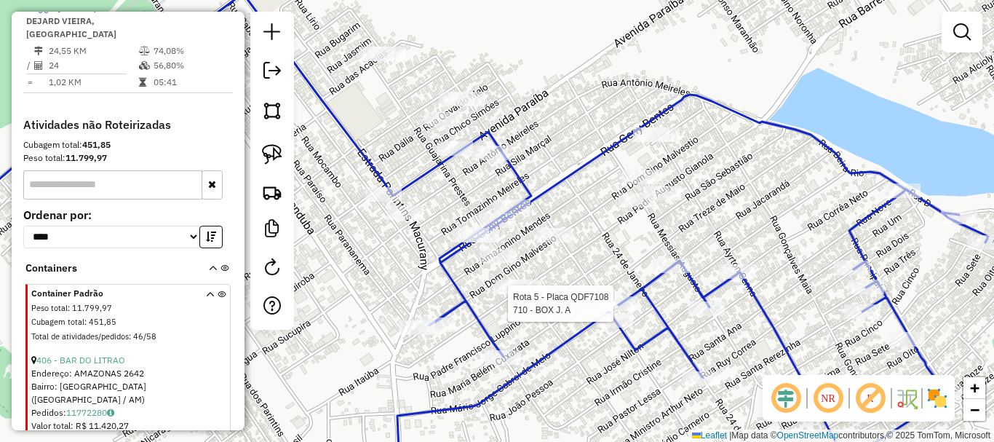
select select "**********"
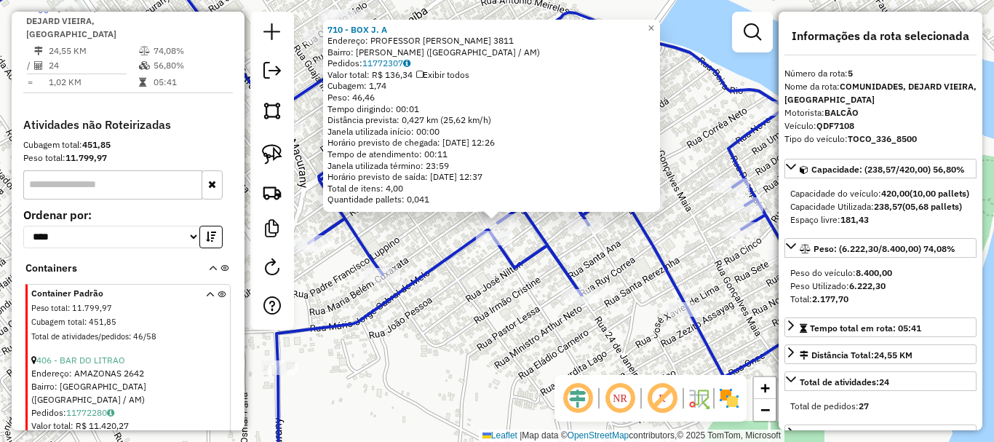
click at [453, 351] on div "710 - BOX J. A Endereço: PROFESSOR MARIO JORGE CABRAL 3811 Bairro: ITAUNA II (P…" at bounding box center [497, 221] width 994 height 442
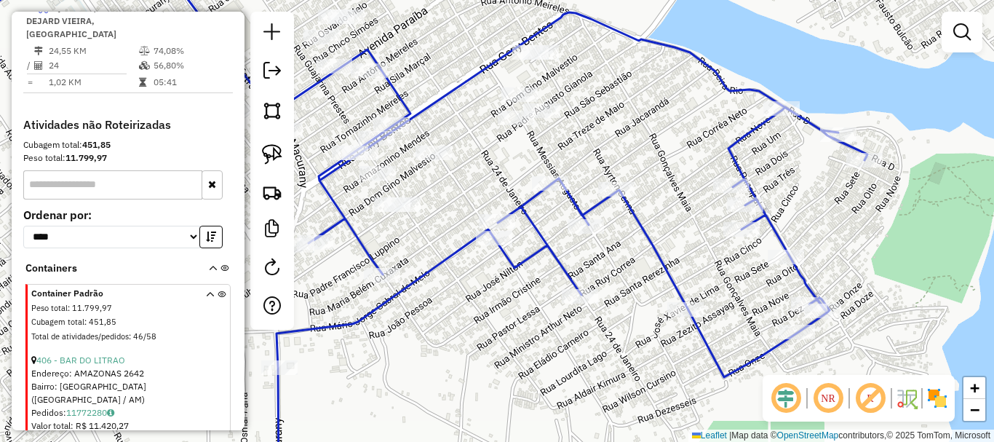
drag, startPoint x: 464, startPoint y: 307, endPoint x: 546, endPoint y: 332, distance: 85.2
click at [546, 332] on div "Janela de atendimento Grade de atendimento Capacidade Transportadoras Veículos …" at bounding box center [497, 221] width 994 height 442
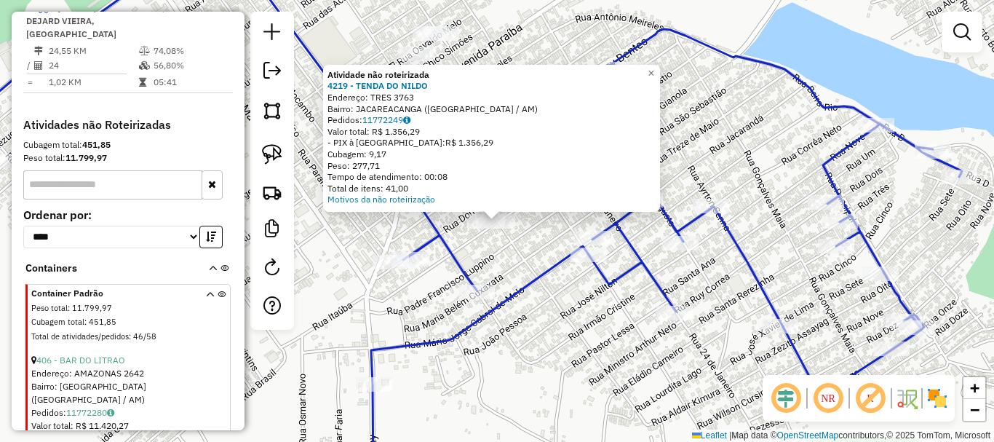
click at [566, 304] on div "Atividade não roteirizada 4219 - TENDA DO NILDO Endereço: TRES 3763 Bairro: JAC…" at bounding box center [497, 221] width 994 height 442
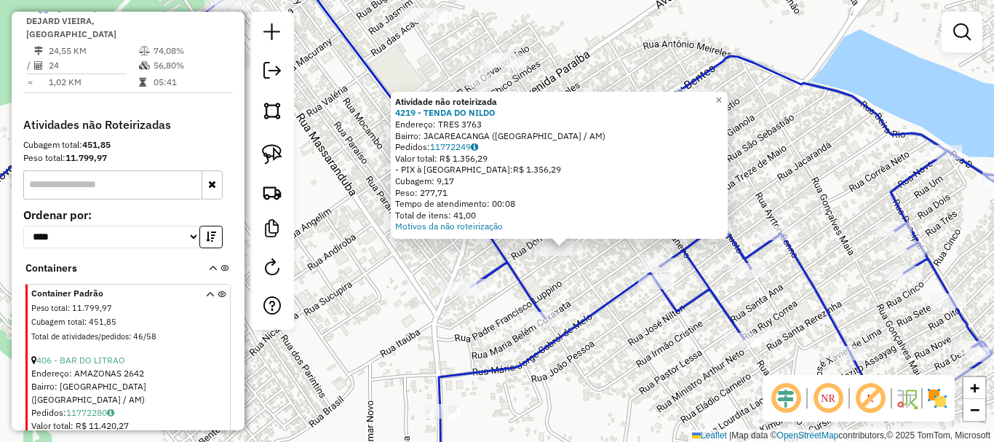
click at [403, 244] on div "Rota 5 - Placa QDF7108 3068 - MERCADINHO MACIEL Atividade não roteirizada 4219 …" at bounding box center [497, 221] width 994 height 442
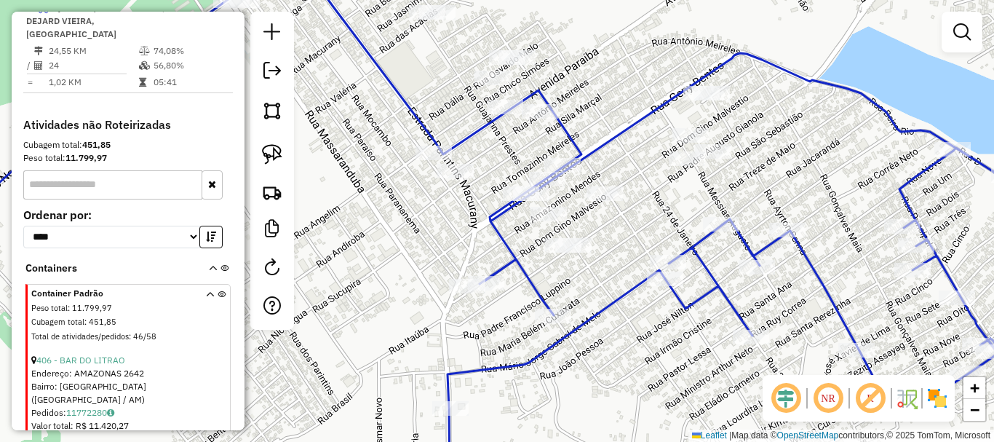
drag, startPoint x: 372, startPoint y: 261, endPoint x: 295, endPoint y: 255, distance: 77.4
click at [410, 237] on div "Janela de atendimento Grade de atendimento Capacidade Transportadoras Veículos …" at bounding box center [497, 221] width 994 height 442
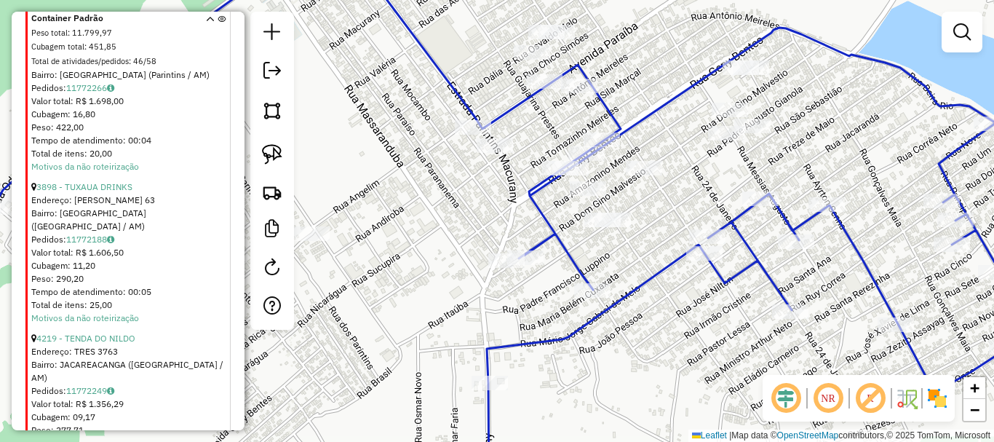
scroll to position [1661, 0]
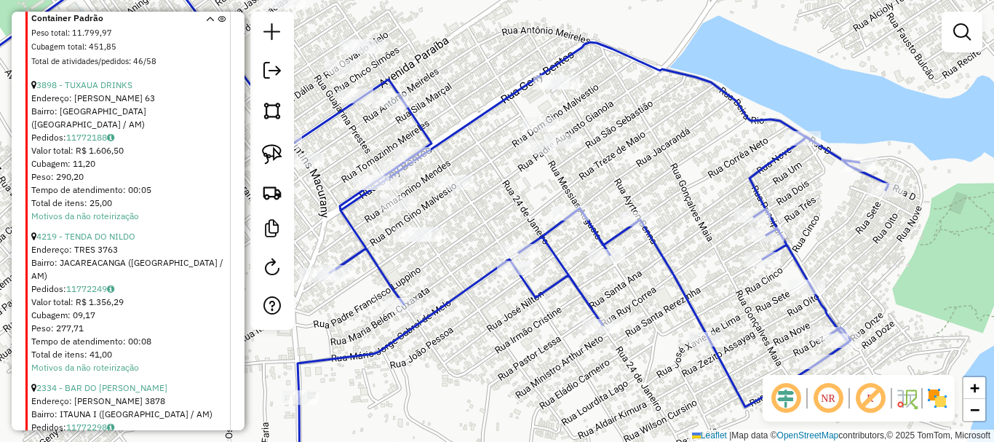
drag, startPoint x: 749, startPoint y: 302, endPoint x: 475, endPoint y: 276, distance: 275.6
click at [476, 286] on div "Janela de atendimento Grade de atendimento Capacidade Transportadoras Veículos …" at bounding box center [497, 221] width 994 height 442
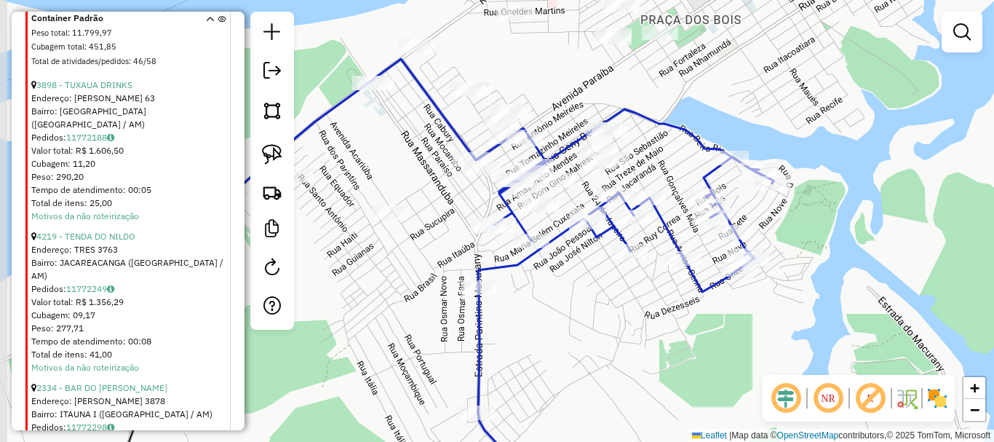
drag, startPoint x: 523, startPoint y: 184, endPoint x: 647, endPoint y: 159, distance: 126.3
click at [647, 159] on div "Janela de atendimento Grade de atendimento Capacidade Transportadoras Veículos …" at bounding box center [497, 221] width 994 height 442
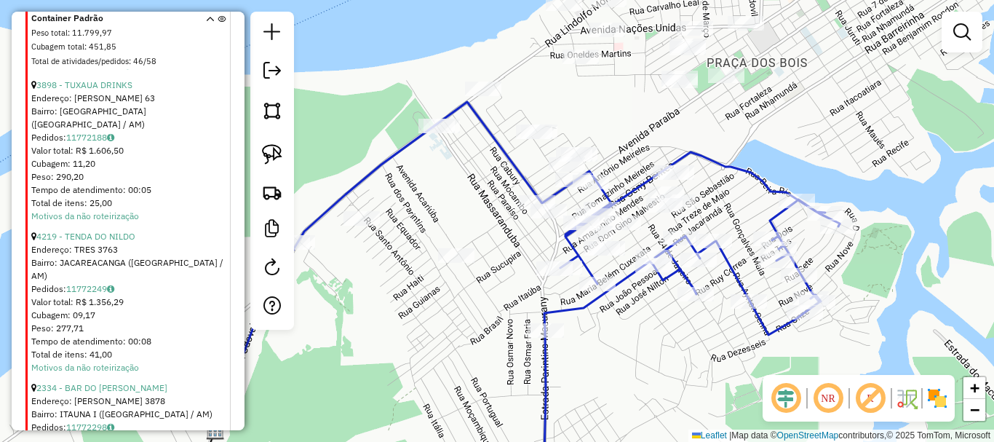
drag, startPoint x: 333, startPoint y: 164, endPoint x: 401, endPoint y: 207, distance: 80.2
click at [401, 207] on div "Janela de atendimento Grade de atendimento Capacidade Transportadoras Veículos …" at bounding box center [497, 221] width 994 height 442
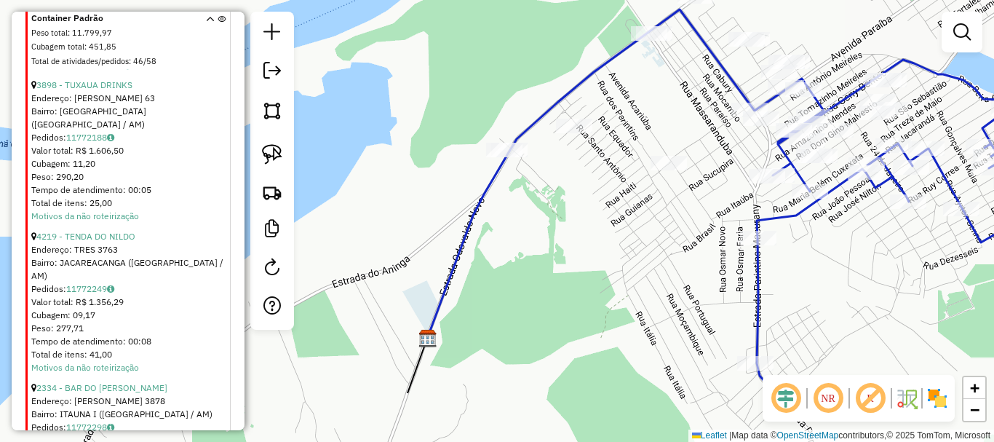
drag, startPoint x: 434, startPoint y: 188, endPoint x: 646, endPoint y: 95, distance: 230.4
click at [646, 95] on div "Janela de atendimento Grade de atendimento Capacidade Transportadoras Veículos …" at bounding box center [497, 221] width 994 height 442
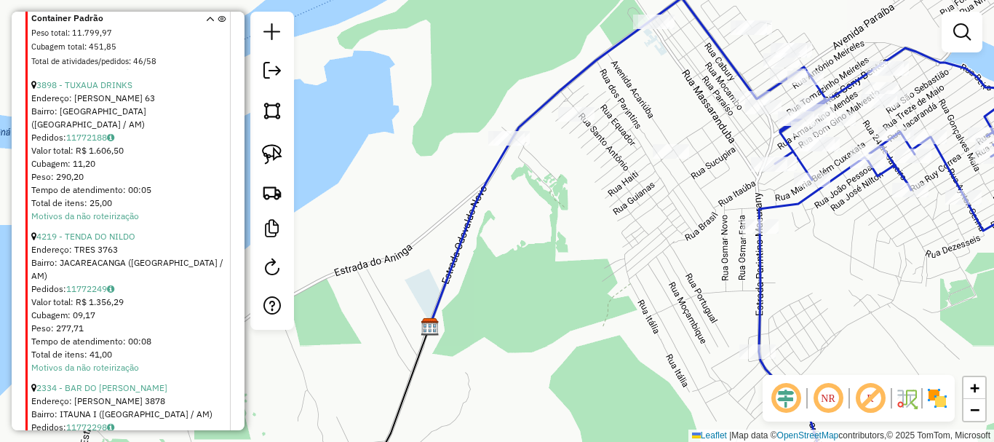
drag, startPoint x: 566, startPoint y: 247, endPoint x: 560, endPoint y: -60, distance: 307.2
click at [560, 0] on html "Aguarde... Pop-up bloqueado! Seu navegador bloqueou automáticamente a abertura …" at bounding box center [497, 221] width 994 height 442
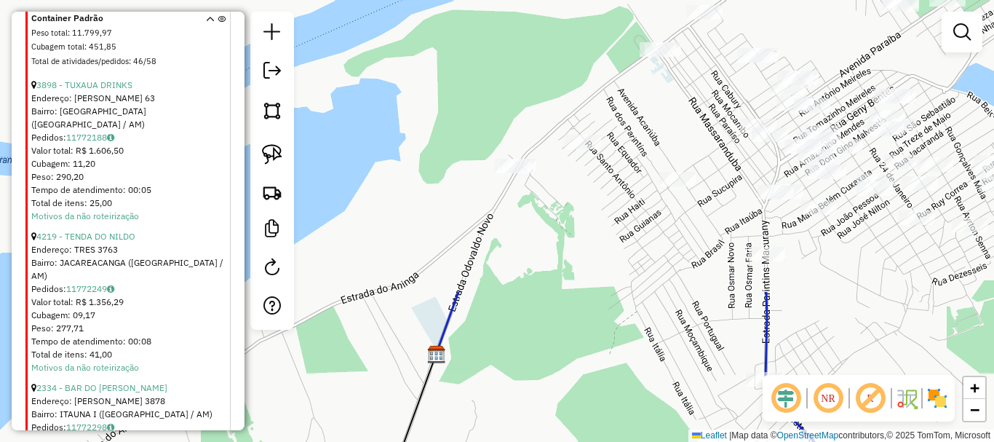
drag, startPoint x: 568, startPoint y: 11, endPoint x: 514, endPoint y: 167, distance: 165.0
click at [582, 337] on div "Janela de atendimento Grade de atendimento Capacidade Transportadoras Veículos …" at bounding box center [497, 221] width 994 height 442
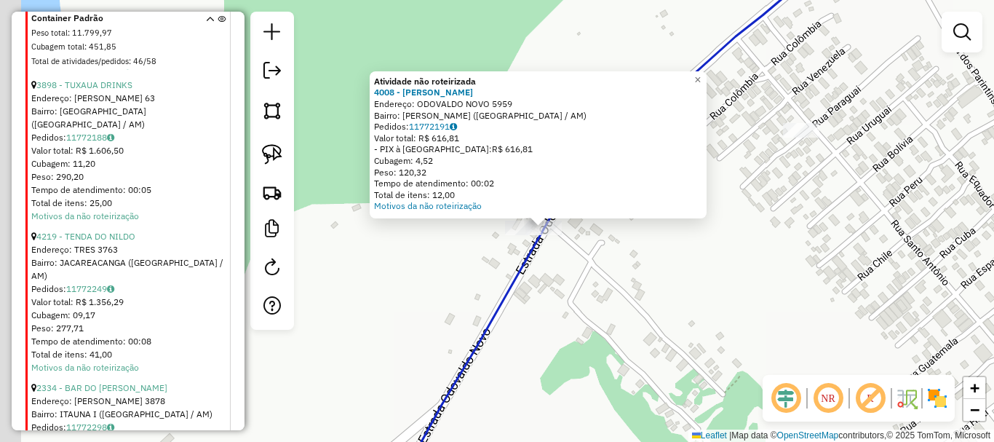
drag, startPoint x: 506, startPoint y: 278, endPoint x: 531, endPoint y: 279, distance: 24.8
click at [575, 285] on div "Atividade não roteirizada 4008 - MERCADINHO LENY Endereço: ODOVALDO NOVO 5959 B…" at bounding box center [497, 221] width 994 height 442
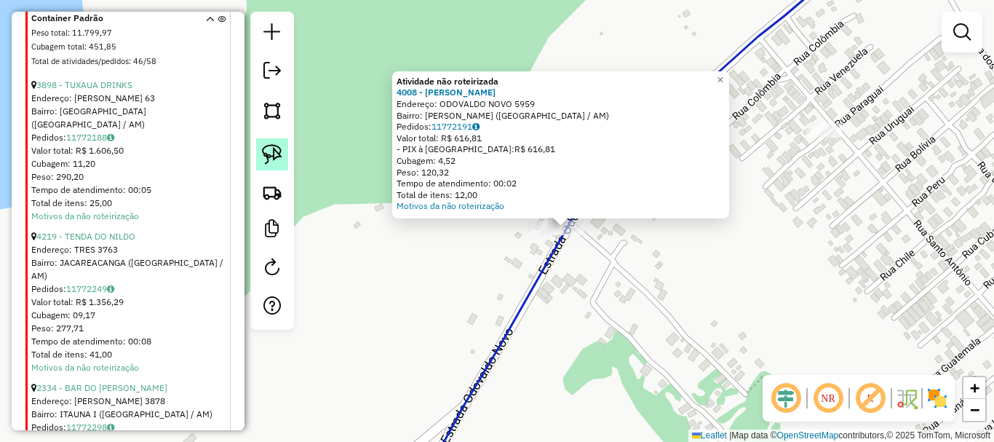
click at [276, 163] on img at bounding box center [272, 154] width 20 height 20
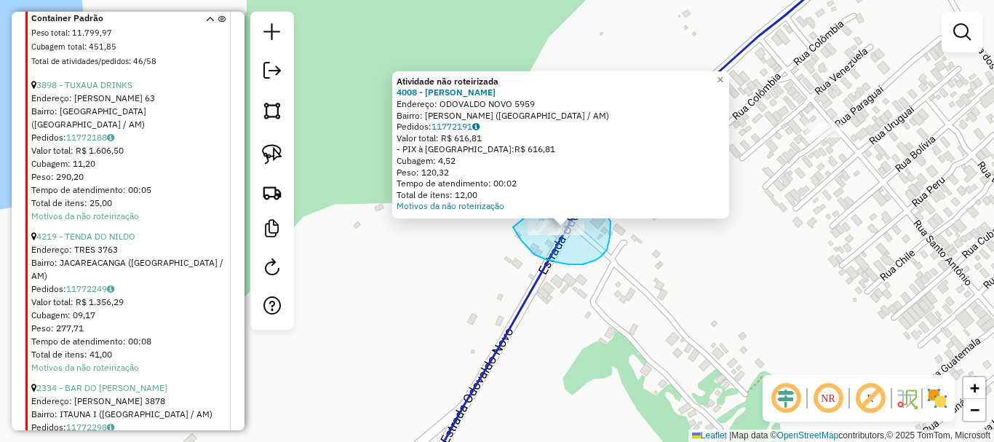
drag, startPoint x: 513, startPoint y: 227, endPoint x: 536, endPoint y: 208, distance: 30.0
click at [536, 208] on div "Atividade não roteirizada 4008 - MERCADINHO LENY Endereço: ODOVALDO NOVO 5959 B…" at bounding box center [497, 221] width 994 height 442
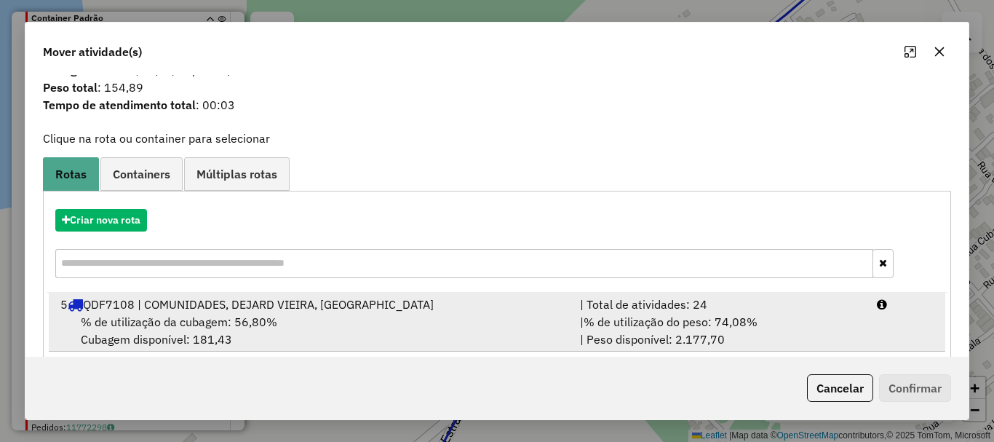
scroll to position [57, 0]
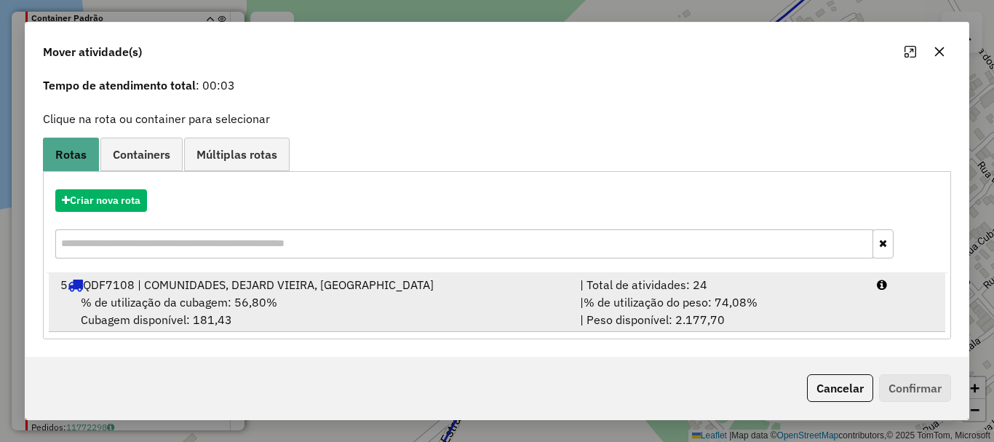
click at [200, 279] on div "5 QDF7108 | COMUNIDADES, DEJARD VIEIRA, Itauna" at bounding box center [312, 284] width 520 height 17
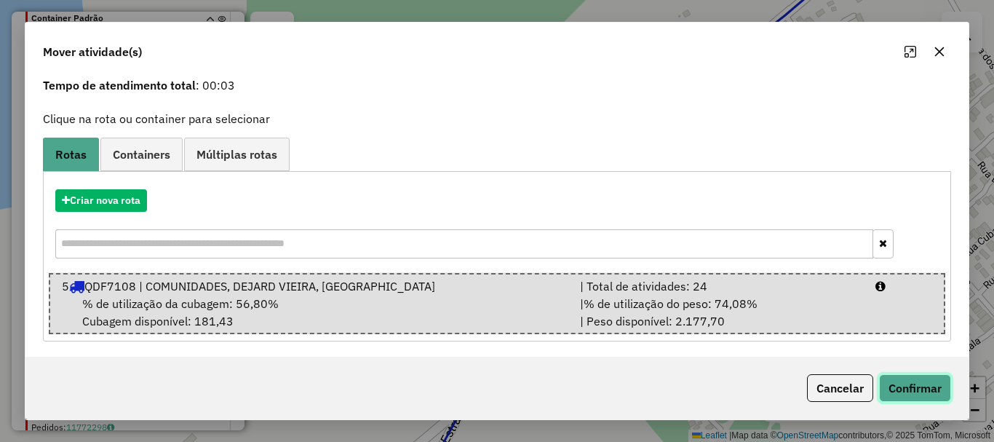
click at [904, 381] on button "Confirmar" at bounding box center [915, 388] width 72 height 28
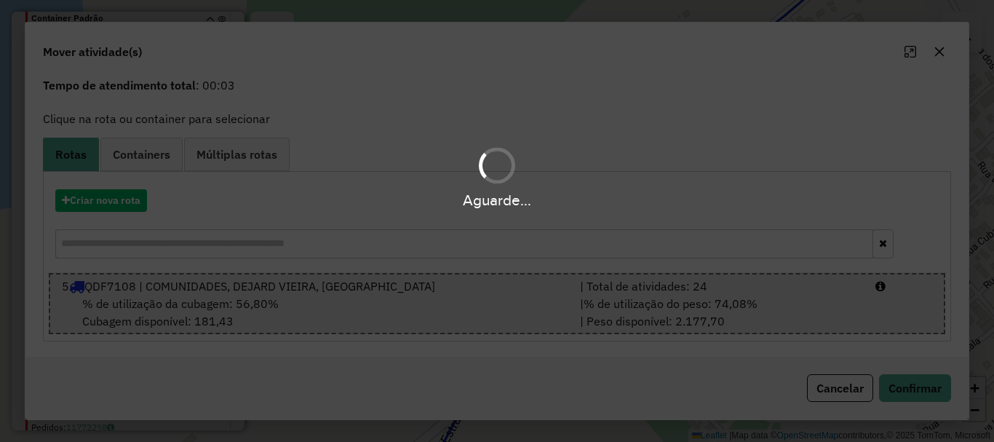
scroll to position [0, 0]
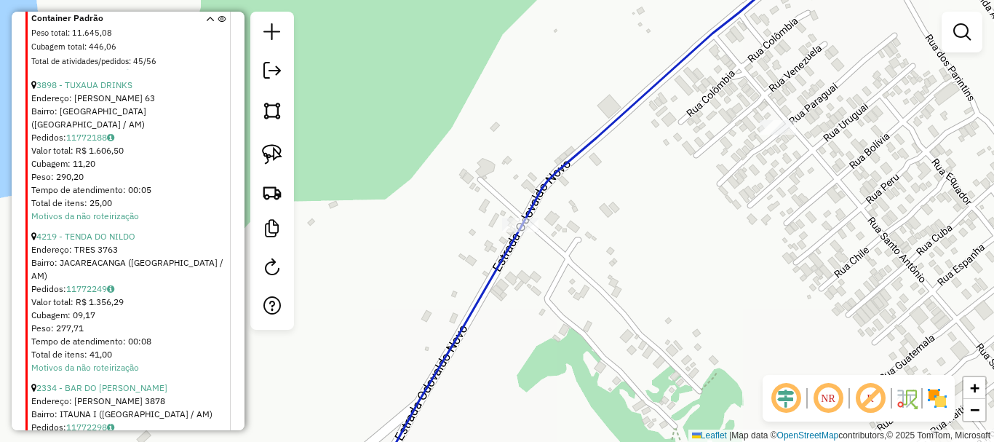
drag, startPoint x: 638, startPoint y: 253, endPoint x: 571, endPoint y: 243, distance: 67.0
click at [571, 243] on div "Janela de atendimento Grade de atendimento Capacidade Transportadoras Veículos …" at bounding box center [497, 221] width 994 height 442
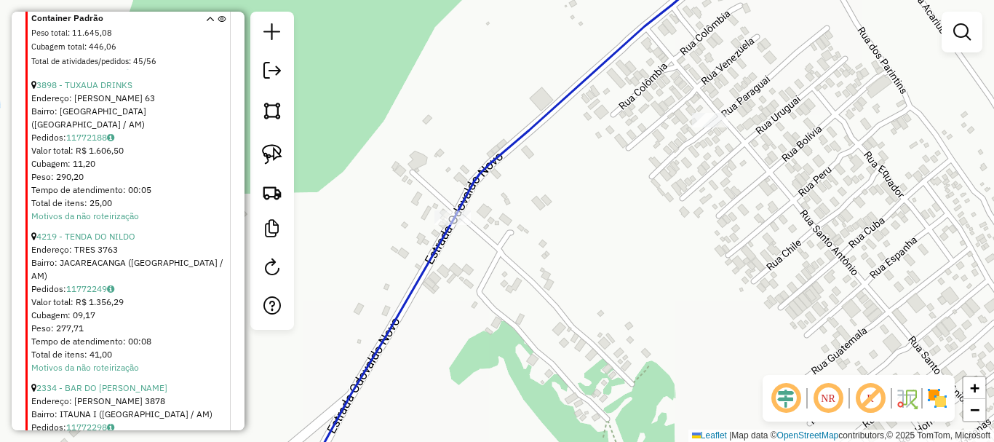
drag, startPoint x: 557, startPoint y: 229, endPoint x: 520, endPoint y: 219, distance: 38.3
click at [522, 225] on div "Janela de atendimento Grade de atendimento Capacidade Transportadoras Veículos …" at bounding box center [497, 221] width 994 height 442
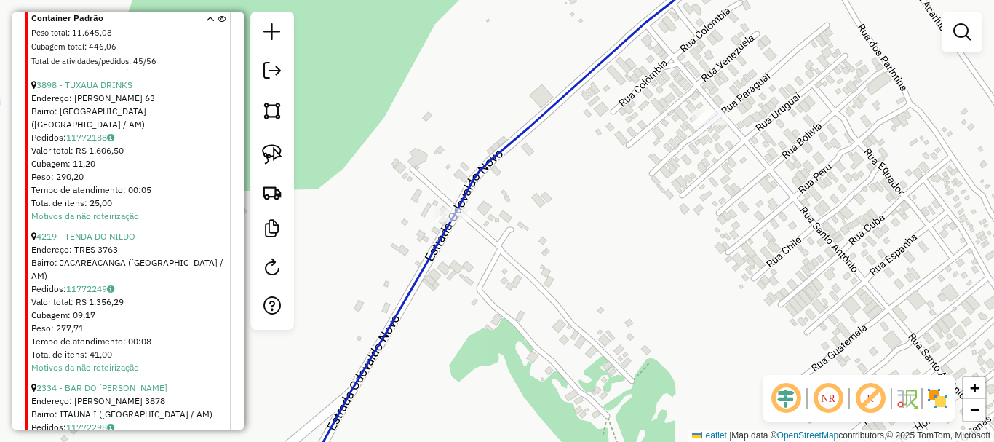
select select "**********"
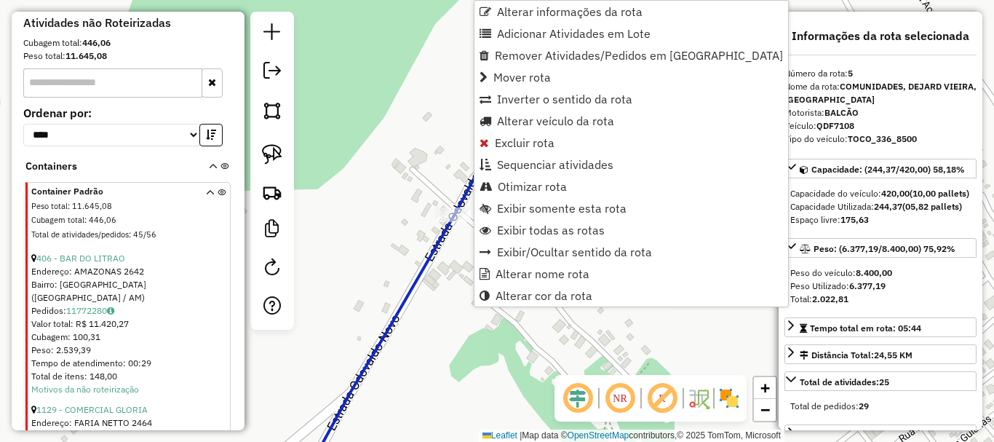
scroll to position [642, 0]
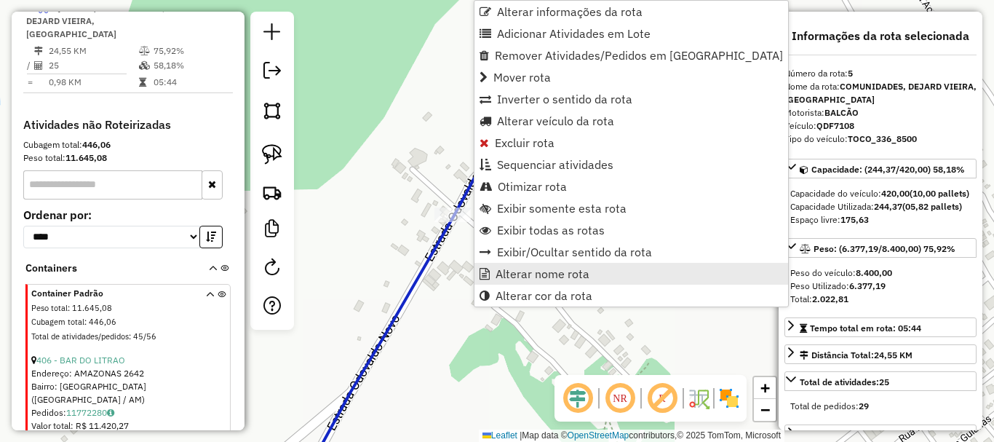
click at [564, 274] on span "Alterar nome rota" at bounding box center [543, 274] width 94 height 12
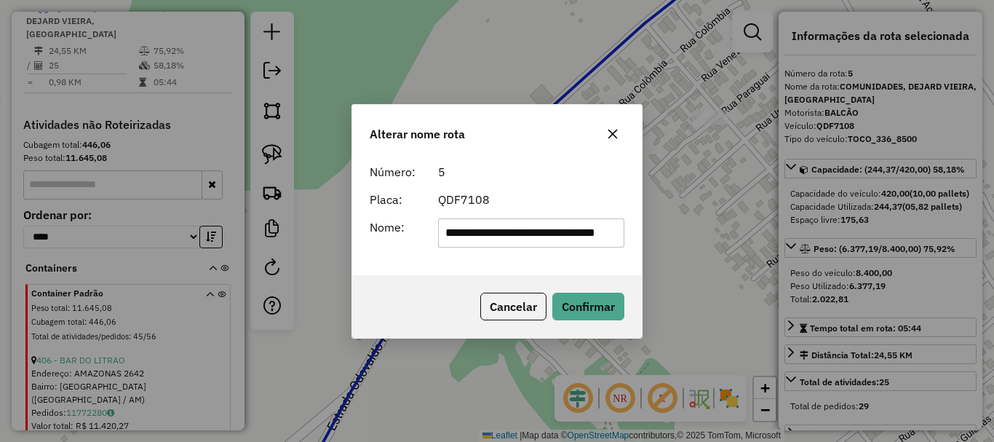
scroll to position [0, 0]
drag, startPoint x: 618, startPoint y: 234, endPoint x: 318, endPoint y: 237, distance: 299.9
click at [318, 237] on div "**********" at bounding box center [497, 221] width 994 height 442
type input "*"
type input "********"
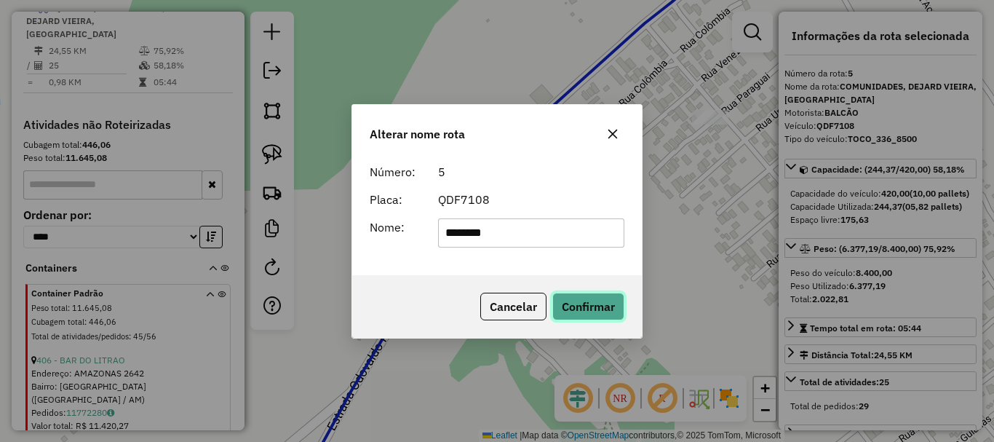
click at [552, 293] on button "Confirmar" at bounding box center [588, 307] width 72 height 28
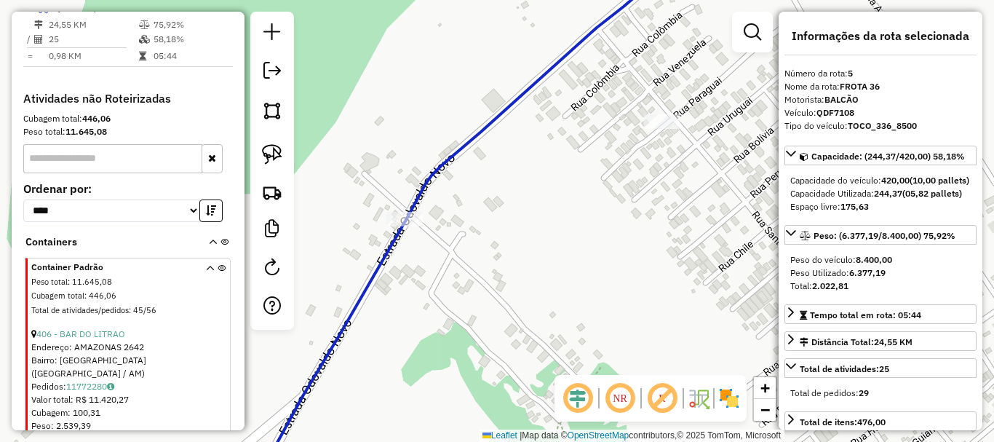
drag, startPoint x: 518, startPoint y: 281, endPoint x: 404, endPoint y: 282, distance: 114.3
click at [405, 282] on div "Janela de atendimento Grade de atendimento Capacidade Transportadoras Veículos …" at bounding box center [497, 221] width 994 height 442
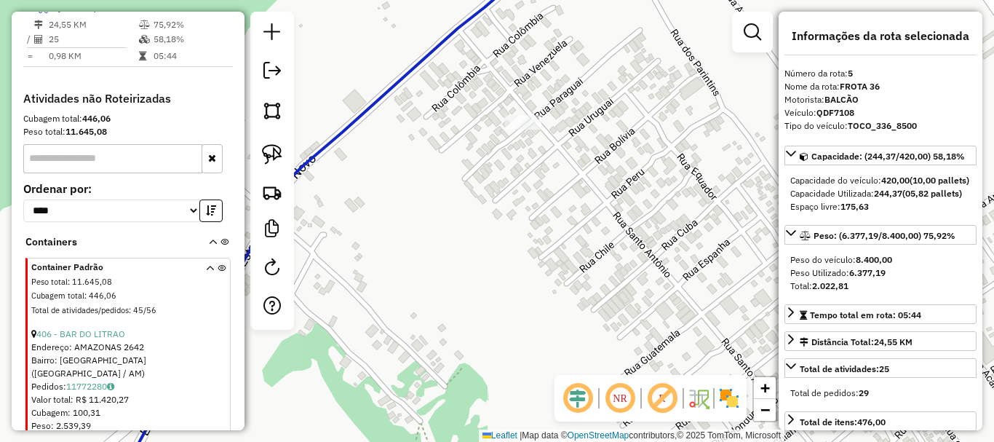
click at [394, 97] on icon at bounding box center [406, 88] width 278 height 265
click at [395, 85] on icon at bounding box center [406, 88] width 278 height 265
drag, startPoint x: 464, startPoint y: 188, endPoint x: 440, endPoint y: 186, distance: 24.1
click at [440, 187] on div "Janela de atendimento Grade de atendimento Capacidade Transportadoras Veículos …" at bounding box center [497, 221] width 994 height 442
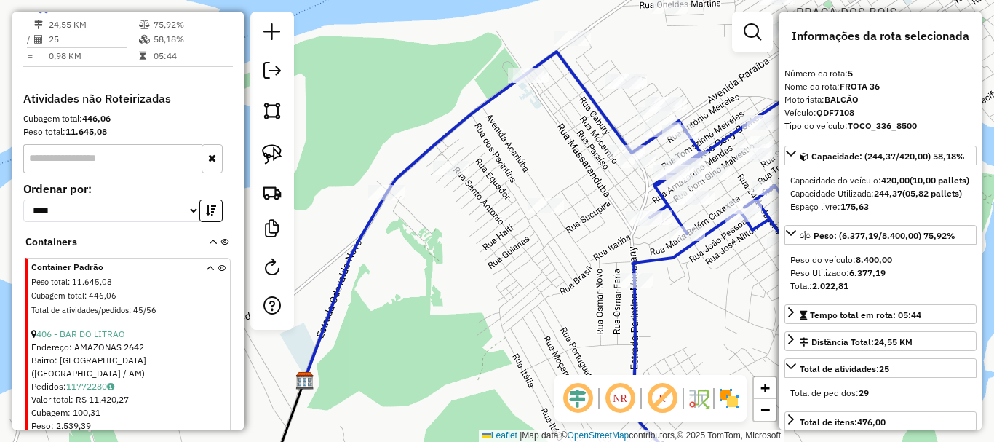
drag, startPoint x: 489, startPoint y: 286, endPoint x: 595, endPoint y: 186, distance: 145.7
click at [595, 187] on div "Janela de atendimento Grade de atendimento Capacidade Transportadoras Veículos …" at bounding box center [497, 221] width 994 height 442
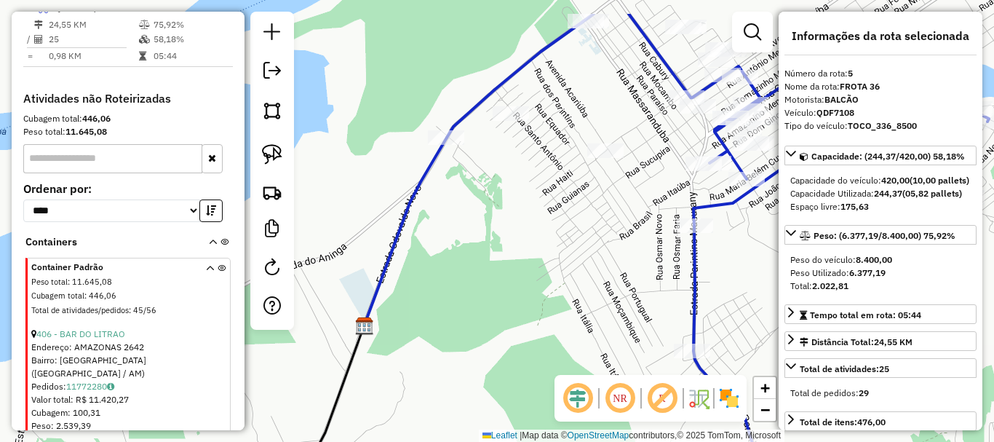
drag, startPoint x: 592, startPoint y: 192, endPoint x: 451, endPoint y: 298, distance: 177.3
click at [451, 298] on div "Janela de atendimento Grade de atendimento Capacidade Transportadoras Veículos …" at bounding box center [497, 221] width 994 height 442
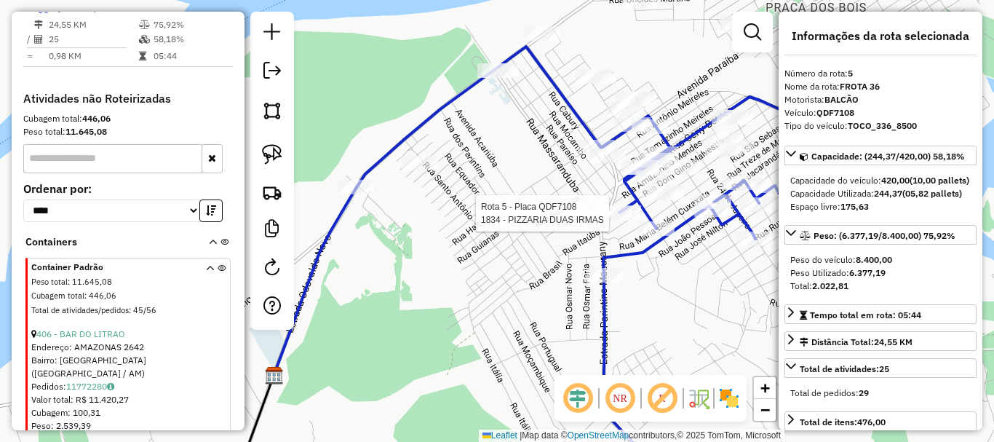
click at [617, 221] on div at bounding box center [613, 213] width 36 height 15
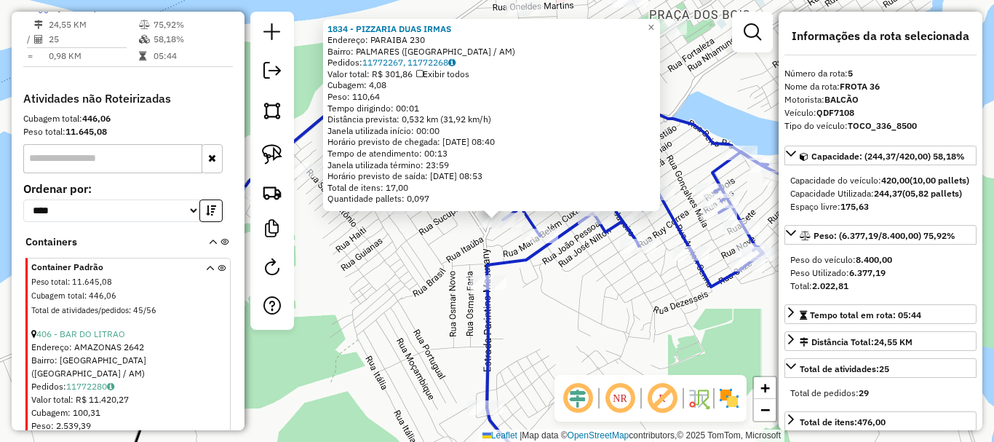
click at [406, 315] on div "1834 - PIZZARIA DUAS IRMAS Endereço: PARAIBA 230 Bairro: PALMARES (PARINTINS / …" at bounding box center [497, 221] width 994 height 442
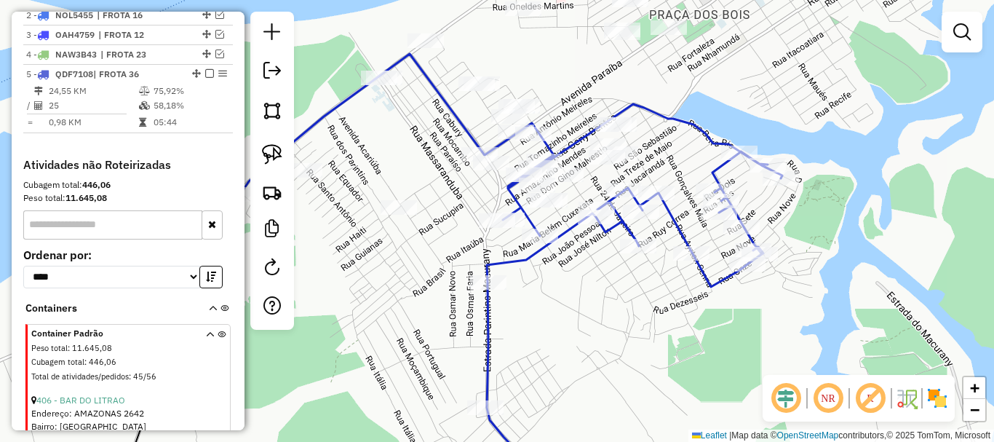
scroll to position [496, 0]
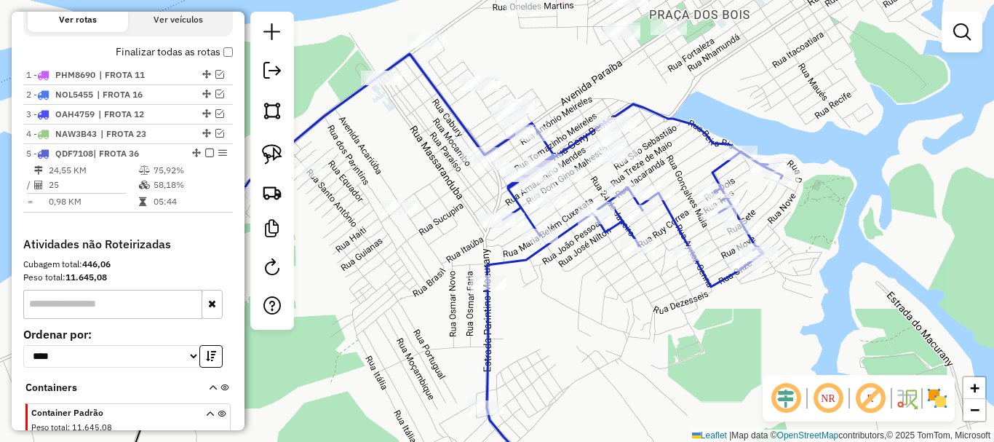
click at [509, 234] on div "Rota 5 - Placa QDF7108 1834 - PIZZARIA DUAS IRMAS Janela de atendimento Grade d…" at bounding box center [497, 221] width 994 height 442
select select "**********"
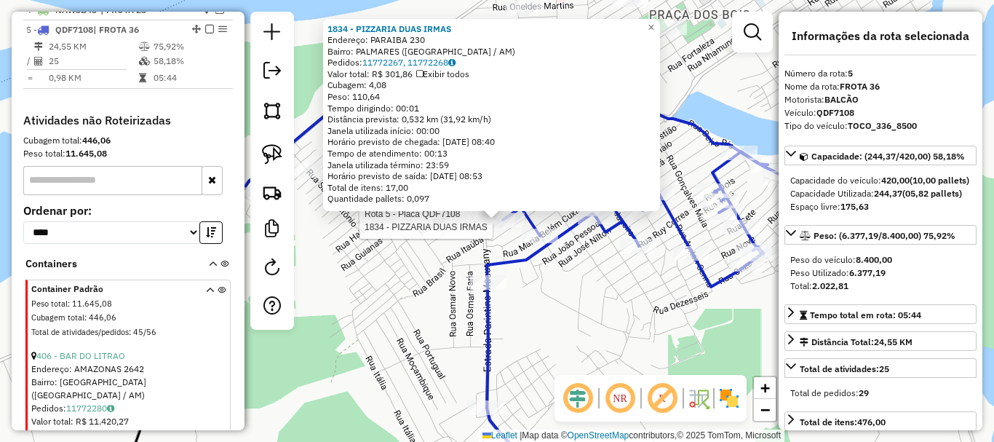
scroll to position [642, 0]
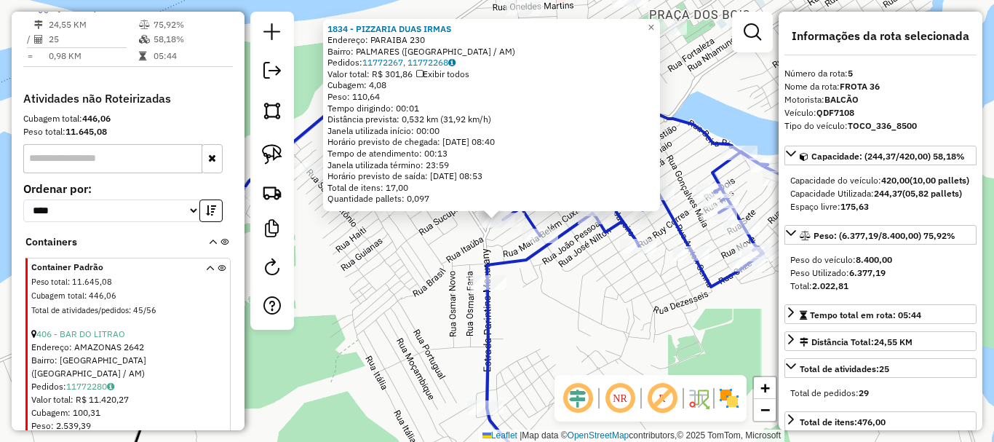
click at [390, 293] on div "1834 - PIZZARIA DUAS IRMAS Endereço: PARAIBA 230 Bairro: PALMARES (PARINTINS / …" at bounding box center [497, 221] width 994 height 442
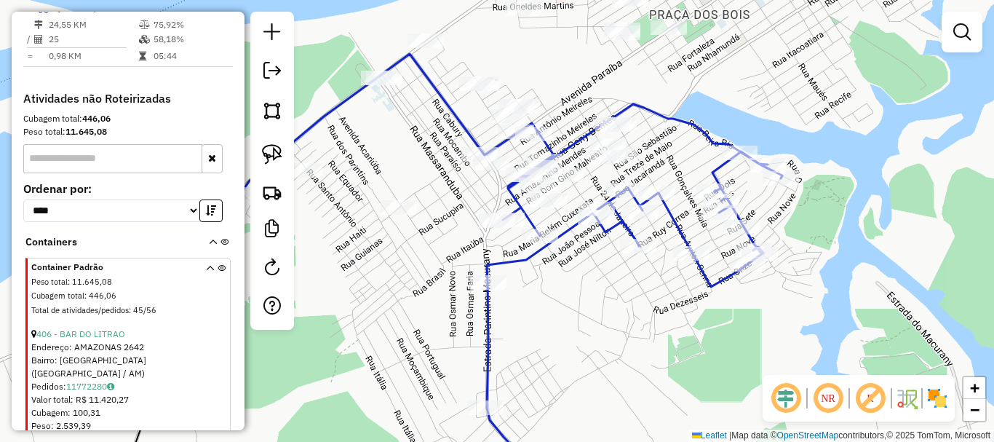
click at [360, 279] on div "Janela de atendimento Grade de atendimento Capacidade Transportadoras Veículos …" at bounding box center [497, 221] width 994 height 442
click at [403, 304] on div "Janela de atendimento Grade de atendimento Capacidade Transportadoras Veículos …" at bounding box center [497, 221] width 994 height 442
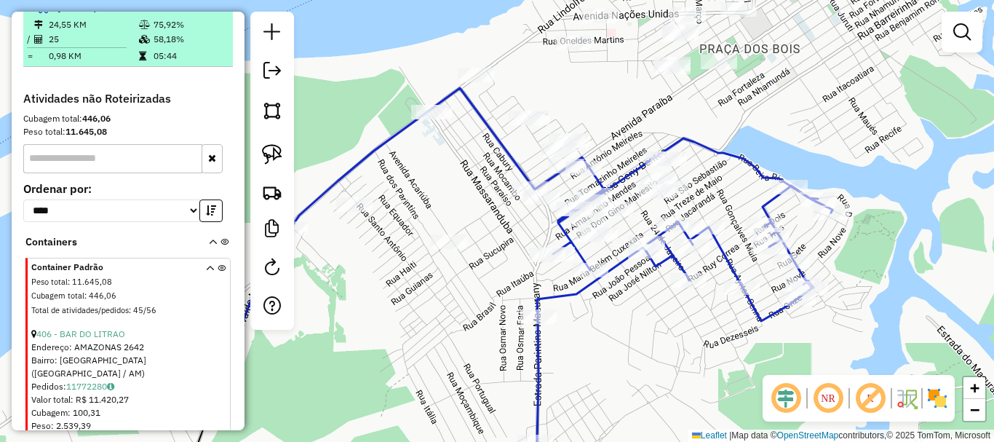
click at [205, 12] on em at bounding box center [209, 7] width 9 height 9
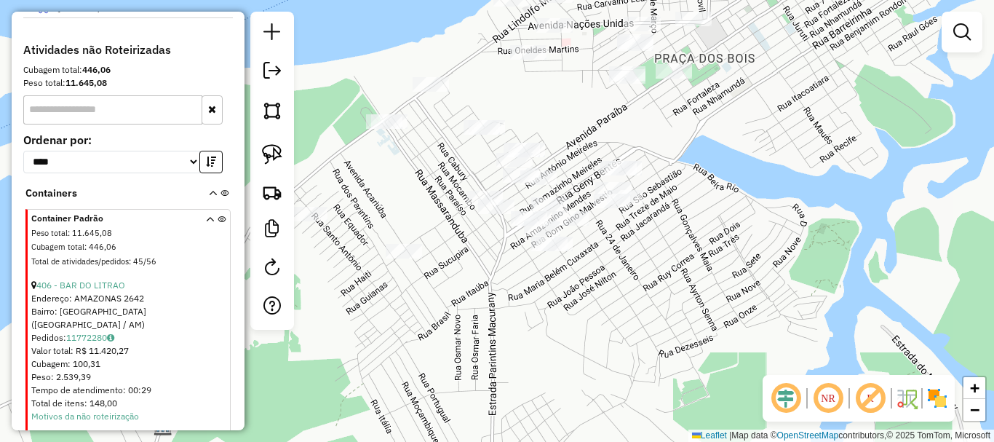
drag, startPoint x: 452, startPoint y: 197, endPoint x: 397, endPoint y: 205, distance: 55.2
click at [399, 206] on div "Janela de atendimento Grade de atendimento Capacidade Transportadoras Veículos …" at bounding box center [497, 221] width 994 height 442
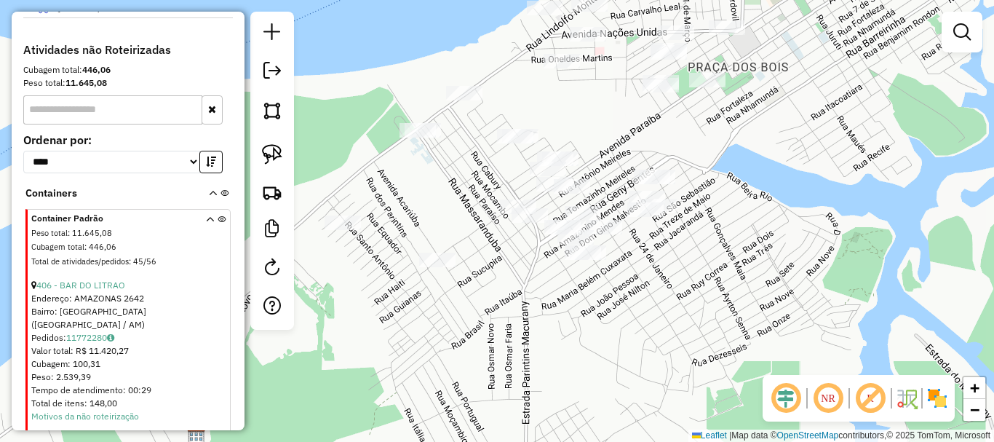
drag, startPoint x: 539, startPoint y: 326, endPoint x: 623, endPoint y: 333, distance: 84.7
click at [621, 335] on div "Janela de atendimento Grade de atendimento Capacidade Transportadoras Veículos …" at bounding box center [497, 221] width 994 height 442
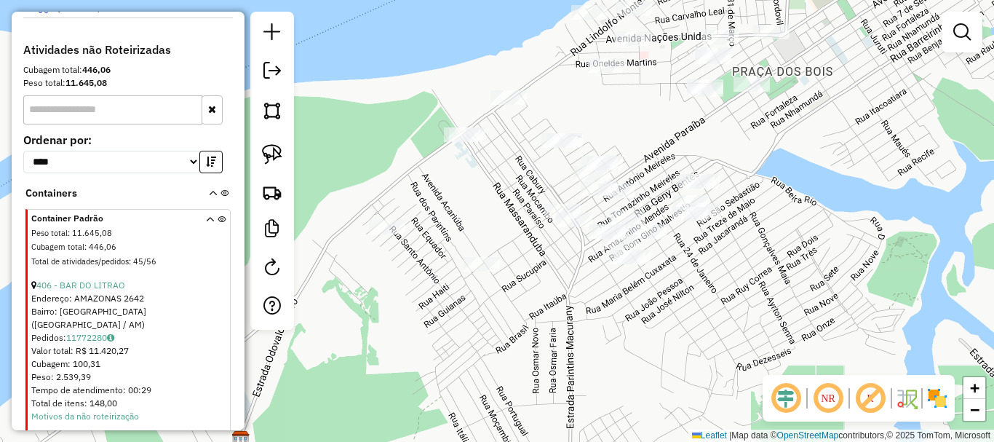
drag, startPoint x: 582, startPoint y: 317, endPoint x: 597, endPoint y: 348, distance: 34.8
click at [597, 348] on div "Janela de atendimento Grade de atendimento Capacidade Transportadoras Veículos …" at bounding box center [497, 221] width 994 height 442
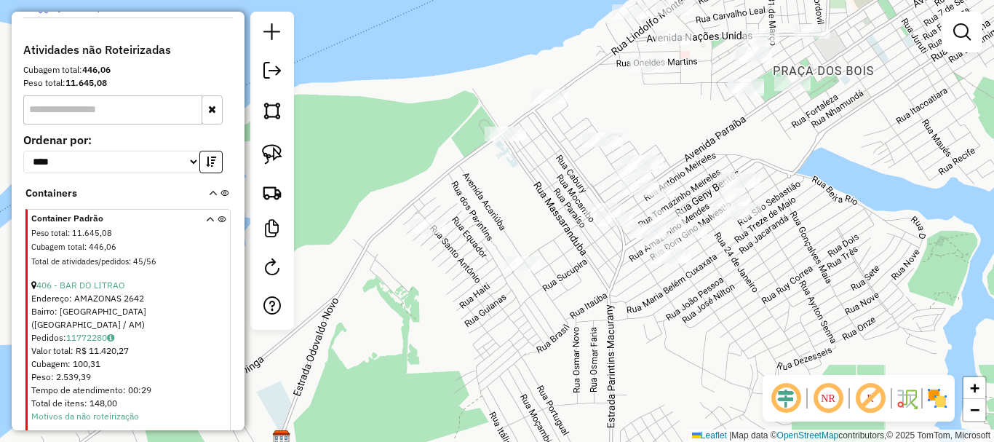
drag, startPoint x: 366, startPoint y: 378, endPoint x: 508, endPoint y: 234, distance: 202.8
click at [508, 234] on div "Janela de atendimento Grade de atendimento Capacidade Transportadoras Veículos …" at bounding box center [497, 221] width 994 height 442
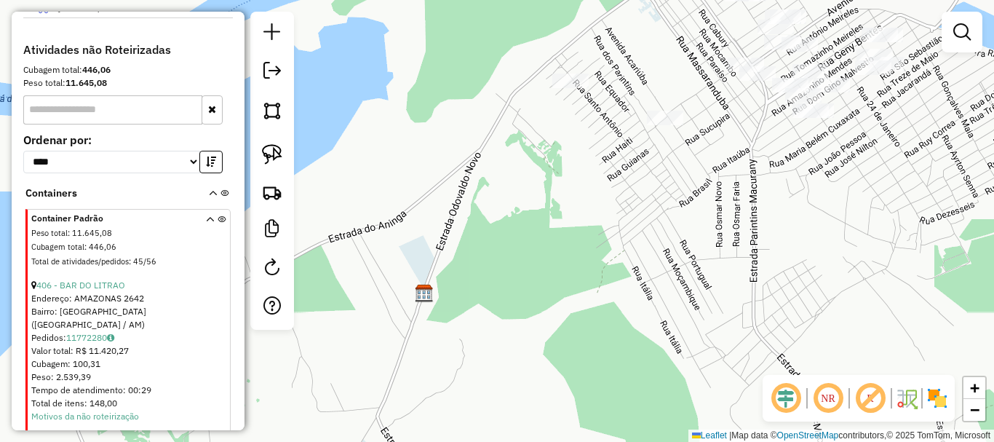
drag, startPoint x: 547, startPoint y: 245, endPoint x: 512, endPoint y: 301, distance: 65.8
click at [515, 306] on div "Janela de atendimento Grade de atendimento Capacidade Transportadoras Veículos …" at bounding box center [497, 221] width 994 height 442
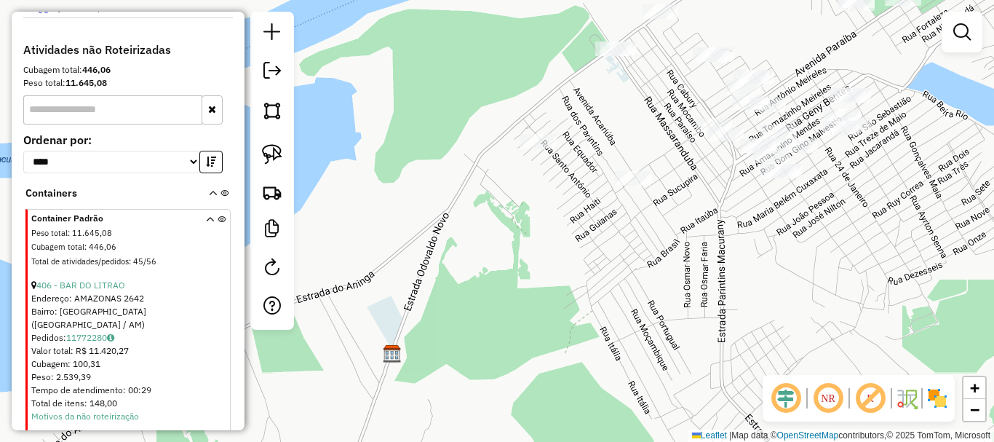
drag, startPoint x: 460, startPoint y: 240, endPoint x: 439, endPoint y: 260, distance: 28.8
click at [443, 258] on div "Janela de atendimento Grade de atendimento Capacidade Transportadoras Veículos …" at bounding box center [497, 221] width 994 height 442
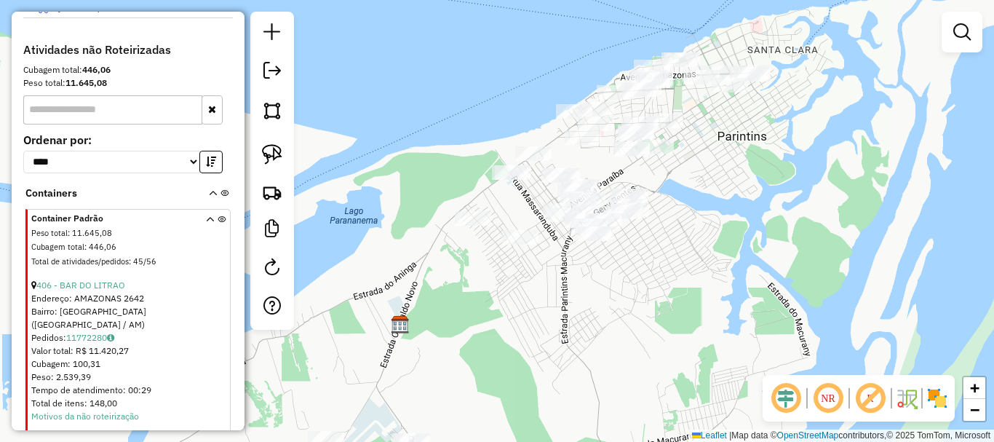
click at [277, 163] on img at bounding box center [272, 154] width 20 height 20
drag, startPoint x: 392, startPoint y: 187, endPoint x: 410, endPoint y: 209, distance: 28.4
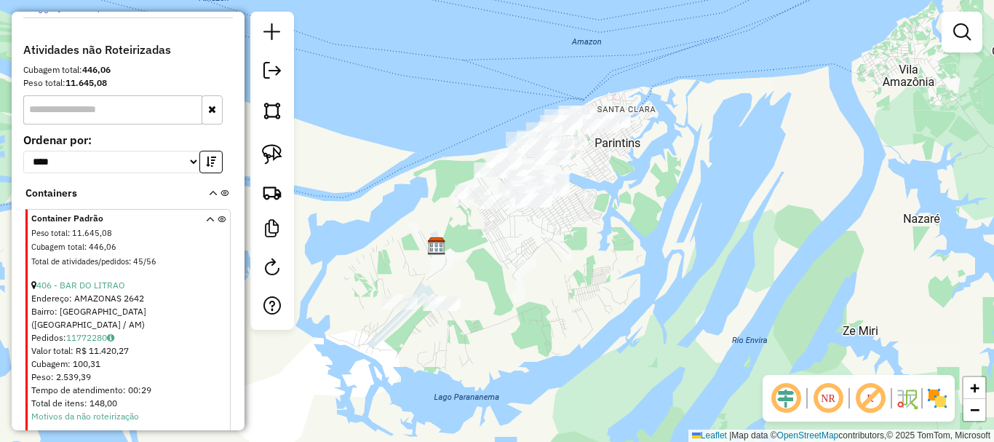
drag, startPoint x: 382, startPoint y: 242, endPoint x: 413, endPoint y: 231, distance: 33.4
click at [413, 231] on div "Janela de atendimento Grade de atendimento Capacidade Transportadoras Veículos …" at bounding box center [497, 221] width 994 height 442
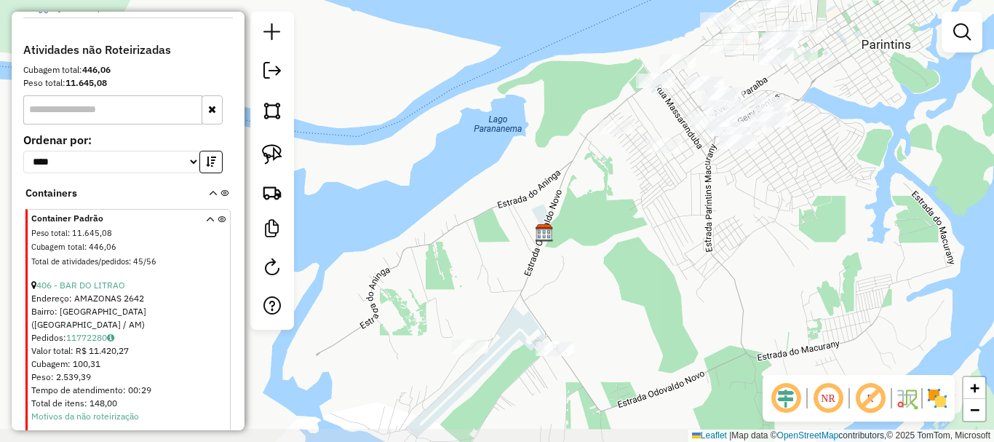
drag, startPoint x: 418, startPoint y: 218, endPoint x: 446, endPoint y: 194, distance: 37.1
click at [446, 195] on div "Janela de atendimento Grade de atendimento Capacidade Transportadoras Veículos …" at bounding box center [497, 221] width 994 height 442
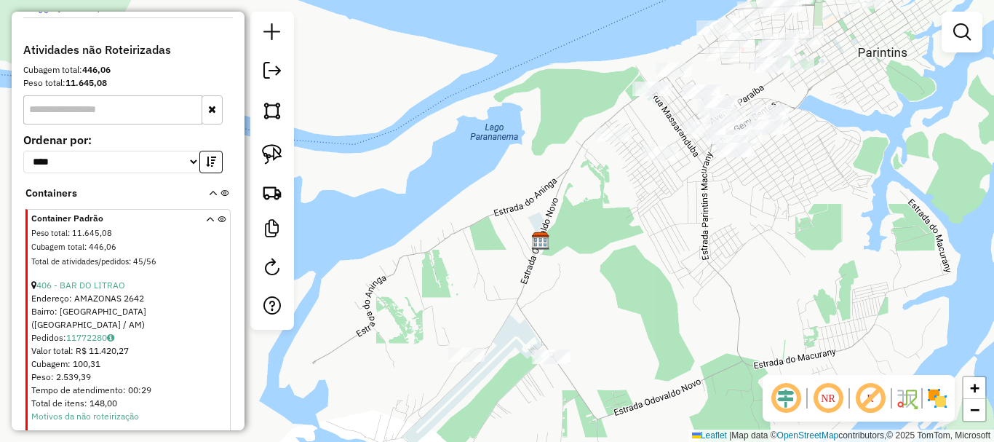
drag, startPoint x: 389, startPoint y: 158, endPoint x: 381, endPoint y: 182, distance: 25.3
click at [377, 186] on div "Janela de atendimento Grade de atendimento Capacidade Transportadoras Veículos …" at bounding box center [497, 221] width 994 height 442
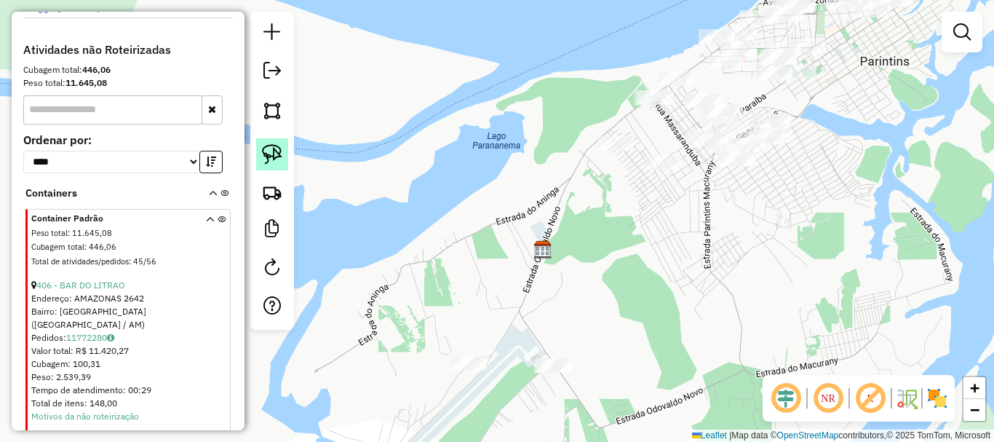
click at [280, 153] on img at bounding box center [272, 154] width 20 height 20
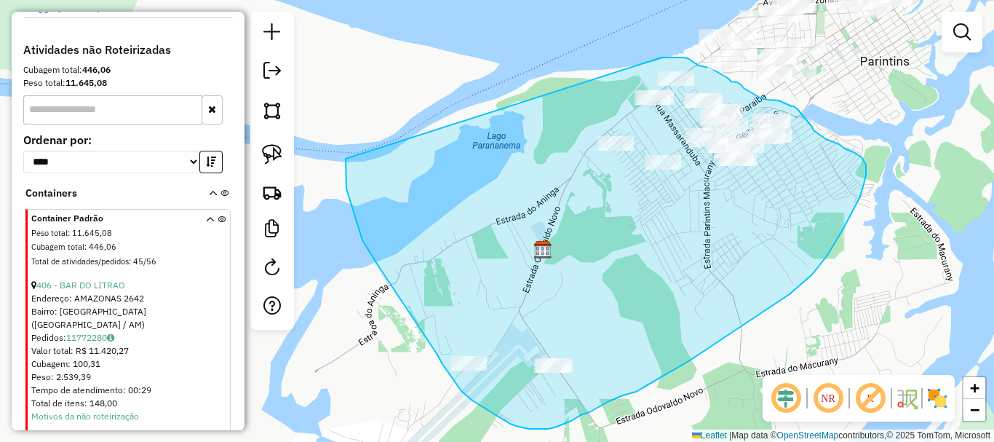
drag, startPoint x: 346, startPoint y: 181, endPoint x: 656, endPoint y: 58, distance: 333.5
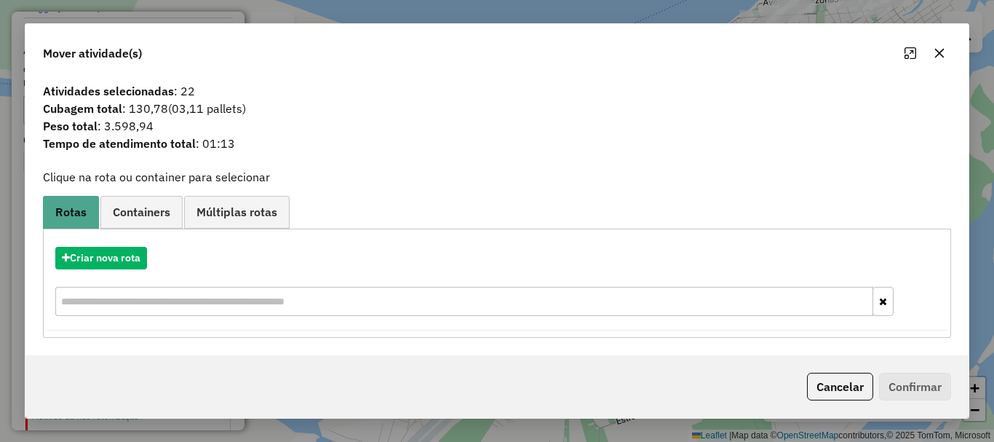
click at [132, 273] on div "Criar nova rota" at bounding box center [497, 283] width 901 height 95
click at [140, 263] on button "Criar nova rota" at bounding box center [101, 258] width 92 height 23
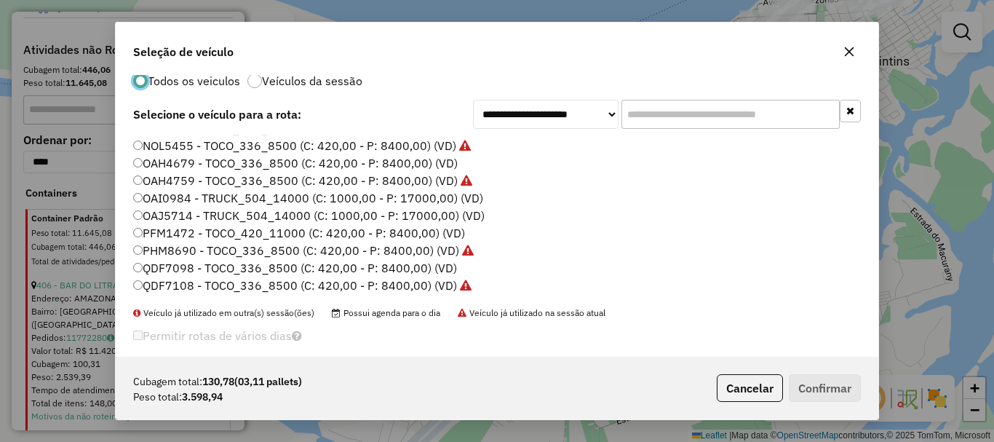
scroll to position [41, 0]
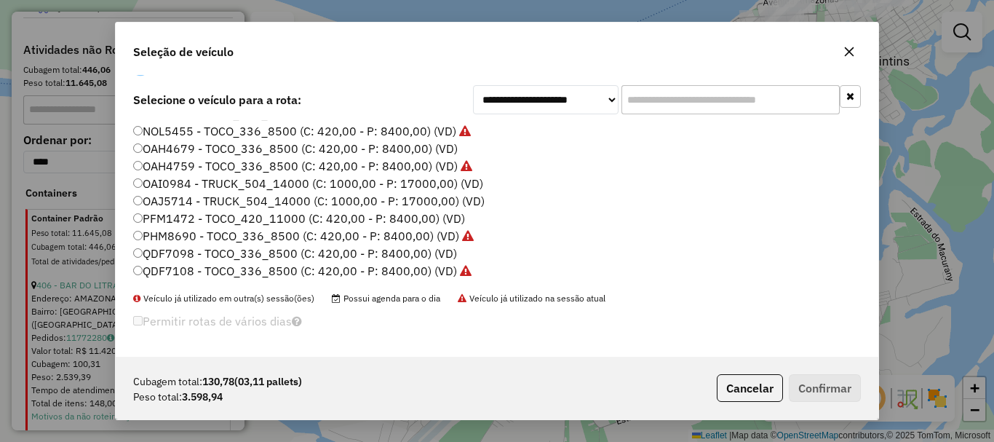
click at [143, 255] on label "QDF7098 - TOCO_336_8500 (C: 420,00 - P: 8400,00) (VD)" at bounding box center [295, 253] width 324 height 17
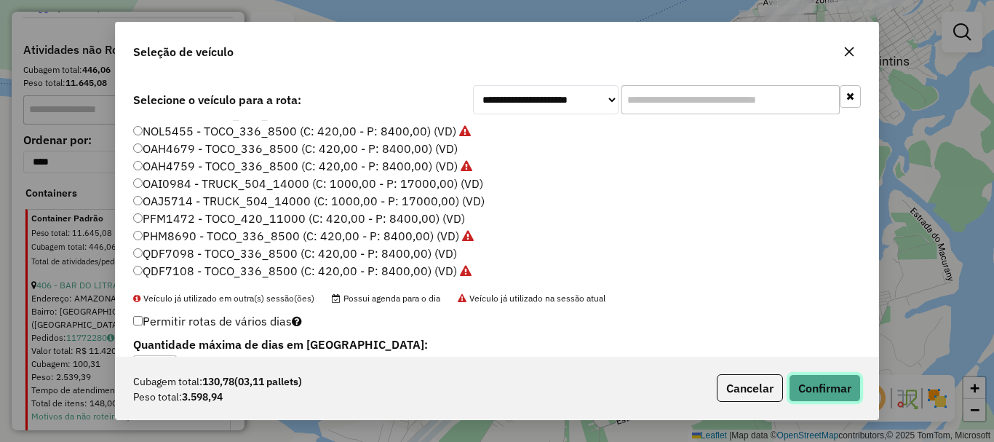
drag, startPoint x: 830, startPoint y: 392, endPoint x: 806, endPoint y: 391, distance: 24.8
click at [831, 392] on button "Confirmar" at bounding box center [825, 388] width 72 height 28
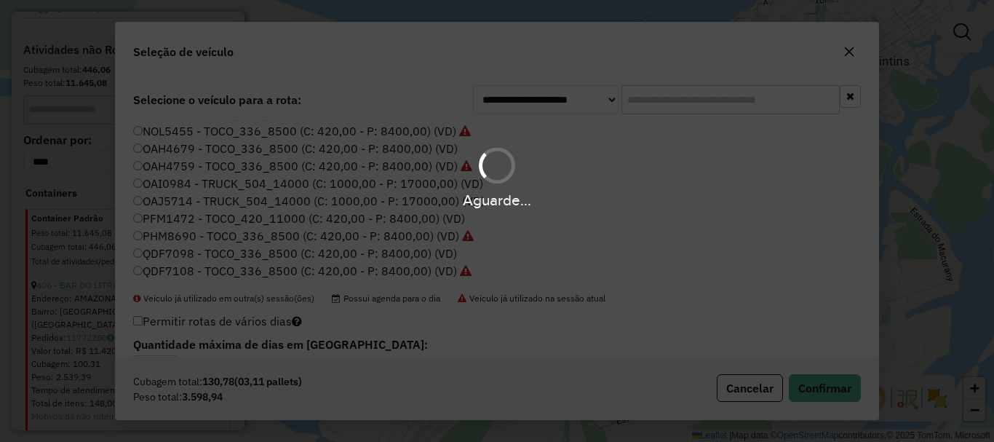
scroll to position [0, 0]
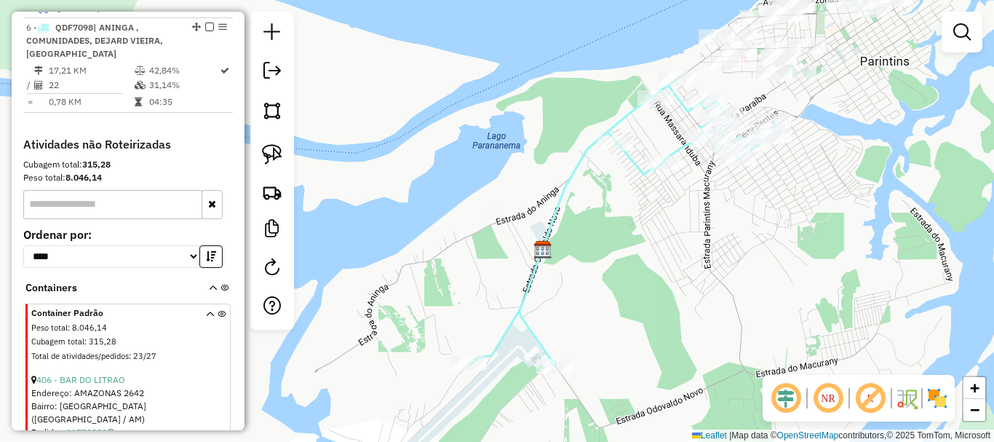
select select "**********"
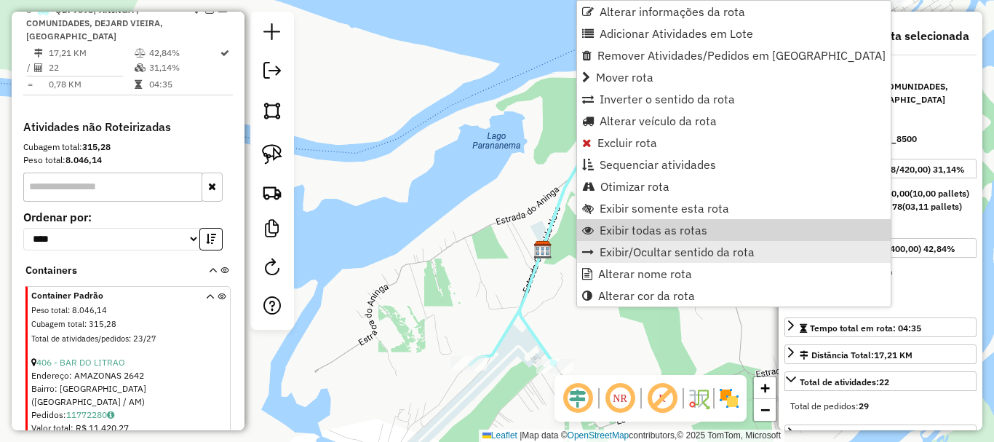
scroll to position [662, 0]
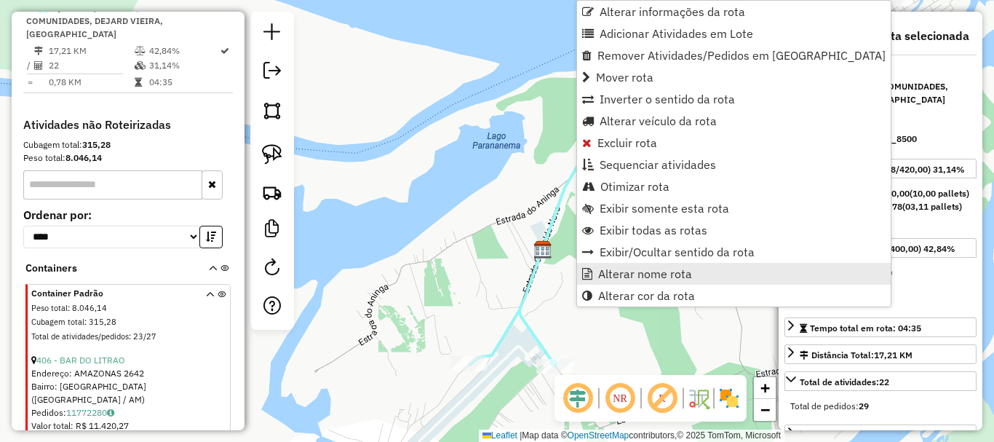
click at [606, 276] on span "Alterar nome rota" at bounding box center [645, 274] width 94 height 12
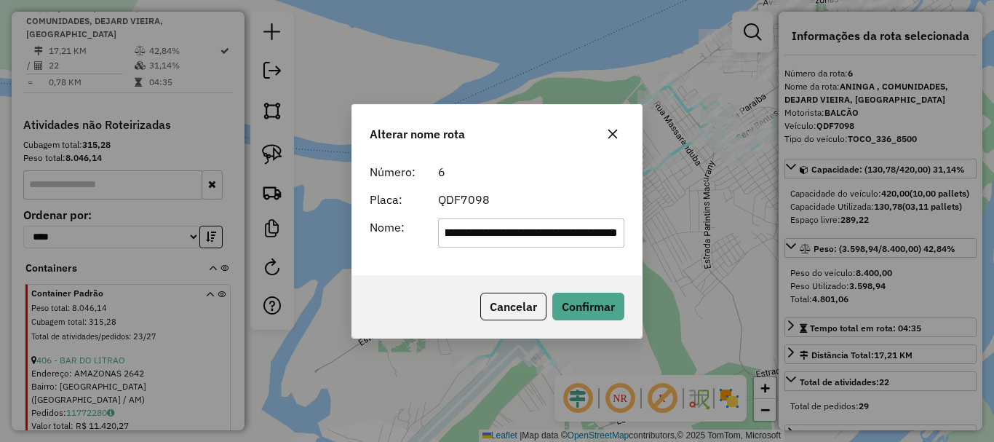
scroll to position [0, 0]
drag, startPoint x: 617, startPoint y: 228, endPoint x: 219, endPoint y: 217, distance: 398.3
click at [219, 217] on div "**********" at bounding box center [497, 221] width 994 height 442
type input "********"
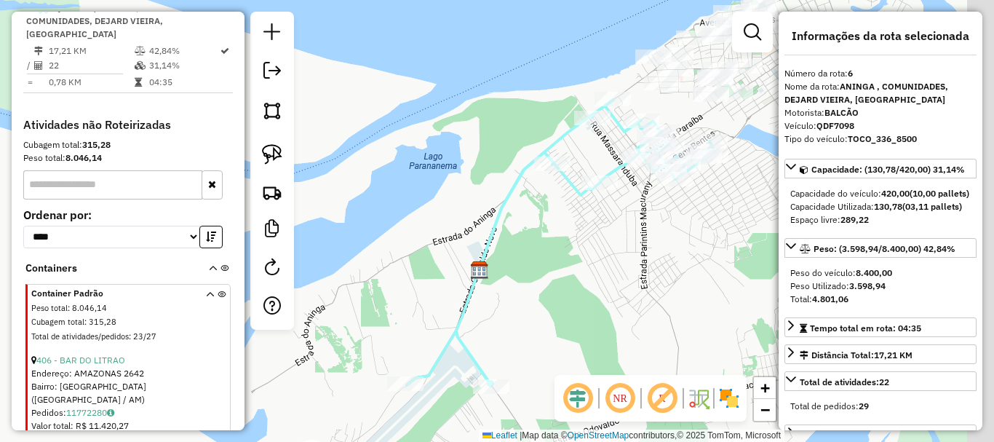
drag, startPoint x: 651, startPoint y: 250, endPoint x: 523, endPoint y: 277, distance: 130.2
click at [524, 290] on div "Janela de atendimento Grade de atendimento Capacidade Transportadoras Veículos …" at bounding box center [497, 221] width 994 height 442
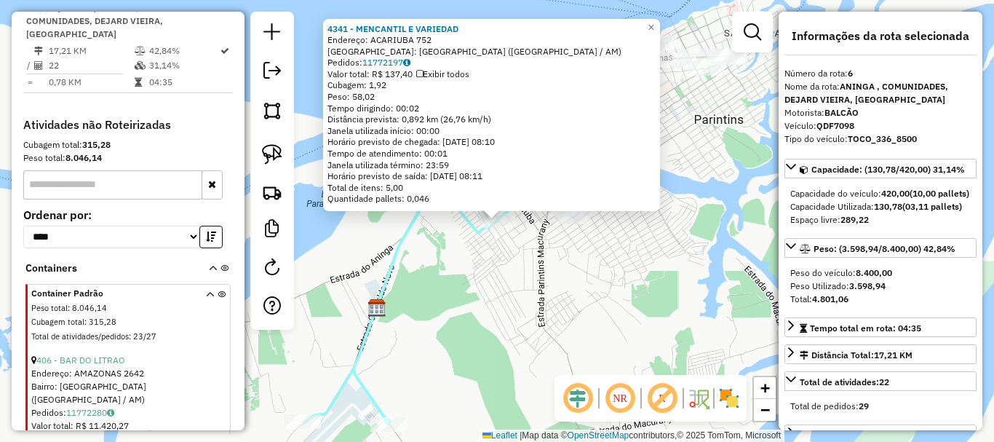
drag, startPoint x: 526, startPoint y: 243, endPoint x: 519, endPoint y: 253, distance: 12.5
click at [524, 247] on div "4341 - MENCANTIL E VARIEDAD Endereço: ACARIUBA 752 Bairro: DISTRITO INDUSTRIAL …" at bounding box center [497, 221] width 994 height 442
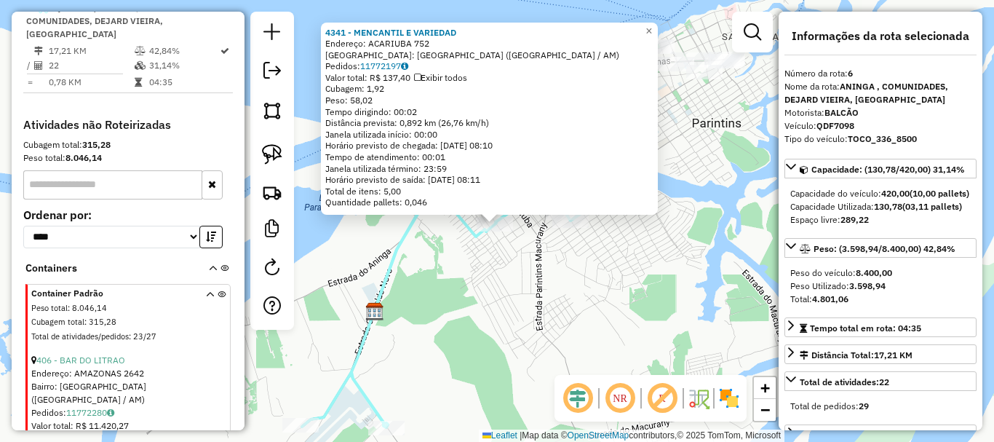
drag, startPoint x: 507, startPoint y: 330, endPoint x: 501, endPoint y: 340, distance: 11.1
click at [500, 341] on div "4341 - MENCANTIL E VARIEDAD Endereço: ACARIUBA 752 Bairro: DISTRITO INDUSTRIAL …" at bounding box center [497, 221] width 994 height 442
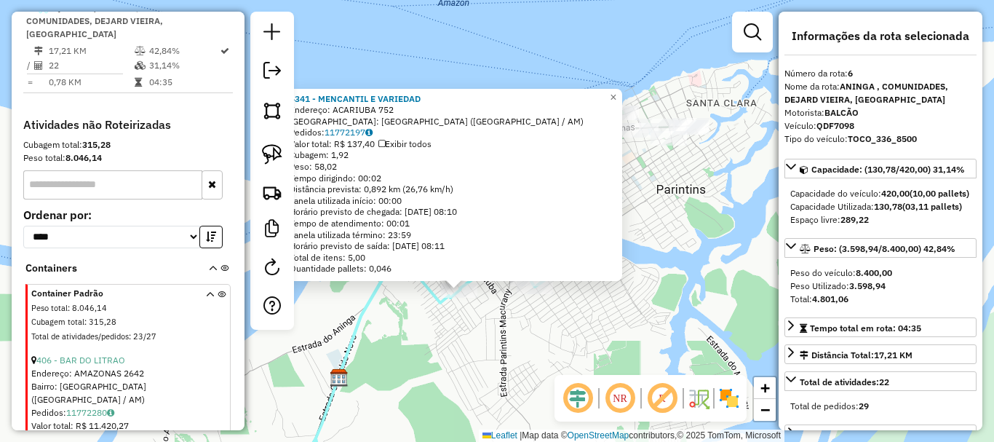
click at [546, 348] on div "4341 - MENCANTIL E VARIEDAD Endereço: ACARIUBA 752 Bairro: DISTRITO INDUSTRIAL …" at bounding box center [497, 221] width 994 height 442
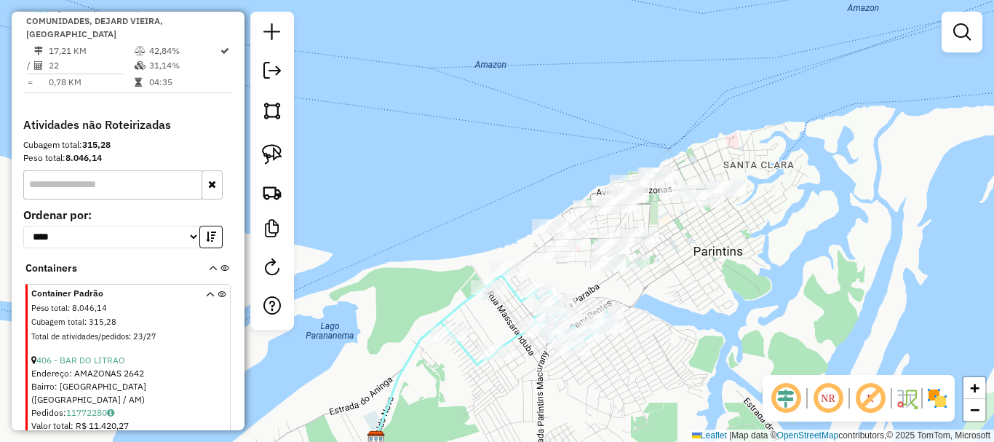
drag, startPoint x: 575, startPoint y: 419, endPoint x: 576, endPoint y: 411, distance: 8.1
click at [576, 415] on div "Janela de atendimento Grade de atendimento Capacidade Transportadoras Veículos …" at bounding box center [497, 221] width 994 height 442
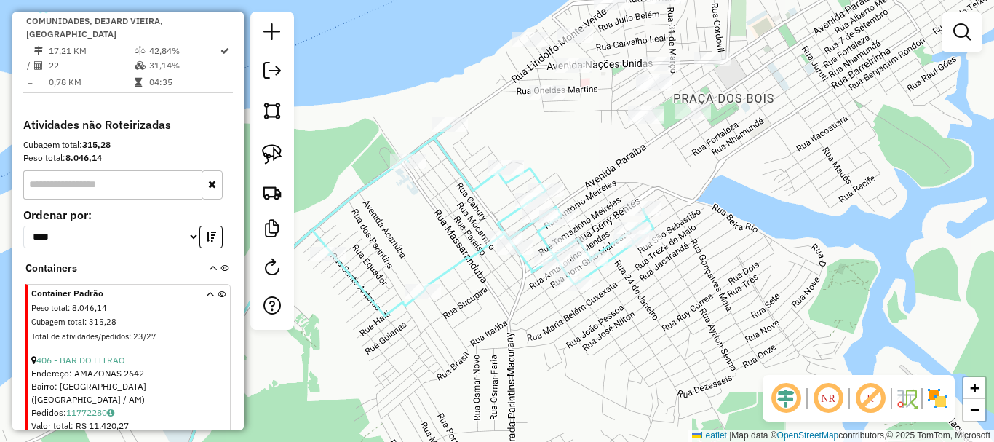
drag, startPoint x: 584, startPoint y: 368, endPoint x: 602, endPoint y: 366, distance: 17.6
click at [602, 368] on div "Janela de atendimento Grade de atendimento Capacidade Transportadoras Veículos …" at bounding box center [497, 221] width 994 height 442
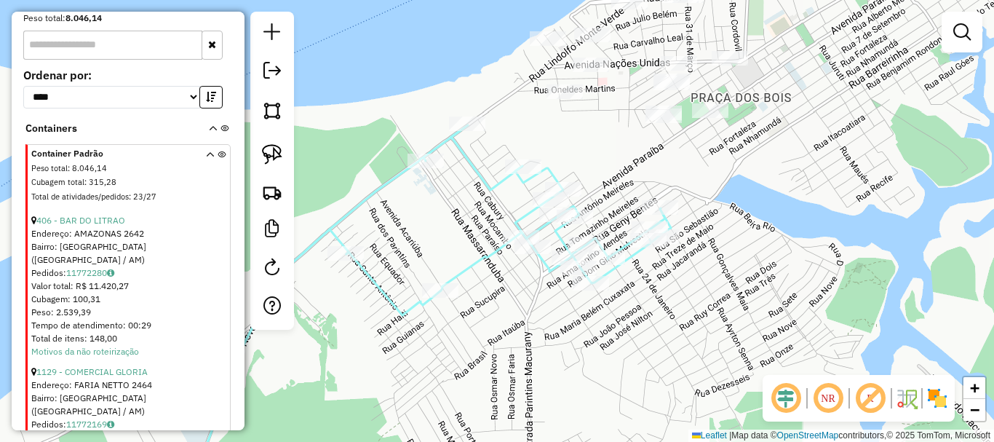
scroll to position [807, 0]
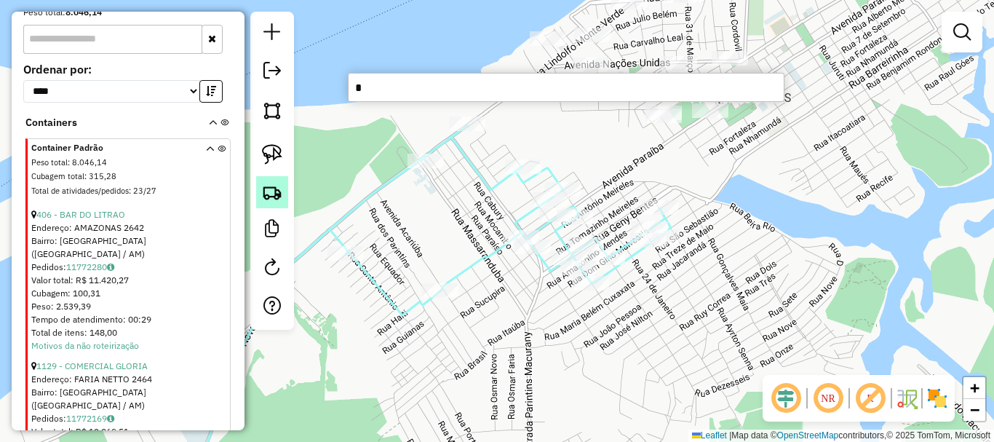
type input "*"
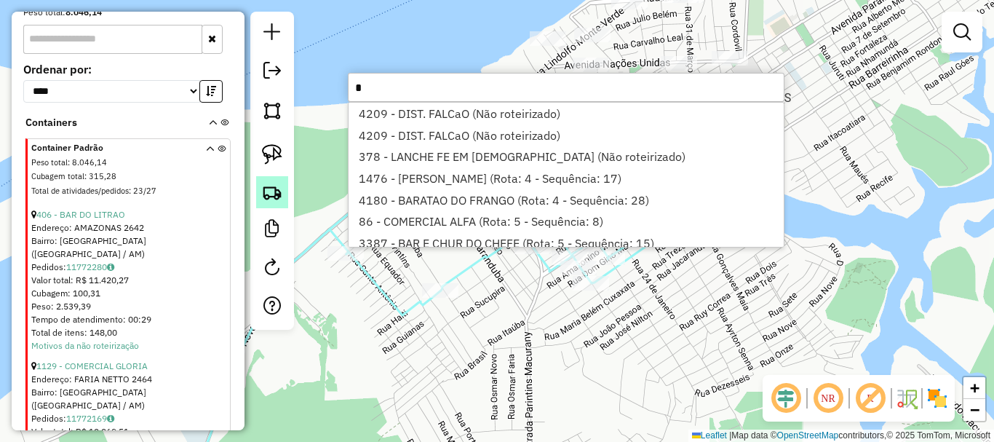
click at [276, 202] on link at bounding box center [272, 192] width 32 height 32
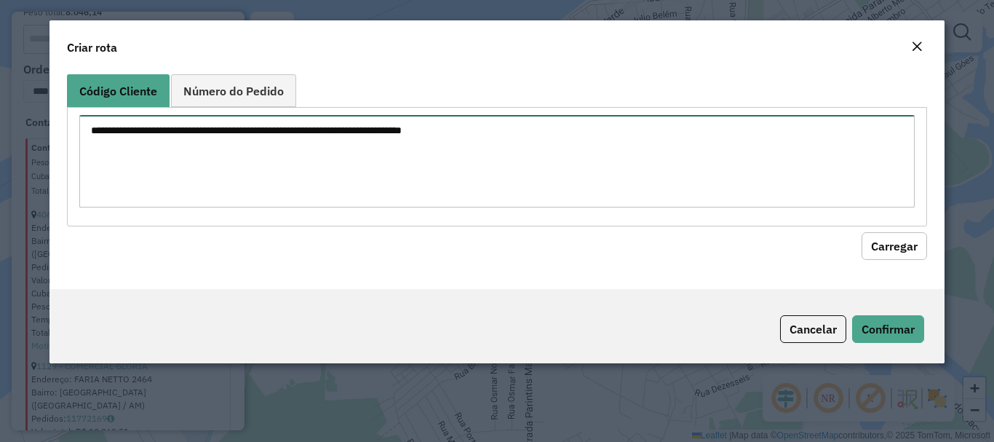
click at [309, 149] on textarea at bounding box center [496, 161] width 835 height 92
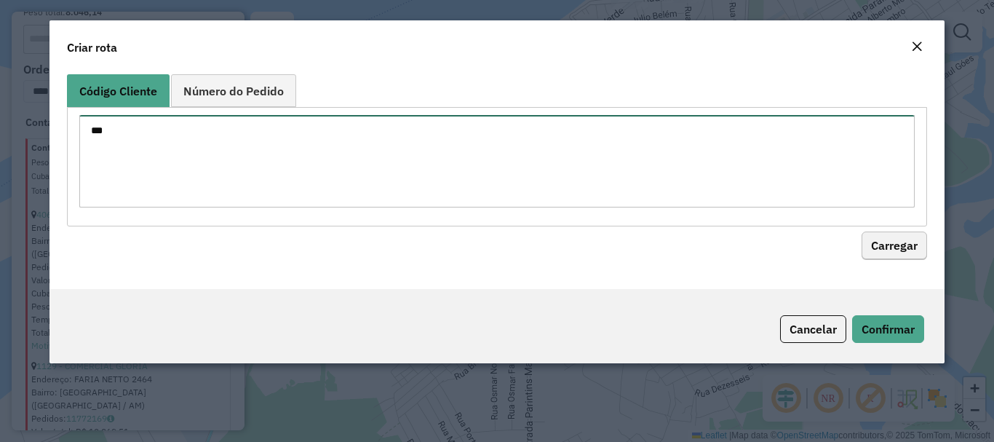
type textarea "***"
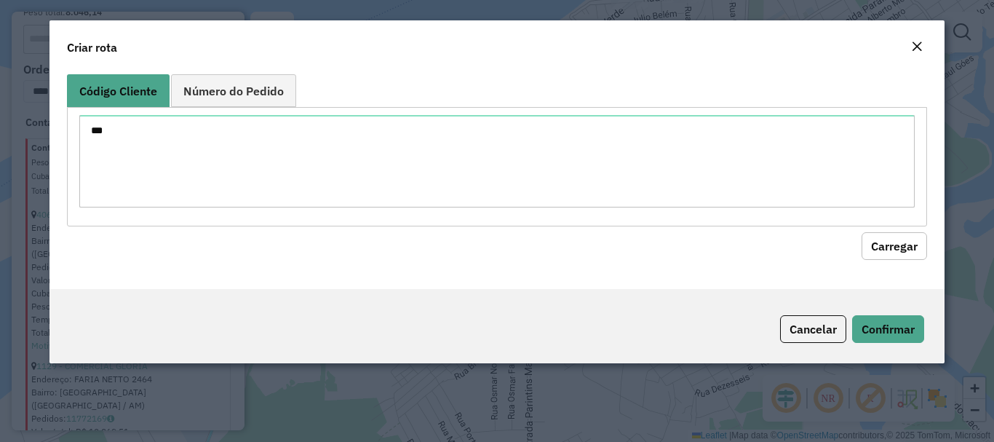
drag, startPoint x: 886, startPoint y: 245, endPoint x: 877, endPoint y: 251, distance: 11.1
click at [878, 251] on button "Carregar" at bounding box center [895, 246] width 66 height 28
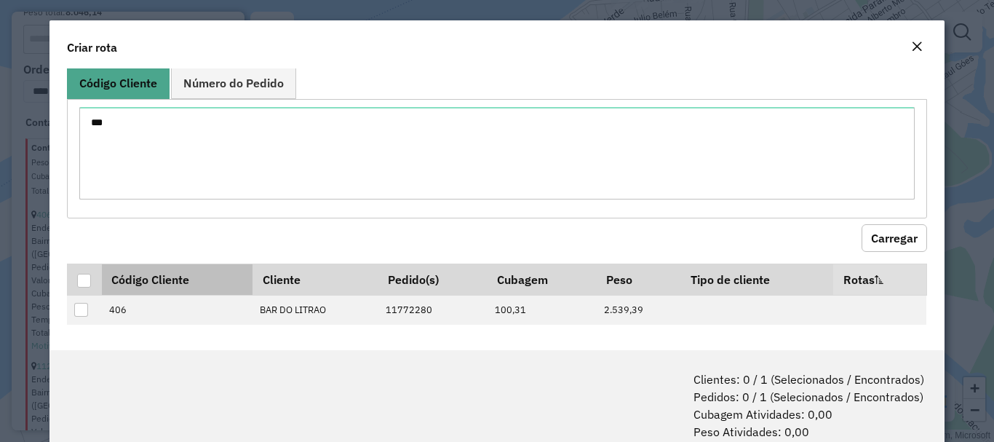
scroll to position [11, 0]
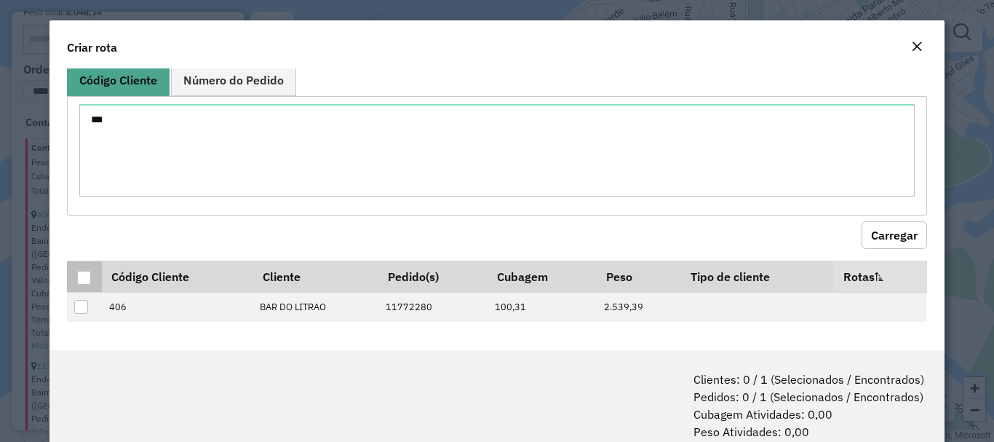
click at [76, 279] on th at bounding box center [84, 276] width 34 height 31
click at [80, 279] on div at bounding box center [84, 278] width 14 height 14
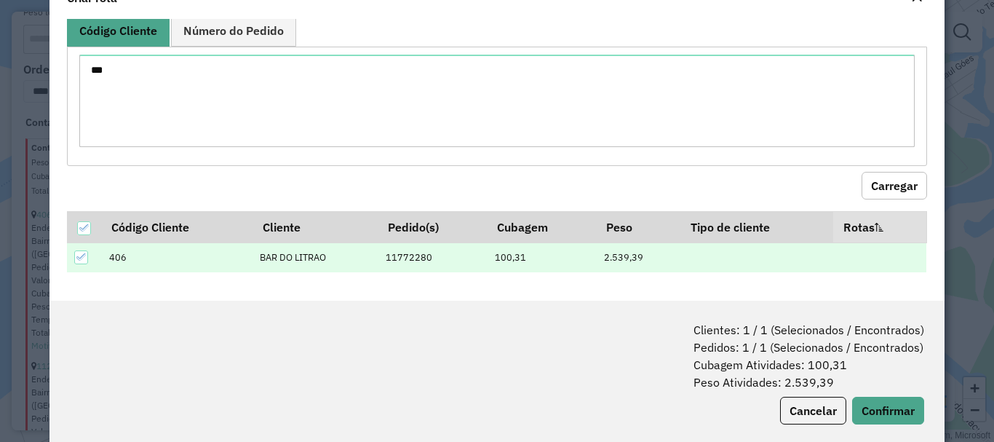
scroll to position [73, 0]
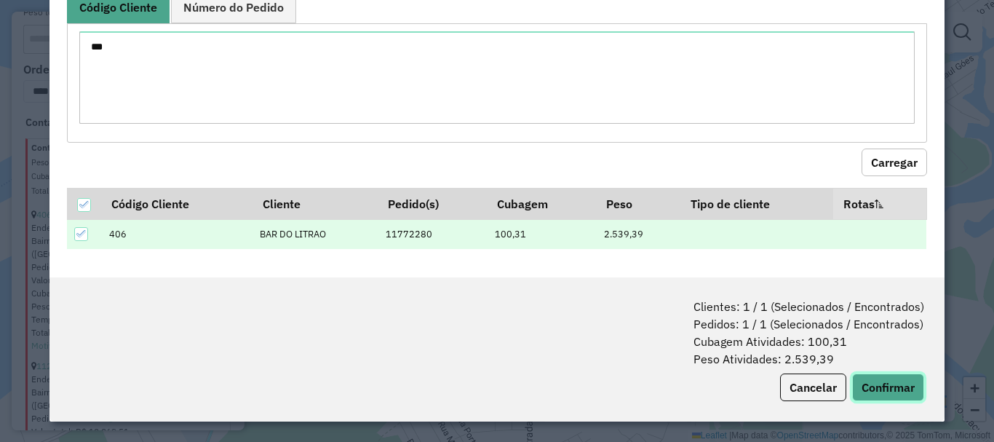
click at [876, 389] on button "Confirmar" at bounding box center [888, 387] width 72 height 28
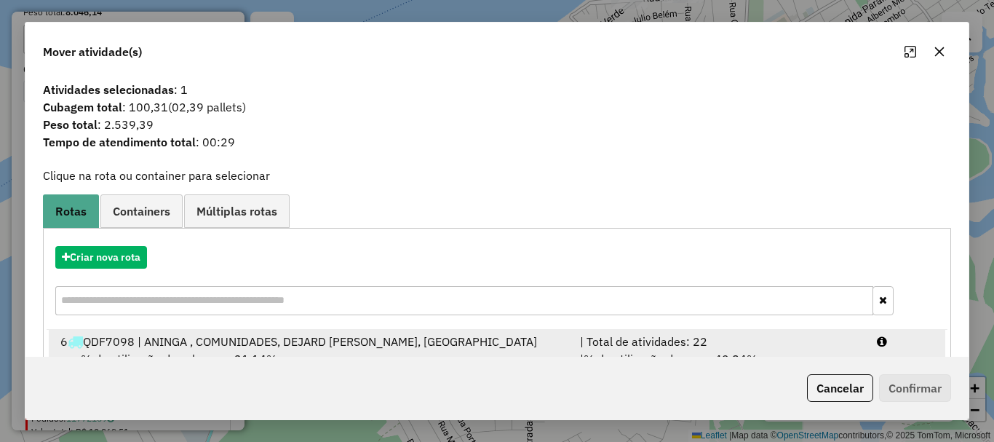
drag, startPoint x: 362, startPoint y: 341, endPoint x: 684, endPoint y: 416, distance: 331.0
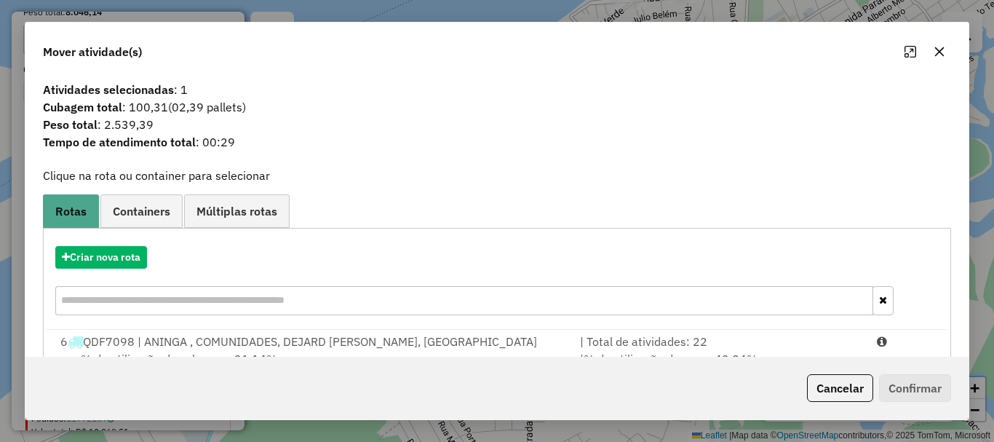
click at [362, 341] on div "6 QDF7098 | ANINGA , COMUNIDADES, DEJARD VIEIRA, Itauna" at bounding box center [312, 341] width 520 height 17
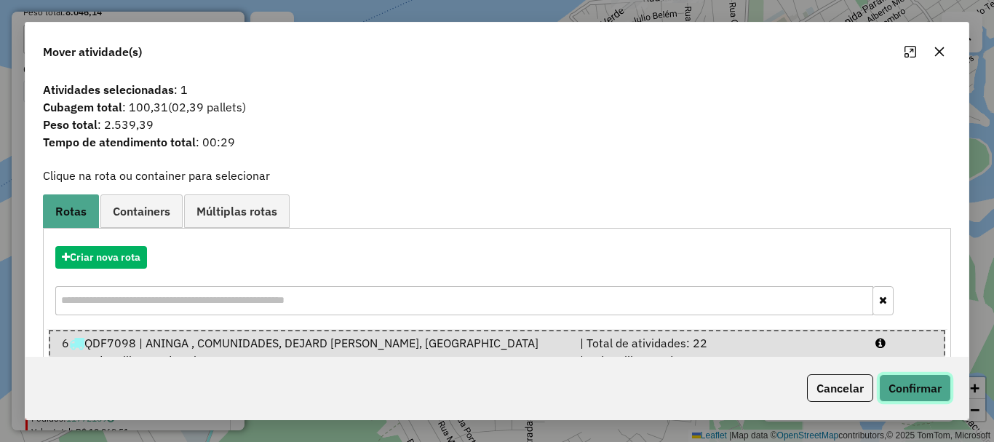
click at [932, 392] on button "Confirmar" at bounding box center [915, 388] width 72 height 28
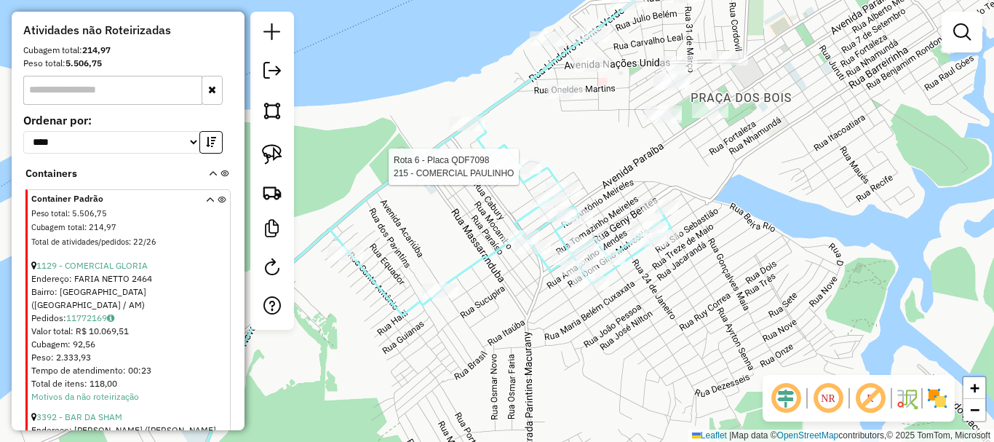
select select "**********"
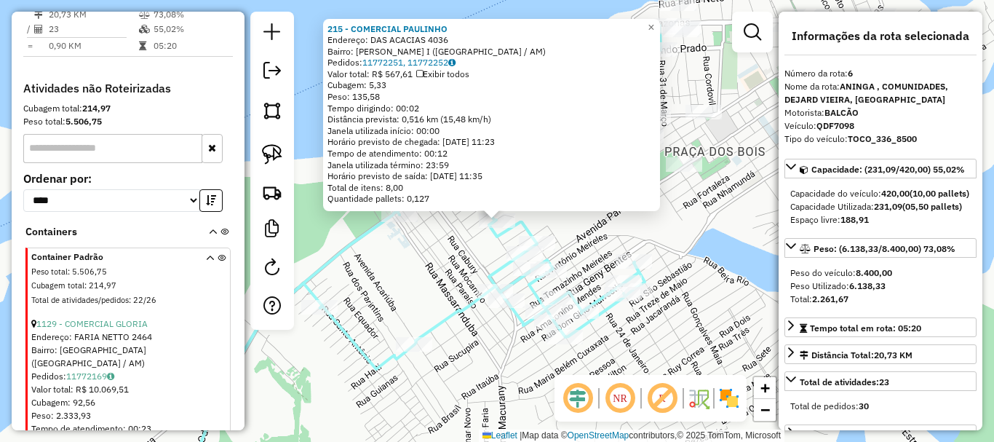
scroll to position [662, 0]
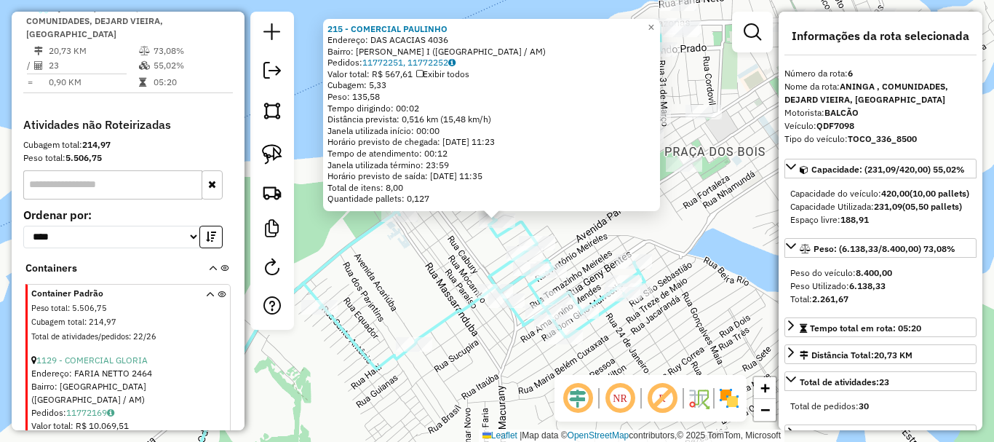
click at [688, 341] on div "Rota 6 - Placa QDF7098 1976 - POSTO ITAéNA 215 - COMERCIAL PAULINHO Endereço: D…" at bounding box center [497, 221] width 994 height 442
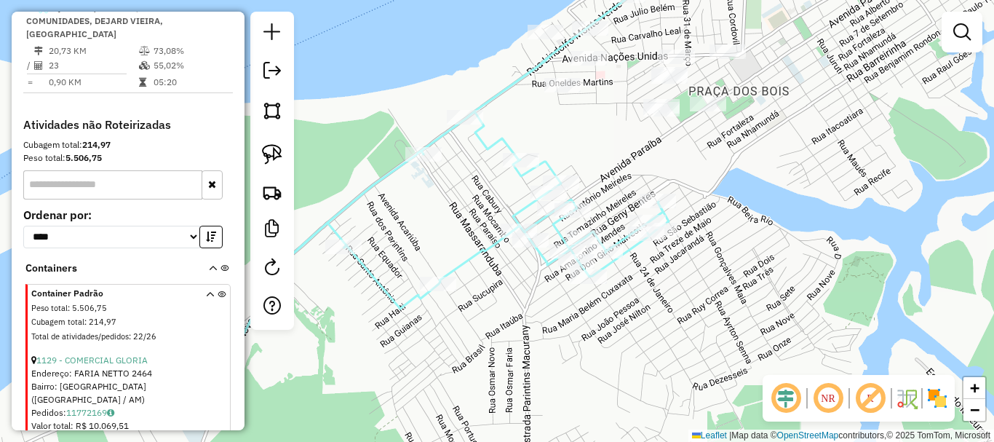
drag, startPoint x: 678, startPoint y: 333, endPoint x: 694, endPoint y: 256, distance: 78.2
click at [702, 254] on div "Janela de atendimento Grade de atendimento Capacidade Transportadoras Veículos …" at bounding box center [497, 221] width 994 height 442
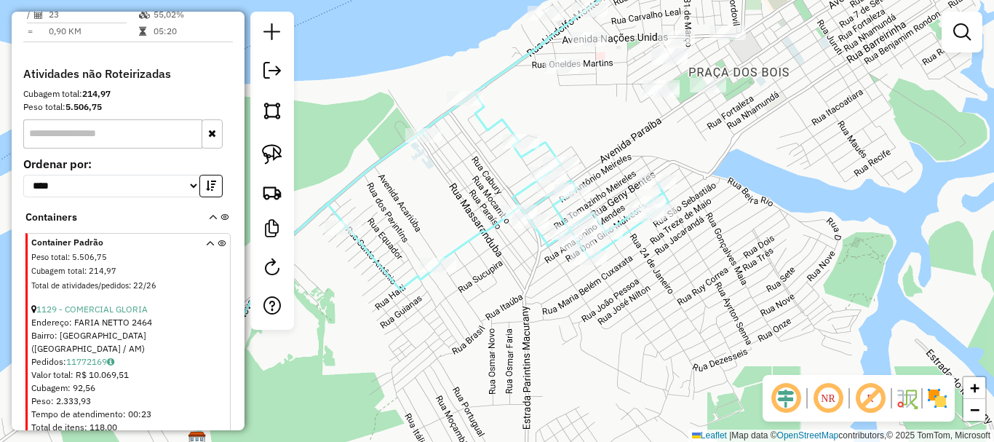
scroll to position [734, 0]
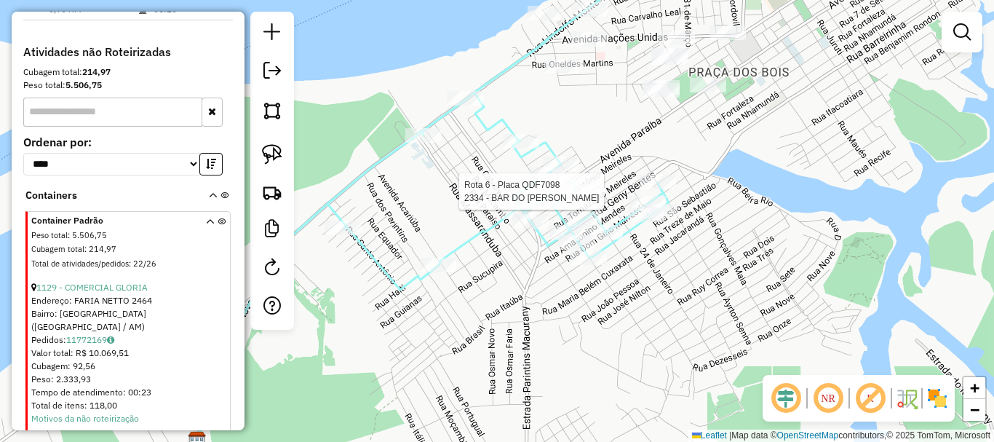
select select "**********"
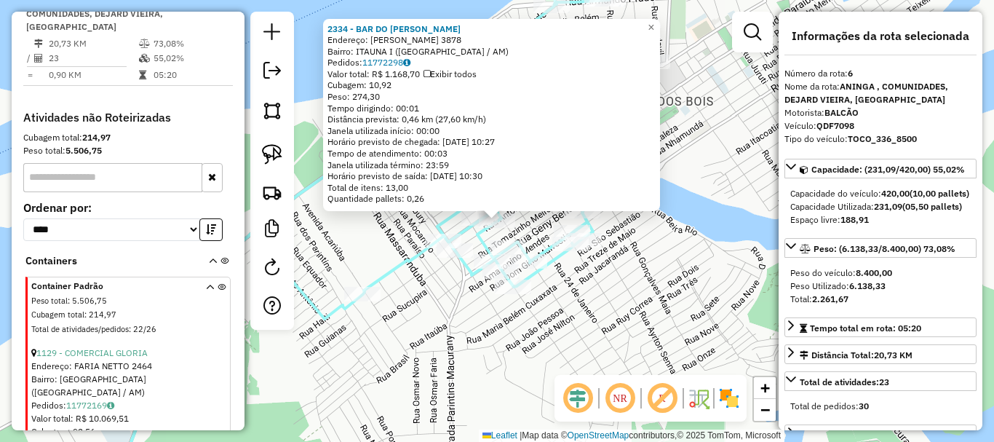
scroll to position [662, 0]
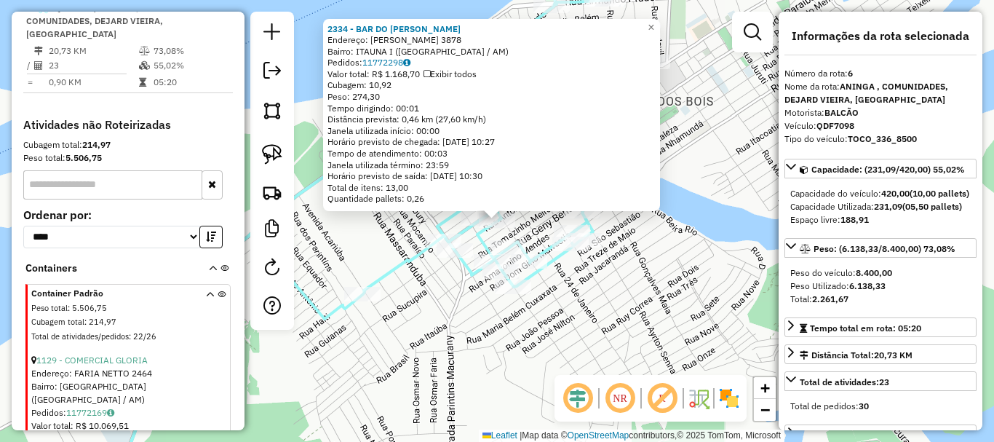
drag, startPoint x: 522, startPoint y: 396, endPoint x: 533, endPoint y: 370, distance: 27.7
click at [522, 395] on div "2334 - BAR DO ERALDO Endereço: Antonio Meireles 3878 Bairro: ITAUNA I (PARINTIN…" at bounding box center [497, 221] width 994 height 442
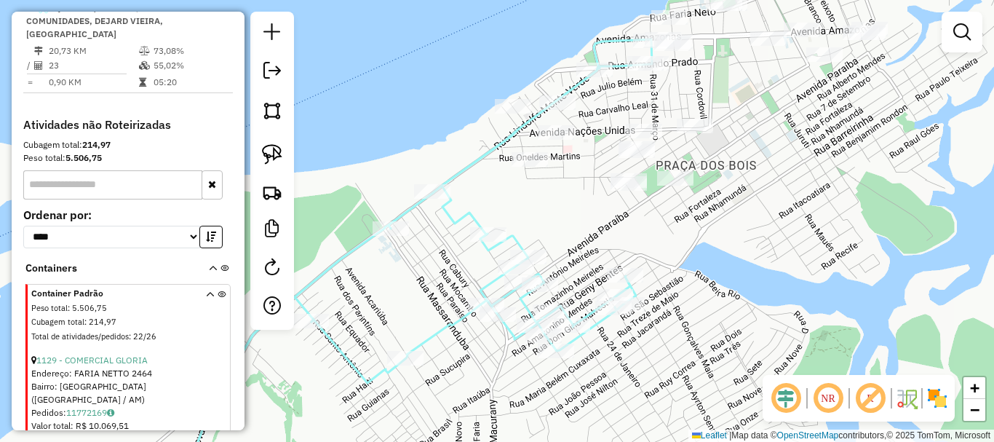
drag, startPoint x: 603, startPoint y: 304, endPoint x: 646, endPoint y: 369, distance: 77.7
click at [646, 369] on div "Janela de atendimento Grade de atendimento Capacidade Transportadoras Veículos …" at bounding box center [497, 221] width 994 height 442
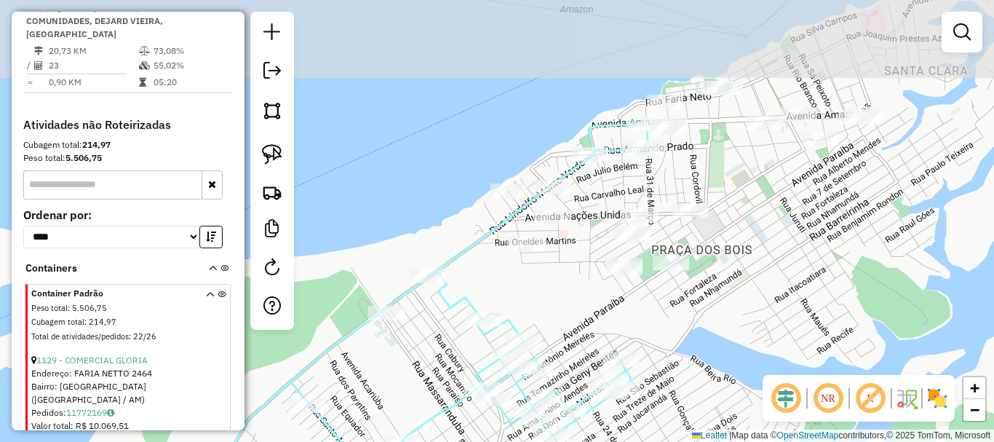
drag, startPoint x: 697, startPoint y: 283, endPoint x: 692, endPoint y: 369, distance: 86.0
click at [692, 369] on div "Janela de atendimento Grade de atendimento Capacidade Transportadoras Veículos …" at bounding box center [497, 221] width 994 height 442
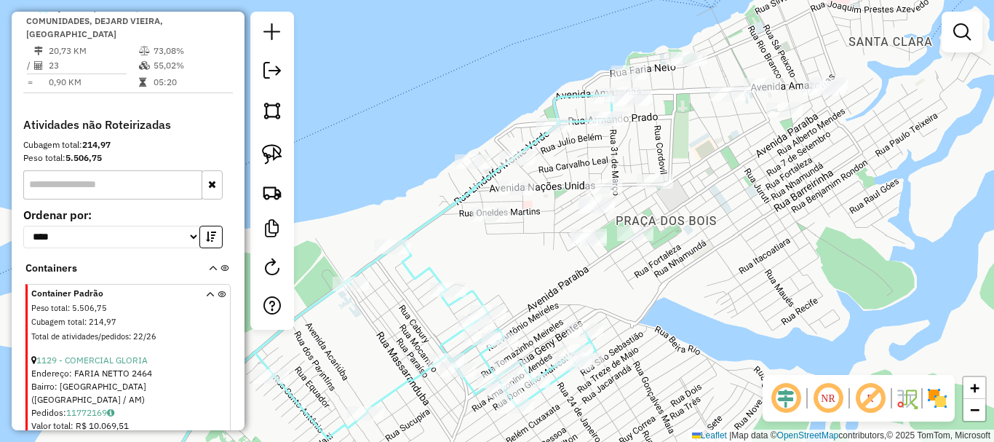
drag, startPoint x: 735, startPoint y: 311, endPoint x: 700, endPoint y: 279, distance: 47.4
click at [700, 279] on div "Janela de atendimento Grade de atendimento Capacidade Transportadoras Veículos …" at bounding box center [497, 221] width 994 height 442
select select "**********"
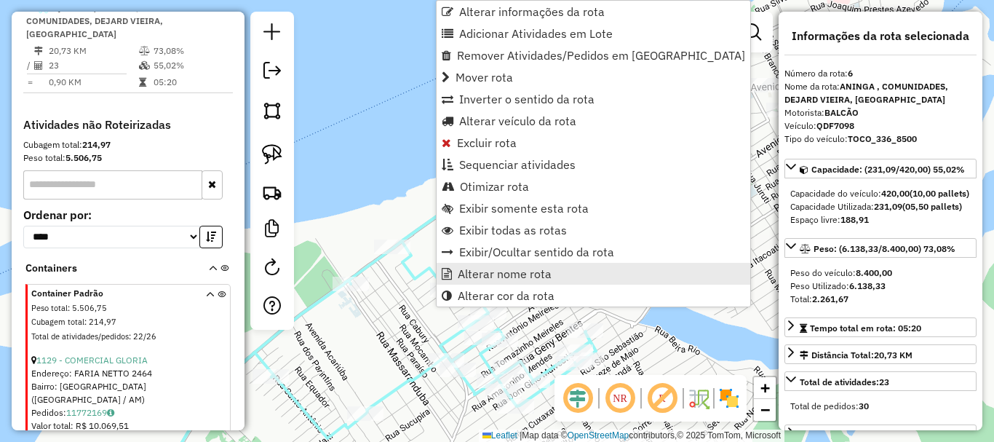
click at [489, 274] on span "Alterar nome rota" at bounding box center [505, 274] width 94 height 12
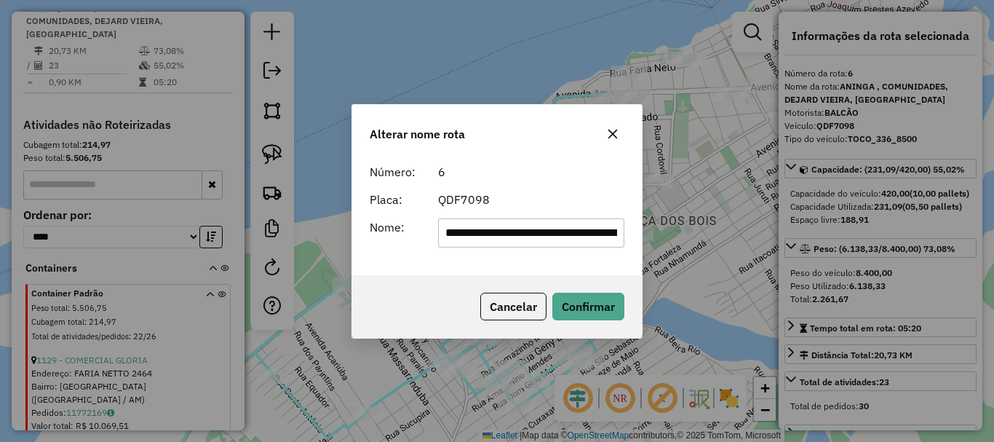
scroll to position [0, 92]
drag, startPoint x: 617, startPoint y: 238, endPoint x: 605, endPoint y: 275, distance: 39.1
click at [606, 239] on input "**********" at bounding box center [531, 232] width 187 height 29
click at [532, 305] on button "Cancelar" at bounding box center [513, 307] width 66 height 28
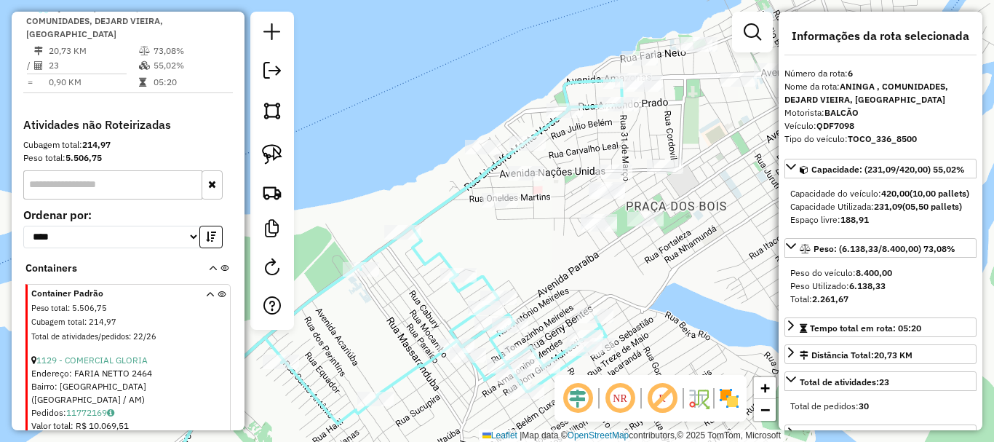
drag, startPoint x: 548, startPoint y: 279, endPoint x: 592, endPoint y: 207, distance: 84.0
click at [592, 207] on div "Janela de atendimento Grade de atendimento Capacidade Transportadoras Veículos …" at bounding box center [497, 221] width 994 height 442
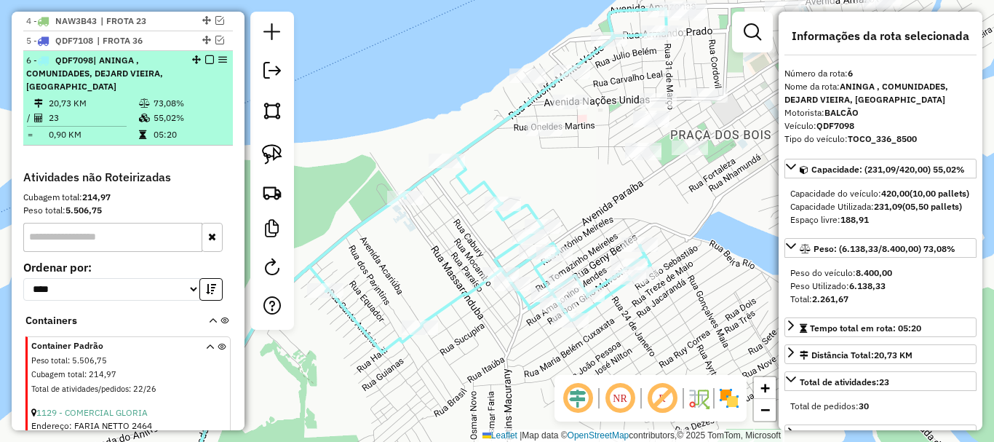
scroll to position [589, 0]
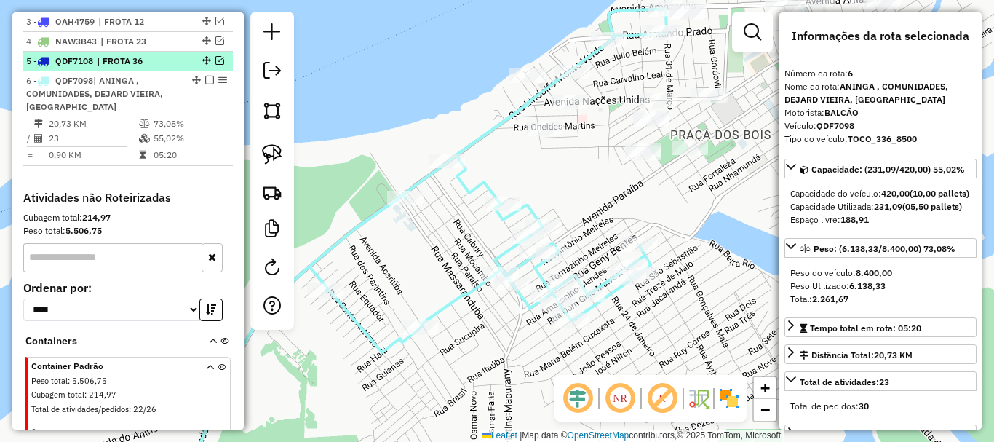
click at [220, 65] on div at bounding box center [205, 60] width 44 height 9
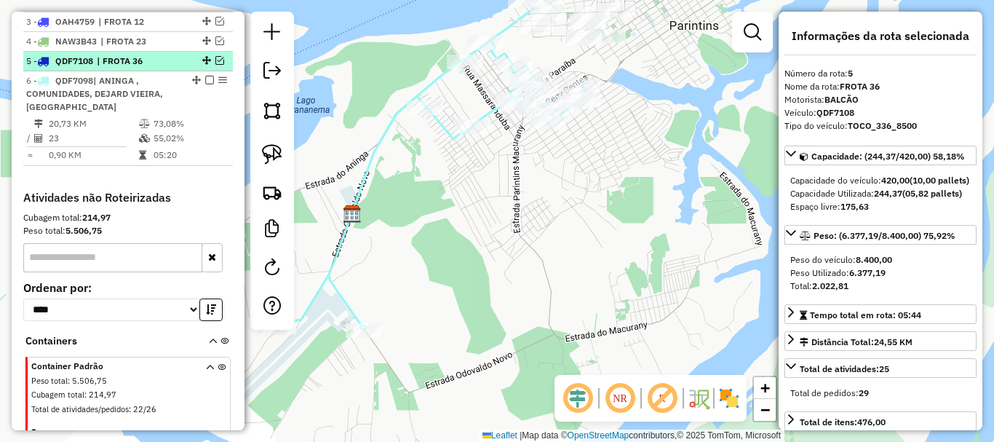
click at [215, 65] on em at bounding box center [219, 60] width 9 height 9
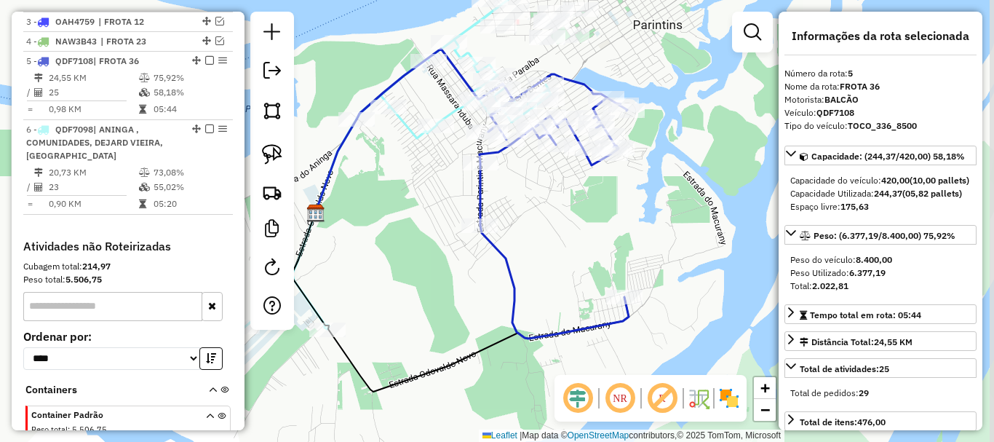
drag, startPoint x: 437, startPoint y: 277, endPoint x: 401, endPoint y: 276, distance: 36.4
click at [401, 276] on div "Janela de atendimento Grade de atendimento Capacidade Transportadoras Veículos …" at bounding box center [497, 221] width 994 height 442
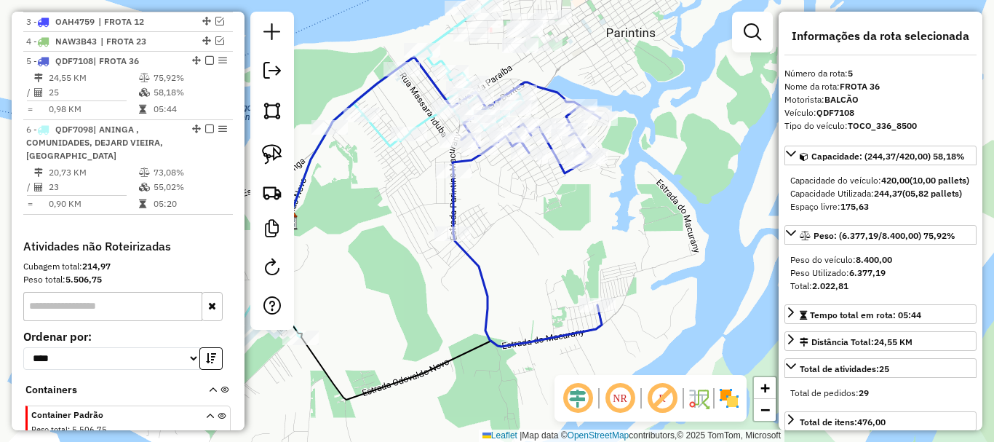
drag, startPoint x: 407, startPoint y: 297, endPoint x: 380, endPoint y: 305, distance: 28.1
click at [380, 305] on div "Janela de atendimento Grade de atendimento Capacidade Transportadoras Veículos …" at bounding box center [497, 221] width 994 height 442
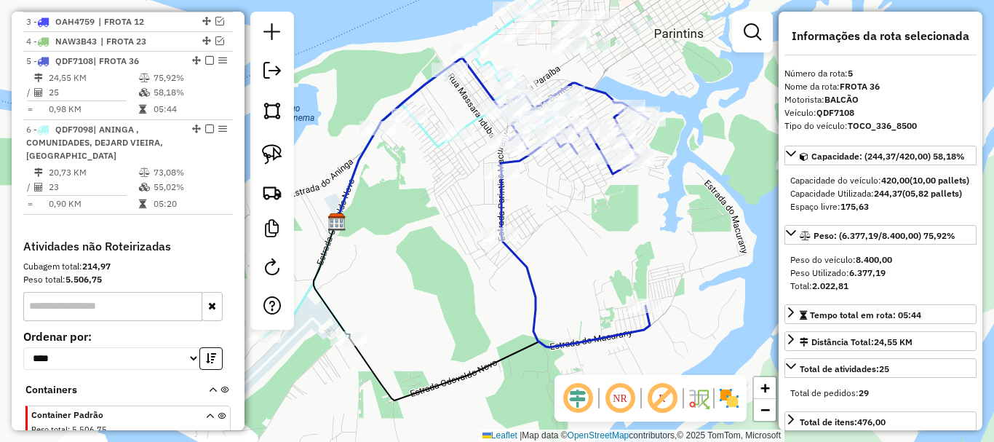
drag, startPoint x: 523, startPoint y: 249, endPoint x: 571, endPoint y: 250, distance: 48.0
click at [571, 250] on div "Janela de atendimento Grade de atendimento Capacidade Transportadoras Veículos …" at bounding box center [497, 221] width 994 height 442
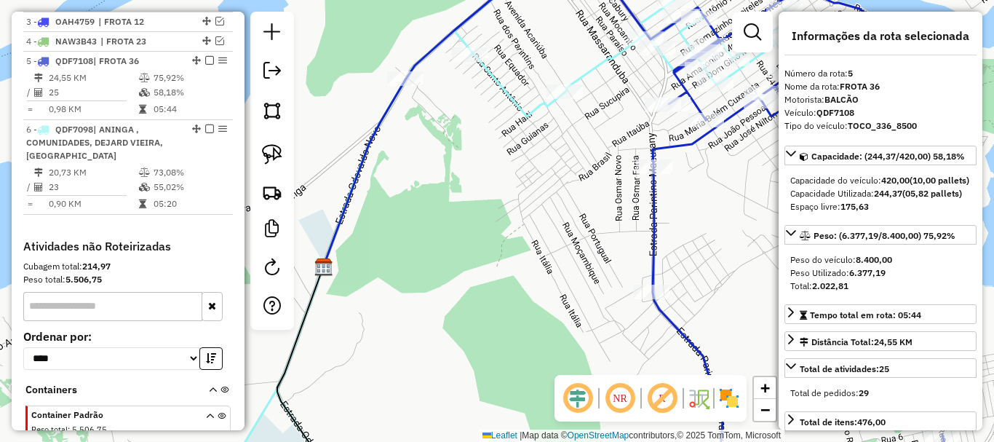
drag, startPoint x: 512, startPoint y: 149, endPoint x: 501, endPoint y: 157, distance: 14.1
click at [513, 146] on div "Janela de atendimento Grade de atendimento Capacidade Transportadoras Veículos …" at bounding box center [497, 221] width 994 height 442
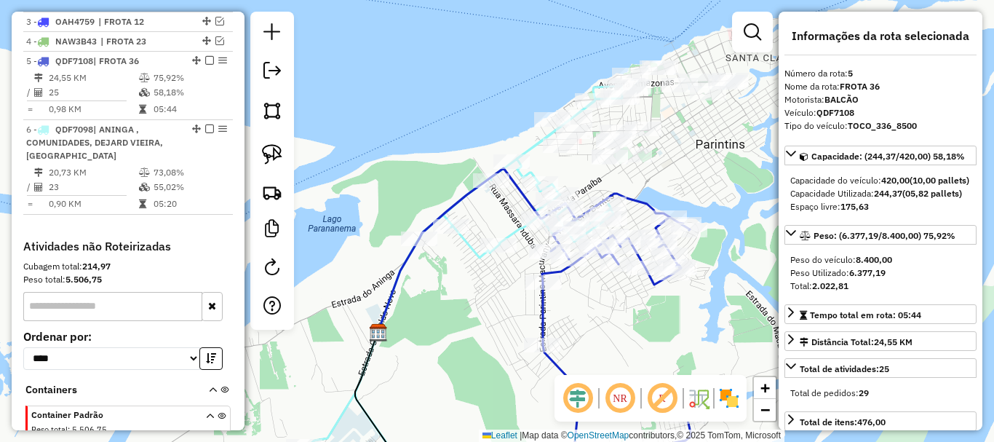
drag, startPoint x: 471, startPoint y: 192, endPoint x: 442, endPoint y: 306, distance: 117.0
click at [442, 306] on div "Janela de atendimento Grade de atendimento Capacidade Transportadoras Veículos …" at bounding box center [497, 221] width 994 height 442
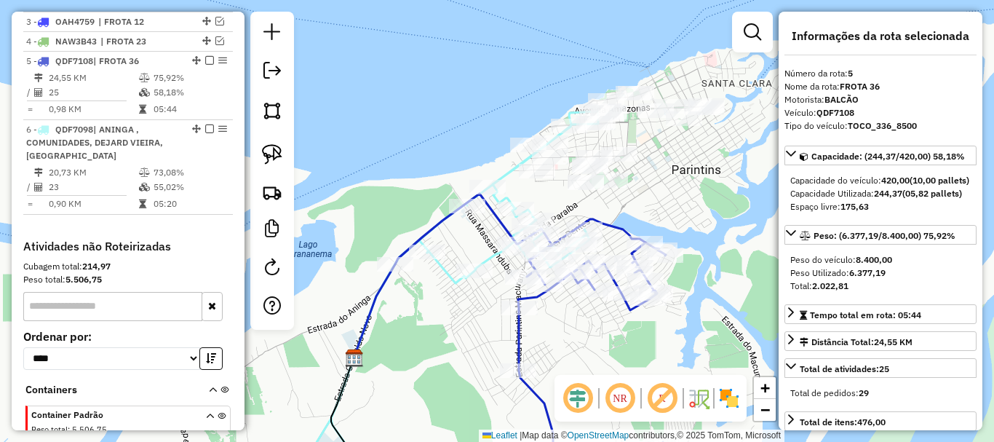
drag, startPoint x: 445, startPoint y: 297, endPoint x: 413, endPoint y: 320, distance: 39.6
click at [413, 322] on div "Janela de atendimento Grade de atendimento Capacidade Transportadoras Veículos …" at bounding box center [497, 221] width 994 height 442
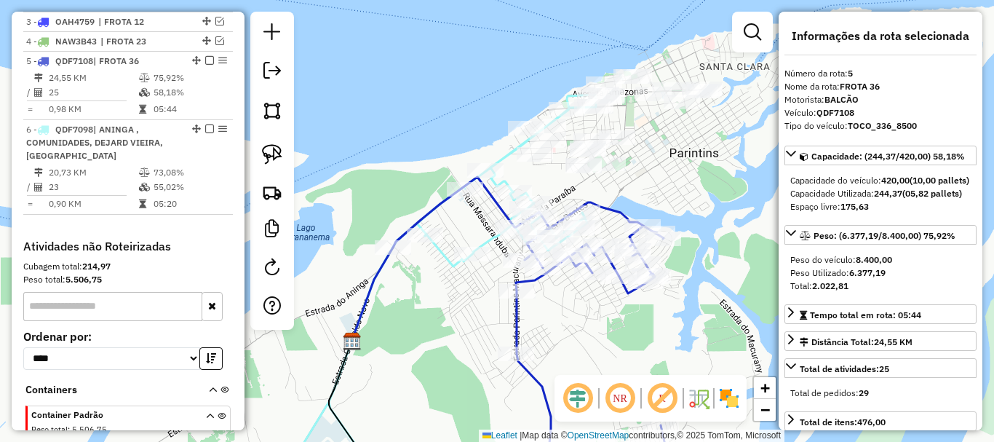
drag, startPoint x: 365, startPoint y: 424, endPoint x: 373, endPoint y: 401, distance: 24.2
click at [371, 403] on div "Janela de atendimento Grade de atendimento Capacidade Transportadoras Veículos …" at bounding box center [497, 221] width 994 height 442
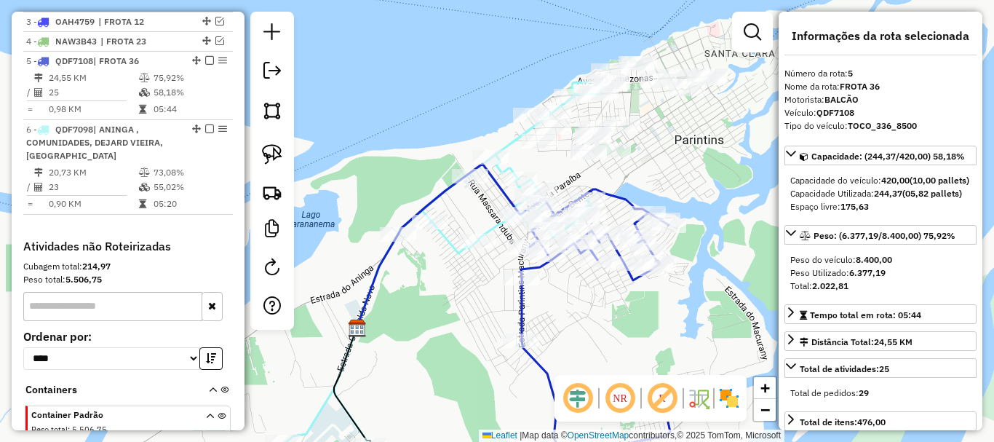
drag, startPoint x: 397, startPoint y: 316, endPoint x: 389, endPoint y: 242, distance: 74.6
click at [389, 242] on div "Janela de atendimento Grade de atendimento Capacidade Transportadoras Veículos …" at bounding box center [497, 221] width 994 height 442
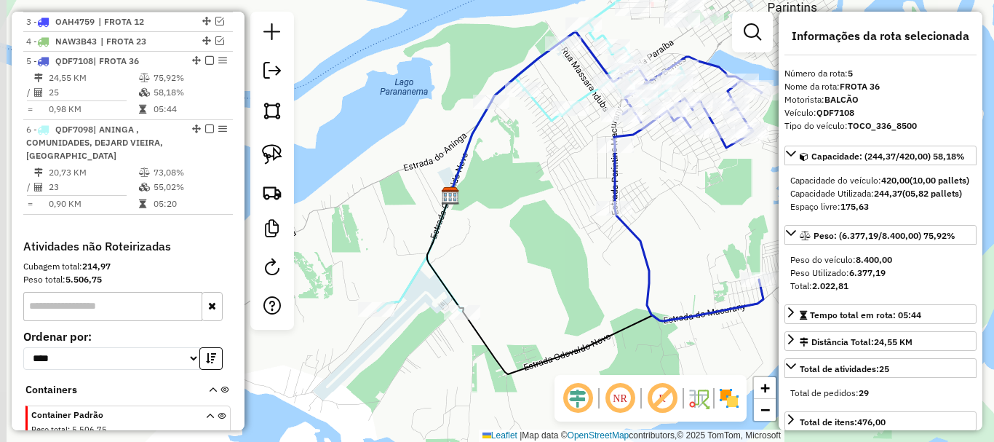
drag, startPoint x: 389, startPoint y: 243, endPoint x: 479, endPoint y: 246, distance: 89.6
click at [479, 246] on div "Janela de atendimento Grade de atendimento Capacidade Transportadoras Veículos …" at bounding box center [497, 221] width 994 height 442
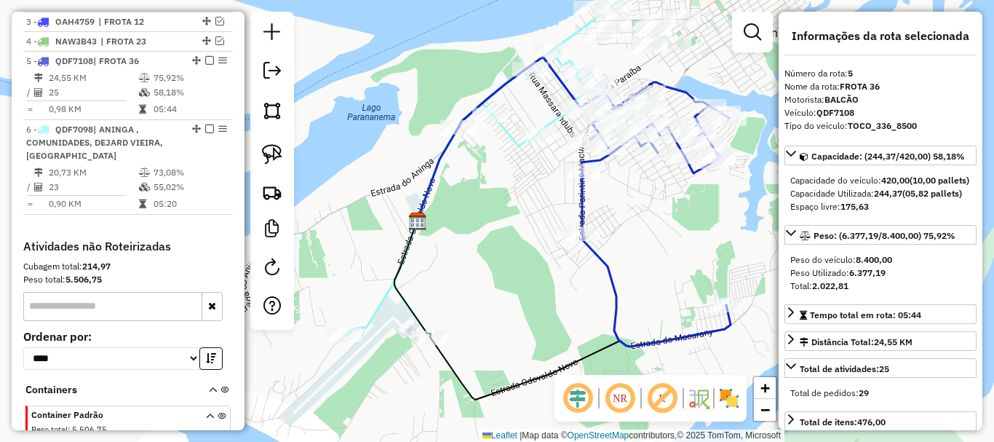
drag, startPoint x: 540, startPoint y: 209, endPoint x: 496, endPoint y: 230, distance: 49.2
click at [507, 234] on div "Janela de atendimento Grade de atendimento Capacidade Transportadoras Veículos …" at bounding box center [497, 221] width 994 height 442
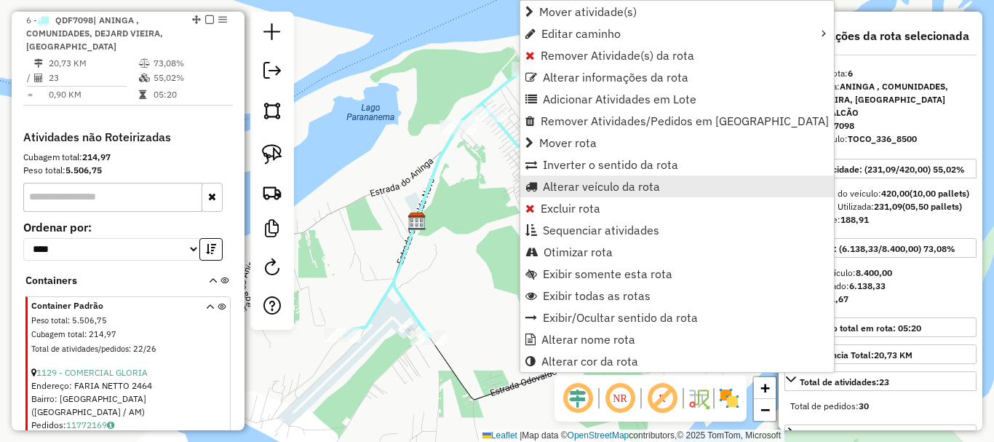
scroll to position [710, 0]
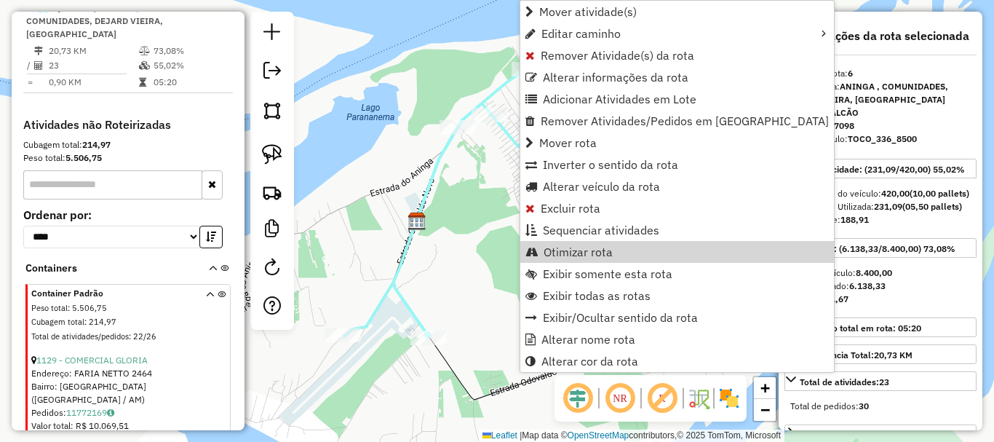
click at [453, 209] on div "Janela de atendimento Grade de atendimento Capacidade Transportadoras Veículos …" at bounding box center [497, 221] width 994 height 442
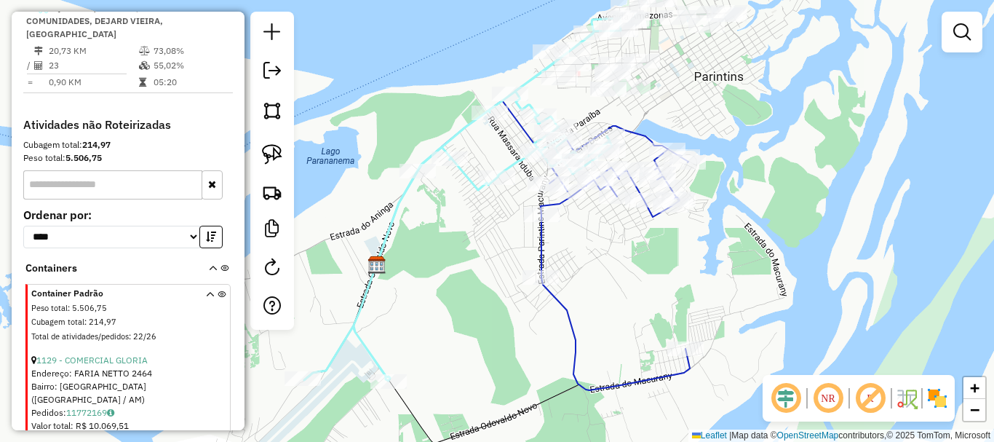
drag, startPoint x: 536, startPoint y: 241, endPoint x: 508, endPoint y: 271, distance: 41.2
click at [508, 271] on div "Janela de atendimento Grade de atendimento Capacidade Transportadoras Veículos …" at bounding box center [497, 221] width 994 height 442
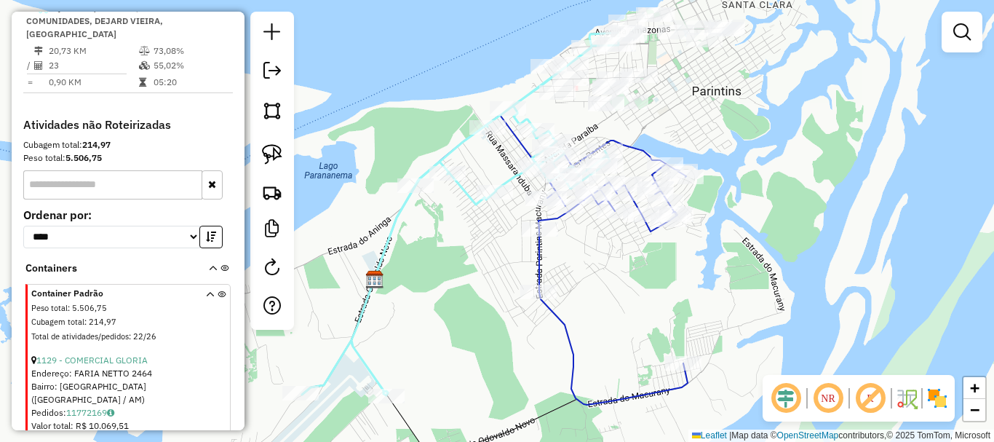
drag, startPoint x: 459, startPoint y: 204, endPoint x: 454, endPoint y: 228, distance: 24.4
click at [454, 228] on div "Janela de atendimento Grade de atendimento Capacidade Transportadoras Veículos …" at bounding box center [497, 221] width 994 height 442
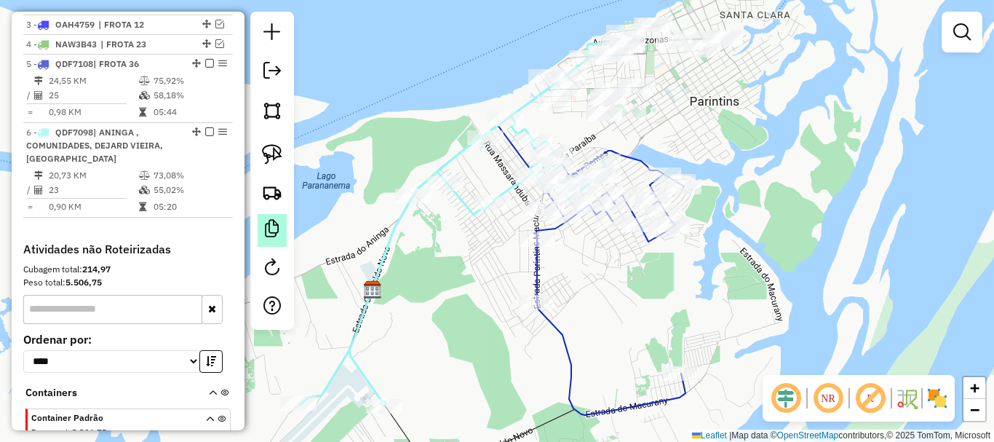
scroll to position [565, 0]
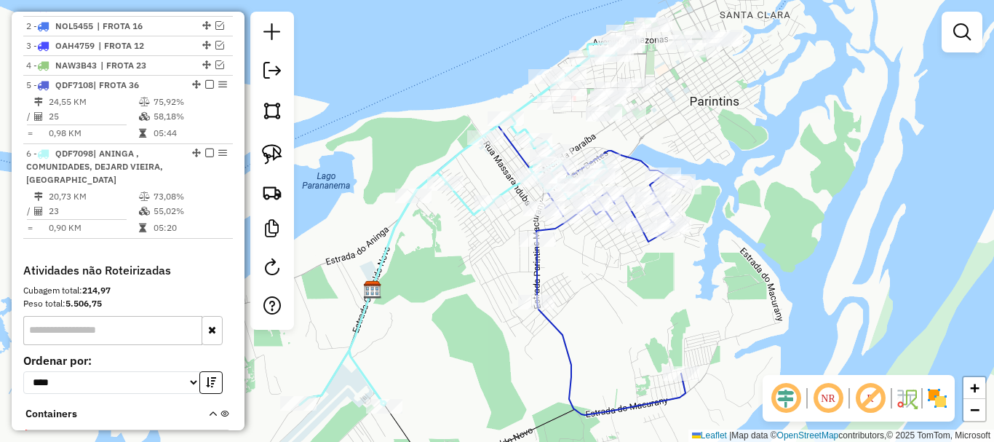
select select "**********"
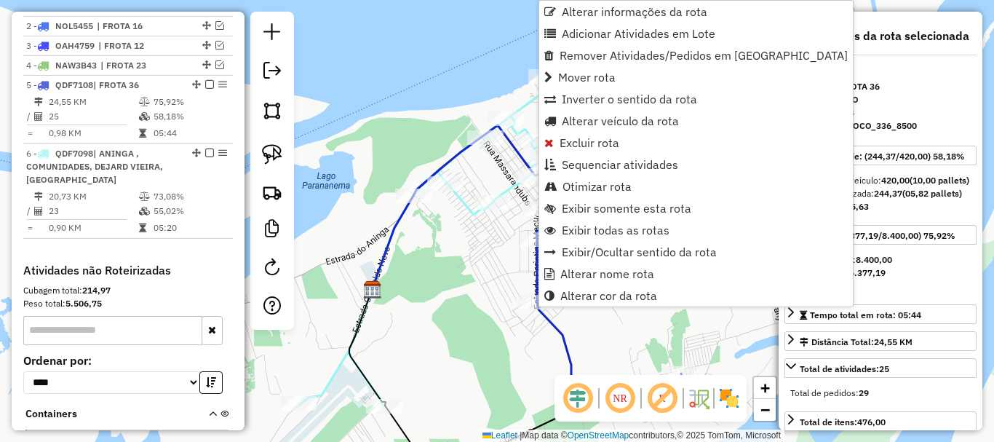
scroll to position [642, 0]
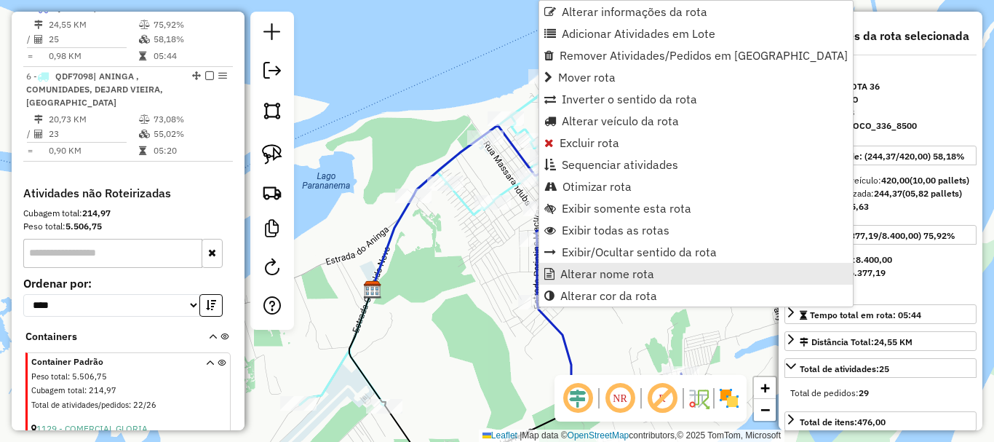
click at [627, 272] on span "Alterar nome rota" at bounding box center [607, 274] width 94 height 12
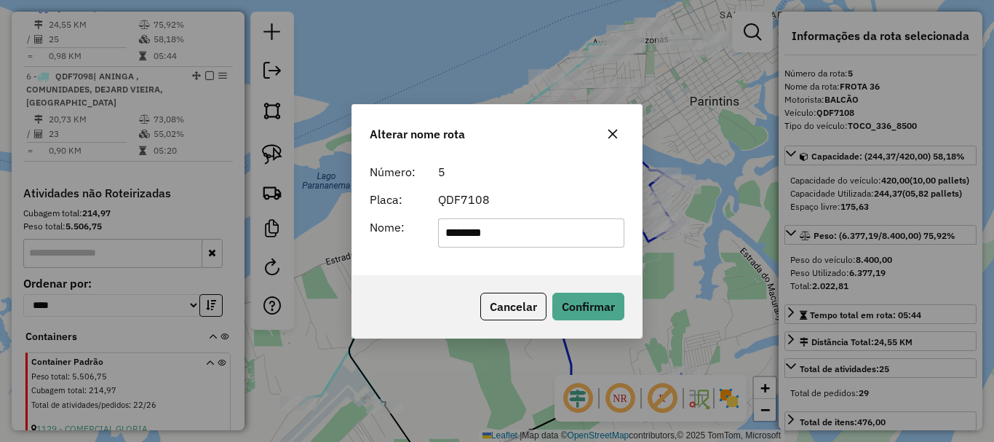
drag, startPoint x: 518, startPoint y: 231, endPoint x: 492, endPoint y: 234, distance: 26.5
click at [492, 234] on input "********" at bounding box center [531, 232] width 187 height 29
type input "********"
click at [569, 299] on button "Confirmar" at bounding box center [588, 307] width 72 height 28
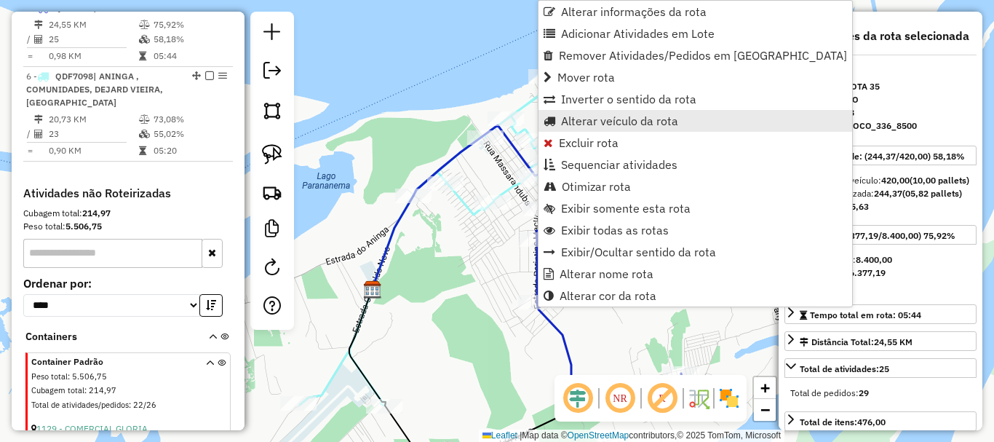
click at [594, 116] on span "Alterar veículo da rota" at bounding box center [619, 121] width 117 height 12
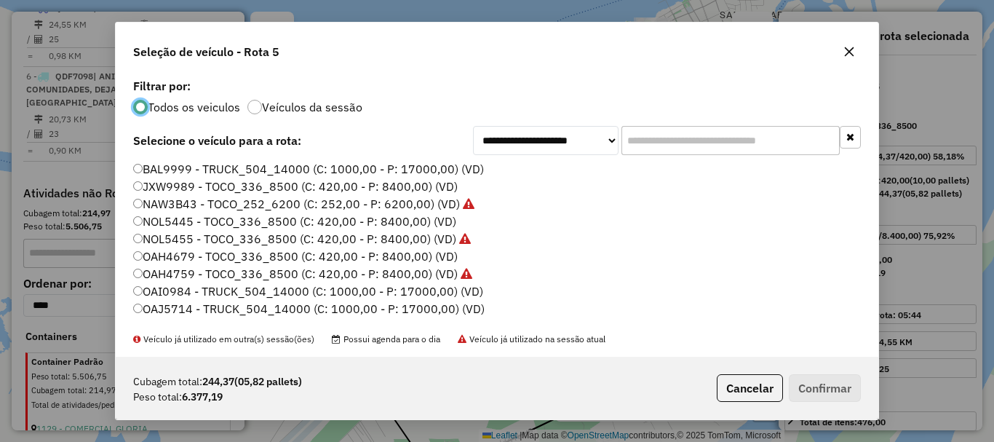
scroll to position [67, 0]
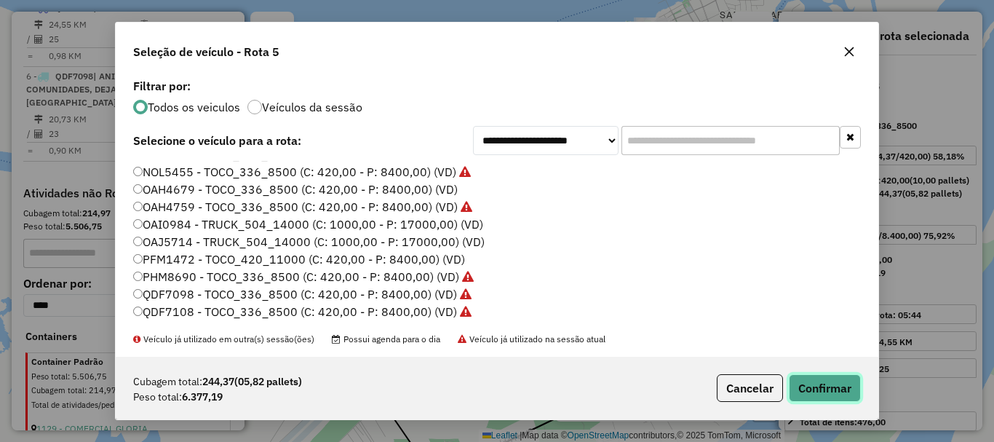
click at [828, 389] on button "Confirmar" at bounding box center [825, 388] width 72 height 28
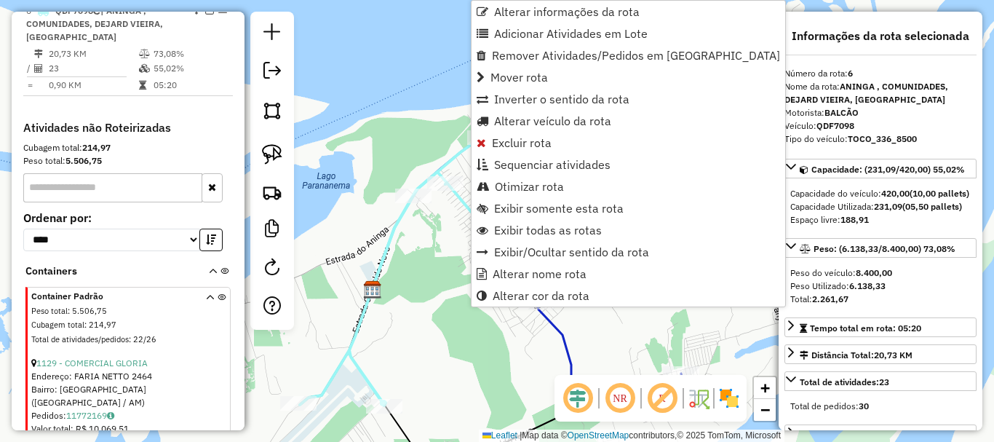
scroll to position [710, 0]
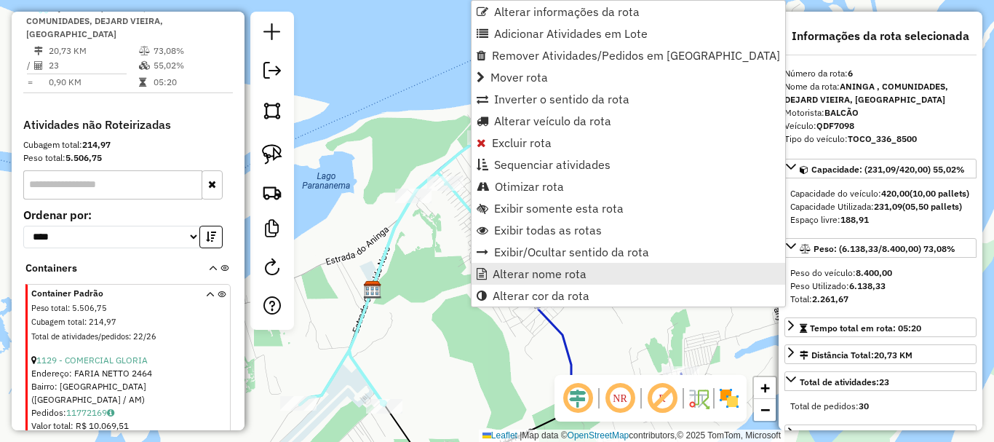
click at [549, 277] on span "Alterar nome rota" at bounding box center [540, 274] width 94 height 12
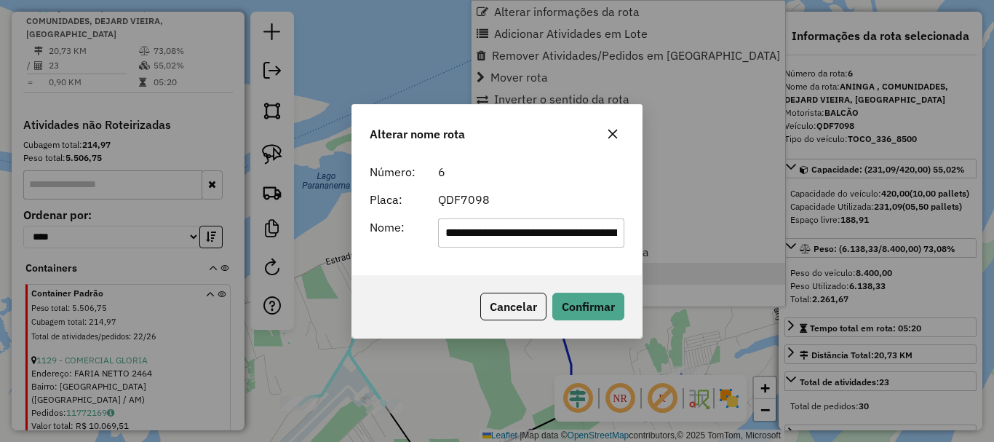
scroll to position [0, 92]
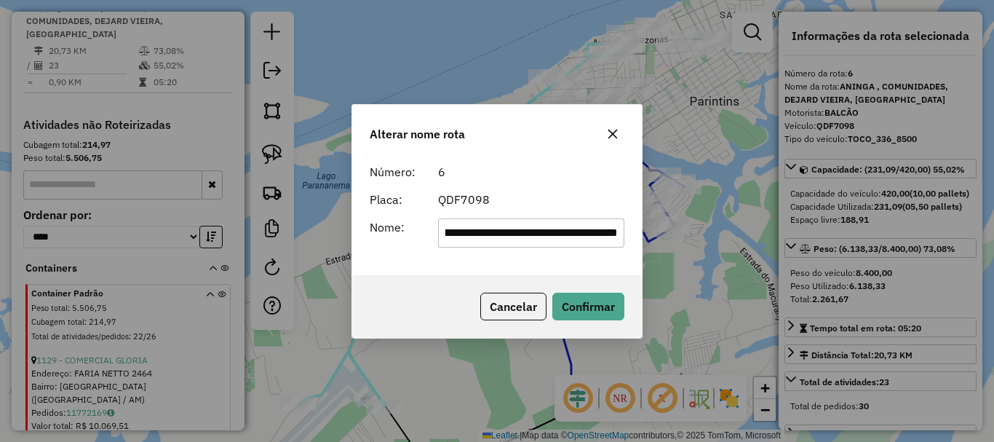
drag, startPoint x: 614, startPoint y: 247, endPoint x: 423, endPoint y: 254, distance: 191.5
click at [423, 254] on div "**********" at bounding box center [497, 216] width 290 height 118
type input "*"
type input "********"
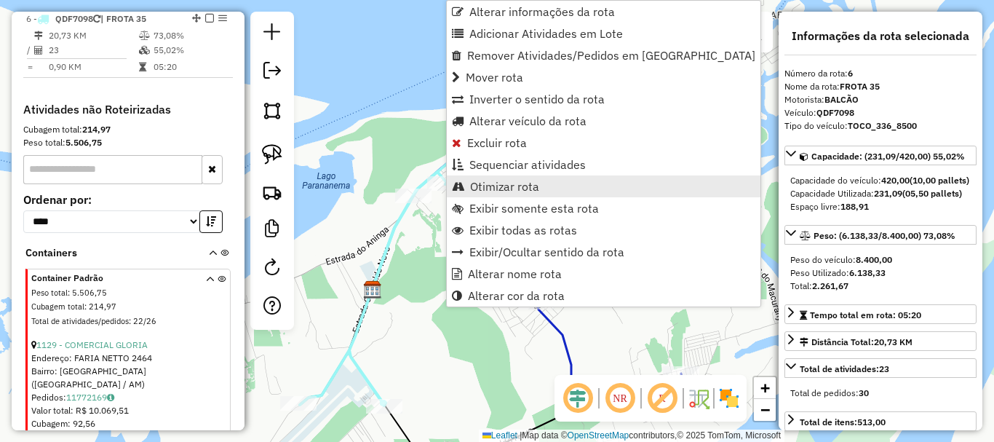
scroll to position [710, 0]
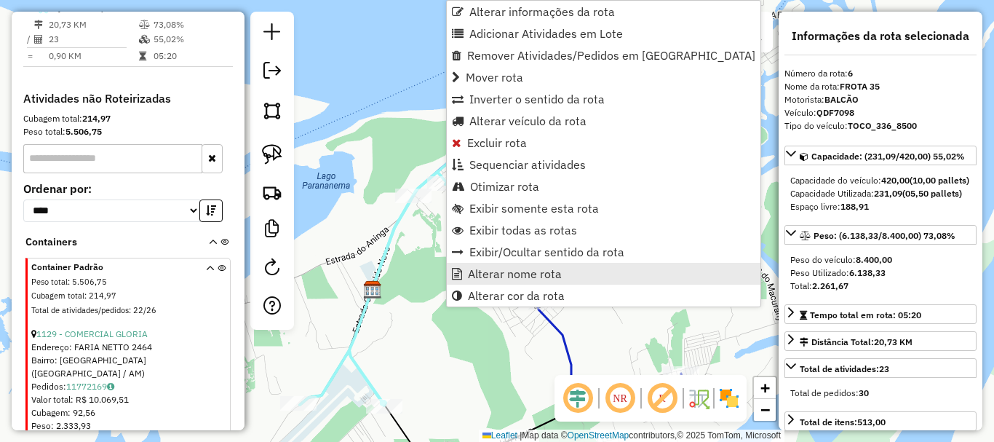
click at [492, 274] on span "Alterar nome rota" at bounding box center [515, 274] width 94 height 12
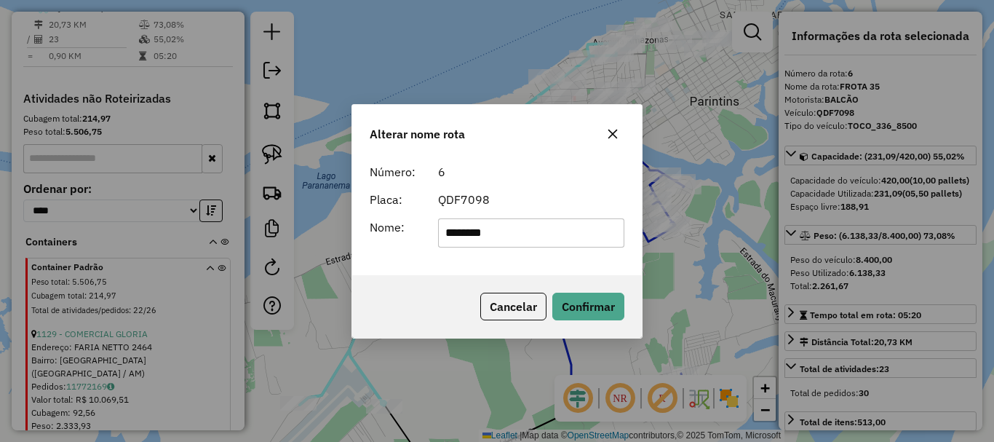
drag, startPoint x: 505, startPoint y: 234, endPoint x: 527, endPoint y: 226, distance: 23.0
click at [515, 230] on input "********" at bounding box center [531, 232] width 187 height 29
type input "********"
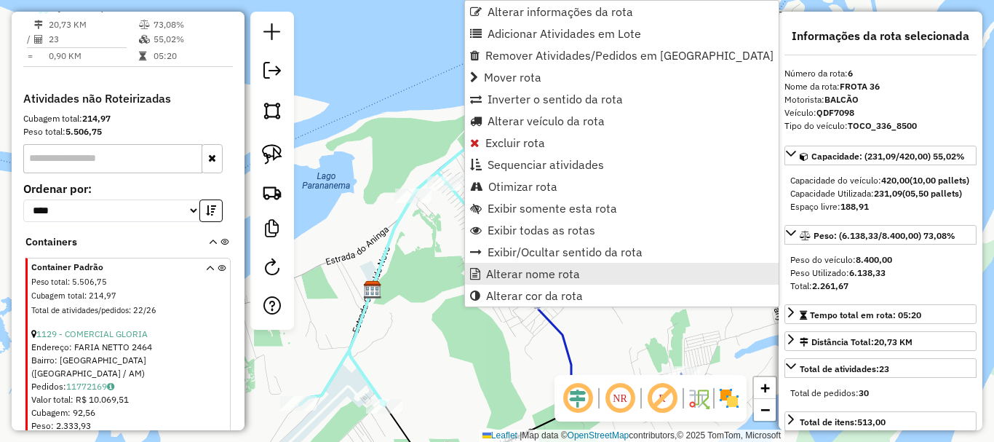
click at [524, 270] on span "Alterar nome rota" at bounding box center [533, 274] width 94 height 12
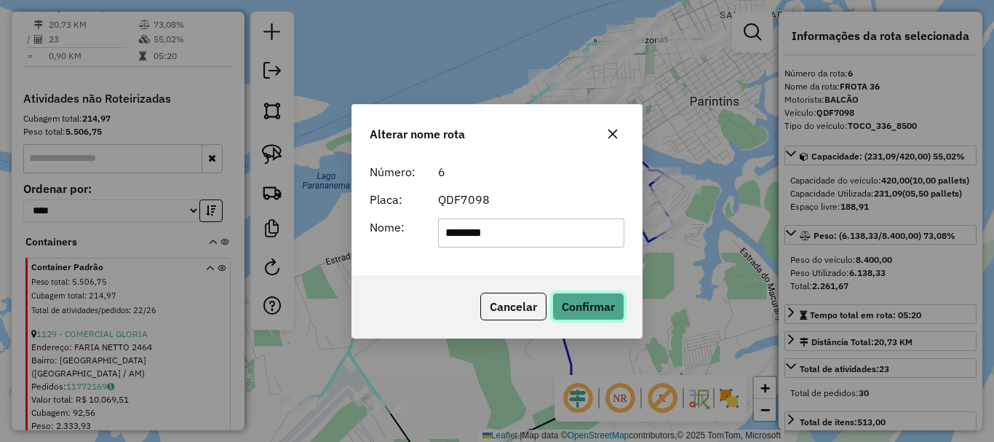
drag, startPoint x: 566, startPoint y: 303, endPoint x: 550, endPoint y: 295, distance: 18.2
click at [567, 303] on button "Confirmar" at bounding box center [588, 307] width 72 height 28
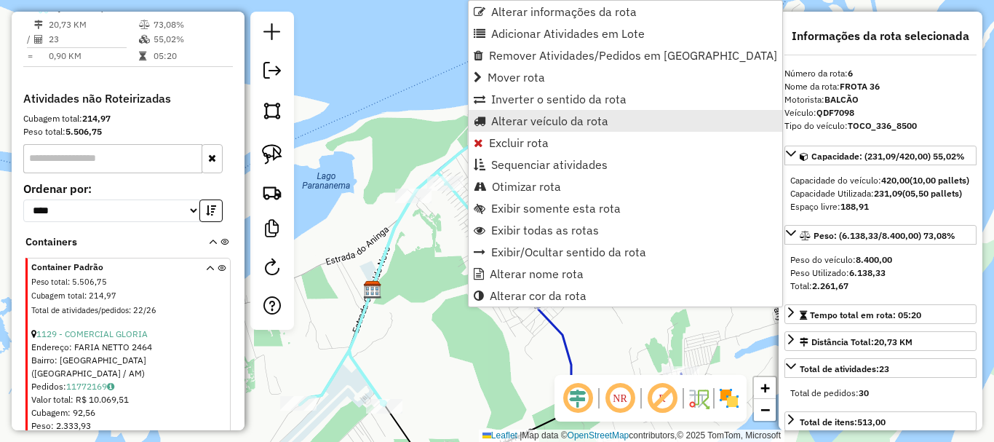
click at [528, 118] on span "Alterar veículo da rota" at bounding box center [549, 121] width 117 height 12
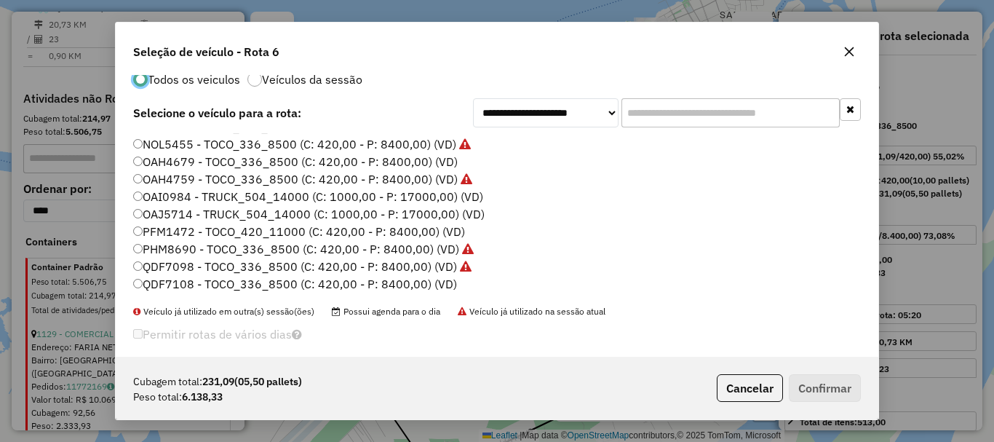
scroll to position [41, 0]
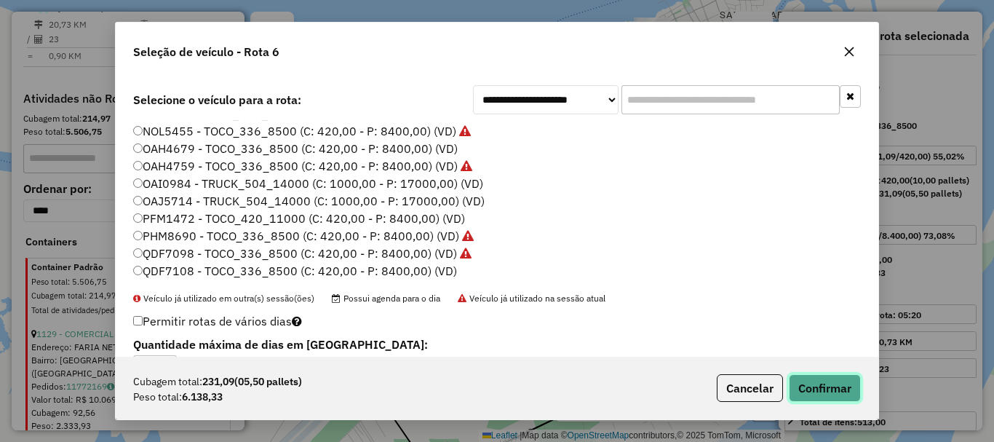
click at [832, 386] on button "Confirmar" at bounding box center [825, 388] width 72 height 28
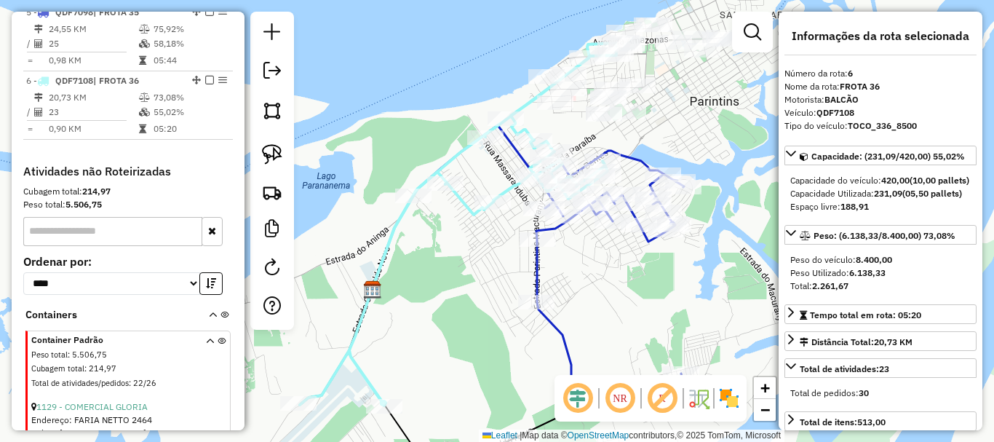
scroll to position [565, 0]
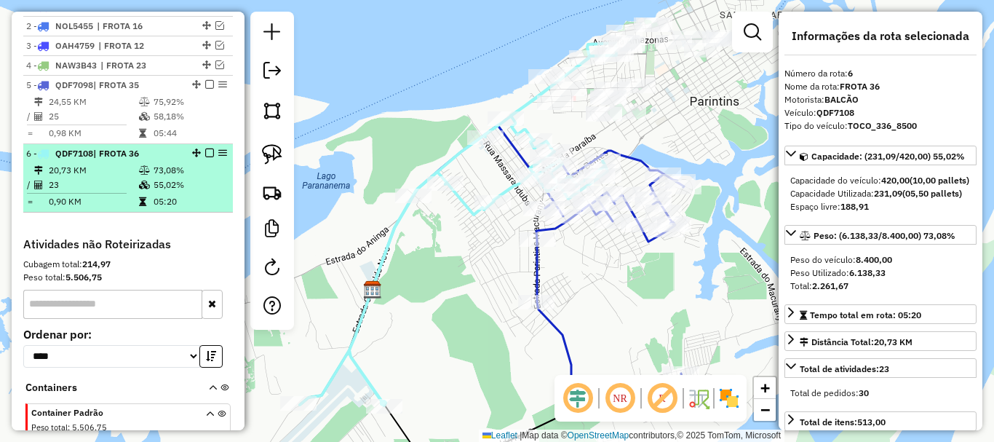
click at [110, 159] on span "| FROTA 36" at bounding box center [116, 153] width 46 height 11
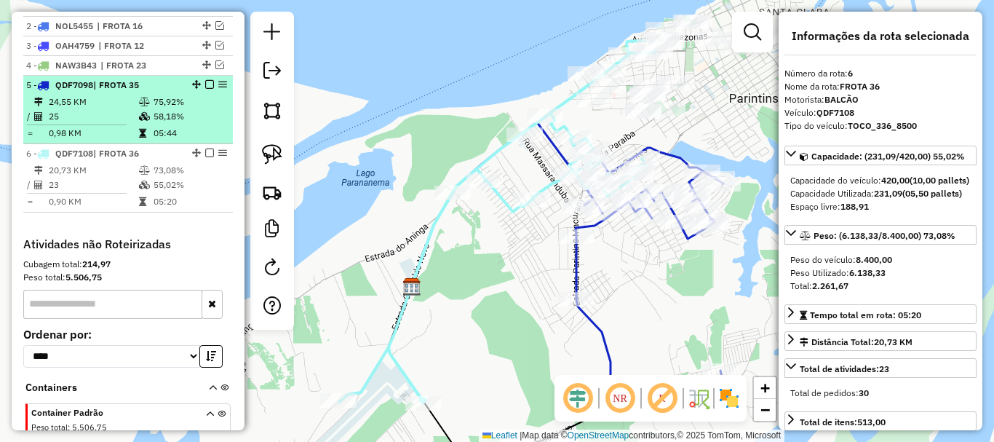
click at [206, 89] on em at bounding box center [209, 84] width 9 height 9
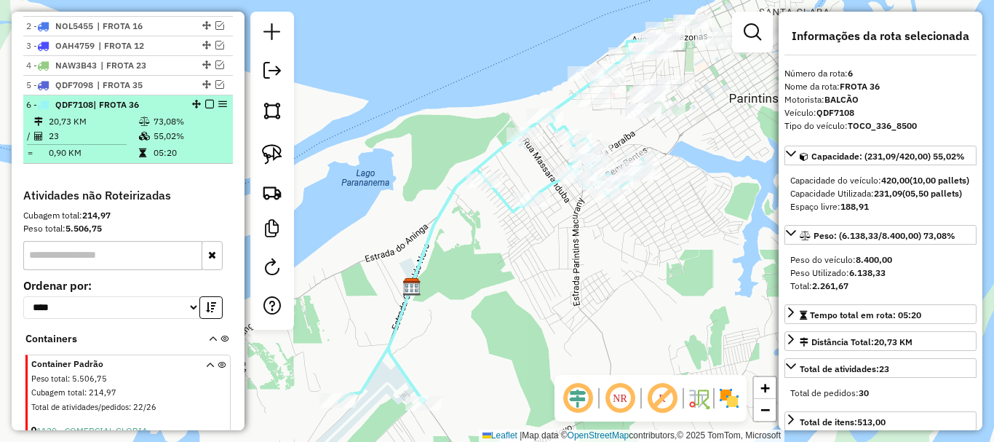
click at [205, 108] on em at bounding box center [209, 104] width 9 height 9
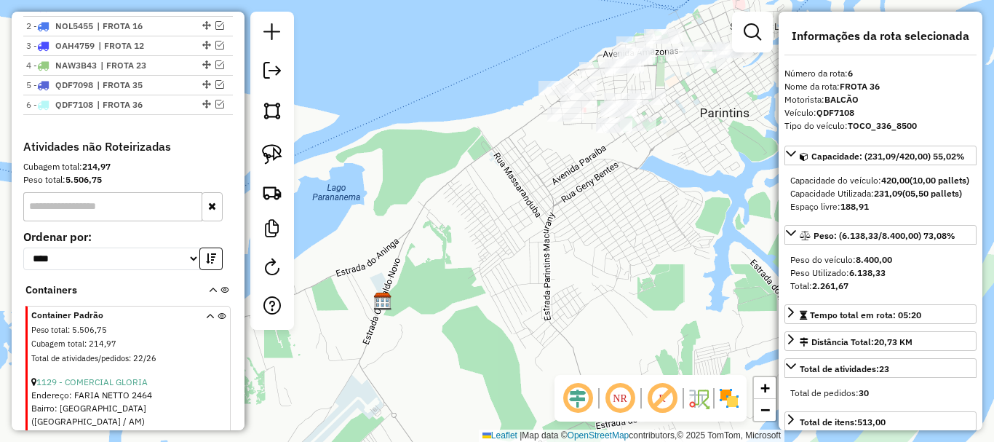
drag, startPoint x: 455, startPoint y: 202, endPoint x: 239, endPoint y: 212, distance: 216.4
click at [356, 247] on div "Janela de atendimento Grade de atendimento Capacidade Transportadoras Veículos …" at bounding box center [497, 221] width 994 height 442
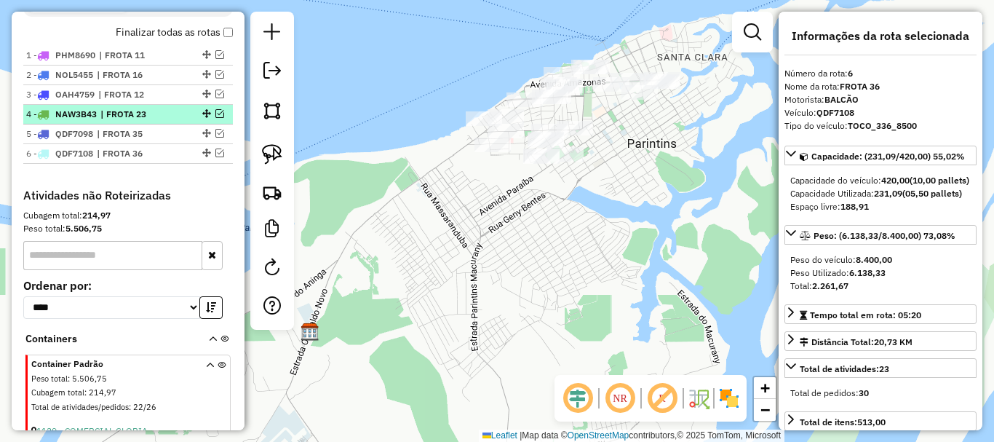
scroll to position [492, 0]
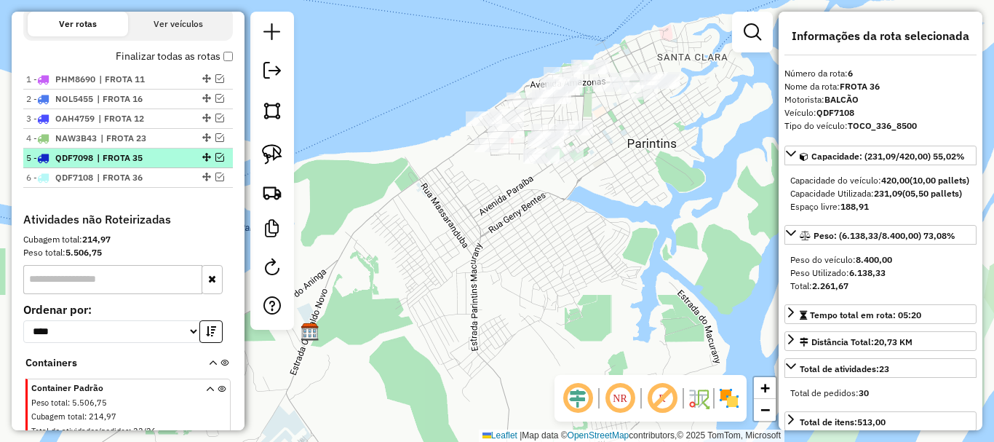
click at [159, 164] on span "| FROTA 35" at bounding box center [130, 157] width 67 height 13
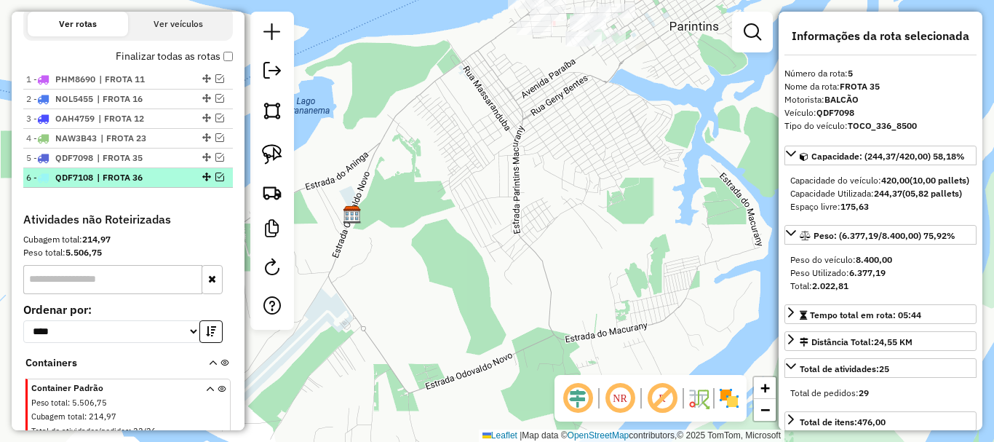
click at [140, 184] on span "| FROTA 36" at bounding box center [130, 177] width 67 height 13
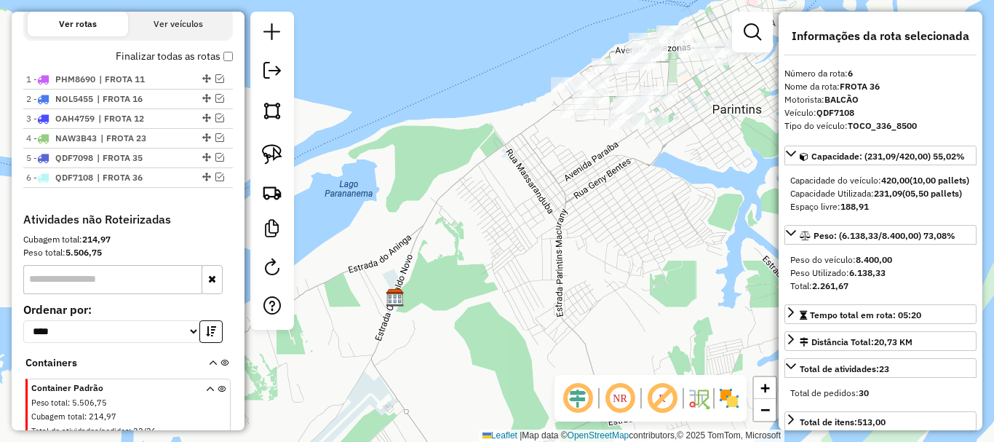
drag, startPoint x: 495, startPoint y: 206, endPoint x: 354, endPoint y: 223, distance: 142.2
click at [422, 234] on div "Janela de atendimento Grade de atendimento Capacidade Transportadoras Veículos …" at bounding box center [497, 221] width 994 height 442
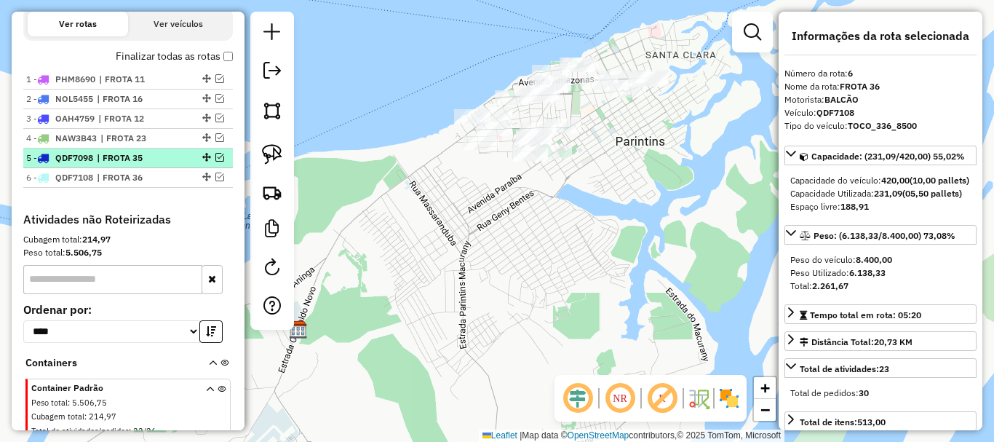
click at [162, 164] on span "| FROTA 35" at bounding box center [130, 157] width 67 height 13
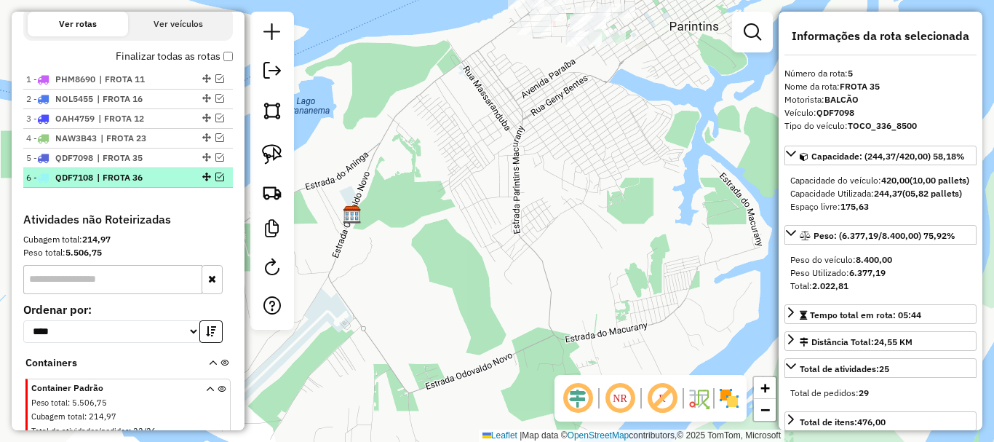
click at [163, 184] on span "| FROTA 36" at bounding box center [130, 177] width 67 height 13
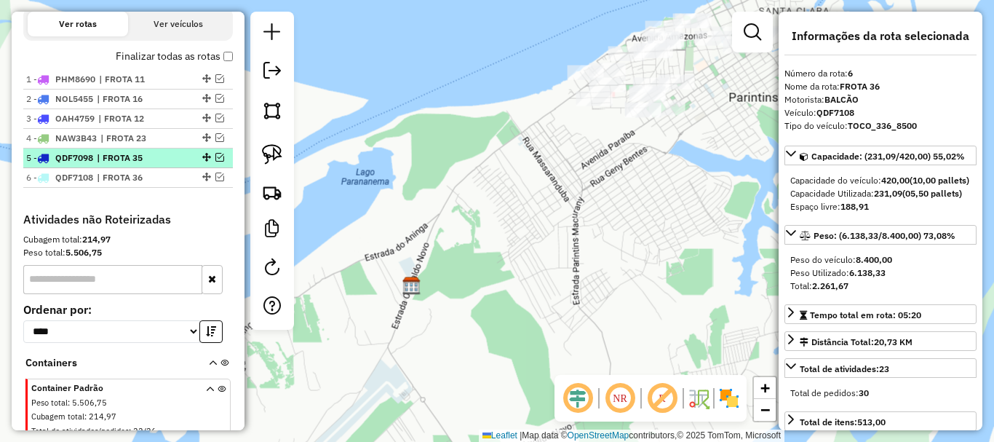
click at [161, 164] on span "| FROTA 35" at bounding box center [130, 157] width 67 height 13
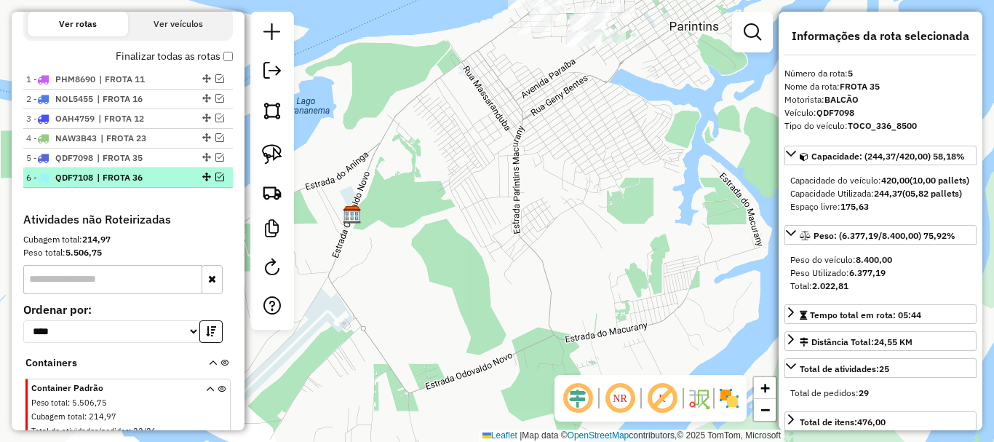
click at [164, 184] on span "| FROTA 36" at bounding box center [130, 177] width 67 height 13
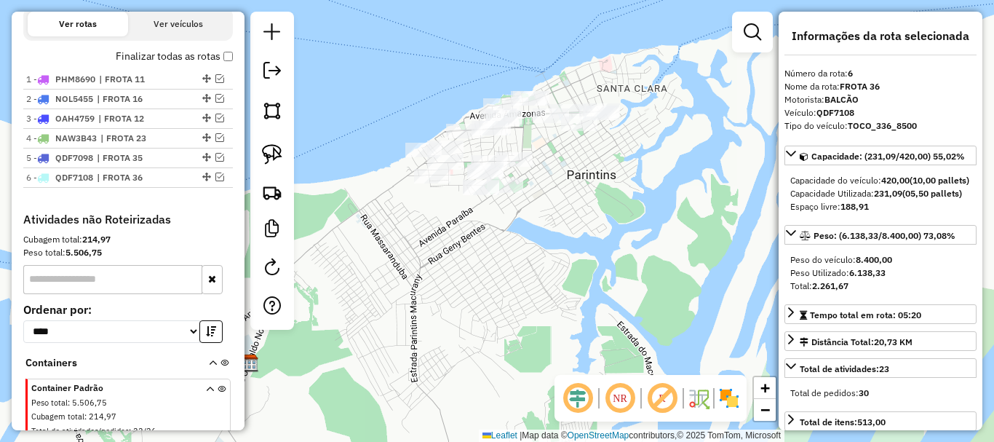
drag, startPoint x: 702, startPoint y: 239, endPoint x: 528, endPoint y: 322, distance: 192.7
click at [530, 323] on div "Janela de atendimento Grade de atendimento Capacidade Transportadoras Veículos …" at bounding box center [497, 221] width 994 height 442
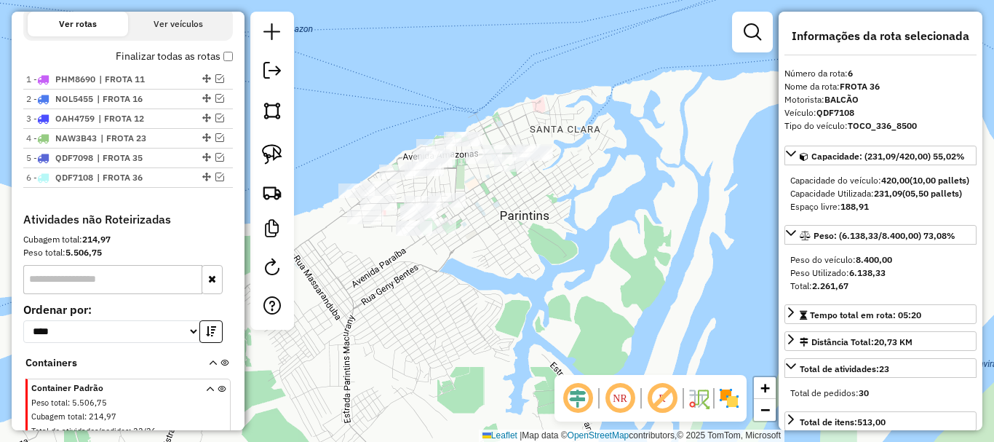
drag, startPoint x: 442, startPoint y: 359, endPoint x: 461, endPoint y: 349, distance: 21.5
click at [461, 349] on div "Janela de atendimento Grade de atendimento Capacidade Transportadoras Veículos …" at bounding box center [497, 221] width 994 height 442
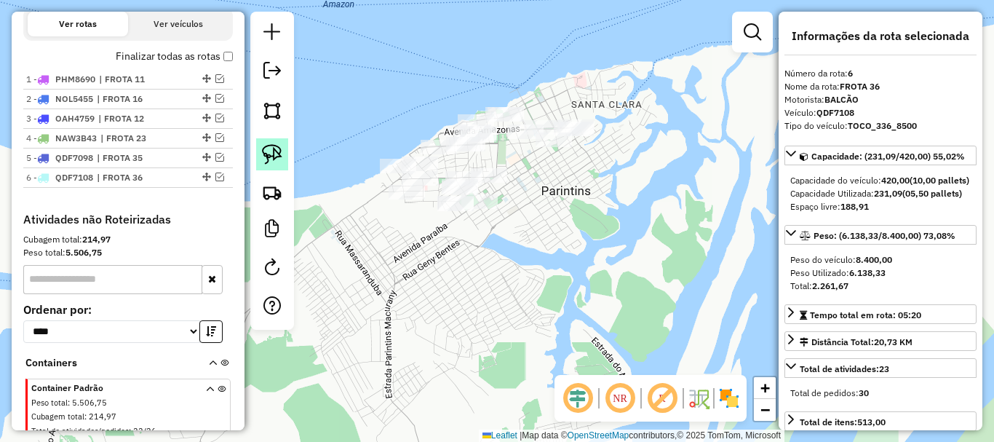
click at [276, 167] on link at bounding box center [272, 154] width 32 height 32
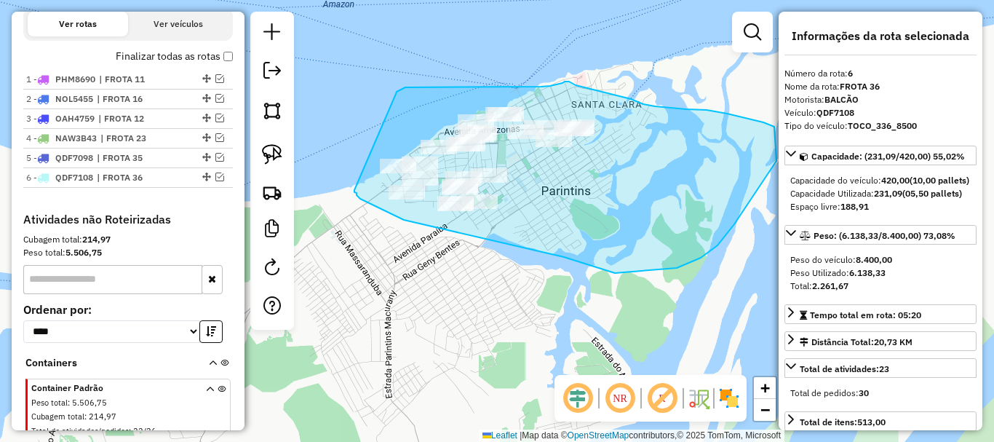
drag, startPoint x: 373, startPoint y: 205, endPoint x: 316, endPoint y: 169, distance: 67.7
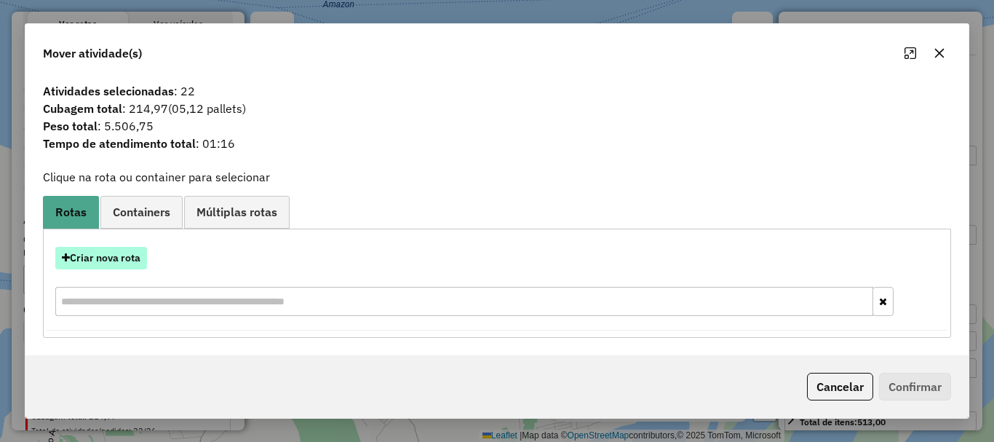
click at [126, 265] on button "Criar nova rota" at bounding box center [101, 258] width 92 height 23
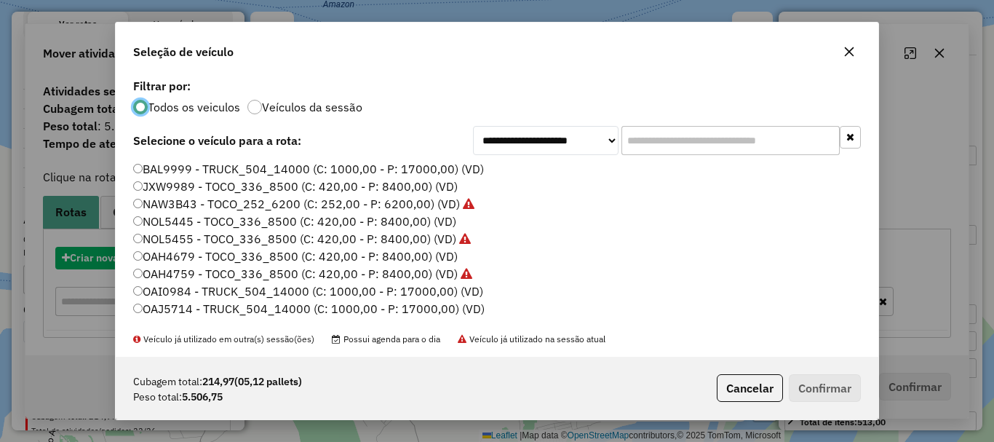
scroll to position [8, 4]
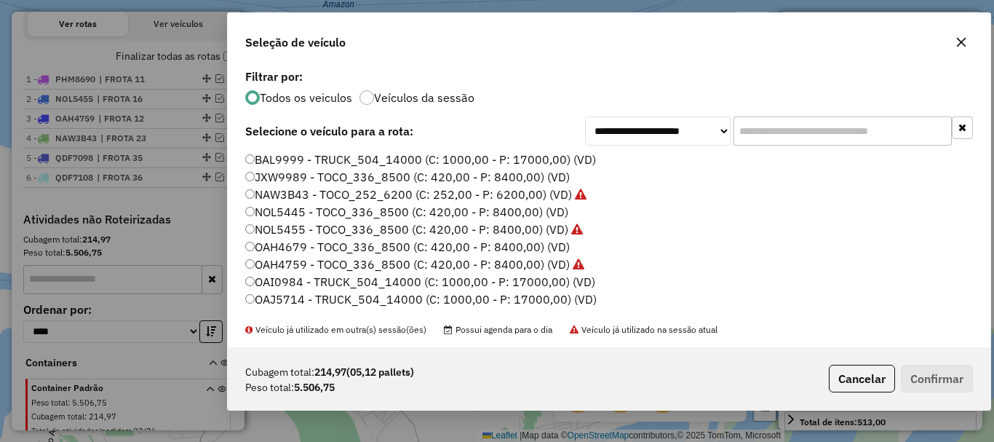
drag, startPoint x: 250, startPoint y: 45, endPoint x: 114, endPoint y: 84, distance: 141.0
click at [469, 37] on div "Seleção de veículo" at bounding box center [609, 39] width 763 height 52
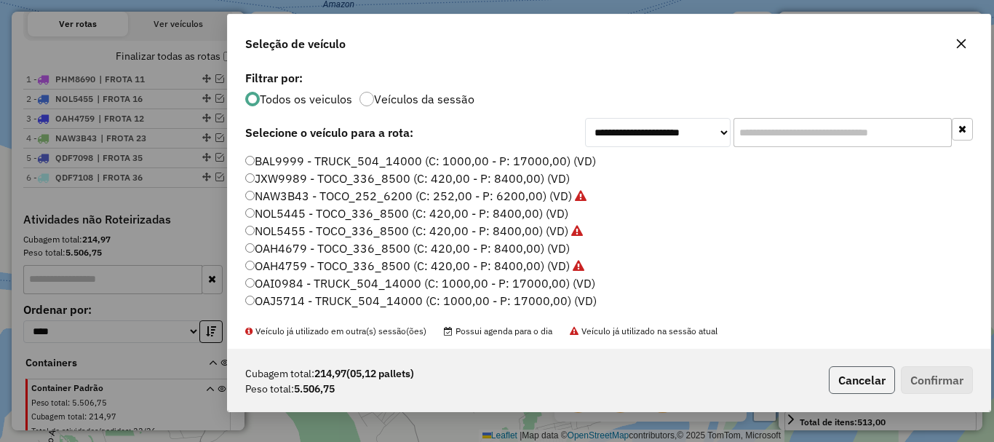
click at [862, 376] on button "Cancelar" at bounding box center [862, 380] width 66 height 28
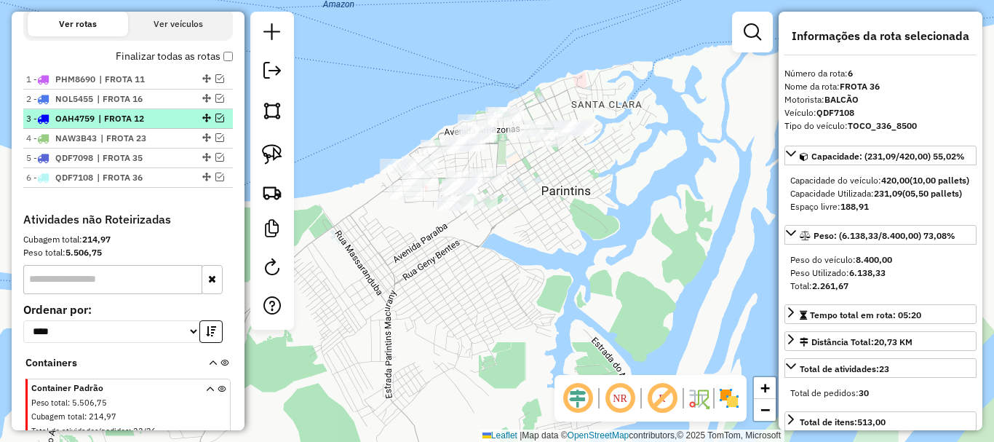
click at [215, 122] on em at bounding box center [219, 118] width 9 height 9
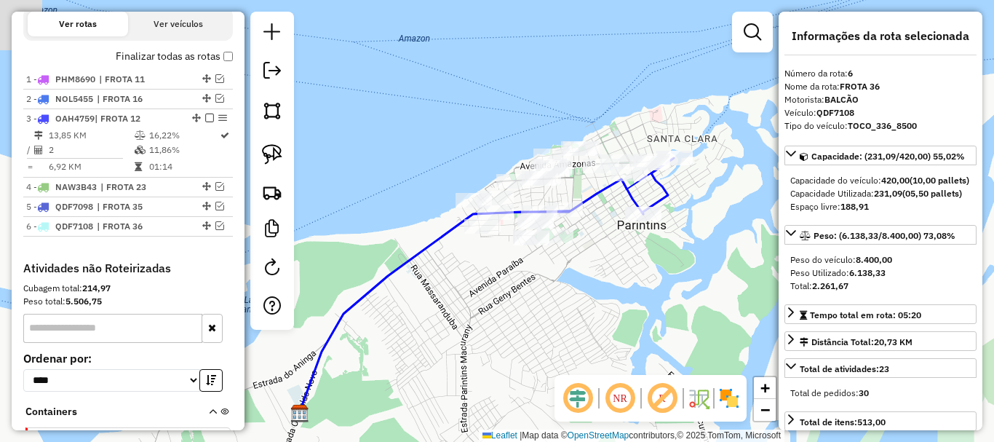
drag, startPoint x: 447, startPoint y: 247, endPoint x: 530, endPoint y: 282, distance: 90.0
click at [530, 283] on div "Janela de atendimento Grade de atendimento Capacidade Transportadoras Veículos …" at bounding box center [497, 221] width 994 height 442
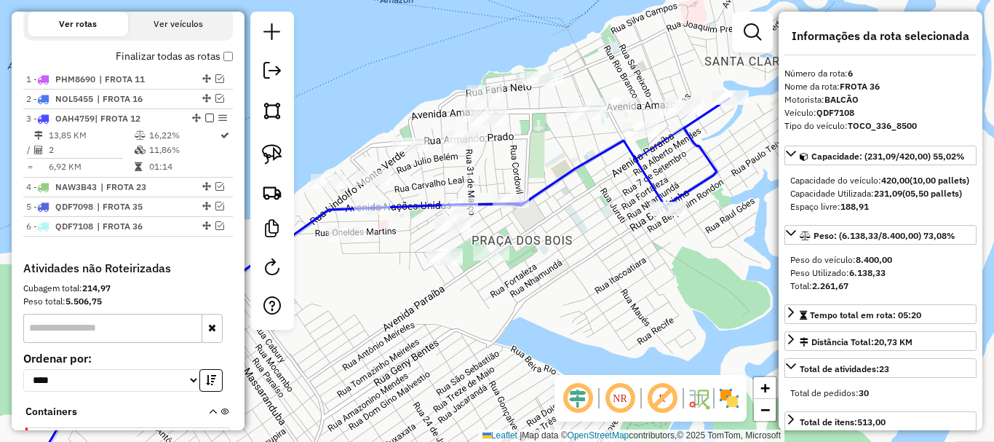
drag, startPoint x: 582, startPoint y: 271, endPoint x: 374, endPoint y: 296, distance: 209.0
click at [374, 296] on div "Janela de atendimento Grade de atendimento Capacidade Transportadoras Veículos …" at bounding box center [497, 221] width 994 height 442
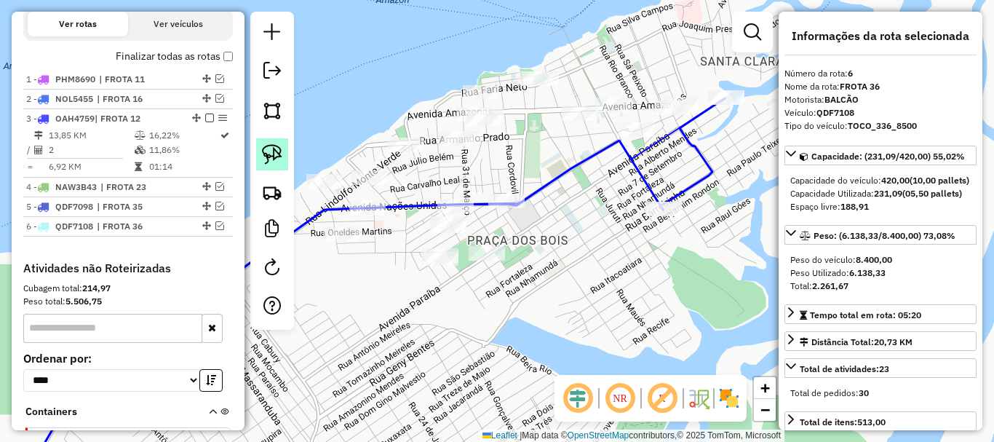
click at [275, 158] on img at bounding box center [272, 154] width 20 height 20
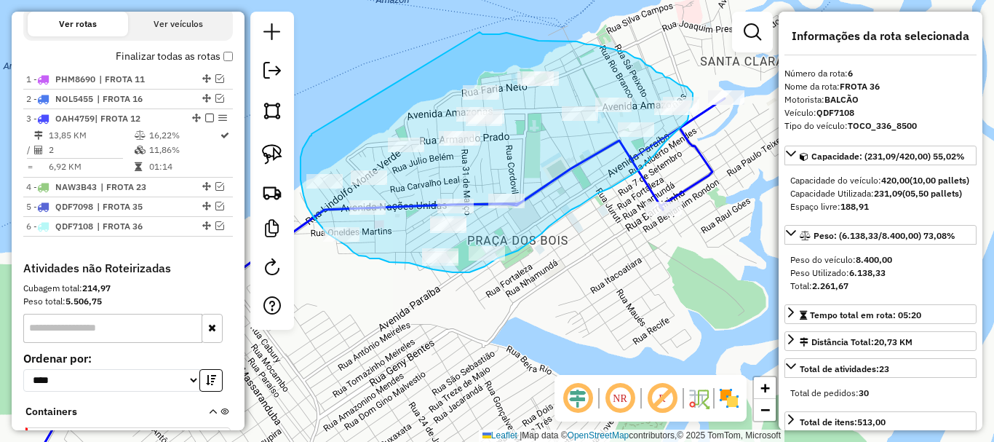
drag, startPoint x: 311, startPoint y: 134, endPoint x: 479, endPoint y: 33, distance: 195.6
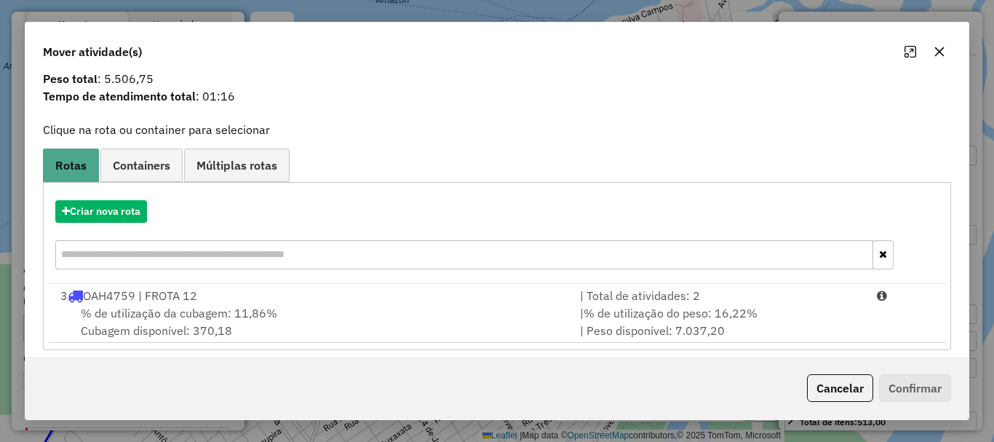
scroll to position [57, 0]
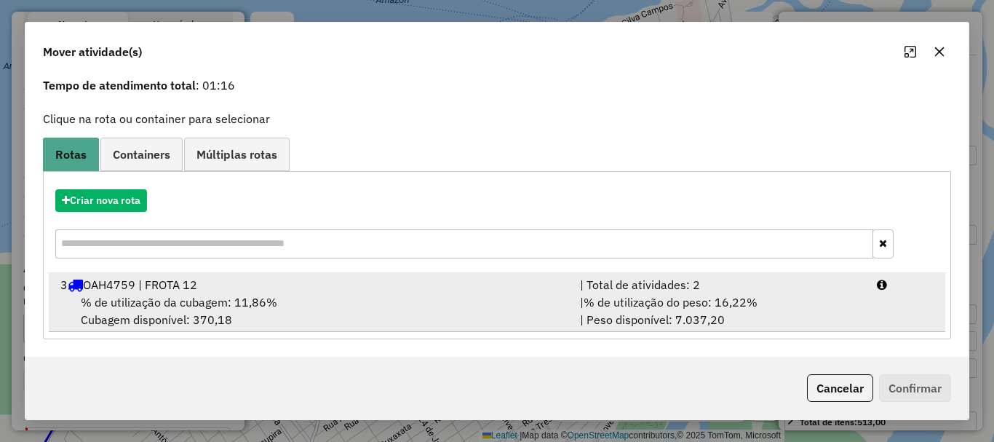
click at [172, 276] on div "3 OAH4759 | FROTA 12" at bounding box center [312, 284] width 520 height 17
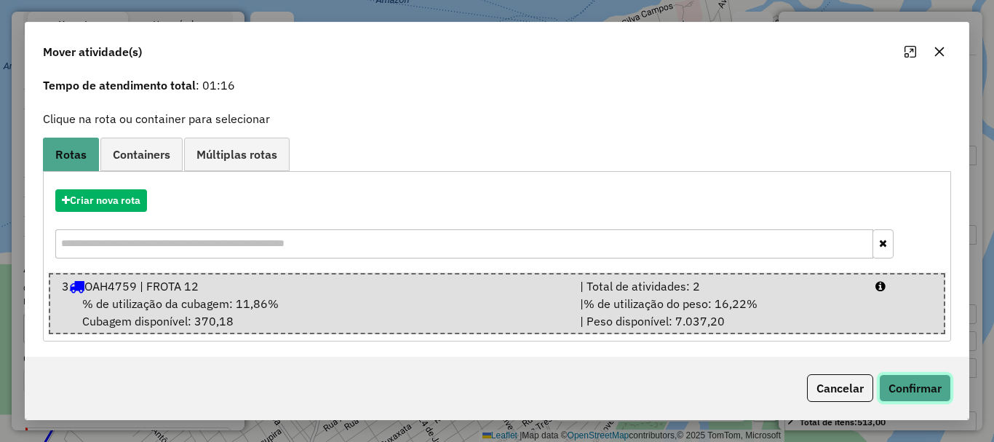
click at [922, 381] on button "Confirmar" at bounding box center [915, 388] width 72 height 28
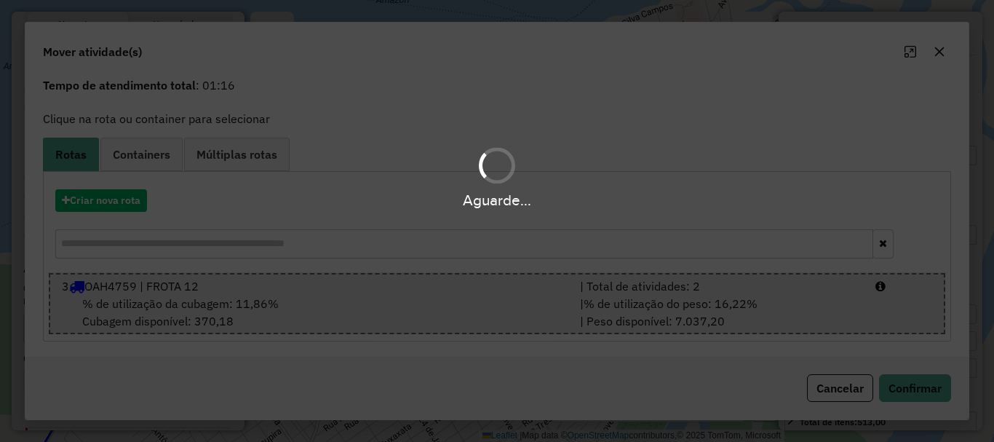
scroll to position [0, 0]
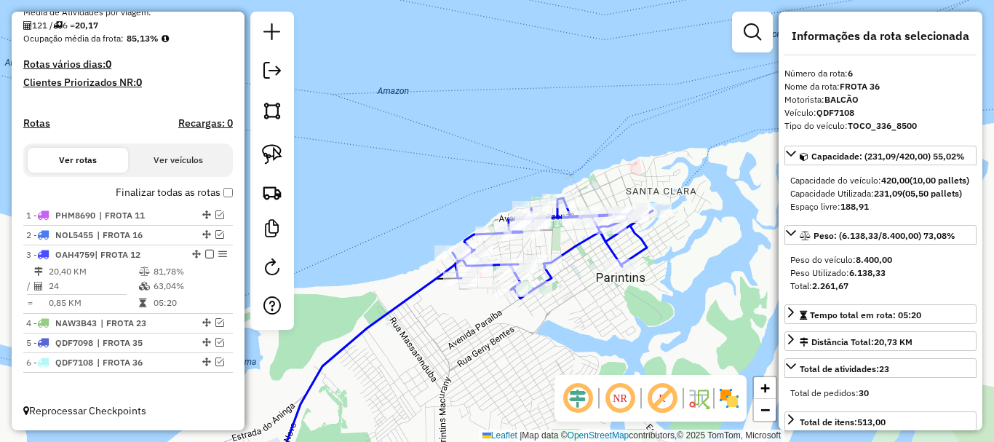
click at [568, 341] on div "Janela de atendimento Grade de atendimento Capacidade Transportadoras Veículos …" at bounding box center [497, 221] width 994 height 442
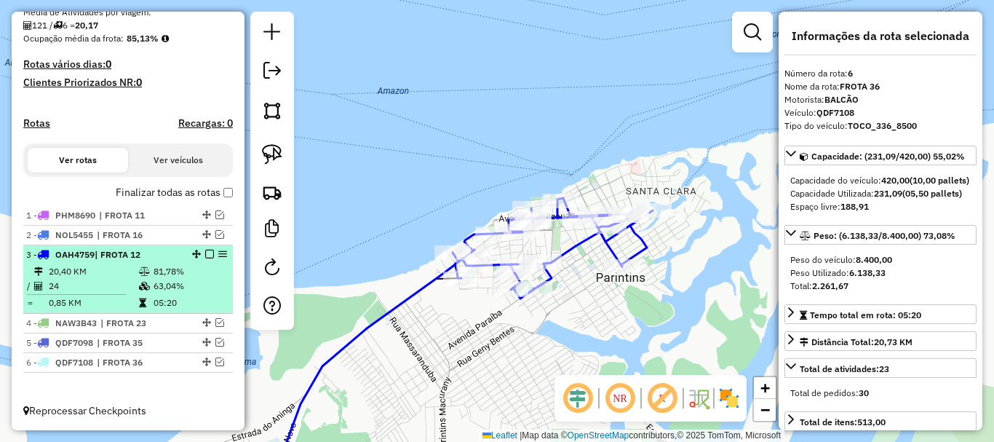
click at [124, 255] on span "| FROTA 12" at bounding box center [118, 254] width 46 height 11
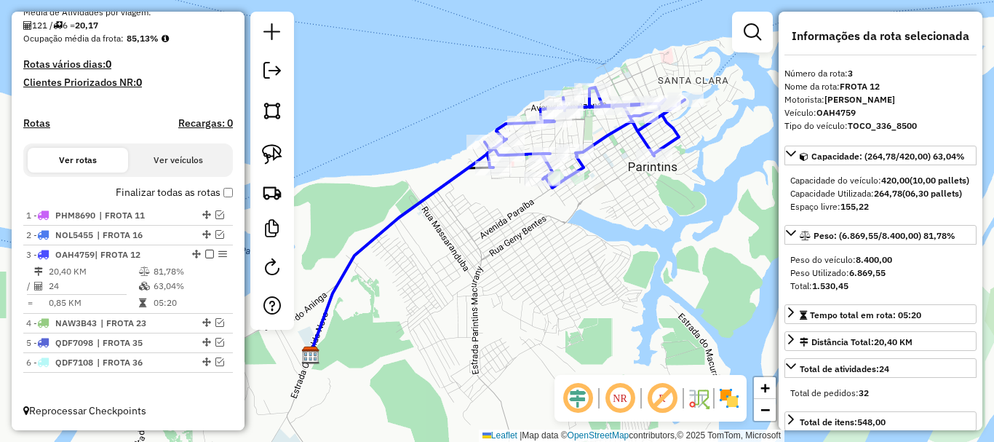
drag, startPoint x: 617, startPoint y: 309, endPoint x: 608, endPoint y: 332, distance: 24.9
click at [612, 340] on div "Janela de atendimento Grade de atendimento Capacidade Transportadoras Veículos …" at bounding box center [497, 221] width 994 height 442
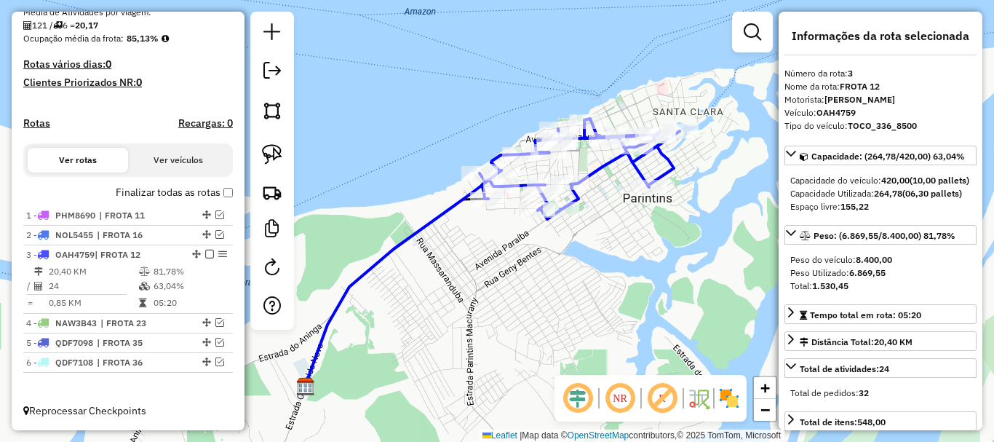
click at [540, 314] on div "Janela de atendimento Grade de atendimento Capacidade Transportadoras Veículos …" at bounding box center [497, 221] width 994 height 442
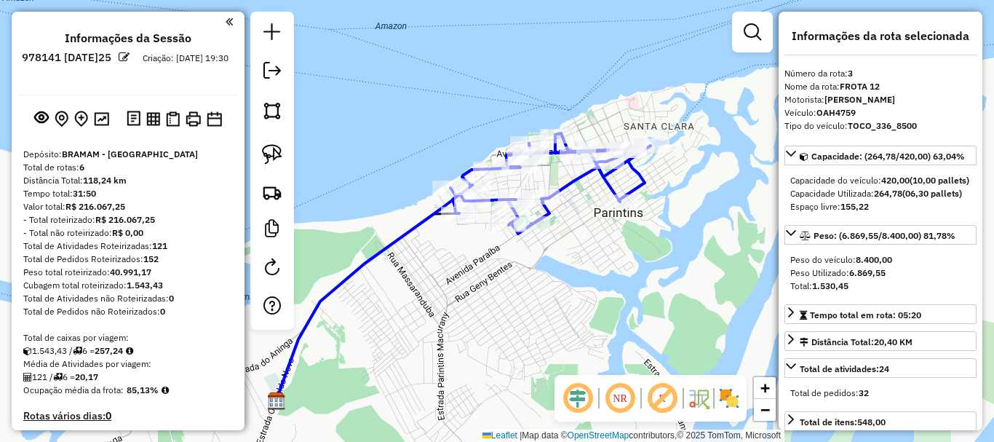
select select "**********"
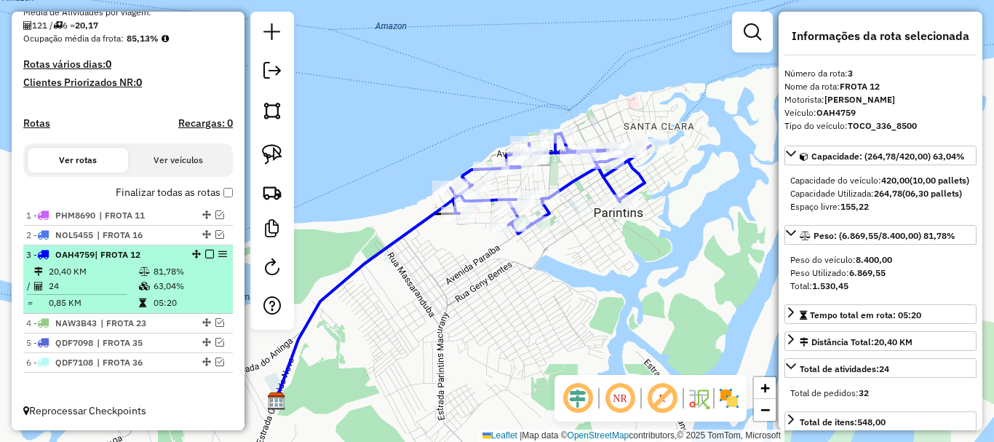
click at [205, 252] on em at bounding box center [209, 254] width 9 height 9
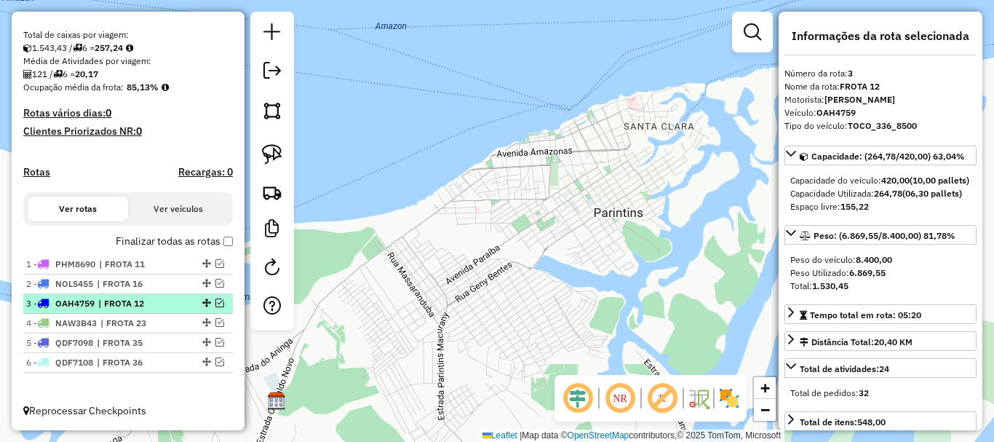
scroll to position [303, 0]
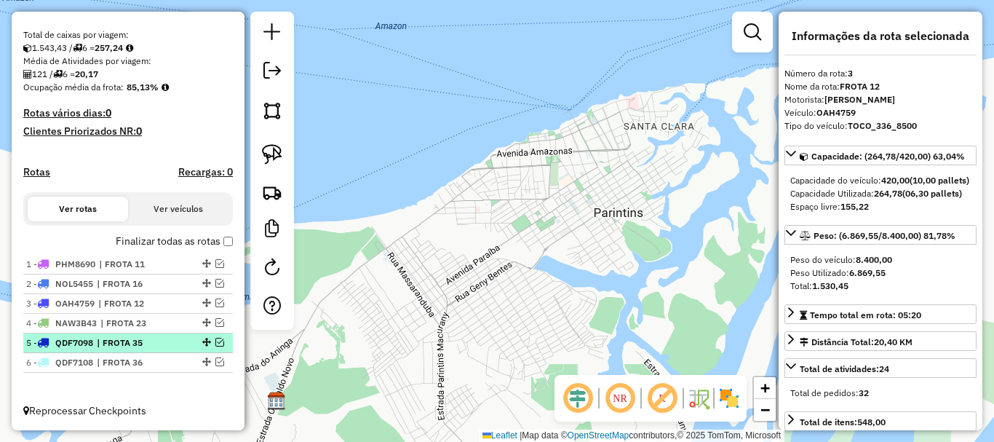
click at [143, 340] on span "| FROTA 35" at bounding box center [130, 342] width 67 height 13
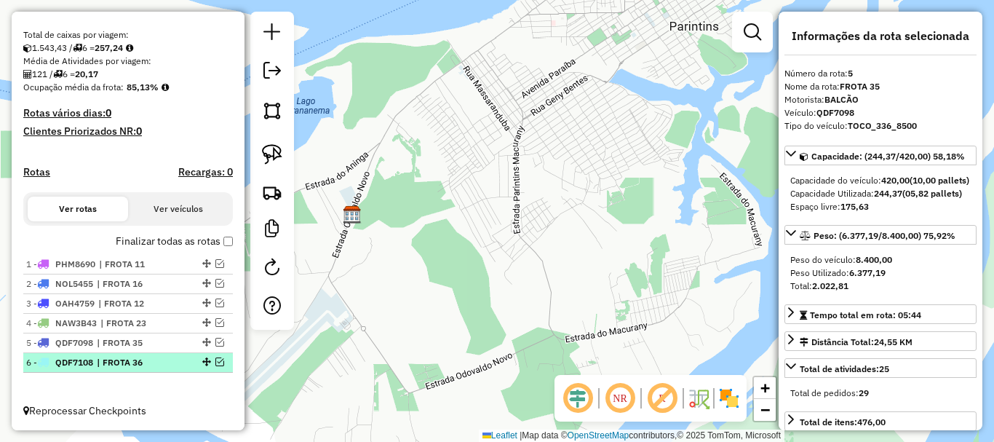
click at [136, 360] on span "| FROTA 36" at bounding box center [130, 362] width 67 height 13
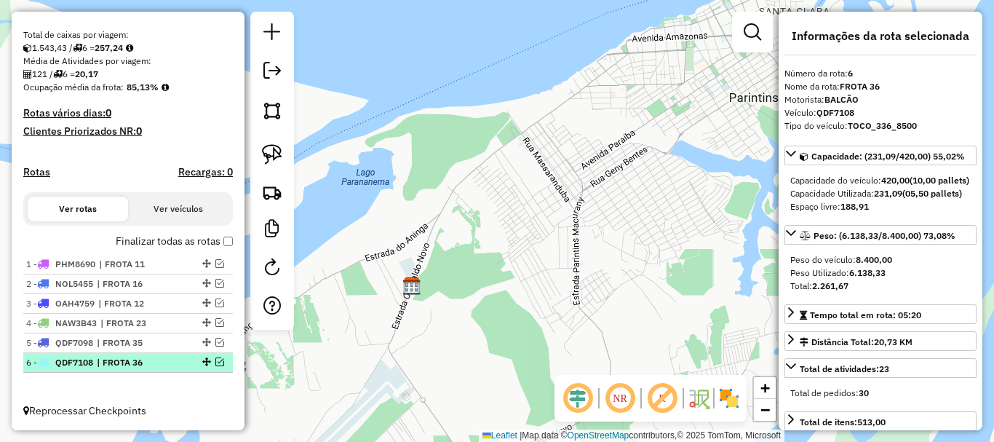
click at [138, 362] on span "| FROTA 36" at bounding box center [130, 362] width 67 height 13
click at [215, 365] on em at bounding box center [219, 361] width 9 height 9
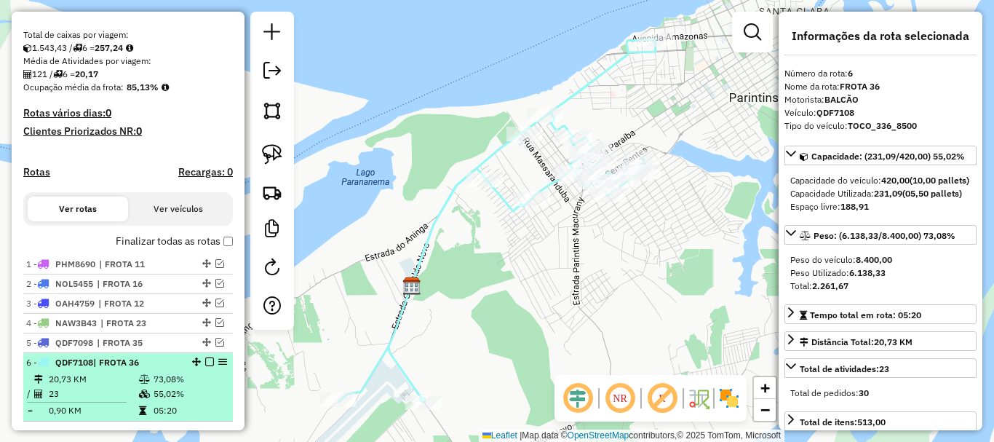
scroll to position [352, 0]
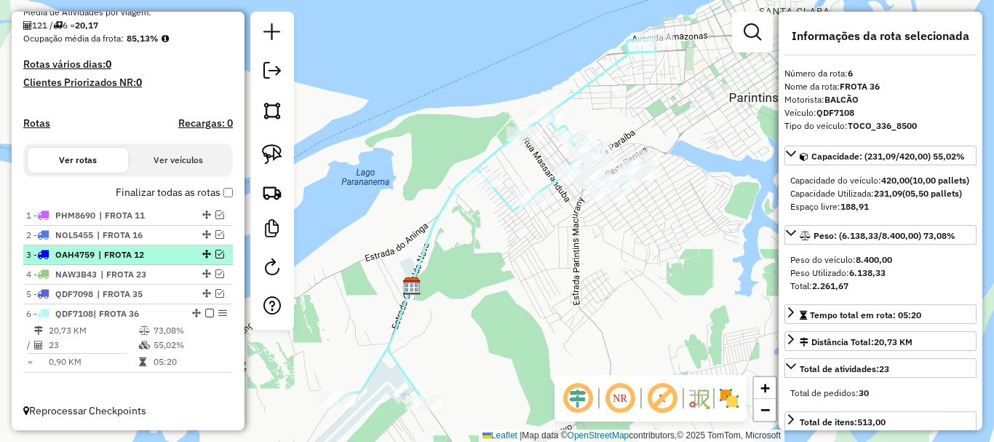
click at [215, 250] on em at bounding box center [219, 254] width 9 height 9
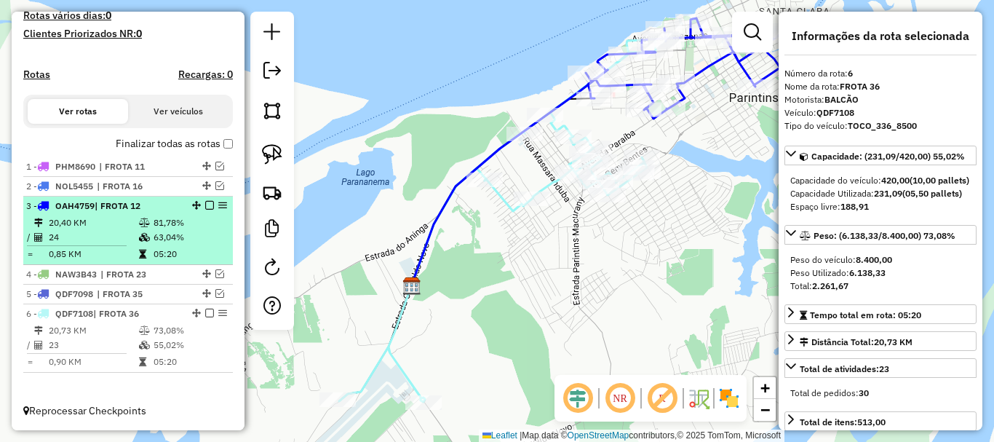
click at [165, 208] on div "3 - OAH4759 | FROTA 12" at bounding box center [103, 205] width 154 height 13
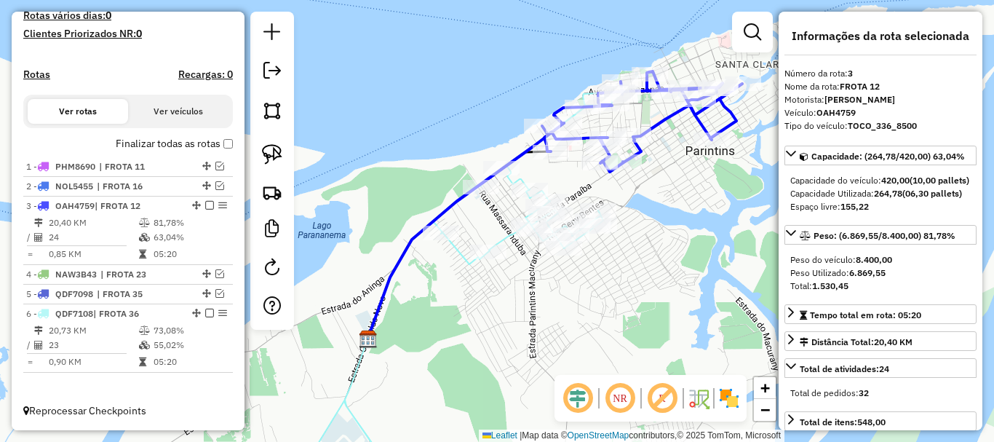
drag, startPoint x: 589, startPoint y: 307, endPoint x: 646, endPoint y: 292, distance: 59.5
click at [646, 292] on div "Janela de atendimento Grade de atendimento Capacidade Transportadoras Veículos …" at bounding box center [497, 221] width 994 height 442
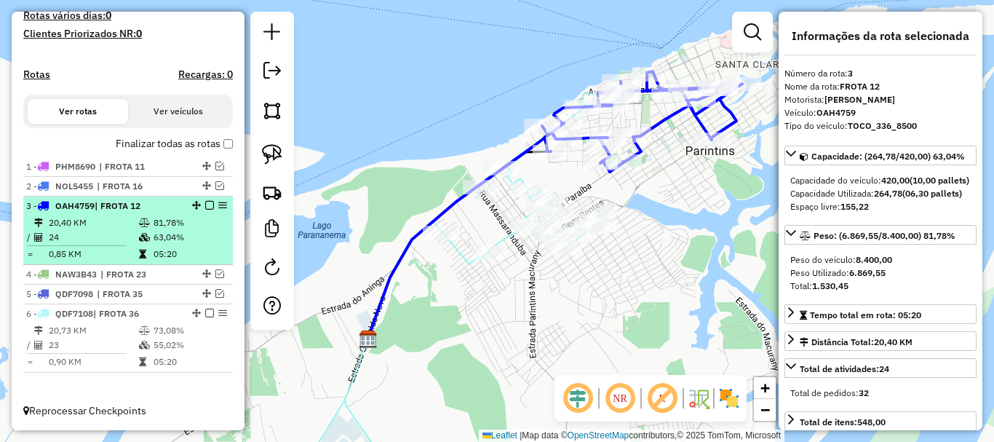
click at [205, 204] on em at bounding box center [209, 205] width 9 height 9
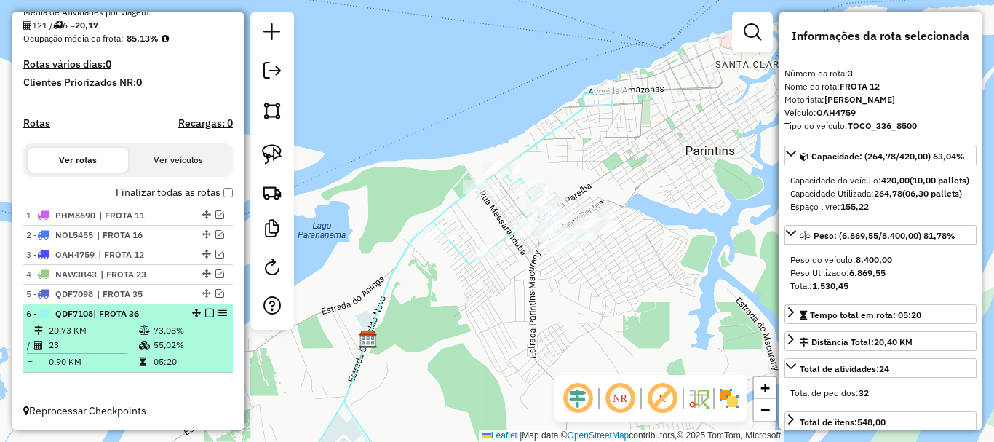
click at [207, 307] on div "6 - QDF7108 | FROTA 36" at bounding box center [128, 313] width 204 height 13
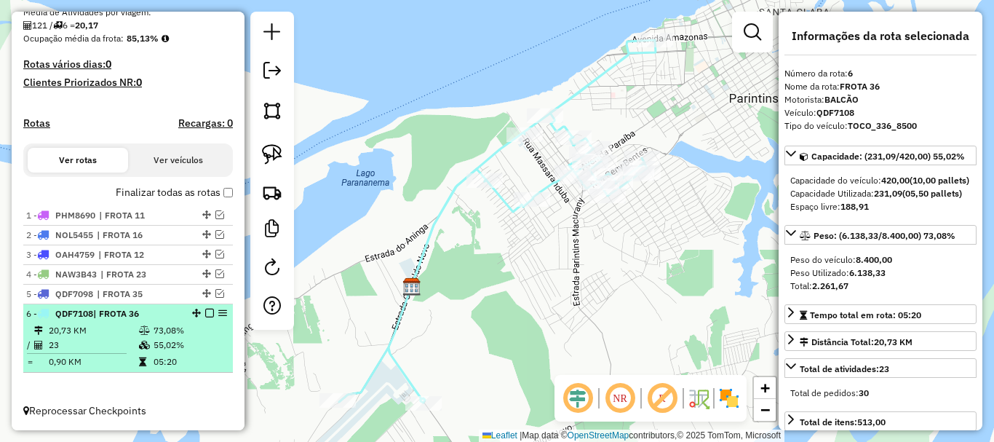
click at [205, 314] on em at bounding box center [209, 313] width 9 height 9
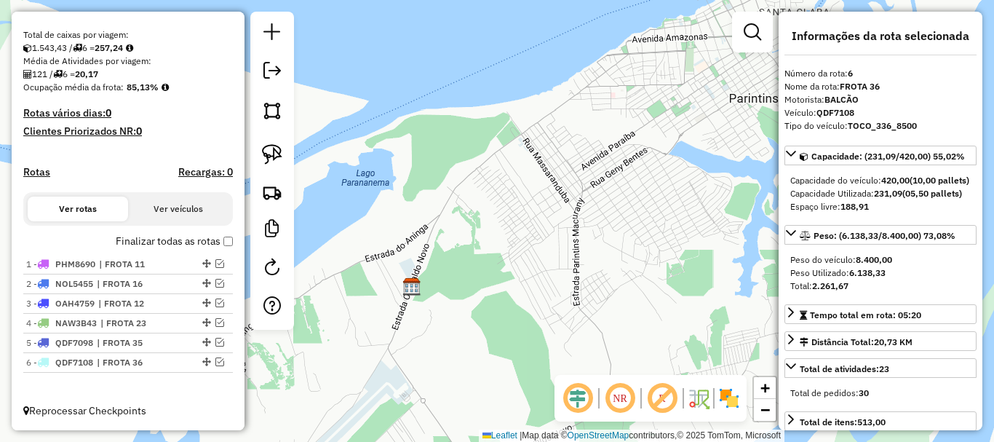
scroll to position [303, 0]
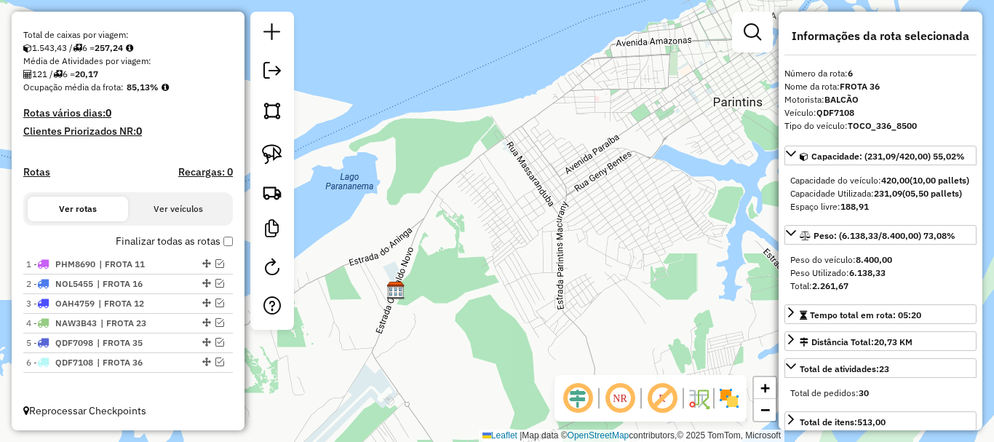
drag, startPoint x: 574, startPoint y: 299, endPoint x: 460, endPoint y: 293, distance: 113.7
click at [496, 295] on div "Janela de atendimento Grade de atendimento Capacidade Transportadoras Veículos …" at bounding box center [497, 221] width 994 height 442
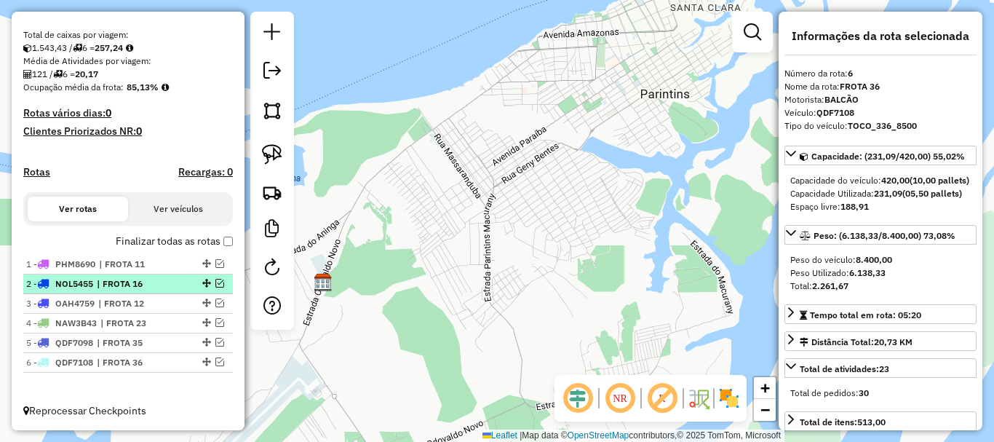
drag, startPoint x: 201, startPoint y: 303, endPoint x: 204, endPoint y: 280, distance: 23.5
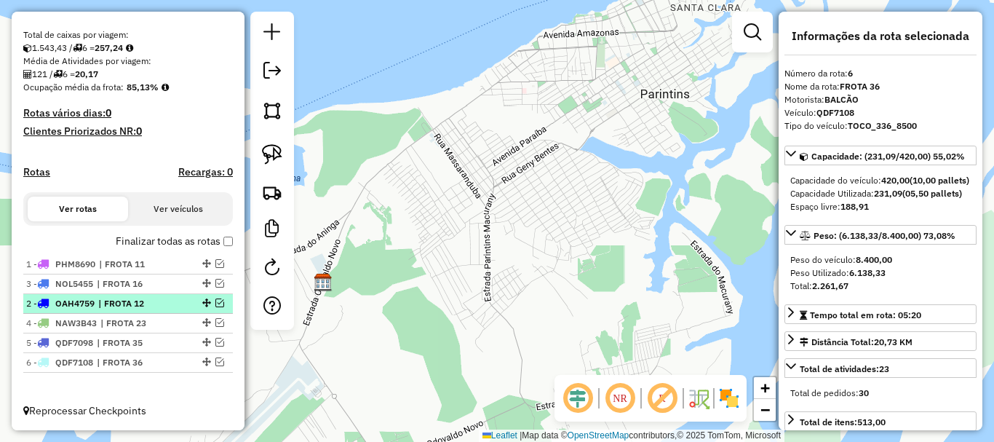
drag, startPoint x: 201, startPoint y: 284, endPoint x: 205, endPoint y: 308, distance: 24.3
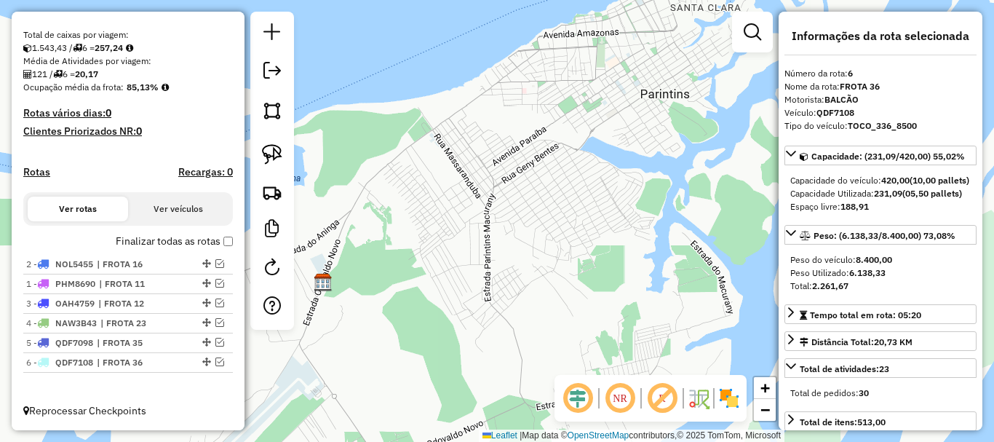
drag, startPoint x: 200, startPoint y: 285, endPoint x: 204, endPoint y: 253, distance: 32.2
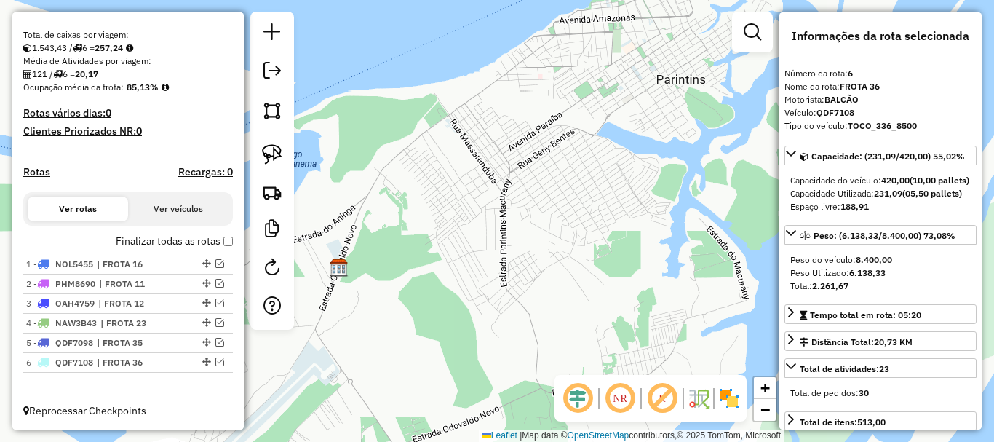
drag, startPoint x: 611, startPoint y: 304, endPoint x: 619, endPoint y: 298, distance: 10.9
click at [619, 298] on div "Janela de atendimento Grade de atendimento Capacidade Transportadoras Veículos …" at bounding box center [497, 221] width 994 height 442
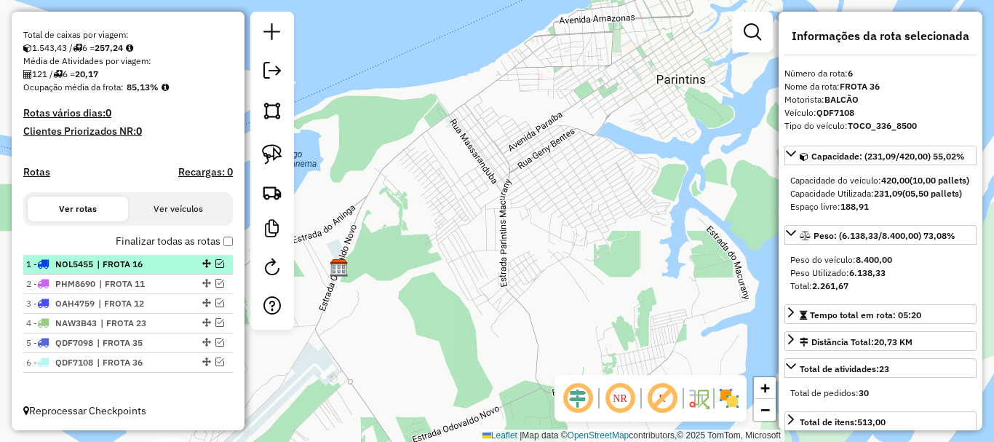
click at [151, 267] on span "| FROTA 16" at bounding box center [130, 264] width 67 height 13
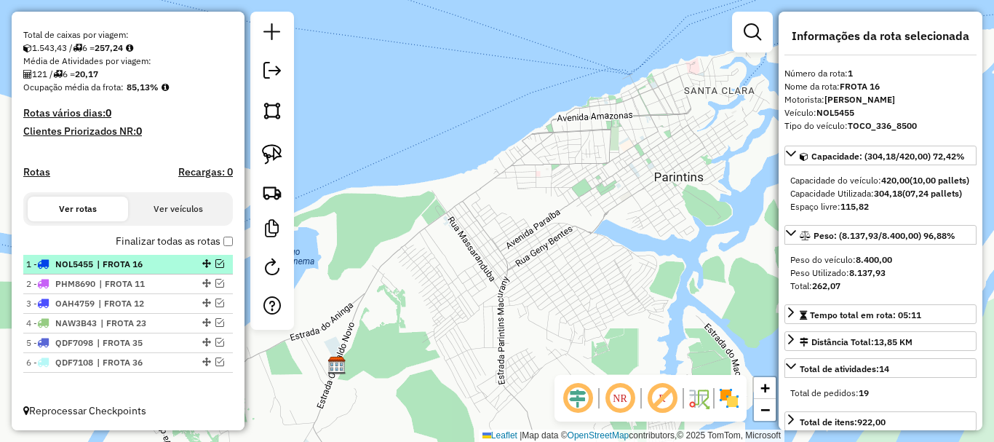
click at [219, 265] on em at bounding box center [219, 263] width 9 height 9
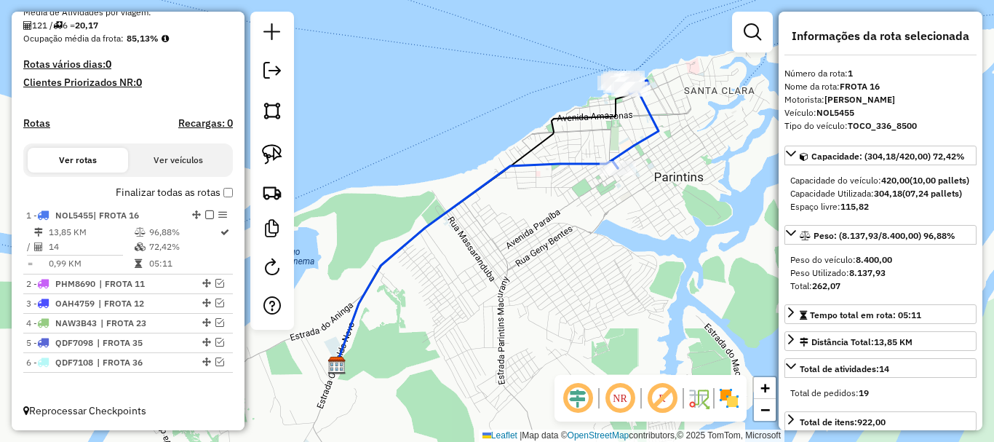
click at [460, 201] on icon at bounding box center [477, 262] width 282 height 205
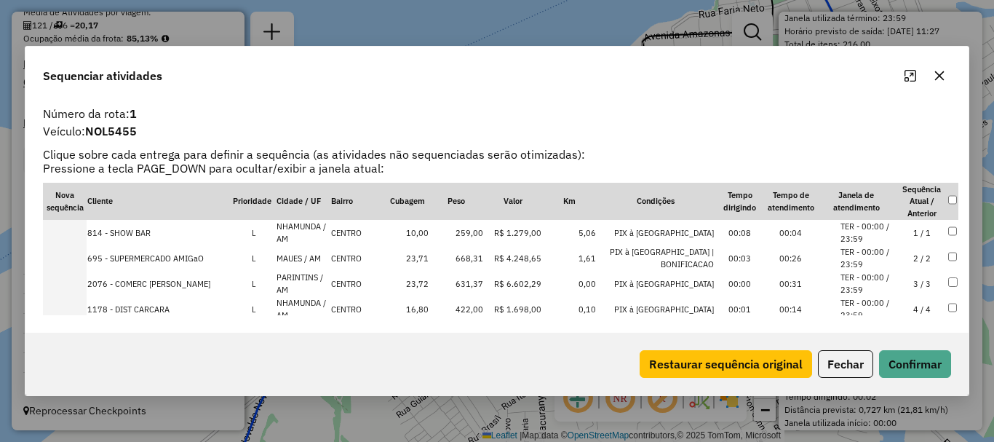
scroll to position [264, 0]
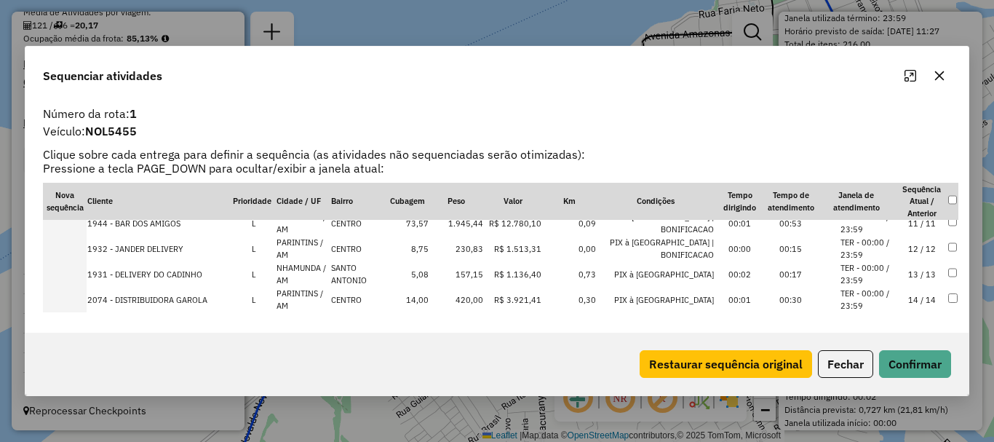
click at [68, 250] on td at bounding box center [65, 248] width 44 height 25
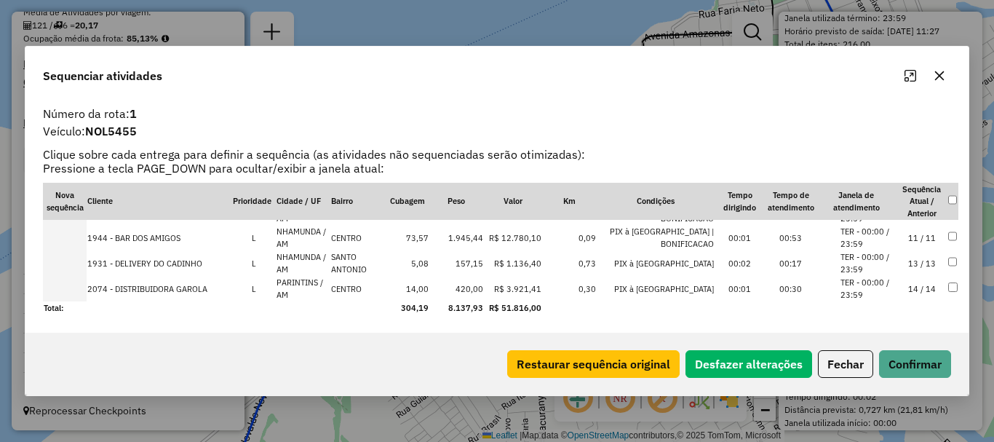
scroll to position [2482, 0]
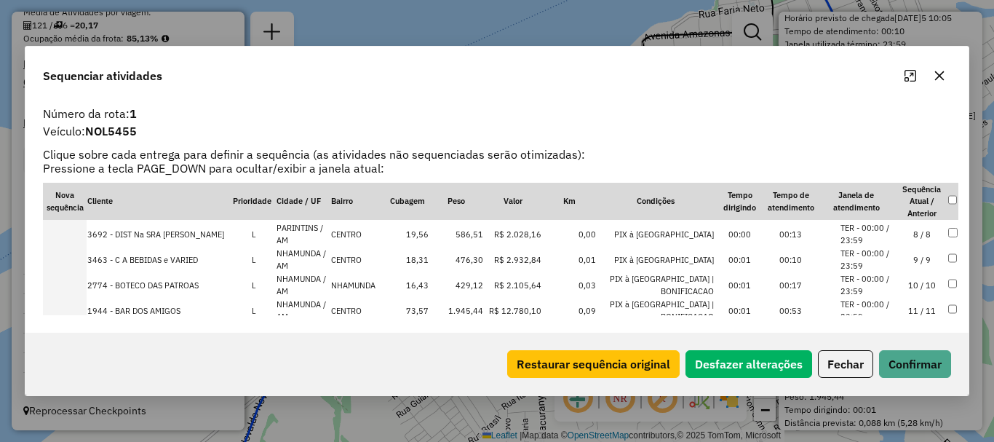
click at [83, 279] on td at bounding box center [65, 284] width 44 height 25
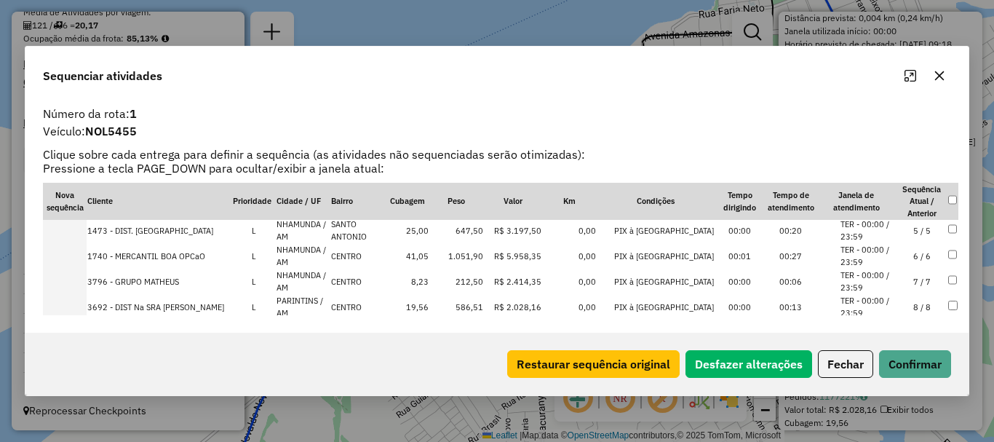
click at [83, 279] on td at bounding box center [65, 281] width 44 height 25
click at [83, 303] on td at bounding box center [65, 306] width 44 height 25
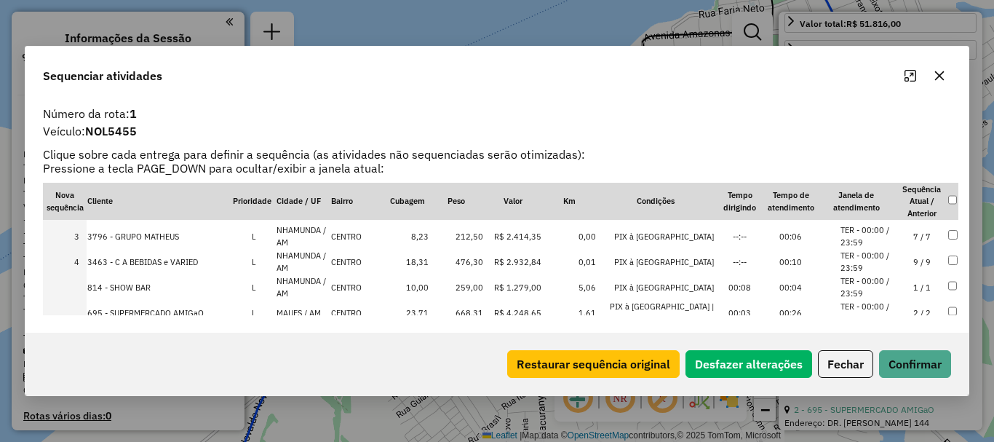
scroll to position [73, 0]
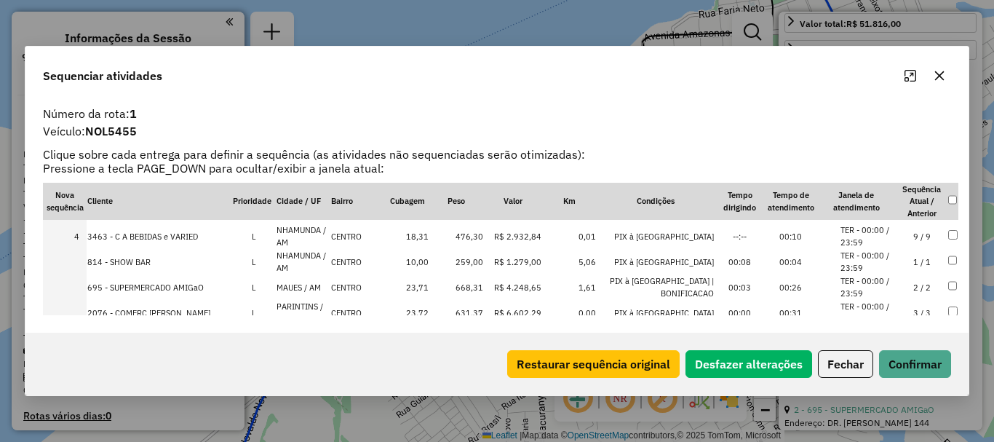
click at [73, 254] on td at bounding box center [65, 261] width 44 height 25
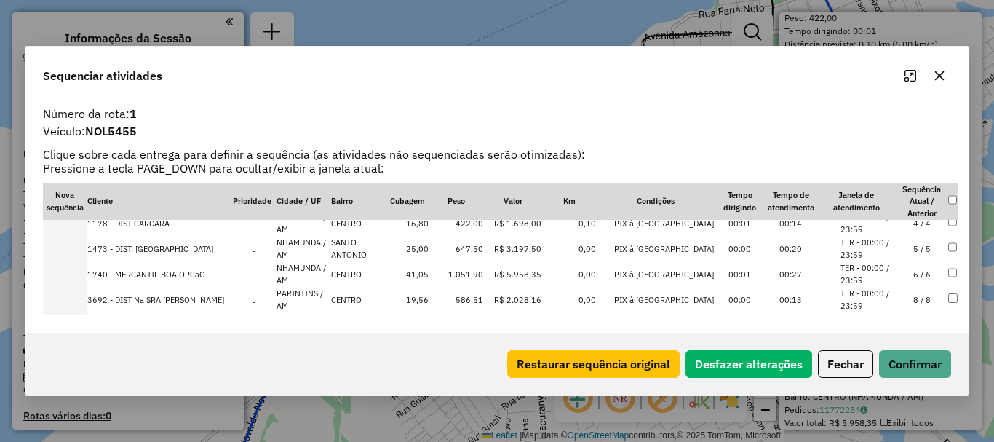
click at [77, 251] on td at bounding box center [65, 248] width 44 height 25
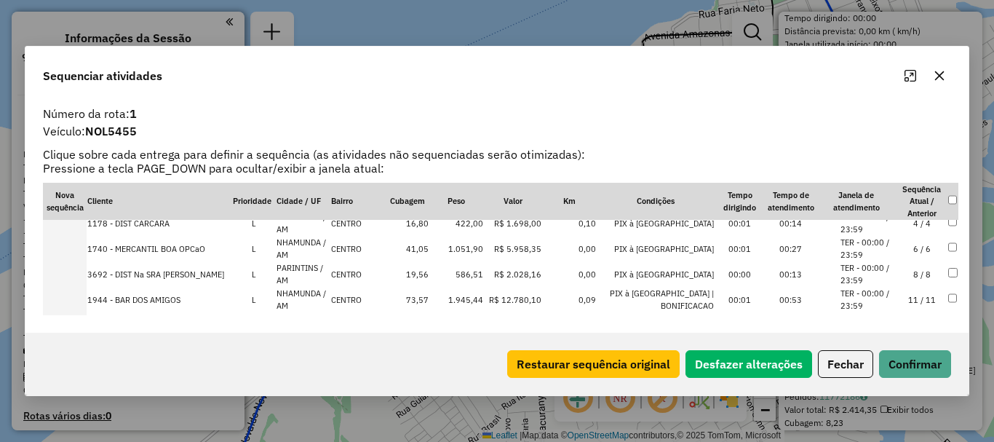
click at [67, 245] on td at bounding box center [65, 248] width 44 height 25
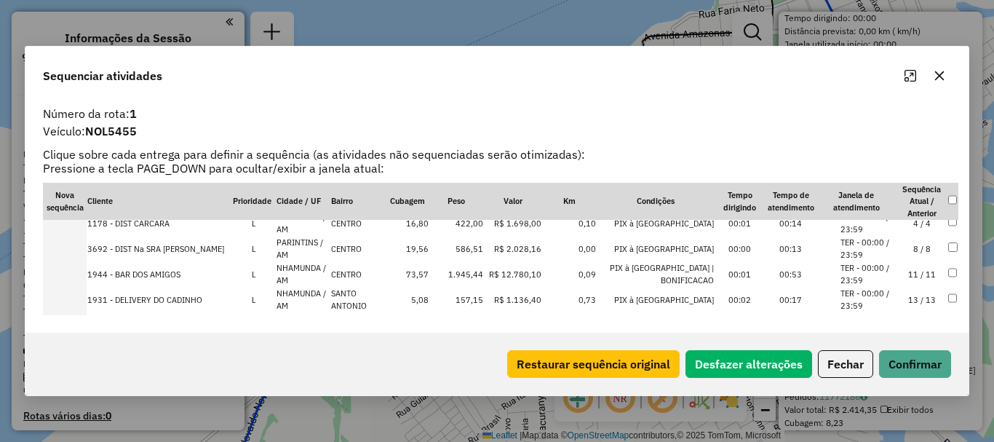
scroll to position [2710, 0]
click at [81, 274] on td at bounding box center [65, 273] width 44 height 25
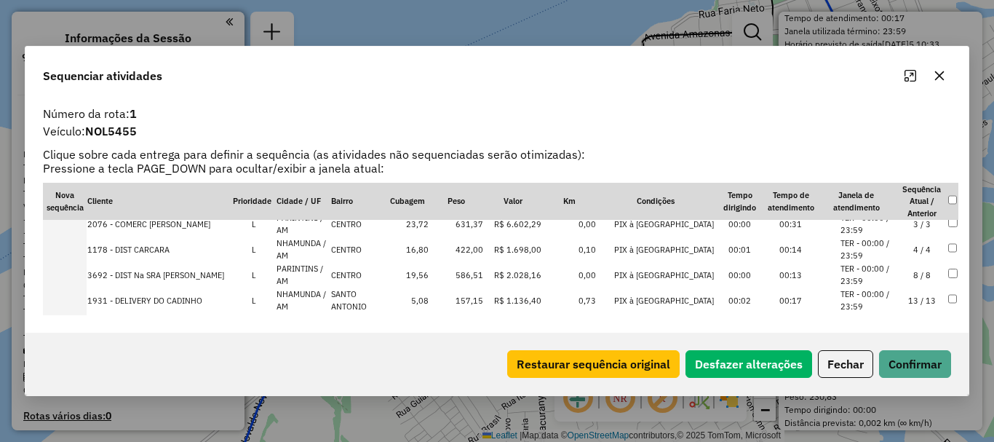
scroll to position [191, 0]
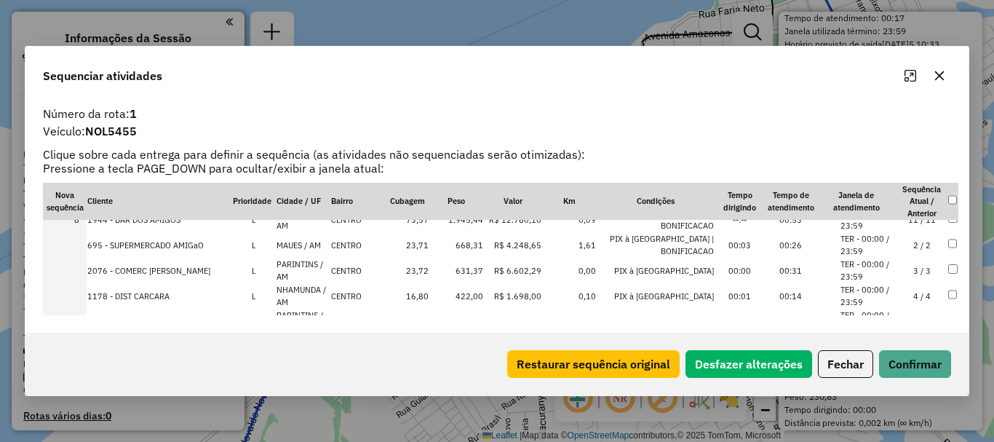
click at [77, 242] on td at bounding box center [65, 244] width 44 height 25
click at [78, 273] on td at bounding box center [65, 270] width 44 height 25
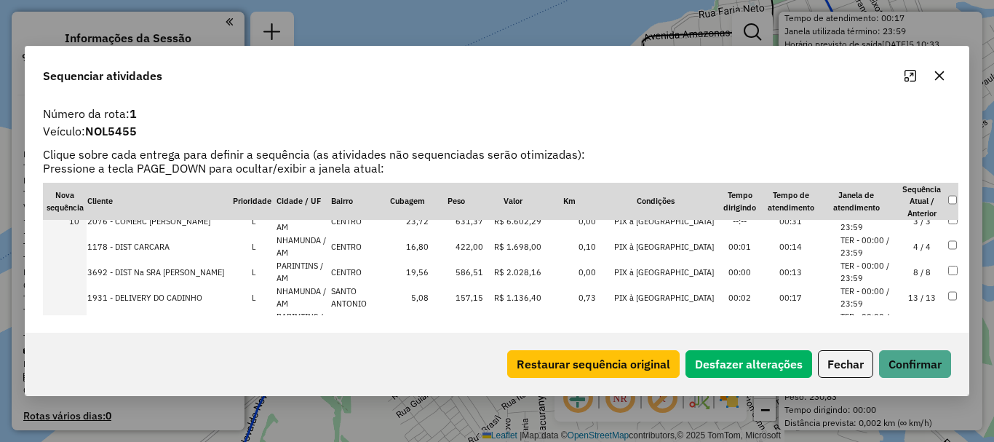
scroll to position [264, 0]
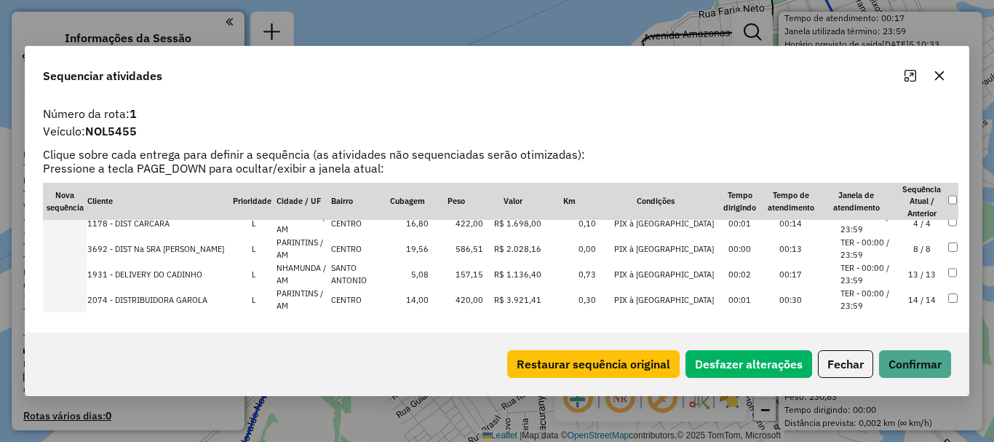
click at [76, 301] on td at bounding box center [65, 299] width 44 height 25
click at [71, 272] on td at bounding box center [65, 273] width 44 height 25
click at [72, 277] on td at bounding box center [65, 273] width 44 height 25
click at [77, 298] on td at bounding box center [65, 299] width 44 height 25
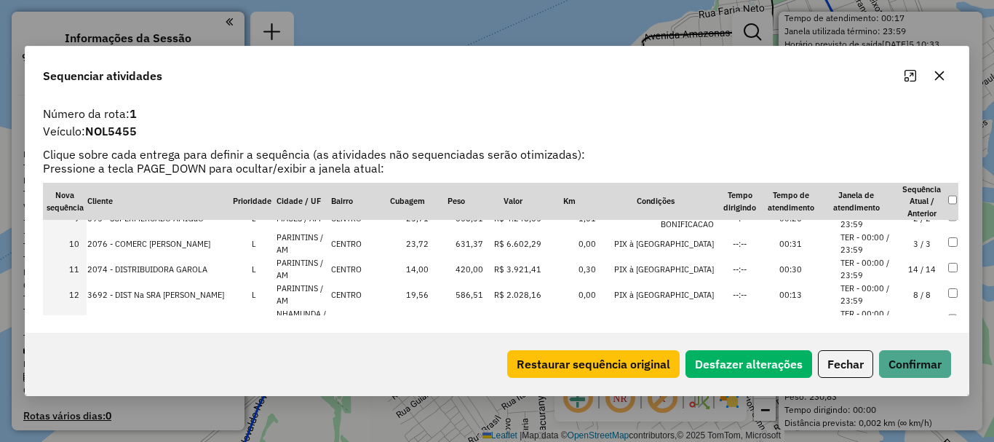
scroll to position [275, 0]
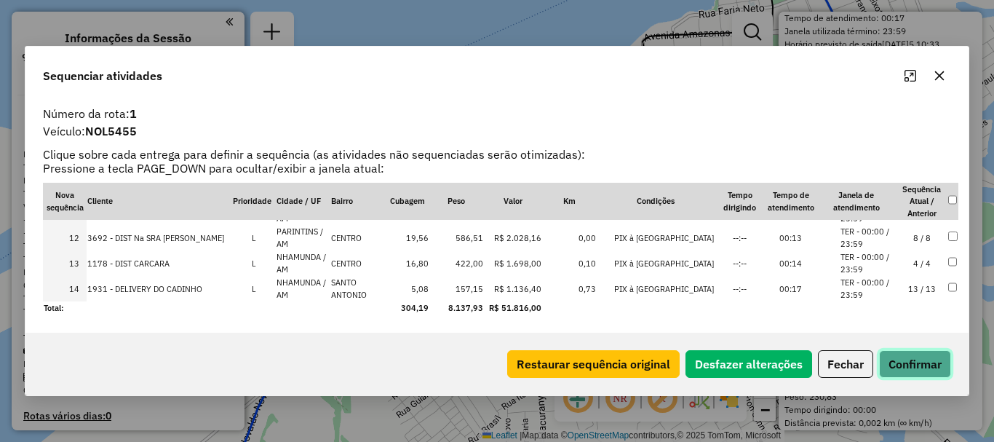
click at [914, 362] on button "Confirmar" at bounding box center [915, 364] width 72 height 28
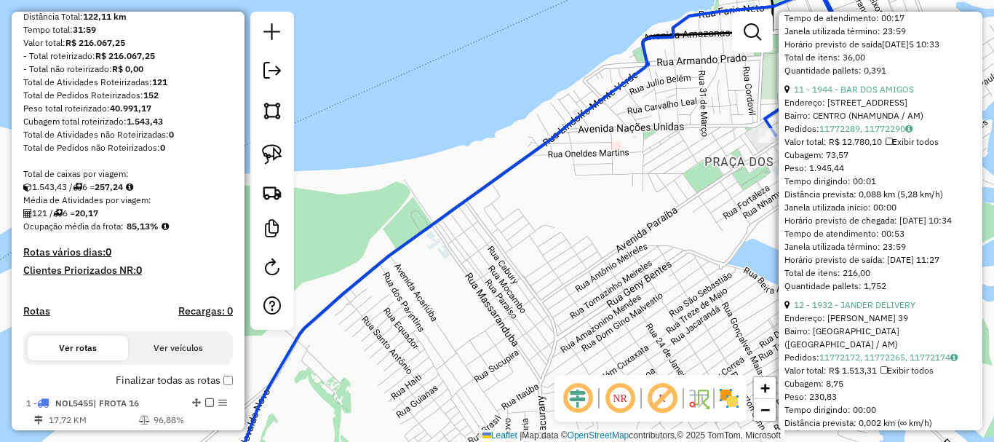
scroll to position [352, 0]
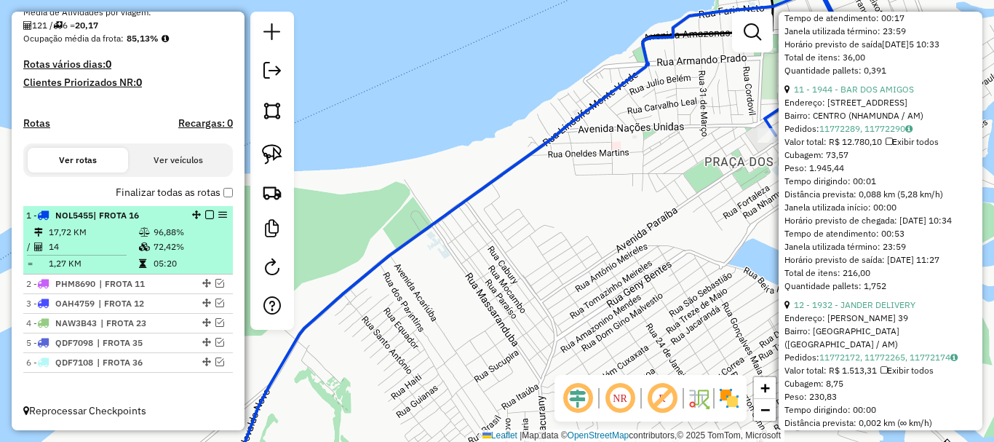
click at [205, 216] on em at bounding box center [209, 214] width 9 height 9
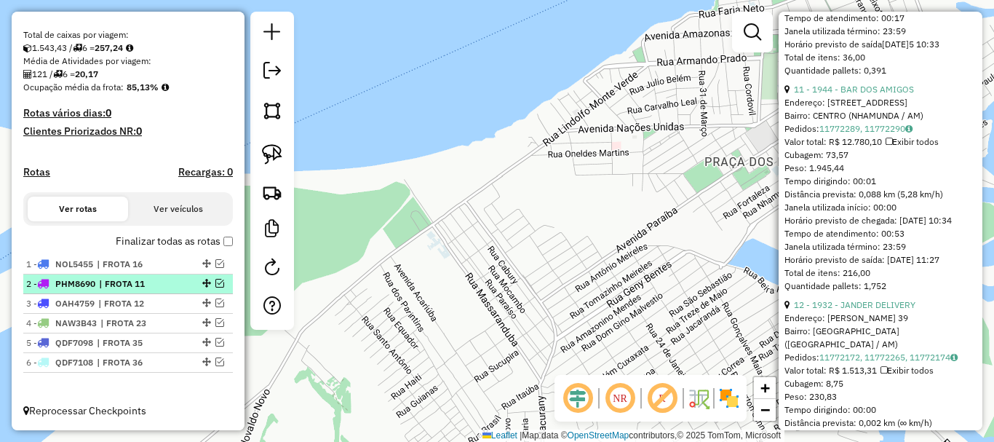
click at [217, 280] on em at bounding box center [219, 283] width 9 height 9
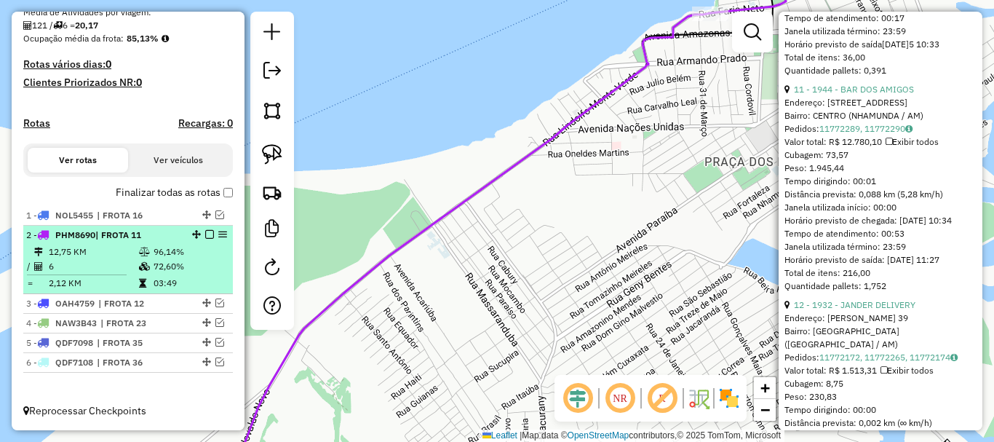
click at [127, 237] on span "| FROTA 11" at bounding box center [118, 234] width 46 height 11
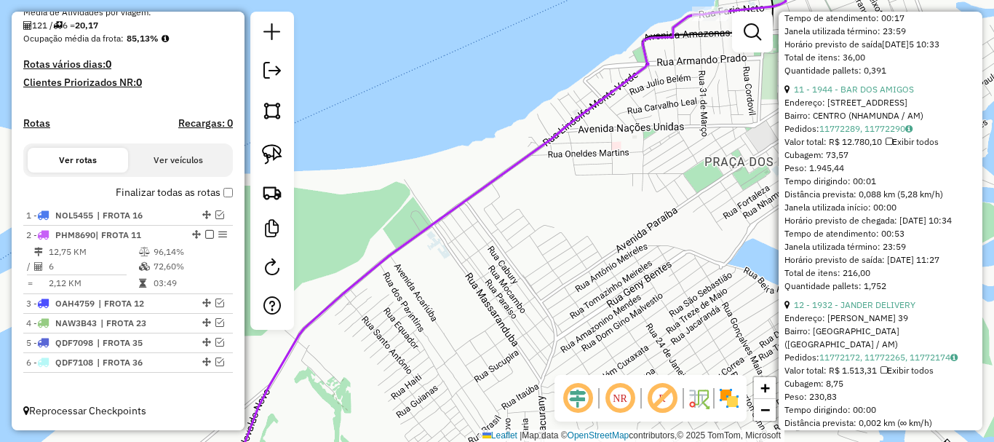
scroll to position [1599, 0]
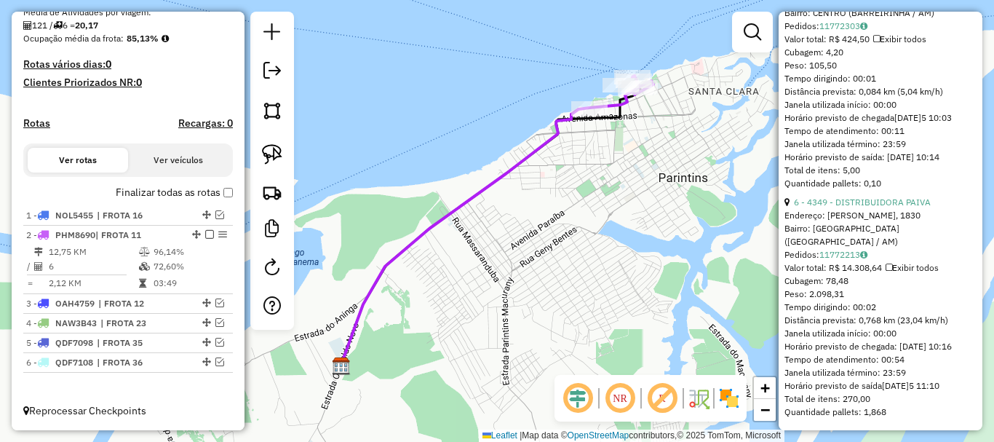
click at [410, 244] on icon at bounding box center [465, 237] width 249 height 258
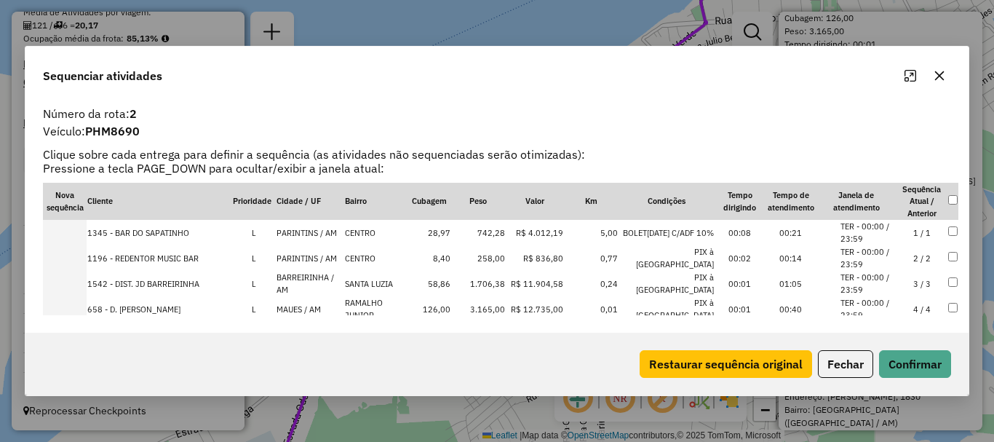
scroll to position [71, 0]
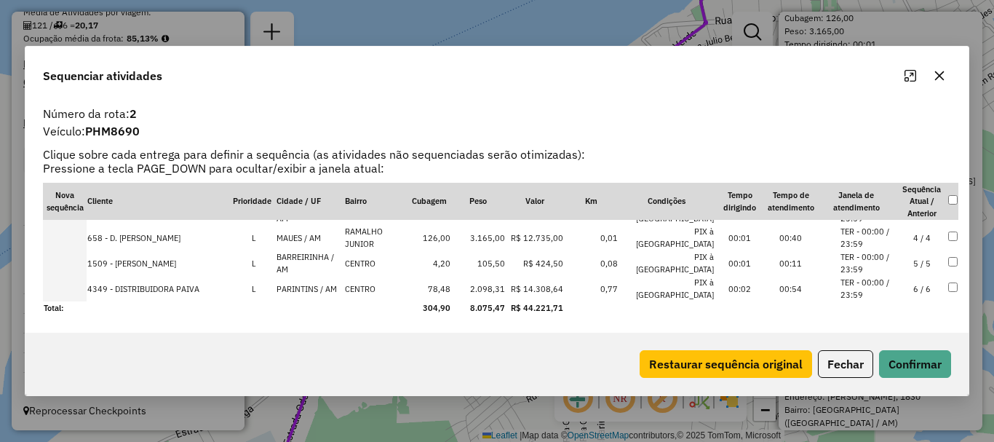
click at [76, 260] on td at bounding box center [65, 262] width 44 height 25
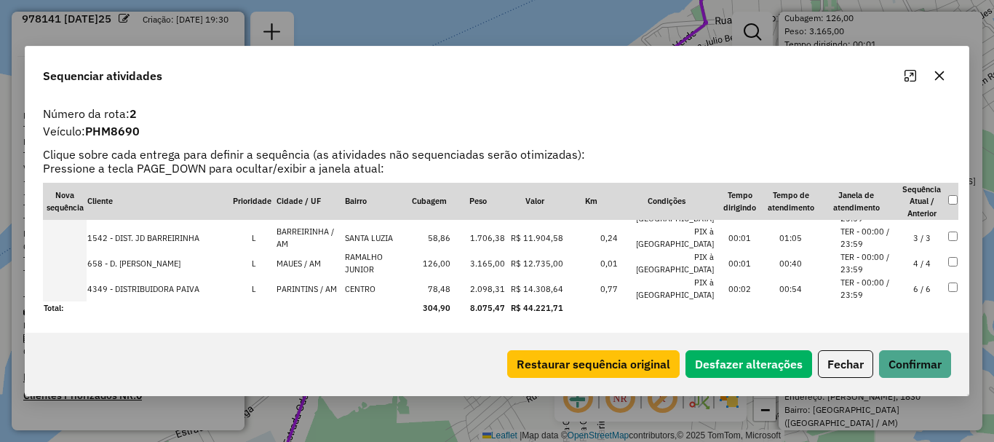
scroll to position [882, 0]
click at [80, 240] on td at bounding box center [65, 237] width 44 height 25
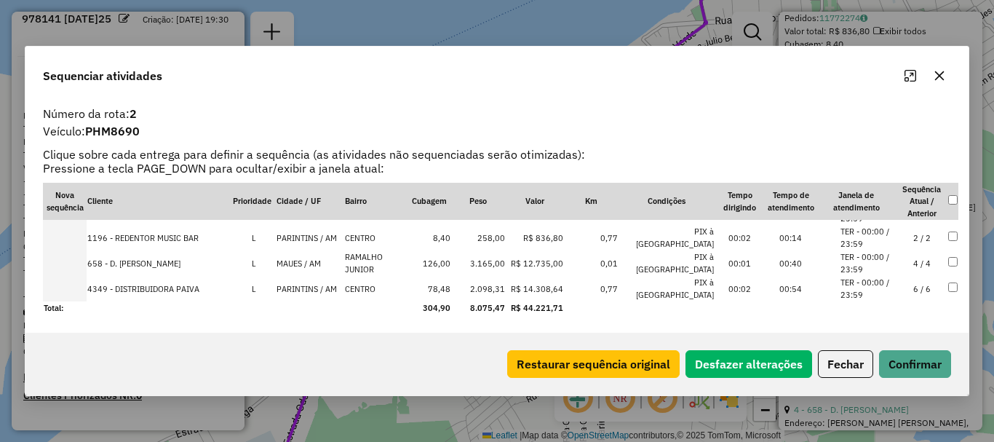
click at [82, 284] on td at bounding box center [65, 288] width 44 height 25
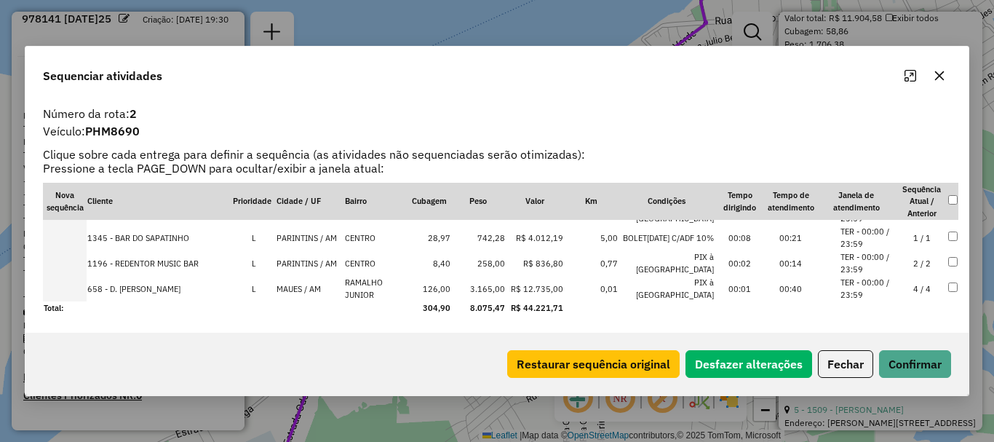
click at [76, 287] on td at bounding box center [65, 288] width 44 height 25
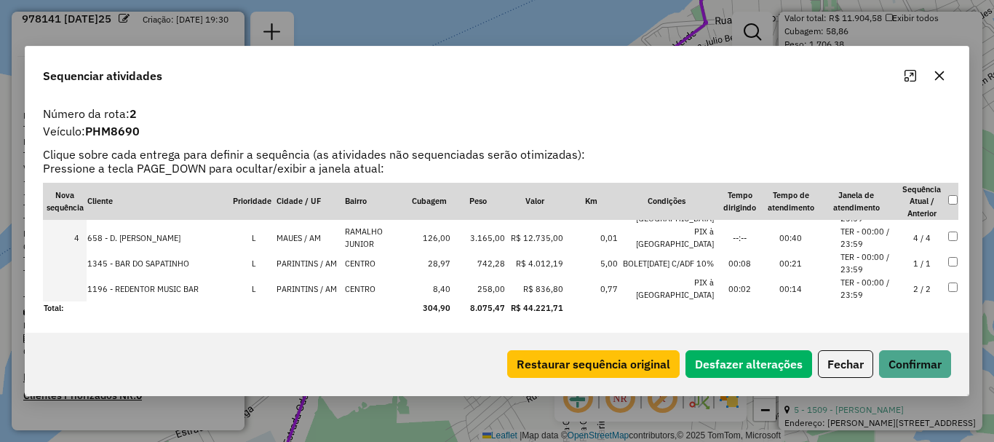
scroll to position [654, 0]
click at [74, 291] on td at bounding box center [65, 288] width 44 height 25
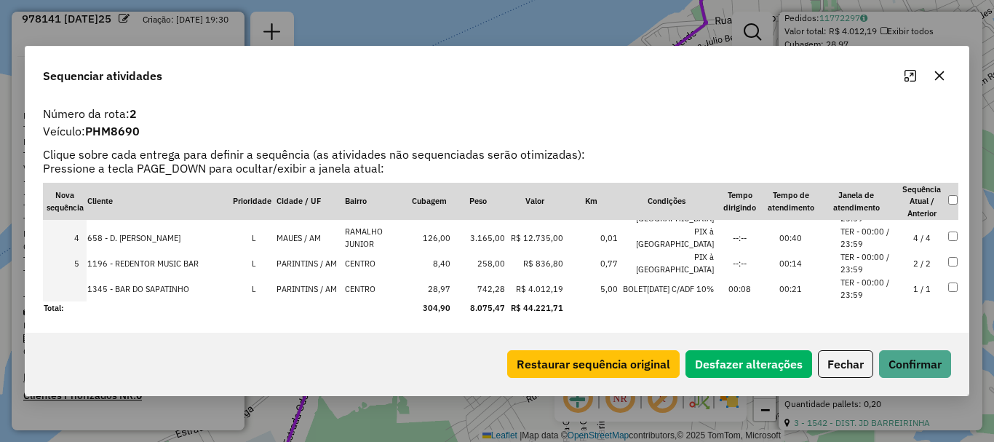
click at [80, 282] on td at bounding box center [65, 288] width 44 height 25
click at [914, 365] on button "Confirmar" at bounding box center [915, 364] width 72 height 28
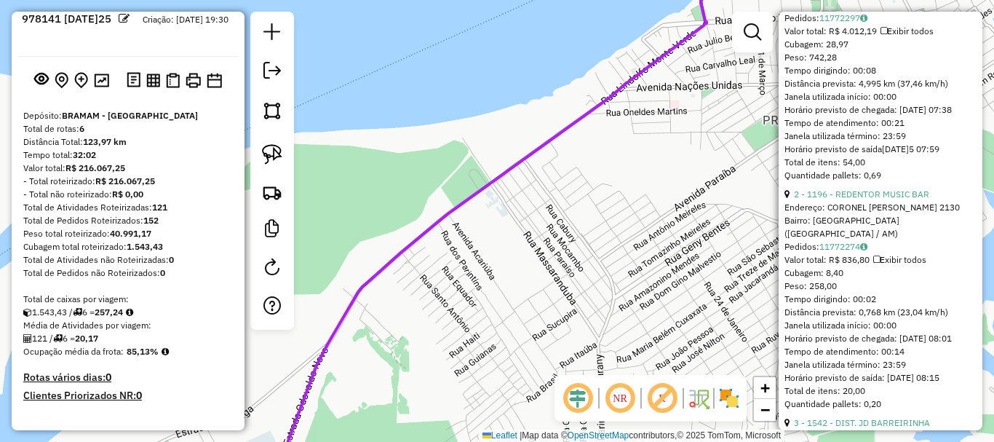
scroll to position [352, 0]
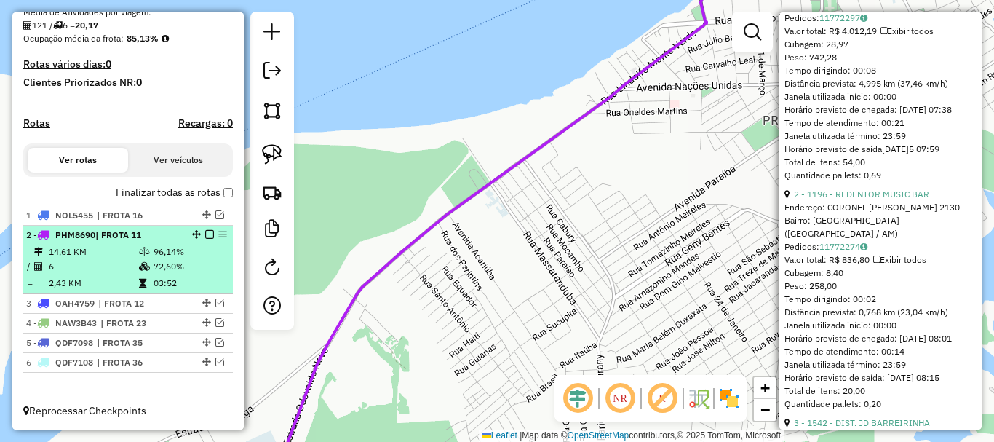
click at [205, 236] on em at bounding box center [209, 234] width 9 height 9
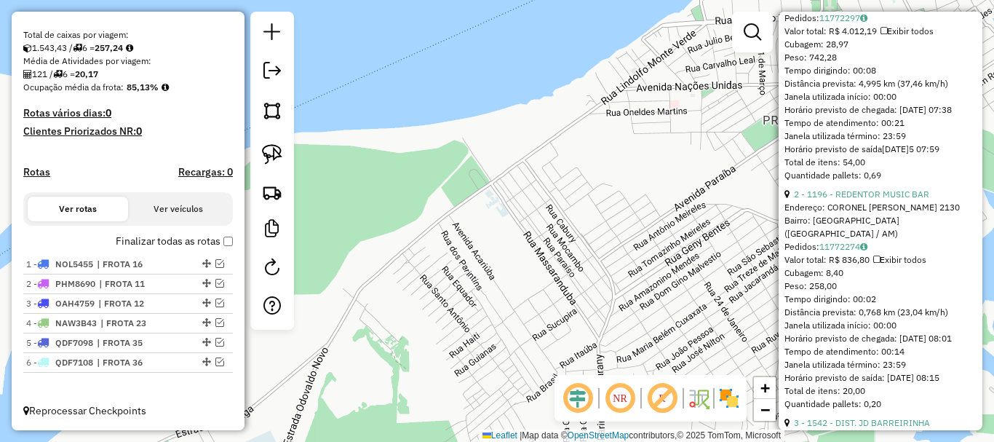
scroll to position [303, 0]
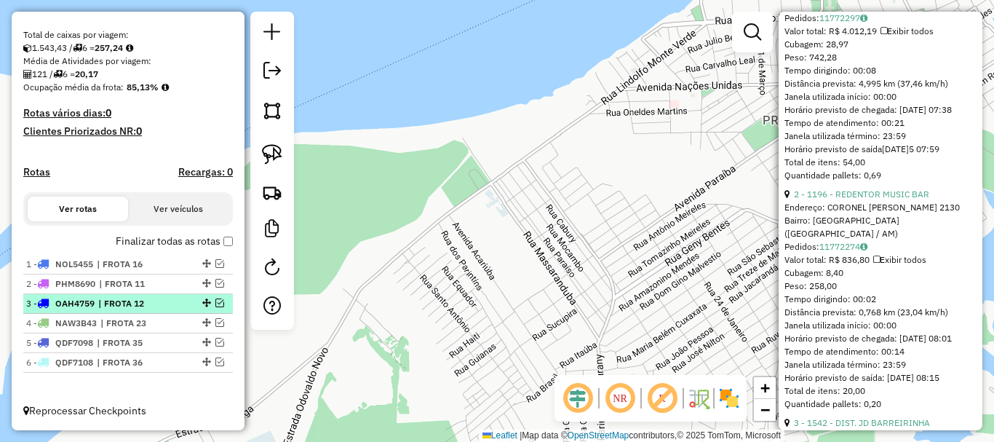
click at [165, 303] on span "| FROTA 12" at bounding box center [131, 303] width 67 height 13
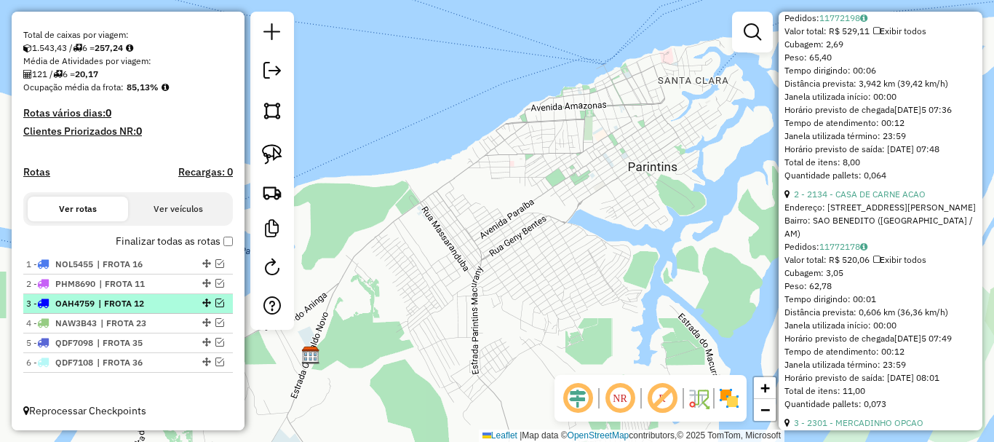
click at [218, 305] on em at bounding box center [219, 302] width 9 height 9
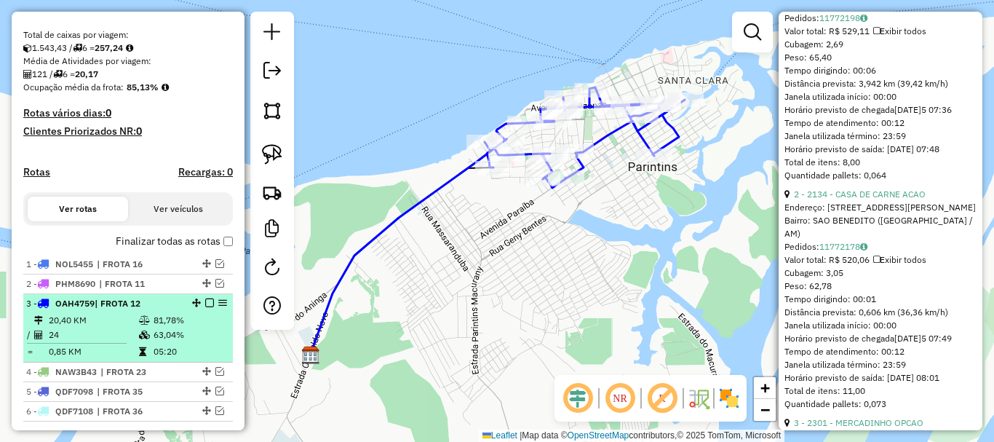
scroll to position [352, 0]
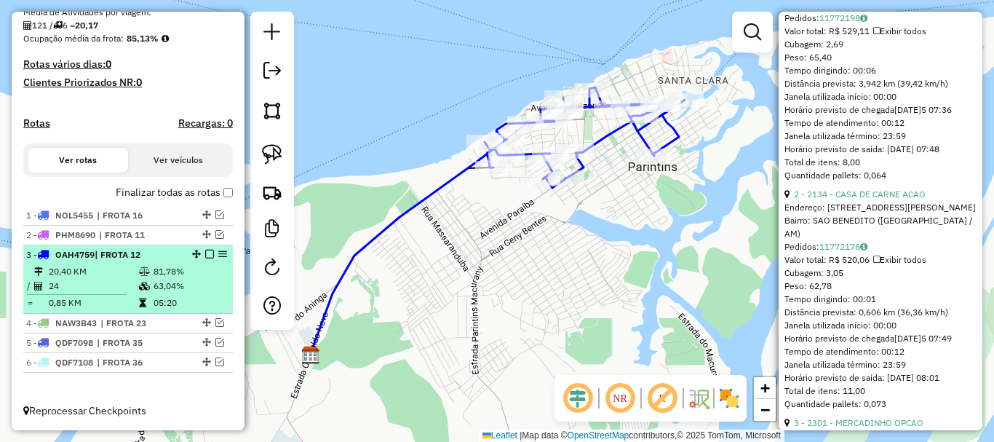
click at [167, 260] on div "3 - OAH4759 | FROTA 12" at bounding box center [103, 254] width 154 height 13
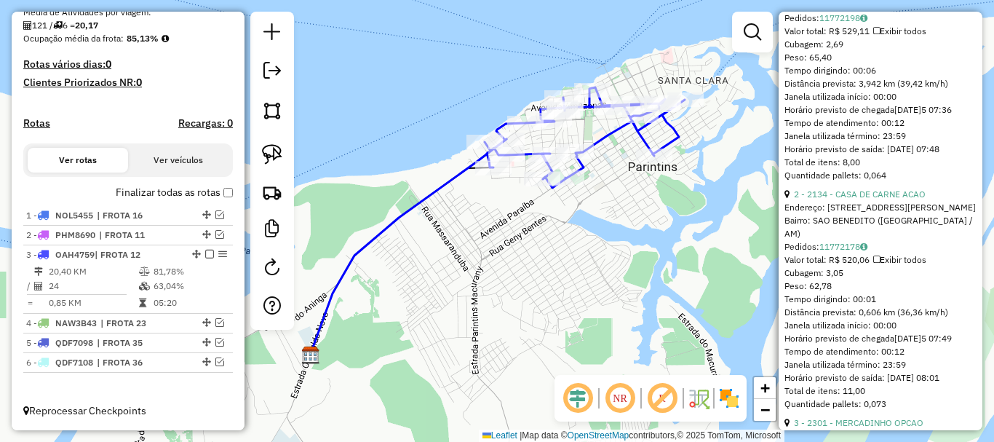
click at [441, 188] on icon at bounding box center [408, 247] width 197 height 216
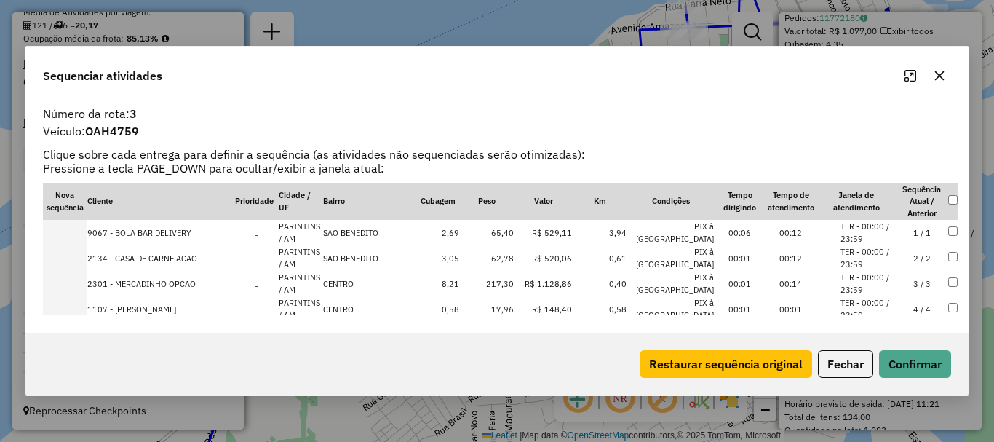
scroll to position [366, 0]
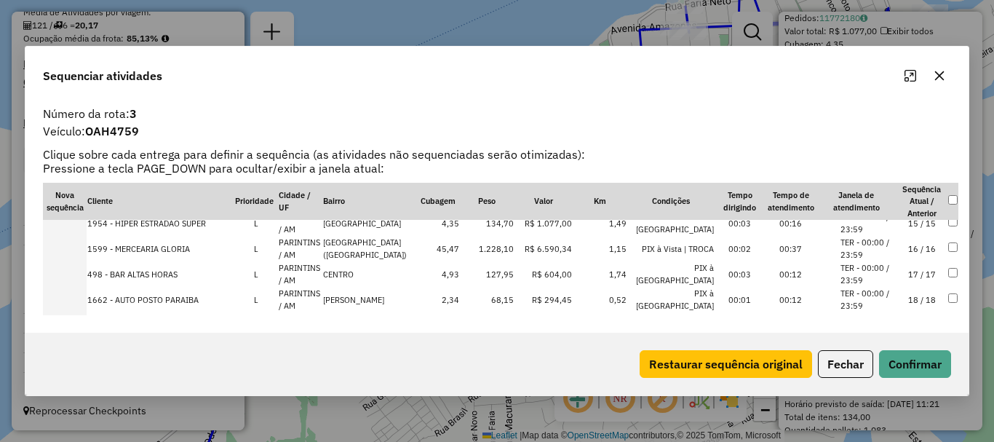
click at [72, 250] on td at bounding box center [65, 248] width 44 height 25
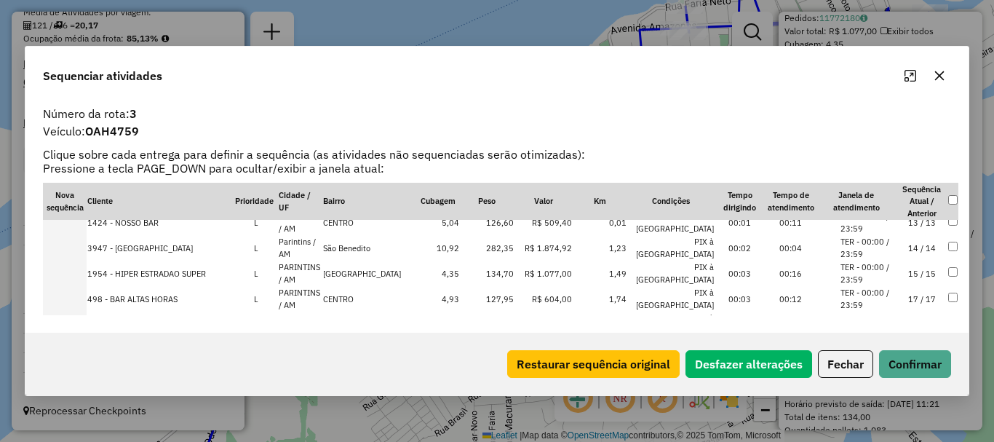
scroll to position [319, 0]
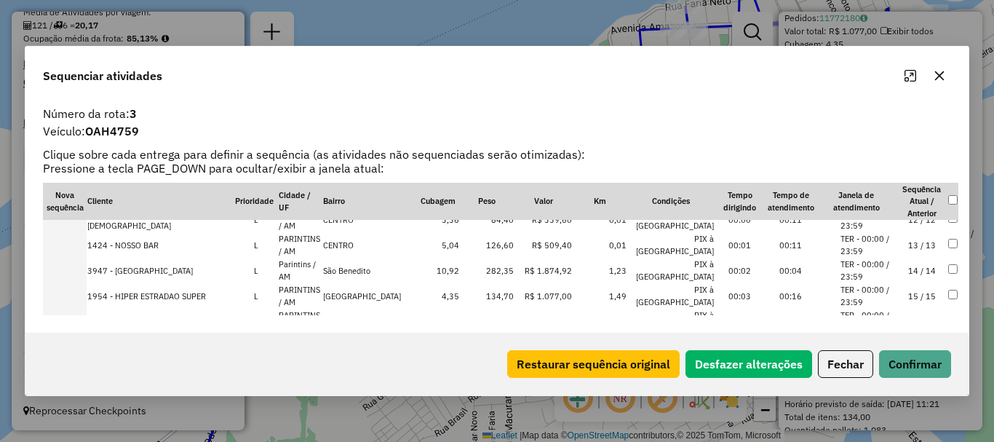
click at [82, 289] on td at bounding box center [65, 295] width 44 height 25
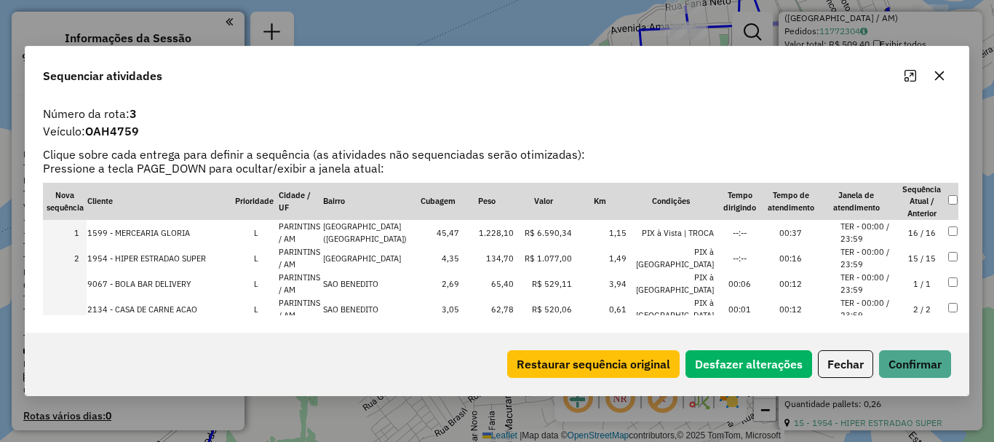
scroll to position [366, 0]
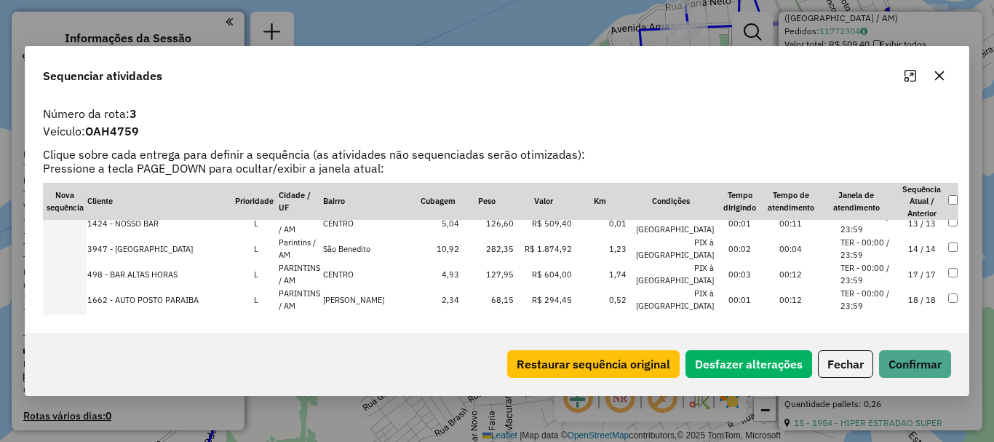
click at [76, 239] on td at bounding box center [65, 248] width 44 height 25
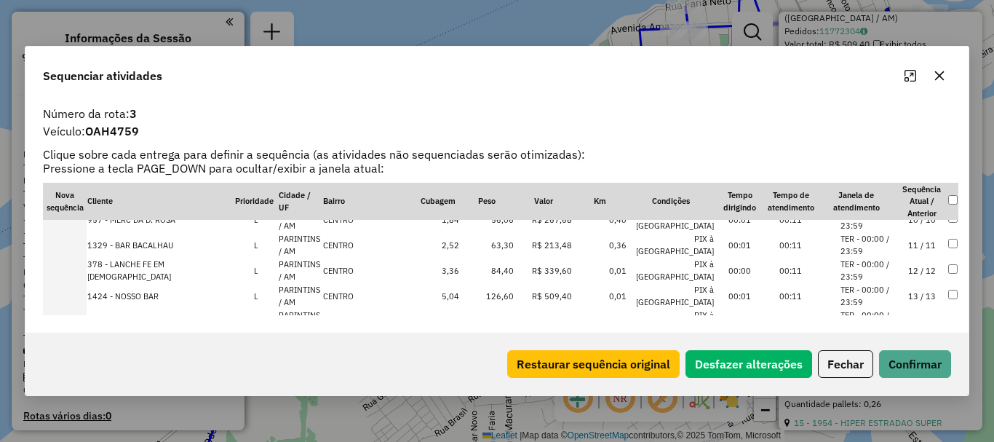
scroll to position [2253, 0]
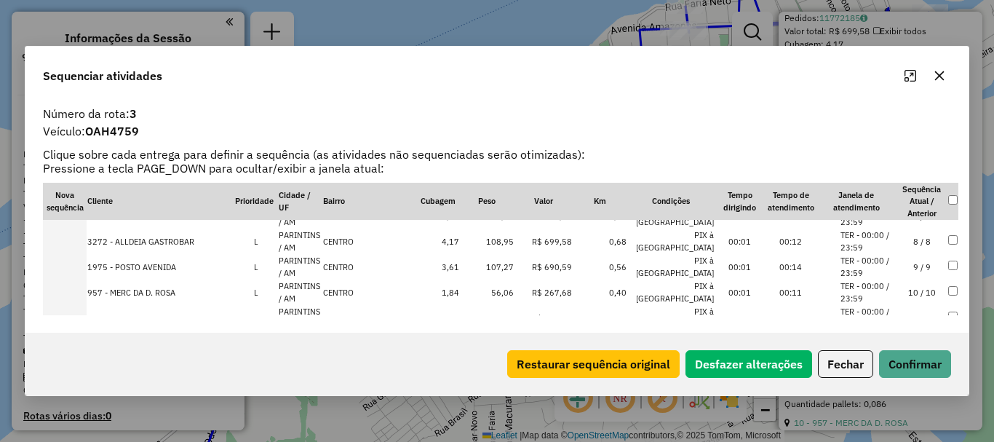
click at [82, 267] on td at bounding box center [65, 266] width 44 height 25
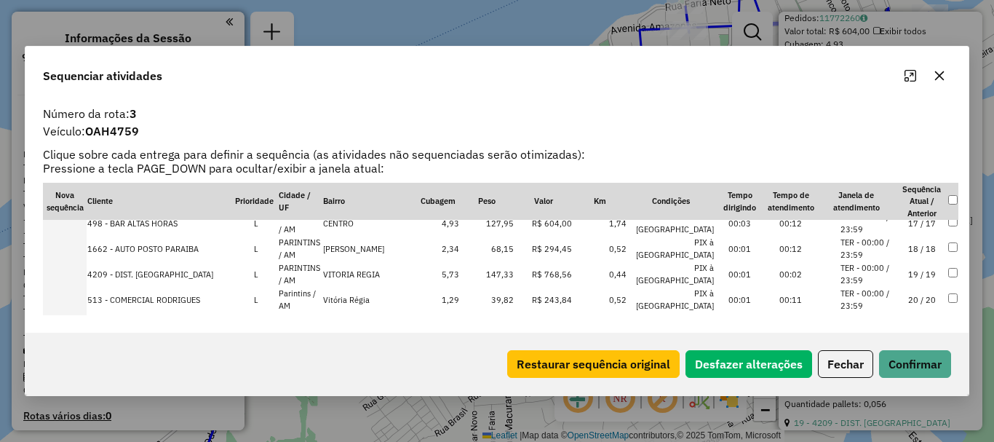
click at [79, 247] on td at bounding box center [65, 248] width 44 height 25
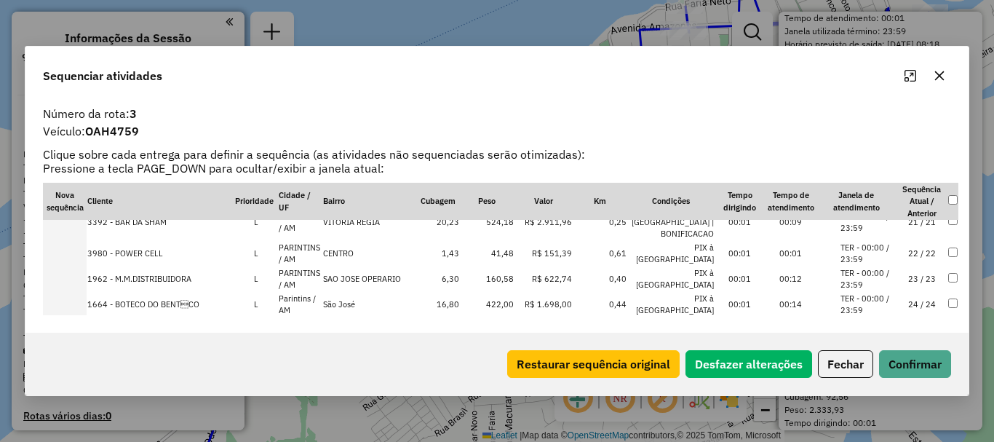
scroll to position [530, 0]
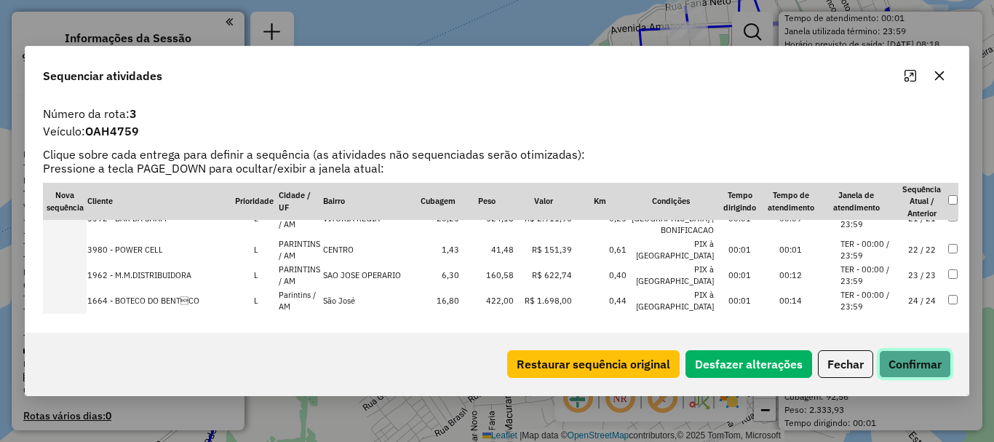
click at [926, 370] on button "Confirmar" at bounding box center [915, 364] width 72 height 28
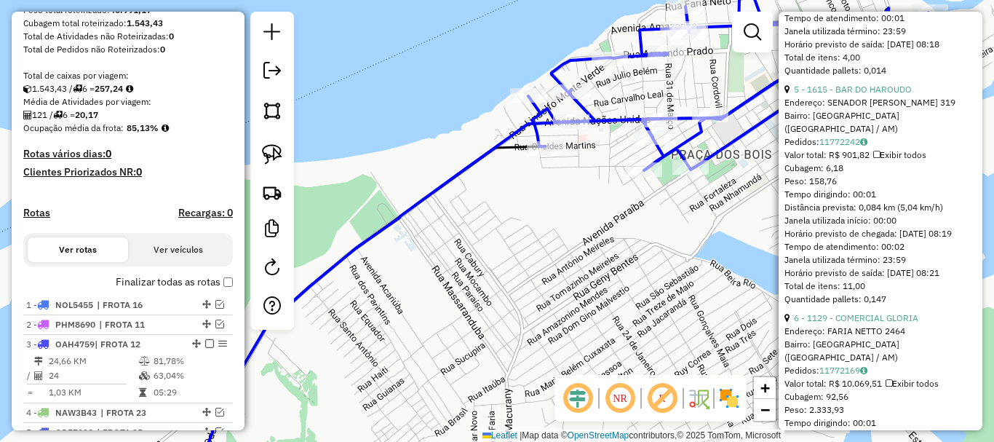
scroll to position [352, 0]
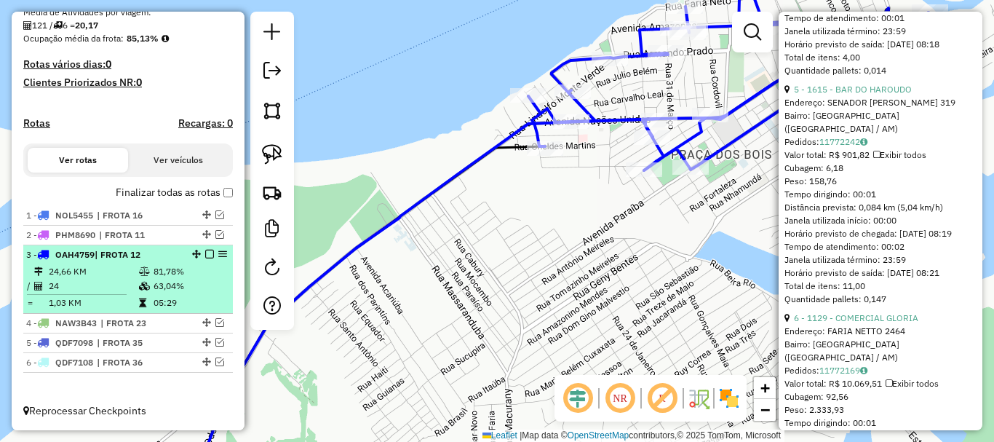
click at [206, 252] on em at bounding box center [209, 254] width 9 height 9
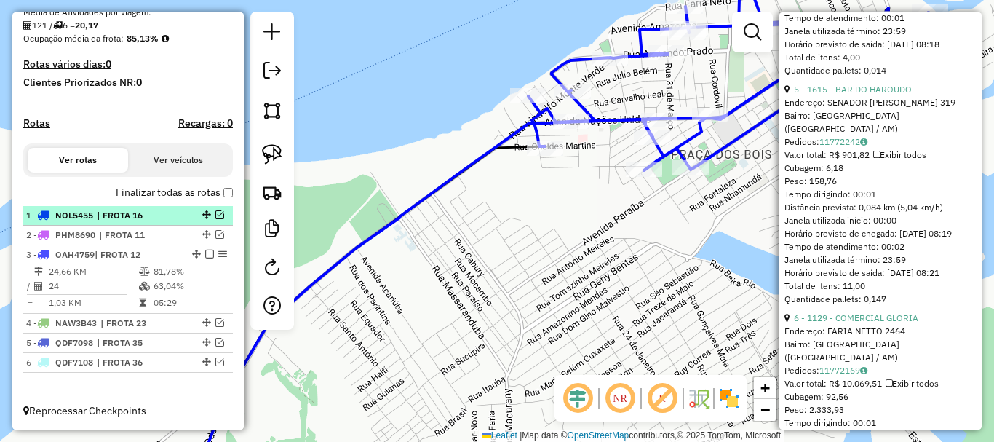
scroll to position [303, 0]
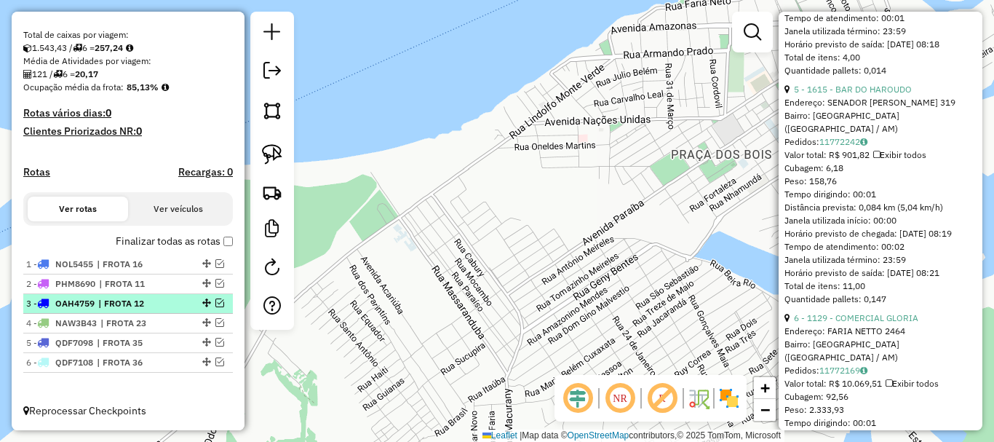
click at [215, 304] on em at bounding box center [219, 302] width 9 height 9
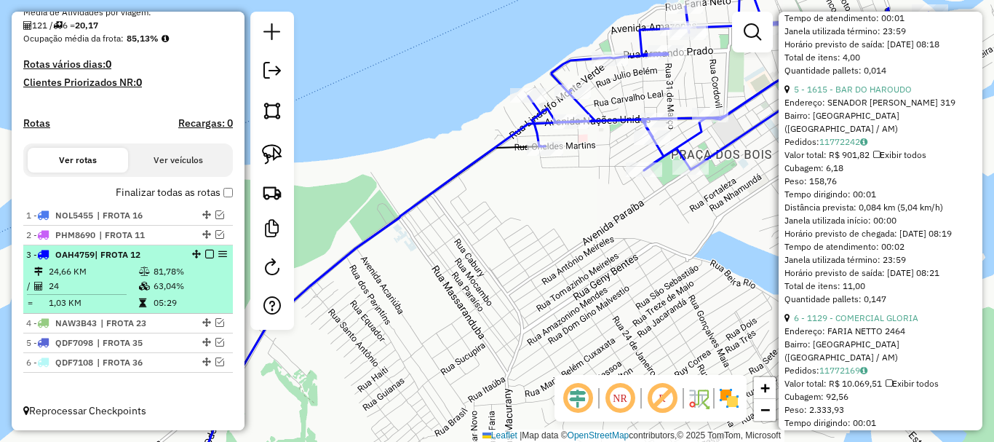
click at [214, 304] on td "05:29" at bounding box center [190, 302] width 74 height 15
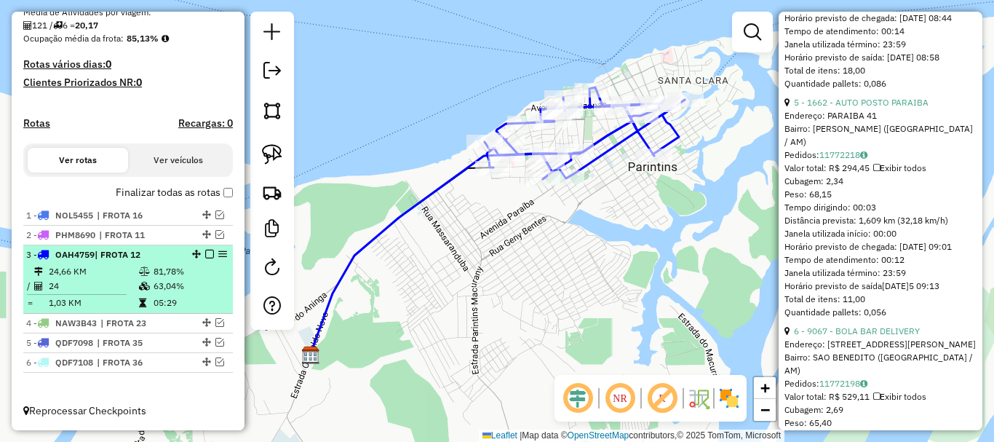
click at [208, 253] on em at bounding box center [209, 254] width 9 height 9
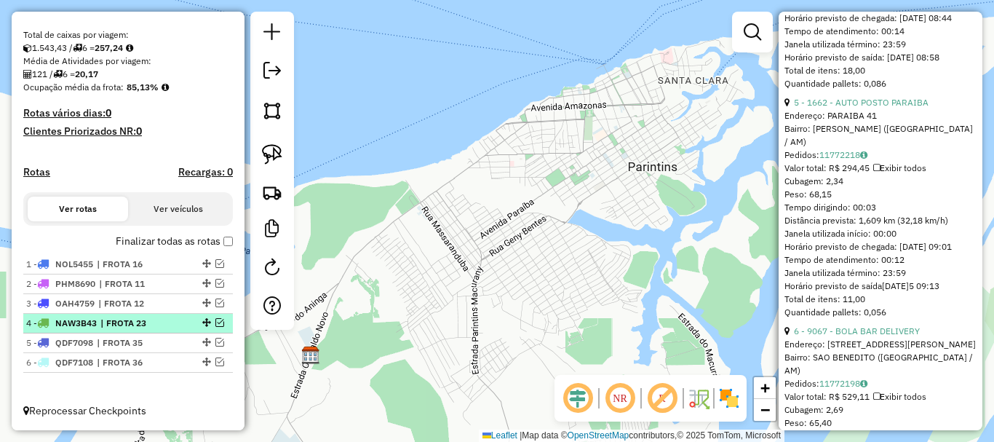
click at [215, 320] on em at bounding box center [219, 322] width 9 height 9
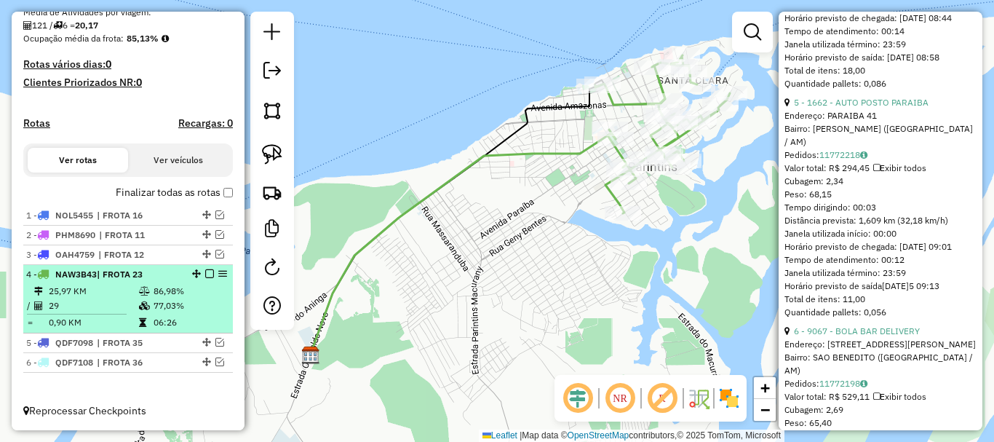
click at [151, 281] on li "4 - NAW3B43 | FROTA 23 25,97 KM 86,98% / 29 77,03% = 0,90 KM 06:26" at bounding box center [128, 299] width 210 height 68
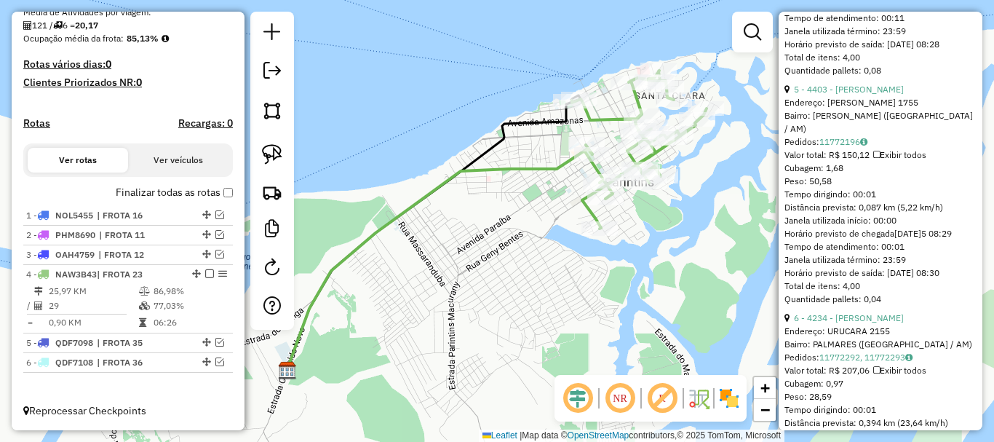
click at [557, 165] on icon at bounding box center [440, 259] width 306 height 222
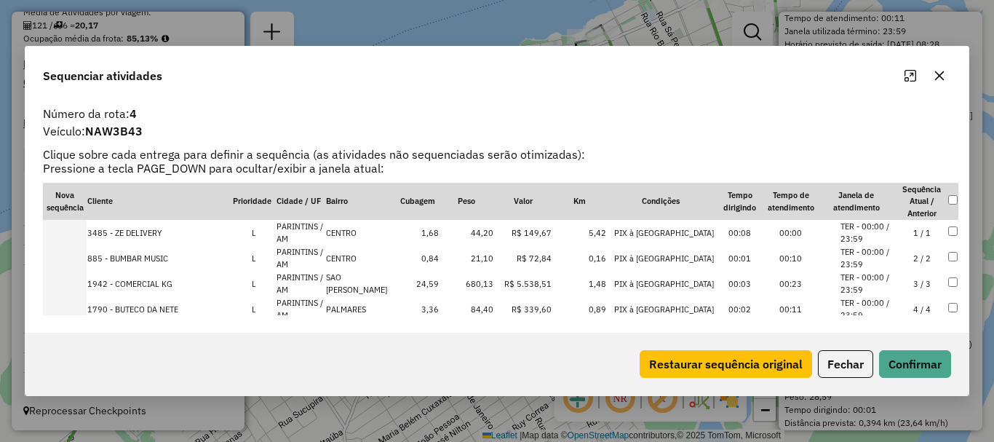
click at [84, 231] on td at bounding box center [65, 232] width 44 height 25
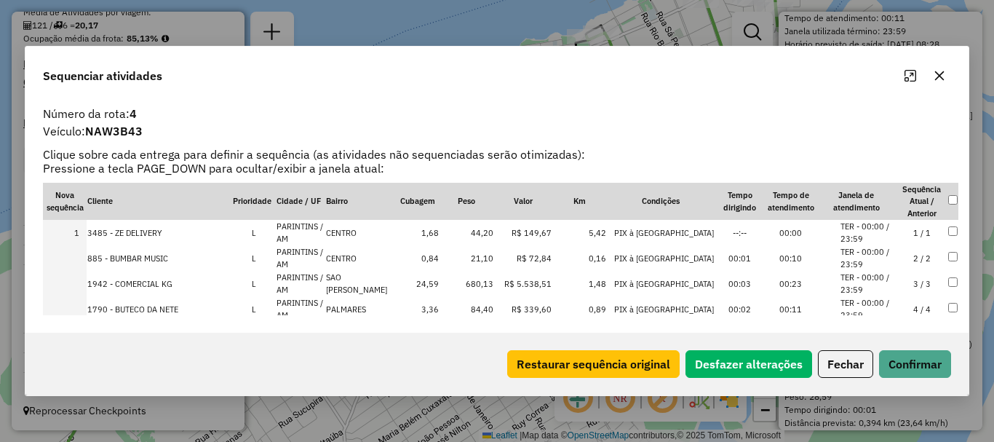
click at [74, 255] on td at bounding box center [65, 257] width 44 height 25
drag, startPoint x: 75, startPoint y: 260, endPoint x: 82, endPoint y: 254, distance: 9.3
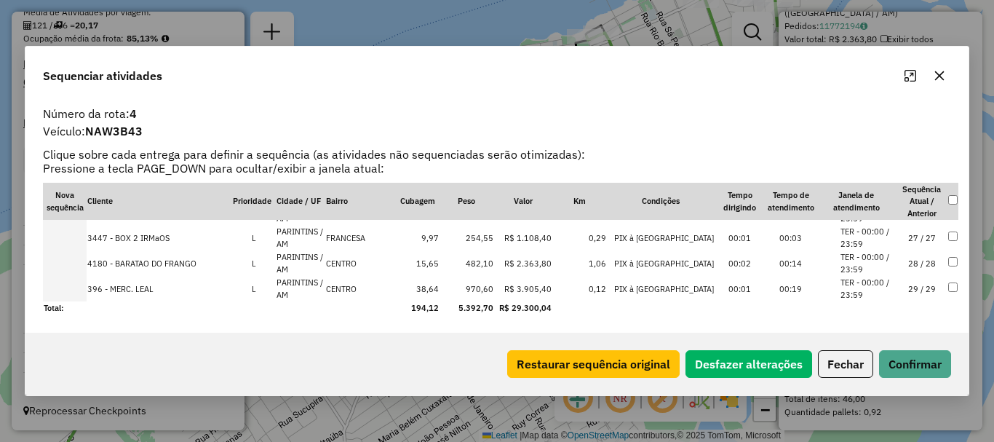
drag, startPoint x: 78, startPoint y: 285, endPoint x: 100, endPoint y: 273, distance: 24.7
click at [78, 284] on td at bounding box center [65, 288] width 44 height 25
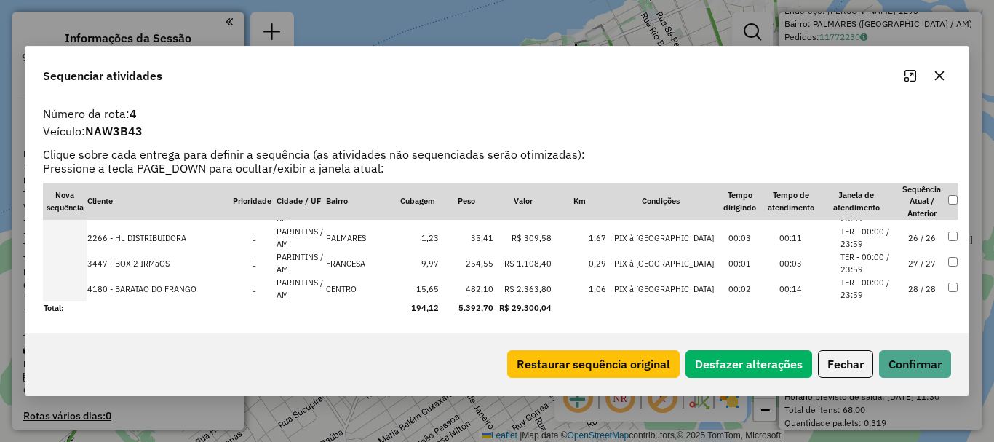
scroll to position [442, 0]
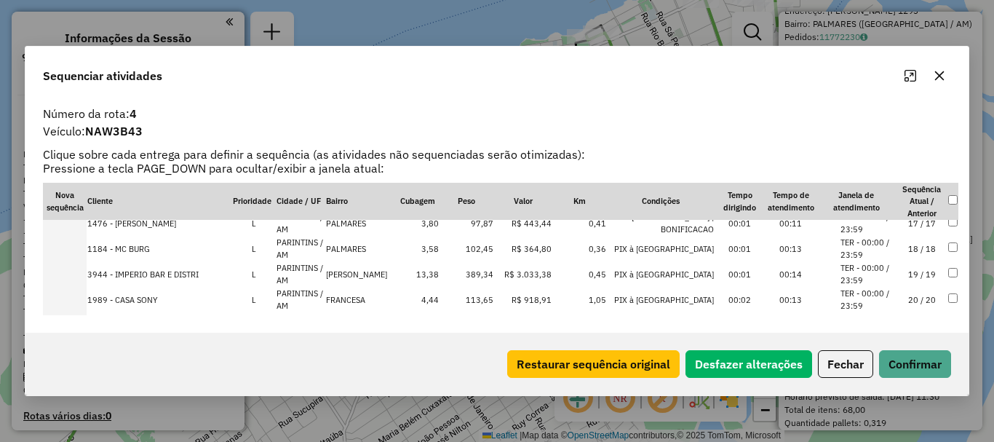
click at [75, 249] on td at bounding box center [65, 248] width 44 height 25
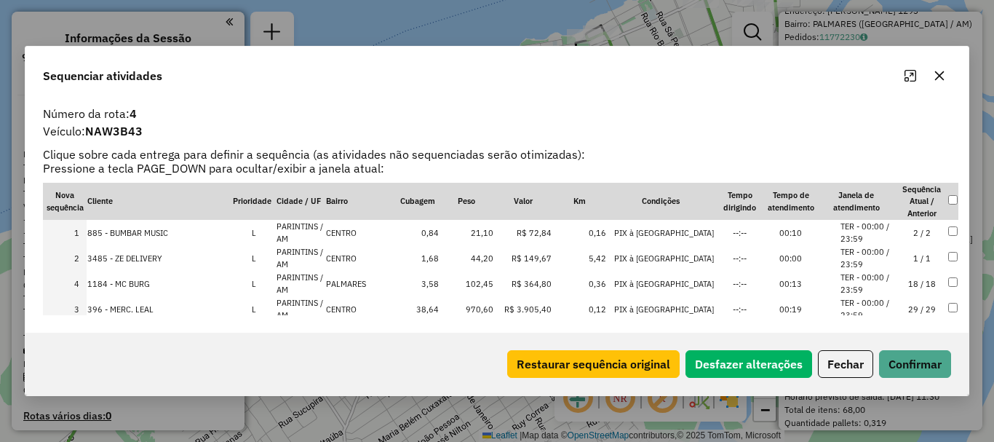
drag, startPoint x: 80, startPoint y: 312, endPoint x: 78, endPoint y: 280, distance: 32.1
click at [900, 368] on button "Confirmar" at bounding box center [915, 364] width 72 height 28
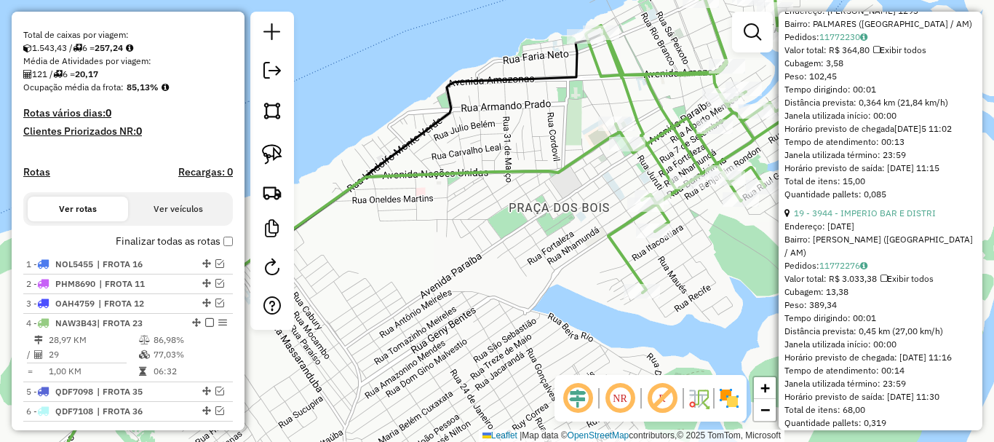
scroll to position [352, 0]
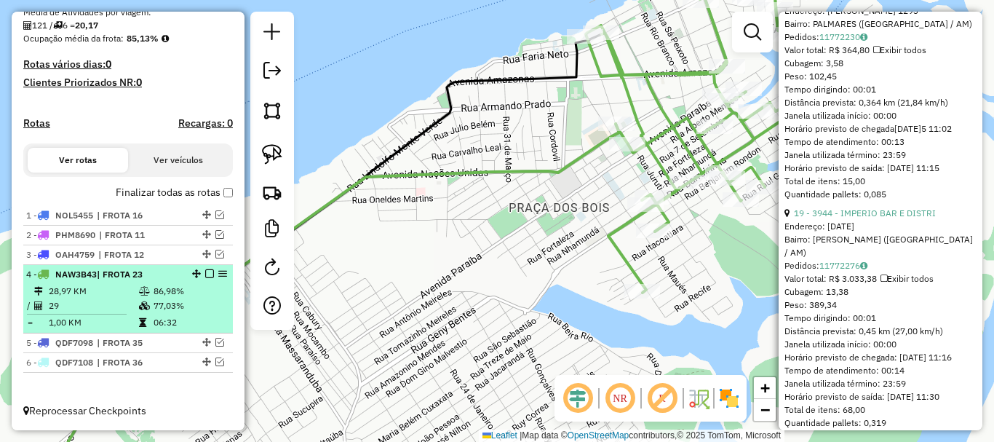
click at [207, 271] on em at bounding box center [209, 273] width 9 height 9
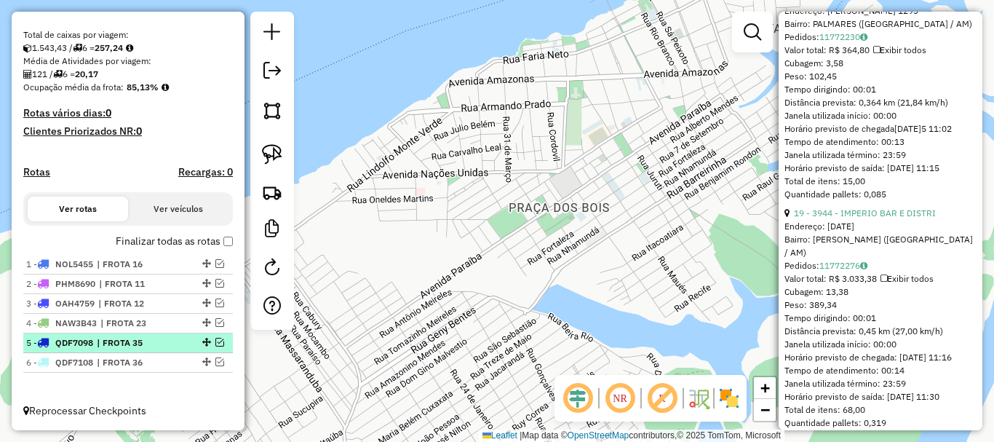
click at [215, 344] on em at bounding box center [219, 342] width 9 height 9
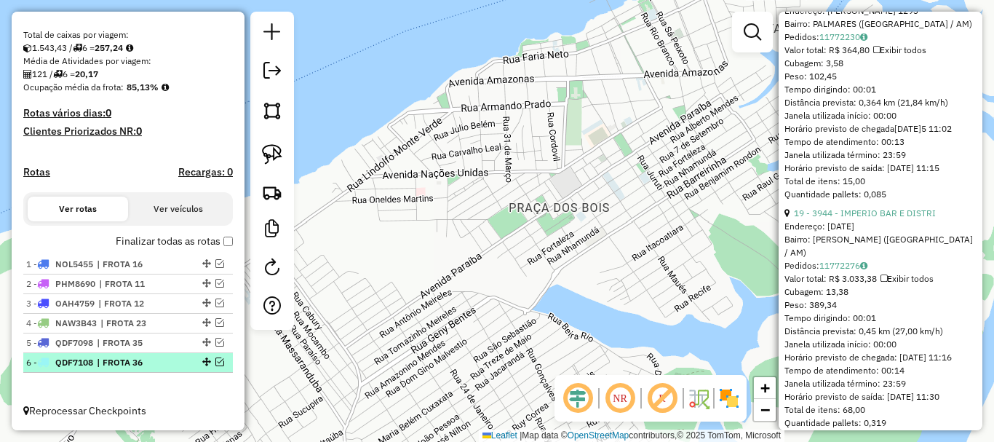
scroll to position [352, 0]
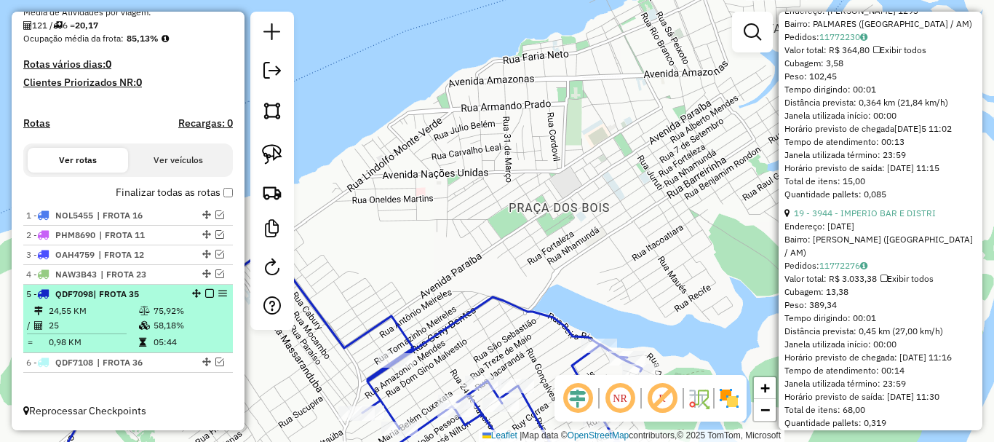
click at [142, 301] on li "5 - QDF7098 | FROTA 35 24,55 KM 75,92% / 25 58,18% = 0,98 KM 05:44" at bounding box center [128, 319] width 210 height 68
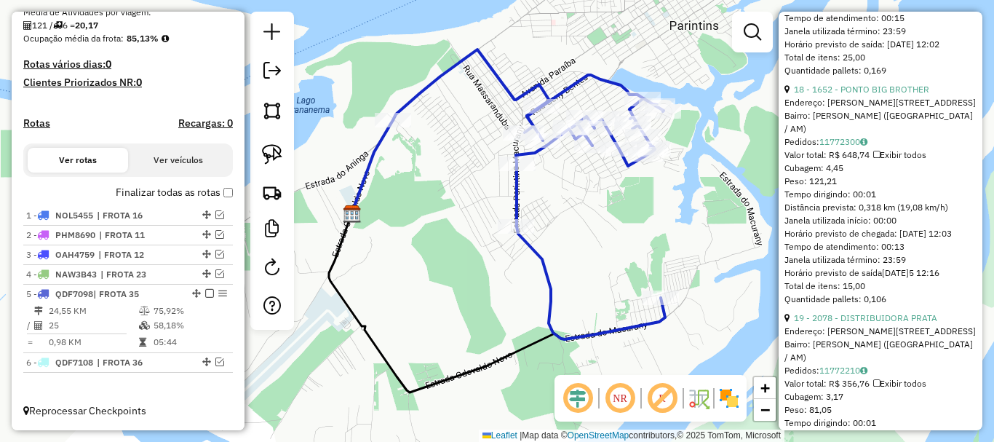
click at [515, 98] on icon at bounding box center [529, 194] width 272 height 290
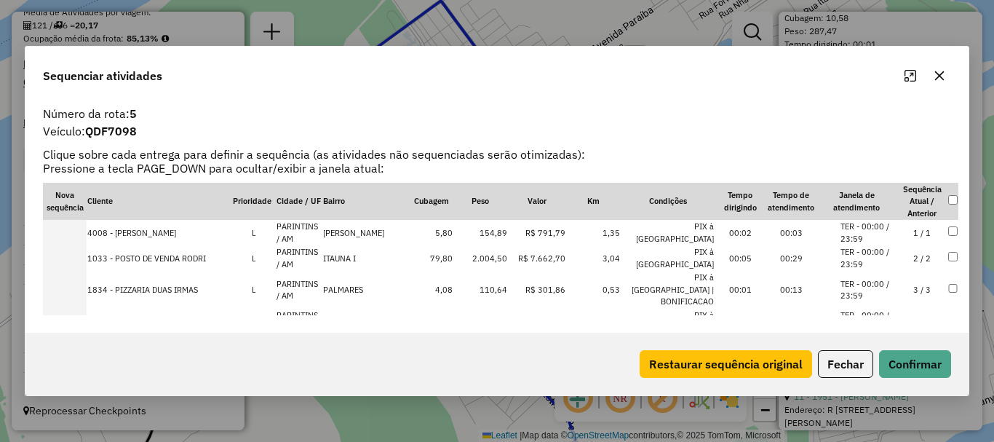
scroll to position [213, 0]
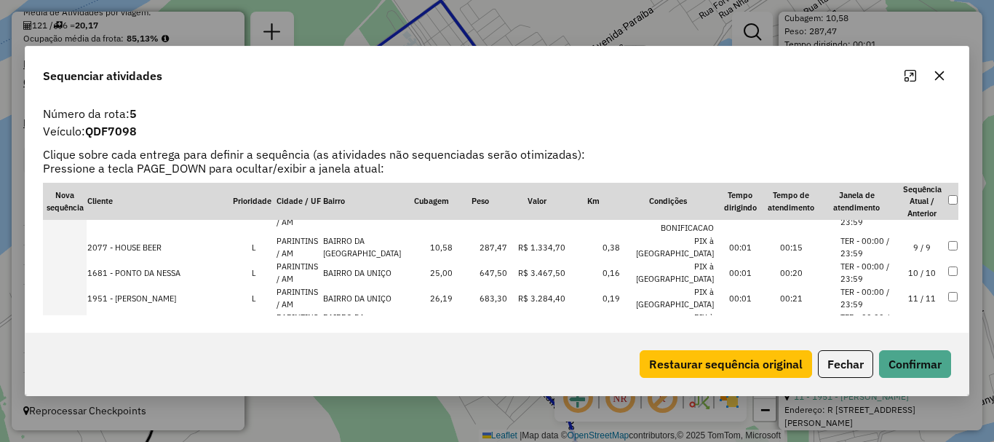
click at [78, 260] on td at bounding box center [65, 272] width 44 height 25
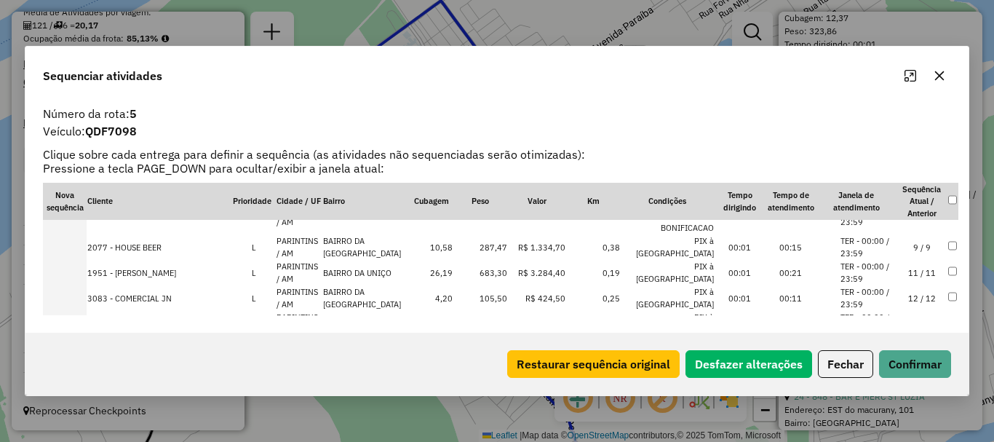
scroll to position [544, 0]
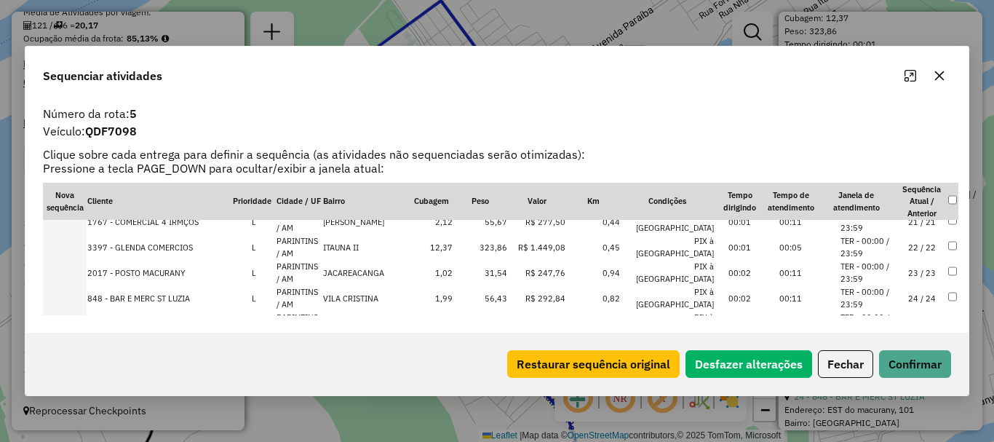
click at [76, 260] on td at bounding box center [65, 272] width 44 height 25
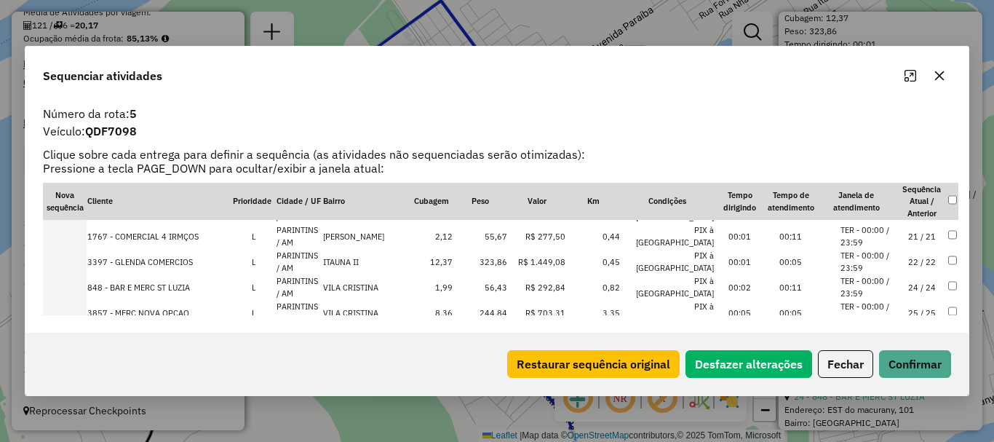
scroll to position [5694, 0]
click at [77, 274] on td at bounding box center [65, 286] width 44 height 25
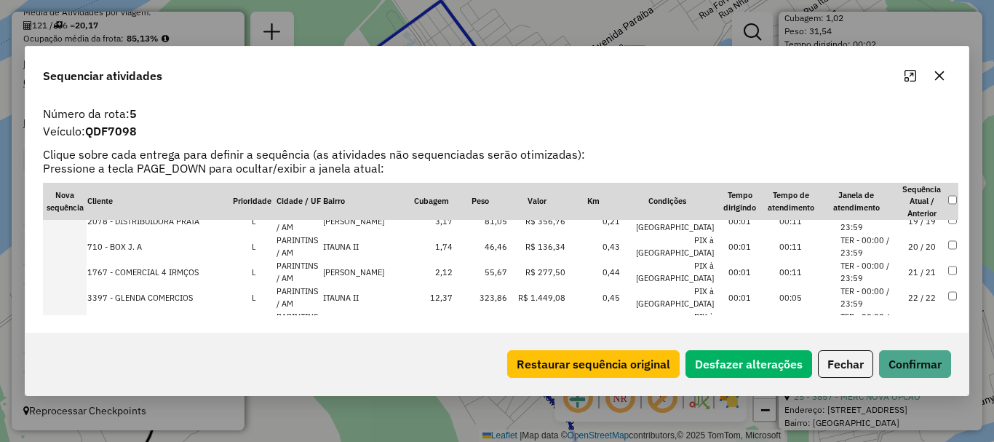
scroll to position [555, 0]
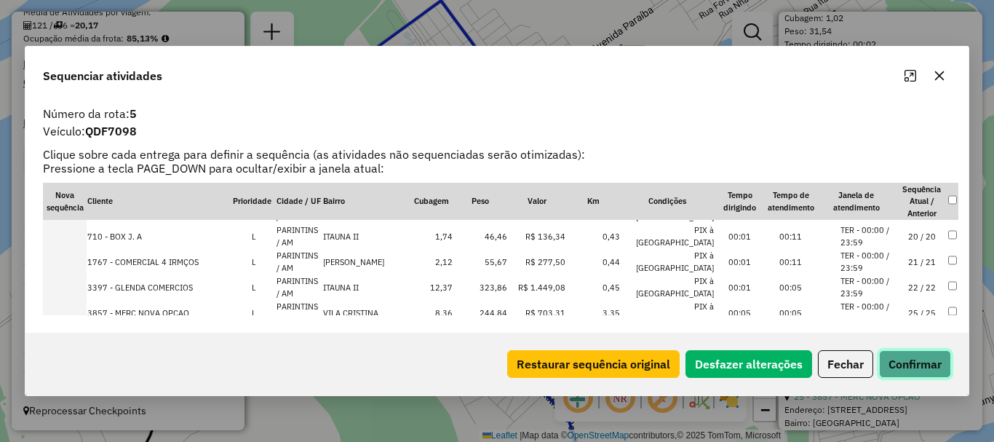
click at [915, 360] on button "Confirmar" at bounding box center [915, 364] width 72 height 28
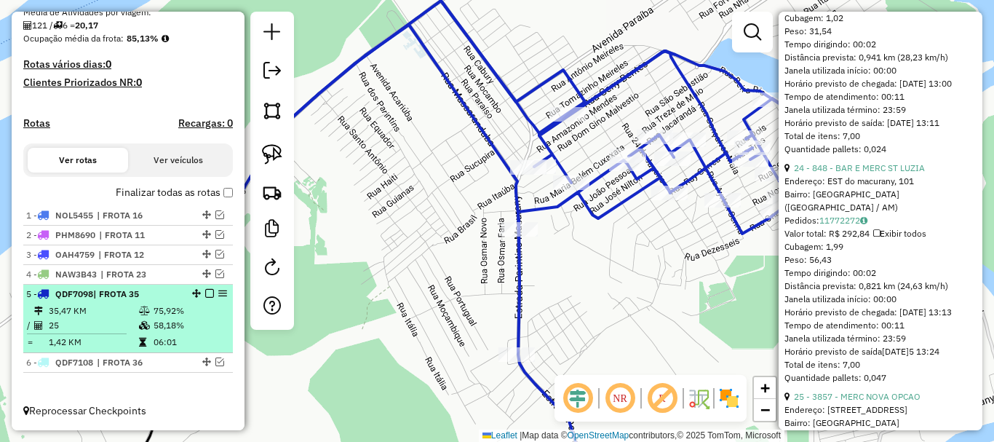
click at [205, 287] on div "5 - QDF7098 | FROTA 35" at bounding box center [128, 293] width 204 height 13
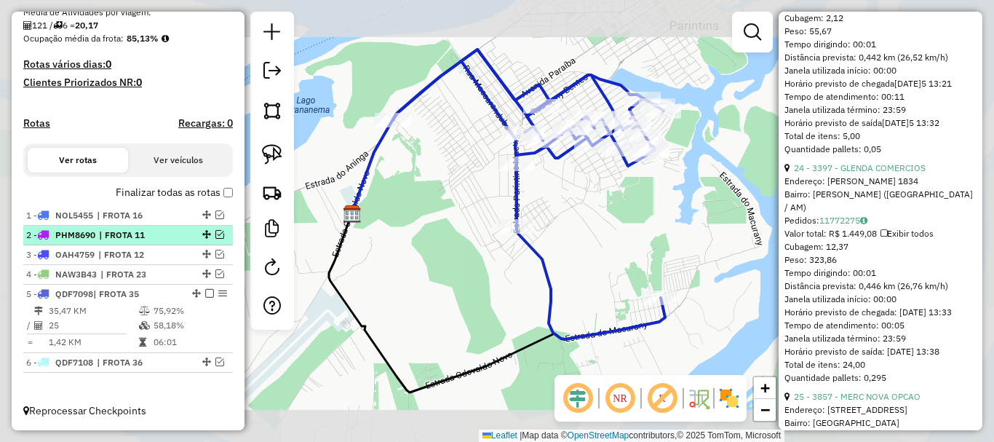
click at [205, 290] on em at bounding box center [209, 293] width 9 height 9
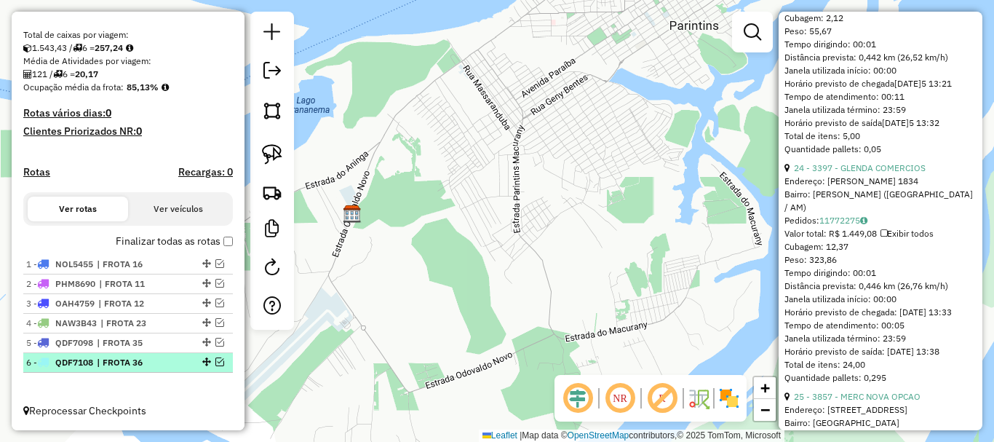
click at [218, 364] on em at bounding box center [219, 361] width 9 height 9
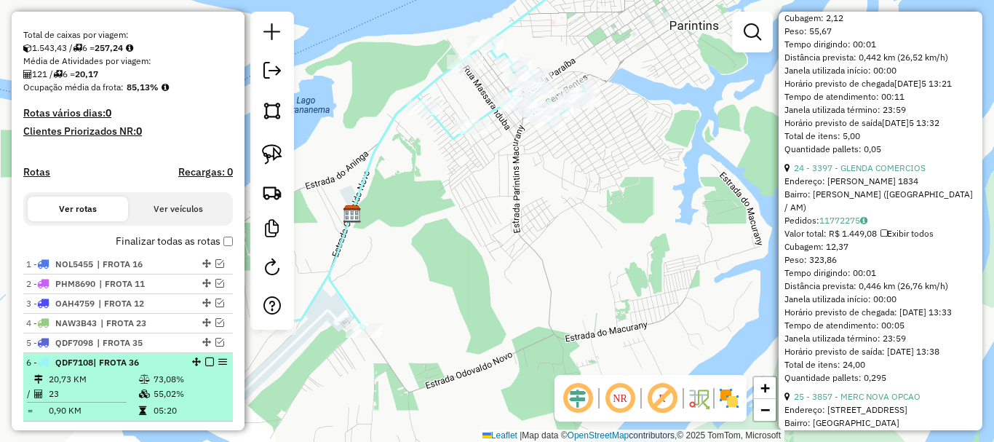
scroll to position [352, 0]
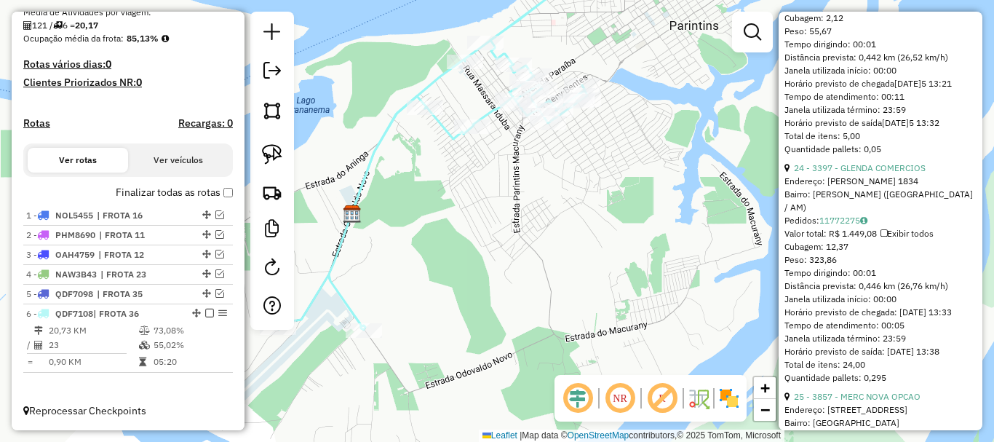
click at [331, 279] on icon at bounding box center [437, 148] width 317 height 362
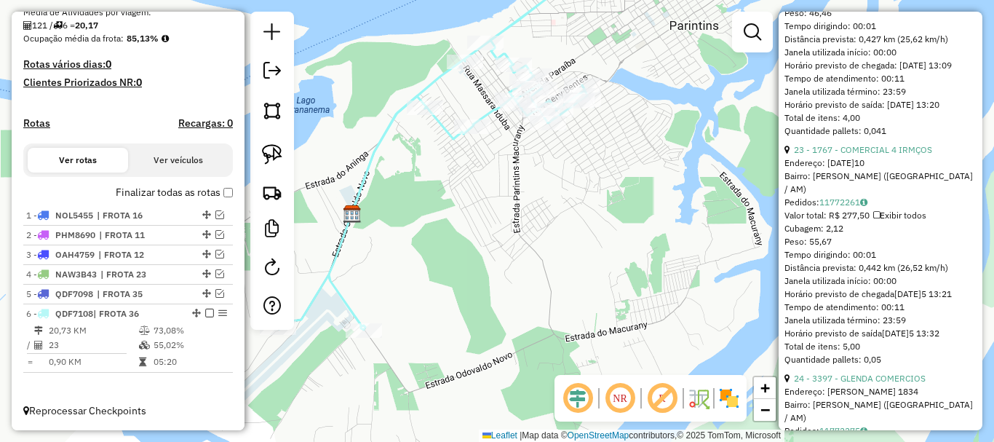
click at [331, 279] on icon at bounding box center [437, 148] width 317 height 362
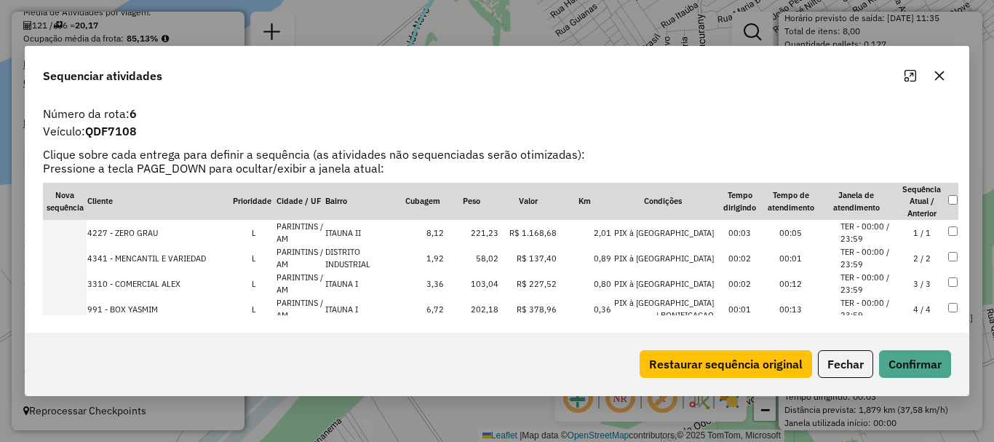
scroll to position [442, 0]
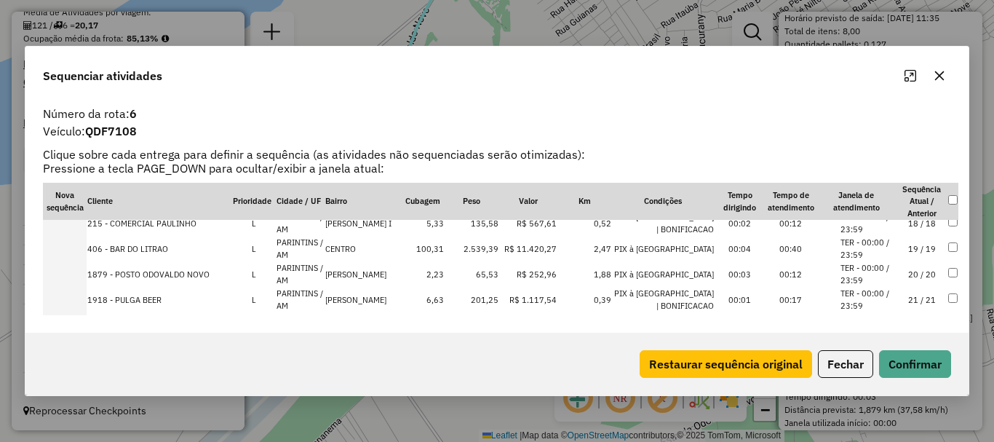
click at [77, 245] on td at bounding box center [65, 248] width 44 height 25
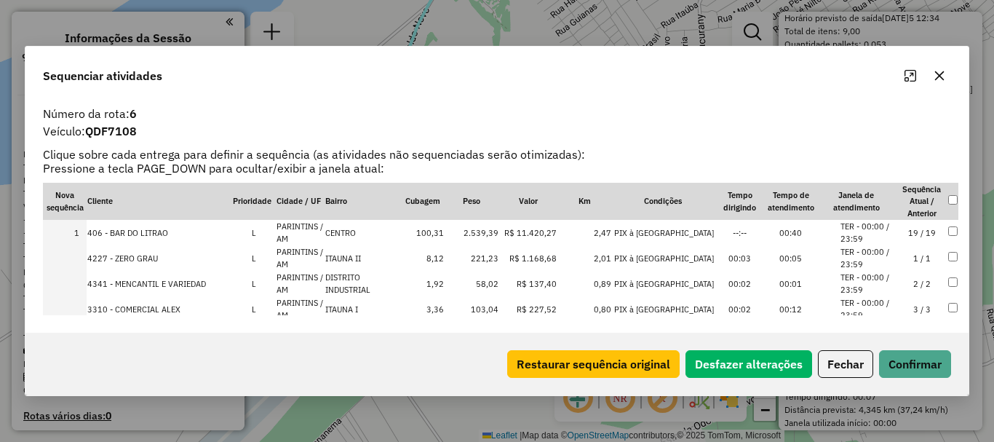
scroll to position [493, 0]
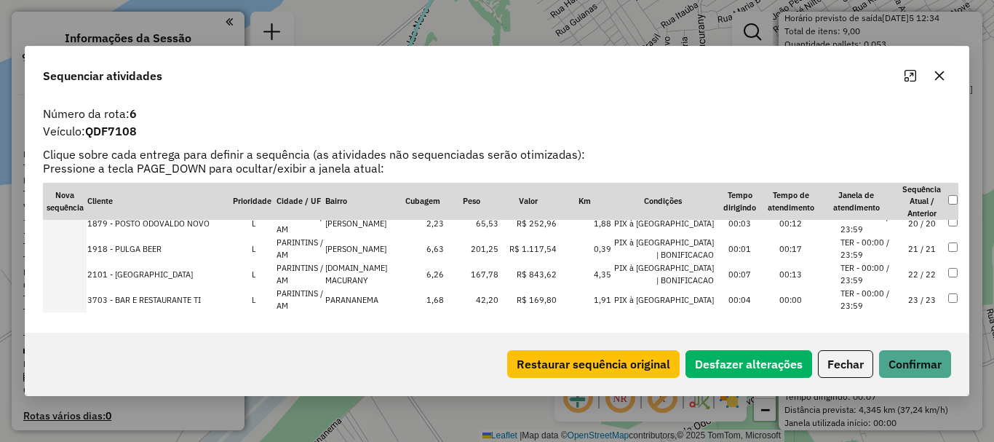
click at [78, 250] on td at bounding box center [65, 248] width 44 height 25
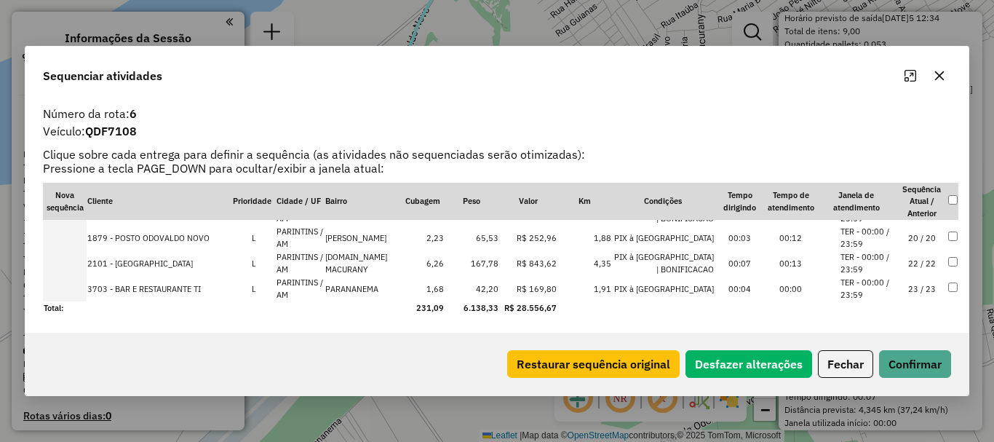
scroll to position [4780, 0]
click at [68, 237] on td at bounding box center [65, 237] width 44 height 25
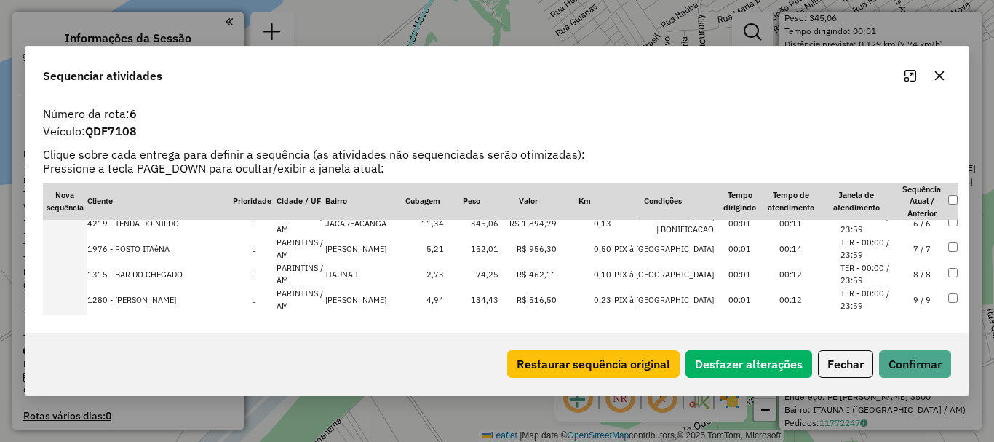
click at [78, 247] on td at bounding box center [65, 248] width 44 height 25
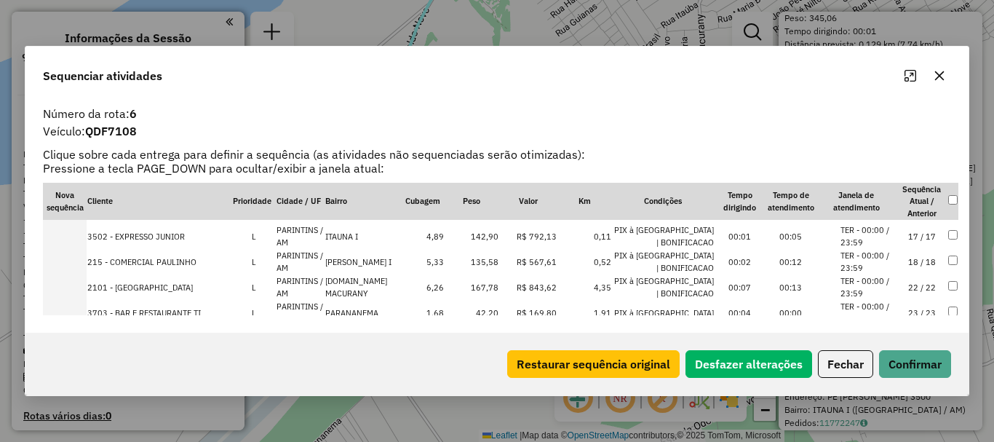
scroll to position [504, 0]
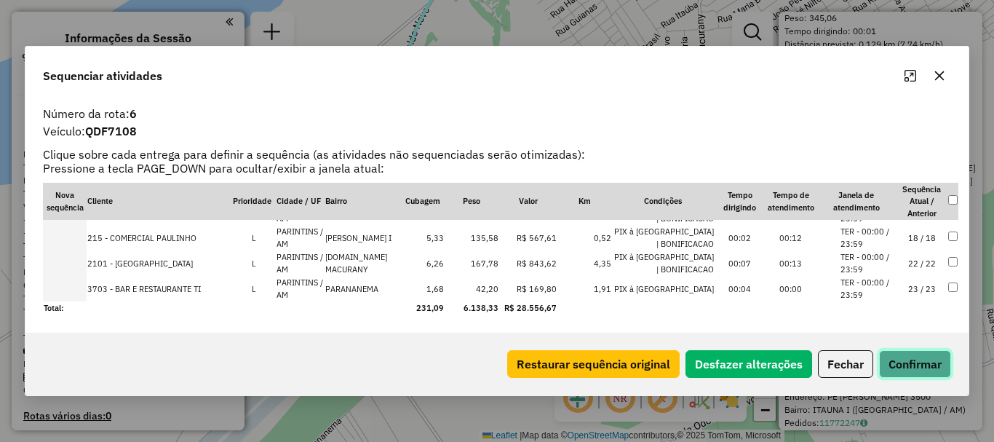
click at [907, 353] on button "Confirmar" at bounding box center [915, 364] width 72 height 28
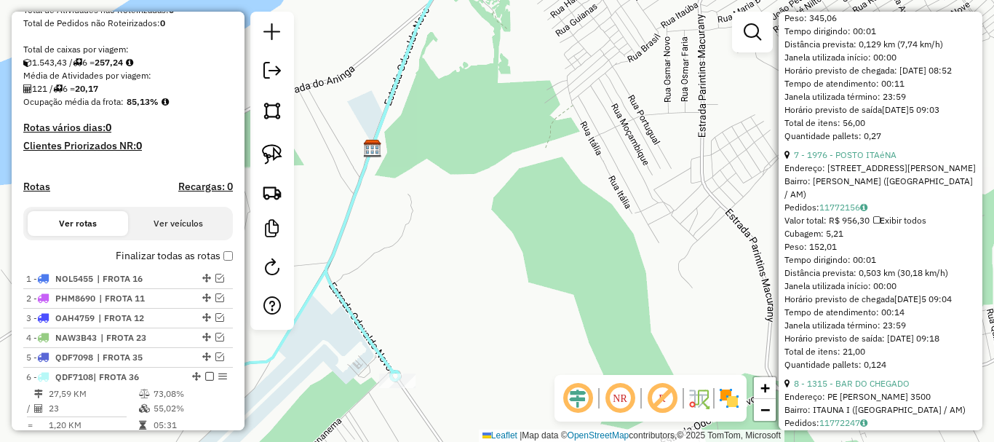
scroll to position [352, 0]
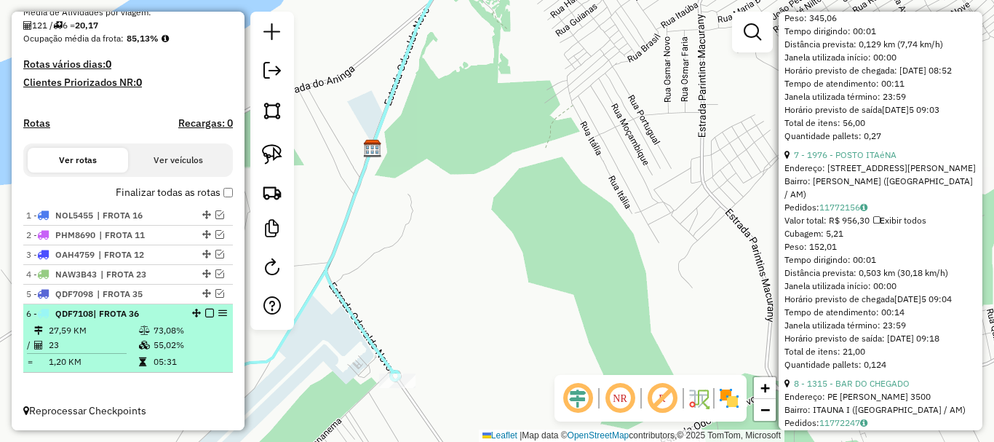
click at [205, 313] on em at bounding box center [209, 313] width 9 height 9
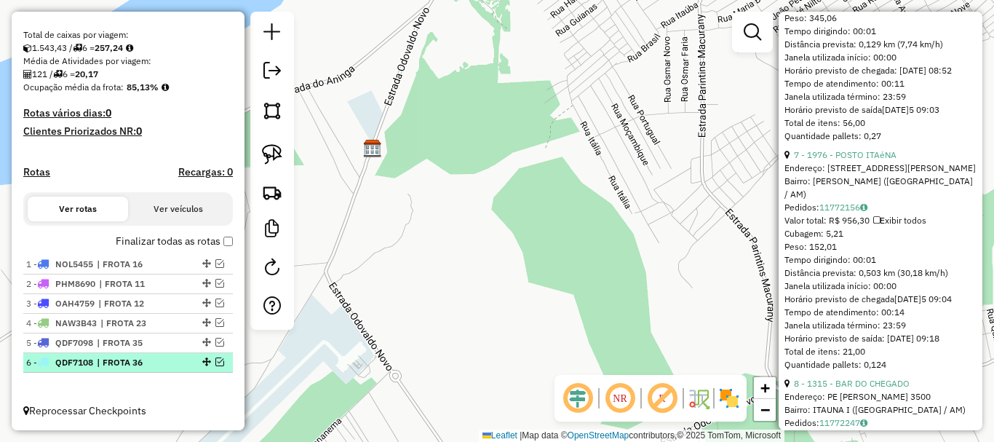
scroll to position [303, 0]
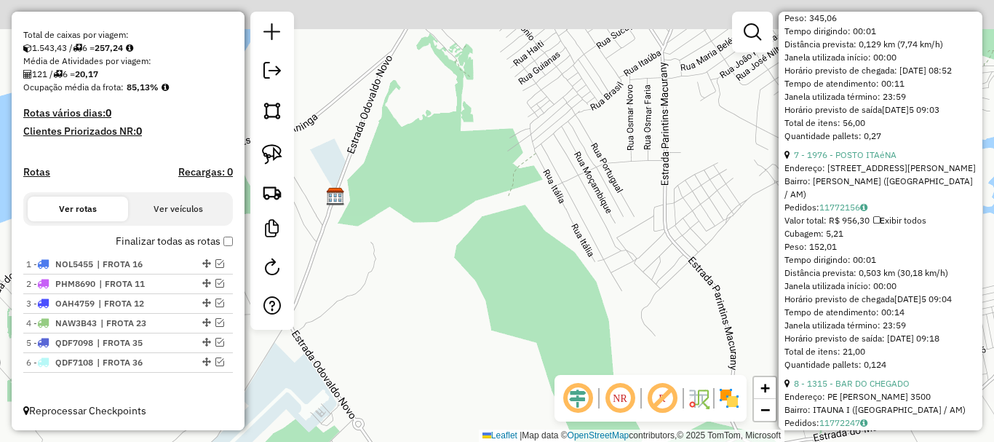
drag, startPoint x: 475, startPoint y: 160, endPoint x: 392, endPoint y: 296, distance: 159.8
click at [392, 296] on div "Janela de atendimento Grade de atendimento Capacidade Transportadoras Veículos …" at bounding box center [497, 221] width 994 height 442
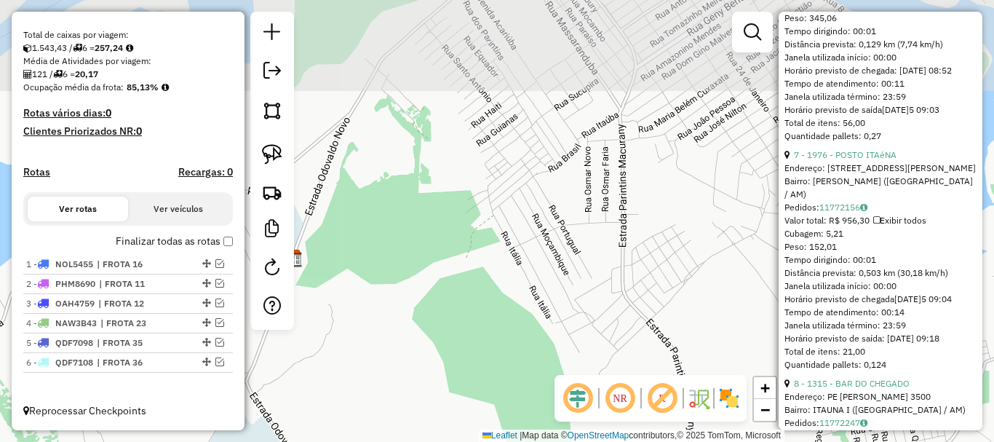
drag, startPoint x: 501, startPoint y: 263, endPoint x: 489, endPoint y: 307, distance: 46.1
click at [489, 307] on div "Janela de atendimento Grade de atendimento Capacidade Transportadoras Veículos …" at bounding box center [497, 221] width 994 height 442
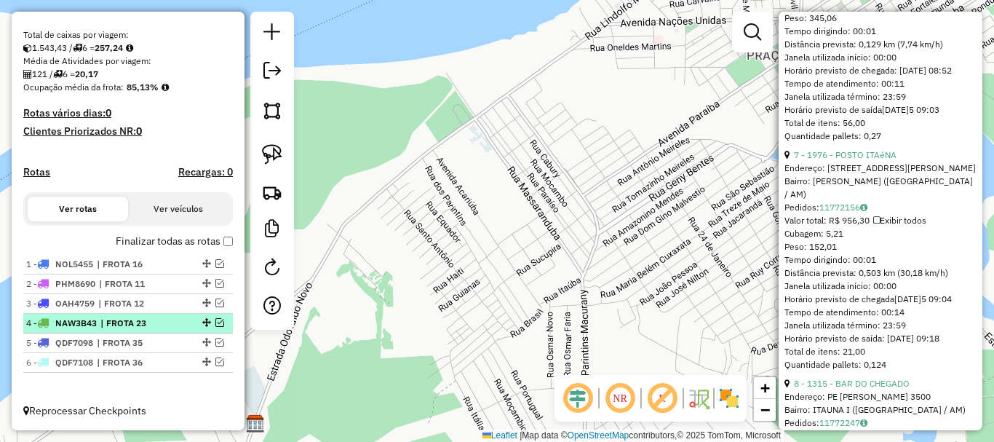
click at [144, 327] on span "| FROTA 23" at bounding box center [133, 323] width 67 height 13
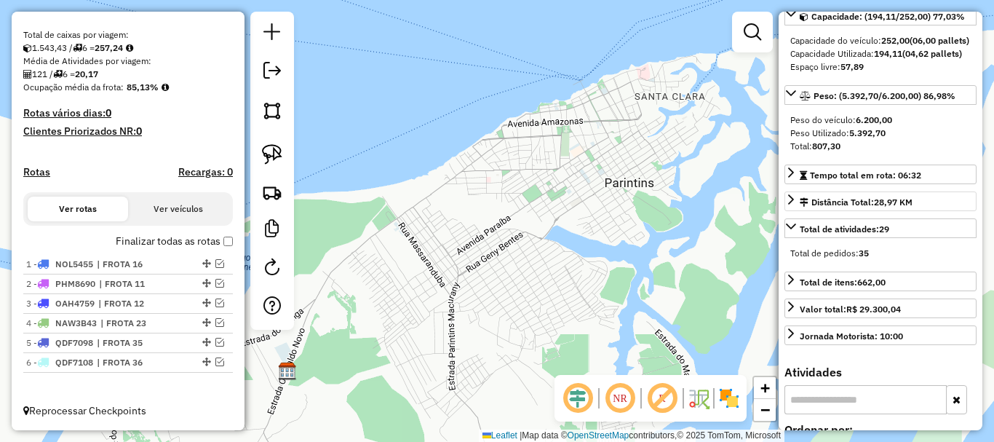
scroll to position [63, 0]
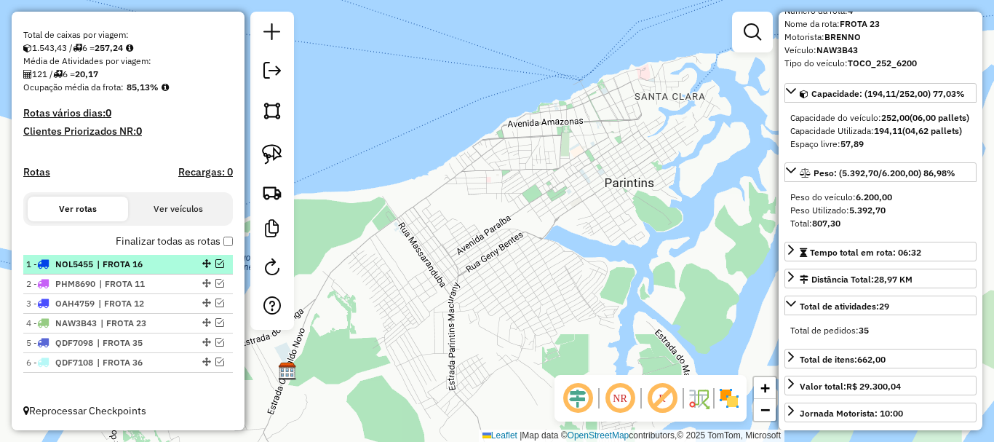
click at [159, 266] on span "| FROTA 16" at bounding box center [130, 264] width 67 height 13
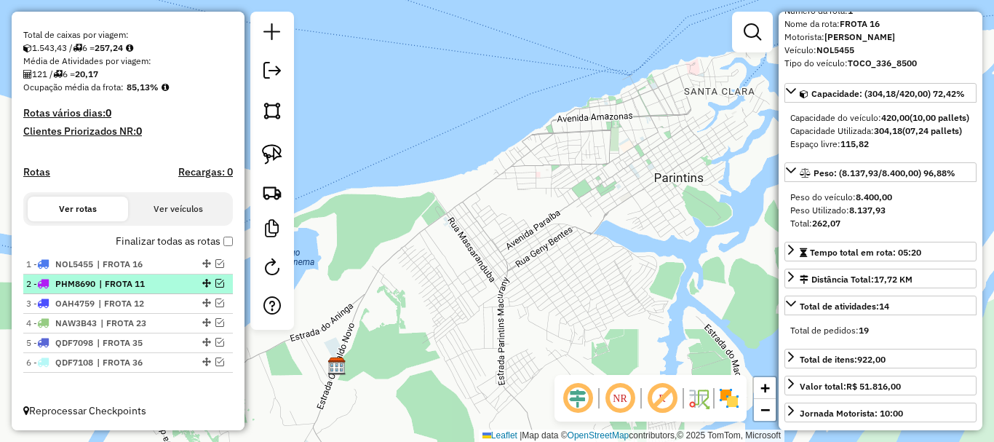
click at [105, 284] on span "| FROTA 11" at bounding box center [132, 283] width 67 height 13
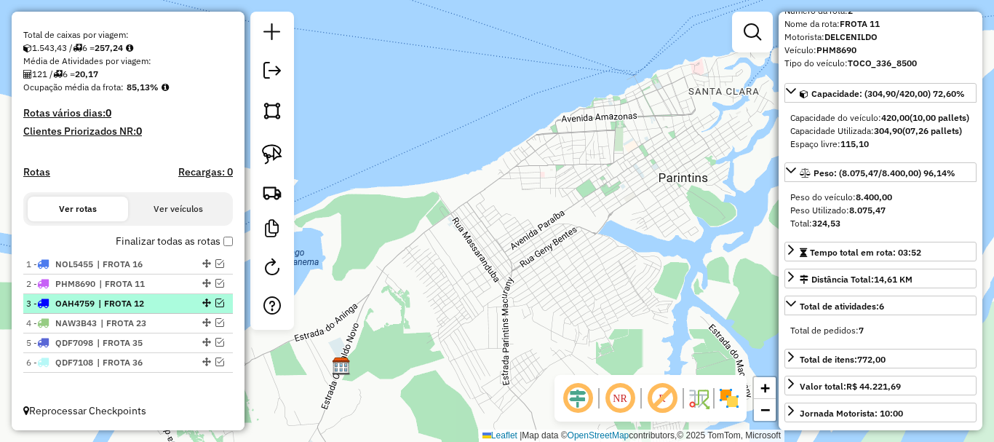
click at [106, 303] on span "| FROTA 12" at bounding box center [131, 303] width 67 height 13
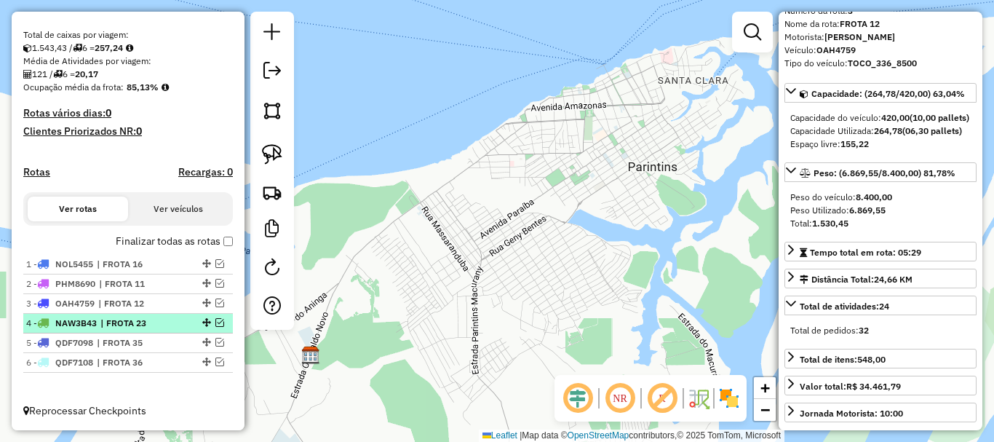
click at [97, 325] on span "NAW3B43" at bounding box center [75, 322] width 41 height 11
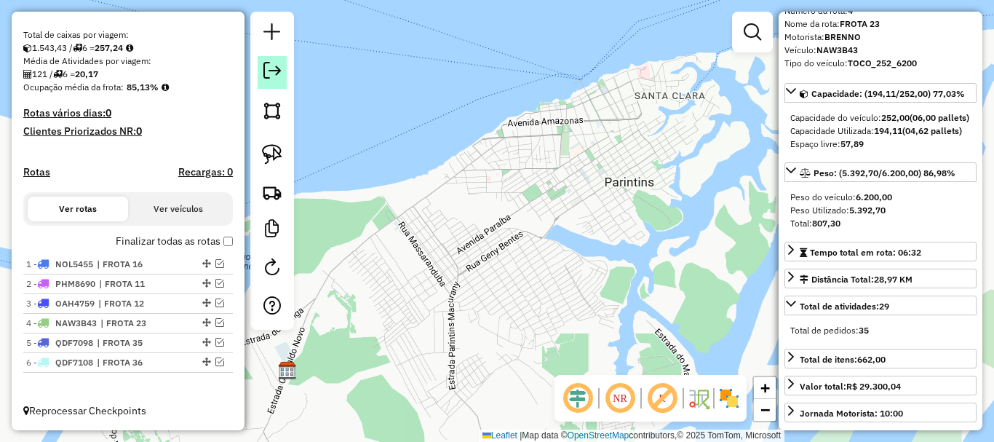
click at [271, 72] on em at bounding box center [271, 70] width 17 height 17
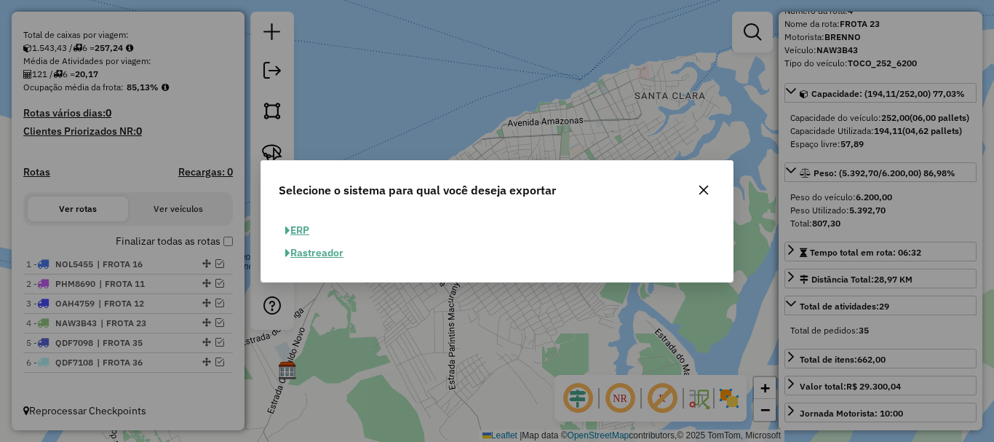
click at [297, 231] on button "ERP" at bounding box center [297, 230] width 37 height 23
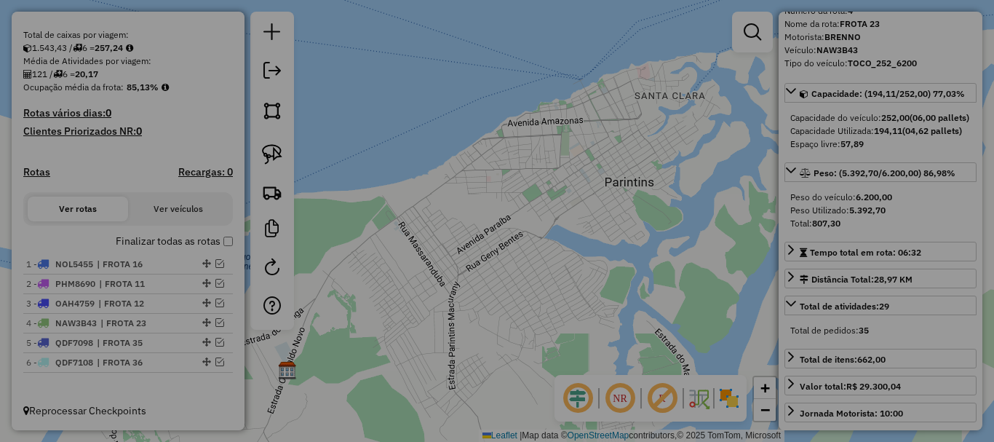
select select "**"
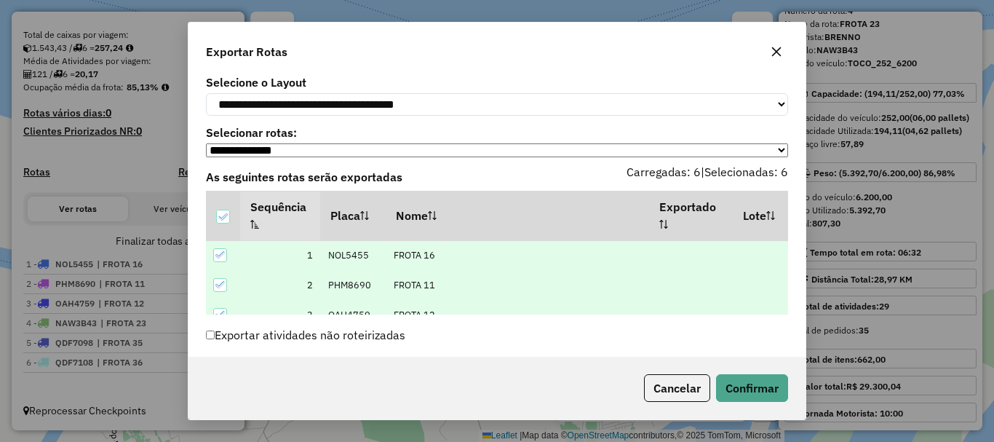
scroll to position [70, 0]
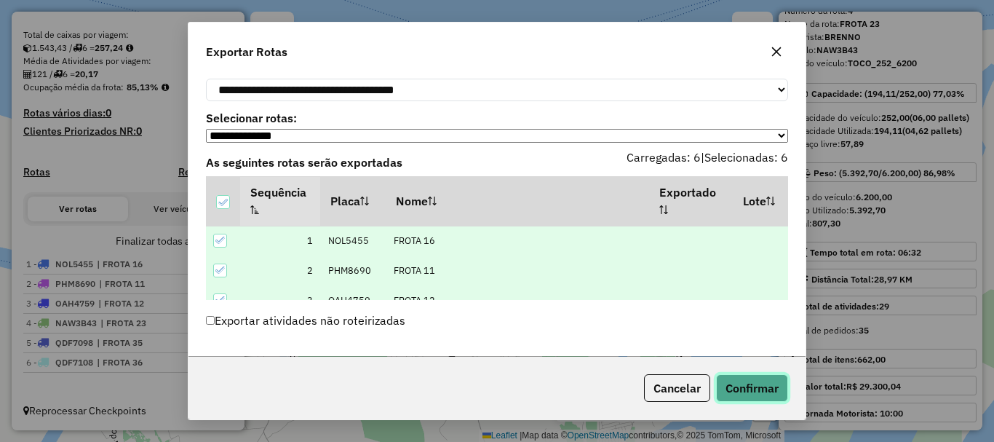
click at [746, 377] on button "Confirmar" at bounding box center [752, 388] width 72 height 28
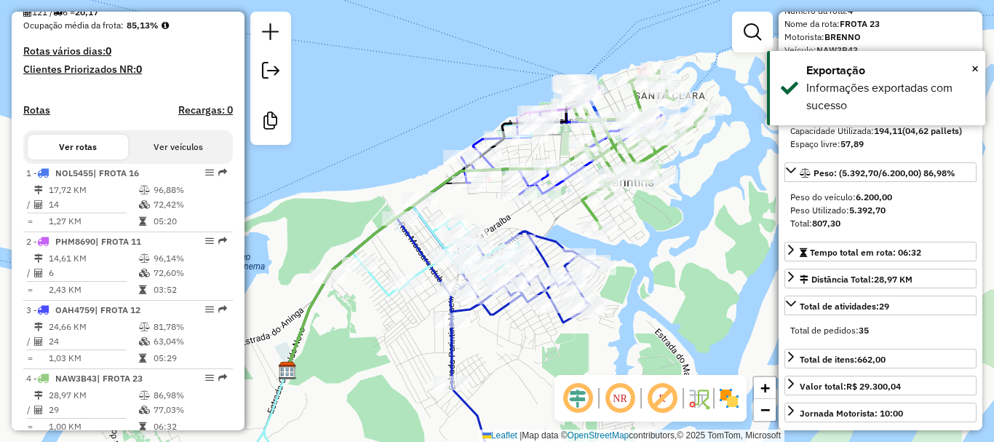
scroll to position [573, 0]
